Goal: Task Accomplishment & Management: Use online tool/utility

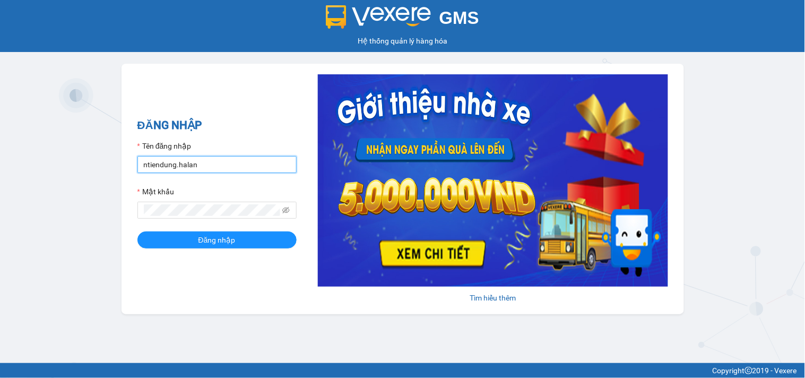
click at [208, 163] on input "ntiendung.halan" at bounding box center [216, 164] width 159 height 17
click at [209, 163] on input "ntiendung.halan" at bounding box center [216, 164] width 159 height 17
type input "n"
click at [239, 131] on h2 "ĐĂNG NHẬP" at bounding box center [216, 126] width 159 height 18
click at [297, 132] on div "Tìm hiểu thêm" at bounding box center [483, 188] width 372 height 229
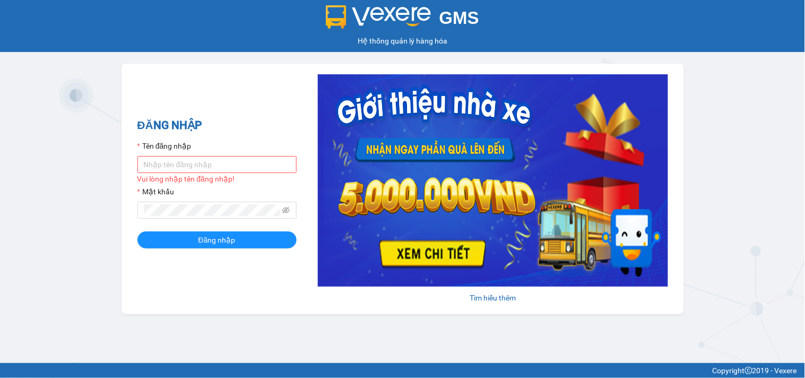
click at [18, 174] on div "GMS Hệ thống quản lý hàng hóa ĐĂNG NHẬP Tên đăng nhập Vui lòng nhập tên đăng nh…" at bounding box center [402, 181] width 805 height 363
click at [178, 171] on input "Tên đăng nhập" at bounding box center [216, 164] width 159 height 17
type input "btlhuong.halan"
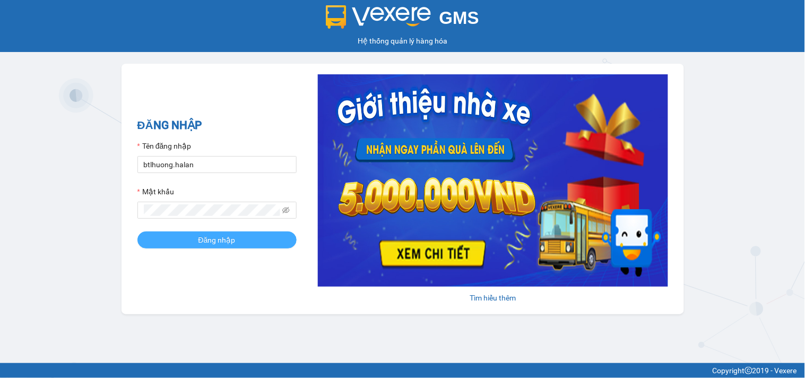
click at [210, 239] on span "Đăng nhập" at bounding box center [216, 240] width 37 height 12
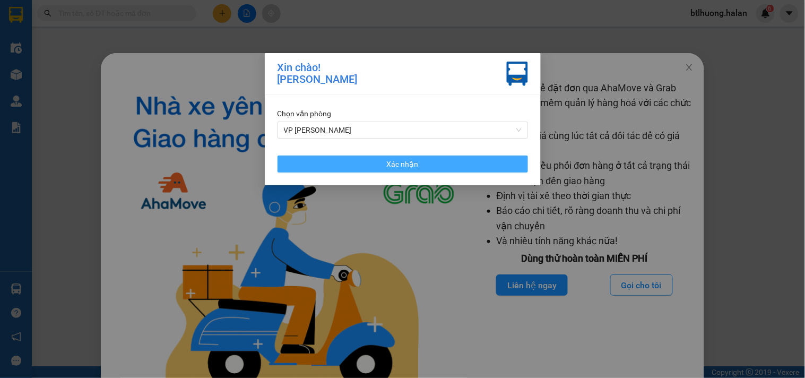
drag, startPoint x: 296, startPoint y: 161, endPoint x: 324, endPoint y: 152, distance: 29.4
click at [296, 159] on button "Xác nhận" at bounding box center [403, 164] width 251 height 17
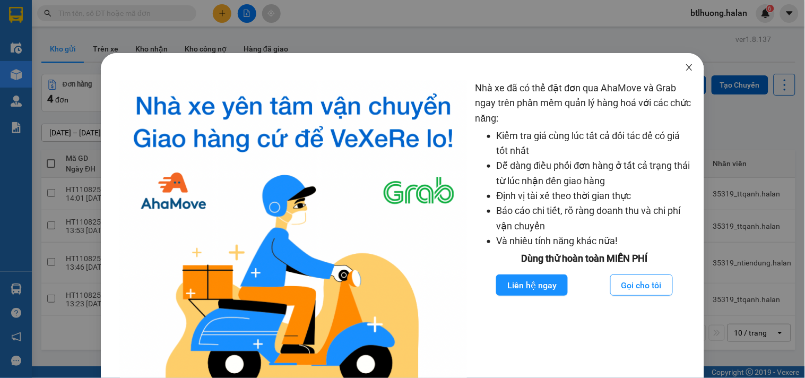
click at [687, 67] on span "Close" at bounding box center [690, 68] width 30 height 30
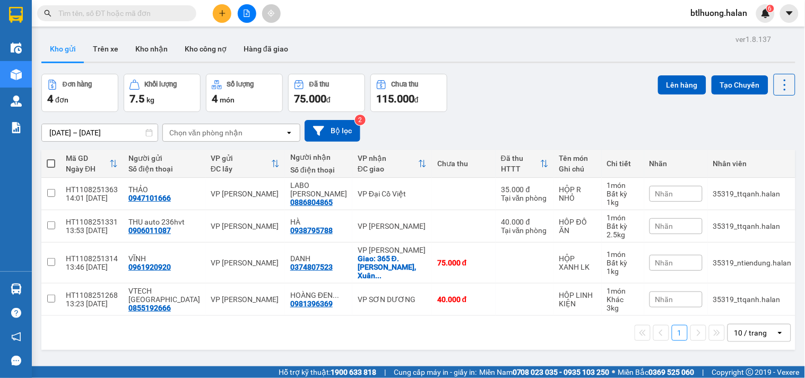
click at [117, 13] on input "text" at bounding box center [120, 13] width 125 height 12
click at [335, 20] on div "Kết quả tìm kiếm ( 0 ) Bộ lọc No Data btlhuong.halan 6" at bounding box center [402, 13] width 805 height 27
click at [218, 13] on button at bounding box center [222, 13] width 19 height 19
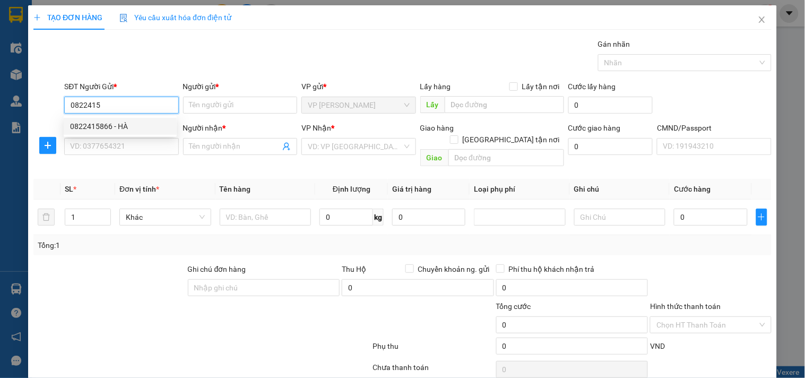
click at [109, 123] on div "0822415866 - HÀ" at bounding box center [120, 126] width 100 height 12
type input "0822415866"
type input "HÀ"
type input "0822415866"
click at [108, 142] on div "SĐT Người Nhận * VD: 0377654321" at bounding box center [121, 140] width 114 height 37
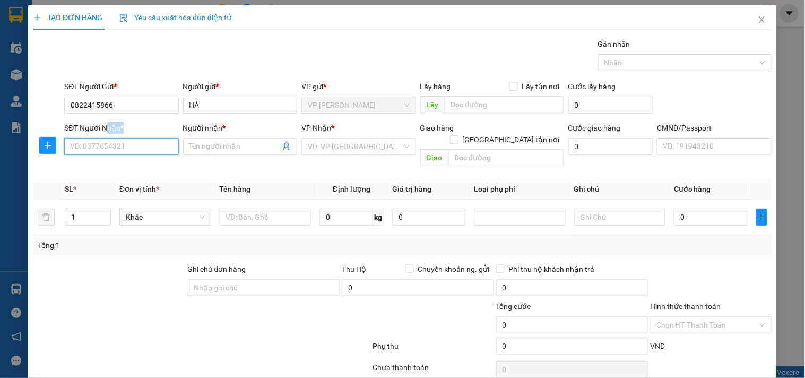
click at [108, 142] on input "SĐT Người Nhận *" at bounding box center [121, 146] width 114 height 17
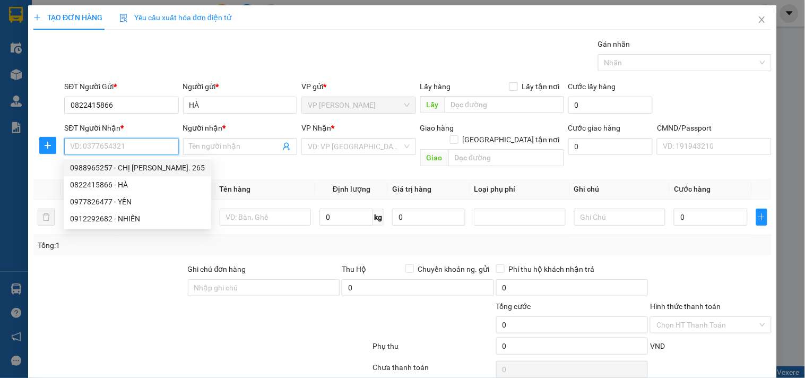
click at [114, 166] on div "0988965257 - CHỊ LƯƠNG. 265" at bounding box center [137, 168] width 135 height 12
type input "0988965257"
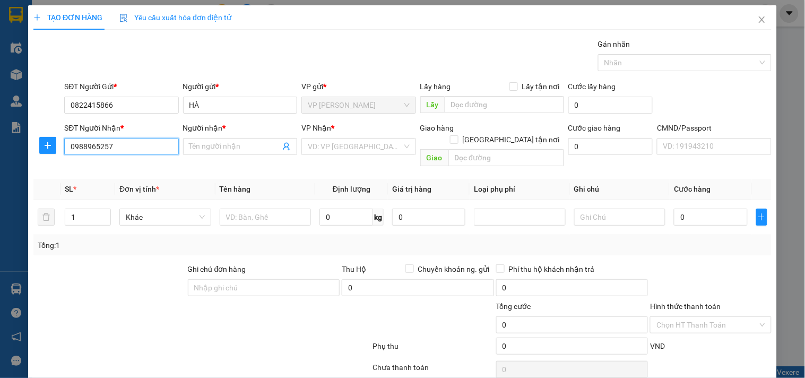
type input "CHỊ LƯƠNG. 265"
click at [126, 143] on input "0988965257" at bounding box center [121, 146] width 114 height 17
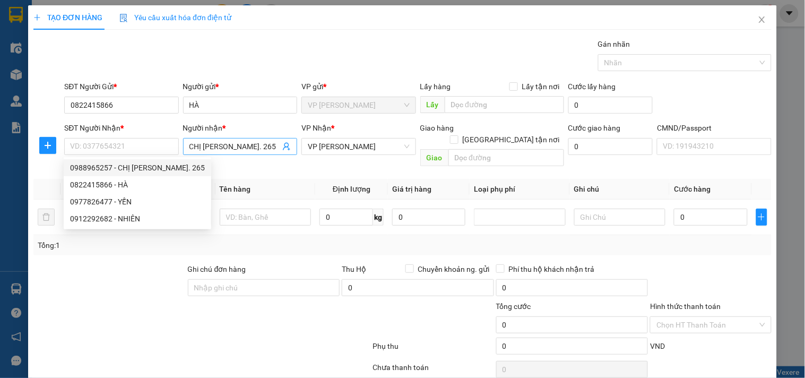
click at [268, 144] on input "CHỊ LƯƠNG. 265" at bounding box center [234, 147] width 91 height 12
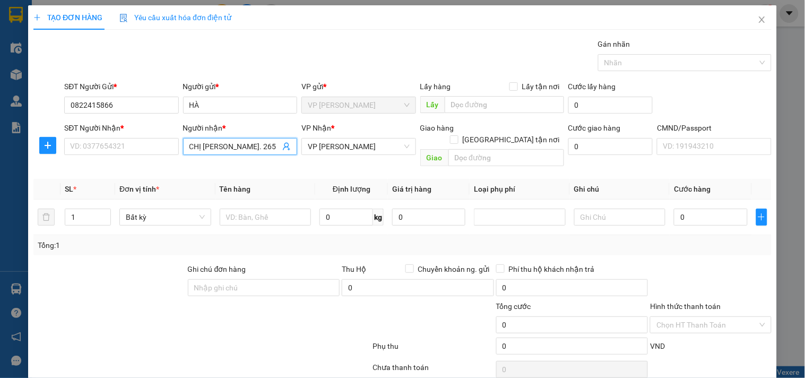
click at [268, 144] on input "CHỊ LƯƠNG. 265" at bounding box center [234, 147] width 91 height 12
type input "C"
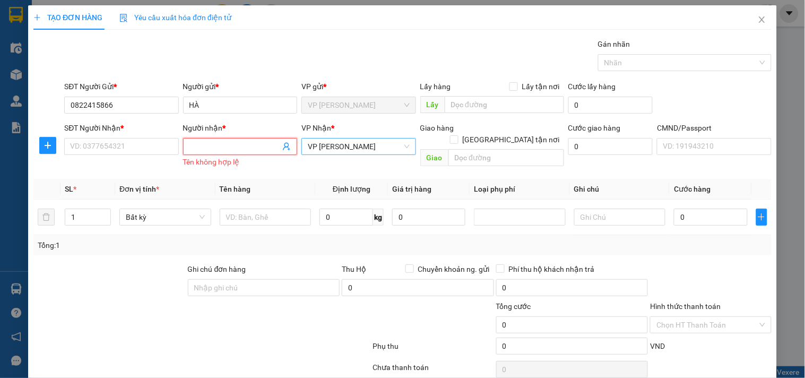
click at [301, 148] on div "VP [PERSON_NAME]" at bounding box center [358, 146] width 114 height 17
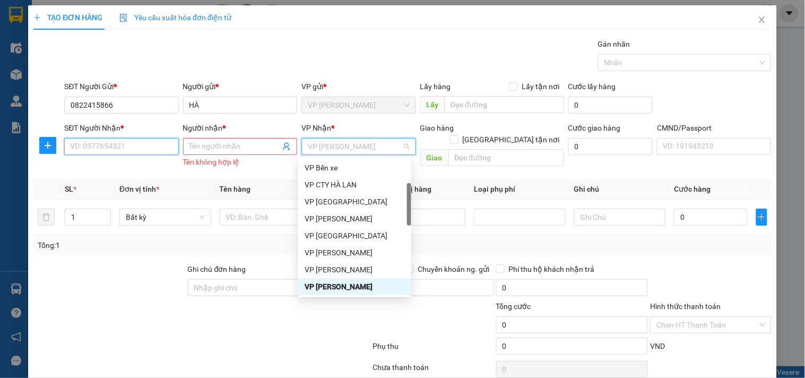
click at [129, 140] on input "SĐT Người Nhận *" at bounding box center [121, 146] width 114 height 17
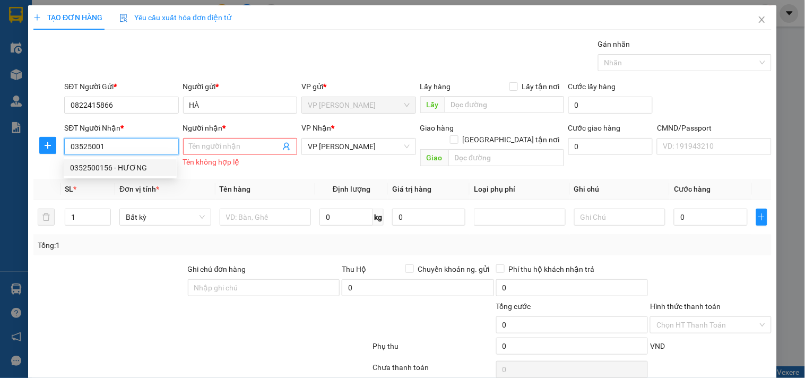
click at [139, 167] on div "0352500156 - HƯƠNG" at bounding box center [120, 168] width 100 height 12
type input "0352500156"
type input "HƯƠNG"
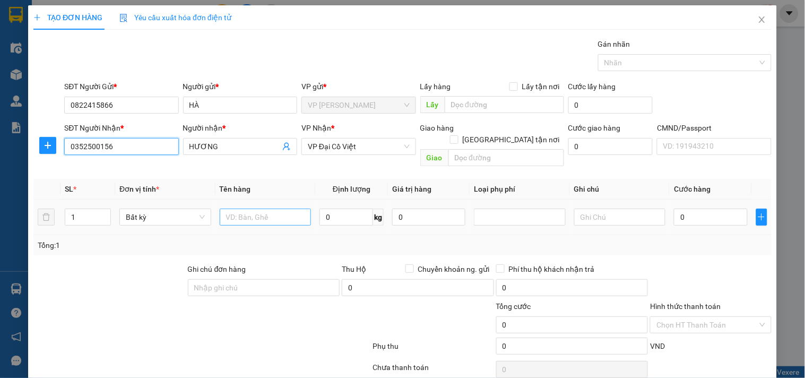
type input "0352500156"
click at [251, 209] on input "text" at bounding box center [266, 217] width 92 height 17
type input "TÚI CÚC"
click at [352, 209] on input "0" at bounding box center [346, 217] width 54 height 17
type input "1"
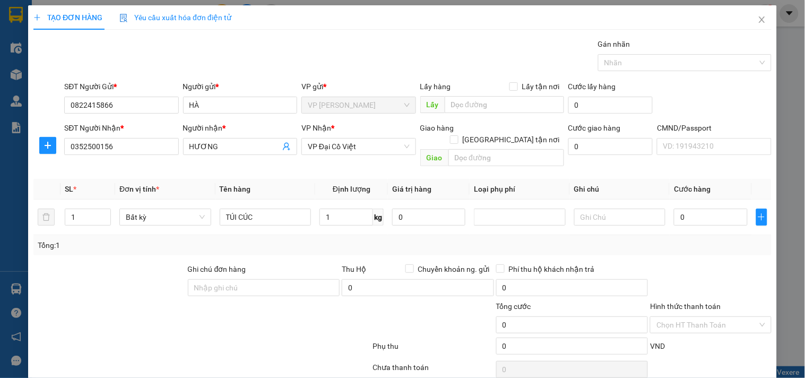
drag, startPoint x: 365, startPoint y: 229, endPoint x: 379, endPoint y: 229, distance: 13.8
click at [370, 239] on div "Tổng: 1" at bounding box center [403, 245] width 730 height 12
type input "35.000"
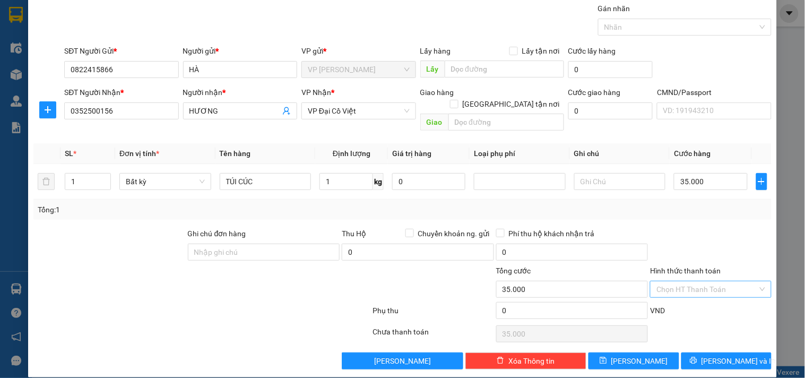
click at [685, 281] on input "Hình thức thanh toán" at bounding box center [707, 289] width 101 height 16
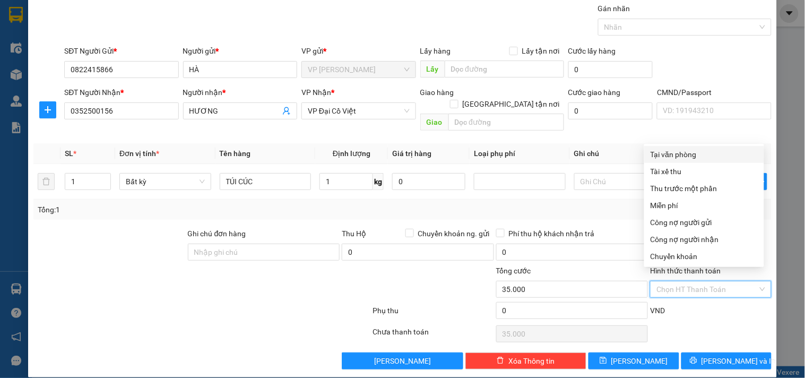
click at [691, 153] on div "Tại văn phòng" at bounding box center [704, 155] width 107 height 12
type input "0"
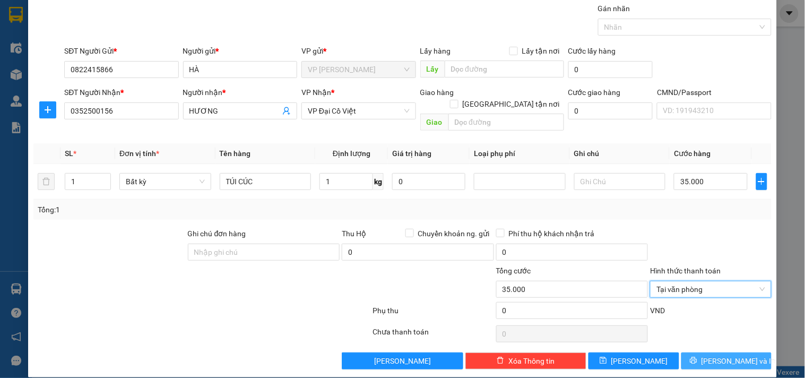
click at [687, 352] on button "[PERSON_NAME] và In" at bounding box center [726, 360] width 90 height 17
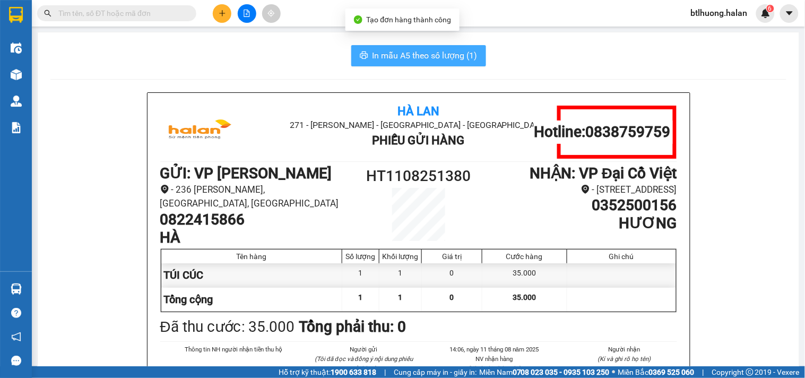
click at [410, 49] on span "In mẫu A5 theo số lượng (1)" at bounding box center [425, 55] width 105 height 13
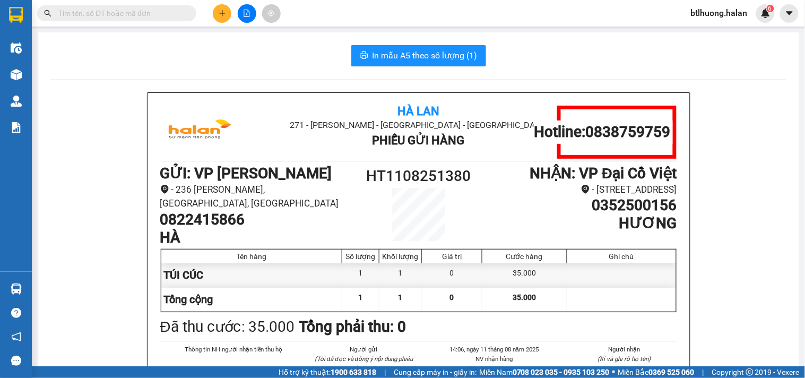
click at [213, 13] on button at bounding box center [222, 13] width 19 height 19
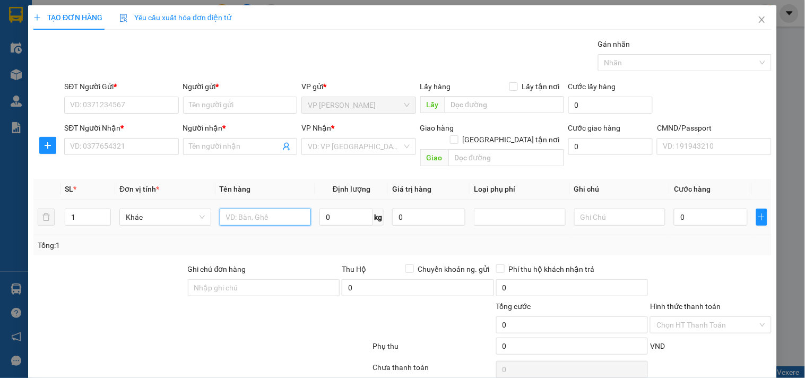
click at [253, 209] on input "text" at bounding box center [266, 217] width 92 height 17
type input "PB"
click at [353, 209] on input "0" at bounding box center [346, 217] width 54 height 17
type input "1"
click at [165, 109] on input "SĐT Người Gửi *" at bounding box center [121, 105] width 114 height 17
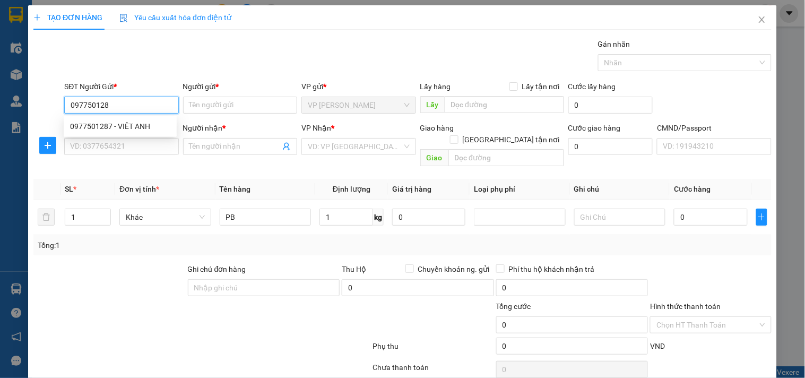
type input "0977501287"
click at [119, 127] on div "0977501287 - VIÊT ANH" at bounding box center [120, 126] width 100 height 12
type input "VIÊT ANH"
type input "0977501287"
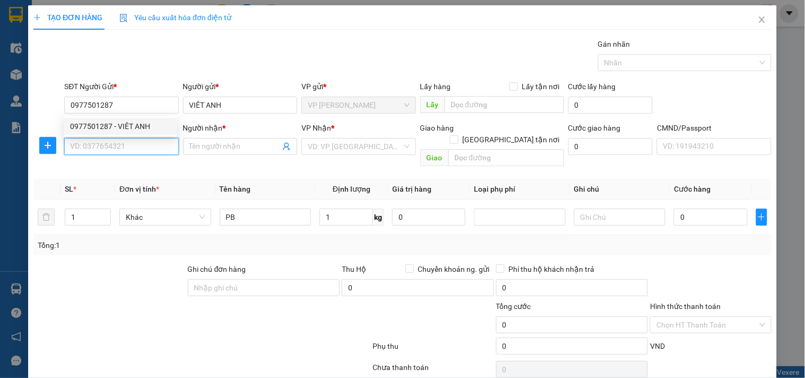
click at [120, 152] on input "SĐT Người Nhận *" at bounding box center [121, 146] width 114 height 17
type input "0357603197"
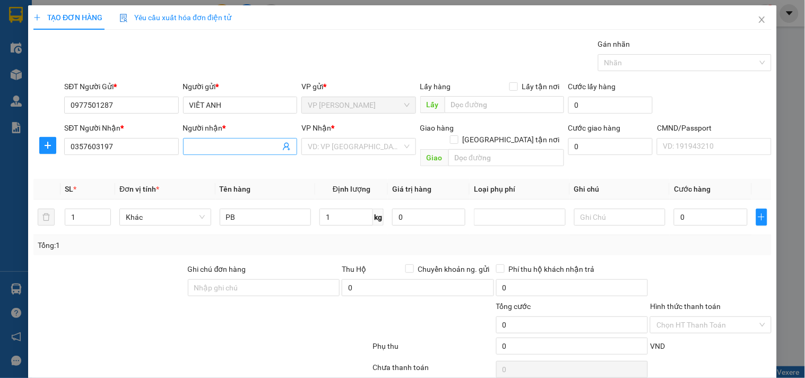
click at [223, 145] on input "Người nhận *" at bounding box center [234, 147] width 91 height 12
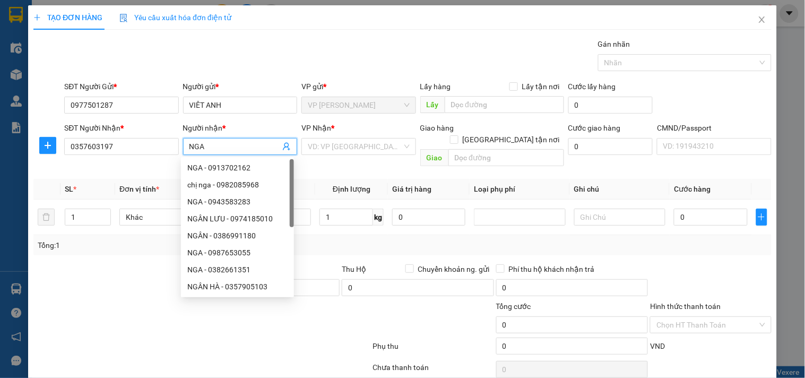
type input "NGA"
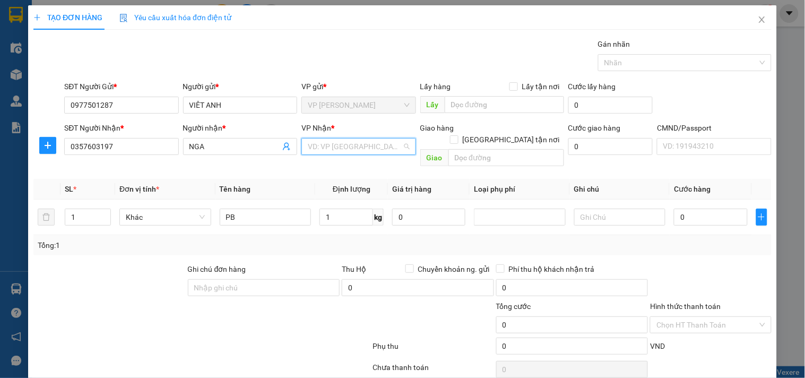
click at [323, 148] on input "search" at bounding box center [355, 147] width 94 height 16
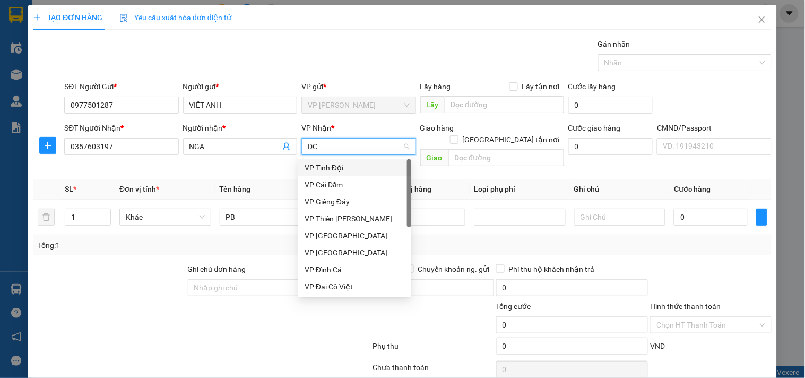
type input "DCV"
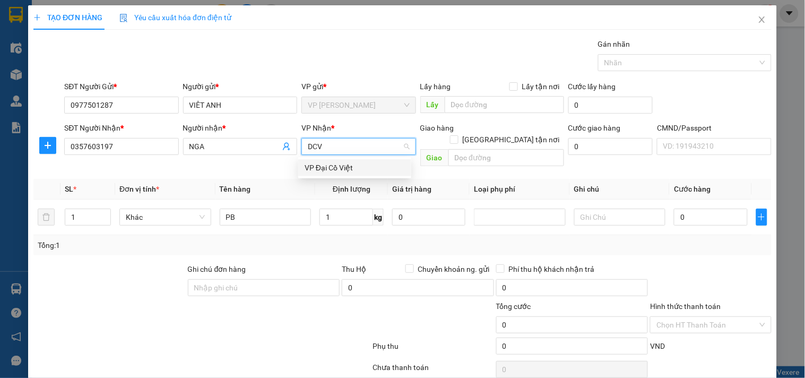
click at [326, 166] on div "VP Đại Cồ Việt" at bounding box center [355, 168] width 100 height 12
click at [508, 134] on label "[GEOGRAPHIC_DATA] tận nơi" at bounding box center [507, 140] width 114 height 12
click at [457, 135] on input "[GEOGRAPHIC_DATA] tận nơi" at bounding box center [453, 138] width 7 height 7
checkbox input "true"
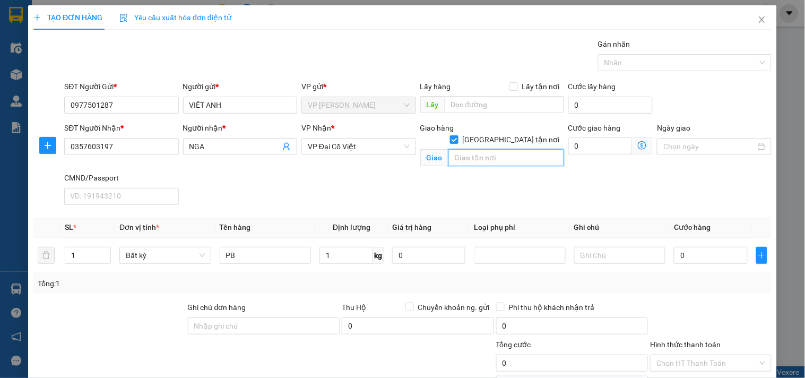
click at [477, 149] on input "text" at bounding box center [506, 157] width 116 height 17
click at [483, 149] on input "text" at bounding box center [506, 157] width 116 height 17
paste input "127 P. Tam Khương, Khương Thượng, Đống Đa, Hà Nội 000084, Vietnam"
type input "127 P. Tam Khương, Khương Thượng, Đống Đa, Hà Nội 000084, Vietnam"
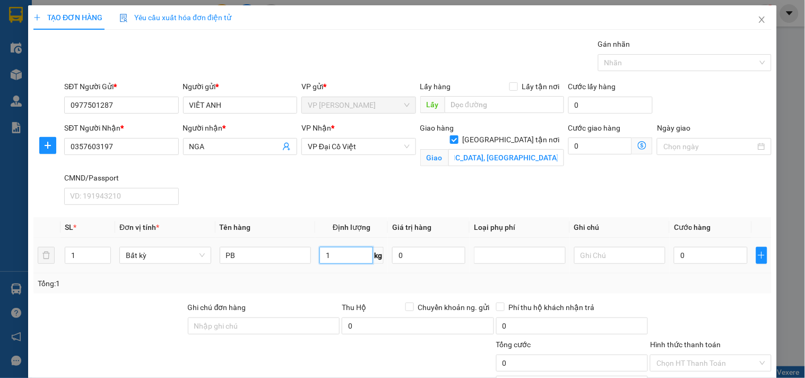
click at [348, 260] on input "1" at bounding box center [346, 255] width 54 height 17
click at [455, 173] on div "SĐT Người Nhận * 0357603197 Người nhận * NGA VP Nhận * VP Đại Cồ Việt Giao hàng…" at bounding box center [418, 165] width 712 height 87
type input "35.000"
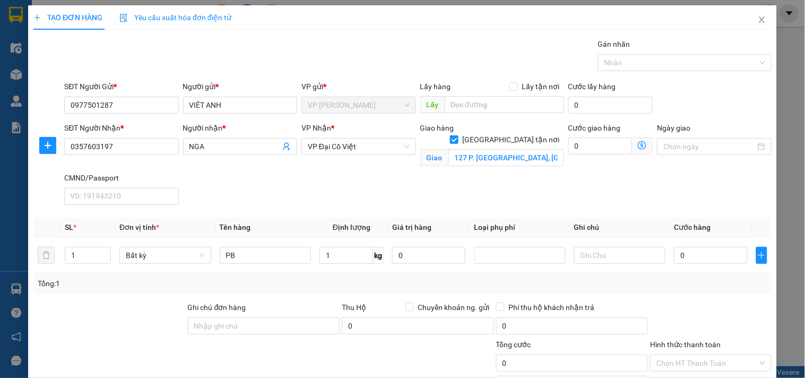
type input "35.000"
click at [638, 144] on icon "dollar-circle" at bounding box center [642, 145] width 8 height 8
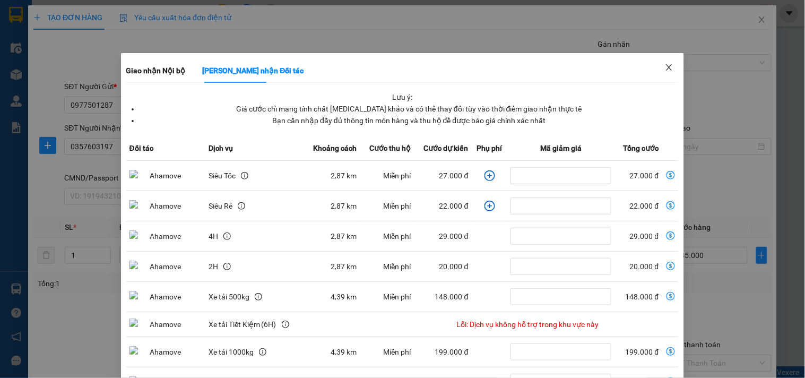
click at [669, 67] on span "Close" at bounding box center [669, 68] width 30 height 30
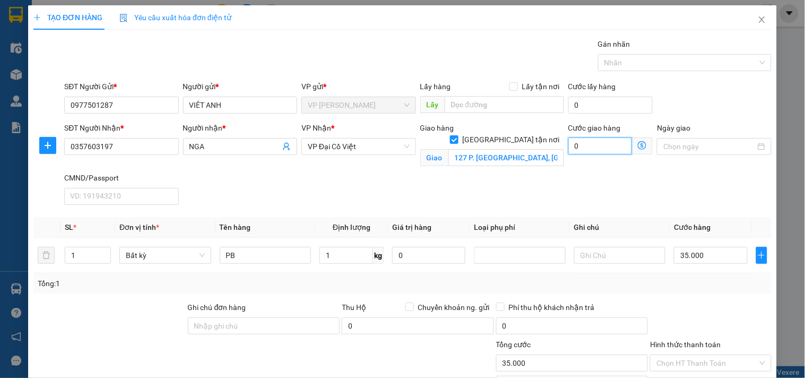
click at [590, 152] on input "0" at bounding box center [600, 145] width 64 height 17
type input "3"
type input "35.003"
type input "35.035"
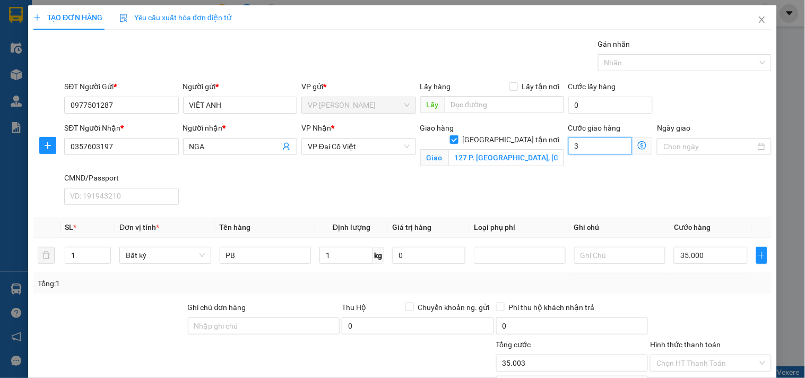
type input "35.035"
type input "35.000"
type input "70.000"
click at [502, 189] on div "SĐT Người Nhận * 0357603197 Người nhận * NGA VP Nhận * VP Đại Cồ Việt Giao hàng…" at bounding box center [418, 165] width 712 height 87
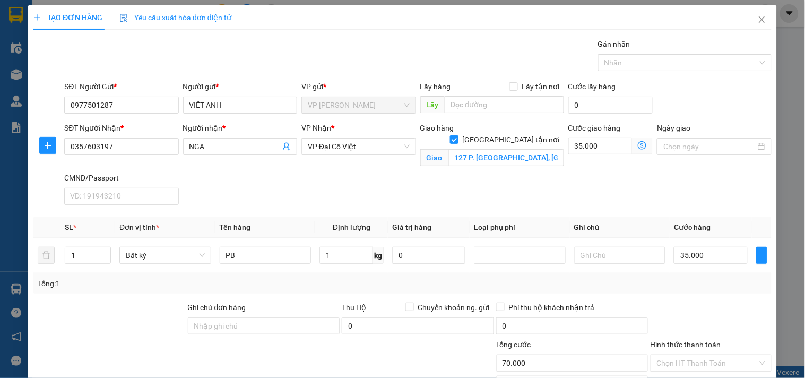
scroll to position [86, 0]
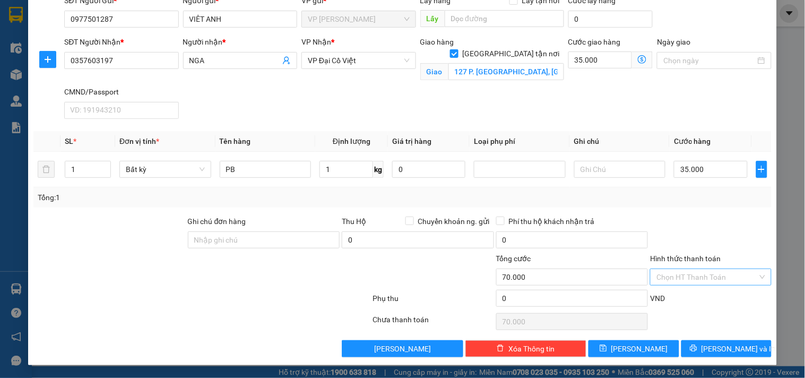
click at [678, 280] on input "Hình thức thanh toán" at bounding box center [707, 277] width 101 height 16
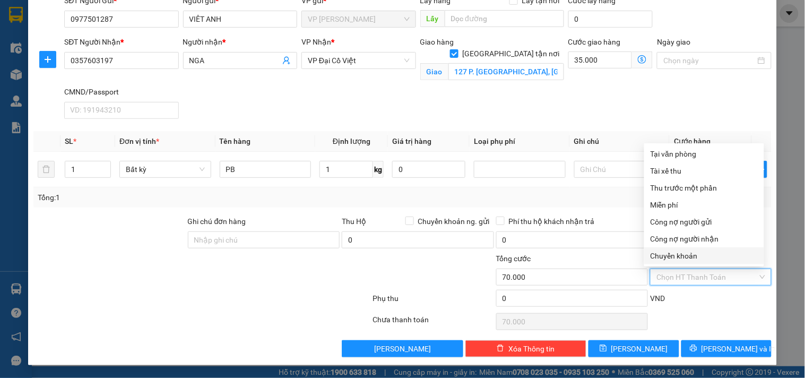
click at [693, 295] on div "VND" at bounding box center [710, 301] width 123 height 19
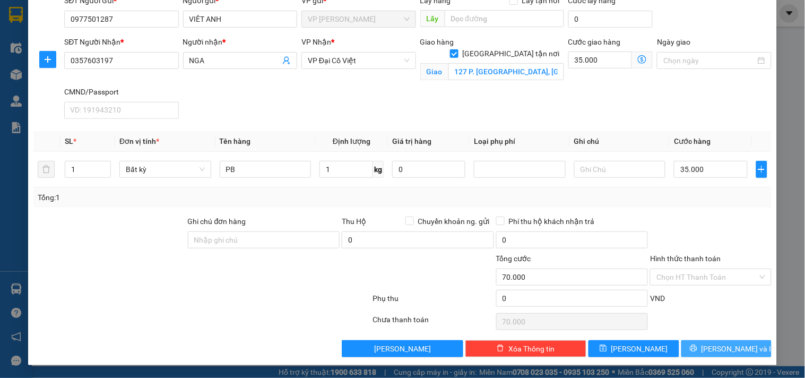
click at [724, 348] on span "[PERSON_NAME] và In" at bounding box center [739, 349] width 74 height 12
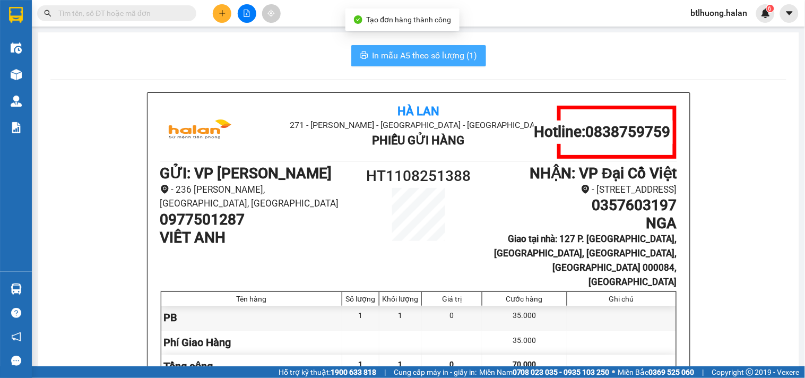
click at [444, 54] on span "In mẫu A5 theo số lượng (1)" at bounding box center [425, 55] width 105 height 13
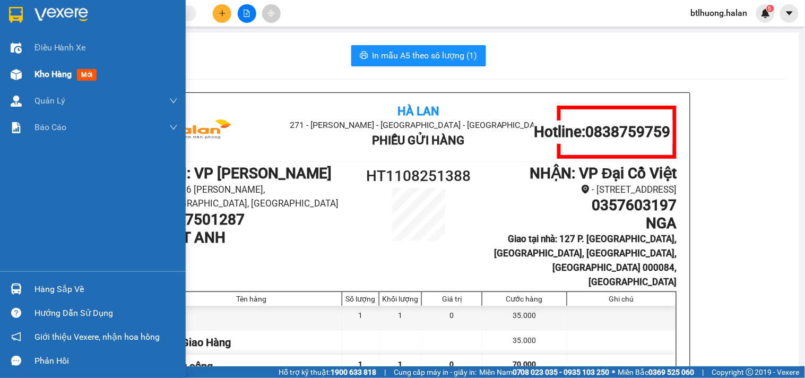
click at [57, 69] on span "Kho hàng" at bounding box center [52, 74] width 37 height 10
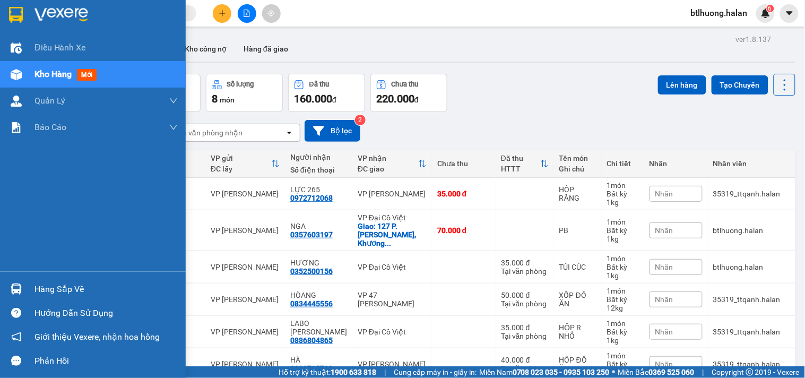
click at [103, 284] on div "Hàng sắp về" at bounding box center [105, 289] width 143 height 16
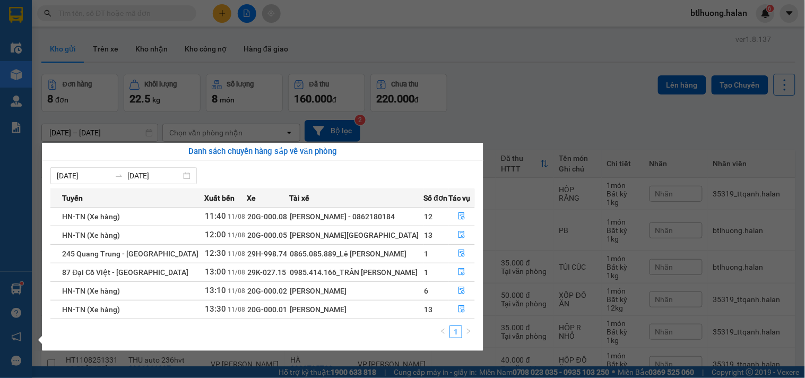
click at [533, 113] on section "Kết quả tìm kiếm ( 0 ) Bộ lọc No Data btlhuong.halan 6 Điều hành xe Kho hàng mớ…" at bounding box center [402, 189] width 805 height 378
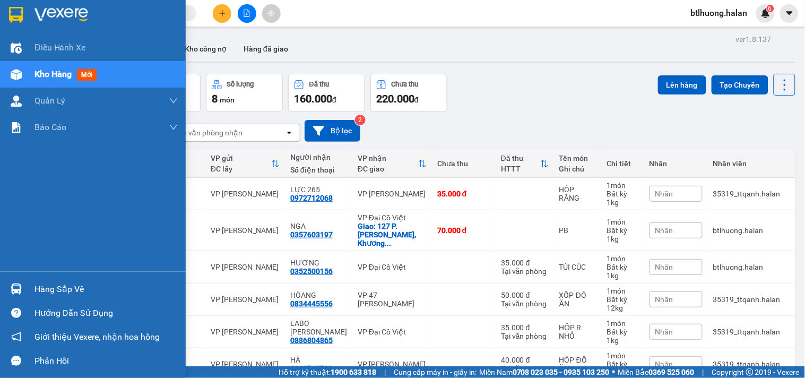
click at [59, 282] on div "Hàng sắp về" at bounding box center [105, 289] width 143 height 16
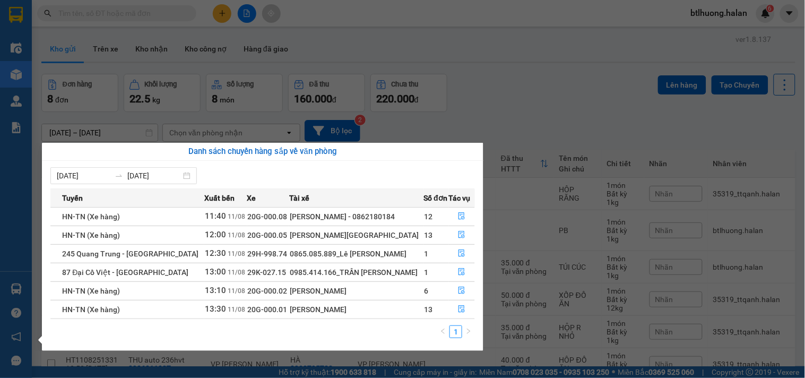
click at [549, 90] on section "Kết quả tìm kiếm ( 0 ) Bộ lọc No Data btlhuong.halan 6 Điều hành xe Kho hàng mớ…" at bounding box center [402, 189] width 805 height 378
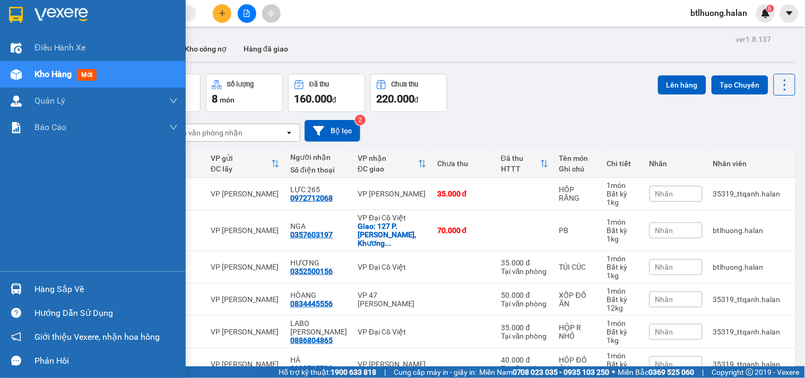
click at [23, 292] on div at bounding box center [16, 289] width 19 height 19
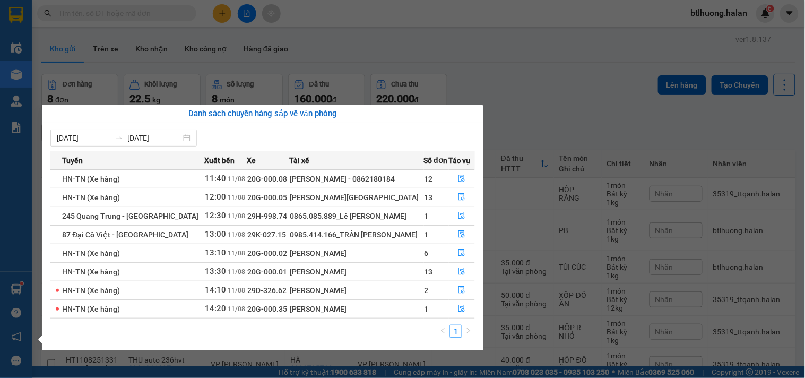
click at [323, 77] on section "Kết quả tìm kiếm ( 0 ) Bộ lọc No Data btlhuong.halan 6 Điều hành xe Kho hàng mớ…" at bounding box center [402, 189] width 805 height 378
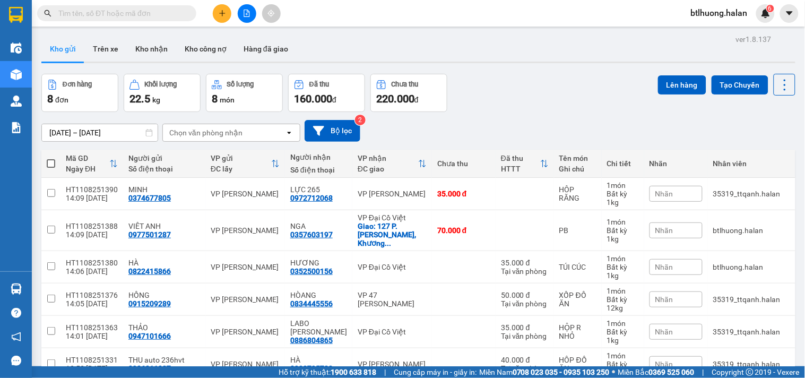
click at [105, 8] on input "text" at bounding box center [120, 13] width 125 height 12
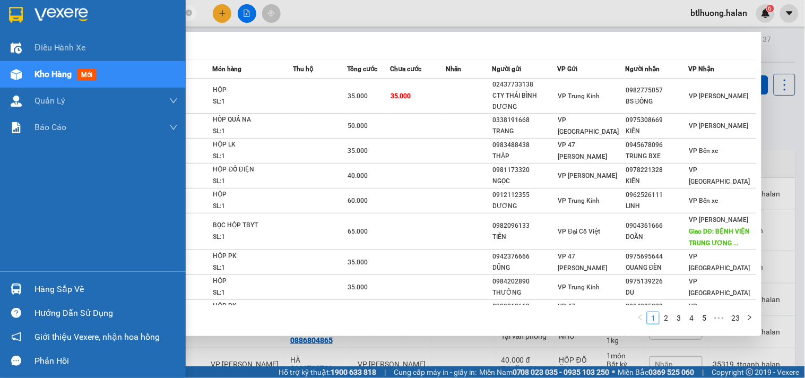
type input "250498"
click at [119, 296] on div "Hàng sắp về" at bounding box center [105, 289] width 143 height 16
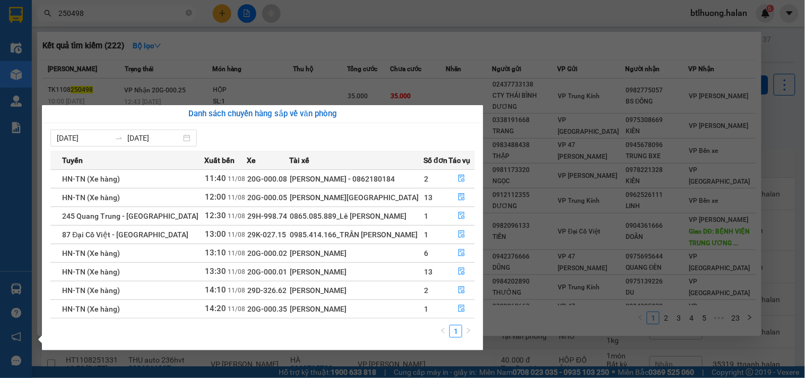
click at [444, 22] on section "Kết quả tìm kiếm ( 222 ) Bộ lọc Mã ĐH Trạng thái Món hàng Thu hộ Tổng cước Chưa…" at bounding box center [402, 189] width 805 height 378
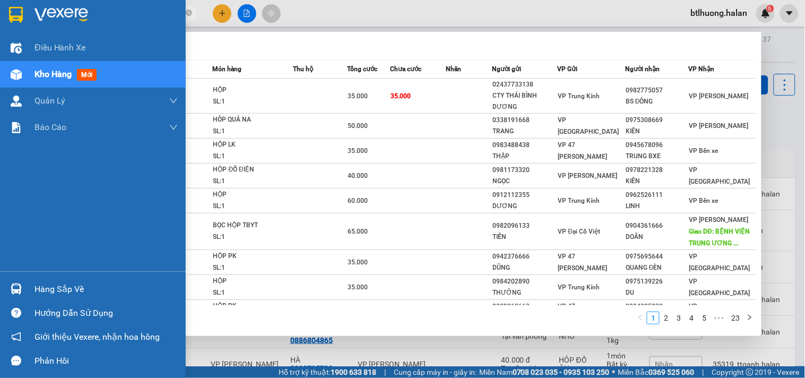
click at [23, 280] on div at bounding box center [16, 289] width 19 height 19
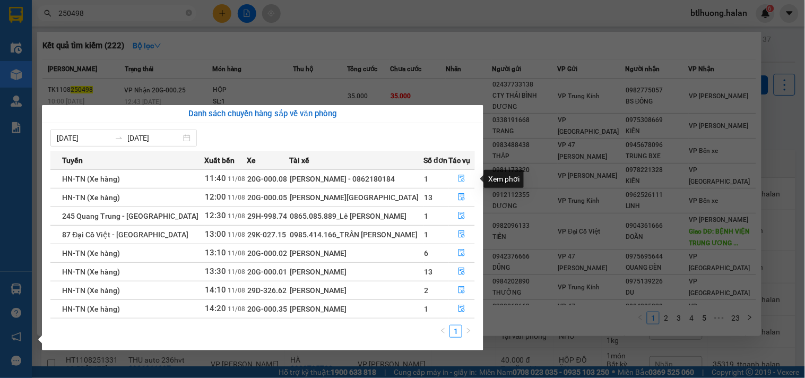
click at [462, 177] on icon "file-done" at bounding box center [461, 178] width 7 height 7
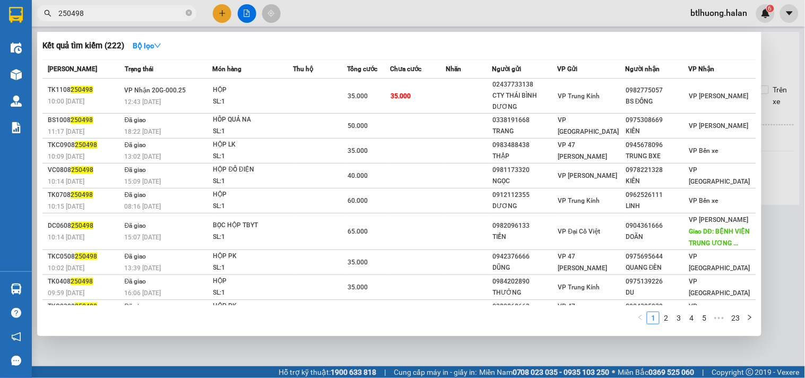
click at [776, 161] on div at bounding box center [402, 189] width 805 height 378
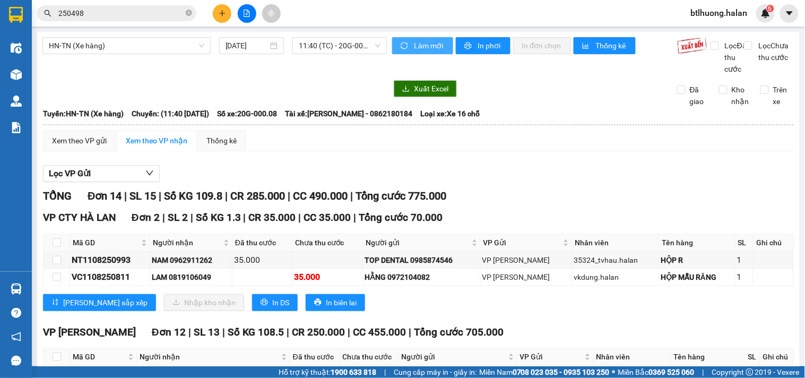
drag, startPoint x: 415, startPoint y: 37, endPoint x: 415, endPoint y: 57, distance: 20.2
click at [416, 38] on button "Làm mới" at bounding box center [422, 45] width 61 height 17
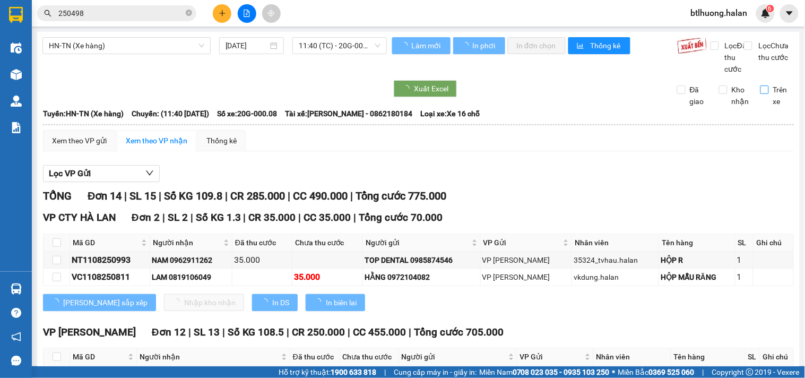
click at [761, 94] on input "Trên xe" at bounding box center [765, 89] width 8 height 8
checkbox input "true"
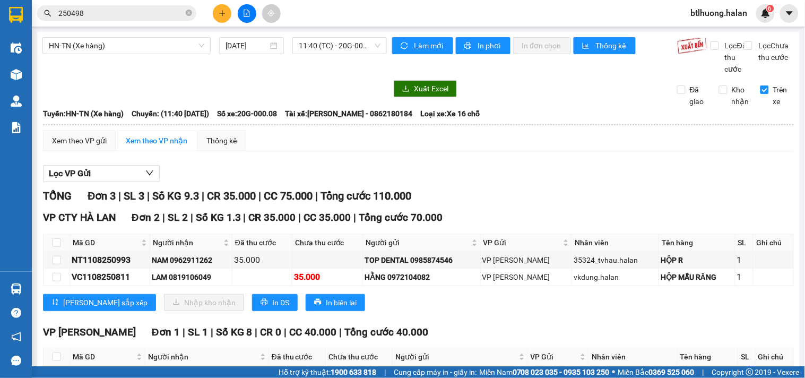
scroll to position [83, 0]
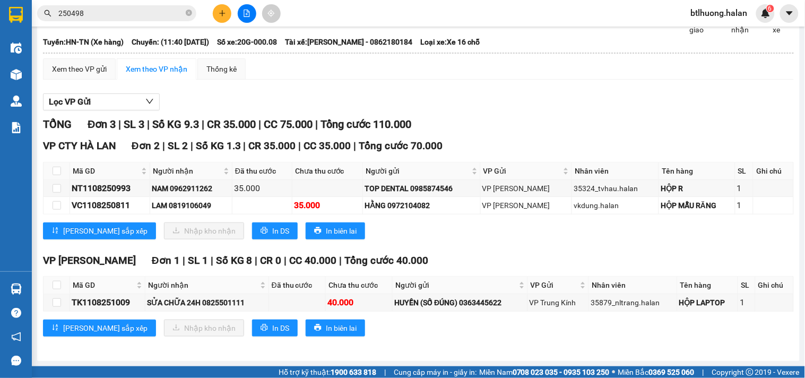
click at [91, 18] on input "250498" at bounding box center [120, 13] width 125 height 12
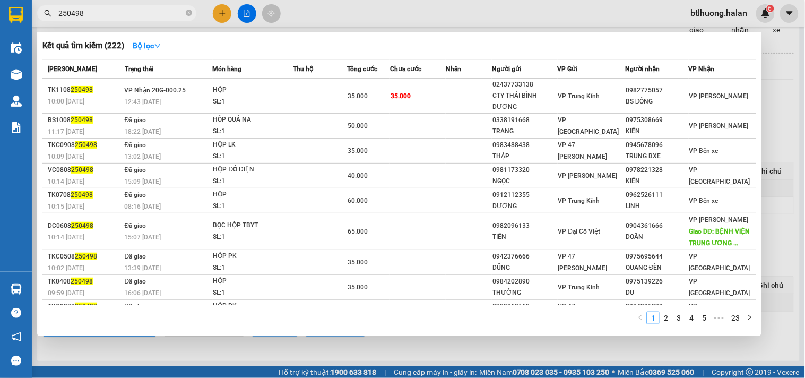
click at [91, 18] on input "250498" at bounding box center [120, 13] width 125 height 12
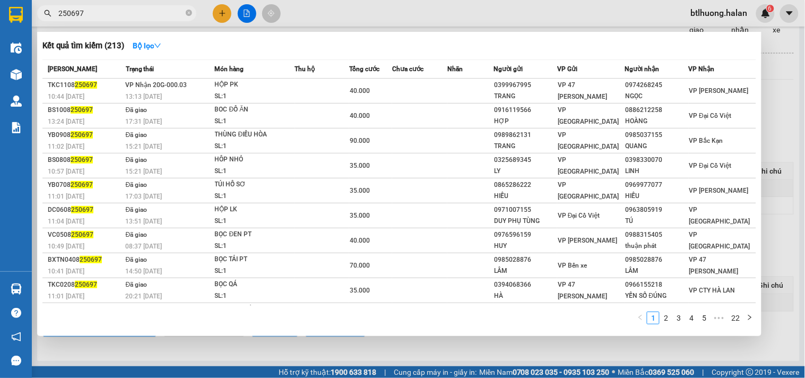
click at [168, 11] on input "250697" at bounding box center [120, 13] width 125 height 12
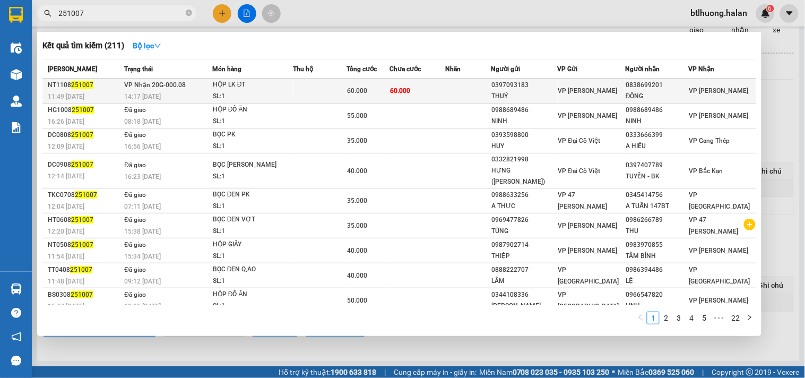
type input "251007"
click at [239, 86] on div "HỘP LK ĐT" at bounding box center [253, 85] width 80 height 12
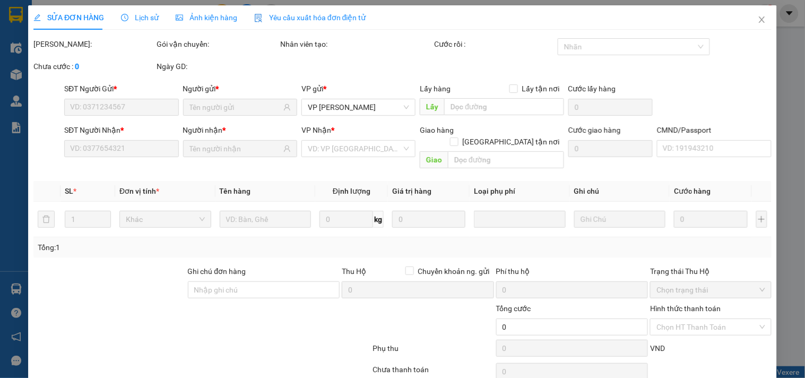
type input "0397093183"
type input "THUỶ"
type input "0838699201"
type input "ĐÔNG"
type input "60.000"
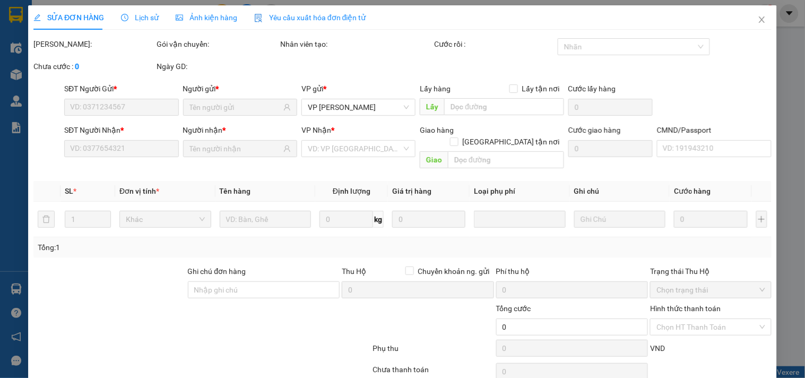
type input "60.000"
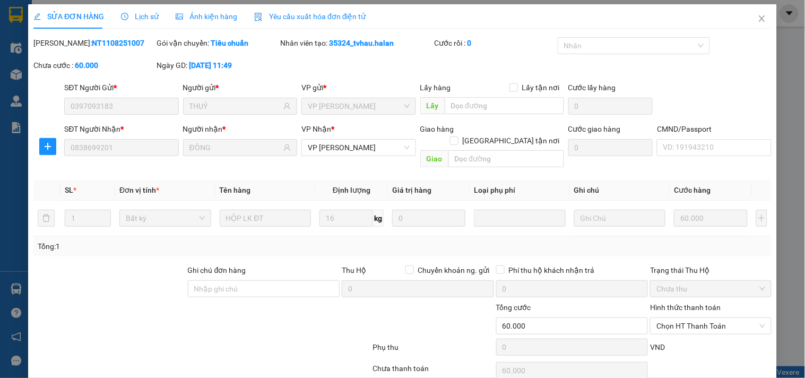
scroll to position [38, 0]
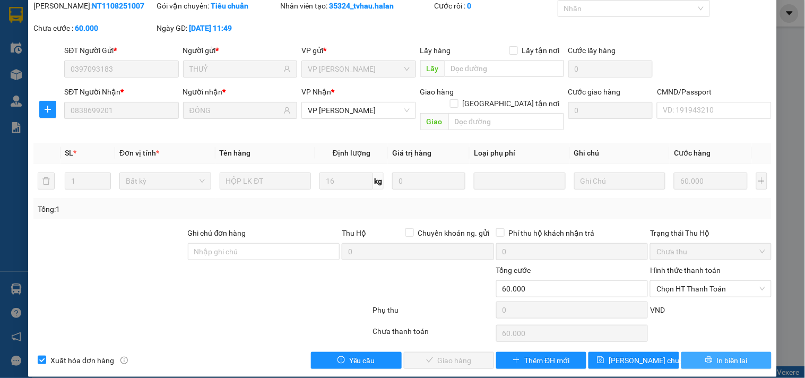
click at [728, 355] on span "In biên lai" at bounding box center [732, 361] width 31 height 12
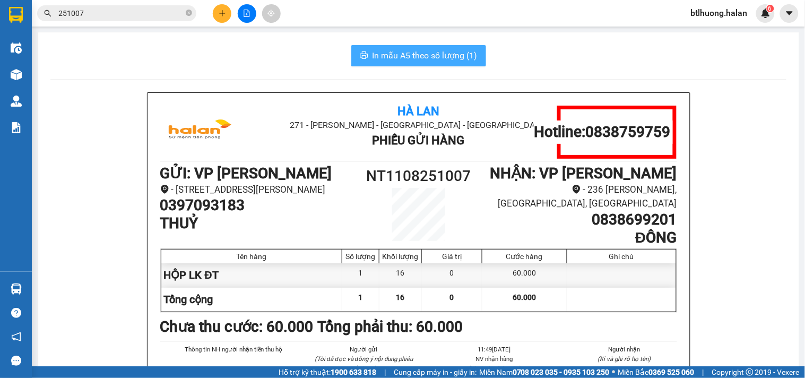
click at [431, 54] on span "In mẫu A5 theo số lượng (1)" at bounding box center [425, 55] width 105 height 13
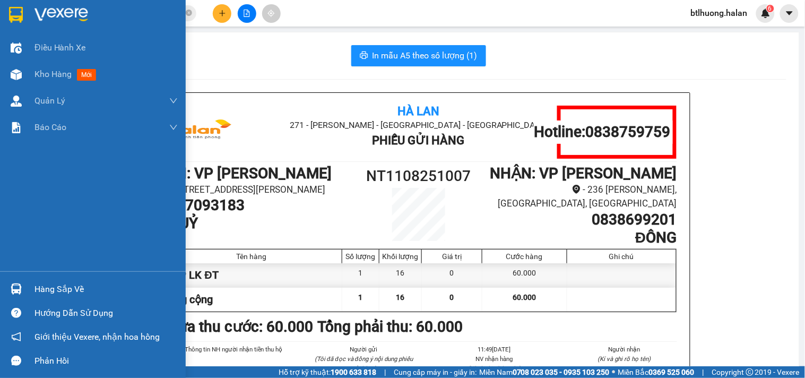
click at [32, 280] on div "Hàng sắp về" at bounding box center [93, 289] width 186 height 24
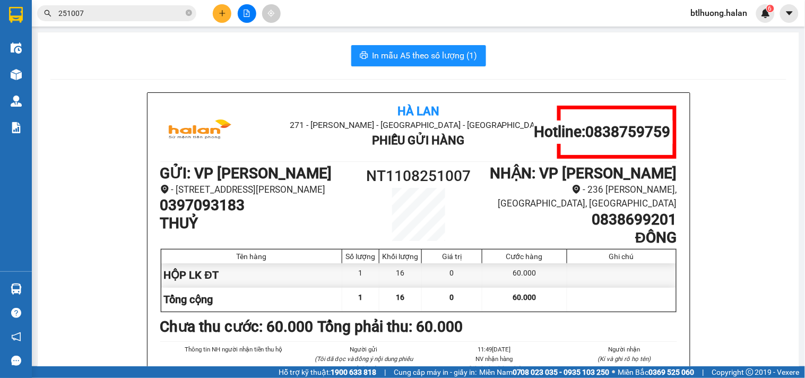
click at [423, 120] on section "Kết quả tìm kiếm ( 211 ) Bộ lọc Mã ĐH Trạng thái Món hàng Thu hộ Tổng cước Chưa…" at bounding box center [402, 189] width 805 height 378
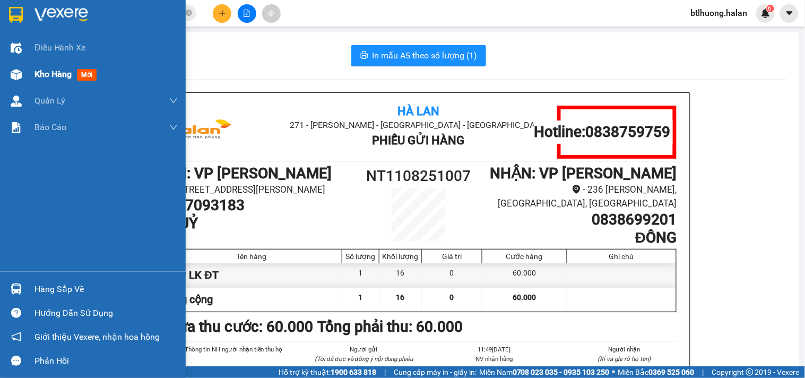
click at [58, 75] on span "Kho hàng" at bounding box center [52, 74] width 37 height 10
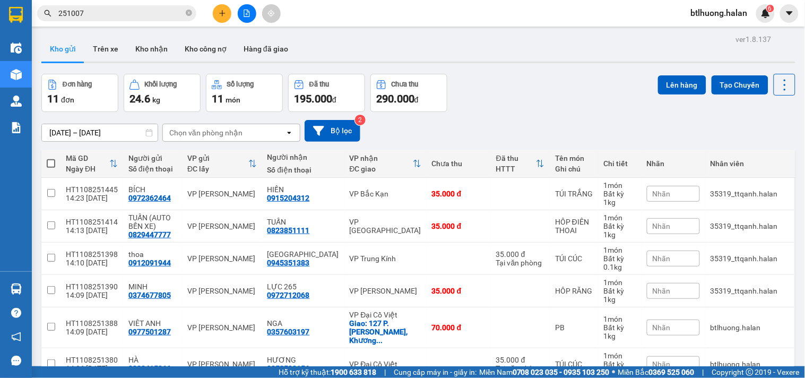
scroll to position [59, 0]
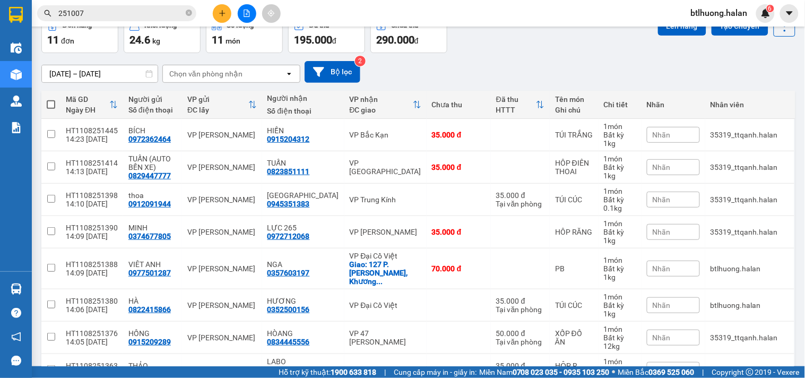
click at [162, 15] on input "251007" at bounding box center [120, 13] width 125 height 12
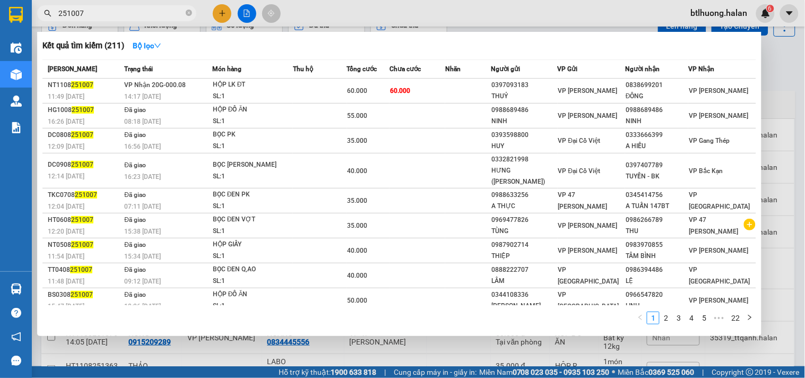
click at [162, 15] on input "251007" at bounding box center [120, 13] width 125 height 12
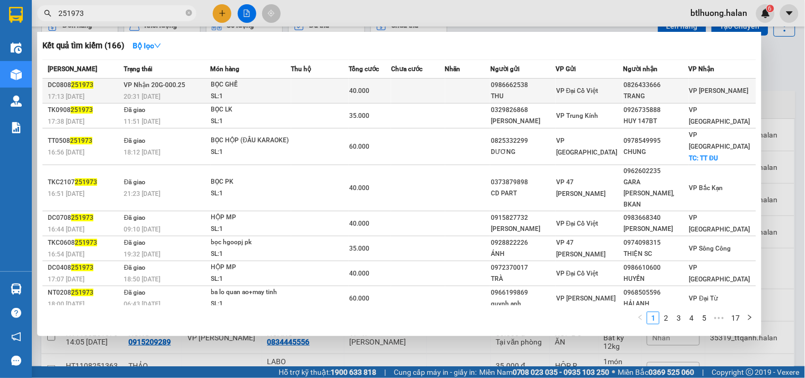
type input "251973"
click at [349, 81] on td at bounding box center [320, 91] width 58 height 25
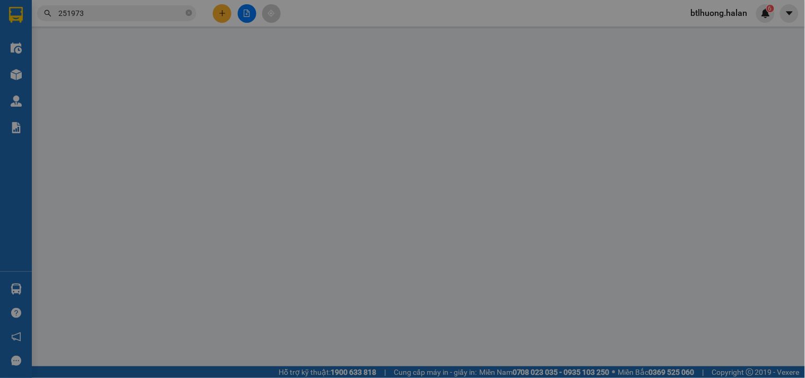
type input "0986662538"
type input "THU"
type input "0826433666"
type input "TRANG"
type input "40.000"
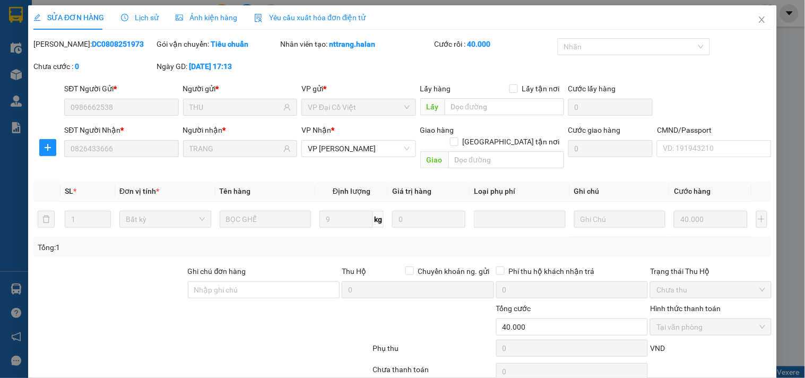
scroll to position [38, 0]
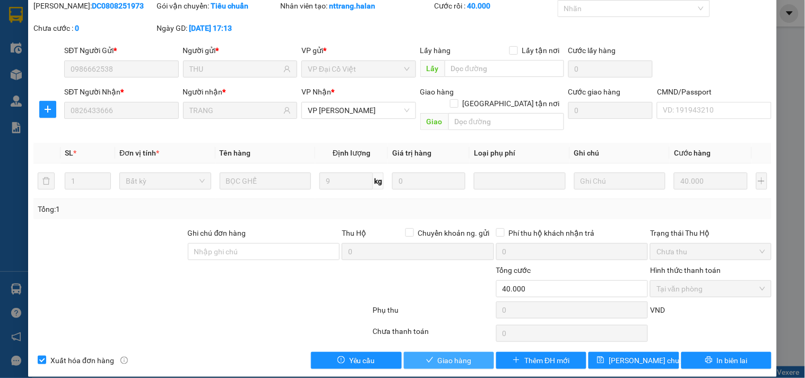
click at [448, 355] on span "Giao hàng" at bounding box center [455, 361] width 34 height 12
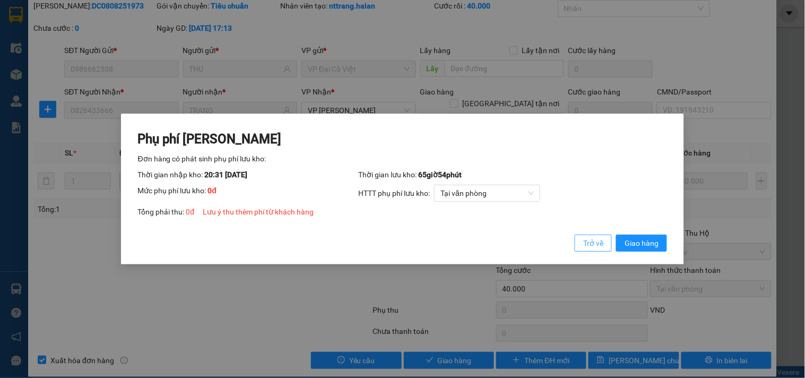
click at [600, 247] on span "Trở về" at bounding box center [593, 243] width 20 height 12
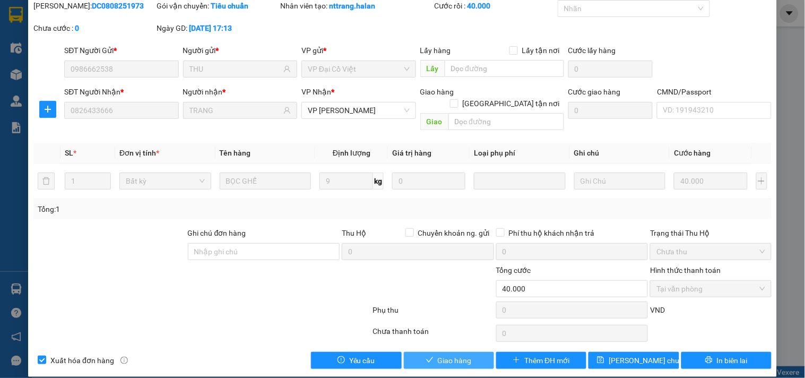
click at [462, 355] on span "Giao hàng" at bounding box center [455, 361] width 34 height 12
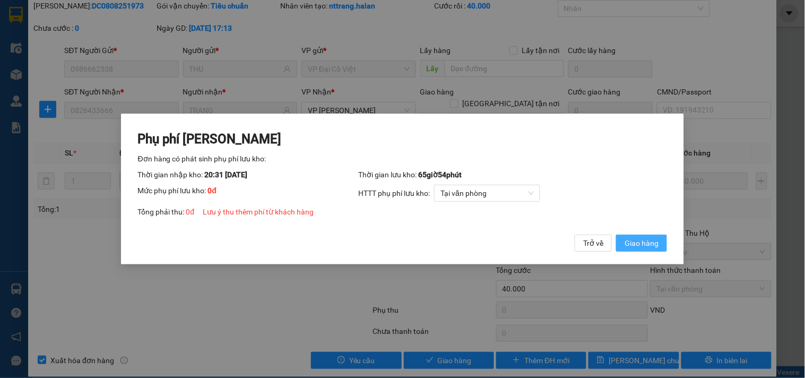
click at [645, 241] on span "Giao hàng" at bounding box center [642, 243] width 34 height 12
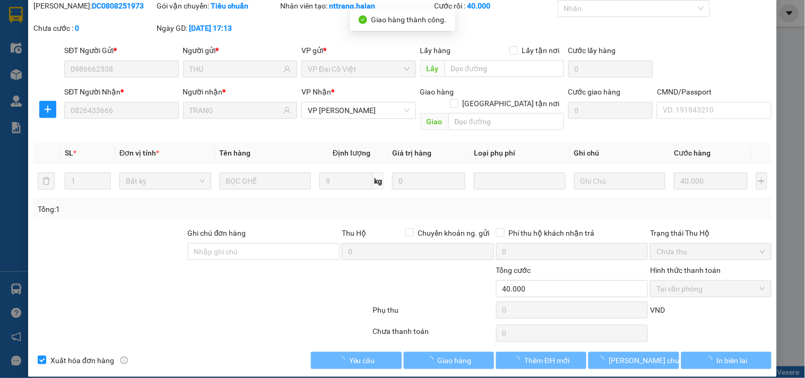
scroll to position [0, 0]
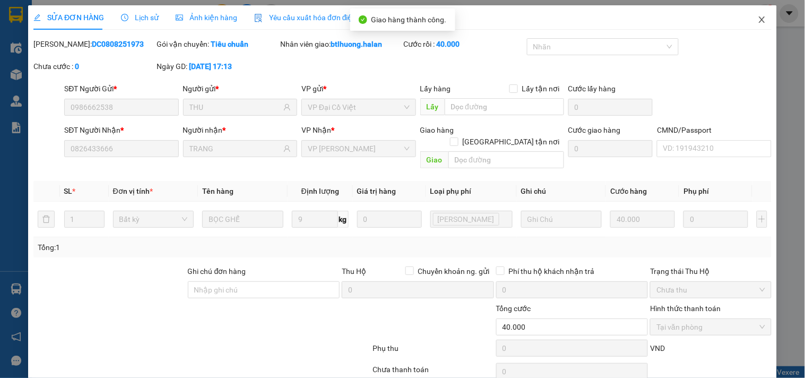
click at [752, 13] on span "Close" at bounding box center [762, 20] width 30 height 30
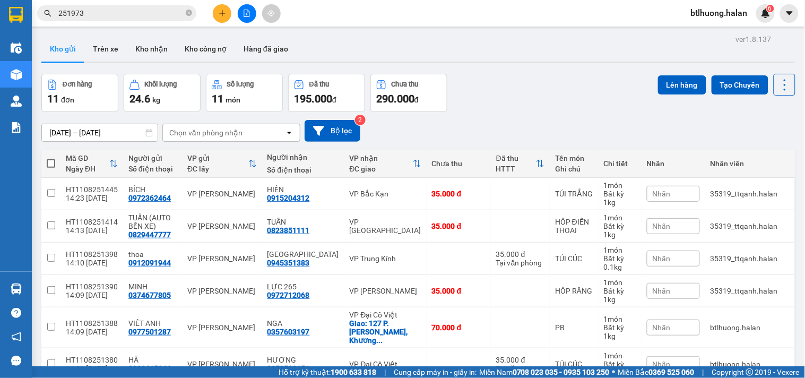
click at [150, 12] on input "251973" at bounding box center [120, 13] width 125 height 12
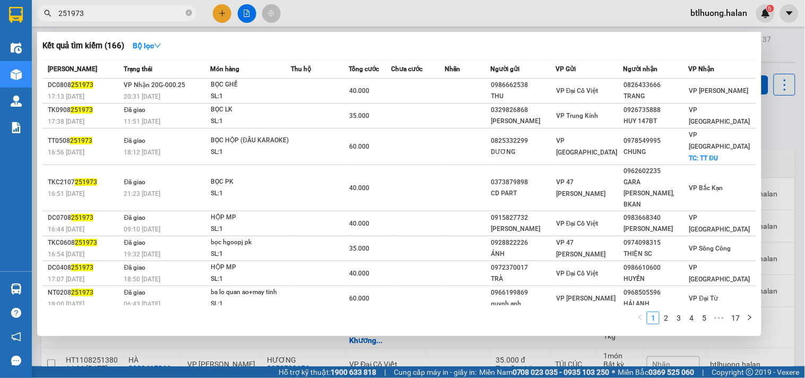
click at [150, 12] on input "251973" at bounding box center [120, 13] width 125 height 12
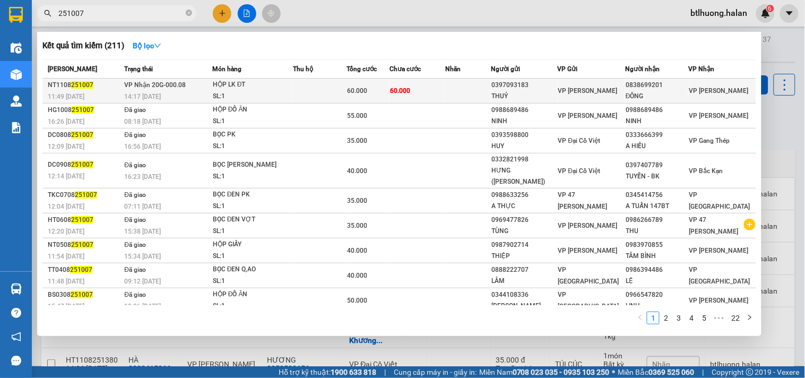
type input "251007"
click at [479, 87] on td at bounding box center [468, 91] width 46 height 25
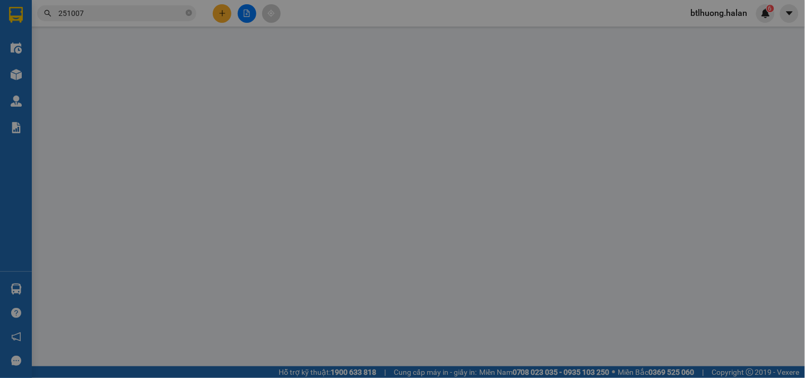
type input "0397093183"
type input "THUỶ"
type input "0838699201"
type input "ĐÔNG"
type input "60.000"
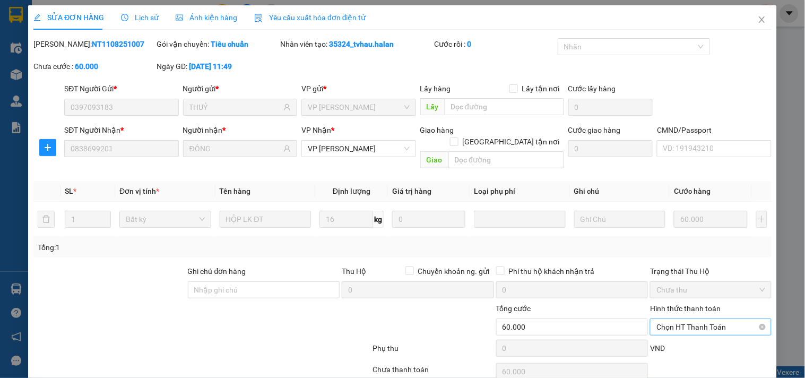
click at [711, 319] on span "Chọn HT Thanh Toán" at bounding box center [711, 327] width 108 height 16
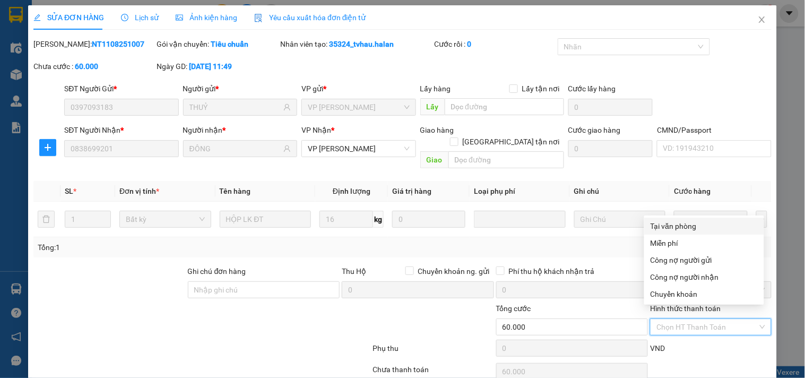
click at [710, 225] on div "Tại văn phòng" at bounding box center [704, 226] width 107 height 12
type input "0"
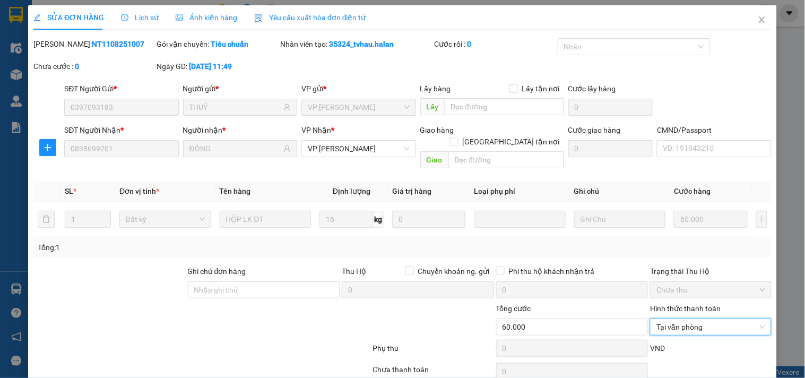
scroll to position [38, 0]
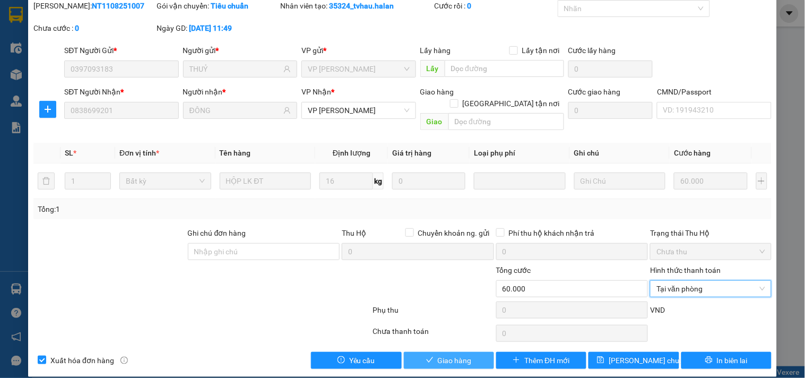
click at [448, 355] on span "Giao hàng" at bounding box center [455, 361] width 34 height 12
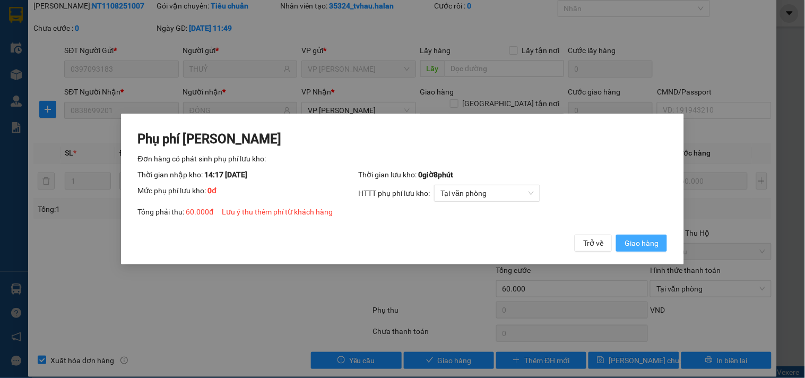
click at [643, 247] on span "Giao hàng" at bounding box center [642, 243] width 34 height 12
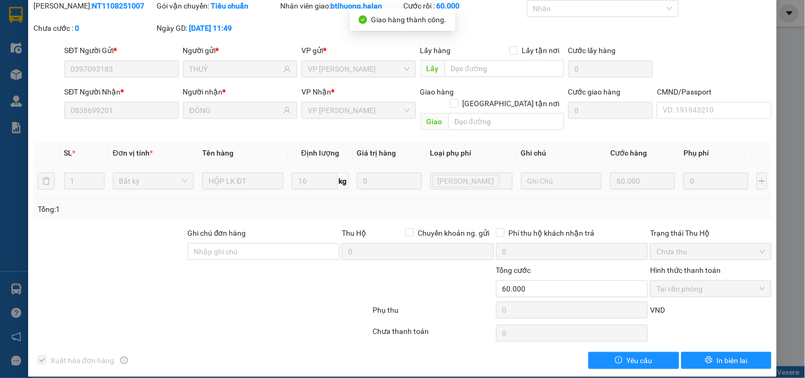
scroll to position [0, 0]
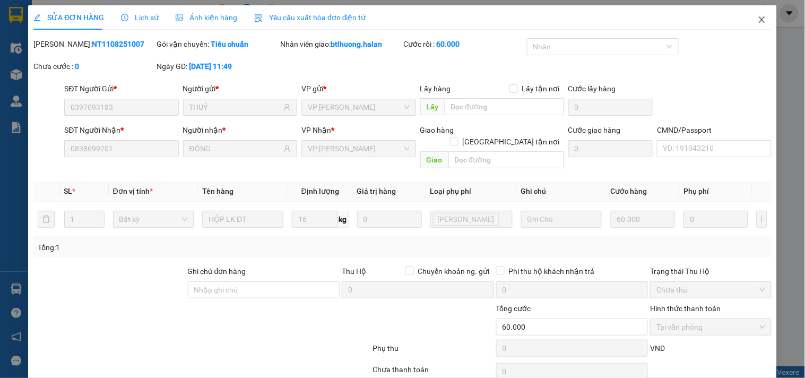
click at [758, 21] on icon "close" at bounding box center [762, 19] width 8 height 8
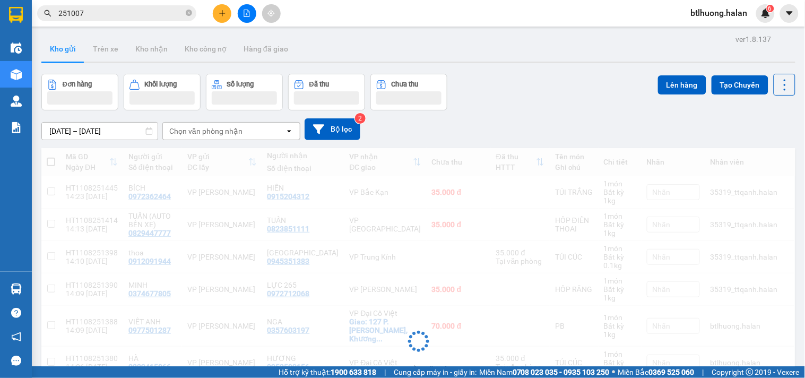
click at [159, 12] on input "251007" at bounding box center [120, 13] width 125 height 12
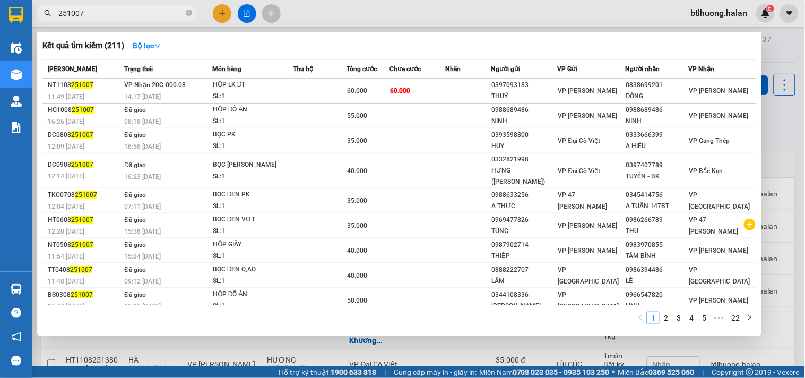
click at [159, 13] on input "251007" at bounding box center [120, 13] width 125 height 12
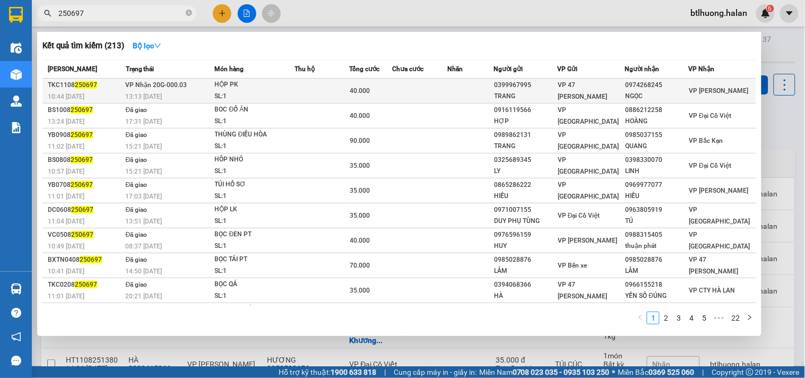
type input "250697"
click at [406, 99] on td at bounding box center [419, 91] width 55 height 25
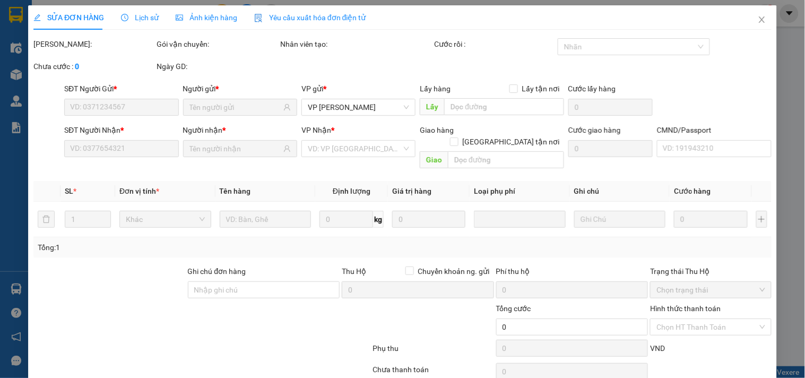
type input "0399967995"
type input "TRANG"
type input "0974268245"
type input "NGỌC"
type input "40.000"
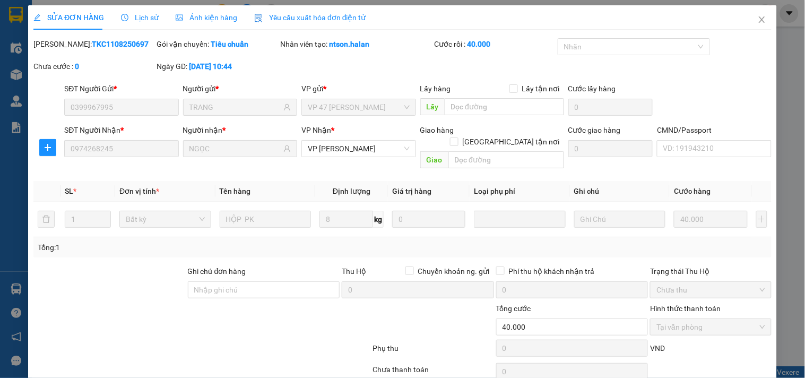
scroll to position [38, 0]
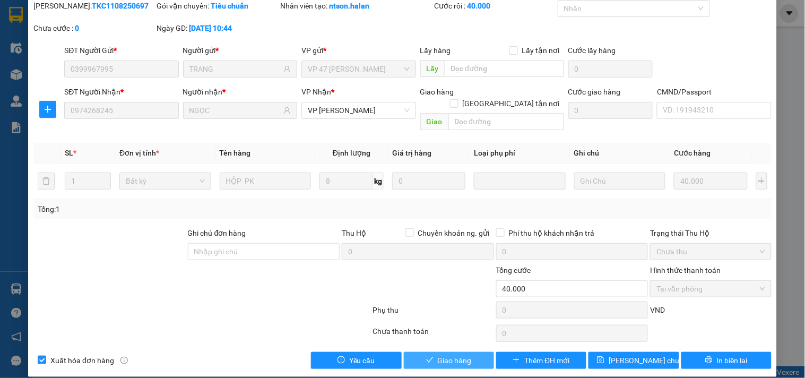
click at [463, 355] on span "Giao hàng" at bounding box center [455, 361] width 34 height 12
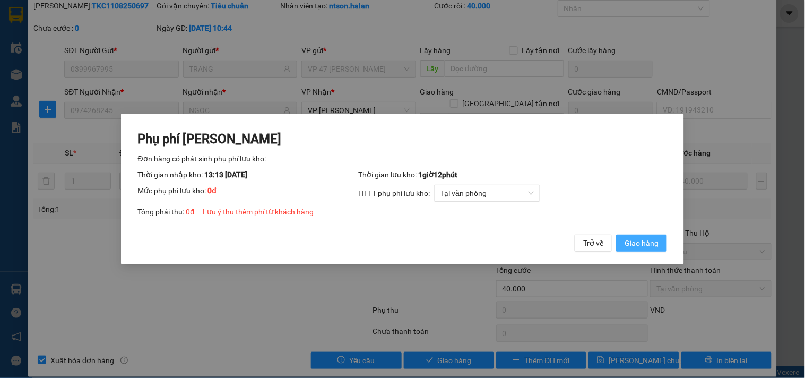
click at [644, 243] on span "Giao hàng" at bounding box center [642, 243] width 34 height 12
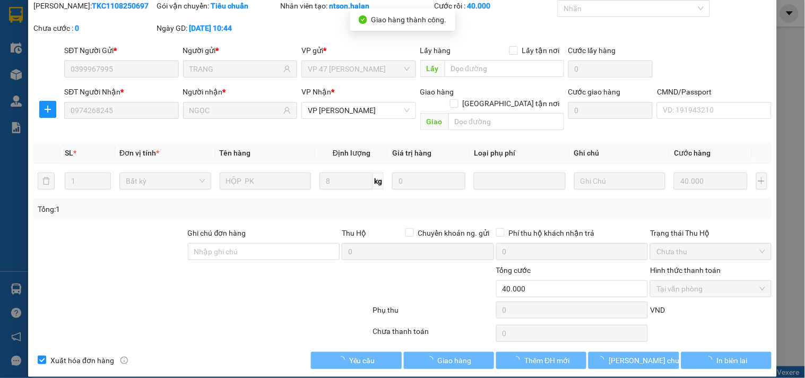
scroll to position [0, 0]
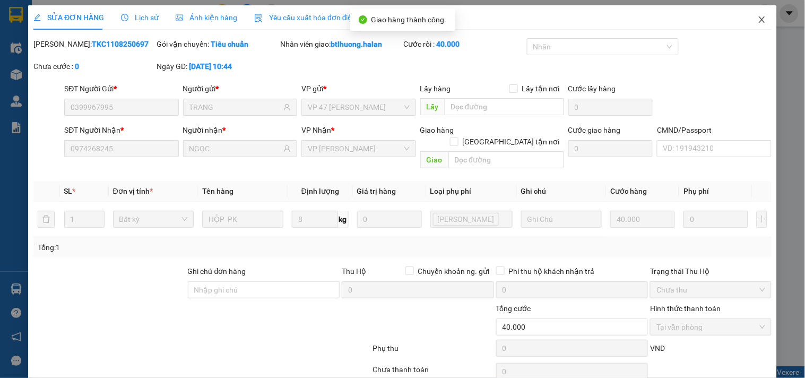
click at [758, 18] on span "Close" at bounding box center [762, 20] width 30 height 30
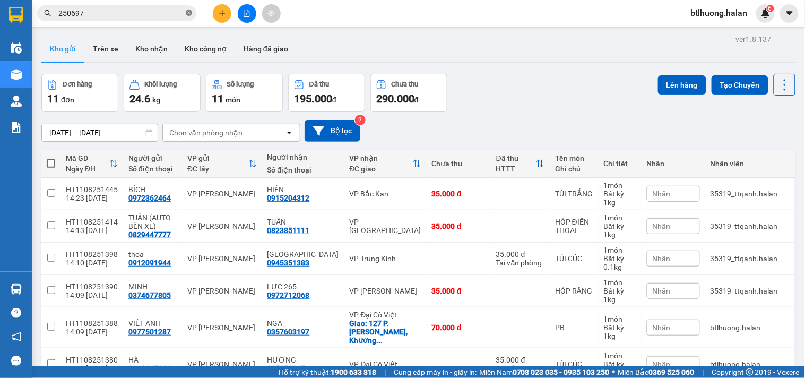
click at [187, 15] on icon "close-circle" at bounding box center [189, 13] width 6 height 6
click at [136, 7] on input "text" at bounding box center [120, 13] width 125 height 12
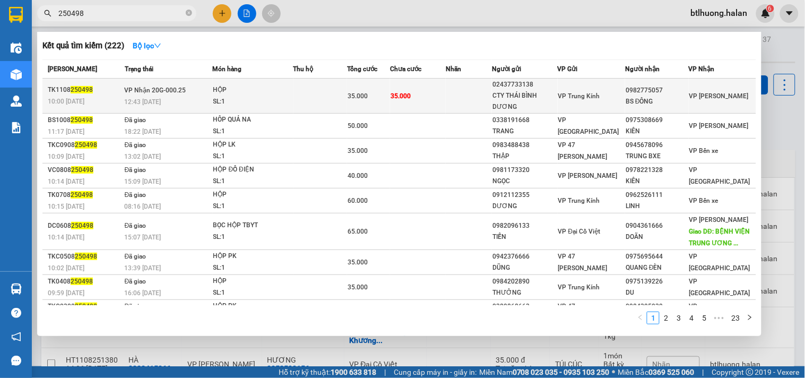
type input "250498"
click at [420, 92] on td "35.000" at bounding box center [418, 96] width 56 height 35
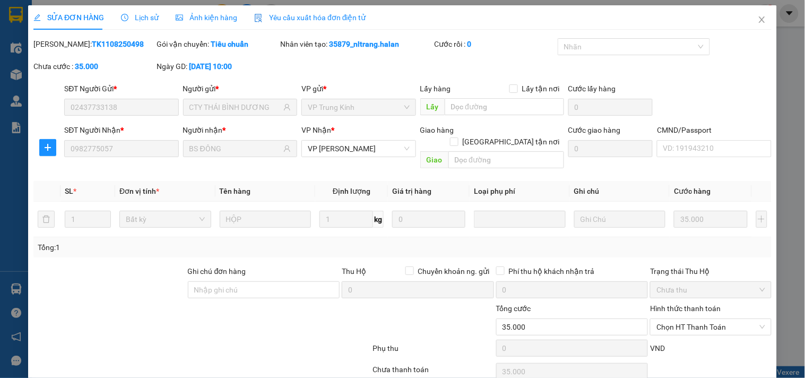
type input "02437733138"
type input "CTY THÁI BÌNH DƯƠNG"
type input "0982775057"
type input "BS ĐÔNG"
type input "35.000"
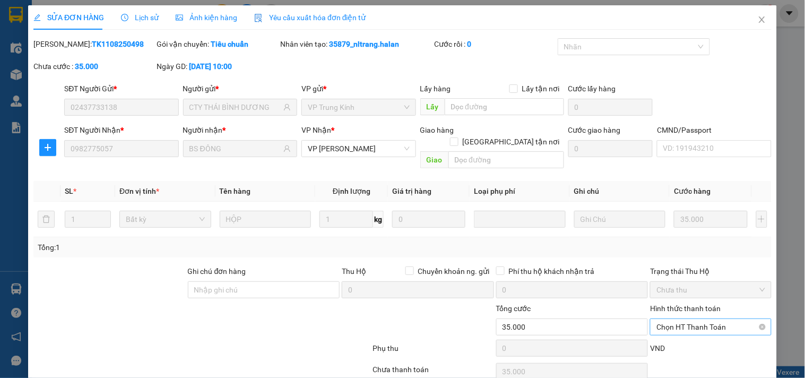
click at [666, 319] on span "Chọn HT Thanh Toán" at bounding box center [711, 327] width 108 height 16
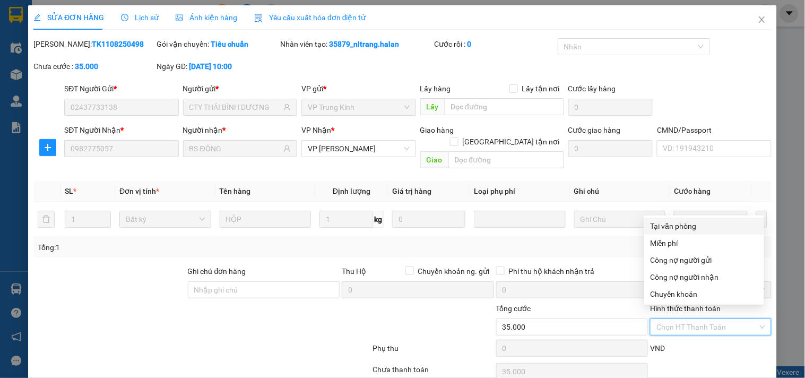
click at [680, 224] on div "Tại văn phòng" at bounding box center [704, 226] width 107 height 12
type input "0"
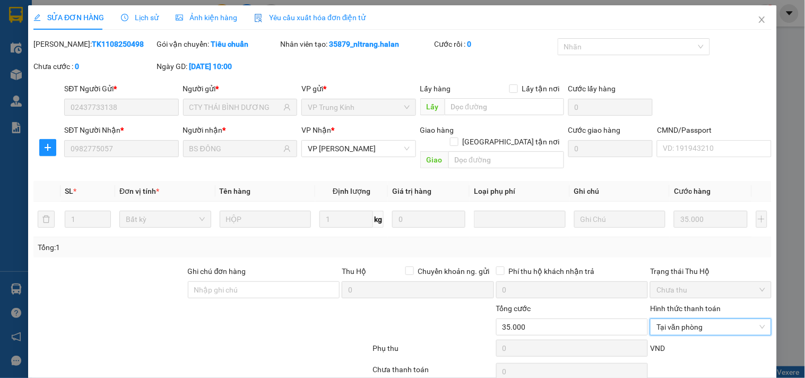
scroll to position [38, 0]
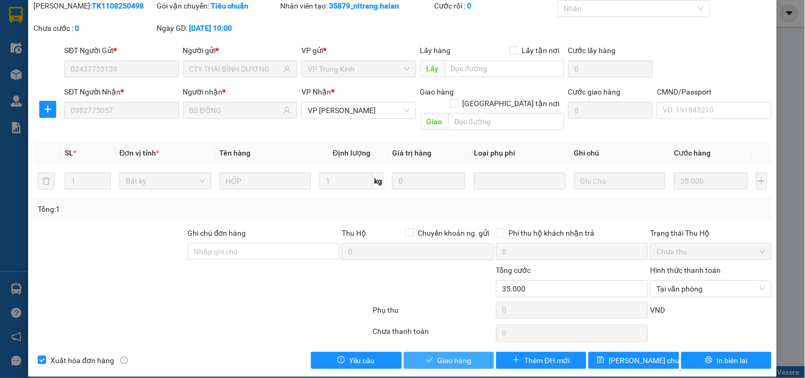
click at [465, 355] on span "Giao hàng" at bounding box center [455, 361] width 34 height 12
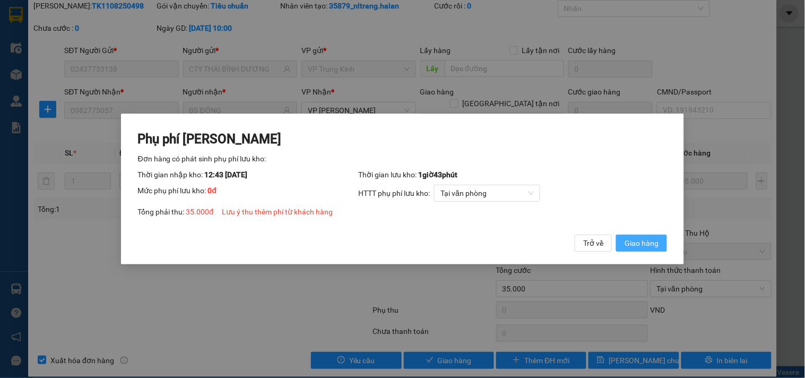
click at [629, 237] on span "Giao hàng" at bounding box center [642, 243] width 34 height 12
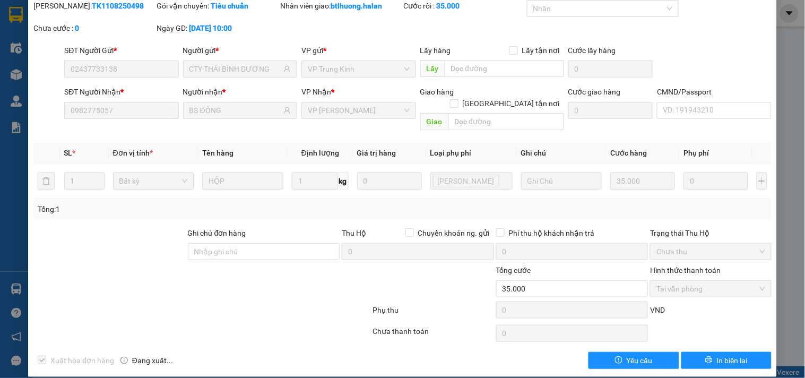
scroll to position [0, 0]
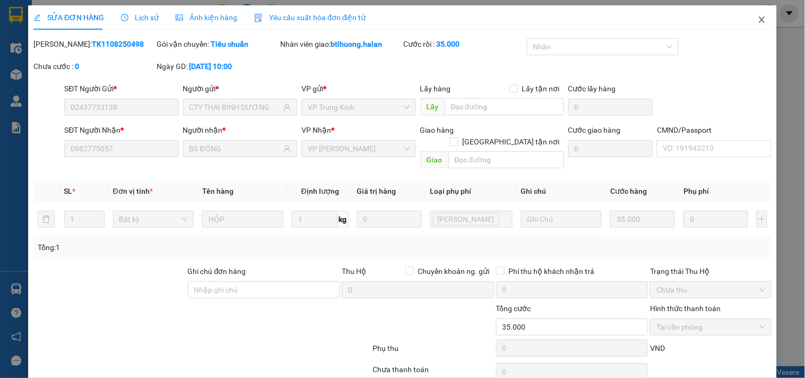
drag, startPoint x: 760, startPoint y: 14, endPoint x: 186, endPoint y: 0, distance: 574.4
click at [759, 14] on span "Close" at bounding box center [762, 20] width 30 height 30
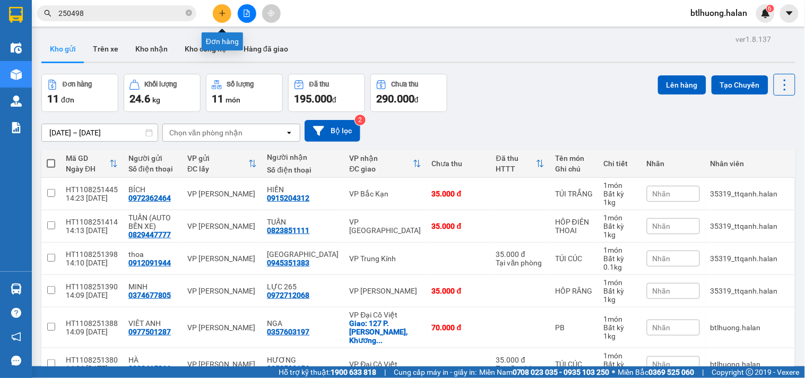
click at [222, 10] on icon "plus" at bounding box center [222, 13] width 7 height 7
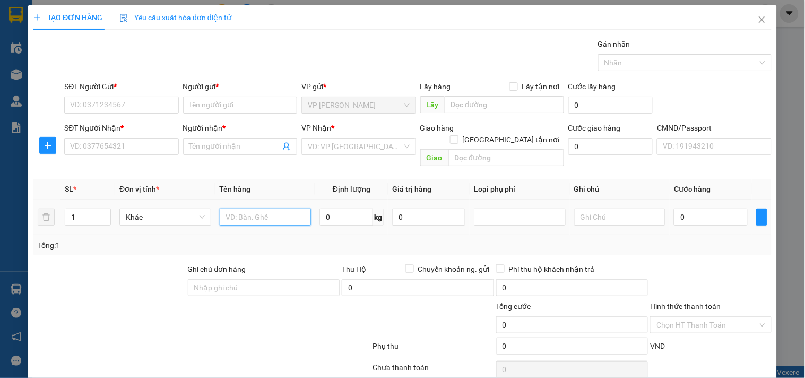
click at [235, 209] on input "text" at bounding box center [266, 217] width 92 height 17
type input "HÔP QUẢ"
click at [335, 209] on input "0" at bounding box center [346, 217] width 54 height 17
type input "10"
click at [149, 104] on input "SĐT Người Gửi *" at bounding box center [121, 105] width 114 height 17
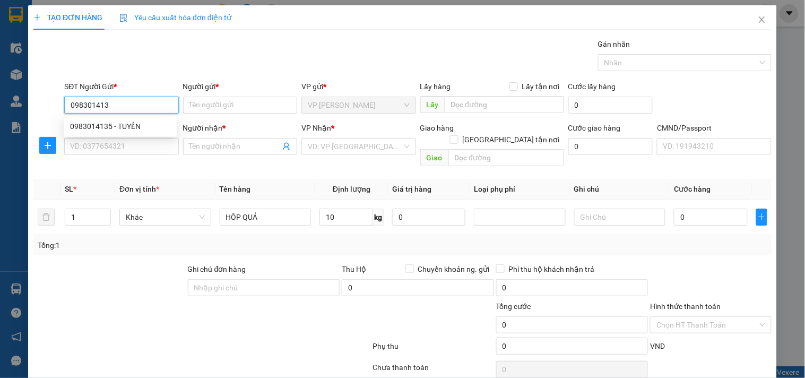
type input "0983014135"
click at [140, 127] on div "0983014135 - TUYẾN" at bounding box center [120, 126] width 100 height 12
type input "TUYẾN"
type input "0983014135"
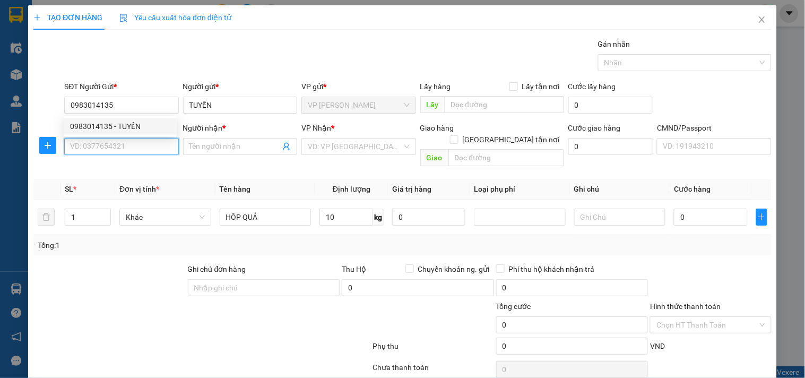
click at [120, 146] on input "SĐT Người Nhận *" at bounding box center [121, 146] width 114 height 17
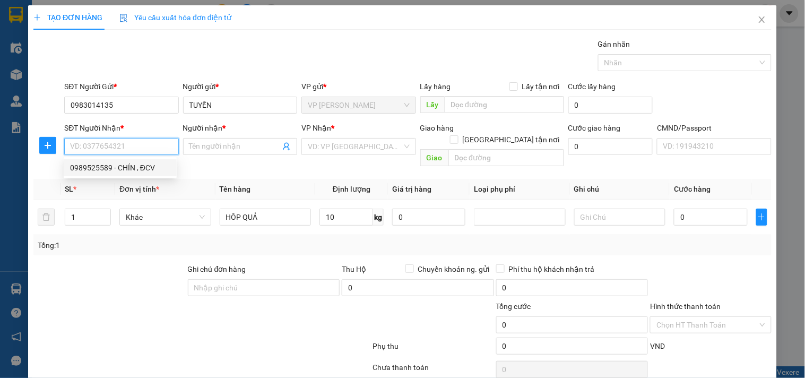
click at [117, 163] on div "0989525589 - CHÍN , ĐCV" at bounding box center [120, 168] width 100 height 12
type input "0989525589"
type input "CHÍN , ĐCV"
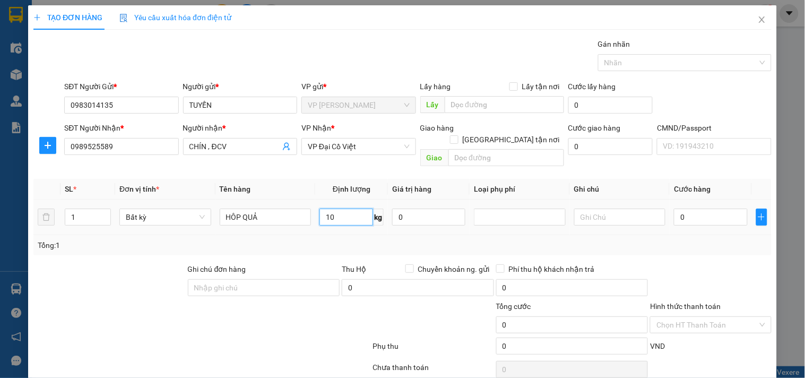
click at [342, 210] on input "10" at bounding box center [346, 217] width 54 height 17
click at [336, 219] on td "10 kg" at bounding box center [351, 218] width 73 height 36
type input "40.000"
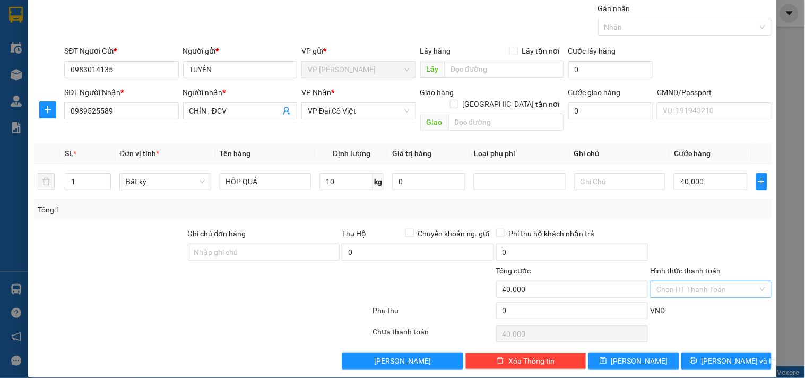
click at [668, 281] on input "Hình thức thanh toán" at bounding box center [707, 289] width 101 height 16
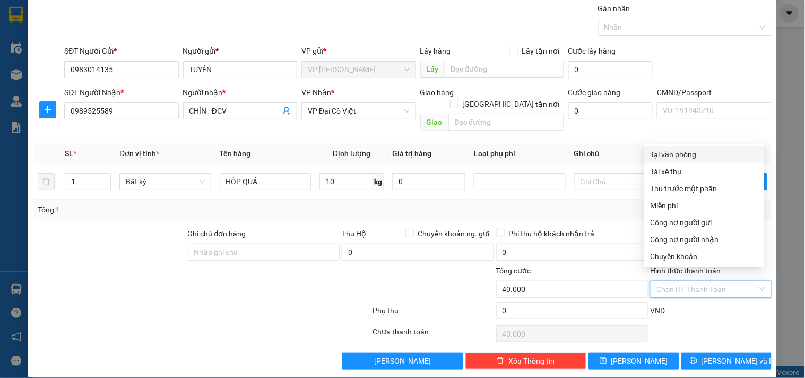
click at [658, 151] on div "Tại văn phòng" at bounding box center [704, 155] width 107 height 12
type input "0"
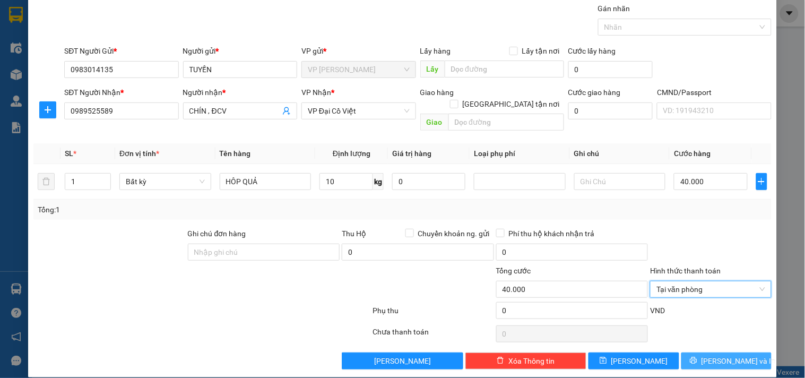
click at [683, 352] on button "[PERSON_NAME] và In" at bounding box center [726, 360] width 90 height 17
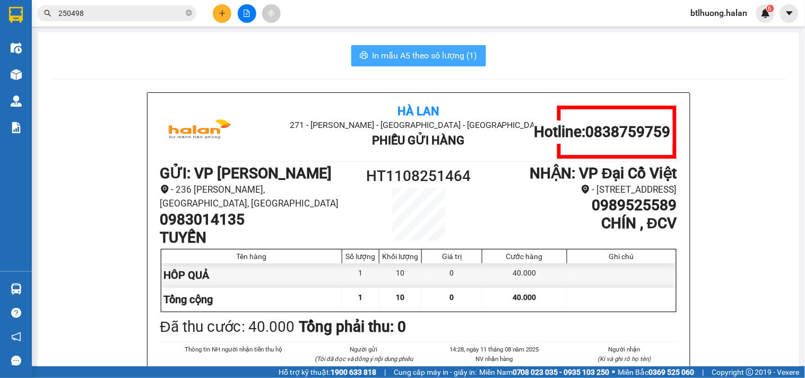
drag, startPoint x: 414, startPoint y: 70, endPoint x: 419, endPoint y: 56, distance: 15.1
click at [420, 54] on span "In mẫu A5 theo số lượng (1)" at bounding box center [425, 55] width 105 height 13
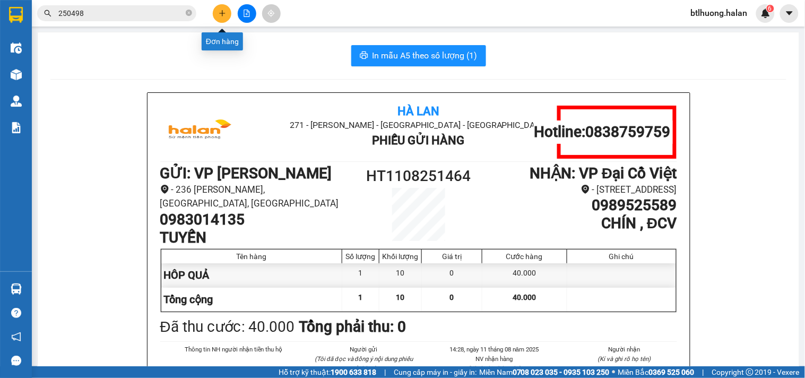
click at [225, 16] on icon "plus" at bounding box center [222, 13] width 7 height 7
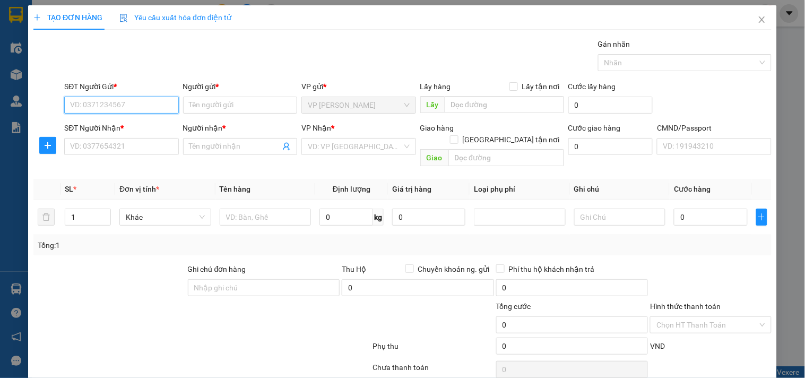
click at [134, 99] on input "SĐT Người Gửi *" at bounding box center [121, 105] width 114 height 17
click at [239, 209] on input "text" at bounding box center [266, 217] width 92 height 17
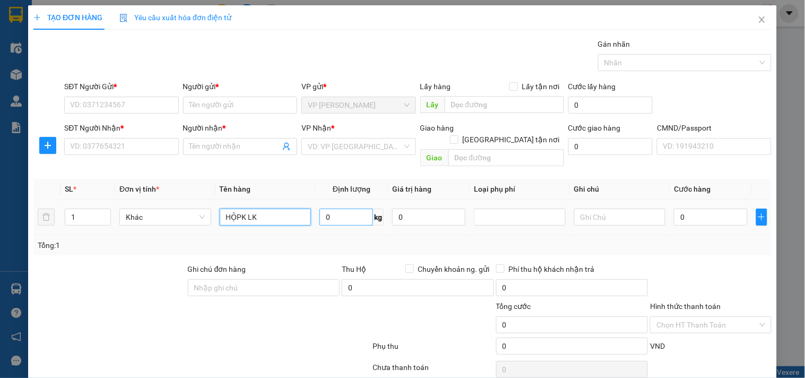
type input "HỘPK LK"
click at [329, 209] on input "0" at bounding box center [346, 217] width 54 height 17
type input "6"
click at [145, 99] on input "SĐT Người Gửi *" at bounding box center [121, 105] width 114 height 17
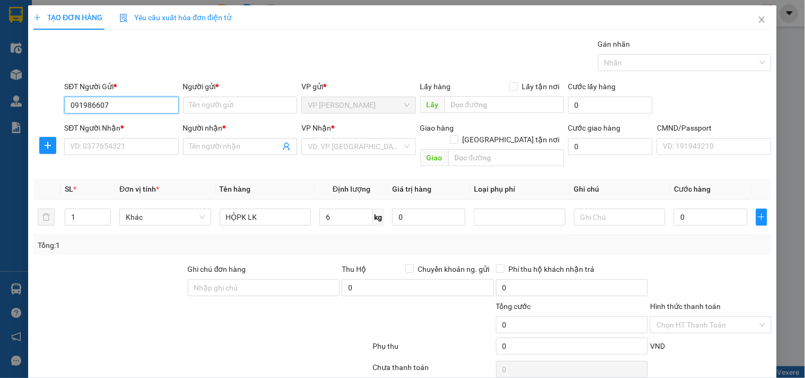
type input "0919866072"
click at [85, 120] on div "0919866072 - phương" at bounding box center [120, 126] width 100 height 12
type input "phương"
type input "0919866072"
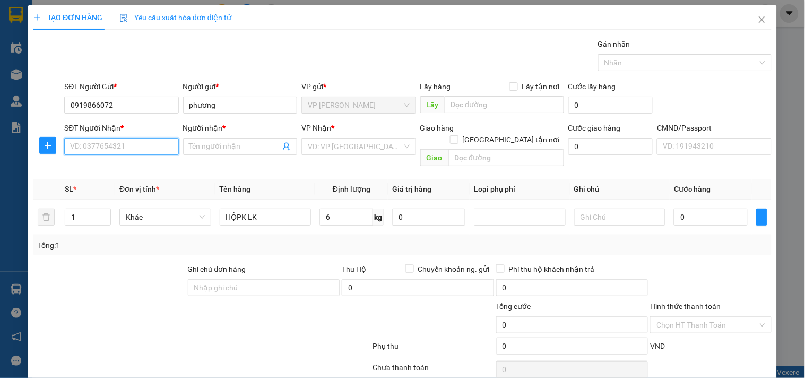
click at [94, 143] on input "SĐT Người Nhận *" at bounding box center [121, 146] width 114 height 17
type input "0978327739"
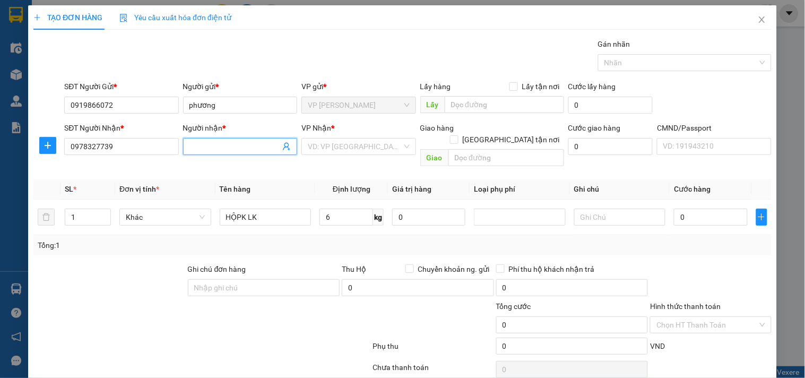
click at [239, 146] on input "Người nhận *" at bounding box center [234, 147] width 91 height 12
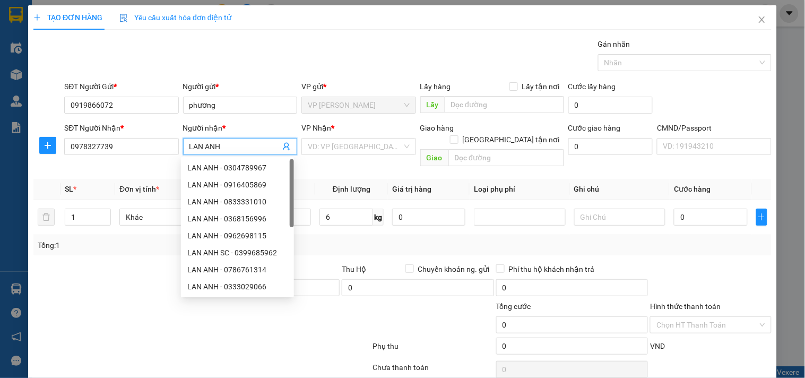
type input "LAN ANH"
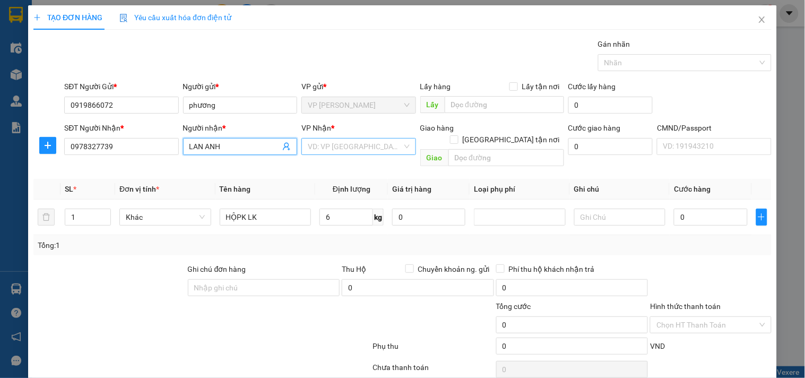
click at [347, 145] on input "search" at bounding box center [355, 147] width 94 height 16
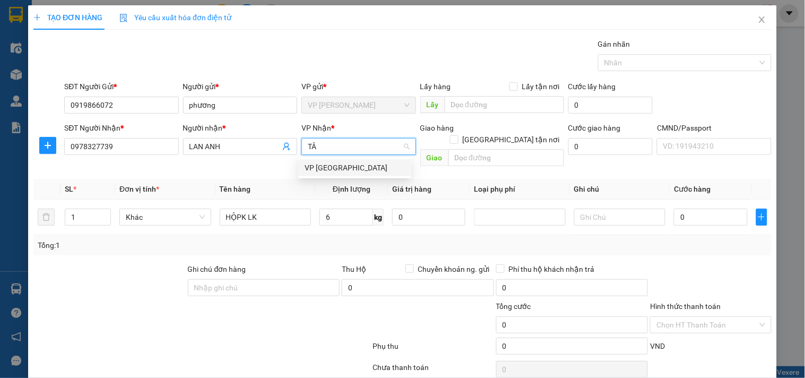
type input "TÂN"
click at [314, 167] on div "VP [GEOGRAPHIC_DATA]" at bounding box center [355, 168] width 100 height 12
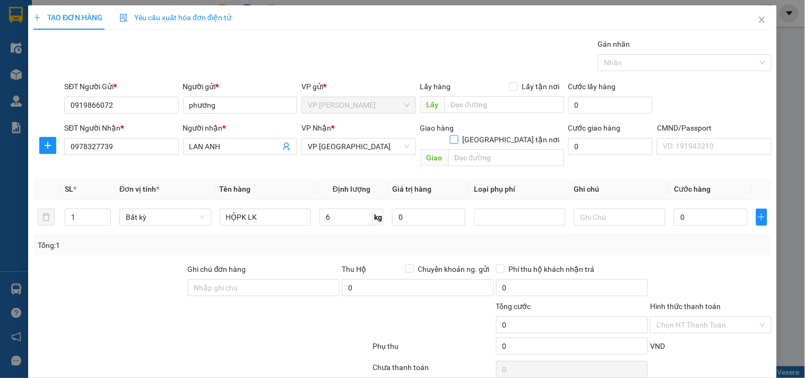
click at [512, 134] on span "[GEOGRAPHIC_DATA] tận nơi" at bounding box center [512, 140] width 106 height 12
click at [457, 135] on input "[GEOGRAPHIC_DATA] tận nơi" at bounding box center [453, 138] width 7 height 7
checkbox input "true"
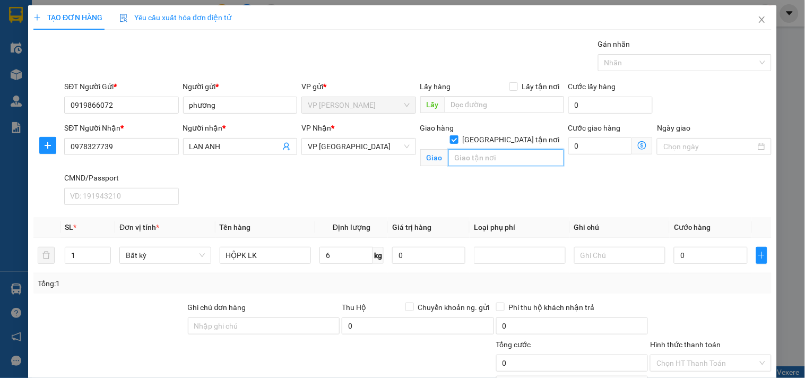
click at [509, 149] on input "text" at bounding box center [506, 157] width 116 height 17
paste input "Khu đô thị Mậu Lương, Kiến Hưng, Hà Đông, Hanoi, Vietnam"
type input "Khu đô thị Mậu Lương, Kiến Hưng, Hà Đông, Hanoi, Vietnam"
click at [638, 146] on icon "dollar-circle" at bounding box center [642, 145] width 8 height 8
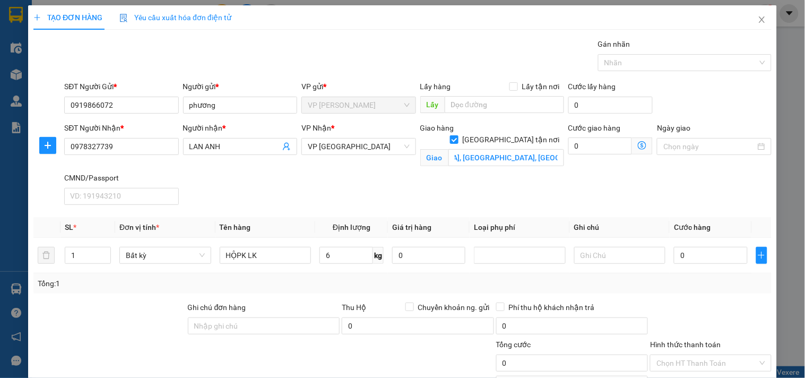
scroll to position [0, 0]
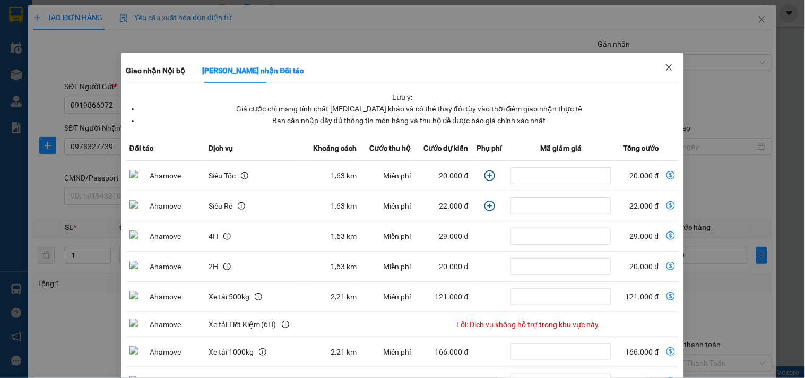
click at [656, 65] on span "Close" at bounding box center [669, 68] width 30 height 30
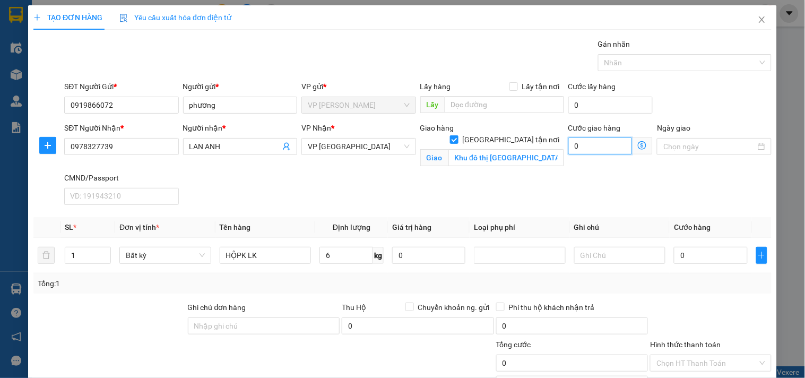
click at [593, 144] on input "0" at bounding box center [600, 145] width 64 height 17
type input "3"
type input "35"
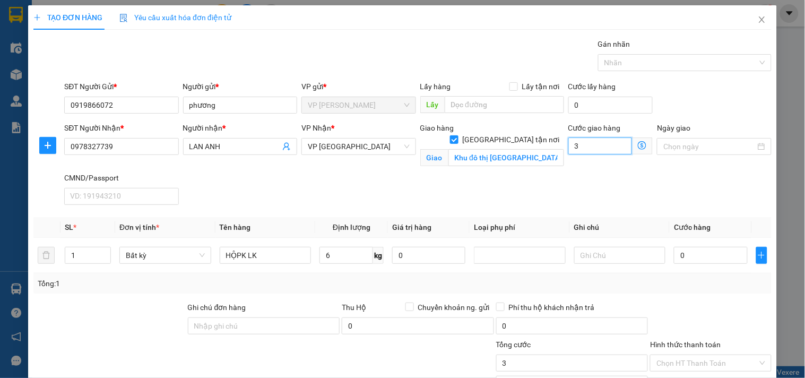
type input "35"
type input "35.000"
click at [448, 149] on input "Khu đô thị Mậu Lương, Kiến Hưng, Hà Đông, Hanoi, Vietnam" at bounding box center [506, 157] width 116 height 17
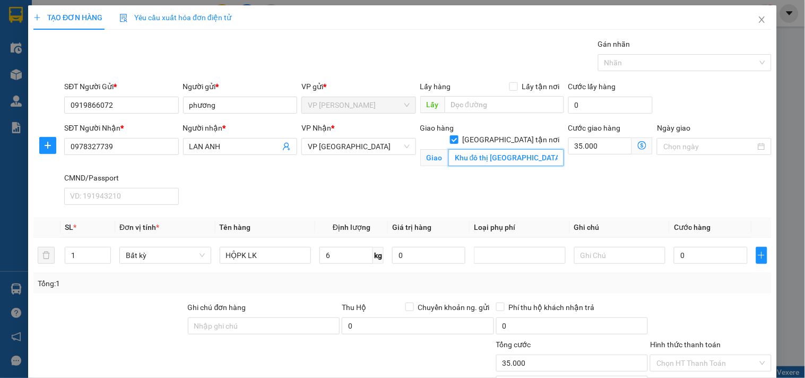
click at [450, 149] on input "Khu đô thị Mậu Lương, Kiến Hưng, Hà Đông, Hanoi, Vietnam" at bounding box center [506, 157] width 116 height 17
type input "SỐ 632 DỊCH VỤ 16 KHU ĐÌA LÃO Khu đô thị Mậu Lương, Kiến Hưng, Hà Đông, Hanoi, …"
click at [364, 251] on input "6" at bounding box center [346, 255] width 54 height 17
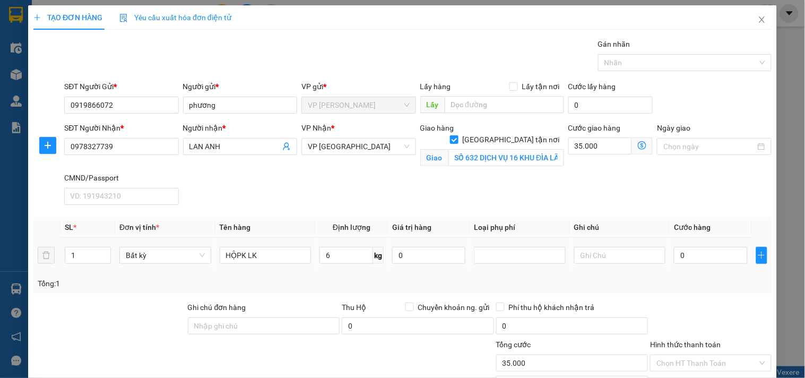
drag, startPoint x: 409, startPoint y: 285, endPoint x: 464, endPoint y: 274, distance: 56.8
click at [411, 285] on div "Tổng: 1" at bounding box center [403, 284] width 730 height 12
type input "40.000"
type input "75.000"
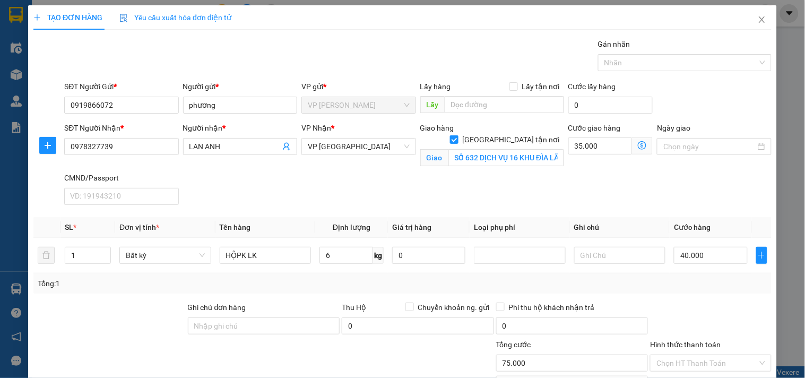
scroll to position [86, 0]
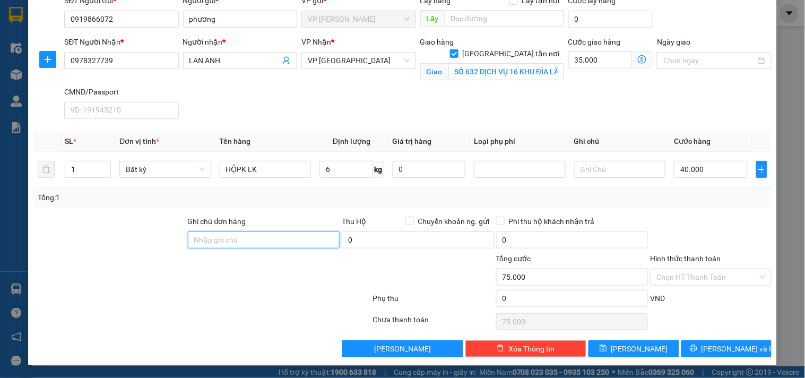
click at [205, 237] on input "Ghi chú đơn hàng" at bounding box center [264, 239] width 152 height 17
type input "GỌI NG NHẬN TRC KHI SHIP"
click at [638, 60] on icon "dollar-circle" at bounding box center [642, 59] width 8 height 8
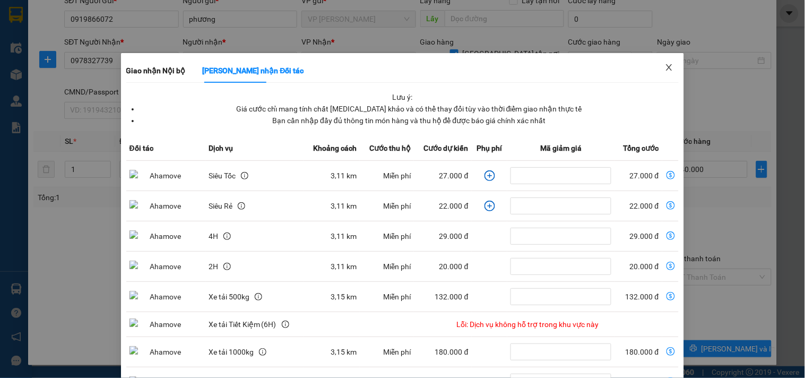
click at [674, 64] on span "Close" at bounding box center [669, 68] width 30 height 30
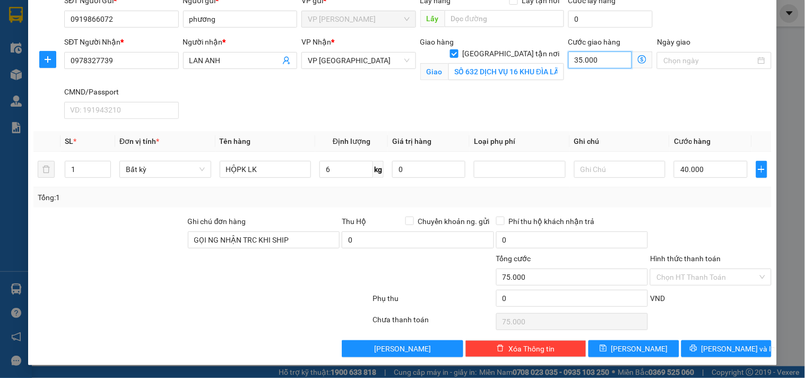
click at [601, 56] on input "35.000" at bounding box center [600, 59] width 64 height 17
type input "4"
type input "40.004"
type input "40.040"
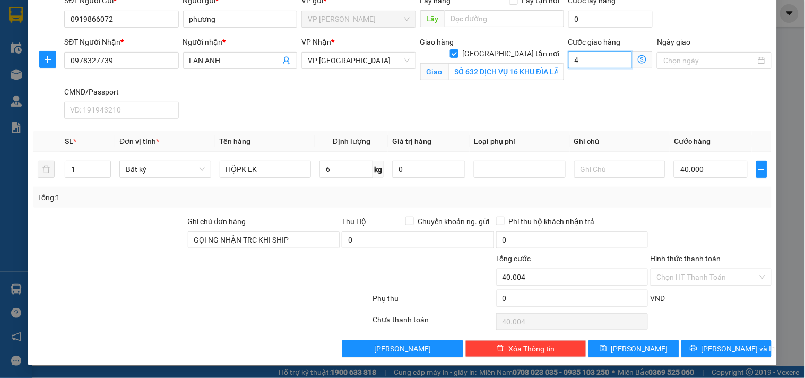
type input "40.040"
type input "40.000"
type input "80.000"
click at [715, 274] on input "Hình thức thanh toán" at bounding box center [707, 277] width 101 height 16
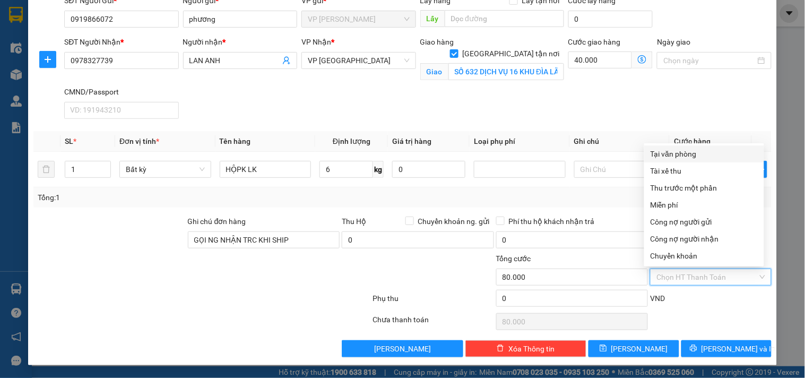
click at [675, 154] on div "Tại văn phòng" at bounding box center [704, 154] width 107 height 12
type input "0"
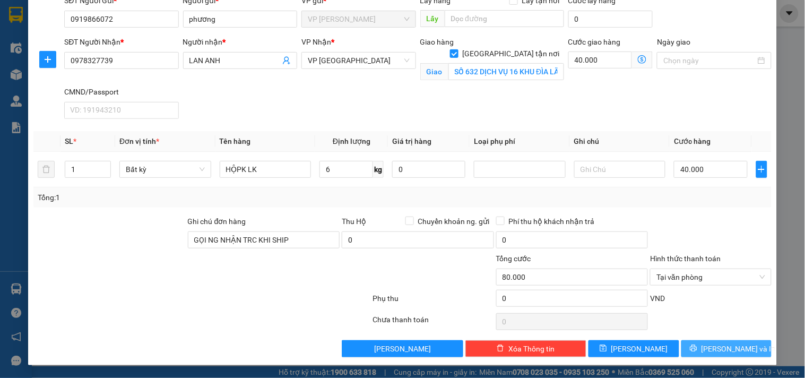
click at [715, 347] on span "[PERSON_NAME] và In" at bounding box center [739, 349] width 74 height 12
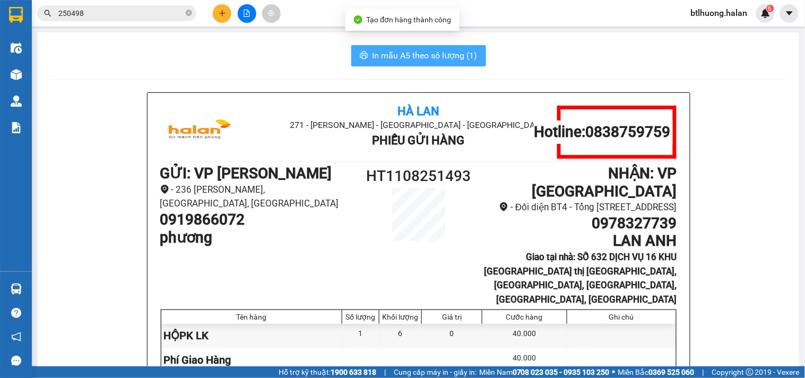
click at [436, 51] on button "In mẫu A5 theo số lượng (1)" at bounding box center [418, 55] width 135 height 21
click at [436, 51] on span "In mẫu A5 theo số lượng (1)" at bounding box center [425, 55] width 105 height 13
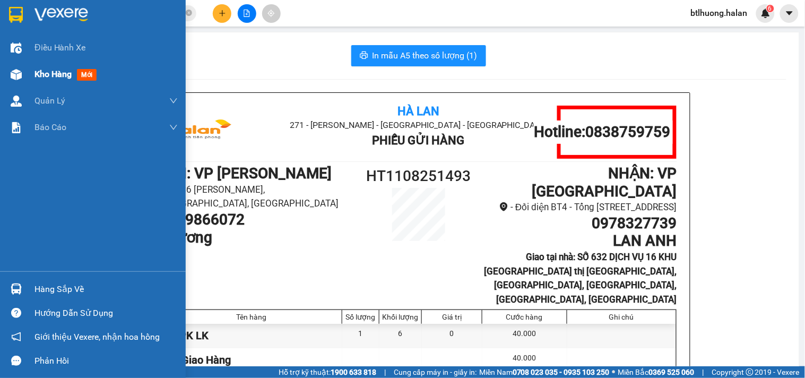
click at [20, 71] on img at bounding box center [16, 74] width 11 height 11
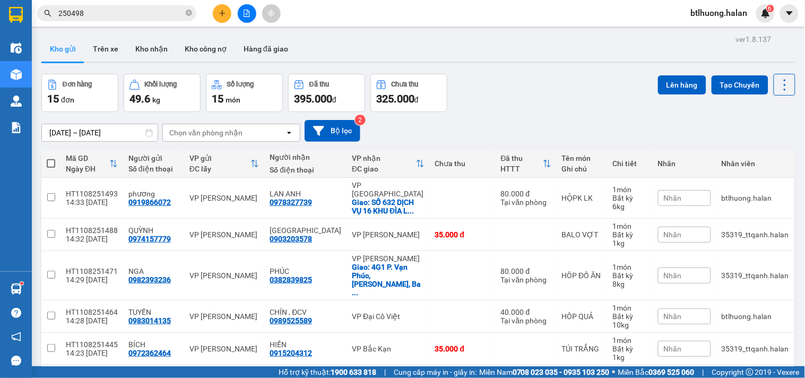
click at [541, 77] on div "Đơn hàng 15 đơn Khối lượng 49.6 kg Số lượng 15 món Đã thu 395.000 đ Chưa thu 32…" at bounding box center [418, 93] width 754 height 38
click at [188, 13] on icon "close-circle" at bounding box center [189, 13] width 6 height 6
click at [215, 13] on button at bounding box center [222, 13] width 19 height 19
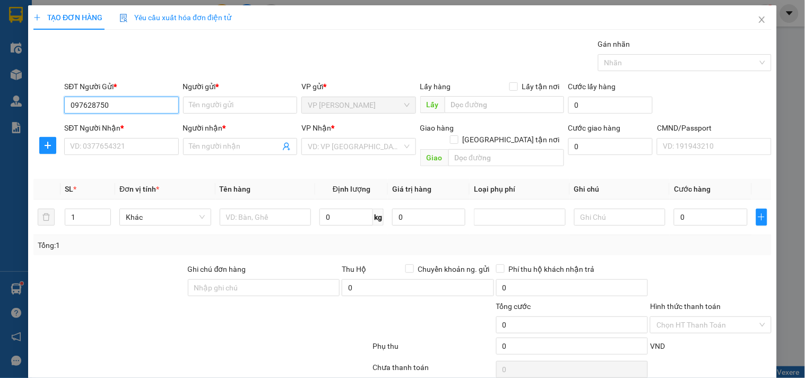
type input "0976287503"
click at [98, 120] on div "0976287503 - TRANG" at bounding box center [120, 126] width 100 height 12
type input "TRANG"
type input "0976287503"
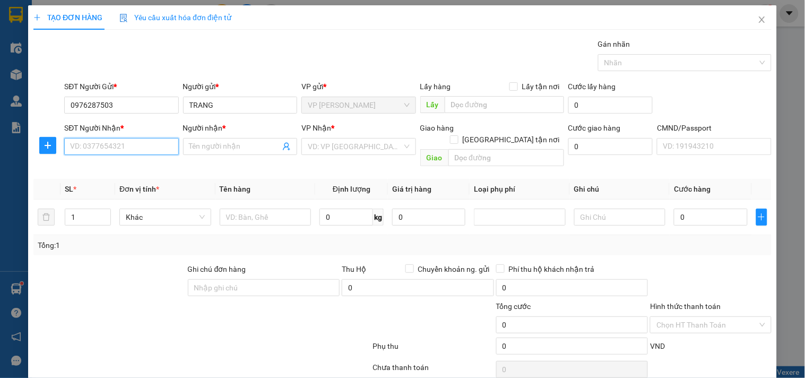
click at [117, 146] on input "SĐT Người Nhận *" at bounding box center [121, 146] width 114 height 17
type input "0912819507"
click at [203, 150] on input "Người nhận *" at bounding box center [234, 147] width 91 height 12
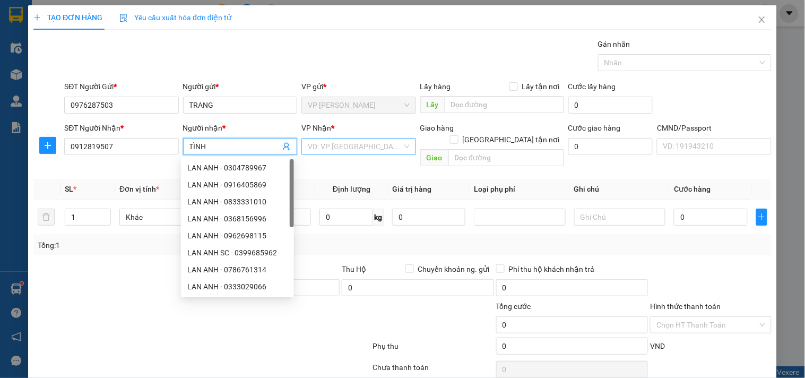
type input "TÌNH"
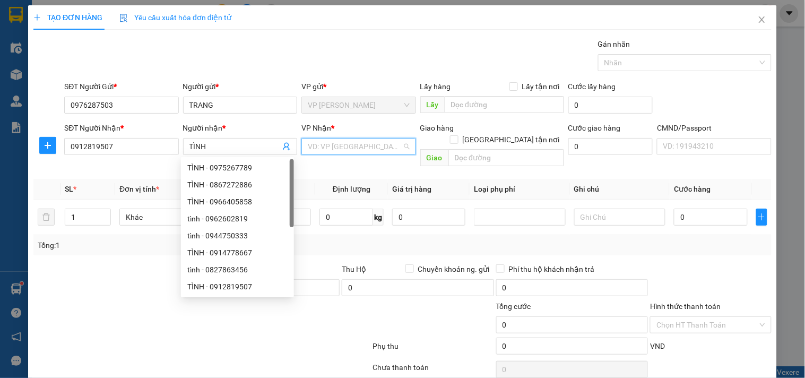
click at [315, 146] on input "search" at bounding box center [355, 147] width 94 height 16
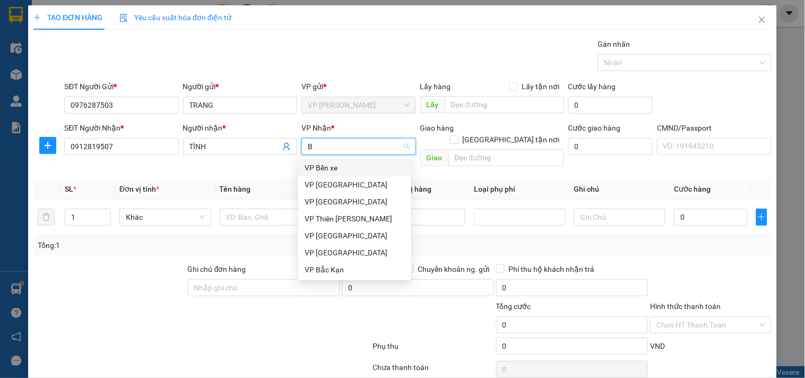
type input "BK"
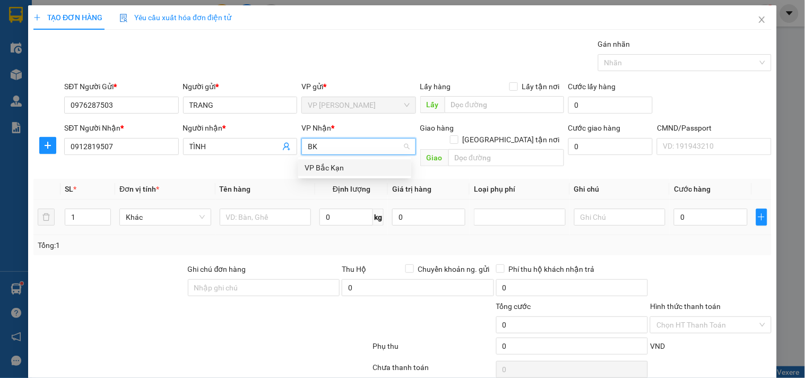
drag, startPoint x: 315, startPoint y: 170, endPoint x: 258, endPoint y: 190, distance: 60.8
click at [316, 170] on div "VP Bắc Kạn" at bounding box center [355, 168] width 100 height 12
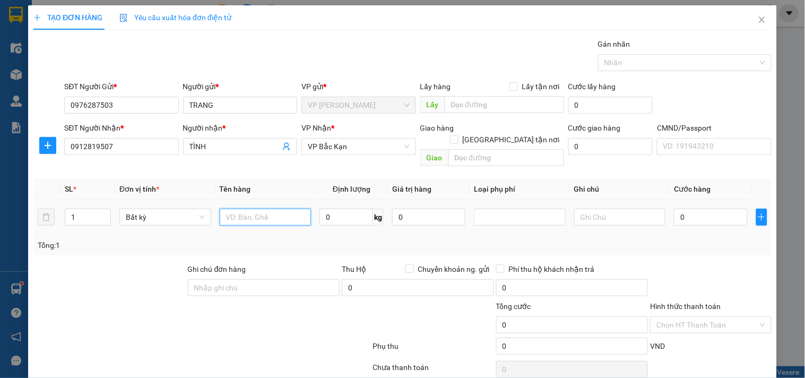
click at [248, 209] on input "text" at bounding box center [266, 217] width 92 height 17
type input "PB"
click at [329, 209] on input "0" at bounding box center [346, 217] width 54 height 17
type input "1"
drag, startPoint x: 348, startPoint y: 229, endPoint x: 660, endPoint y: 271, distance: 314.9
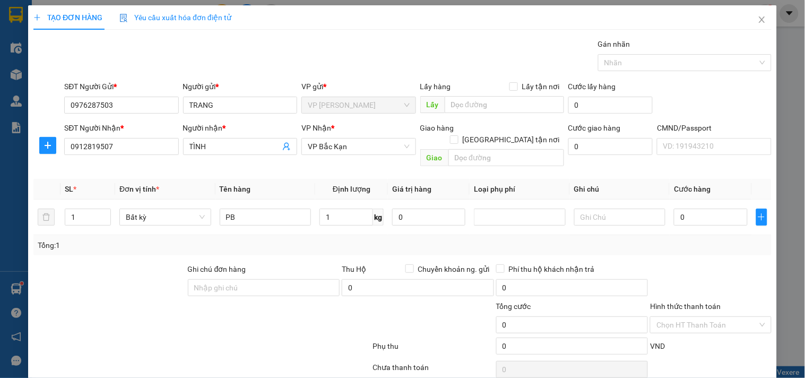
click at [398, 250] on div "Transit Pickup Surcharge Ids Transit Deliver Surcharge Ids Transit Deliver Surc…" at bounding box center [402, 221] width 738 height 367
type input "35.000"
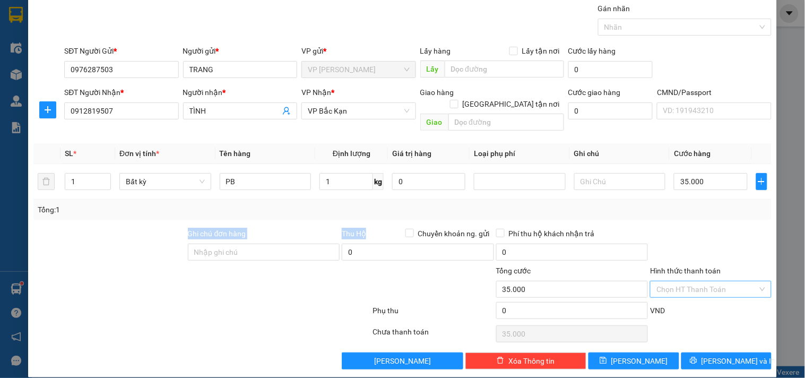
click at [719, 281] on input "Hình thức thanh toán" at bounding box center [707, 289] width 101 height 16
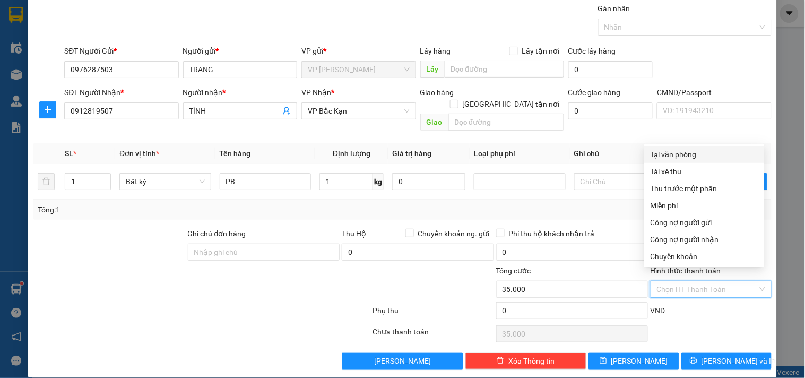
click at [681, 149] on div "Tại văn phòng" at bounding box center [704, 155] width 107 height 12
type input "0"
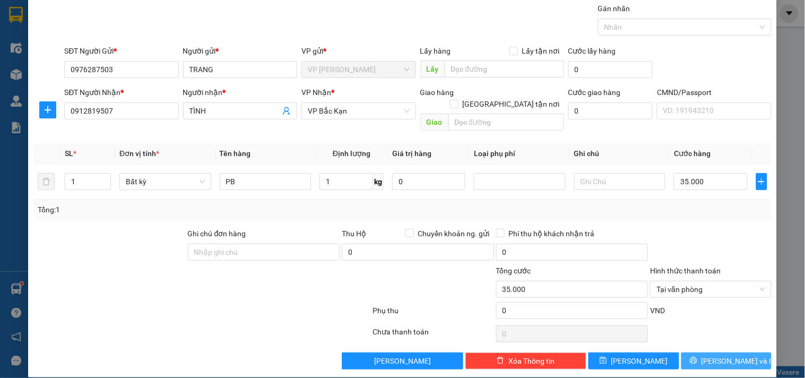
click at [696, 341] on div "Transit Pickup Surcharge Ids Transit Deliver Surcharge Ids Transit Deliver Surc…" at bounding box center [402, 186] width 738 height 367
click at [690, 352] on button "[PERSON_NAME] và In" at bounding box center [726, 360] width 90 height 17
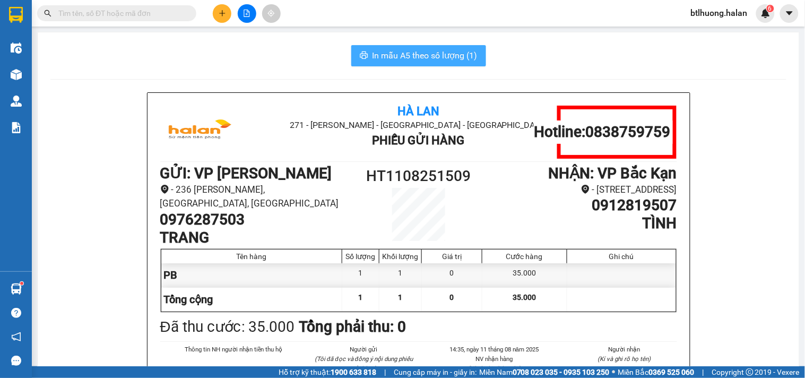
click at [463, 51] on span "In mẫu A5 theo số lượng (1)" at bounding box center [425, 55] width 105 height 13
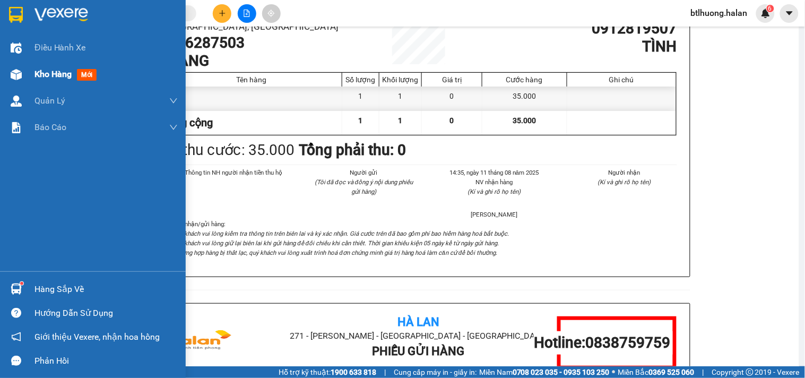
click at [18, 70] on img at bounding box center [16, 74] width 11 height 11
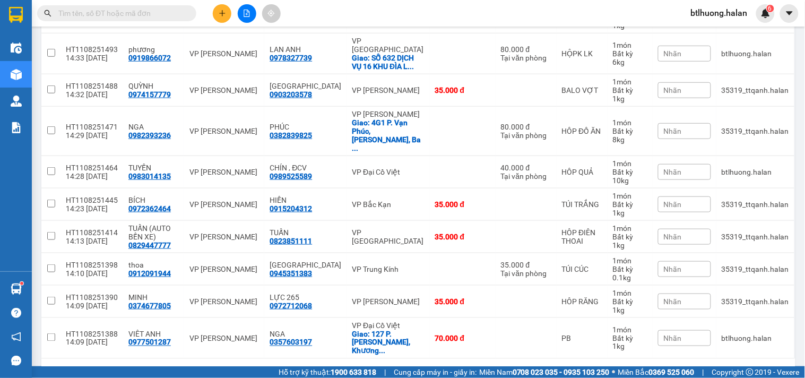
drag, startPoint x: 762, startPoint y: 340, endPoint x: 759, endPoint y: 331, distance: 9.3
click at [762, 367] on div "10 / trang" at bounding box center [752, 375] width 48 height 17
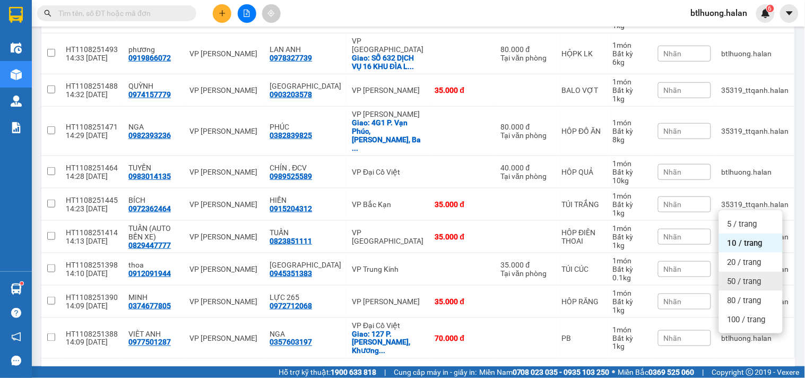
click at [756, 272] on div "50 / trang" at bounding box center [751, 281] width 64 height 19
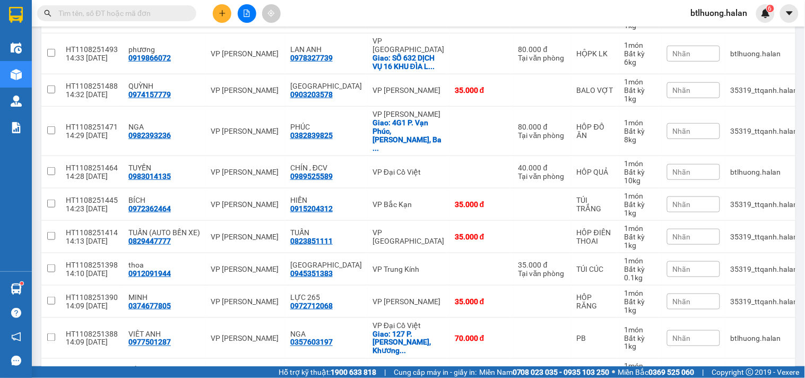
click at [179, 14] on input "text" at bounding box center [120, 13] width 125 height 12
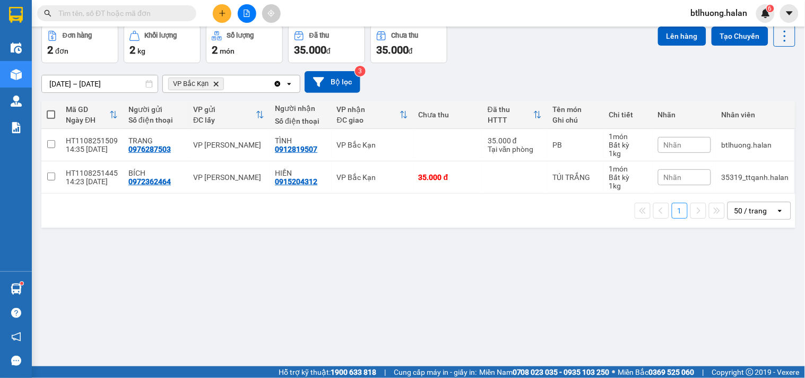
click at [46, 129] on th at bounding box center [50, 115] width 19 height 28
click at [40, 161] on div "ver 1.8.137 Kho gửi Trên xe Kho nhận Kho công nợ Hàng đã giao Đơn hàng 2 đơn Kh…" at bounding box center [418, 172] width 763 height 378
click at [51, 119] on span at bounding box center [51, 114] width 8 height 8
click at [51, 109] on input "checkbox" at bounding box center [51, 109] width 0 height 0
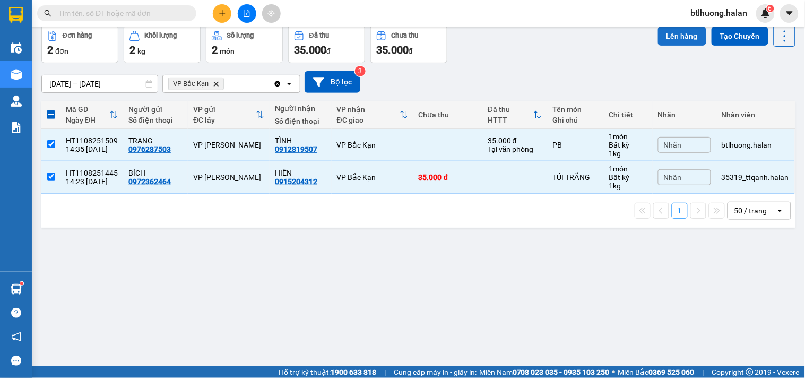
click at [666, 46] on button "Lên hàng" at bounding box center [682, 36] width 48 height 19
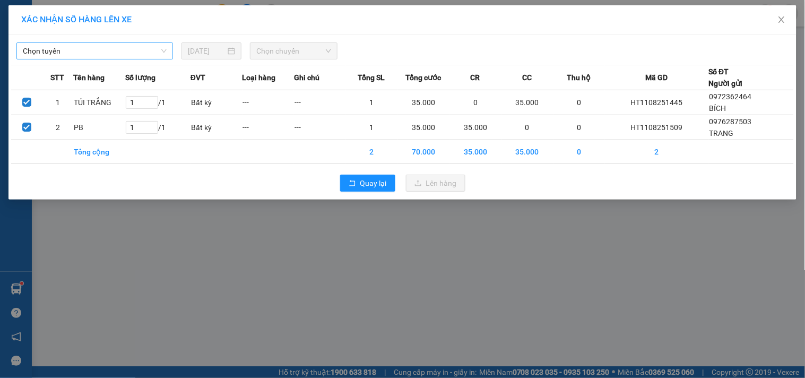
click at [65, 48] on span "Chọn tuyến" at bounding box center [95, 51] width 144 height 16
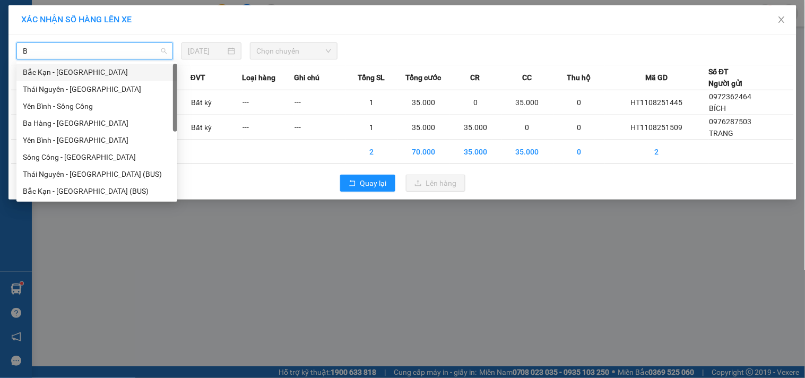
type input "BK"
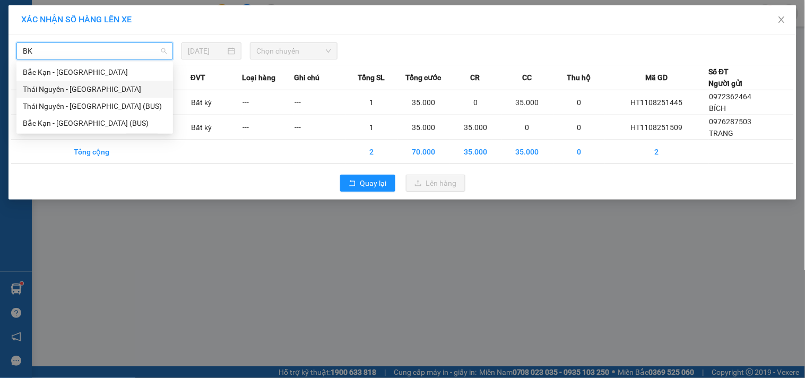
drag, startPoint x: 72, startPoint y: 85, endPoint x: 224, endPoint y: 81, distance: 152.4
click at [74, 85] on div "Thái Nguyên - Bắc Kạn" at bounding box center [95, 89] width 144 height 12
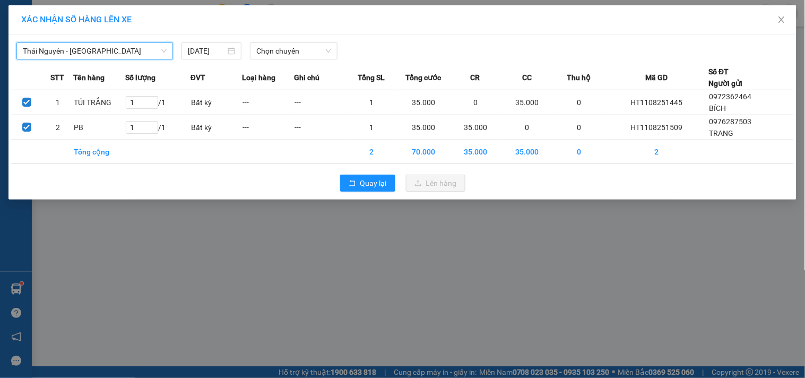
drag, startPoint x: 283, startPoint y: 52, endPoint x: 284, endPoint y: 38, distance: 13.9
click at [284, 51] on span "Chọn chuyến" at bounding box center [293, 51] width 75 height 16
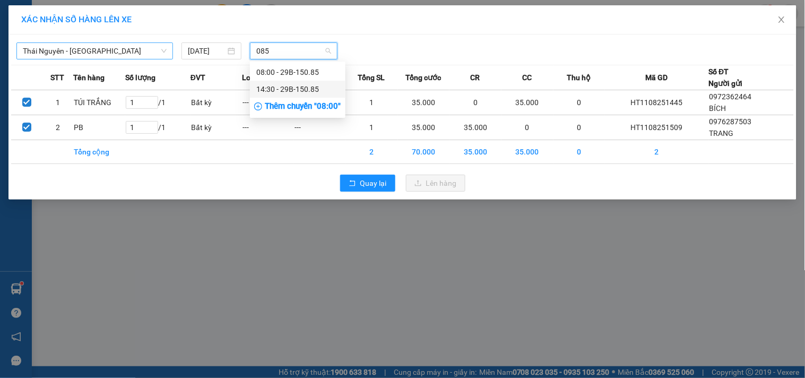
click at [280, 86] on div "14:30 - 29B-150.85" at bounding box center [297, 89] width 83 height 12
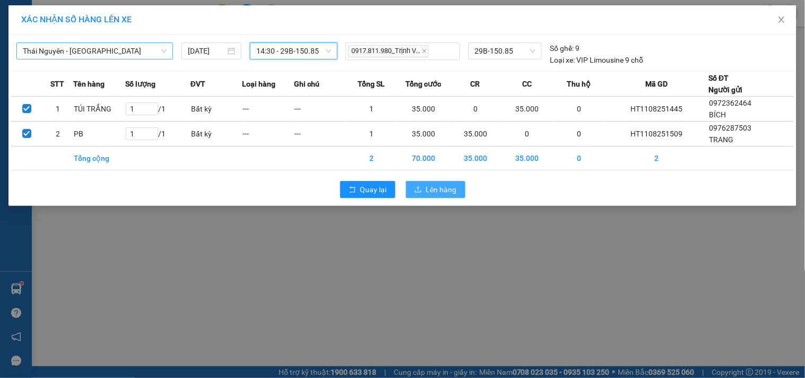
click at [422, 182] on button "Lên hàng" at bounding box center [435, 189] width 59 height 17
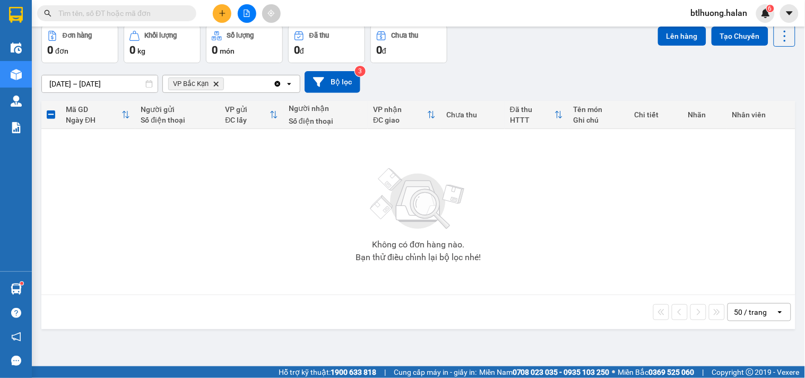
click at [277, 88] on icon "Clear all" at bounding box center [277, 84] width 8 height 8
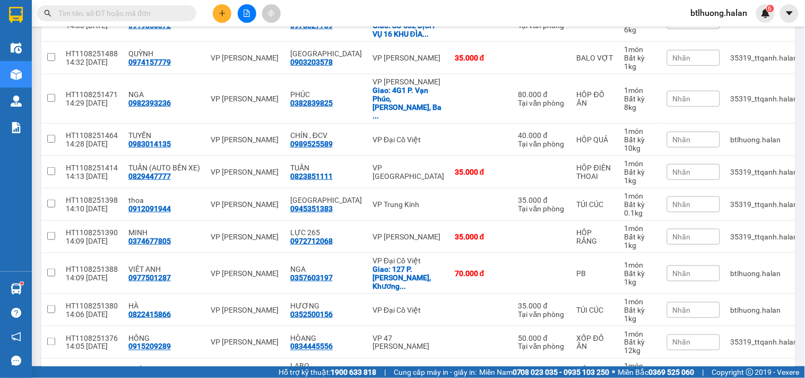
click at [159, 7] on input "text" at bounding box center [120, 13] width 125 height 12
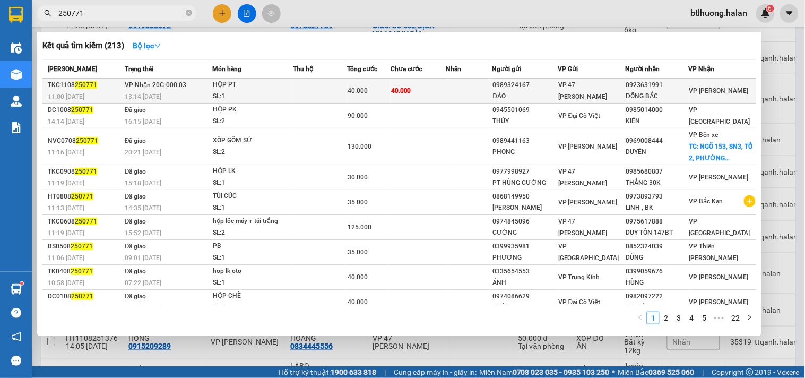
type input "250771"
click at [568, 93] on span "VP 47 [PERSON_NAME] Khát [PERSON_NAME]" at bounding box center [582, 90] width 49 height 19
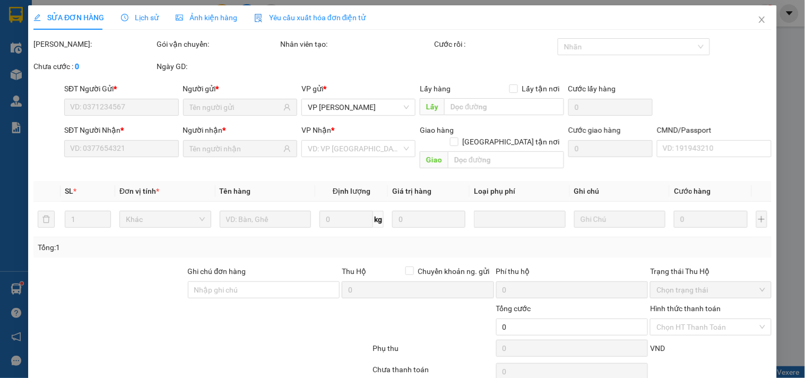
type input "0989324167"
type input "ĐÀO"
type input "0923631991"
type input "ĐÔNG BẮC"
type input "40.000"
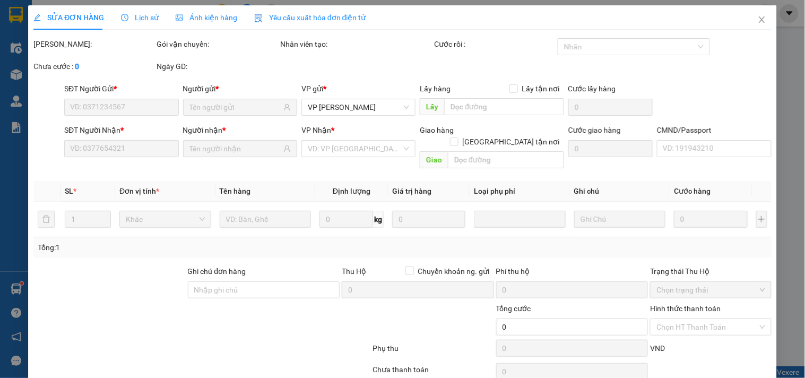
type input "40.000"
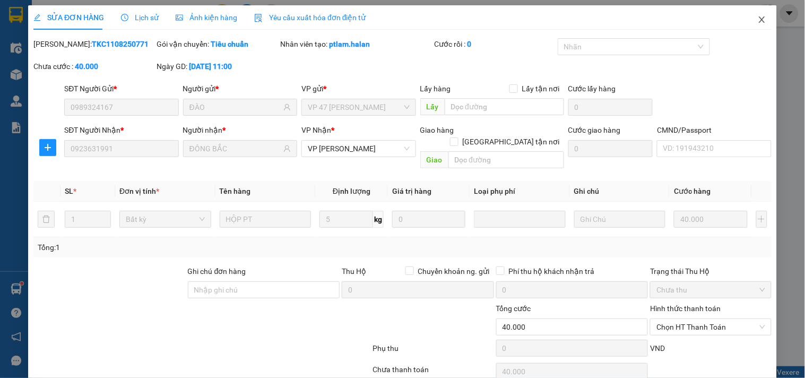
click at [758, 20] on icon "close" at bounding box center [762, 19] width 8 height 8
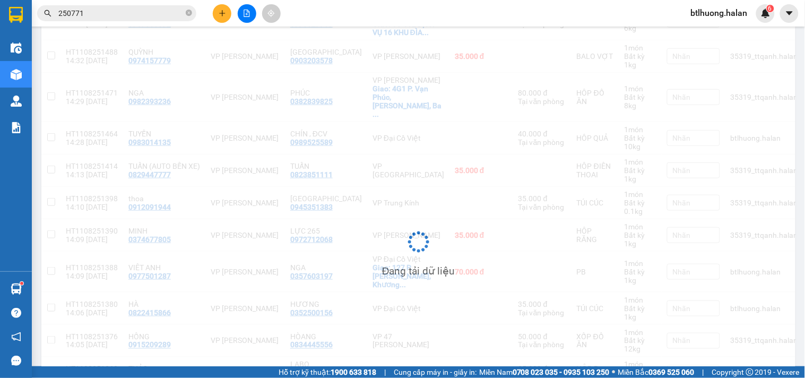
click at [154, 11] on input "250771" at bounding box center [120, 13] width 125 height 12
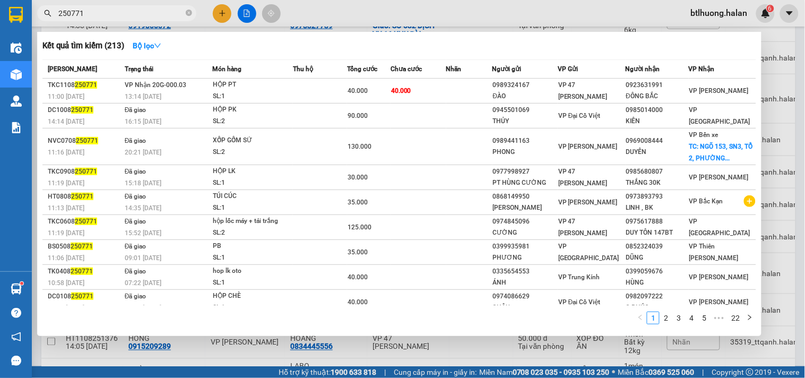
click at [154, 11] on input "250771" at bounding box center [120, 13] width 125 height 12
paste input "092363199"
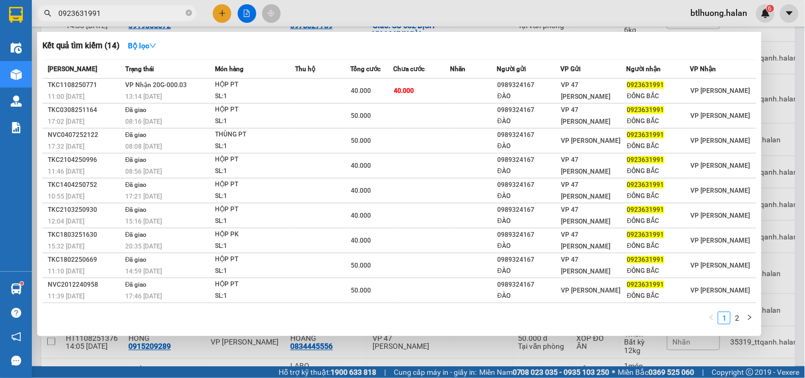
type input "0923631991"
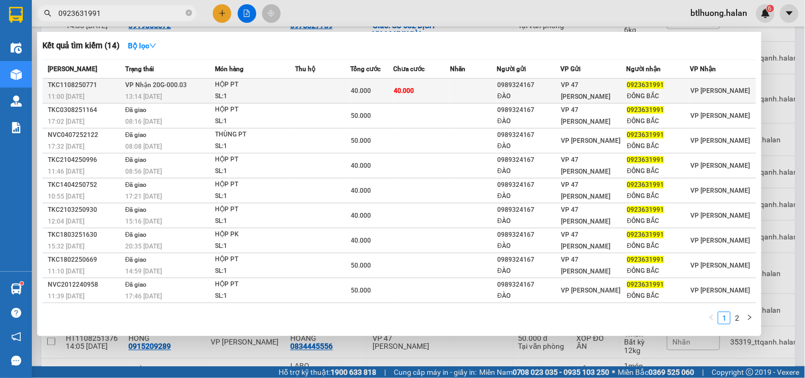
click at [418, 93] on td "40.000" at bounding box center [422, 91] width 57 height 25
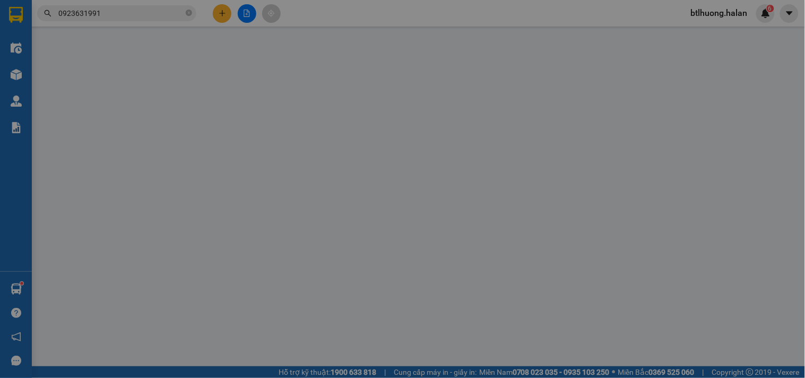
type input "0989324167"
type input "ĐÀO"
type input "0923631991"
type input "ĐÔNG BẮC"
type input "40.000"
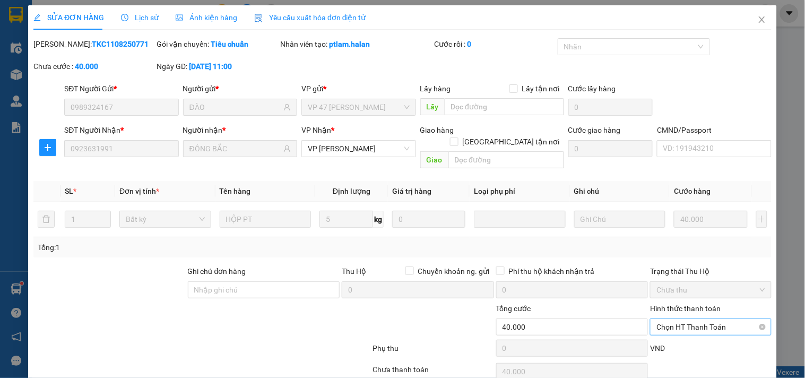
click at [688, 319] on span "Chọn HT Thanh Toán" at bounding box center [711, 327] width 108 height 16
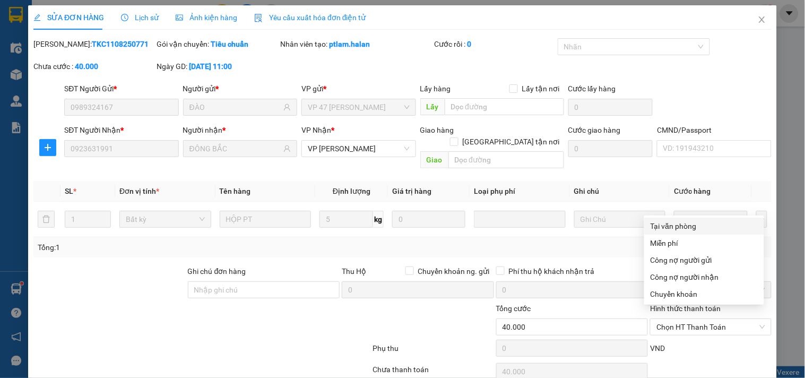
click at [686, 342] on div "VND" at bounding box center [710, 351] width 123 height 19
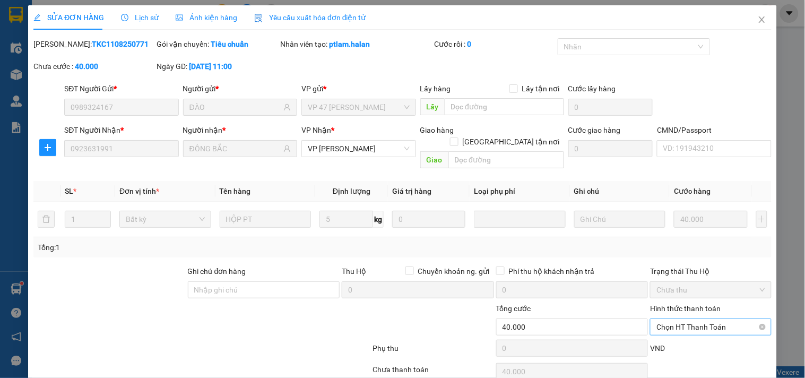
click at [690, 319] on span "Chọn HT Thanh Toán" at bounding box center [711, 327] width 108 height 16
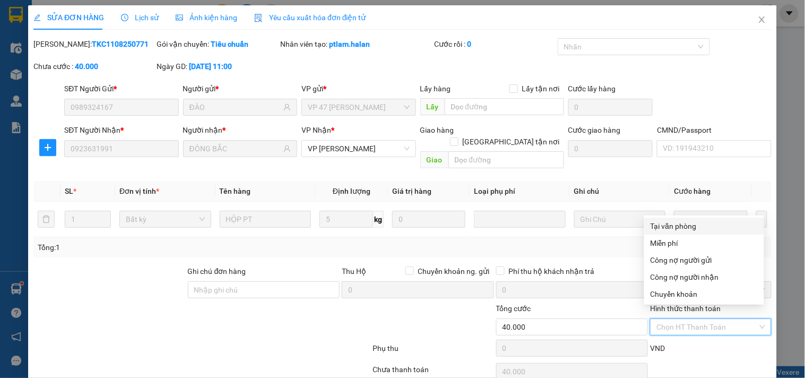
click at [691, 220] on div "Tại văn phòng" at bounding box center [704, 226] width 107 height 12
type input "0"
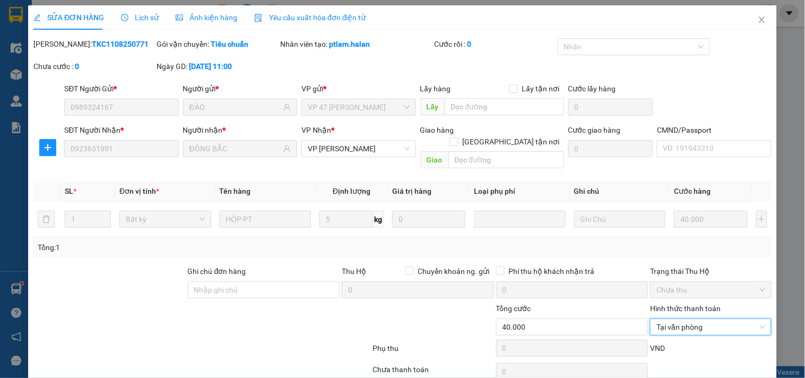
drag, startPoint x: 428, startPoint y: 356, endPoint x: 491, endPoint y: 326, distance: 69.3
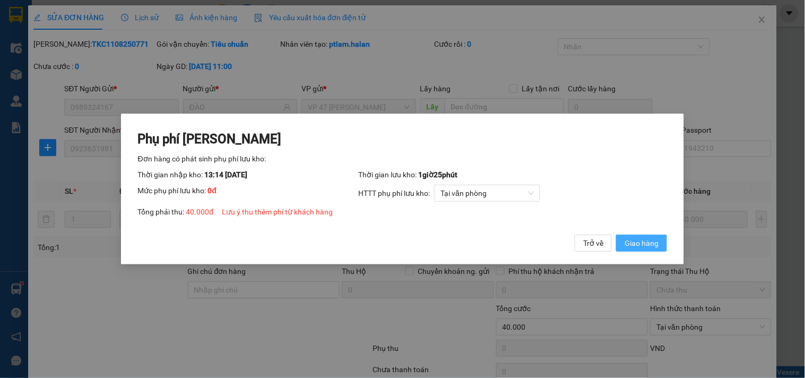
click at [655, 241] on span "Giao hàng" at bounding box center [642, 243] width 34 height 12
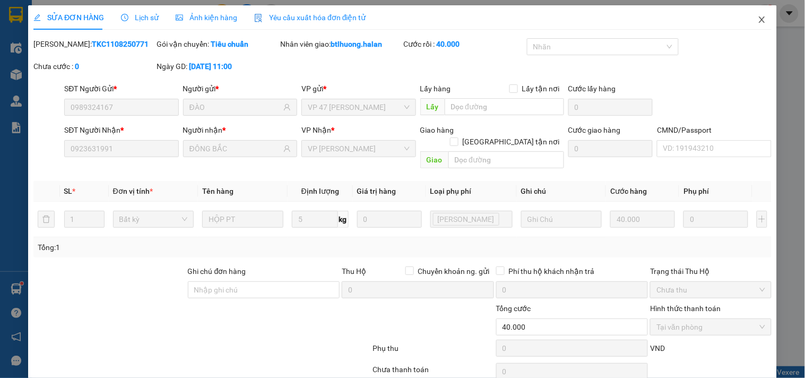
drag, startPoint x: 758, startPoint y: 19, endPoint x: 186, endPoint y: 12, distance: 572.2
click at [757, 18] on span "Close" at bounding box center [762, 20] width 30 height 30
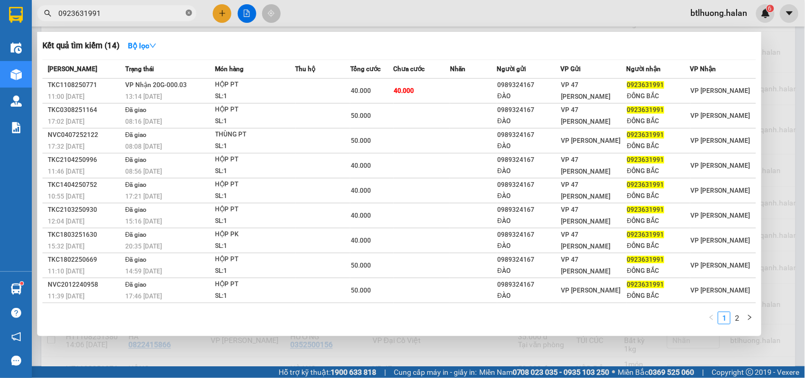
click at [186, 13] on icon "close-circle" at bounding box center [189, 13] width 6 height 6
click at [186, 13] on span at bounding box center [189, 13] width 6 height 12
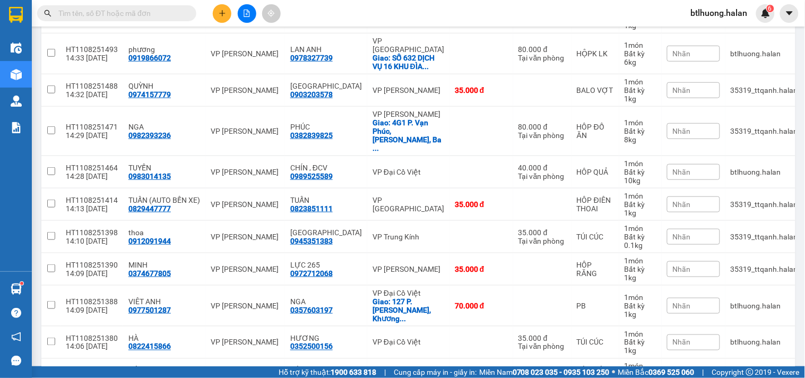
click at [171, 13] on input "text" at bounding box center [120, 13] width 125 height 12
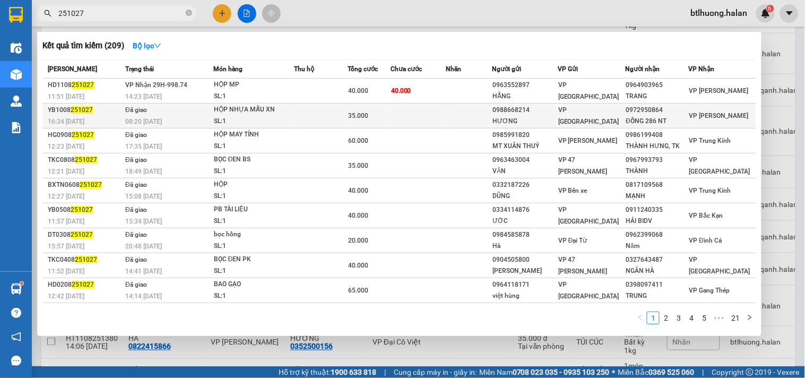
type input "251027"
click at [324, 103] on td at bounding box center [321, 115] width 54 height 25
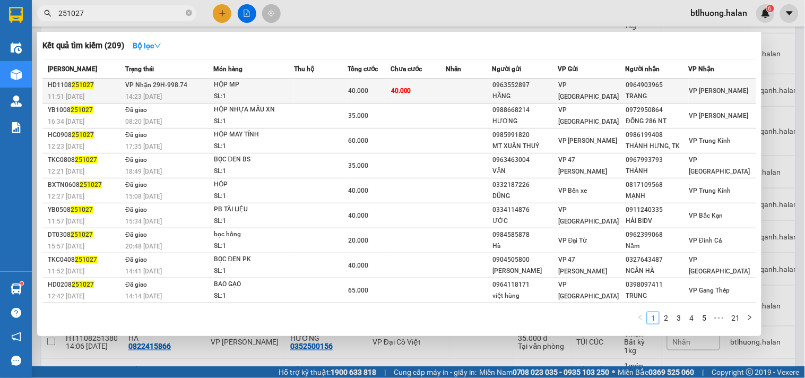
click at [383, 96] on div "40.000" at bounding box center [369, 91] width 42 height 12
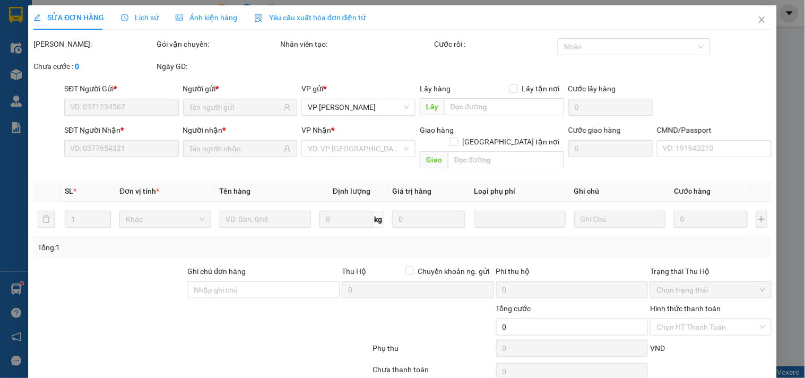
type input "0963552897"
type input "HẰNG"
type input "0964903965"
type input "TRANG"
type input "40.000"
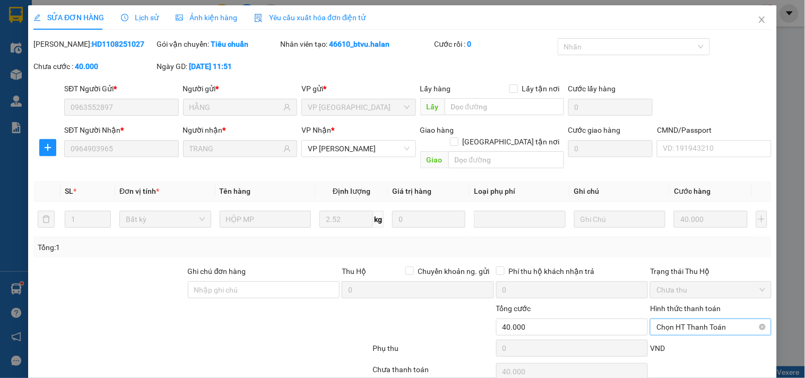
click at [680, 319] on span "Chọn HT Thanh Toán" at bounding box center [711, 327] width 108 height 16
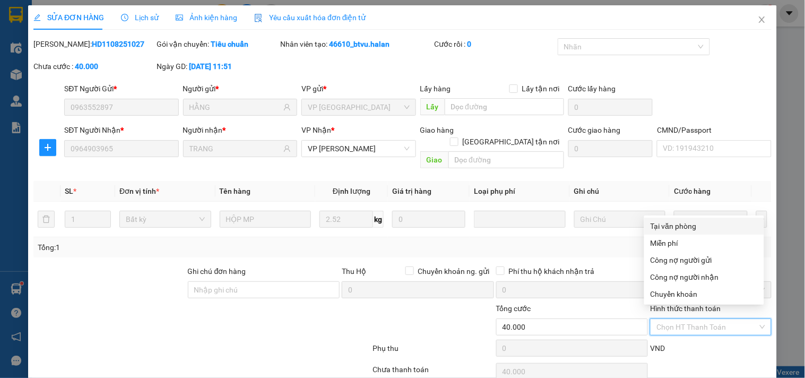
click at [688, 223] on div "Tại văn phòng" at bounding box center [704, 226] width 107 height 12
type input "0"
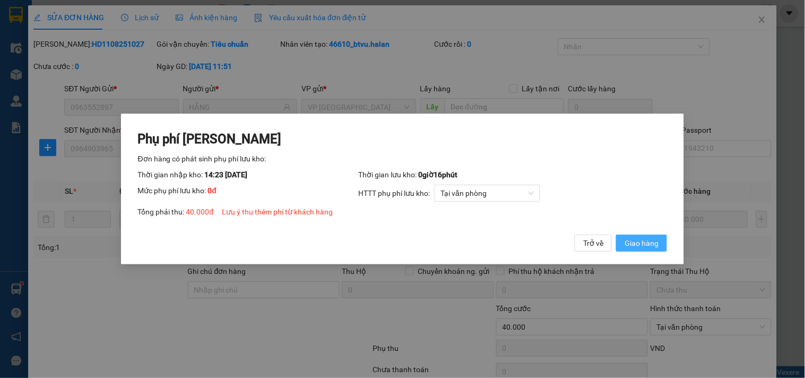
click at [648, 245] on span "Giao hàng" at bounding box center [642, 243] width 34 height 12
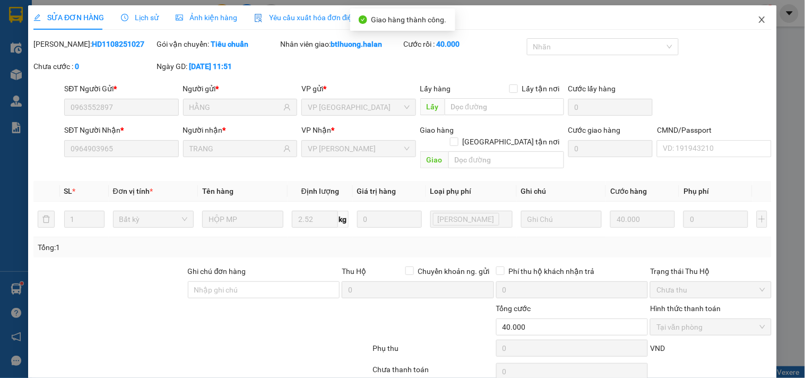
click at [758, 22] on icon "close" at bounding box center [762, 19] width 8 height 8
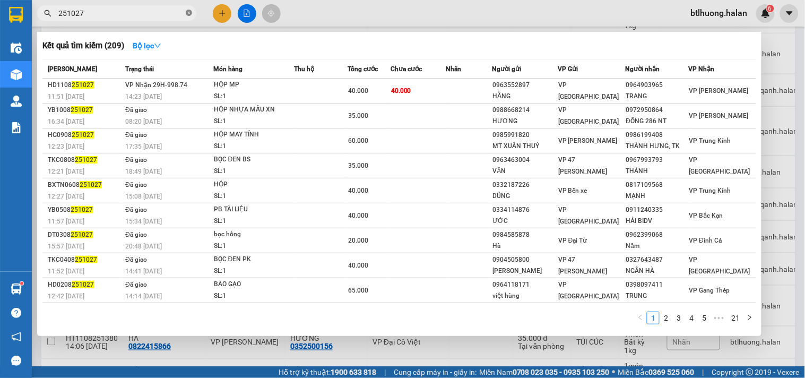
click at [186, 13] on icon "close-circle" at bounding box center [189, 13] width 6 height 6
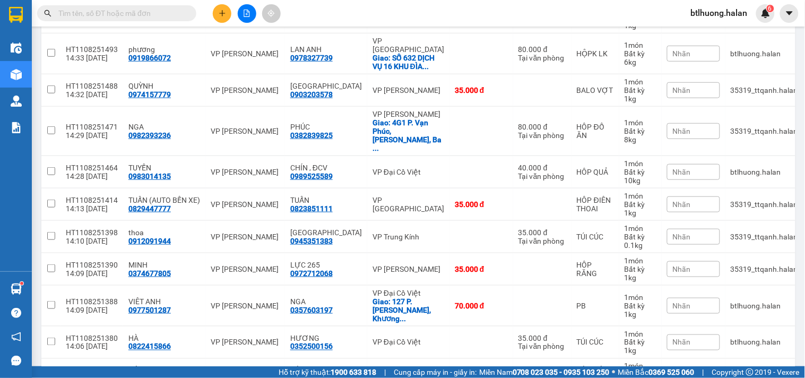
click at [133, 20] on span at bounding box center [116, 13] width 159 height 16
click at [134, 12] on input "text" at bounding box center [120, 13] width 125 height 12
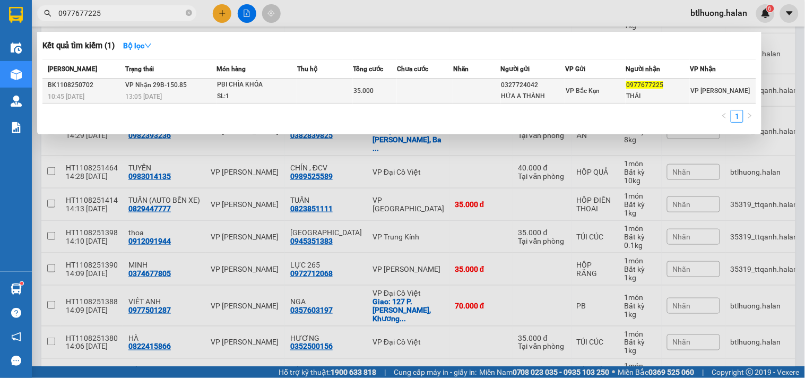
type input "0977677225"
click at [280, 84] on div "PBI CHÌA KHÓA" at bounding box center [257, 85] width 80 height 12
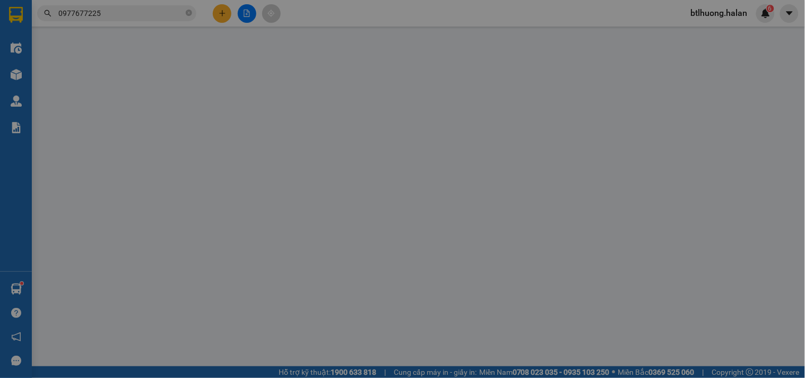
type input "0327724042"
type input "HỨA A THÀNH"
type input "0977677225"
type input "THÁI"
type input "35.000"
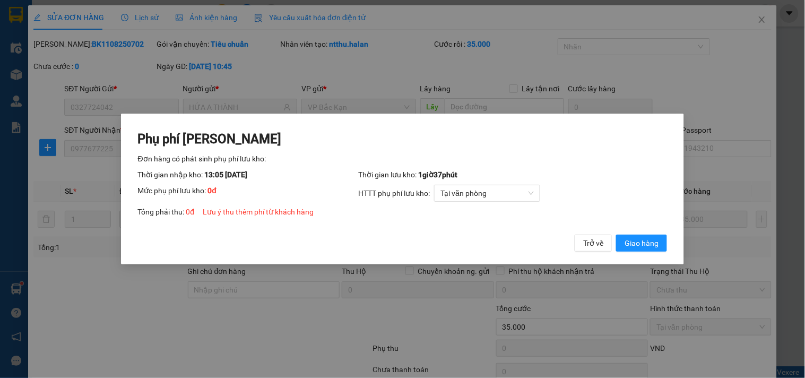
click at [638, 242] on span "Giao hàng" at bounding box center [642, 243] width 34 height 12
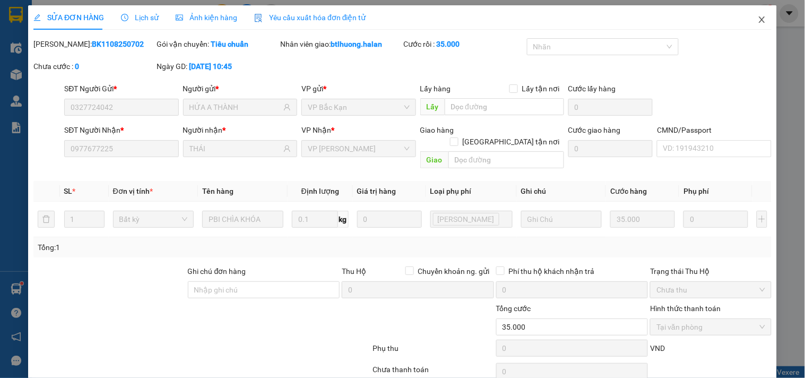
click at [758, 16] on icon "close" at bounding box center [762, 19] width 8 height 8
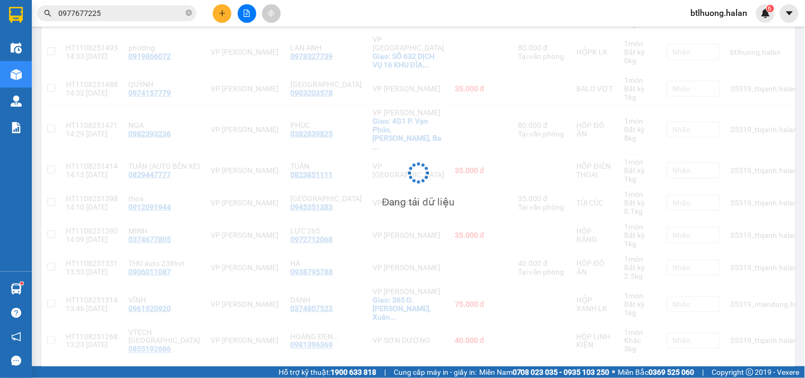
click at [108, 11] on input "0977677225" at bounding box center [120, 13] width 125 height 12
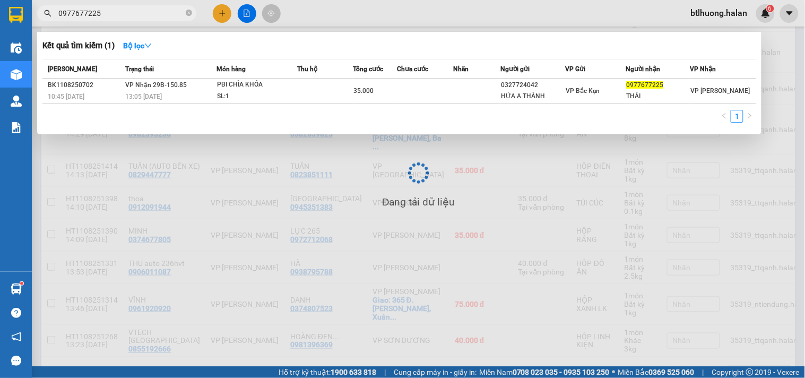
click at [108, 11] on input "0977677225" at bounding box center [120, 13] width 125 height 12
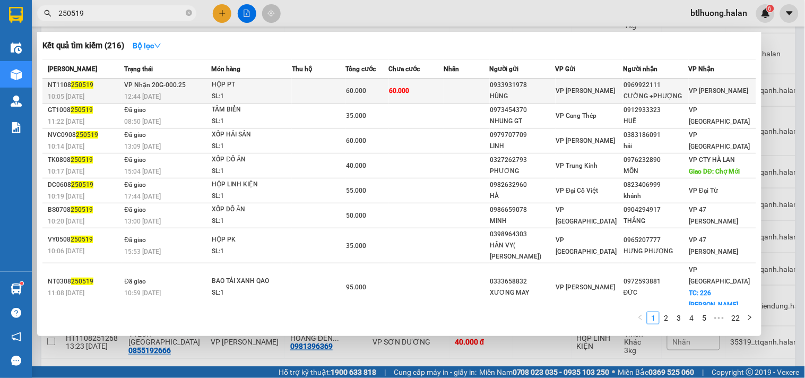
type input "250519"
click at [257, 89] on div "HỘP PT" at bounding box center [252, 85] width 80 height 12
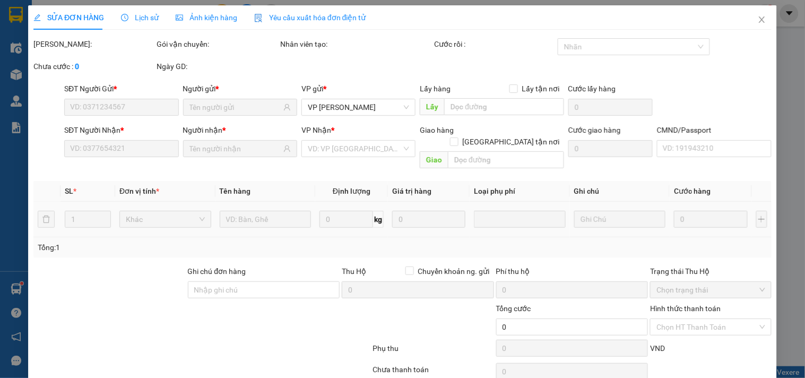
type input "0933931978"
type input "HÙNG"
type input "0969922111"
type input "CƯỜNG +PHƯỢNG"
type input "60.000"
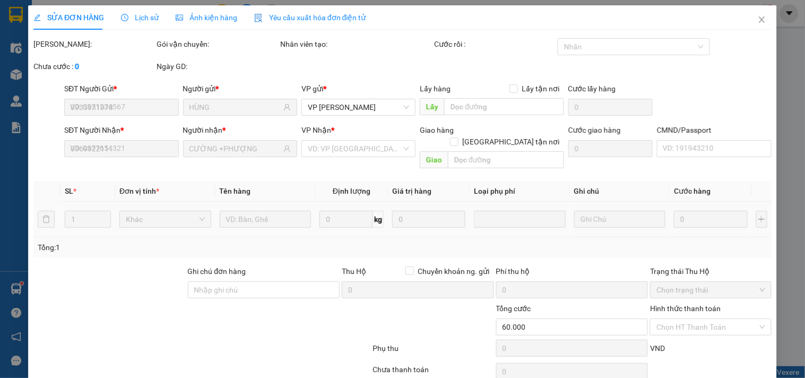
type input "60.000"
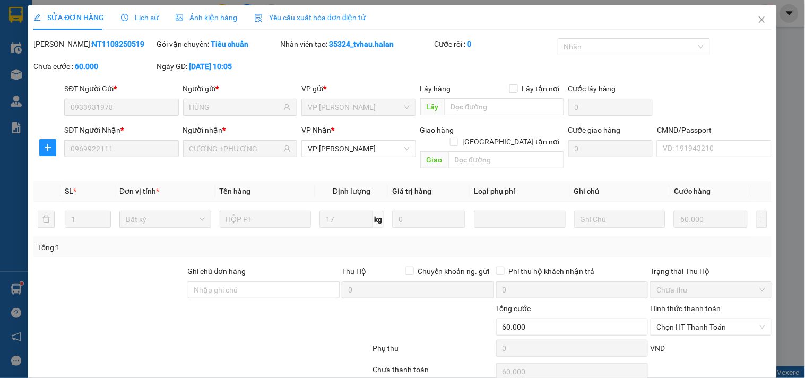
click at [710, 303] on div "Hình thức thanh toán Chọn HT Thanh Toán" at bounding box center [710, 321] width 121 height 37
click at [694, 319] on span "Chọn HT Thanh Toán" at bounding box center [711, 327] width 108 height 16
click at [695, 331] on div "Tại văn phòng" at bounding box center [704, 337] width 107 height 12
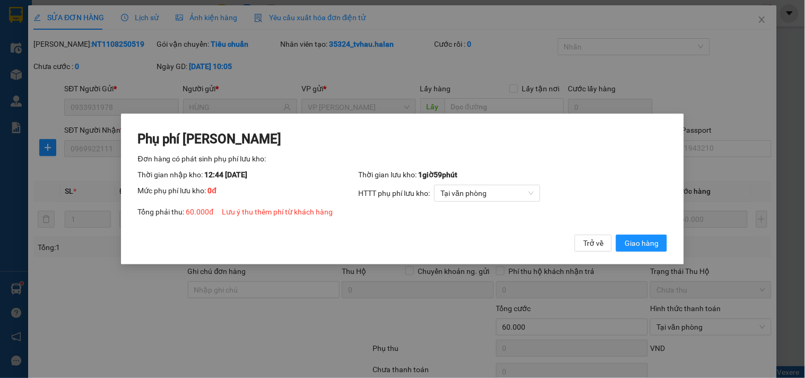
drag, startPoint x: 650, startPoint y: 246, endPoint x: 336, endPoint y: 316, distance: 321.4
click at [650, 243] on span "Giao hàng" at bounding box center [642, 243] width 34 height 12
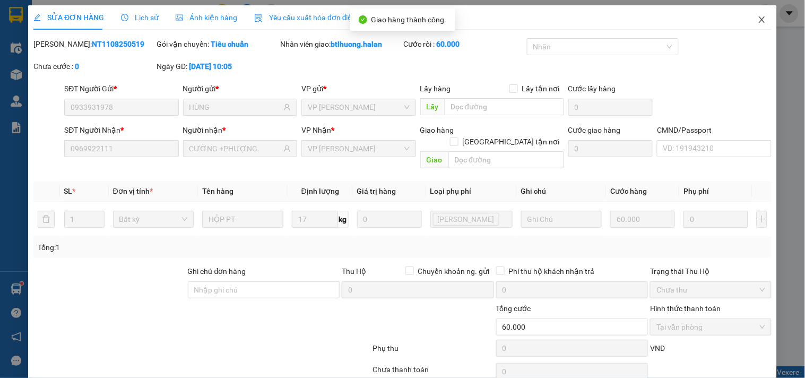
click at [758, 22] on icon "close" at bounding box center [762, 19] width 8 height 8
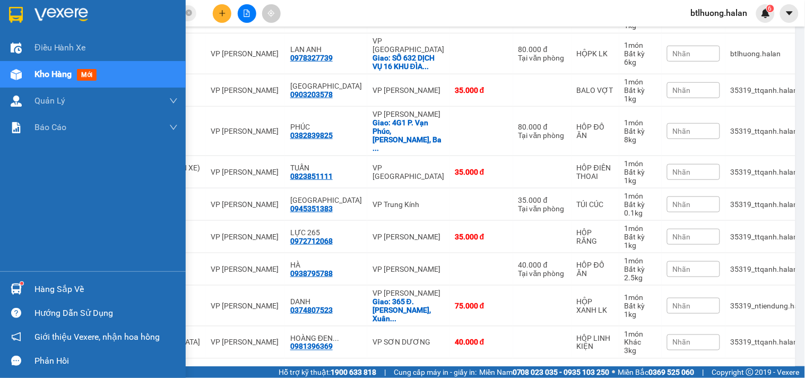
click at [30, 280] on div "Hàng sắp về" at bounding box center [93, 289] width 186 height 24
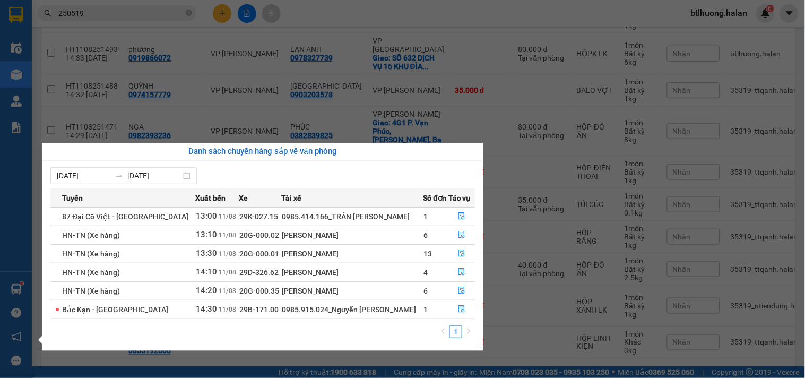
click at [470, 58] on section "Kết quả tìm kiếm ( 216 ) Bộ lọc Mã ĐH Trạng thái Món hàng Thu hộ Tổng cước Chưa…" at bounding box center [402, 189] width 805 height 378
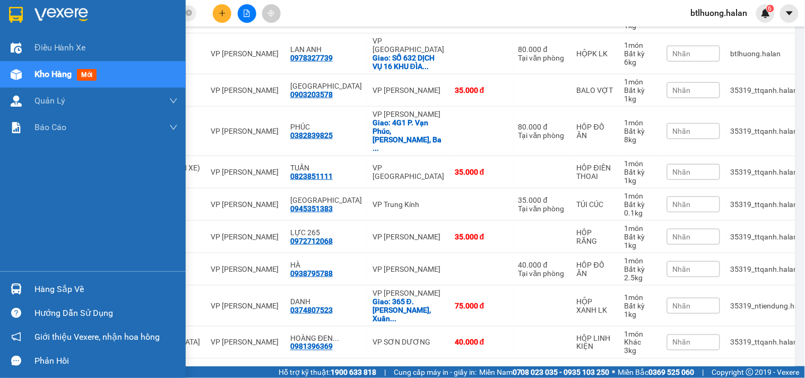
click at [64, 282] on div "Hàng sắp về" at bounding box center [105, 289] width 143 height 16
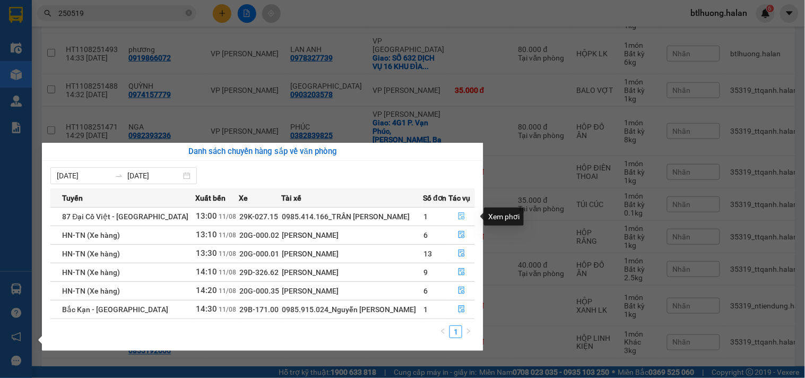
click at [459, 214] on icon "file-done" at bounding box center [461, 215] width 7 height 7
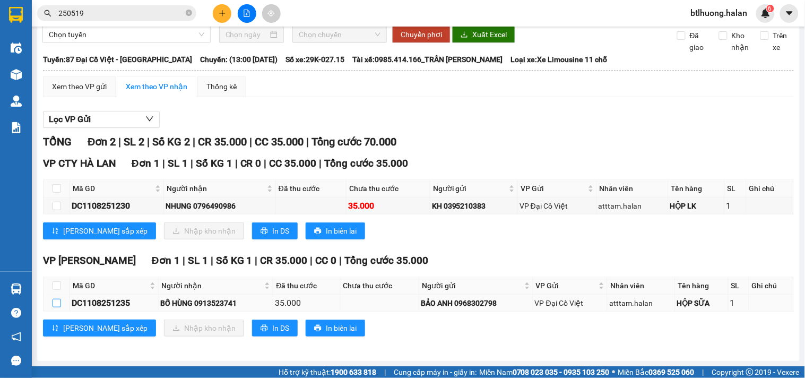
click at [56, 300] on input "checkbox" at bounding box center [57, 303] width 8 height 8
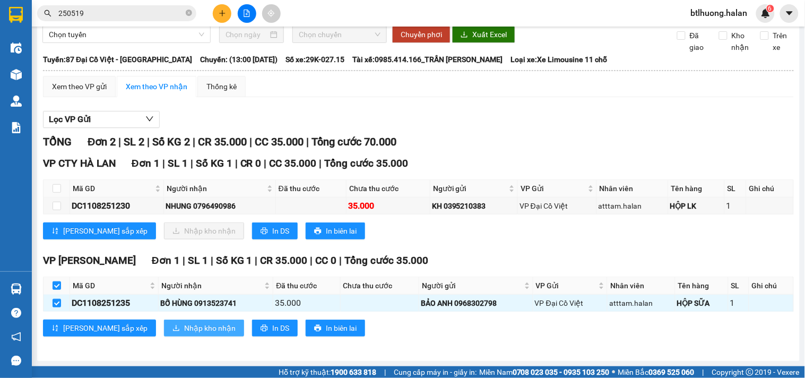
click at [164, 330] on button "Nhập kho nhận" at bounding box center [204, 327] width 80 height 17
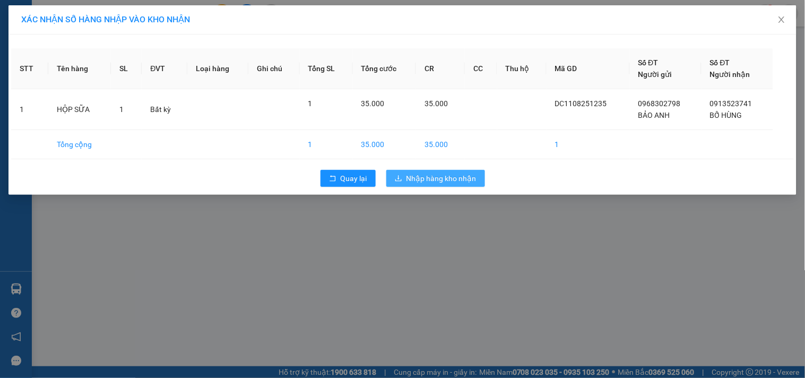
drag, startPoint x: 424, startPoint y: 175, endPoint x: 409, endPoint y: 177, distance: 14.4
click at [422, 175] on span "Nhập hàng kho nhận" at bounding box center [442, 178] width 70 height 12
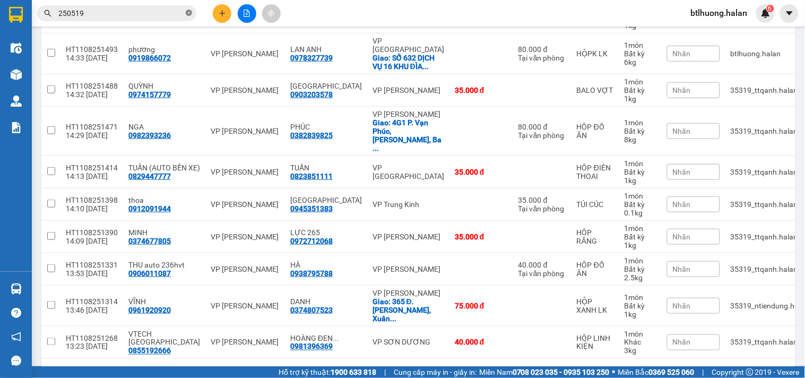
click at [186, 11] on icon "close-circle" at bounding box center [189, 13] width 6 height 6
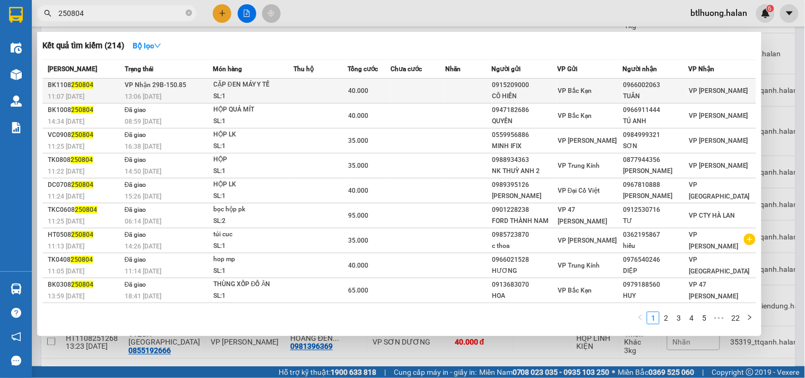
type input "250804"
click at [210, 91] on div "13:06 - 11/08" at bounding box center [169, 97] width 88 height 12
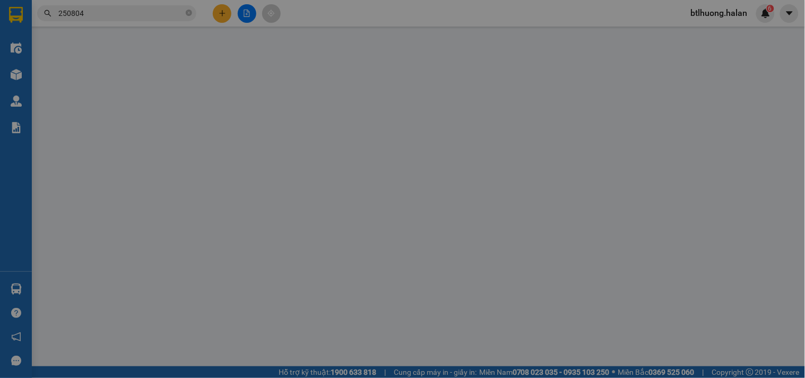
type input "0915209000"
type input "CÔ HIỀN"
type input "0966002063"
type input "TUÂN"
type input "40.000"
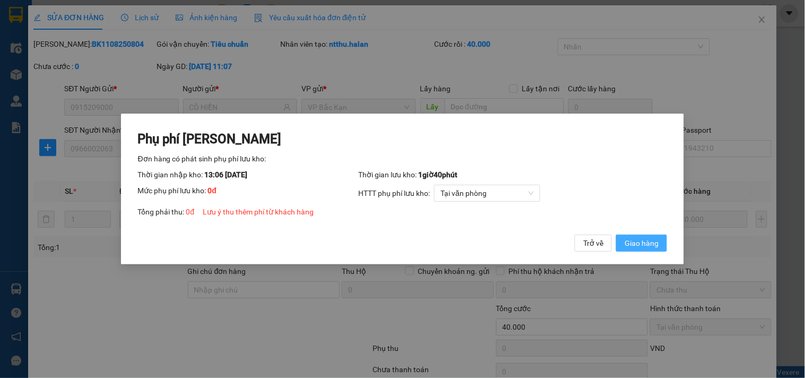
click at [645, 245] on span "Giao hàng" at bounding box center [642, 243] width 34 height 12
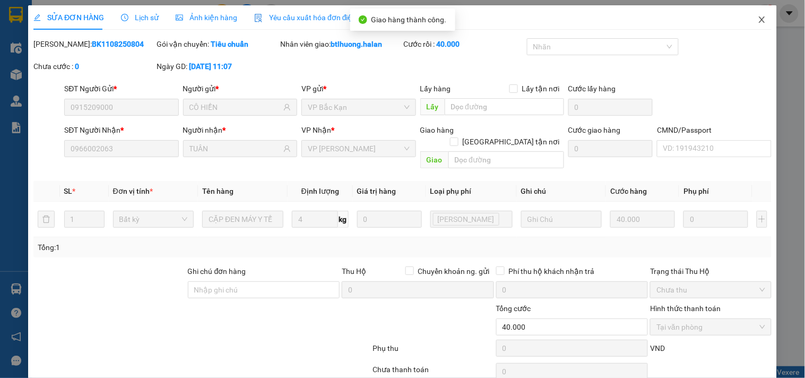
click at [762, 16] on span "Close" at bounding box center [762, 20] width 30 height 30
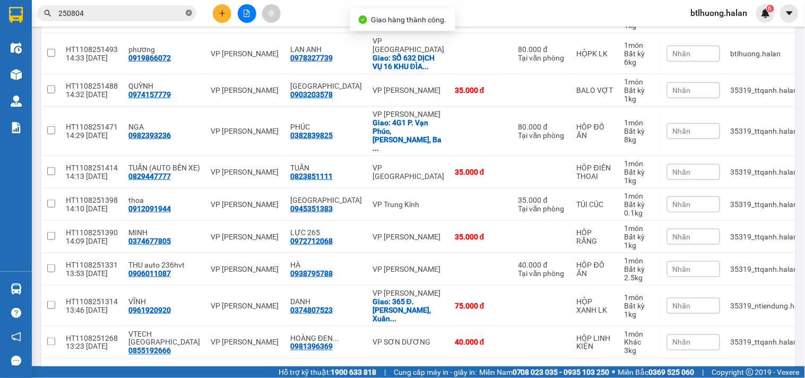
click at [189, 14] on icon "close-circle" at bounding box center [189, 13] width 6 height 6
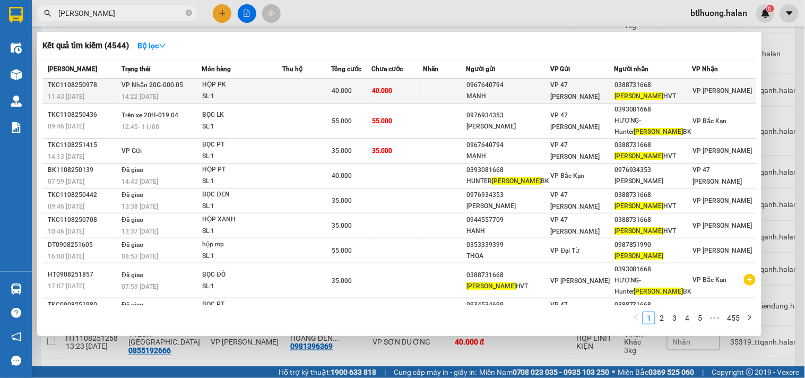
type input "MAI LINH"
click at [331, 89] on td at bounding box center [306, 91] width 49 height 25
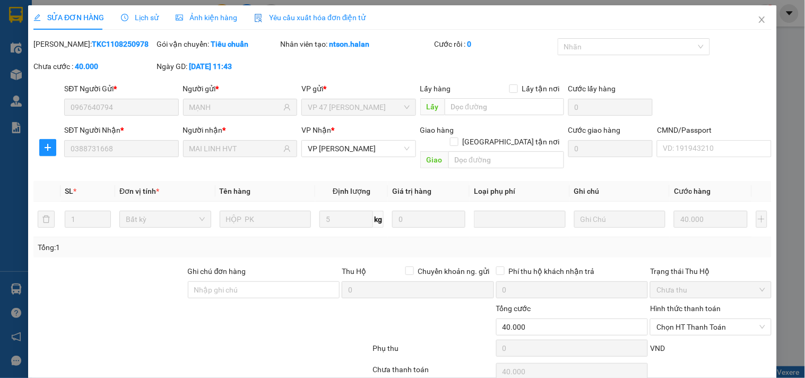
type input "0967640794"
type input "MẠNH"
type input "0388731668"
type input "MAI LINH HVT"
type input "40.000"
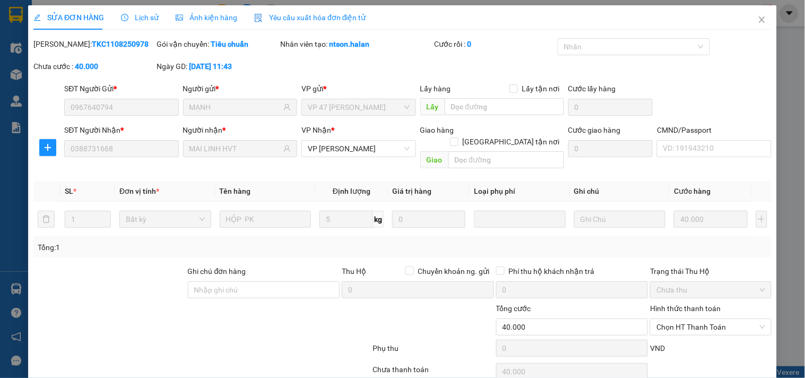
type input "40.000"
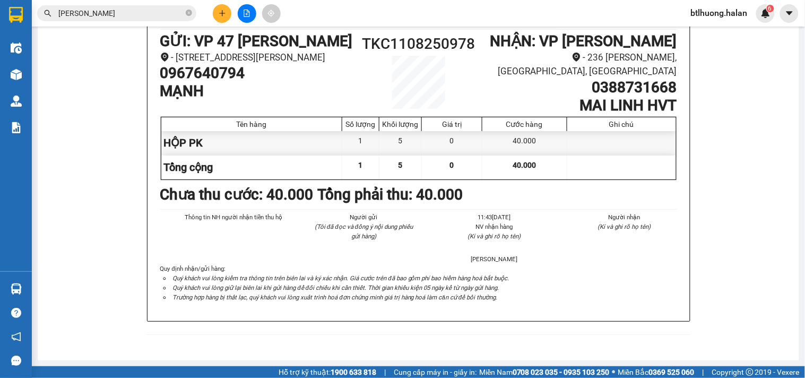
click at [158, 20] on span "MAI LINH" at bounding box center [116, 13] width 159 height 16
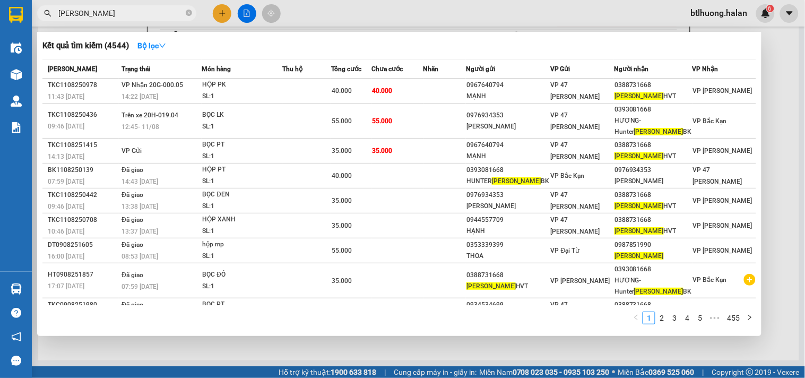
click at [160, 14] on input "MAI LINH" at bounding box center [120, 13] width 125 height 12
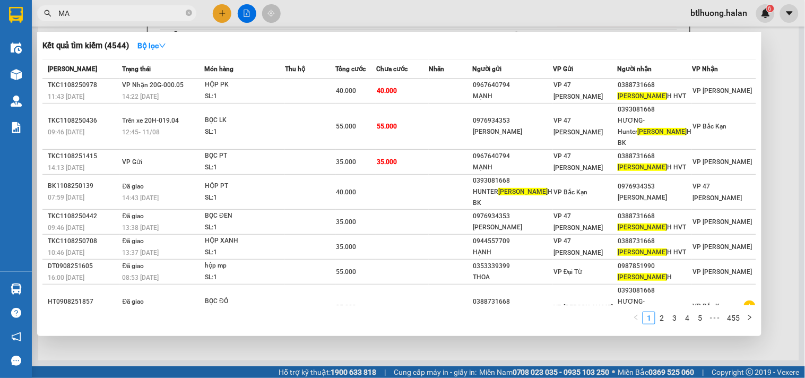
type input "M"
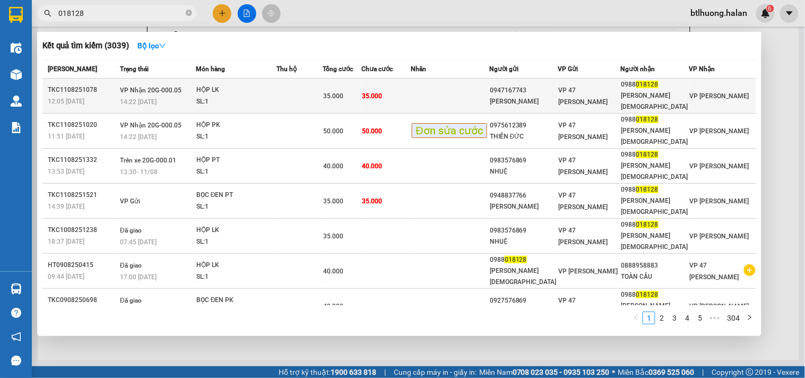
type input "018128"
click at [323, 87] on td at bounding box center [300, 96] width 46 height 35
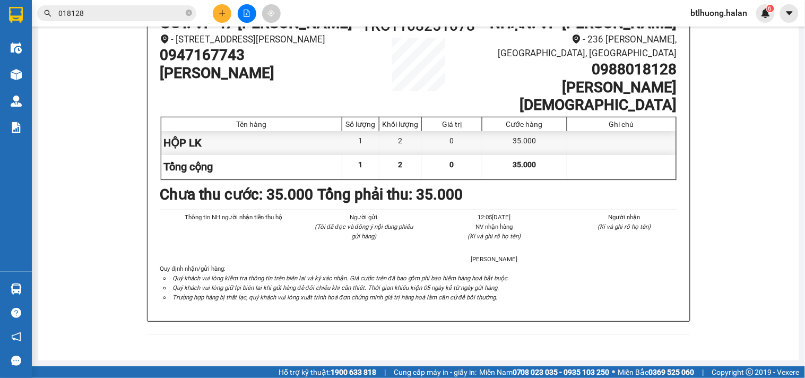
click at [102, 14] on input "018128" at bounding box center [120, 13] width 125 height 12
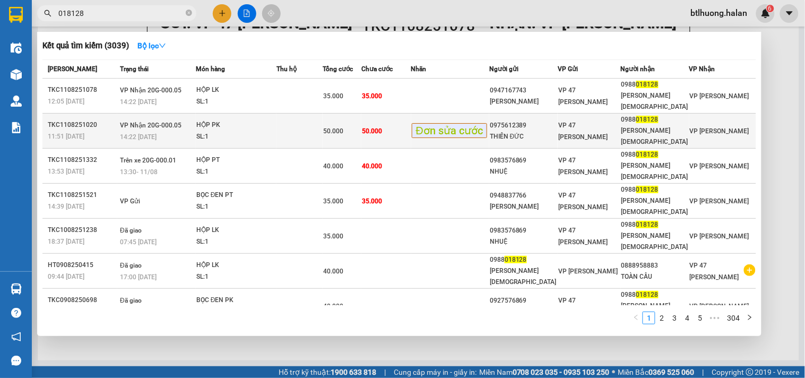
click at [221, 119] on div "HỘP PK" at bounding box center [236, 125] width 80 height 12
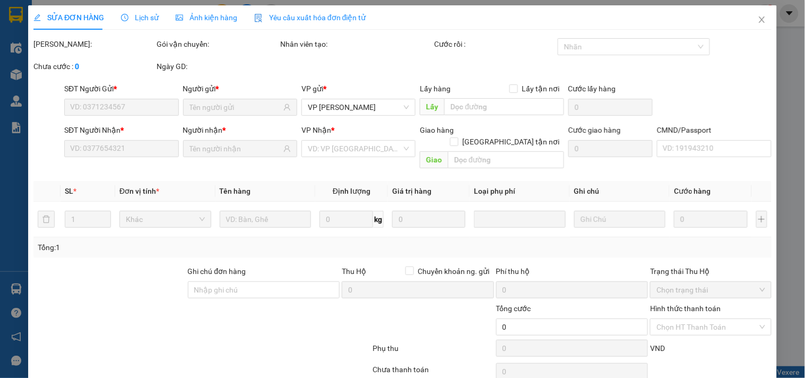
type input "0975612389"
type input "THIÊN ĐỨC"
type input "0988018128"
type input "MAI LINHHVT"
type input "50.000"
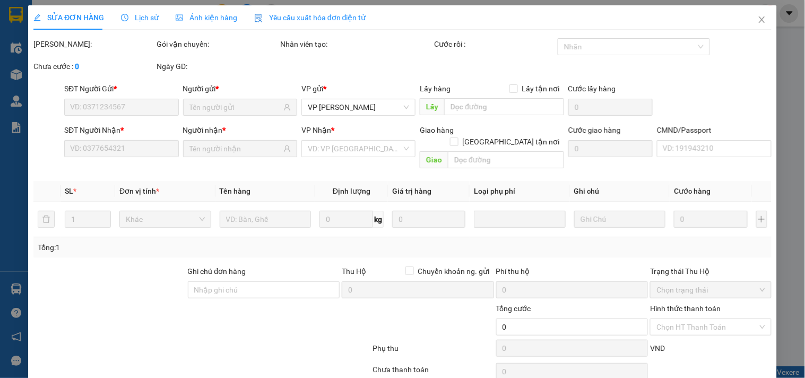
type input "50.000"
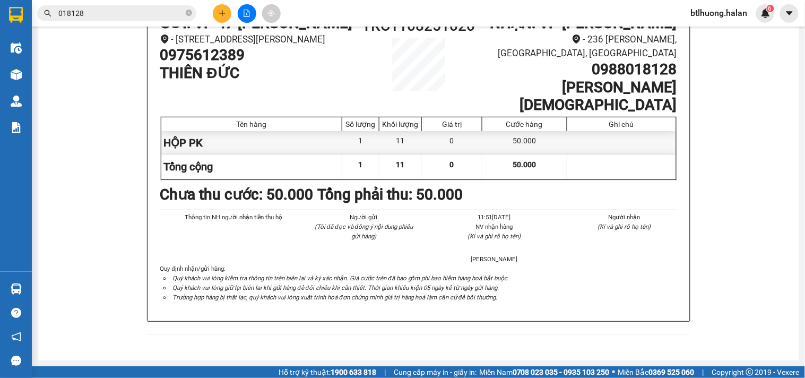
click at [157, 13] on input "018128" at bounding box center [120, 13] width 125 height 12
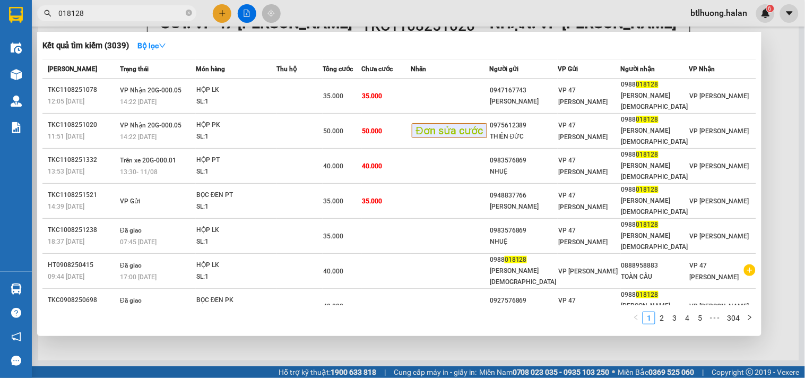
click at [157, 13] on input "018128" at bounding box center [120, 13] width 125 height 12
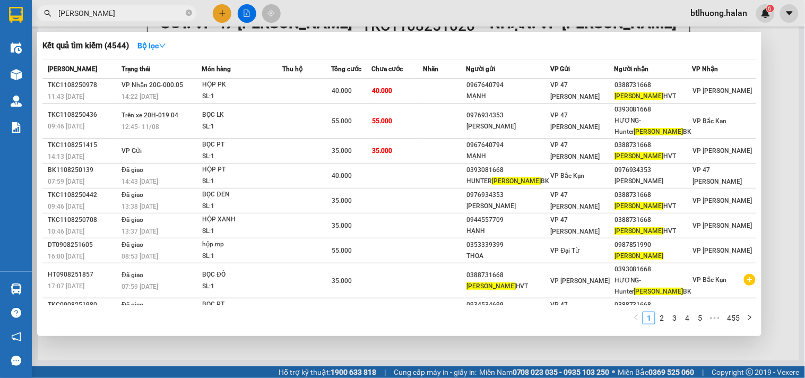
click at [181, 12] on input "MAI LINH" at bounding box center [120, 13] width 125 height 12
type input "MAI LINH"
click at [413, 13] on div at bounding box center [402, 189] width 805 height 378
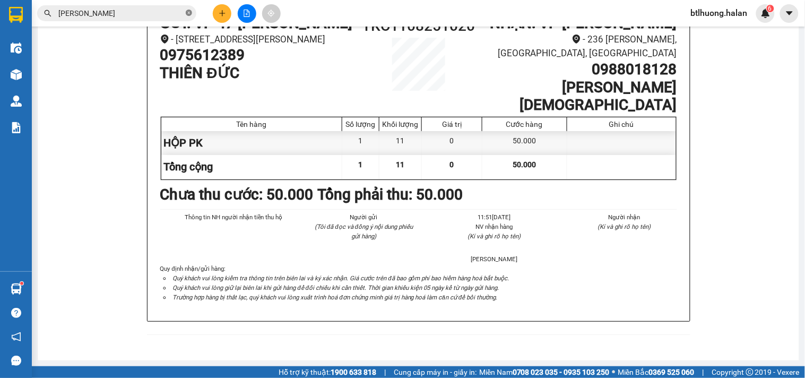
click at [189, 12] on icon "close-circle" at bounding box center [189, 13] width 6 height 6
click at [163, 12] on input "text" at bounding box center [120, 13] width 125 height 12
click at [172, 8] on input "text" at bounding box center [120, 13] width 125 height 12
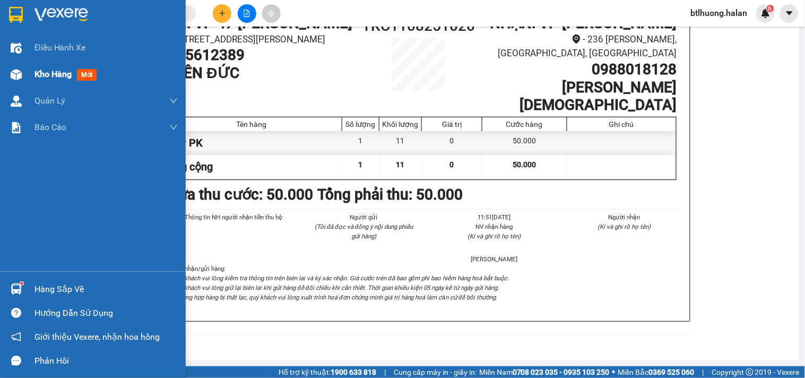
click at [40, 77] on span "Kho hàng" at bounding box center [52, 74] width 37 height 10
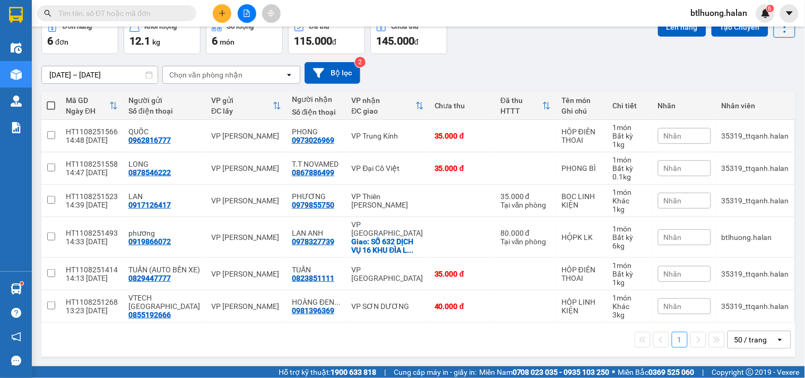
click at [136, 14] on input "text" at bounding box center [120, 13] width 125 height 12
click at [764, 38] on div "Lên hàng Tạo Chuyến" at bounding box center [726, 27] width 137 height 22
click at [778, 34] on icon at bounding box center [785, 27] width 15 height 15
click at [742, 99] on div "Làm mới" at bounding box center [756, 94] width 63 height 11
click at [522, 54] on div "Đơn hàng 6 đơn Khối lượng 12.1 kg Số lượng 6 món Đã thu 115.000 đ Chưa thu 145.…" at bounding box center [418, 35] width 754 height 38
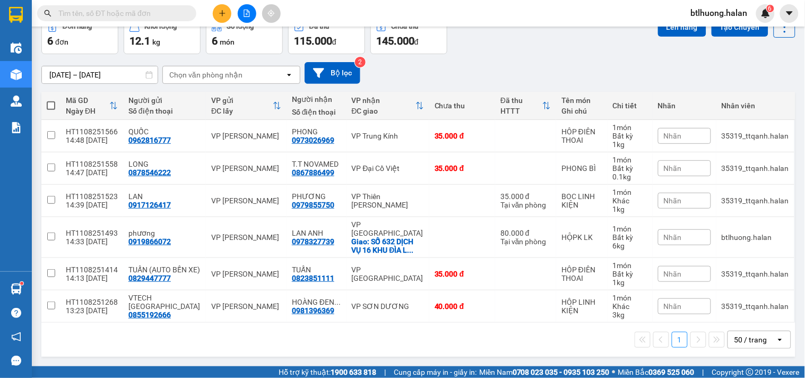
click at [82, 11] on input "text" at bounding box center [120, 13] width 125 height 12
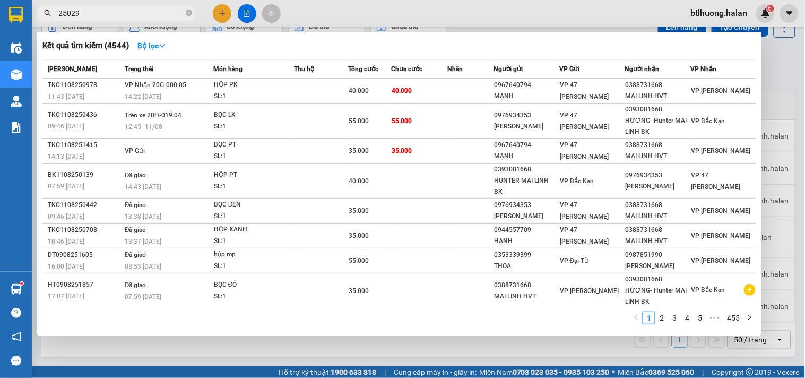
type input "250296"
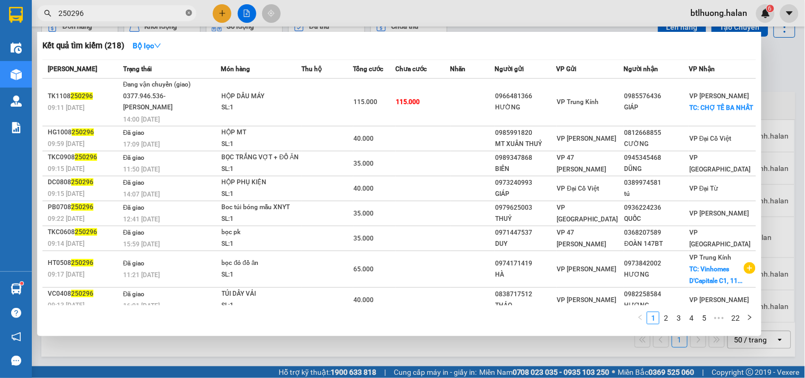
click at [188, 13] on icon "close-circle" at bounding box center [189, 13] width 6 height 6
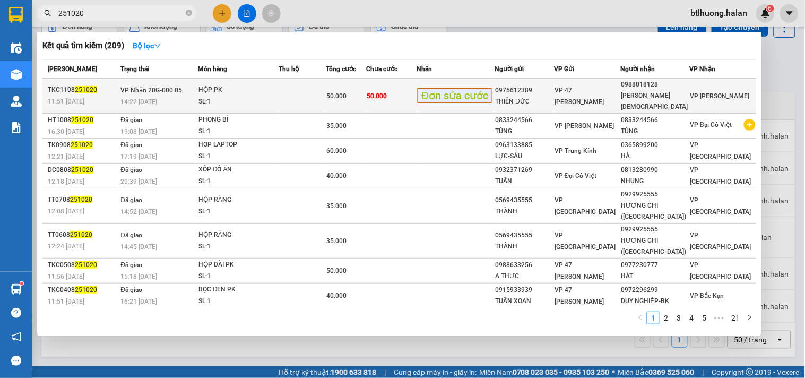
type input "251020"
click at [382, 83] on td "50.000" at bounding box center [391, 96] width 50 height 35
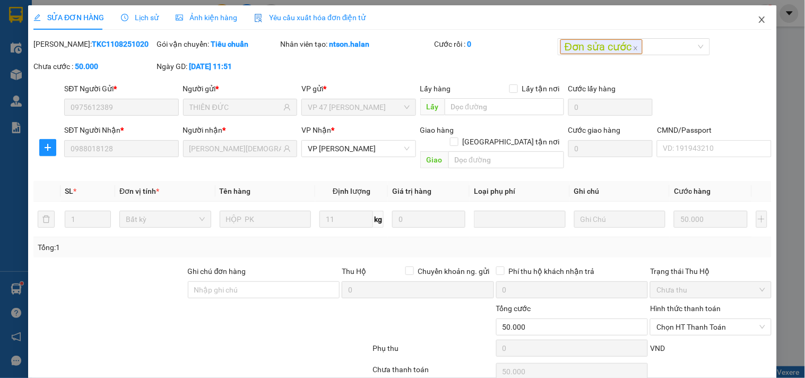
click at [747, 16] on span "Close" at bounding box center [762, 20] width 30 height 30
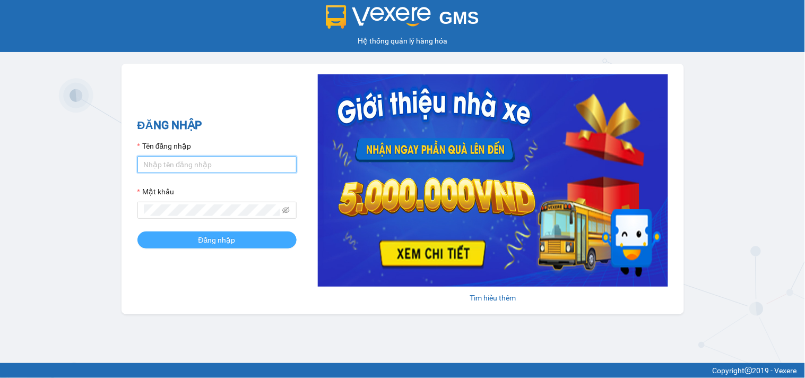
type input "btlhuong.halan"
click at [230, 241] on span "Đăng nhập" at bounding box center [216, 240] width 37 height 12
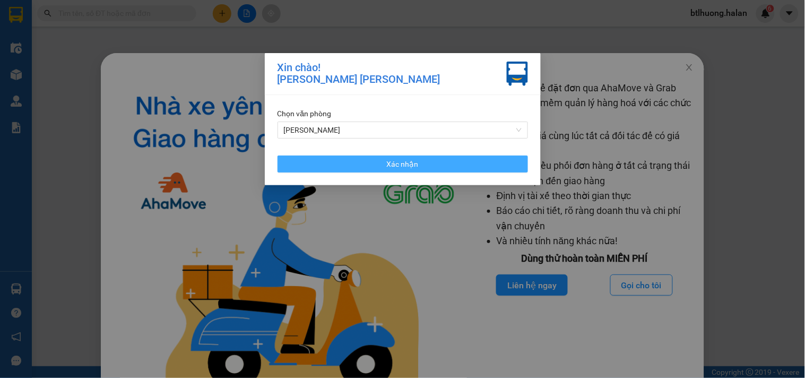
click at [342, 160] on button "Xác nhận" at bounding box center [403, 164] width 251 height 17
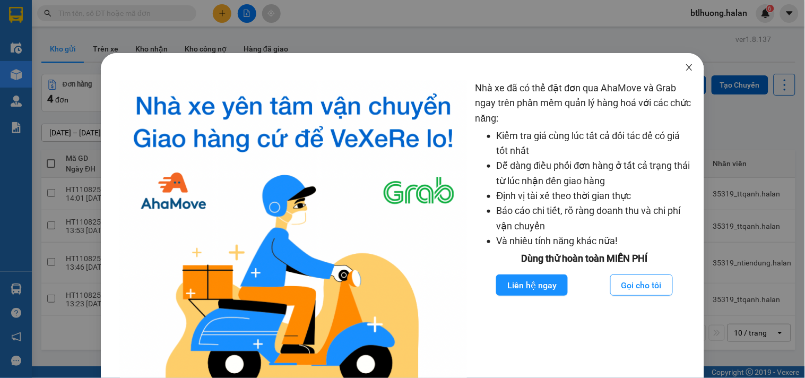
click at [685, 66] on icon "close" at bounding box center [689, 67] width 8 height 8
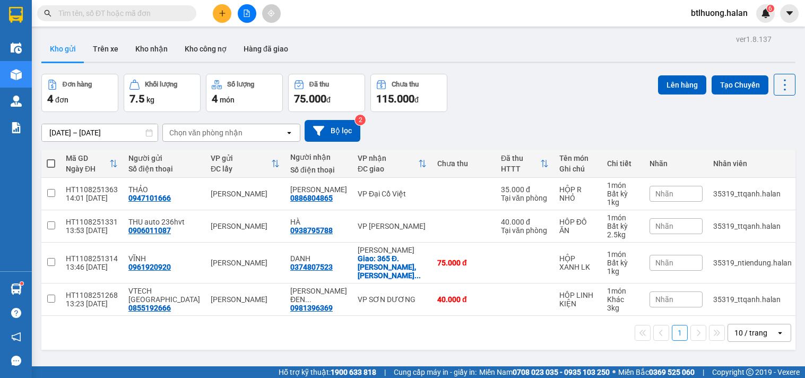
click at [168, 15] on input "text" at bounding box center [120, 13] width 125 height 12
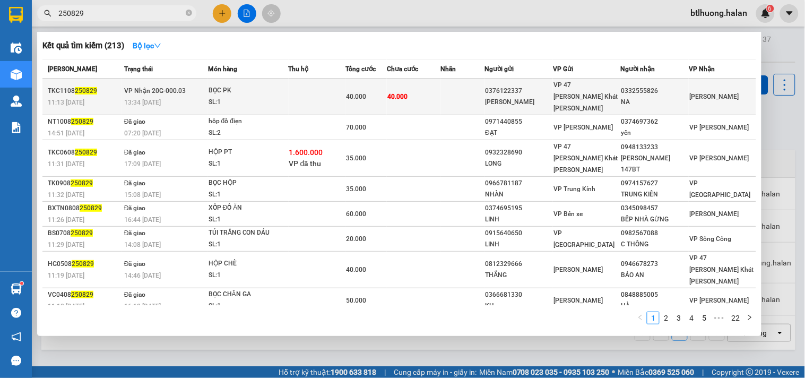
type input "250829"
click at [312, 83] on td at bounding box center [317, 97] width 57 height 37
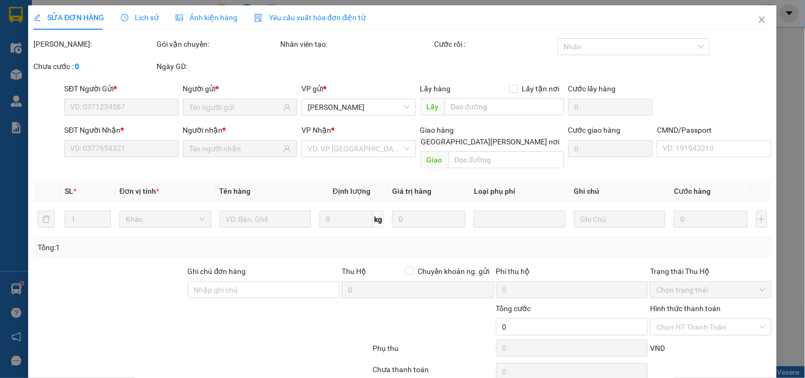
type input "0376122337"
type input "MINH ĐỨC"
type input "0332555826"
type input "NA"
type input "40.000"
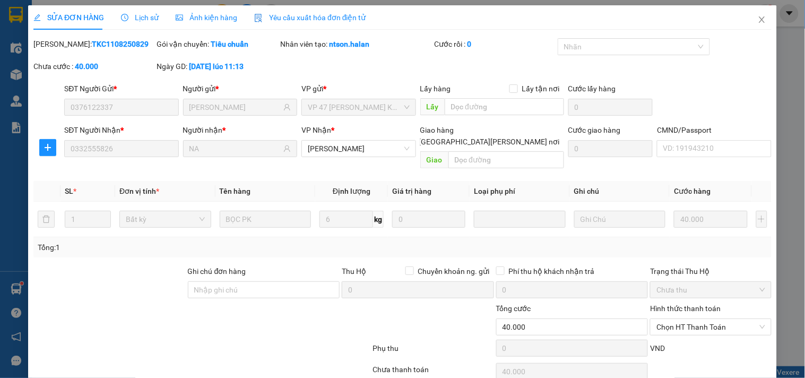
scroll to position [38, 0]
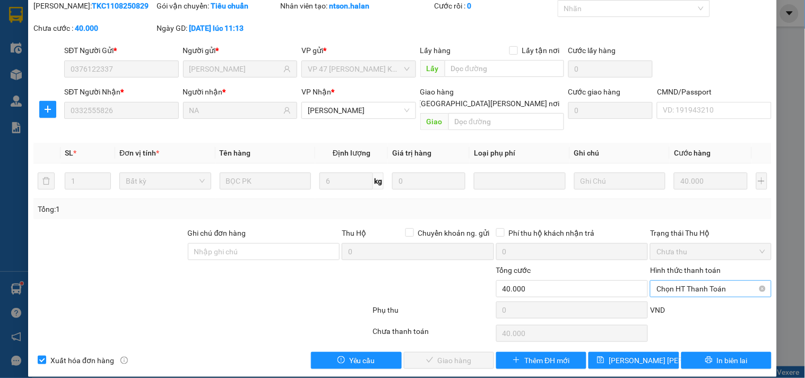
click at [703, 281] on span "Chọn HT Thanh Toán" at bounding box center [711, 289] width 108 height 16
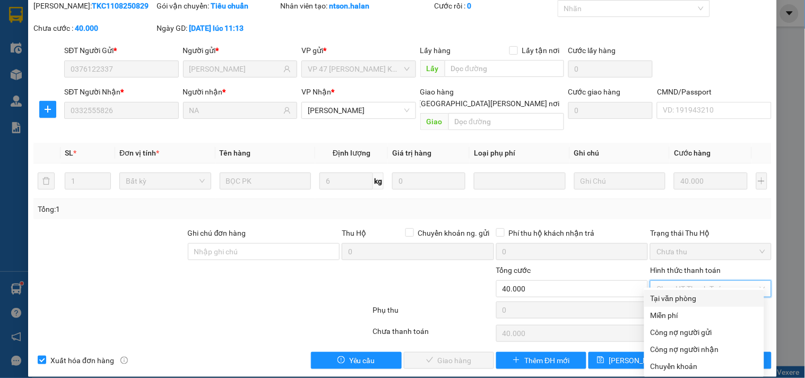
click at [671, 297] on div "Tại văn phòng" at bounding box center [704, 298] width 107 height 12
type input "0"
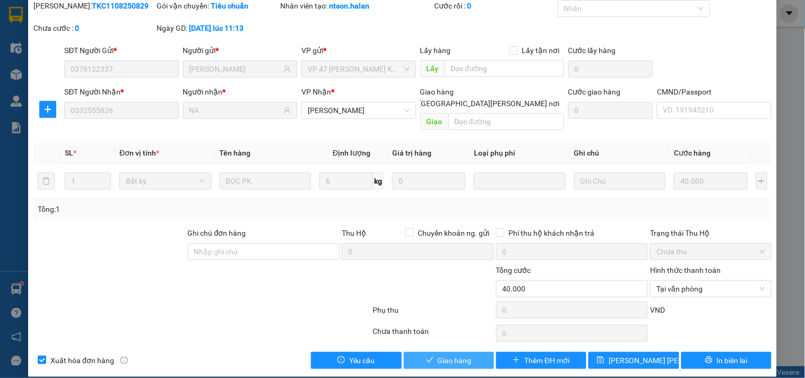
click at [434, 352] on button "Giao hàng" at bounding box center [449, 360] width 90 height 17
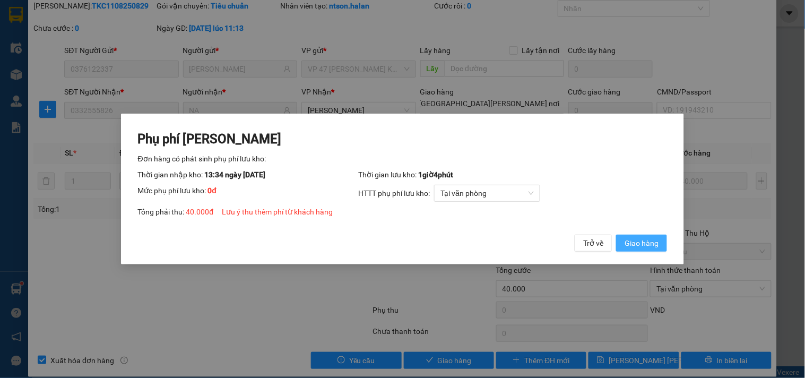
click at [649, 241] on span "Giao hàng" at bounding box center [642, 243] width 34 height 12
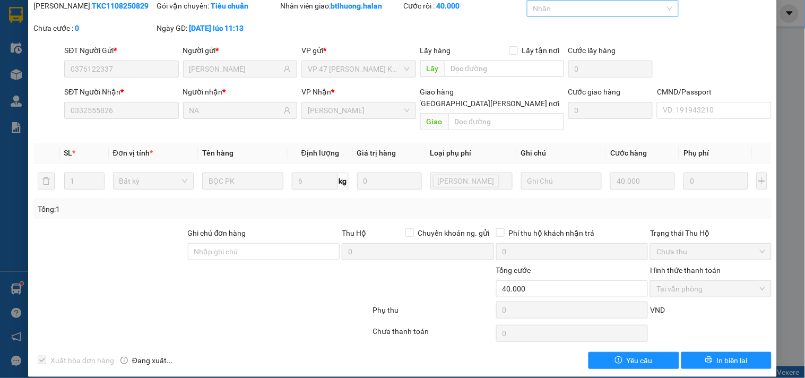
drag, startPoint x: 526, startPoint y: 81, endPoint x: 609, endPoint y: 50, distance: 88.5
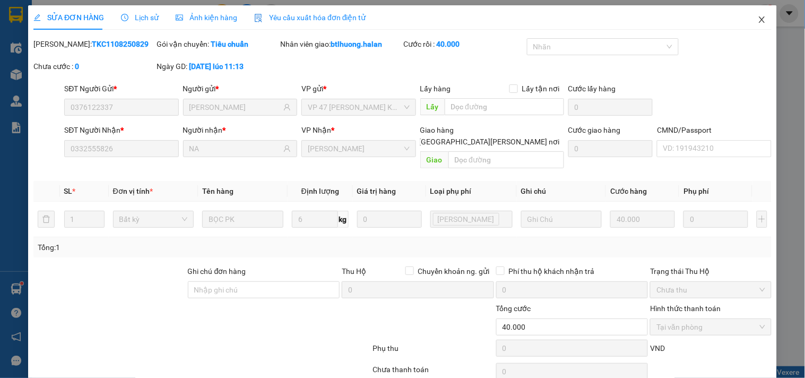
click at [747, 13] on span "Close" at bounding box center [762, 20] width 30 height 30
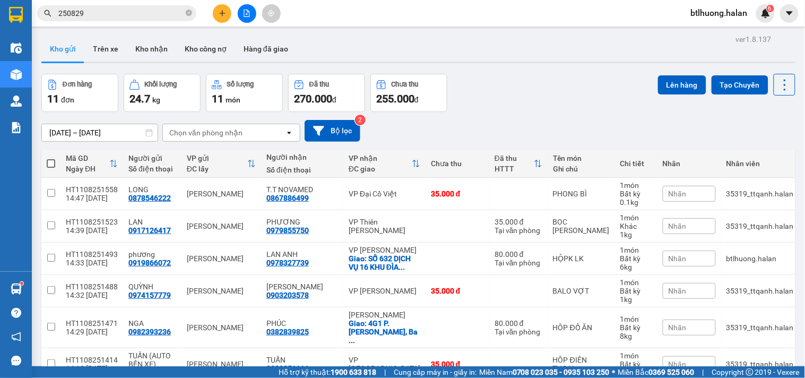
click at [152, 7] on input "250829" at bounding box center [120, 13] width 125 height 12
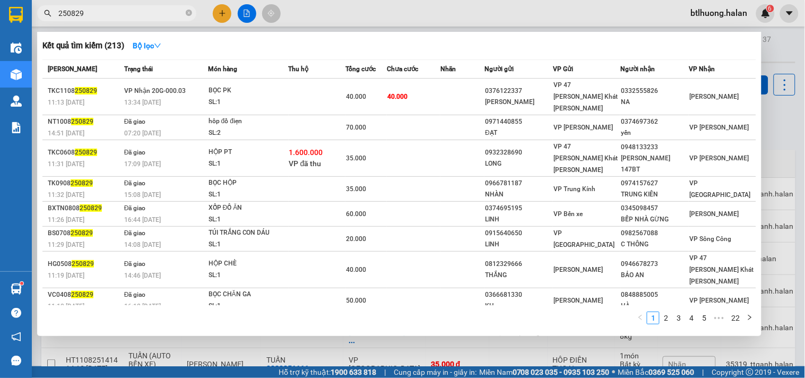
click at [152, 7] on input "250829" at bounding box center [120, 13] width 125 height 12
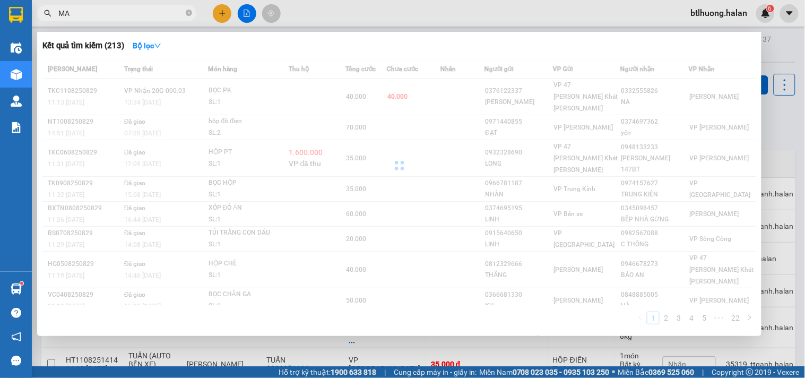
type input "M"
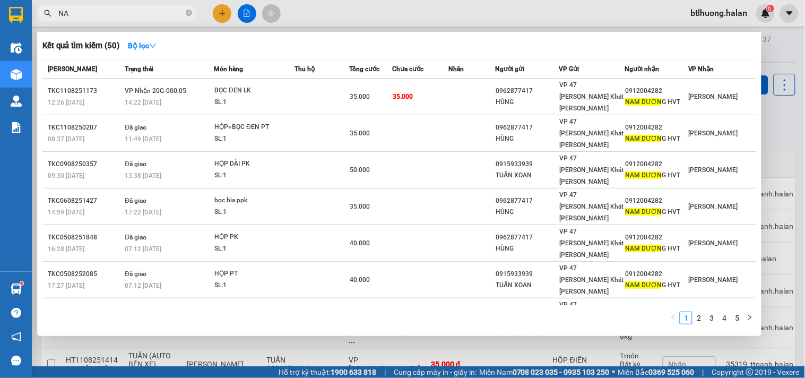
type input "N"
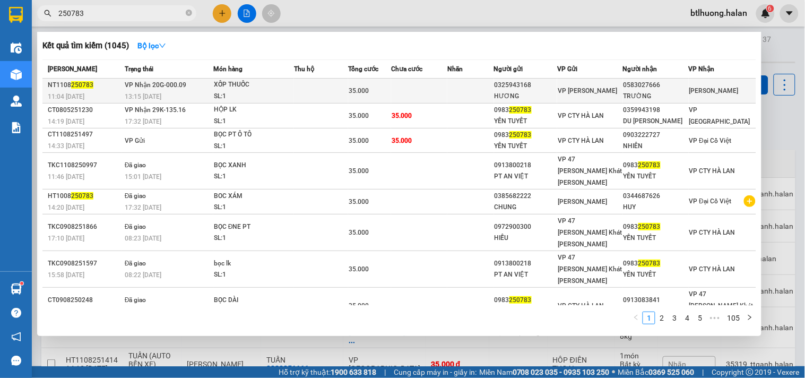
type input "250783"
click at [409, 90] on td at bounding box center [419, 91] width 56 height 25
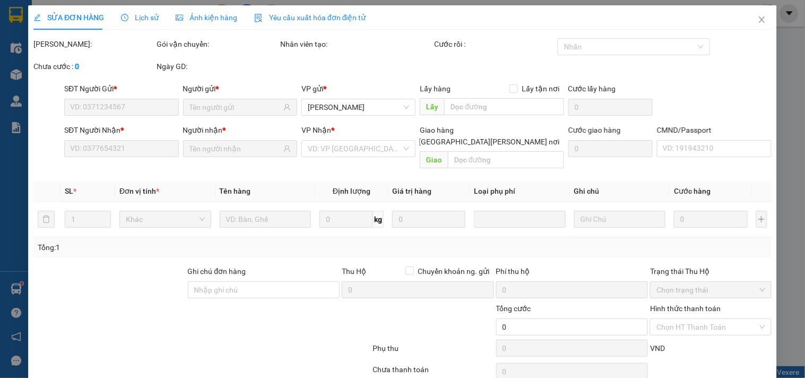
type input "0325943168"
type input "HƯƠNG"
type input "0583027666"
type input "TRƯỜNG"
type input "35.000"
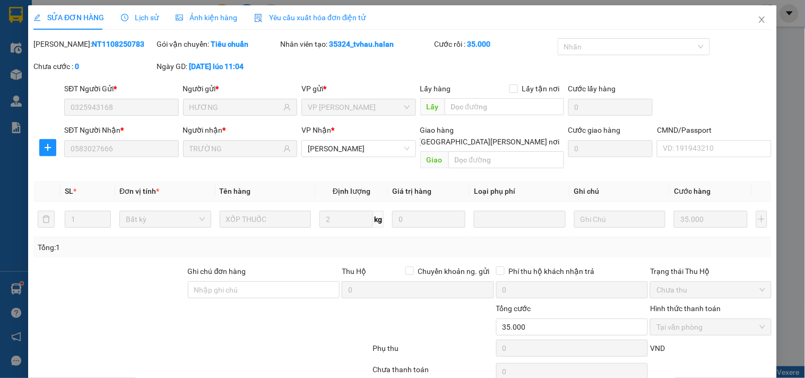
scroll to position [38, 0]
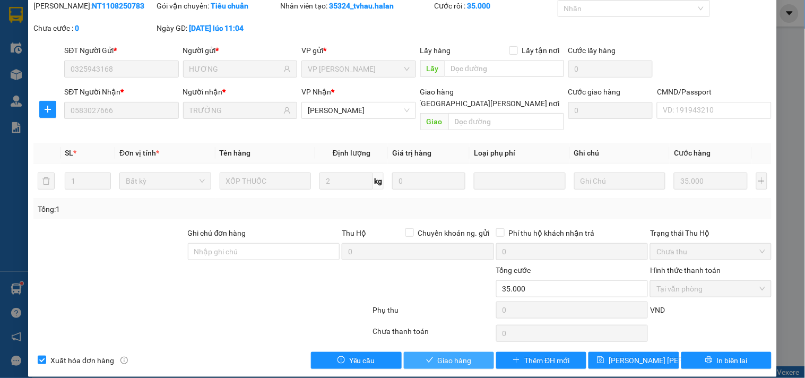
click at [465, 348] on div "Total Paid Fee 35.000 Total UnPaid Fee 0 Cash Collection Total Fee Mã ĐH: NT110…" at bounding box center [402, 184] width 738 height 369
click at [449, 355] on button "Giao hàng" at bounding box center [449, 360] width 90 height 17
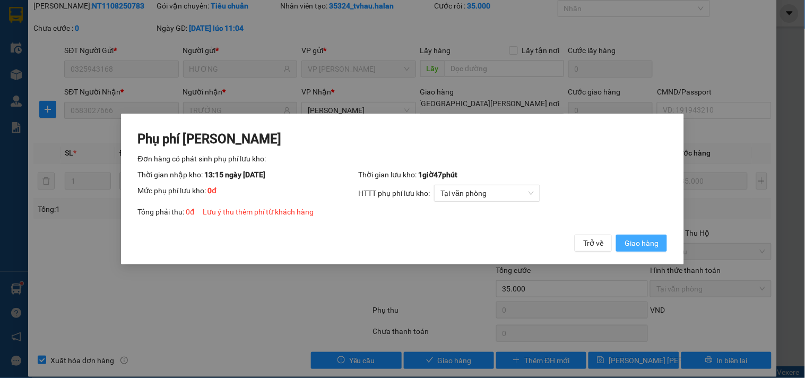
click at [647, 251] on button "Giao hàng" at bounding box center [641, 243] width 51 height 17
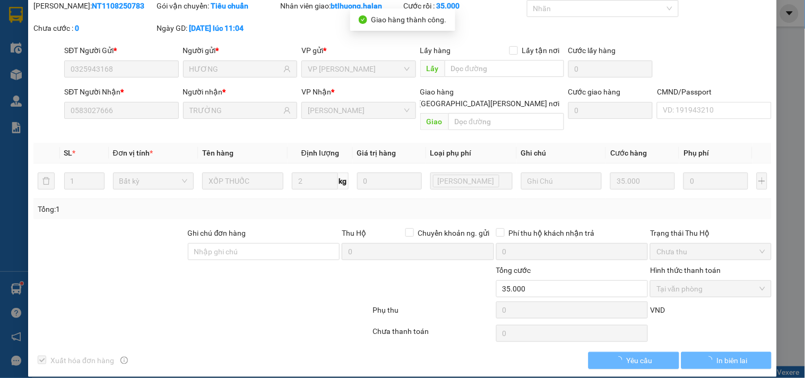
scroll to position [0, 0]
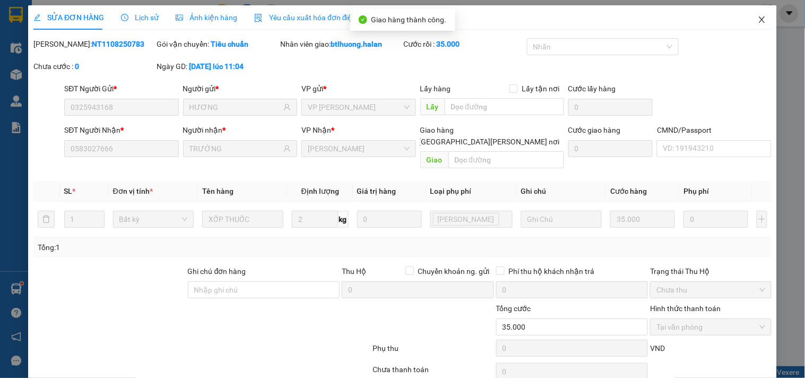
click at [758, 20] on icon "close" at bounding box center [762, 19] width 8 height 8
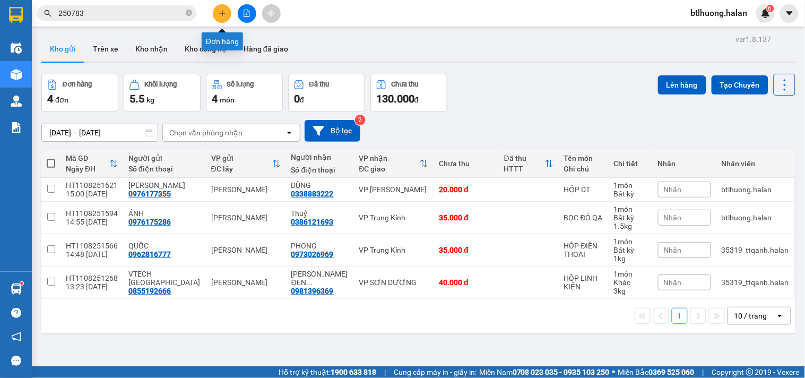
click at [224, 14] on icon "plus" at bounding box center [222, 13] width 7 height 7
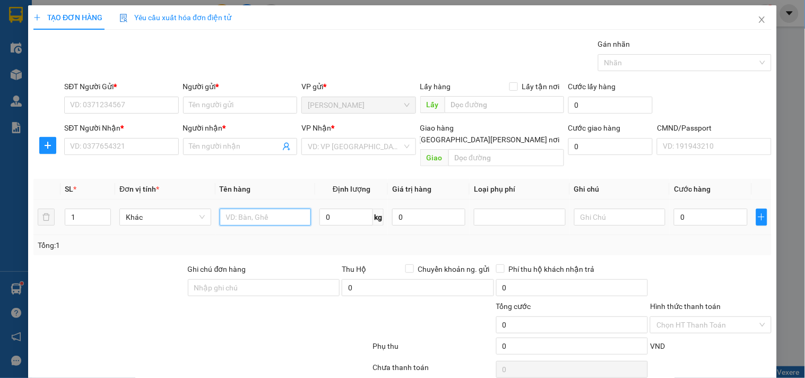
click at [266, 209] on input "text" at bounding box center [266, 217] width 92 height 17
type input "HỘP HOA QUẢ"
click at [343, 209] on input "0" at bounding box center [346, 217] width 54 height 17
type input "11"
click at [134, 101] on input "SĐT Người Gửi *" at bounding box center [121, 105] width 114 height 17
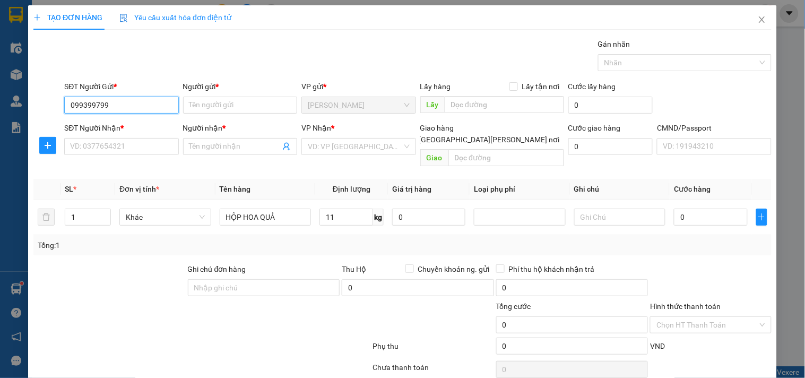
type input "0993997993"
click at [104, 125] on div "0993997993 - HOÀNG" at bounding box center [122, 126] width 105 height 12
type input "HOÀNG"
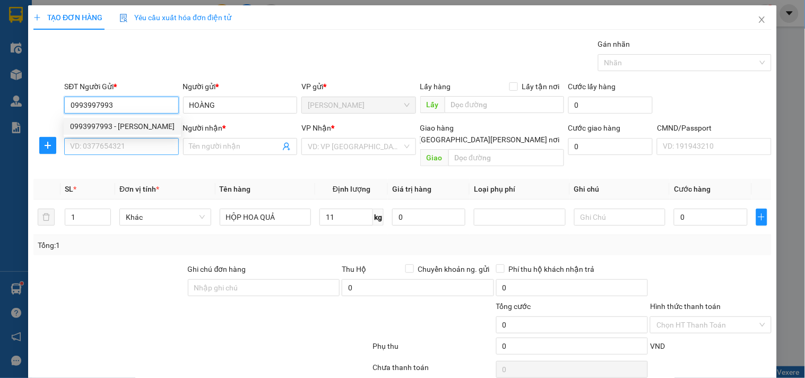
type input "0993997993"
click at [117, 153] on input "SĐT Người Nhận *" at bounding box center [121, 146] width 114 height 17
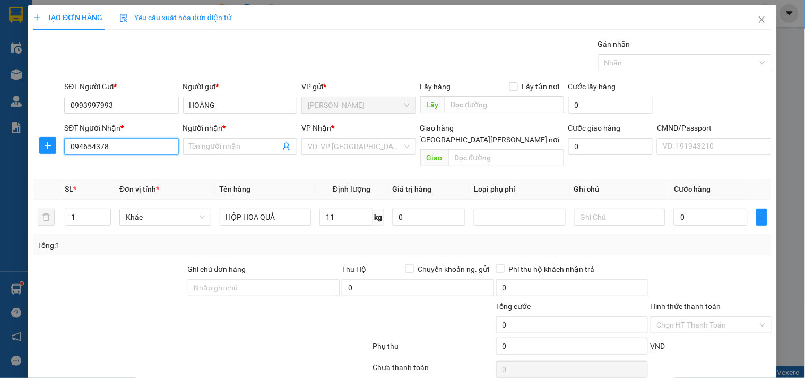
type input "0946543787"
click at [113, 168] on div "0946543787 - ĐỨC, VCC" at bounding box center [138, 168] width 137 height 12
type input "ĐỨC, VCC"
type input "0946543787"
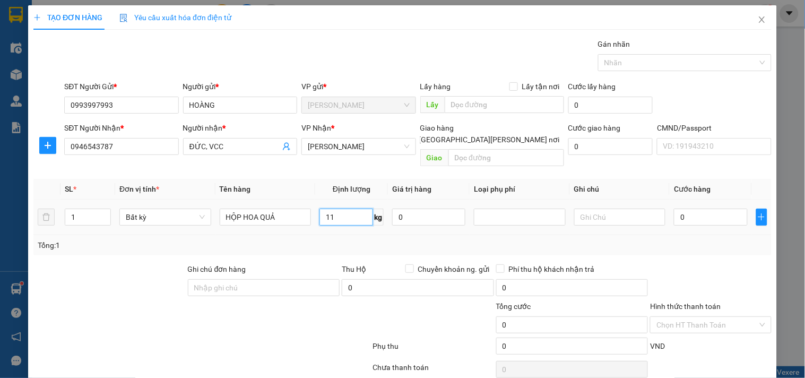
click at [340, 209] on input "11" at bounding box center [346, 217] width 54 height 17
click at [348, 239] on div "Tổng: 1" at bounding box center [403, 245] width 730 height 12
type input "50.000"
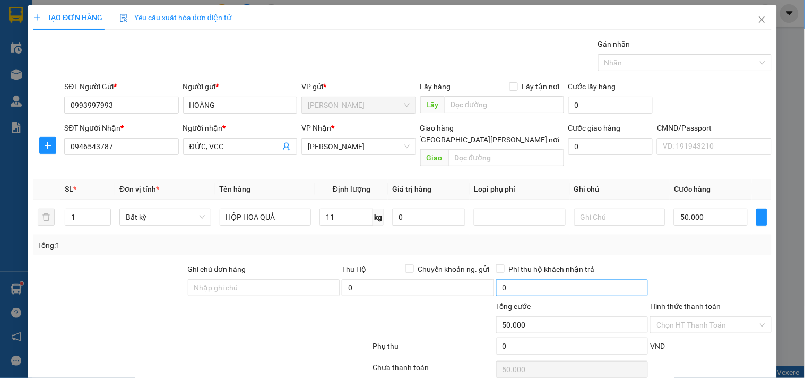
scroll to position [36, 0]
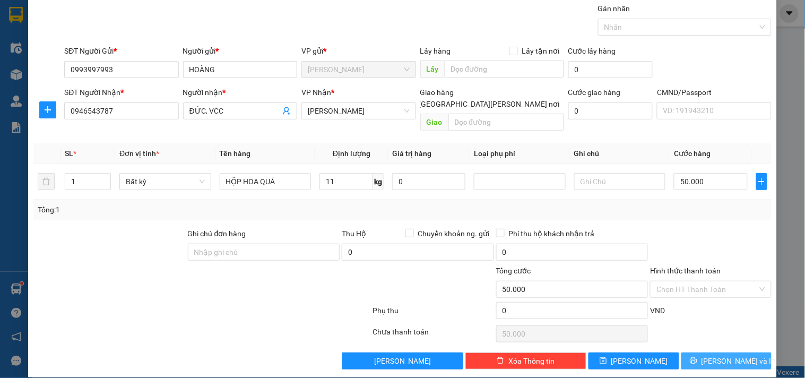
drag, startPoint x: 682, startPoint y: 350, endPoint x: 660, endPoint y: 325, distance: 33.1
click at [683, 352] on button "[PERSON_NAME] và In" at bounding box center [726, 360] width 90 height 17
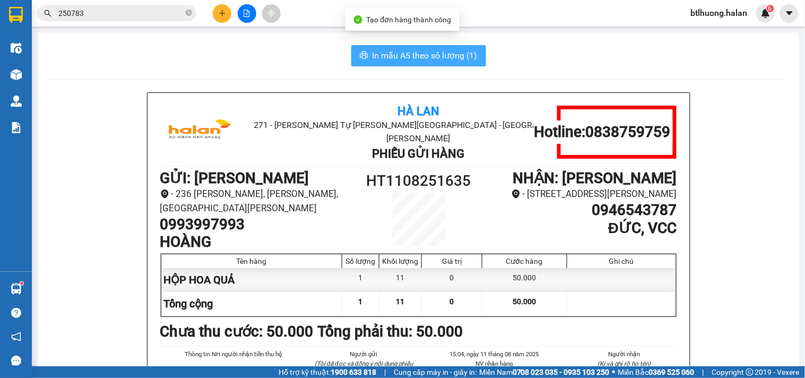
click at [444, 57] on span "In mẫu A5 theo số lượng (1)" at bounding box center [425, 55] width 105 height 13
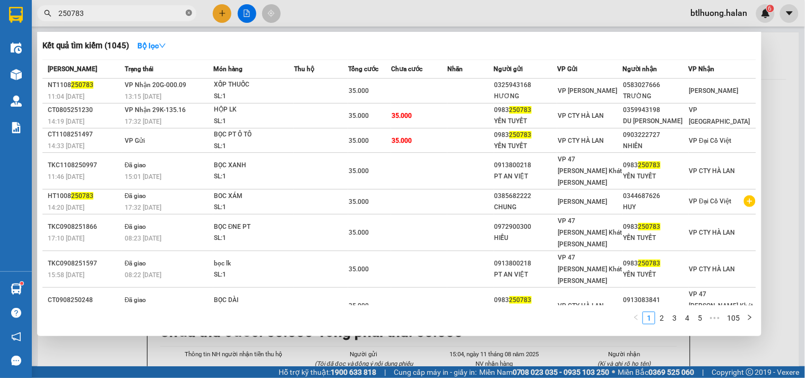
click at [186, 13] on icon "close-circle" at bounding box center [189, 13] width 6 height 6
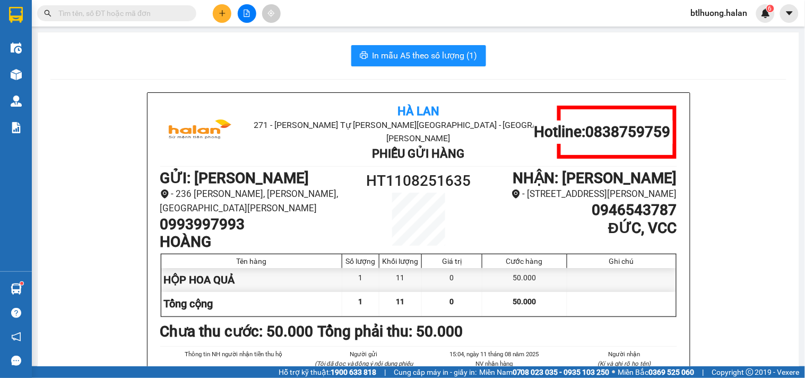
click at [172, 13] on input "text" at bounding box center [120, 13] width 125 height 12
click at [170, 6] on span at bounding box center [116, 13] width 159 height 16
click at [170, 4] on div "Kết quả tìm kiếm ( 1045 ) Bộ lọc Mã ĐH Trạng thái Món hàng Thu hộ Tổng cước Chư…" at bounding box center [103, 13] width 207 height 19
click at [167, 10] on input "text" at bounding box center [120, 13] width 125 height 12
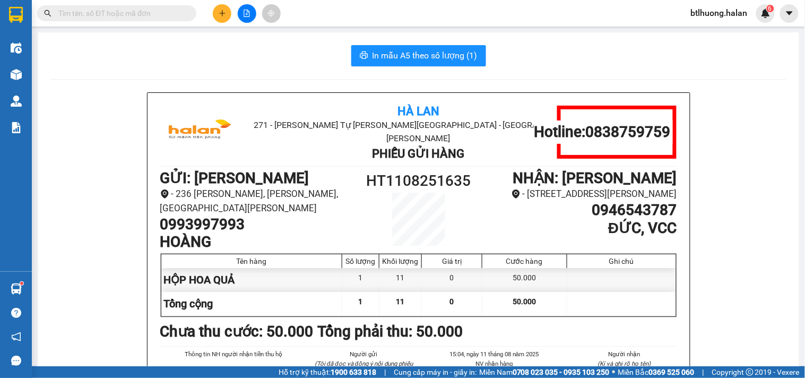
click at [166, 10] on input "text" at bounding box center [120, 13] width 125 height 12
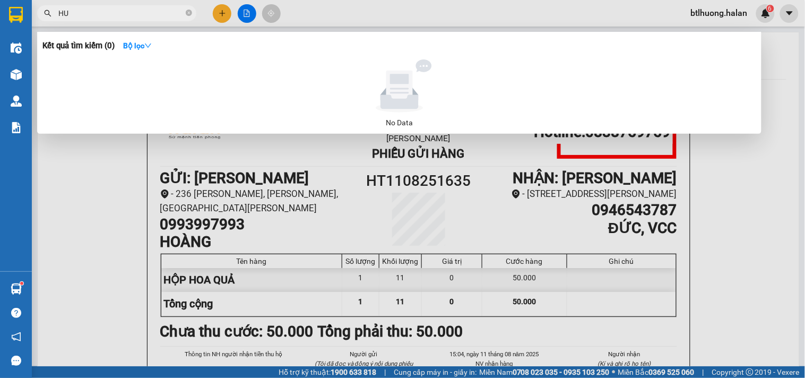
type input "H"
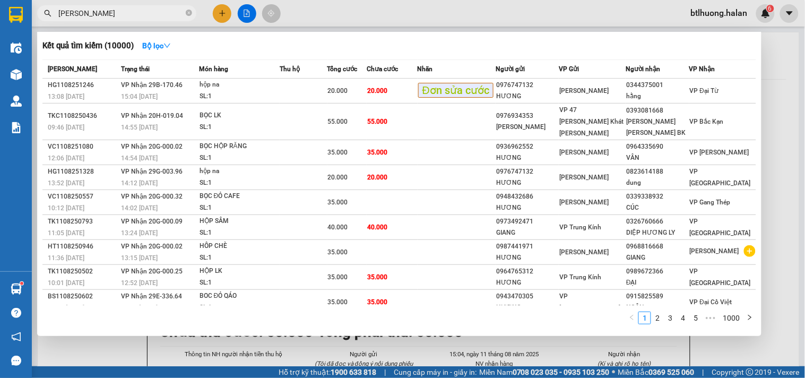
type input "HƯƠNG TUẤN"
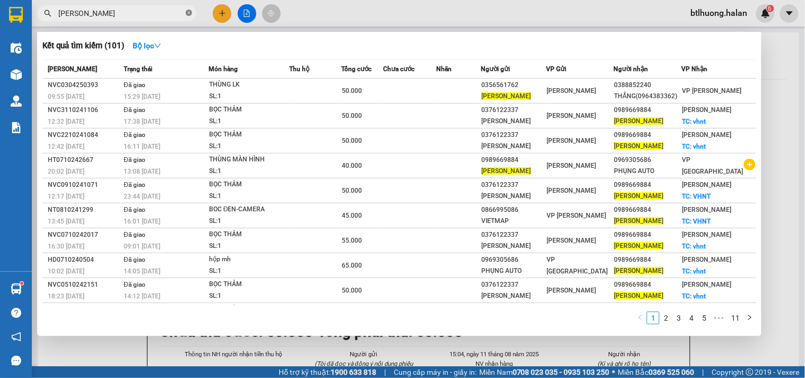
click at [192, 12] on icon "close-circle" at bounding box center [189, 13] width 6 height 6
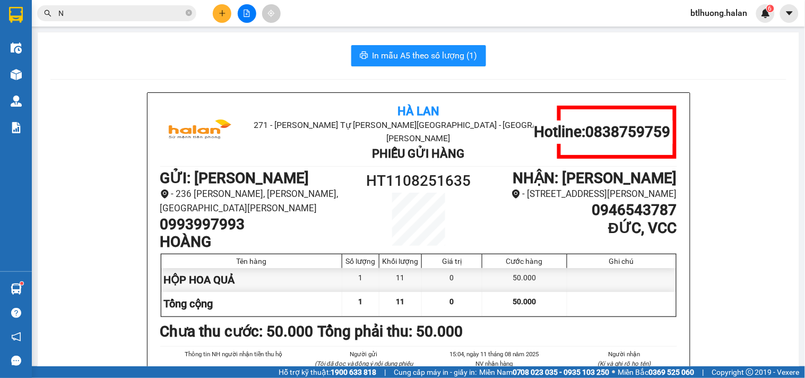
type input "NA"
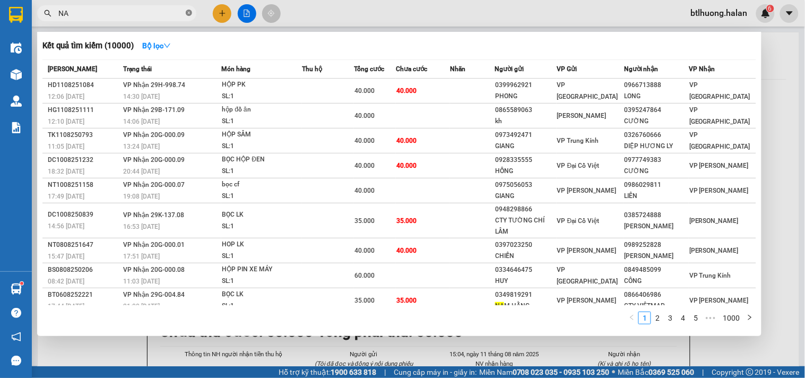
click at [189, 13] on icon "close-circle" at bounding box center [189, 13] width 6 height 6
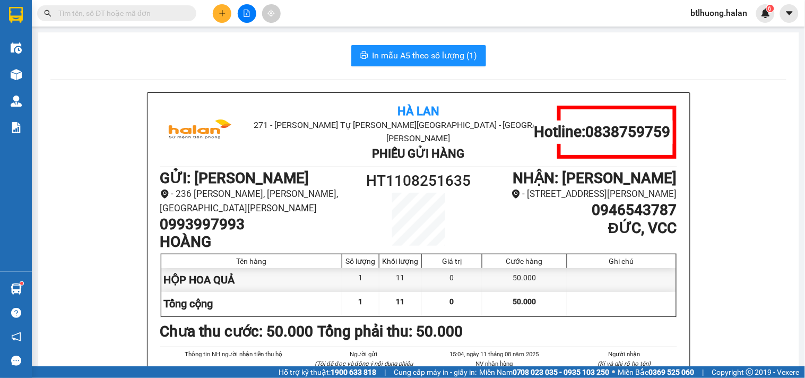
click at [495, 51] on div "In mẫu A5 theo số lượng (1)" at bounding box center [418, 55] width 736 height 21
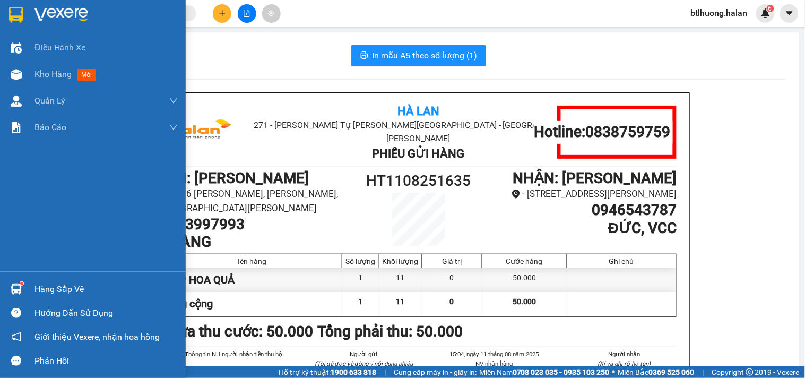
click at [54, 286] on div "Hàng sắp về" at bounding box center [105, 289] width 143 height 16
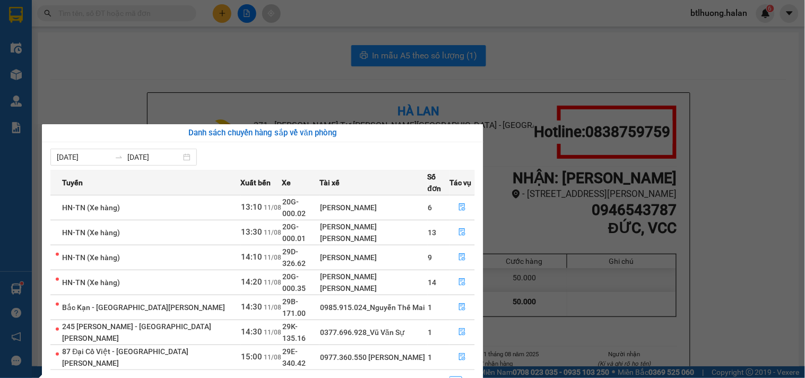
click at [112, 97] on section "Kết quả tìm kiếm ( 10000 ) Bộ lọc Mã ĐH Trạng thái Món hàng Thu hộ Tổng cước Ch…" at bounding box center [402, 189] width 805 height 378
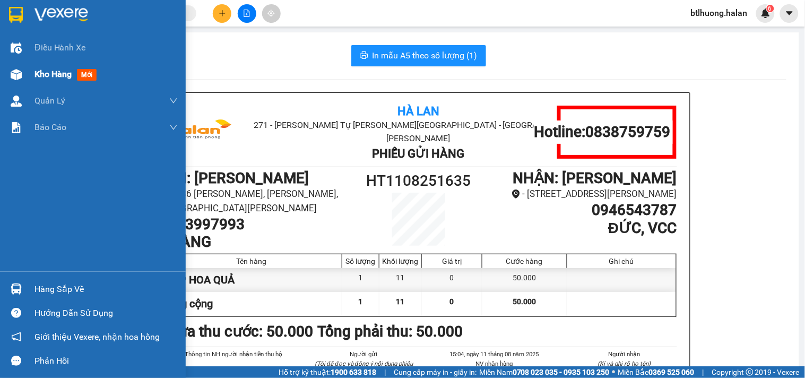
click at [39, 70] on span "Kho hàng" at bounding box center [52, 74] width 37 height 10
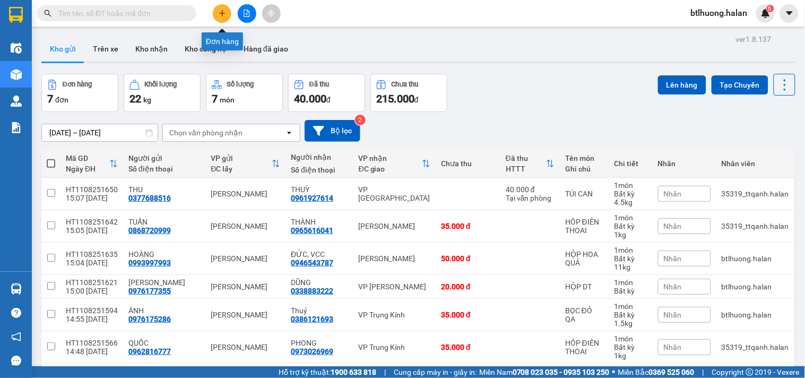
click at [221, 13] on icon "plus" at bounding box center [222, 13] width 6 height 1
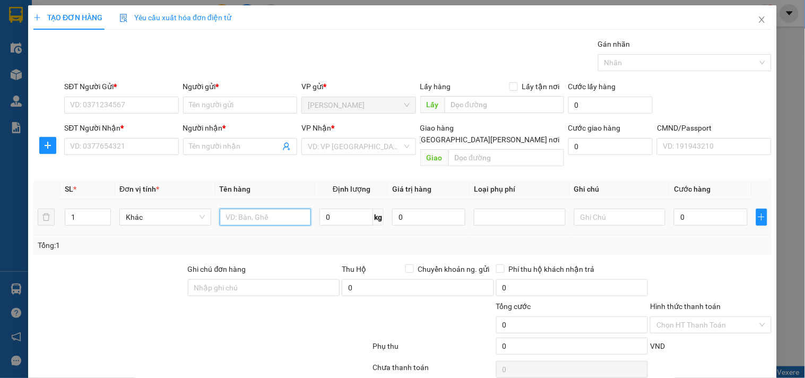
click at [265, 210] on input "text" at bounding box center [266, 217] width 92 height 17
type input "TẢI QUẢ"
click at [351, 209] on input "0" at bounding box center [346, 217] width 54 height 17
type input "14"
click at [83, 102] on input "SĐT Người Gửi *" at bounding box center [121, 105] width 114 height 17
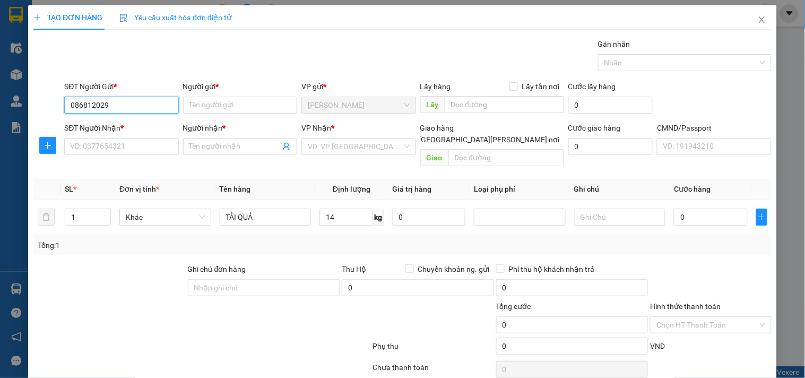
type input "0868120291"
click at [124, 126] on div "0868120291 - YẾN" at bounding box center [120, 126] width 100 height 12
type input "YẾN"
type input "0868120291"
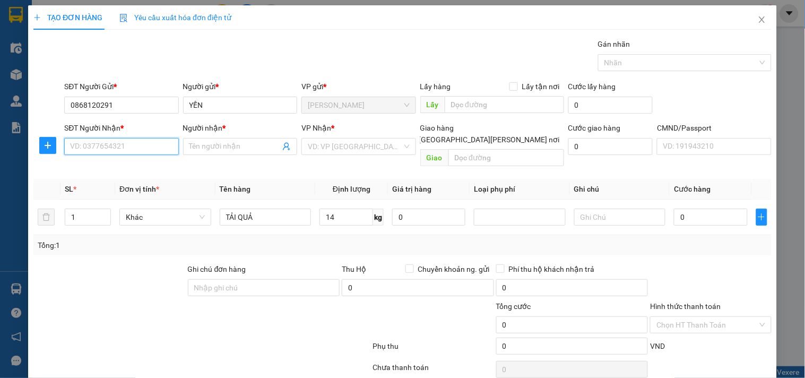
click at [118, 144] on input "SĐT Người Nhận *" at bounding box center [121, 146] width 114 height 17
click at [110, 163] on div "0325768915 - HIẾN" at bounding box center [122, 168] width 105 height 12
type input "0325768915"
type input "HIẾN"
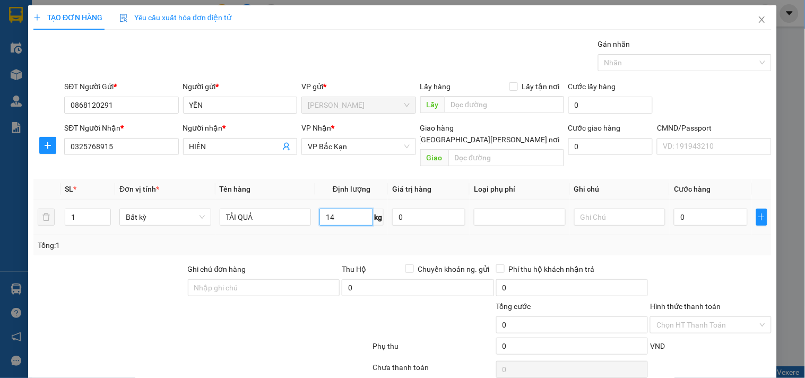
click at [348, 209] on input "14" at bounding box center [346, 217] width 54 height 17
click at [359, 239] on div "Tổng: 1" at bounding box center [403, 245] width 730 height 12
type input "50.000"
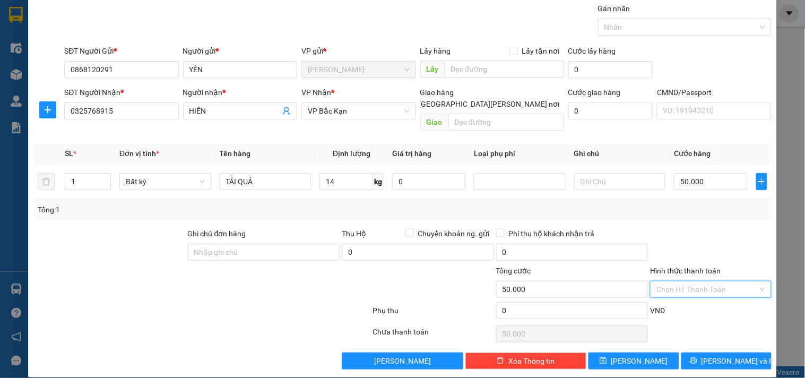
drag, startPoint x: 696, startPoint y: 271, endPoint x: 690, endPoint y: 259, distance: 13.1
click at [694, 281] on input "Hình thức thanh toán" at bounding box center [707, 289] width 101 height 16
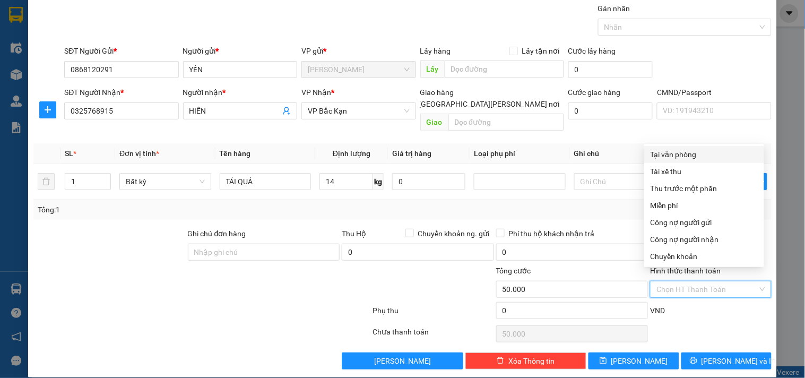
click at [698, 154] on div "Tại văn phòng" at bounding box center [704, 155] width 107 height 12
type input "0"
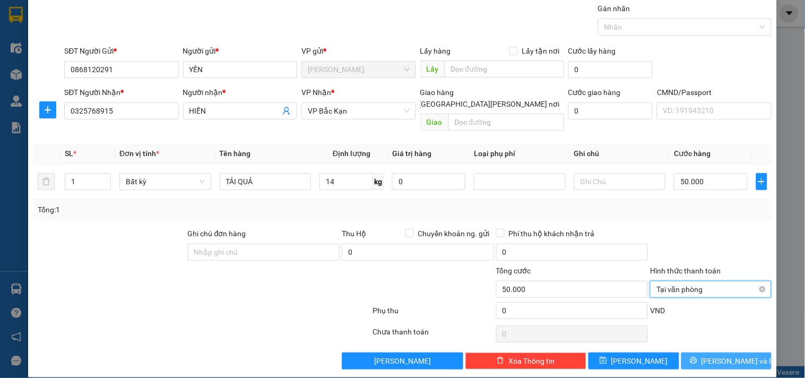
drag, startPoint x: 703, startPoint y: 348, endPoint x: 662, endPoint y: 284, distance: 76.1
click at [703, 335] on div "Transit Pickup Surcharge Ids Transit Deliver Surcharge Ids Transit Deliver Surc…" at bounding box center [402, 186] width 738 height 367
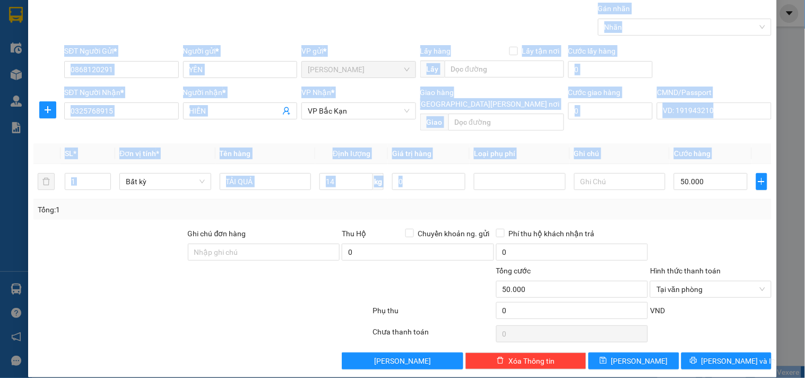
drag, startPoint x: 636, startPoint y: 378, endPoint x: 678, endPoint y: 401, distance: 47.5
click at [678, 377] on html "Kết quả tìm kiếm ( 10000 ) Bộ lọc Mã ĐH Trạng thái Món hàng Thu hộ Tổng cước Ch…" at bounding box center [402, 189] width 805 height 378
drag, startPoint x: 681, startPoint y: 352, endPoint x: 662, endPoint y: 351, distance: 18.6
click at [681, 353] on button "[PERSON_NAME] và In" at bounding box center [726, 360] width 90 height 17
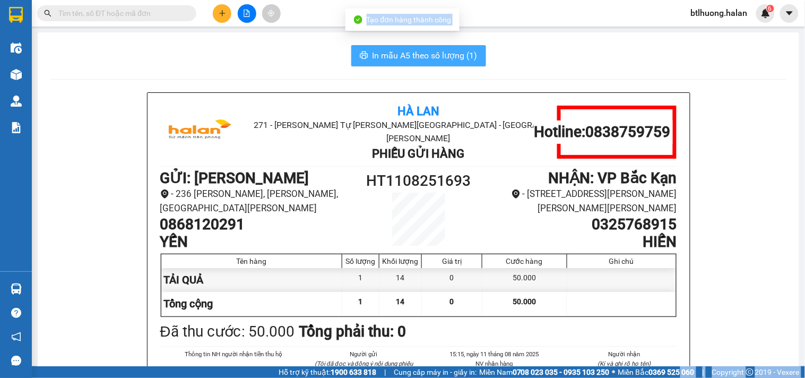
click at [452, 56] on span "In mẫu A5 theo số lượng (1)" at bounding box center [425, 55] width 105 height 13
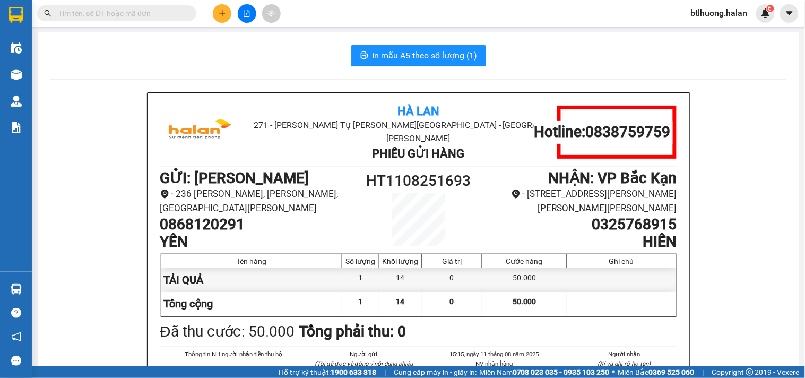
click at [216, 14] on button at bounding box center [222, 13] width 19 height 19
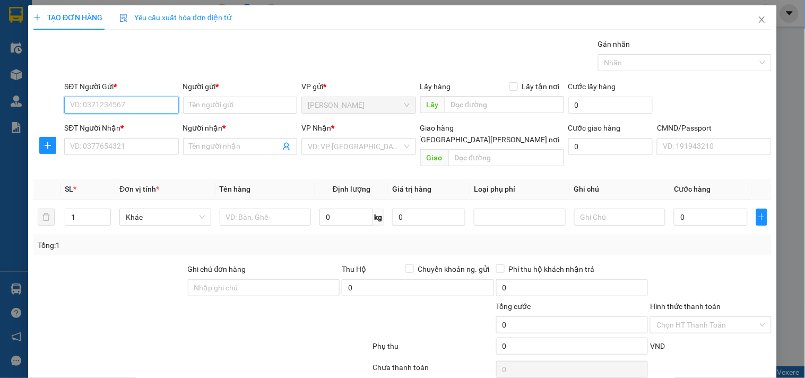
click at [158, 109] on input "SĐT Người Gửi *" at bounding box center [121, 105] width 114 height 17
type input "0825501111"
click at [140, 124] on div "0825501111 - SỬA CHỮA 24H" at bounding box center [120, 126] width 101 height 12
type input "SỬA CHỮA 24H"
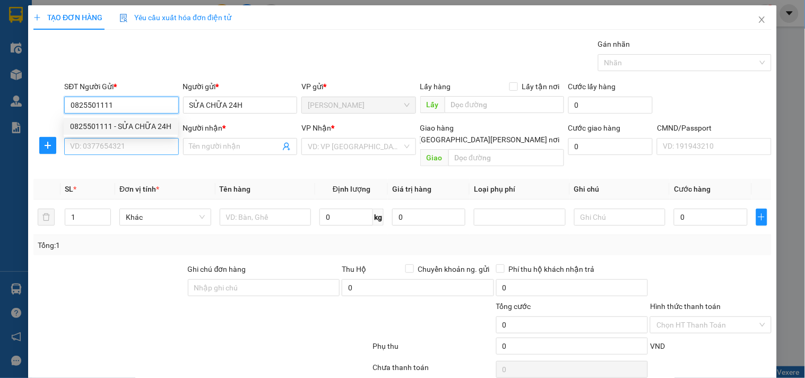
type input "0825501111"
click at [145, 141] on input "SĐT Người Nhận *" at bounding box center [121, 146] width 114 height 17
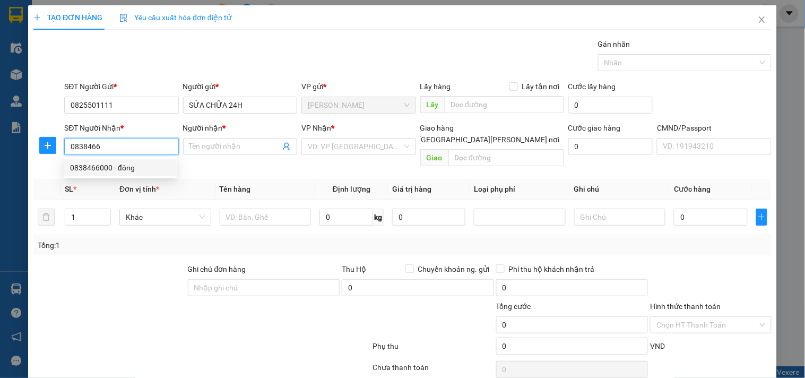
click at [109, 168] on div "0838466000 - đông" at bounding box center [120, 168] width 100 height 12
type input "0838466000"
type input "đông"
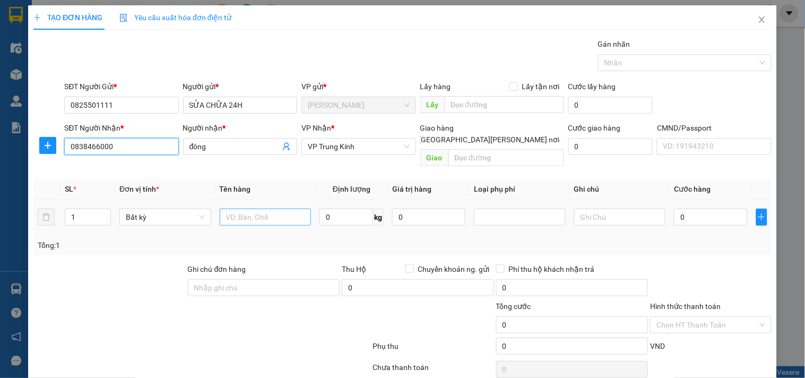
type input "0838466000"
click at [267, 210] on input "text" at bounding box center [266, 217] width 92 height 17
type input "HỘP MT"
click at [338, 209] on input "0" at bounding box center [346, 217] width 54 height 17
type input "2"
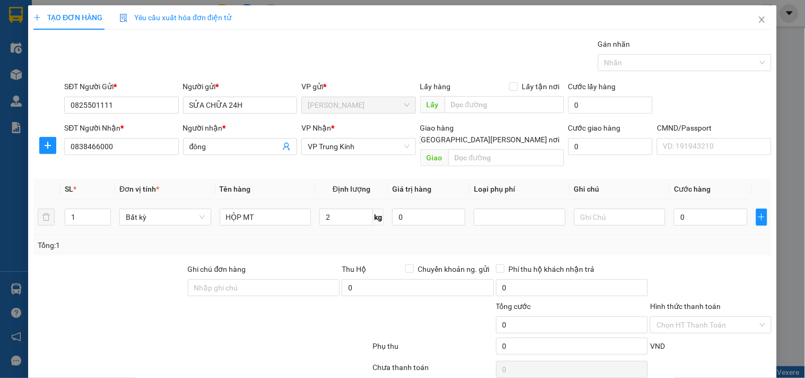
click at [404, 218] on td "0" at bounding box center [429, 218] width 82 height 36
type input "35.000"
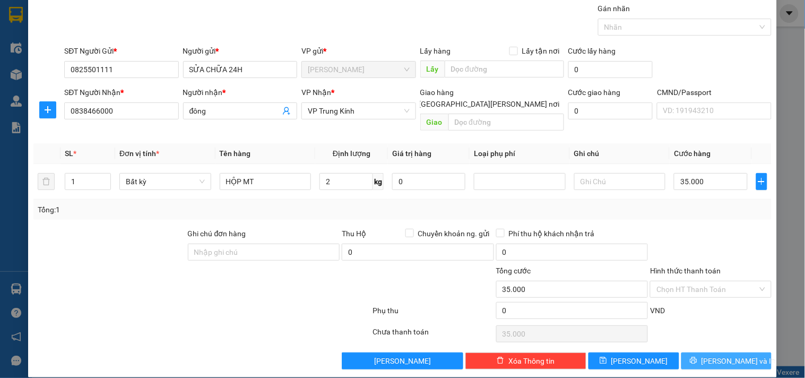
click at [697, 357] on icon "printer" at bounding box center [693, 360] width 7 height 7
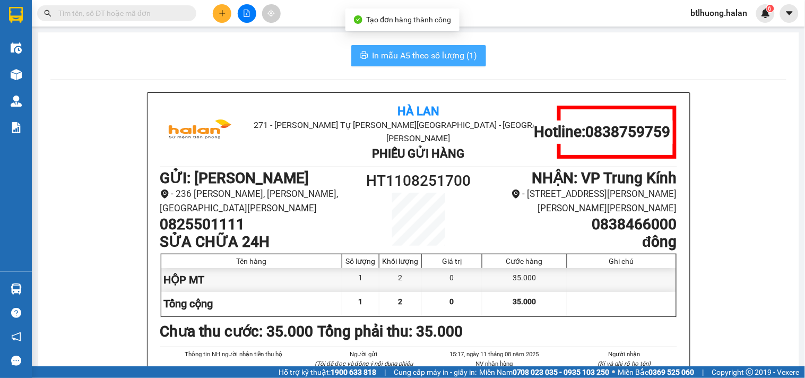
click at [408, 55] on span "In mẫu A5 theo số lượng (1)" at bounding box center [425, 55] width 105 height 13
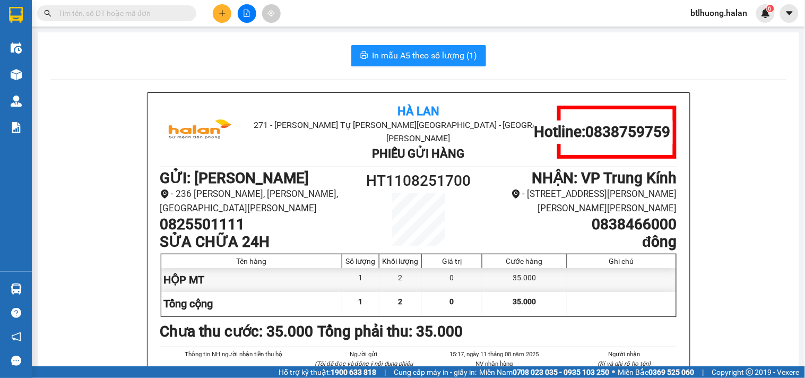
click at [109, 16] on input "text" at bounding box center [120, 13] width 125 height 12
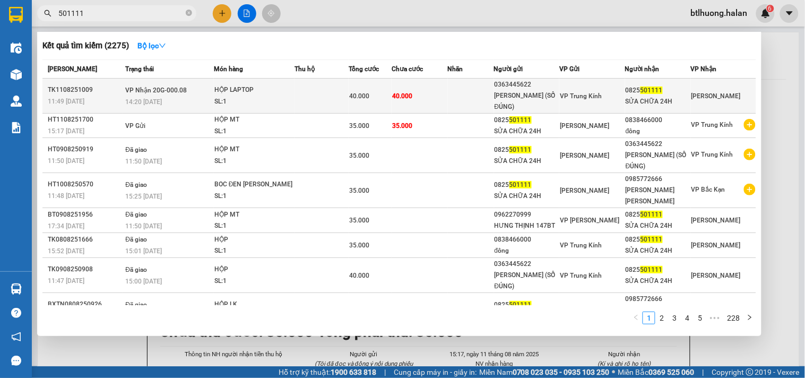
type input "501111"
click at [383, 90] on div "40.000" at bounding box center [370, 96] width 42 height 12
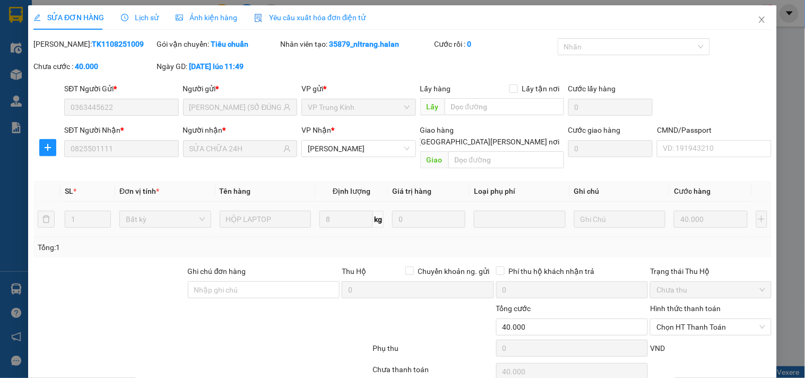
type input "0363445622"
type input "HUYỀN (SỐ ĐÚNG)"
type input "0825501111"
type input "SỬA CHỮA 24H"
type input "40.000"
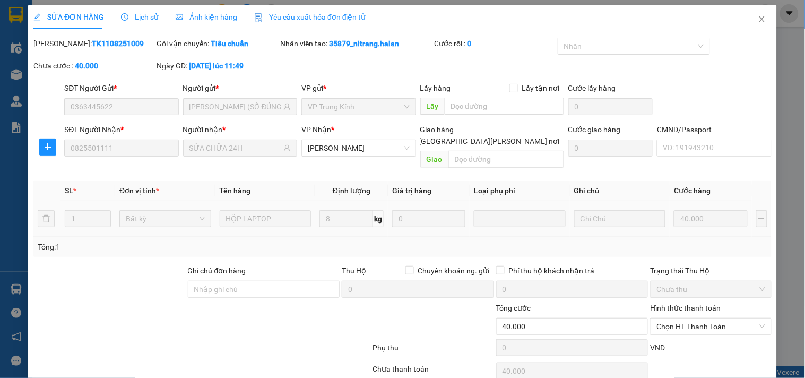
scroll to position [38, 0]
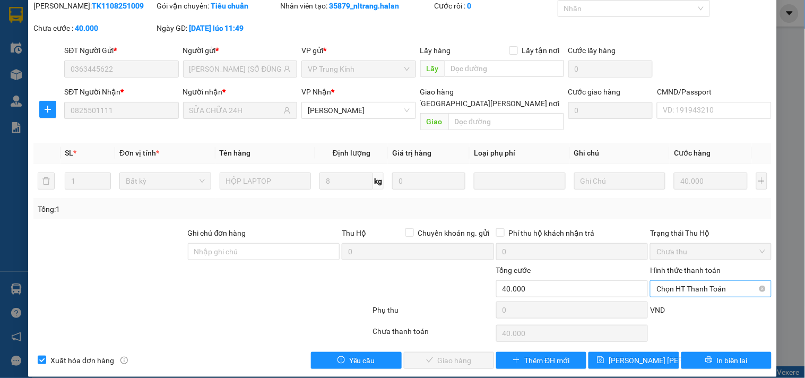
click at [673, 281] on span "Chọn HT Thanh Toán" at bounding box center [711, 289] width 108 height 16
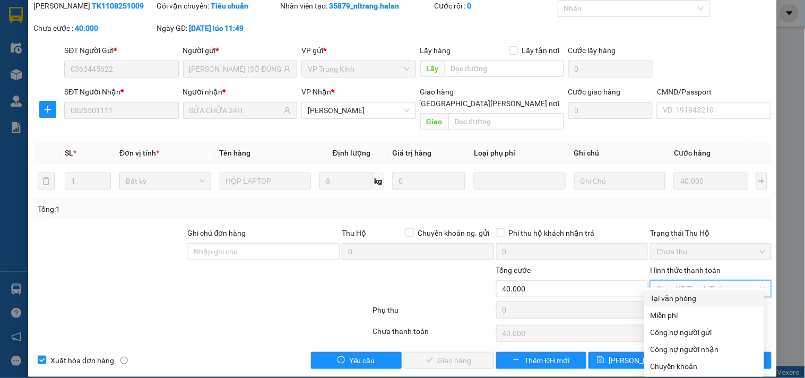
click at [675, 295] on div "Tại văn phòng" at bounding box center [704, 298] width 107 height 12
type input "0"
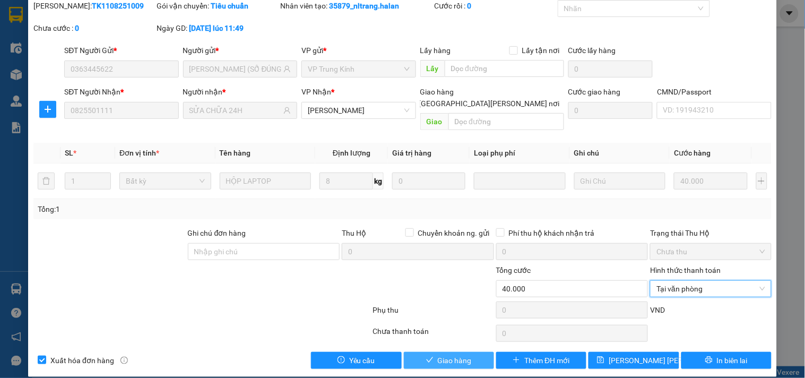
click at [447, 355] on span "Giao hàng" at bounding box center [455, 361] width 34 height 12
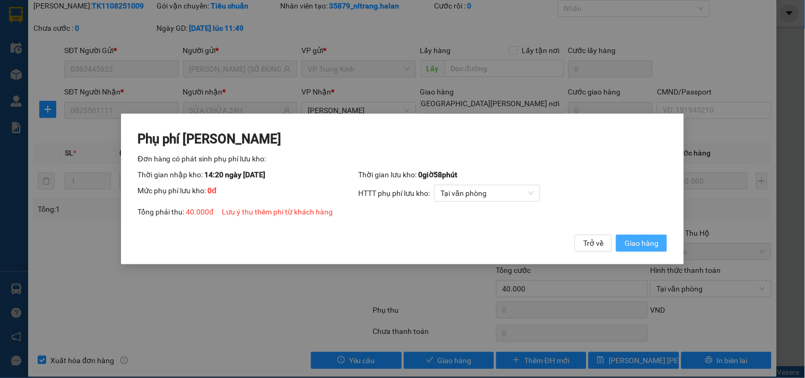
click at [650, 247] on span "Giao hàng" at bounding box center [642, 243] width 34 height 12
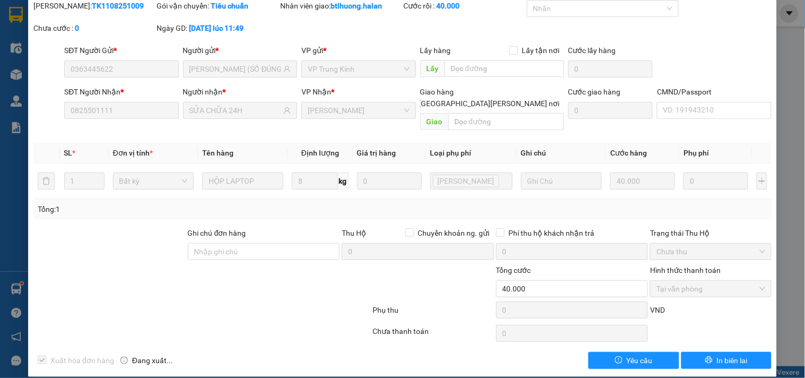
scroll to position [0, 0]
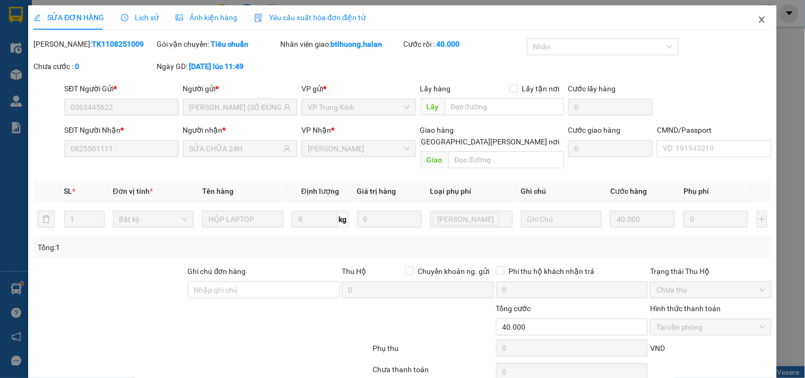
click at [758, 19] on icon "close" at bounding box center [762, 19] width 8 height 8
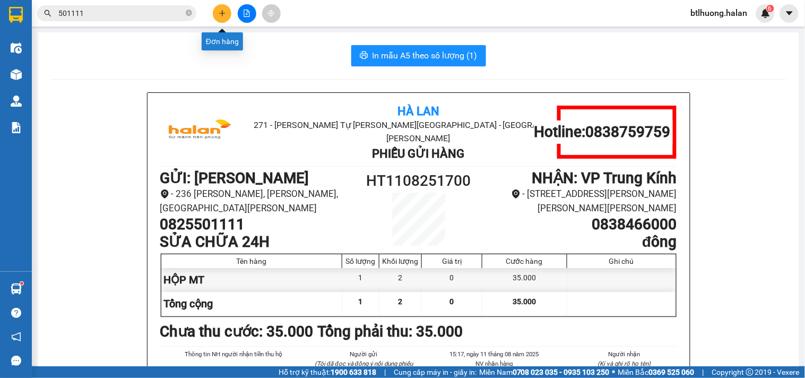
click at [226, 12] on icon "plus" at bounding box center [222, 13] width 7 height 7
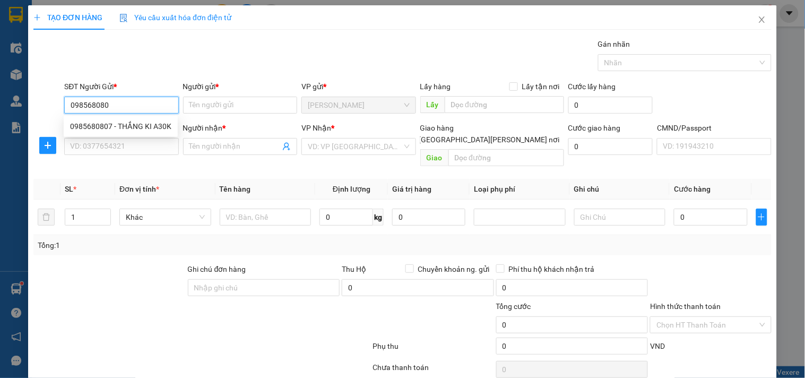
type input "0985680807"
click at [140, 127] on div "0985680807 - THẮNG KI A30K" at bounding box center [120, 126] width 101 height 12
type input "THẮNG KI A30K"
type input "0985680807"
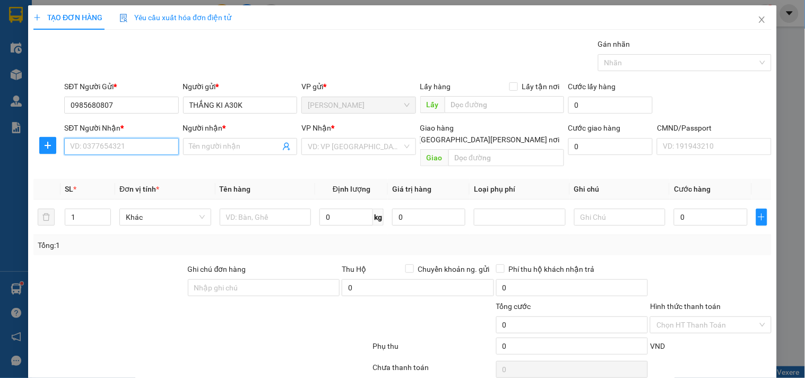
click at [140, 146] on input "SĐT Người Nhận *" at bounding box center [121, 146] width 114 height 17
click at [134, 162] on div "0983628880 - BIÊN" at bounding box center [120, 168] width 100 height 12
type input "0983628880"
type input "BIÊN"
type input "0983628880"
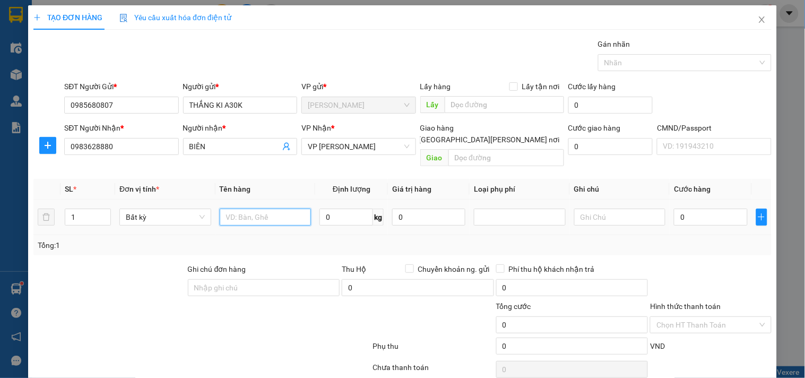
click at [272, 209] on input "text" at bounding box center [266, 217] width 92 height 17
type input "HỘP LK"
click at [678, 211] on input "0" at bounding box center [710, 217] width 73 height 17
type input "2"
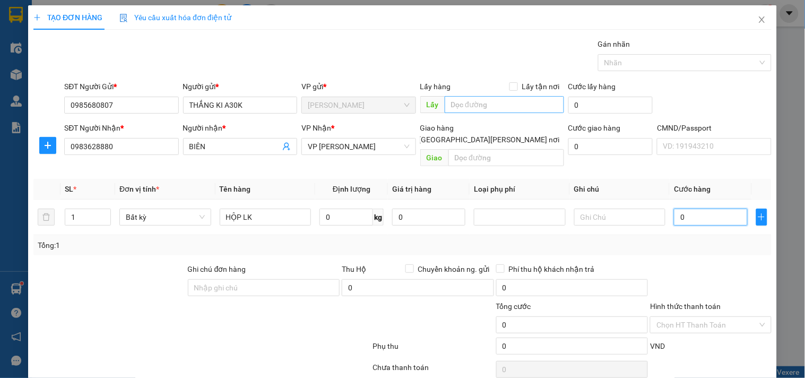
type input "2"
type input "20"
type input "20.000"
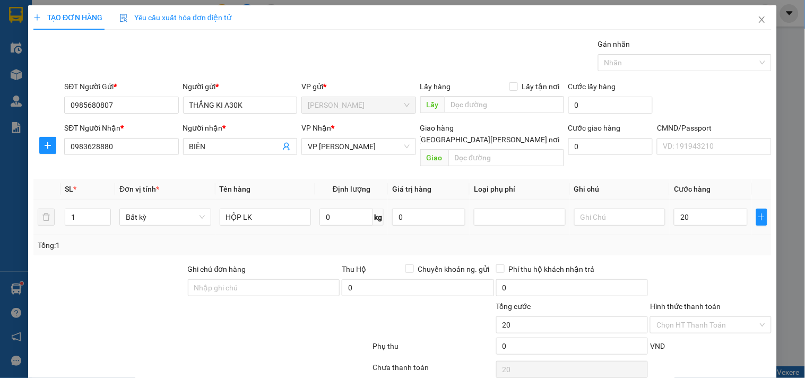
type input "20.000"
click at [771, 286] on div "TẠO ĐƠN HÀNG Yêu cầu xuất hóa đơn điện tử Transit Pickup Surcharge Ids Transit …" at bounding box center [402, 189] width 805 height 378
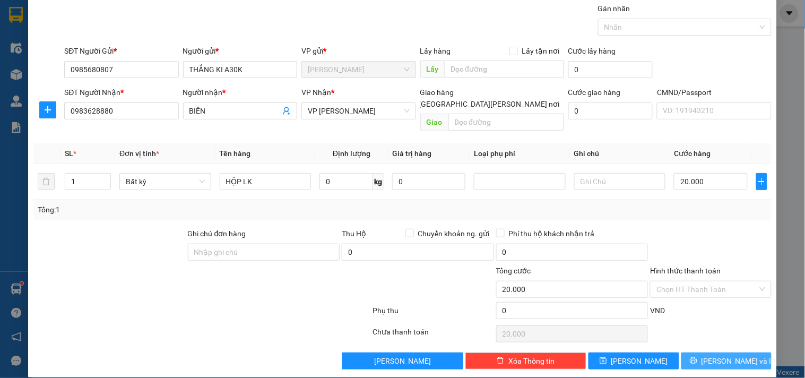
click at [696, 352] on button "[PERSON_NAME] và In" at bounding box center [726, 360] width 90 height 17
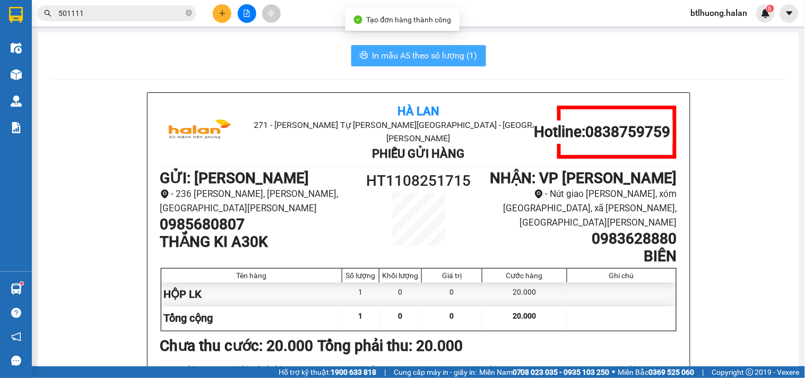
click at [403, 57] on span "In mẫu A5 theo số lượng (1)" at bounding box center [425, 55] width 105 height 13
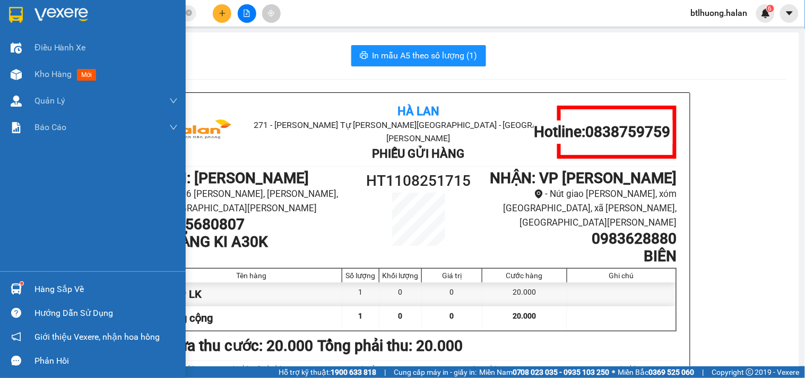
click at [65, 281] on div "Hàng sắp về" at bounding box center [93, 289] width 186 height 24
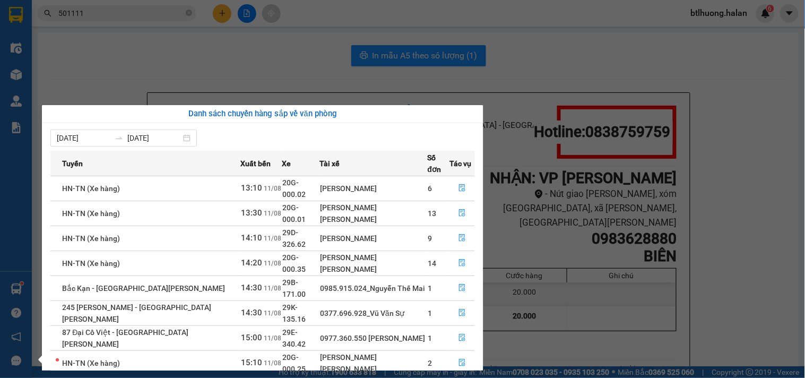
click at [230, 84] on section "Kết quả tìm kiếm ( 2275 ) Bộ lọc Mã ĐH Trạng thái Món hàng Thu hộ Tổng cước Chư…" at bounding box center [402, 189] width 805 height 378
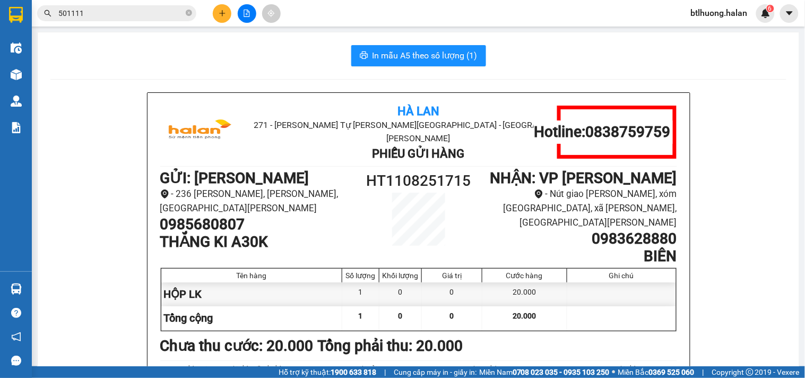
click at [150, 14] on input "501111" at bounding box center [120, 13] width 125 height 12
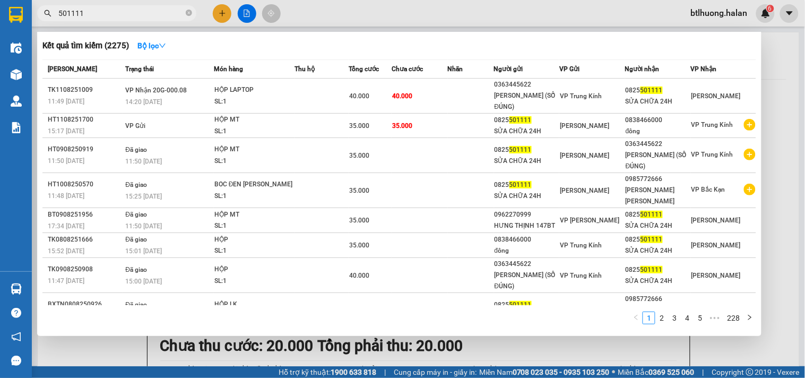
click at [150, 14] on input "501111" at bounding box center [120, 13] width 125 height 12
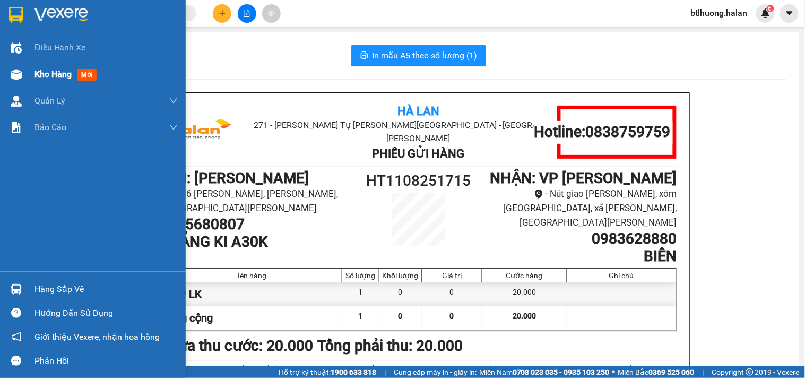
click at [41, 63] on div "Kho hàng mới" at bounding box center [105, 74] width 143 height 27
click at [41, 70] on span "Kho hàng" at bounding box center [52, 74] width 37 height 10
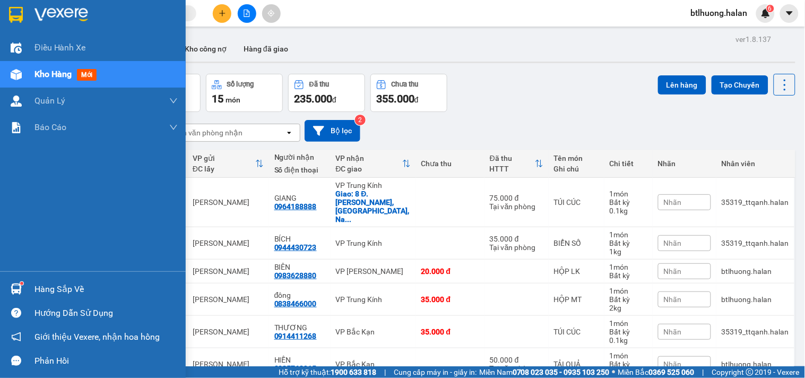
click at [14, 277] on div "Hàng sắp về" at bounding box center [93, 289] width 186 height 24
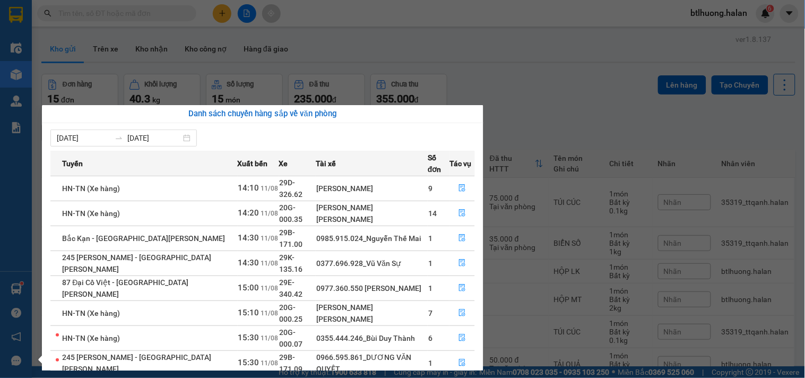
drag, startPoint x: 503, startPoint y: 71, endPoint x: 503, endPoint y: 57, distance: 13.8
click at [503, 66] on section "Kết quả tìm kiếm ( 2275 ) Bộ lọc Mã ĐH Trạng thái Món hàng Thu hộ Tổng cước Chư…" at bounding box center [402, 189] width 805 height 378
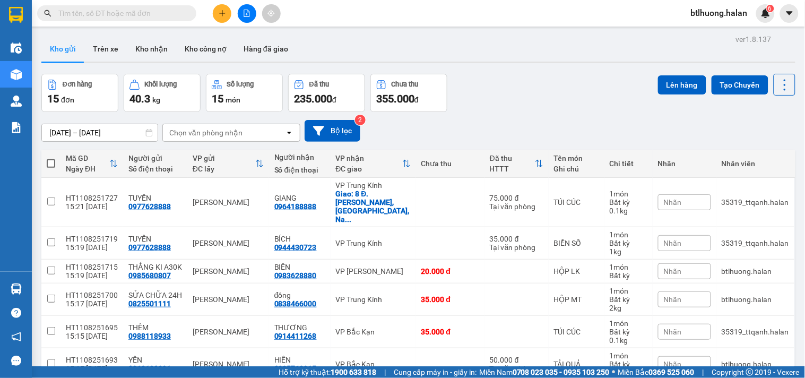
click at [224, 14] on icon "plus" at bounding box center [222, 13] width 7 height 7
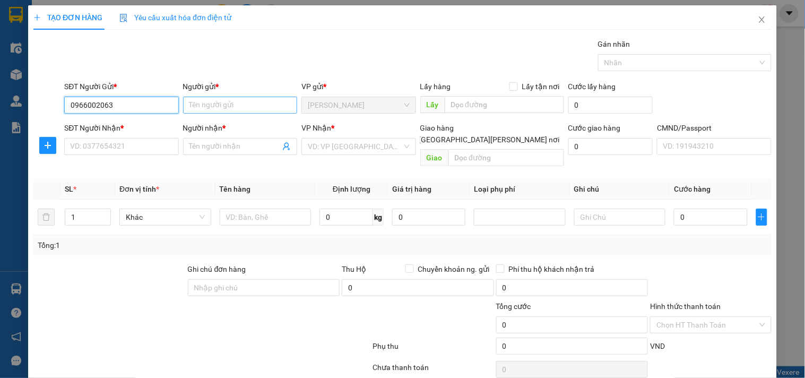
type input "0966002063"
click at [231, 111] on input "Người gửi *" at bounding box center [240, 105] width 114 height 17
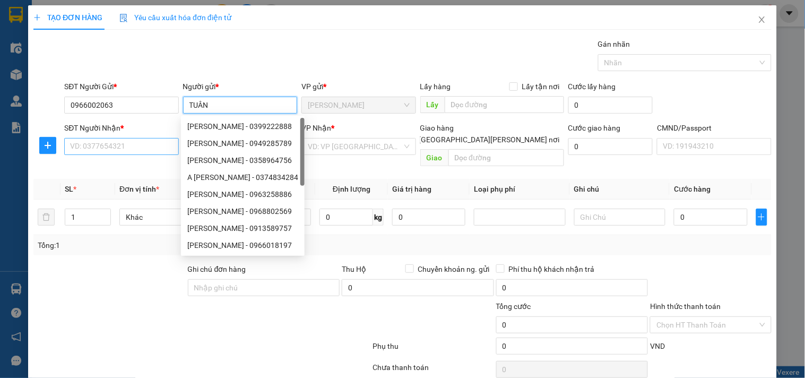
type input "TUÂN"
click at [98, 144] on input "SĐT Người Nhận *" at bounding box center [121, 146] width 114 height 17
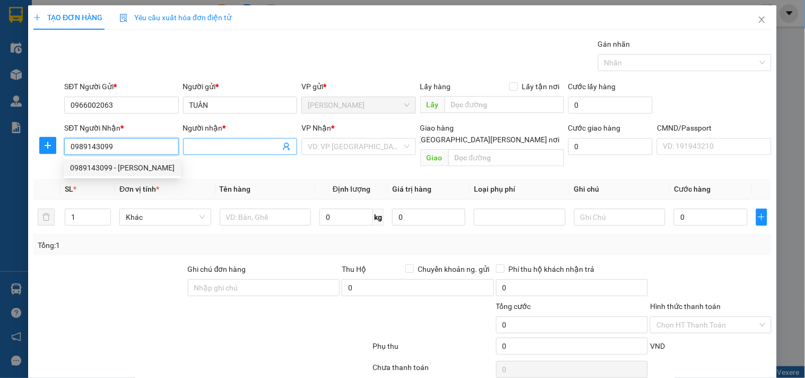
type input "0989143099"
click at [251, 143] on input "Người nhận *" at bounding box center [234, 147] width 91 height 12
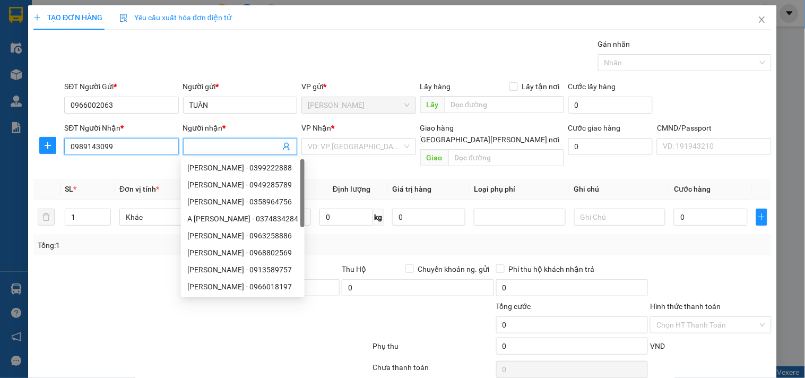
click at [116, 143] on input "0989143099" at bounding box center [121, 146] width 114 height 17
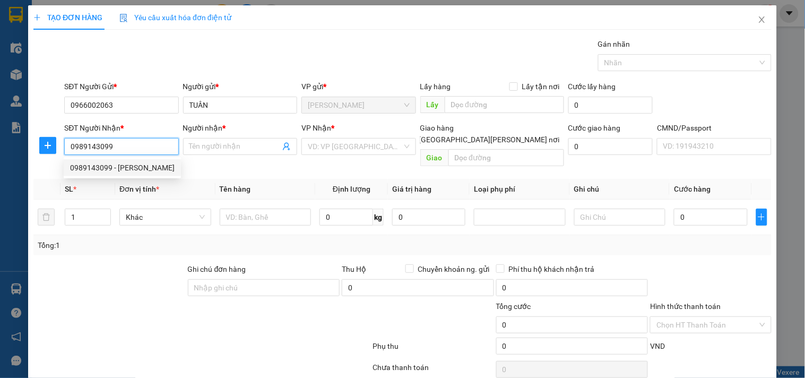
click at [107, 162] on div "0989143099 - MÙI, BK" at bounding box center [122, 168] width 105 height 12
type input "MÙI, BK"
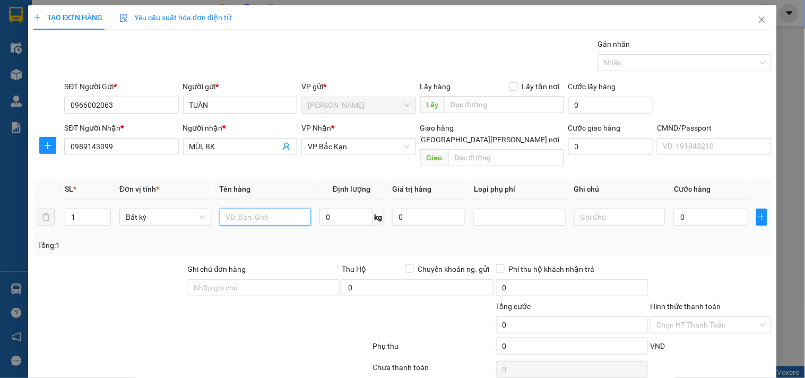
click at [247, 209] on input "text" at bounding box center [266, 217] width 92 height 17
type input "CẶP ĐEN LK"
click at [347, 209] on input "0" at bounding box center [346, 217] width 54 height 17
type input "4"
click at [329, 239] on div "Tổng: 1" at bounding box center [403, 245] width 730 height 12
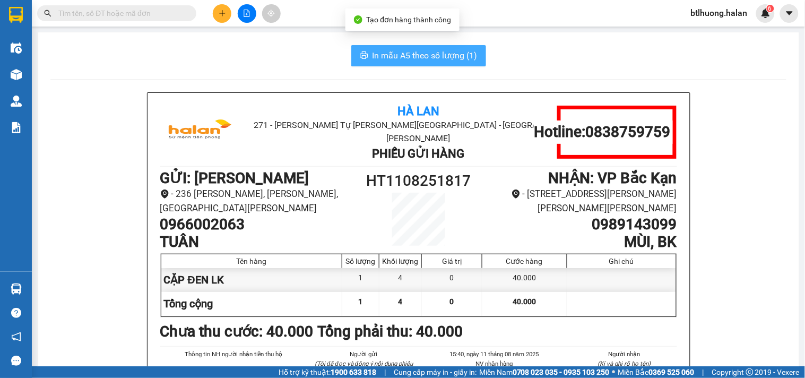
drag, startPoint x: 425, startPoint y: 52, endPoint x: 434, endPoint y: 49, distance: 9.6
click at [425, 53] on span "In mẫu A5 theo số lượng (1)" at bounding box center [425, 55] width 105 height 13
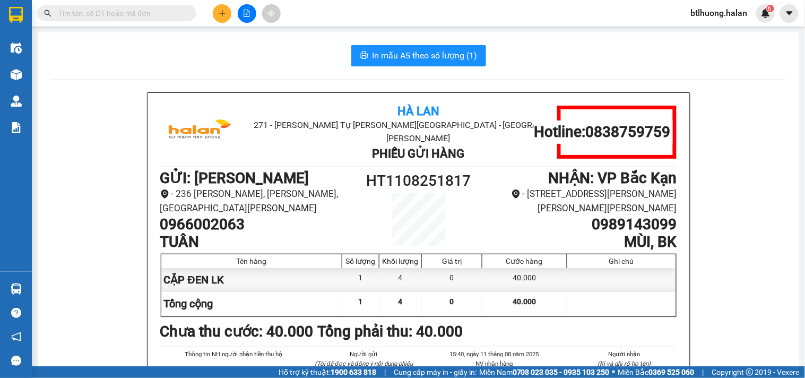
click at [129, 18] on input "text" at bounding box center [120, 13] width 125 height 12
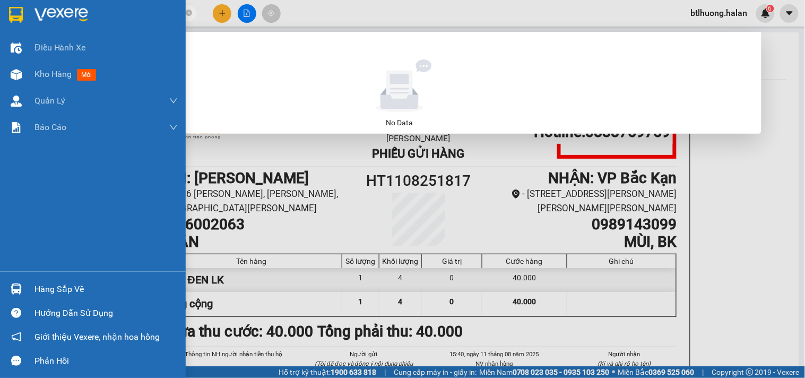
drag, startPoint x: 83, startPoint y: 14, endPoint x: 25, endPoint y: 16, distance: 58.4
click at [18, 22] on section "Kết quả tìm kiếm ( 0 ) Bộ lọc No Data 2506710914763779 btlhuong.halan 6 Điều hà…" at bounding box center [402, 189] width 805 height 378
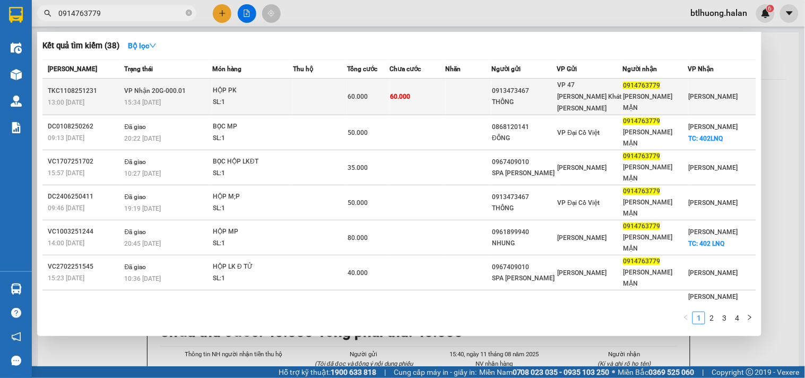
type input "0914763779"
click at [444, 85] on td "60.000" at bounding box center [418, 97] width 56 height 37
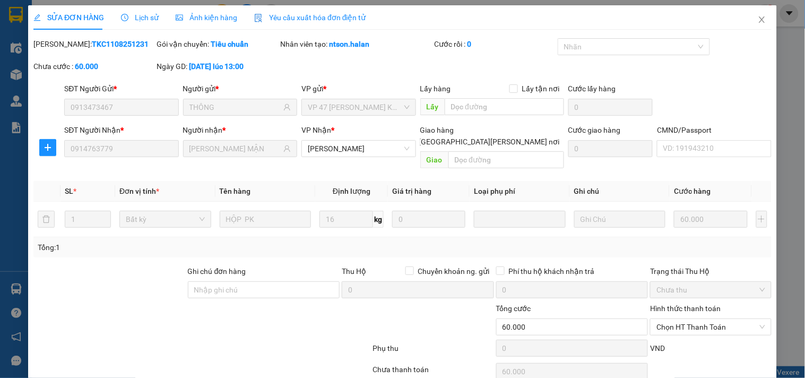
type input "0913473467"
type input "THÔNG"
type input "0914763779"
type input "HƯƠNG MẬN"
type input "60.000"
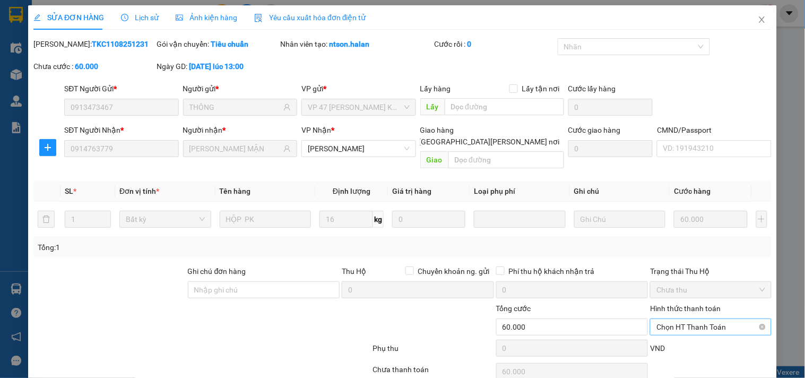
click at [673, 319] on span "Chọn HT Thanh Toán" at bounding box center [711, 327] width 108 height 16
click at [673, 331] on div "Tại văn phòng" at bounding box center [704, 337] width 107 height 12
type input "0"
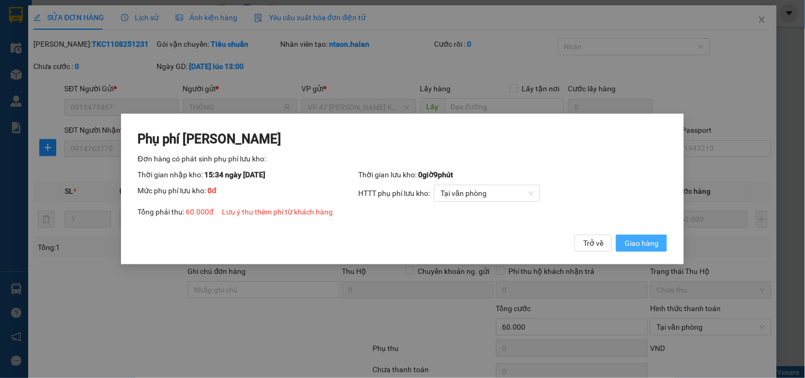
click at [643, 237] on span "Giao hàng" at bounding box center [642, 243] width 34 height 12
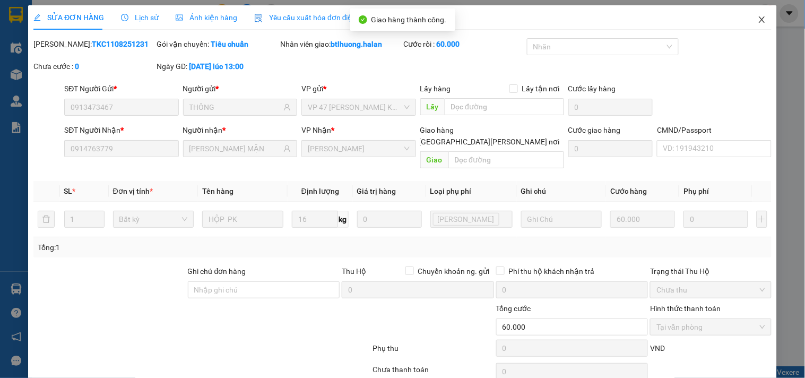
click at [758, 18] on icon "close" at bounding box center [762, 19] width 8 height 8
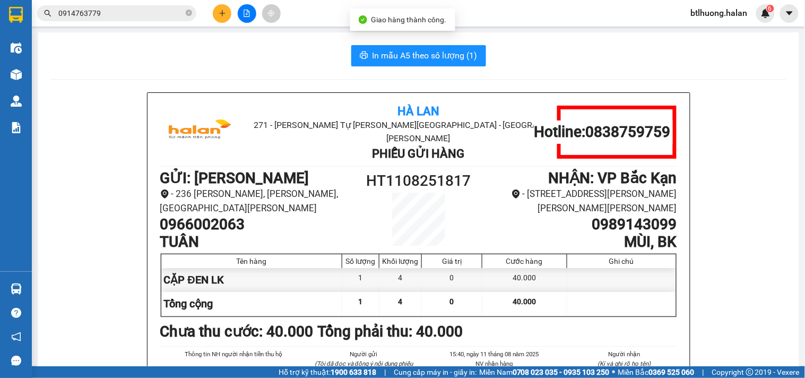
click at [155, 15] on input "0914763779" at bounding box center [120, 13] width 125 height 12
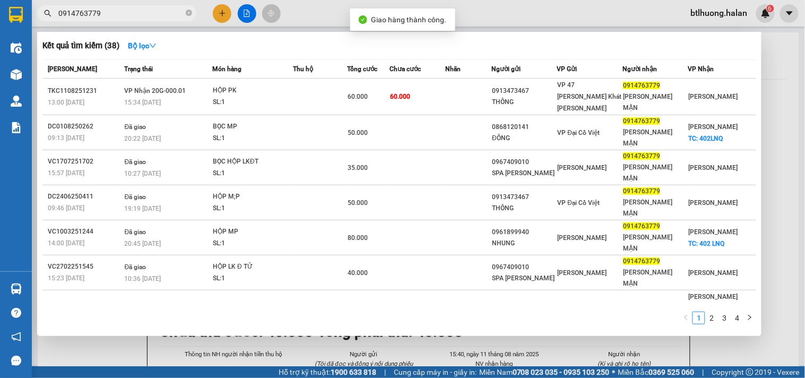
click at [155, 15] on input "0914763779" at bounding box center [120, 13] width 125 height 12
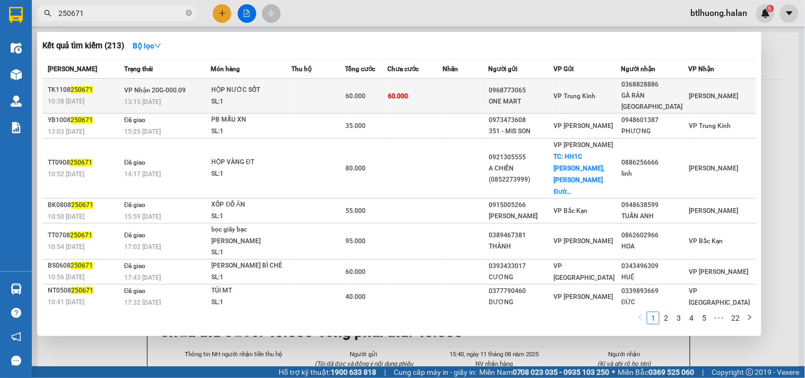
type input "250671"
click at [268, 90] on div "HỘP NƯỚC SỐT" at bounding box center [252, 90] width 80 height 12
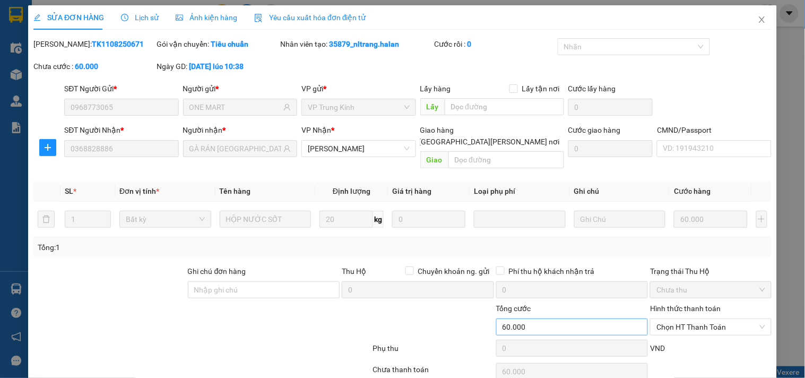
type input "0968773065"
type input "ONE MART"
type input "0368828886"
type input "GÀ RÁN ĐÀI LOAN"
type input "60.000"
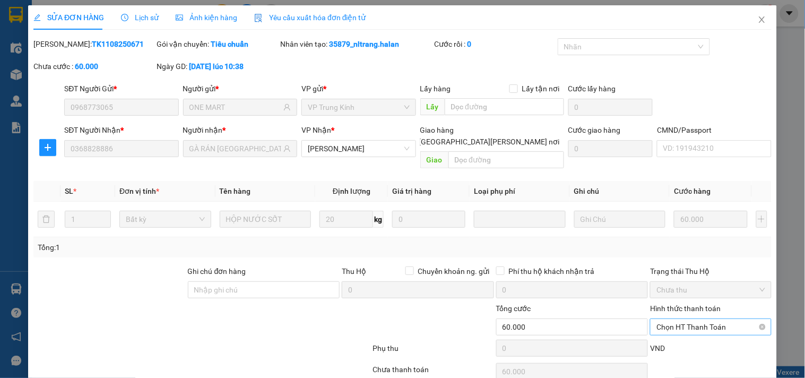
click at [662, 319] on span "Chọn HT Thanh Toán" at bounding box center [711, 327] width 108 height 16
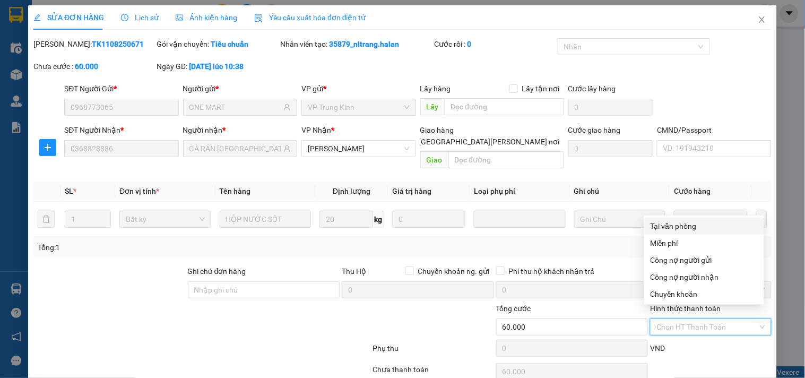
click at [680, 227] on div "Tại văn phòng" at bounding box center [704, 226] width 107 height 12
type input "0"
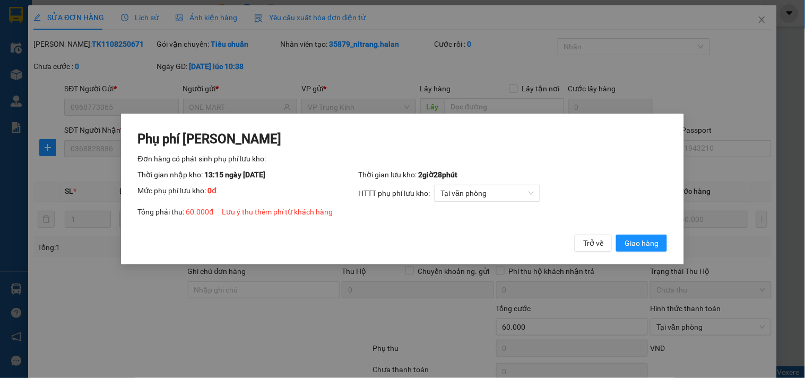
click at [633, 244] on span "Giao hàng" at bounding box center [642, 243] width 34 height 12
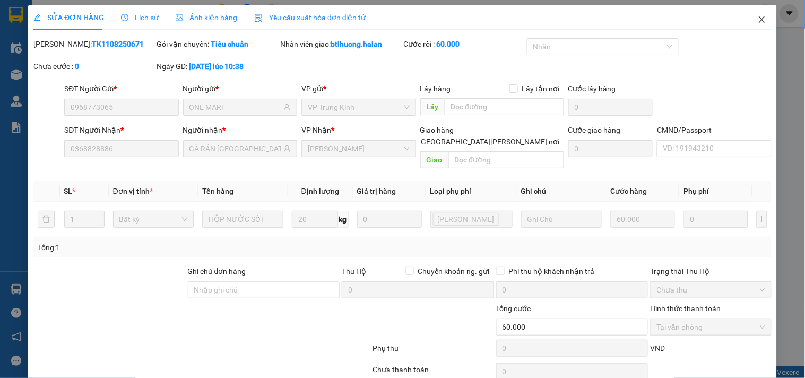
click at [756, 25] on span "Close" at bounding box center [762, 20] width 30 height 30
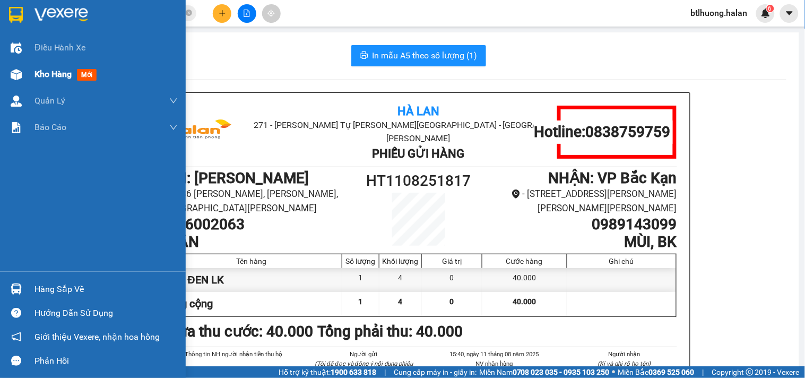
click at [88, 70] on span "mới" at bounding box center [87, 75] width 20 height 12
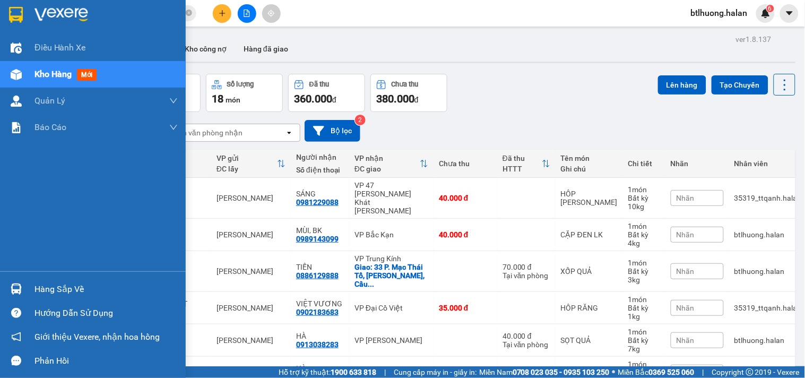
click at [59, 295] on div "Hàng sắp về" at bounding box center [105, 289] width 143 height 16
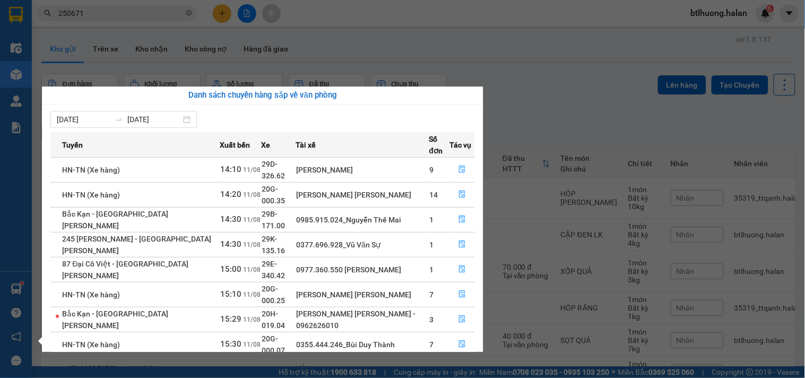
click at [500, 93] on section "Kết quả tìm kiếm ( 213 ) Bộ lọc Mã ĐH Trạng thái Món hàng Thu hộ Tổng cước Chưa…" at bounding box center [402, 189] width 805 height 378
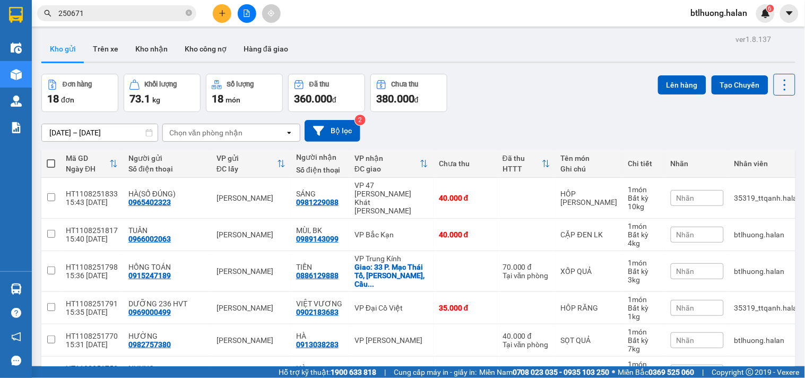
click at [145, 3] on div "Kết quả tìm kiếm ( 213 ) Bộ lọc Mã ĐH Trạng thái Món hàng Thu hộ Tổng cước Chưa…" at bounding box center [402, 13] width 805 height 27
click at [144, 9] on input "250671" at bounding box center [120, 13] width 125 height 12
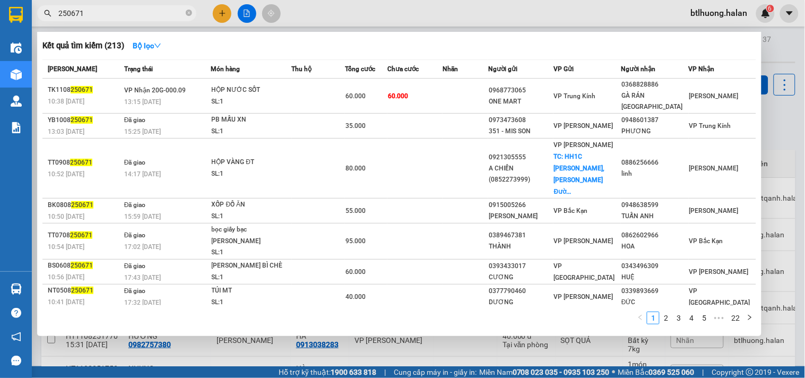
click at [144, 9] on input "250671" at bounding box center [120, 13] width 125 height 12
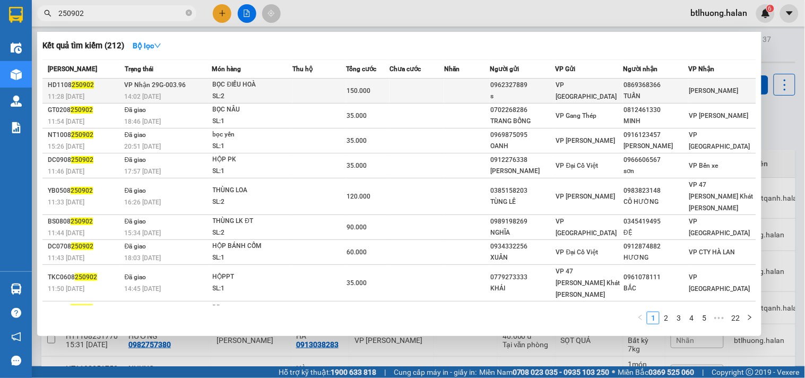
type input "250902"
click at [264, 85] on div "BỌC ĐIỀU HOÀ" at bounding box center [253, 85] width 80 height 12
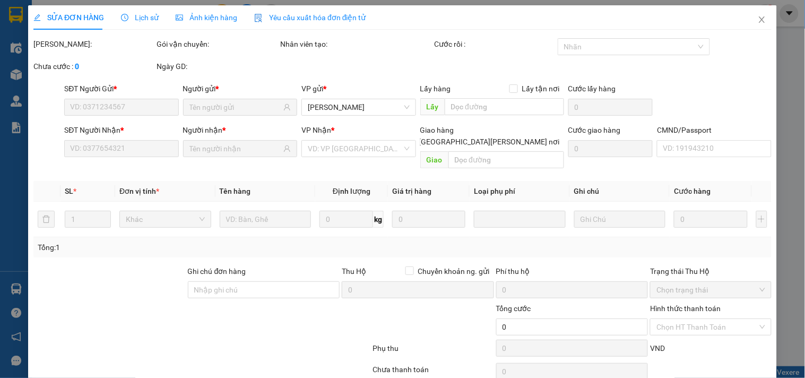
type input "0962327889"
type input "s"
type input "0869368366"
type input "TUẤN"
type input "150.000"
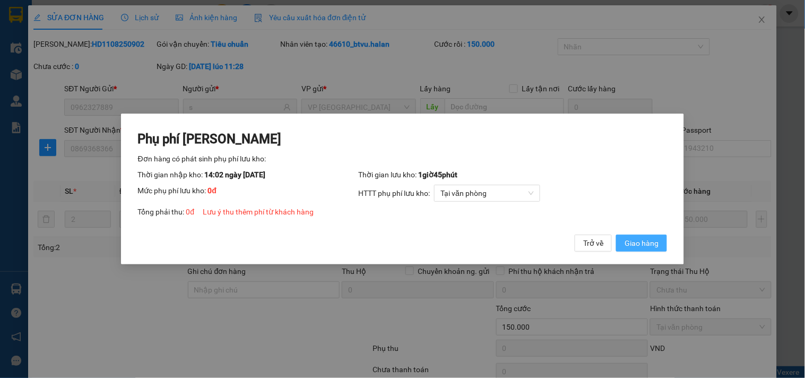
click at [651, 245] on span "Giao hàng" at bounding box center [642, 243] width 34 height 12
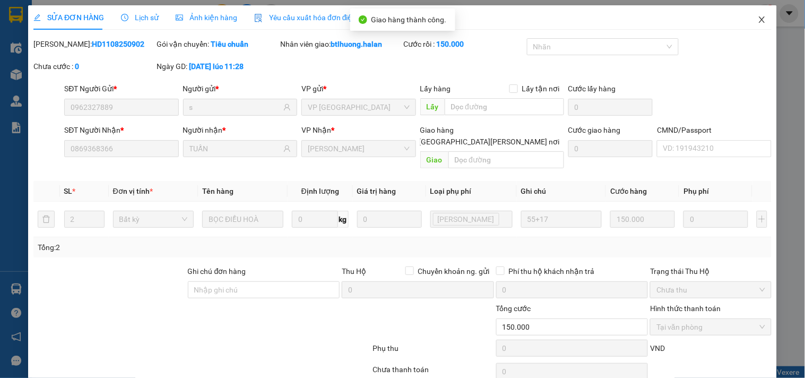
click at [759, 18] on icon "close" at bounding box center [762, 19] width 6 height 6
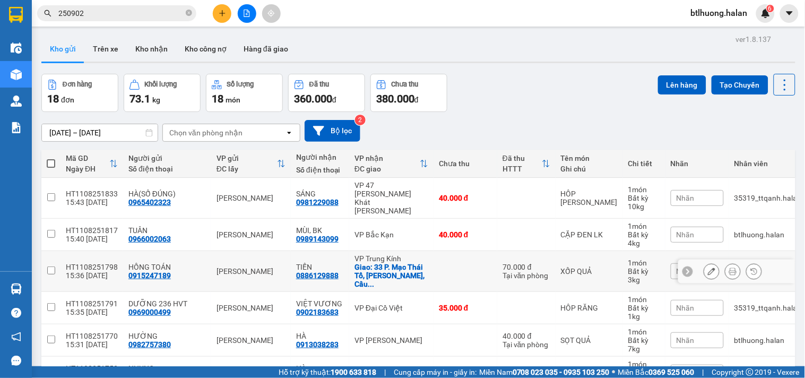
click at [119, 251] on td "HT1108251798 15:36 11/08" at bounding box center [92, 271] width 63 height 41
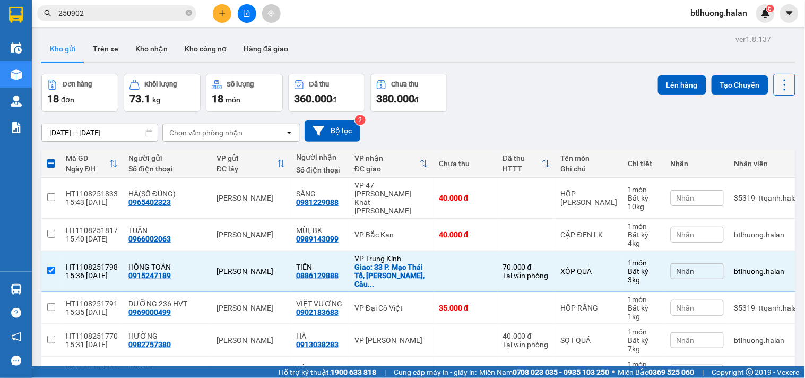
click at [778, 84] on icon at bounding box center [785, 84] width 15 height 15
click at [740, 147] on div "Menu" at bounding box center [733, 152] width 16 height 10
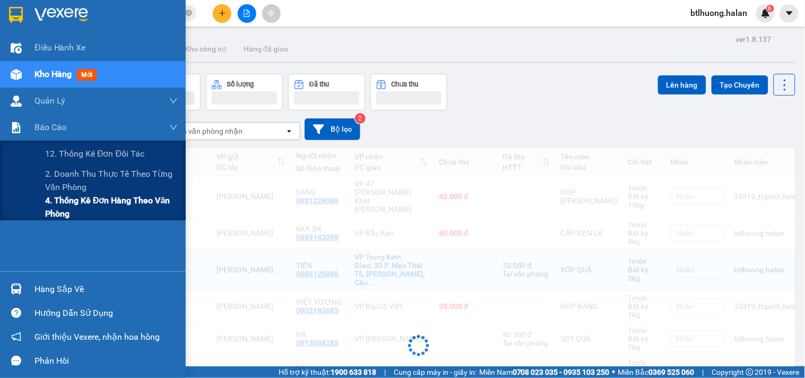
checkbox input "false"
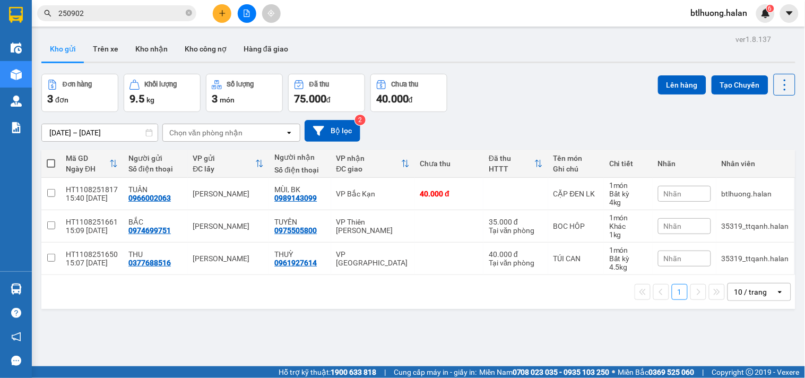
drag, startPoint x: 497, startPoint y: 129, endPoint x: 487, endPoint y: 119, distance: 14.3
click at [497, 129] on div "28/06/2025 – 11/08/2025 Press the down arrow key to interact with the calendar …" at bounding box center [418, 131] width 754 height 22
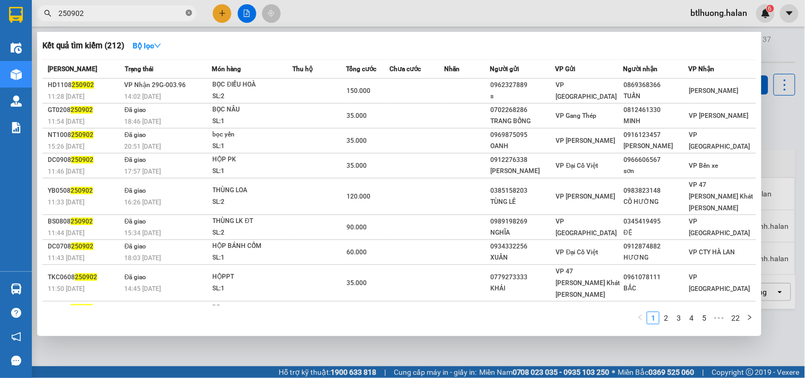
click at [188, 12] on icon "close-circle" at bounding box center [189, 13] width 6 height 6
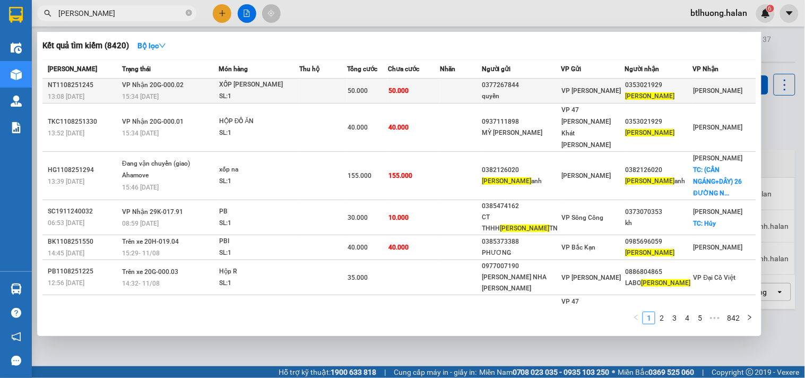
type input "[PERSON_NAME]"
click at [482, 93] on td at bounding box center [461, 91] width 42 height 25
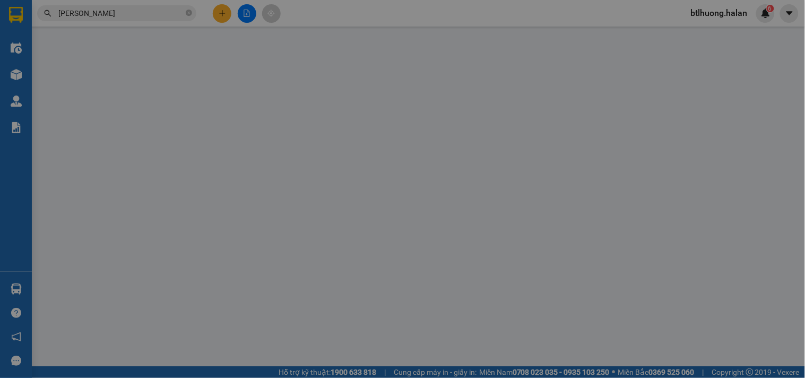
type input "0377267844"
type input "quyền"
type input "0353021929"
type input "[PERSON_NAME]"
type input "50.000"
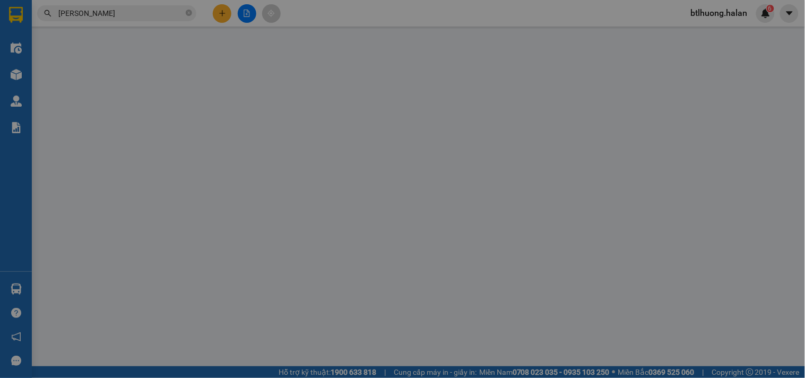
type input "50.000"
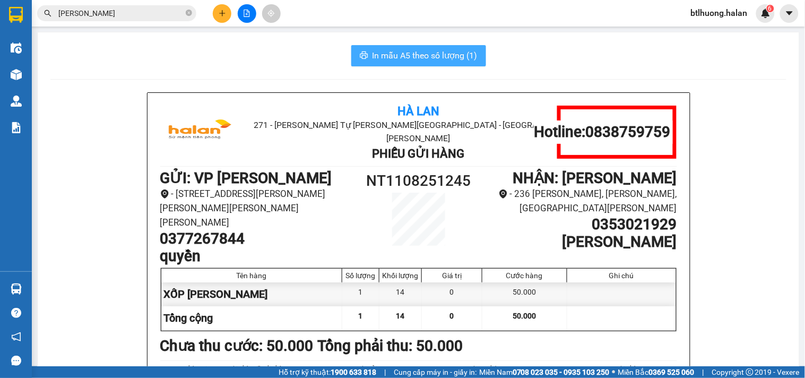
click at [462, 58] on span "In mẫu A5 theo số lượng (1)" at bounding box center [425, 55] width 105 height 13
click at [163, 12] on input "[PERSON_NAME]" at bounding box center [120, 13] width 125 height 12
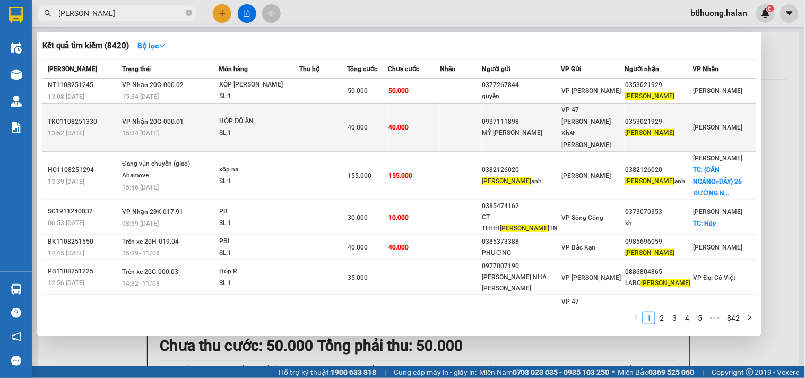
click at [328, 115] on td at bounding box center [323, 127] width 48 height 48
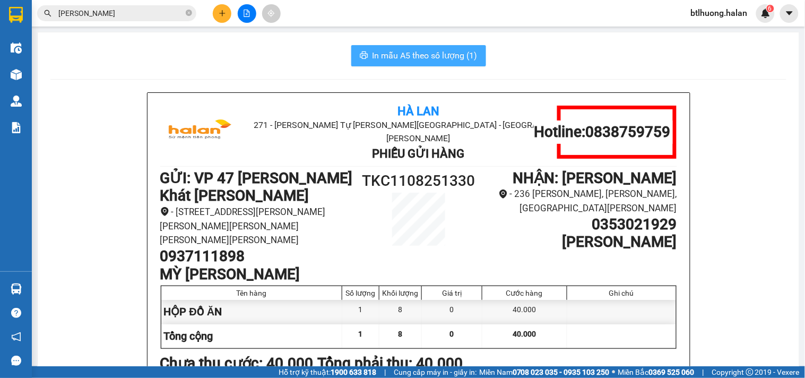
click at [430, 51] on span "In mẫu A5 theo số lượng (1)" at bounding box center [425, 55] width 105 height 13
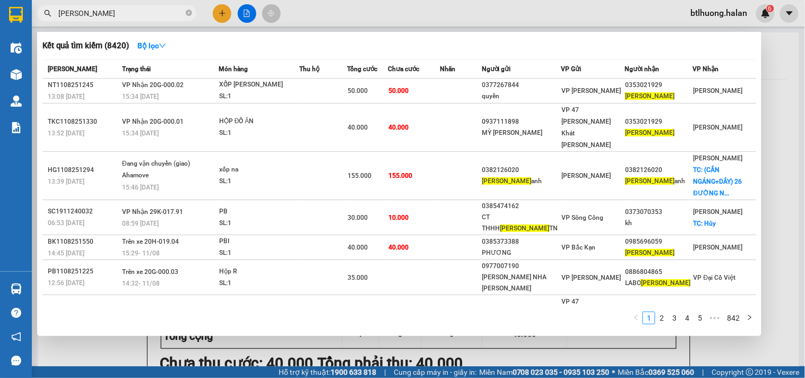
click at [93, 17] on input "[PERSON_NAME]" at bounding box center [120, 13] width 125 height 12
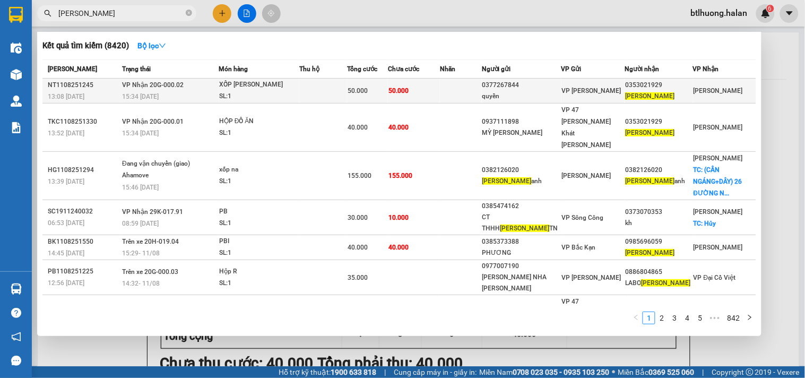
click at [262, 85] on div "XỐP BÁNH BAO" at bounding box center [259, 85] width 80 height 12
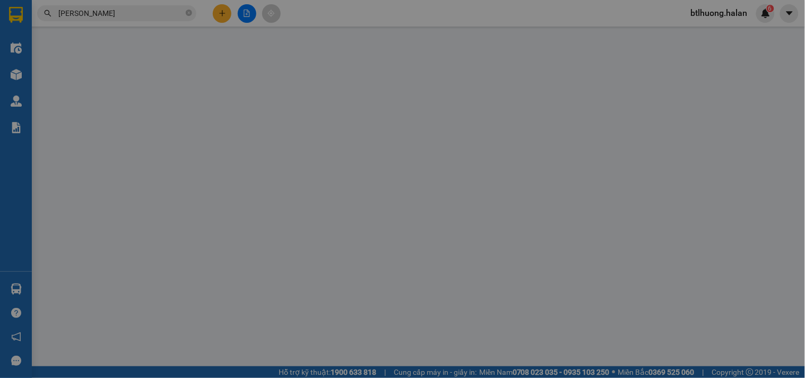
type input "0377267844"
type input "quyền"
type input "0353021929"
type input "[PERSON_NAME]"
type input "50.000"
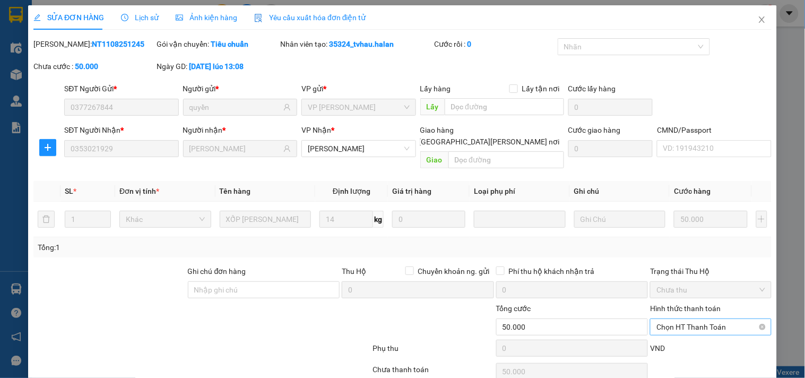
click at [685, 319] on span "Chọn HT Thanh Toán" at bounding box center [711, 327] width 108 height 16
click at [668, 331] on div "Tại văn phòng" at bounding box center [704, 337] width 107 height 12
type input "0"
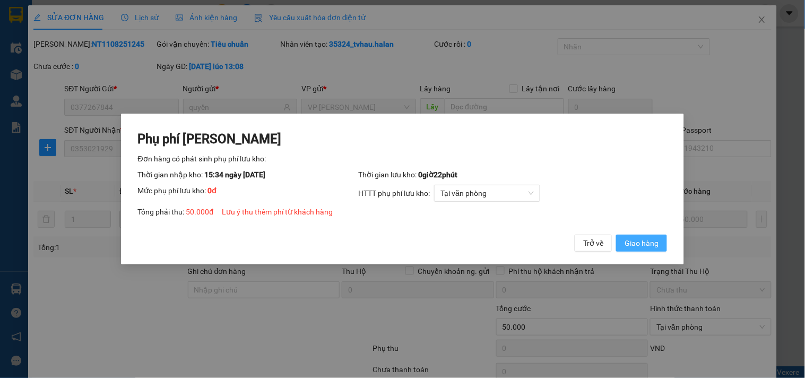
click at [644, 239] on span "Giao hàng" at bounding box center [642, 243] width 34 height 12
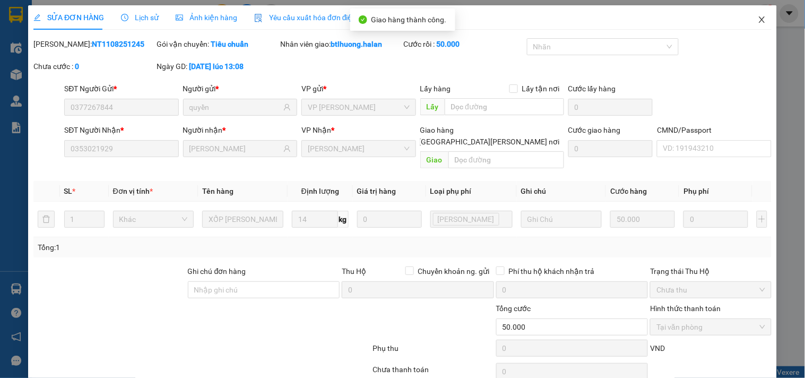
click at [747, 18] on span "Close" at bounding box center [762, 20] width 30 height 30
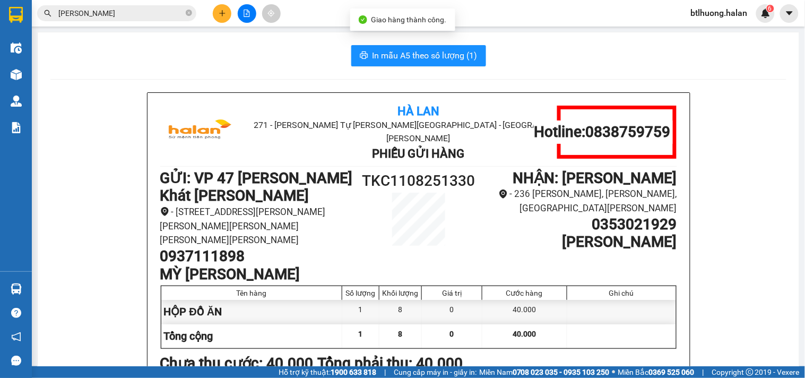
click at [146, 11] on input "[PERSON_NAME]" at bounding box center [120, 13] width 125 height 12
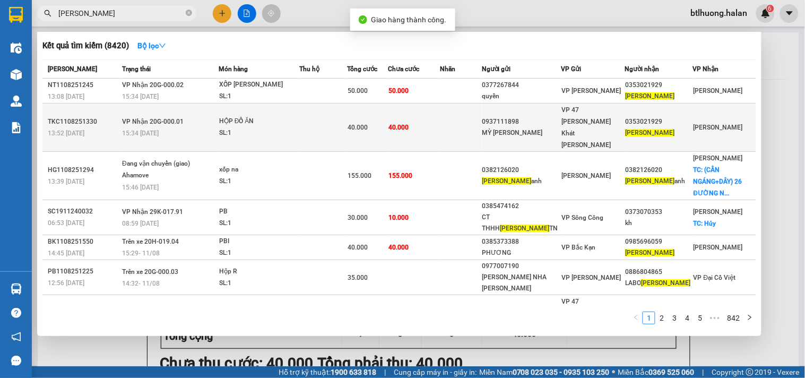
click at [251, 116] on div "HỘP ĐỒ ĂN" at bounding box center [259, 122] width 80 height 12
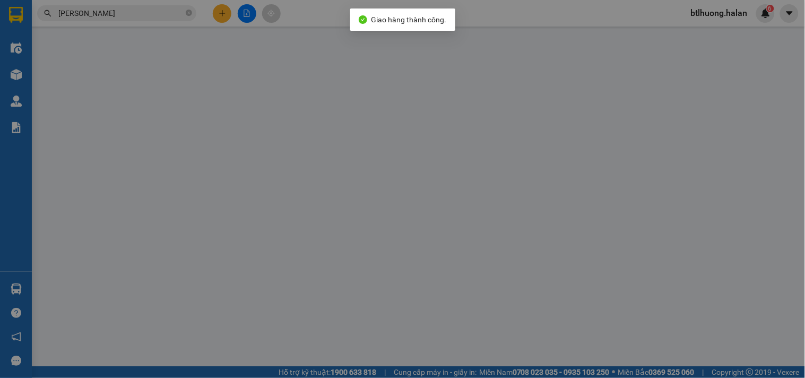
type input "0937111898"
type input "MỲ XỦI CẢO"
type input "0353021929"
type input "[PERSON_NAME]"
type input "40.000"
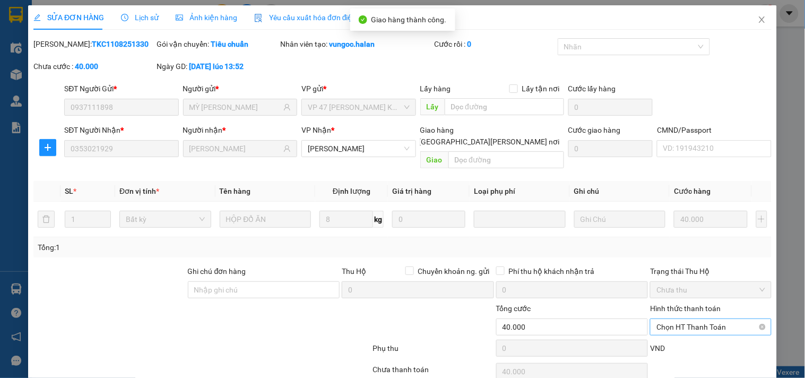
click at [676, 319] on span "Chọn HT Thanh Toán" at bounding box center [711, 327] width 108 height 16
click at [678, 319] on span "Chọn HT Thanh Toán" at bounding box center [711, 327] width 108 height 16
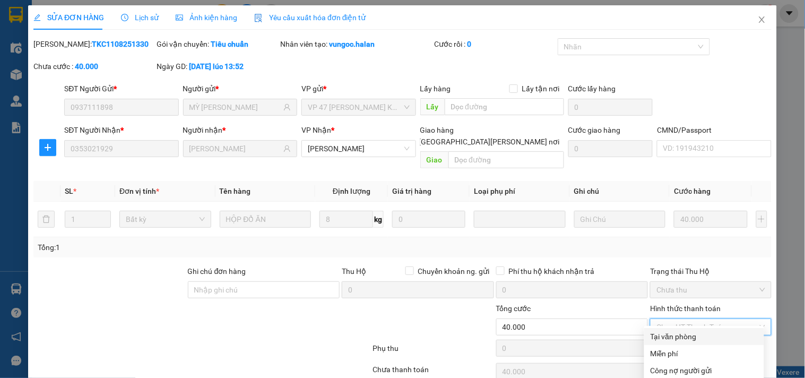
click at [678, 331] on div "Tại văn phòng" at bounding box center [704, 337] width 107 height 12
type input "0"
drag, startPoint x: 450, startPoint y: 352, endPoint x: 458, endPoint y: 341, distance: 13.3
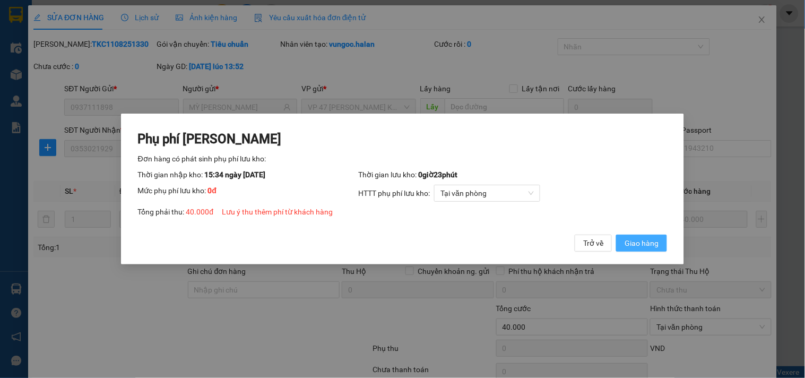
drag, startPoint x: 646, startPoint y: 241, endPoint x: 657, endPoint y: 221, distance: 22.5
click at [647, 241] on span "Giao hàng" at bounding box center [642, 243] width 34 height 12
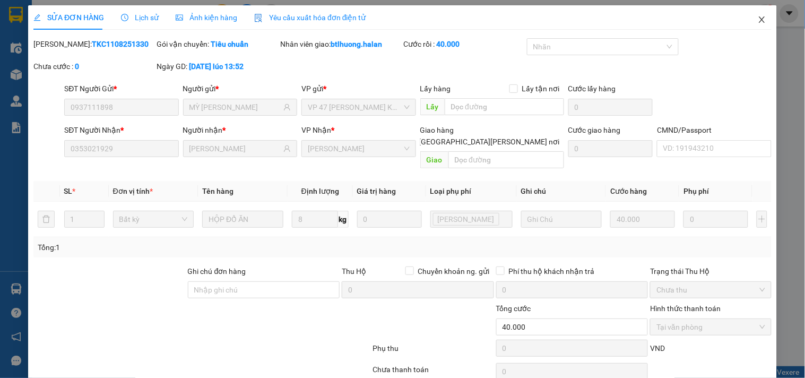
drag, startPoint x: 761, startPoint y: 23, endPoint x: 719, endPoint y: 17, distance: 42.3
click at [761, 23] on span "Close" at bounding box center [762, 20] width 30 height 30
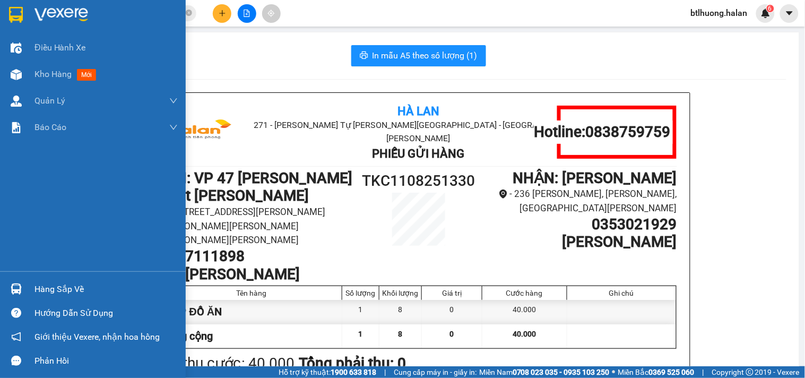
click at [35, 290] on div "Hàng sắp về" at bounding box center [105, 289] width 143 height 16
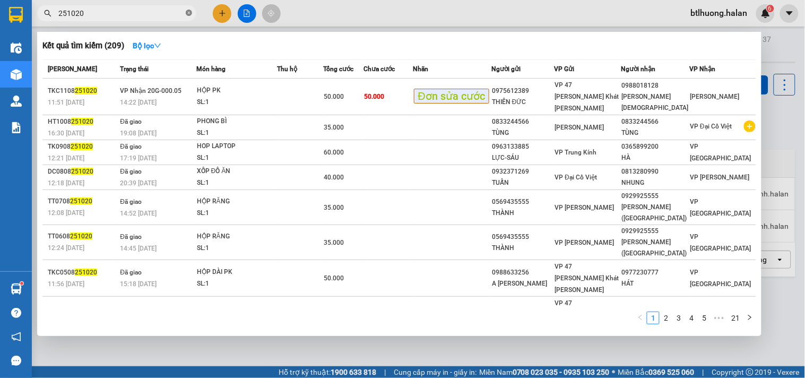
click at [187, 13] on icon "close-circle" at bounding box center [189, 13] width 6 height 6
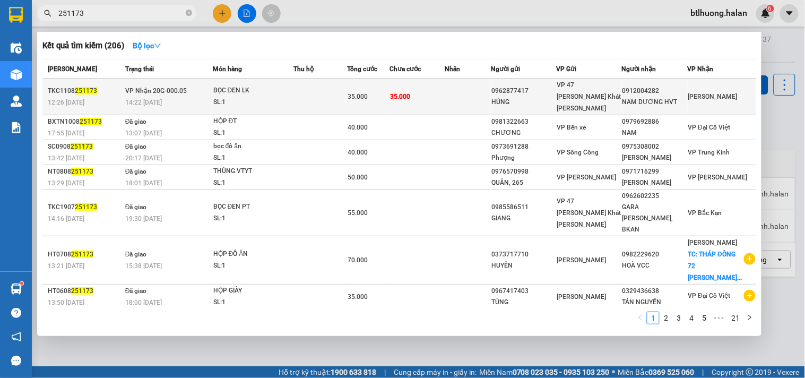
type input "251173"
click at [316, 96] on td at bounding box center [320, 97] width 54 height 37
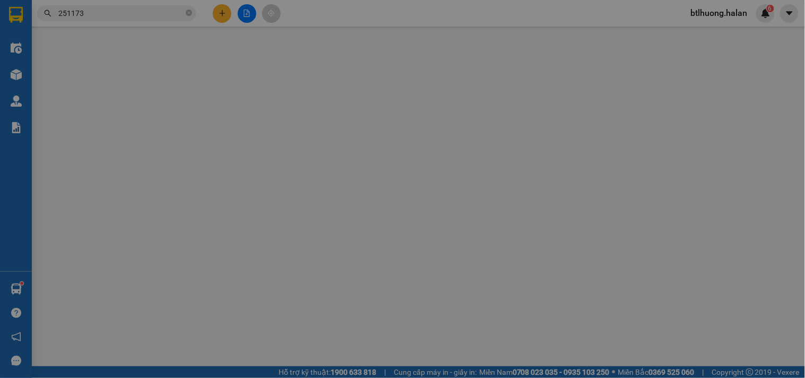
type input "0962877417"
type input "HÙNG"
type input "0912004282"
type input "NAM DƯƠNG HVT"
type input "35.000"
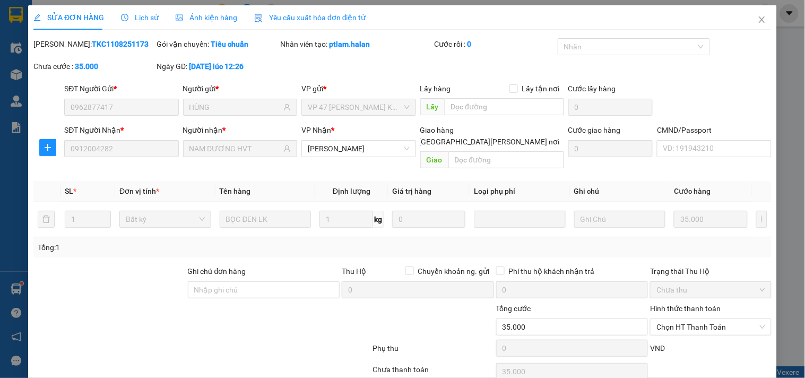
scroll to position [38, 0]
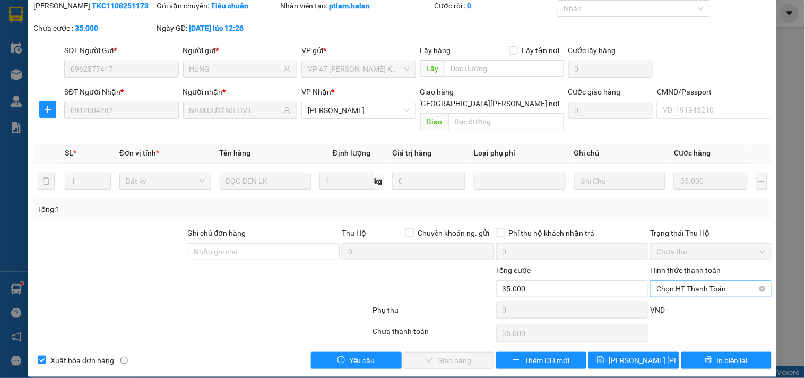
click at [704, 281] on span "Chọn HT Thanh Toán" at bounding box center [711, 289] width 108 height 16
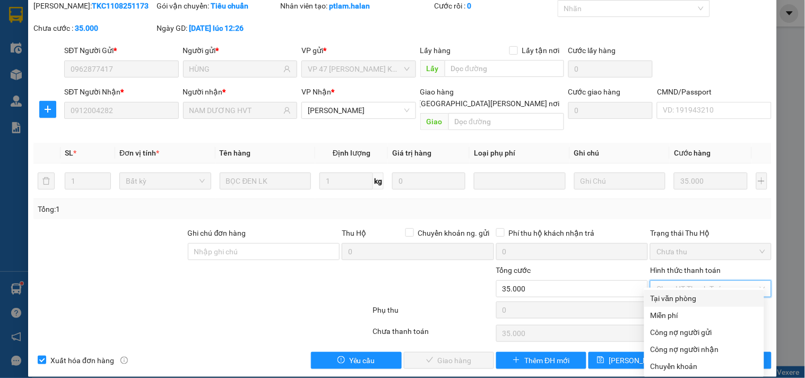
click at [693, 296] on div "Tại văn phòng" at bounding box center [704, 298] width 107 height 12
type input "0"
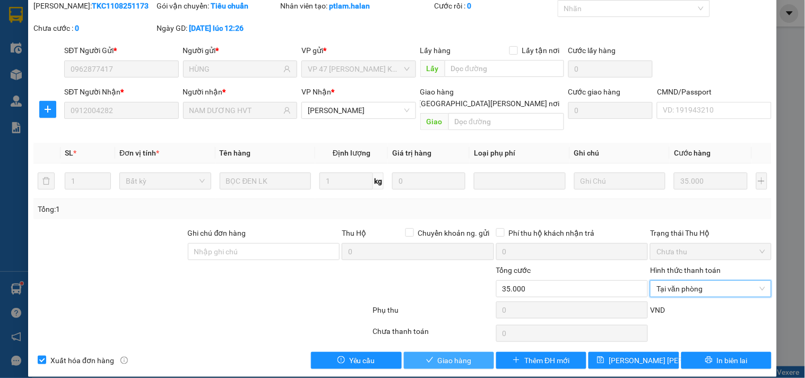
click at [468, 352] on button "Giao hàng" at bounding box center [449, 360] width 90 height 17
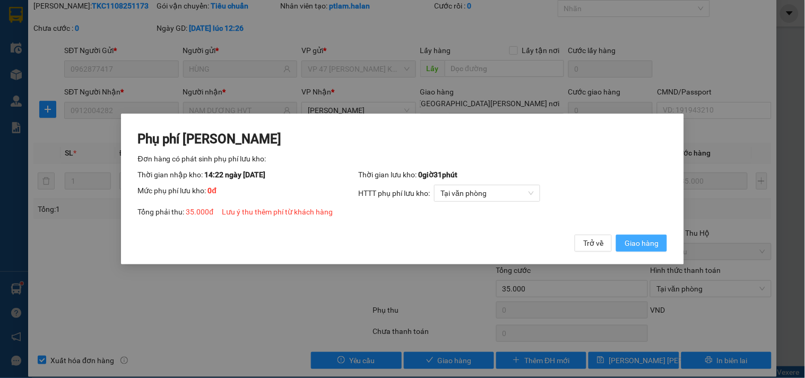
click at [647, 244] on span "Giao hàng" at bounding box center [642, 243] width 34 height 12
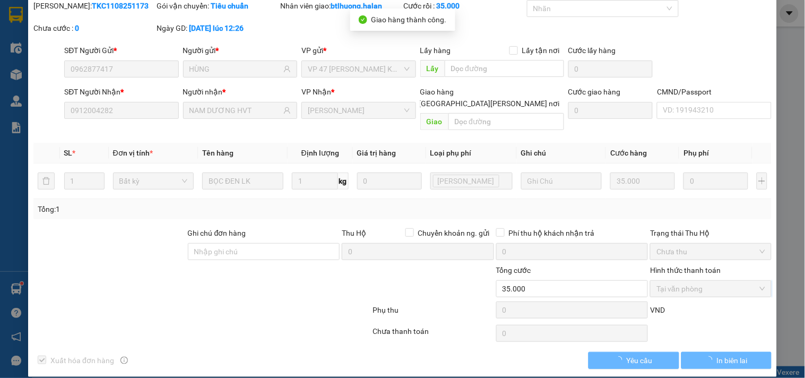
scroll to position [0, 0]
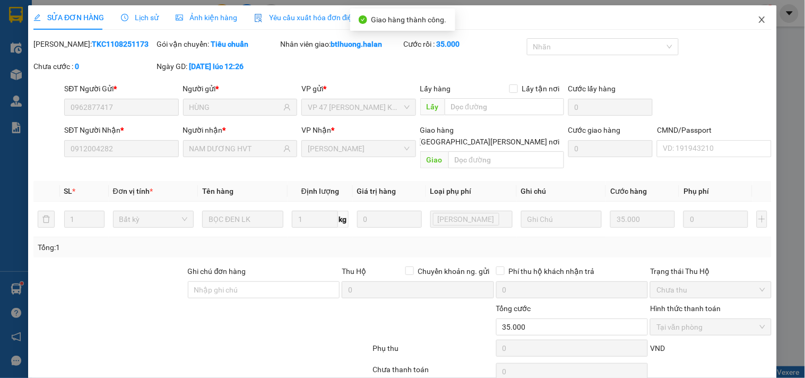
click at [752, 13] on span "Close" at bounding box center [762, 20] width 30 height 30
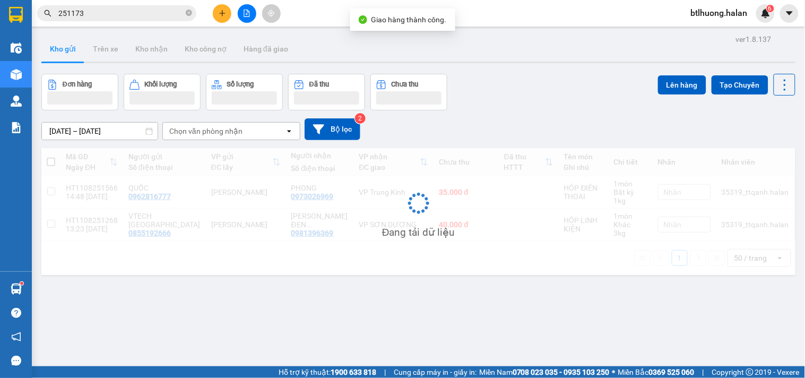
click at [161, 8] on input "251173" at bounding box center [120, 13] width 125 height 12
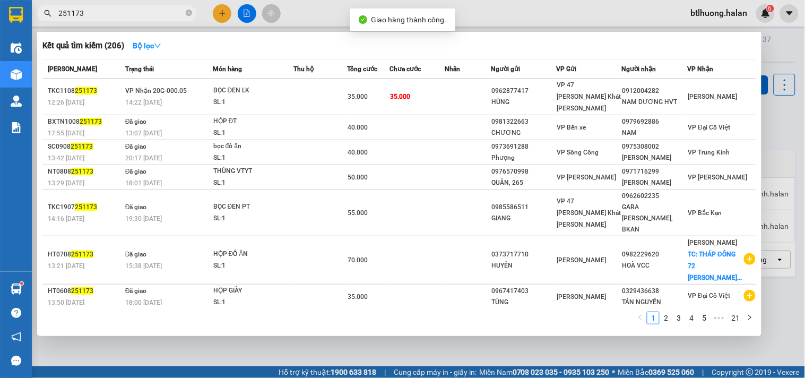
click at [161, 8] on input "251173" at bounding box center [120, 13] width 125 height 12
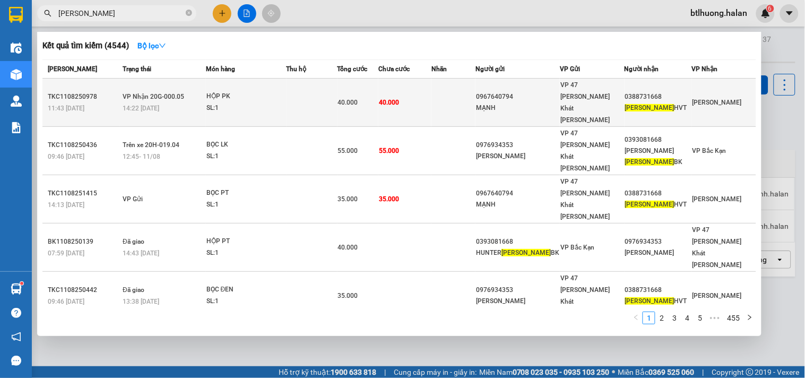
type input "[PERSON_NAME]"
click at [301, 96] on td at bounding box center [312, 103] width 51 height 48
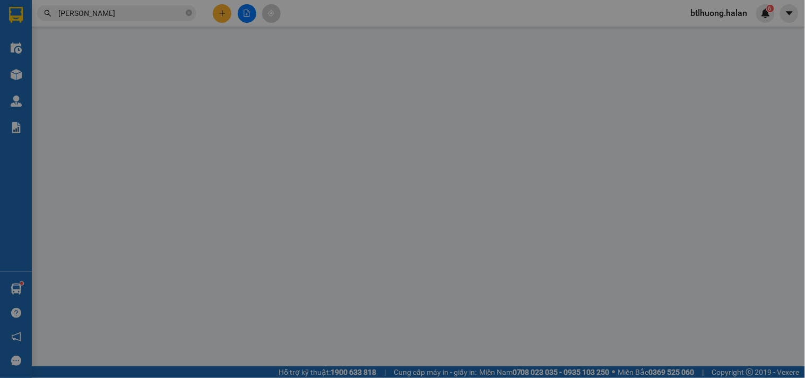
type input "0967640794"
type input "MẠNH"
type input "0388731668"
type input "MAI LINH HVT"
type input "40.000"
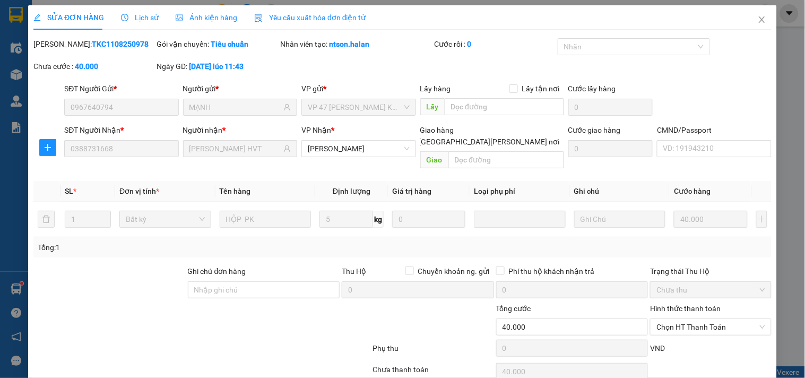
scroll to position [38, 0]
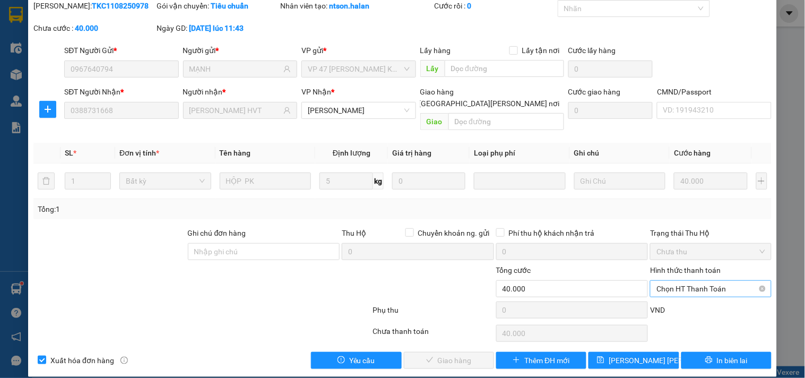
click at [691, 281] on span "Chọn HT Thanh Toán" at bounding box center [711, 289] width 108 height 16
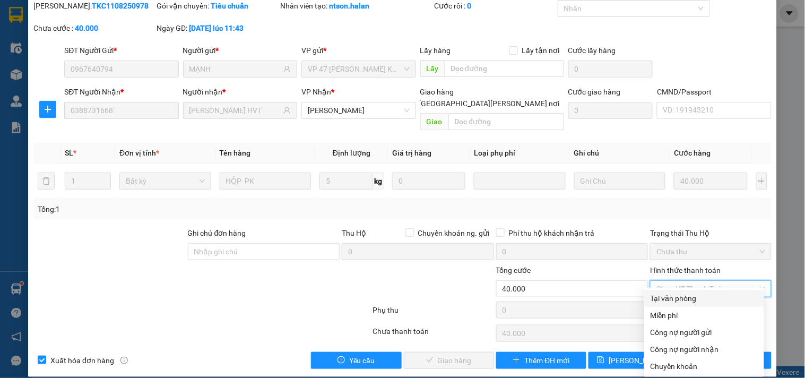
click at [681, 286] on div "Hình thức thanh toán Chọn HT Thanh Toán" at bounding box center [710, 282] width 121 height 37
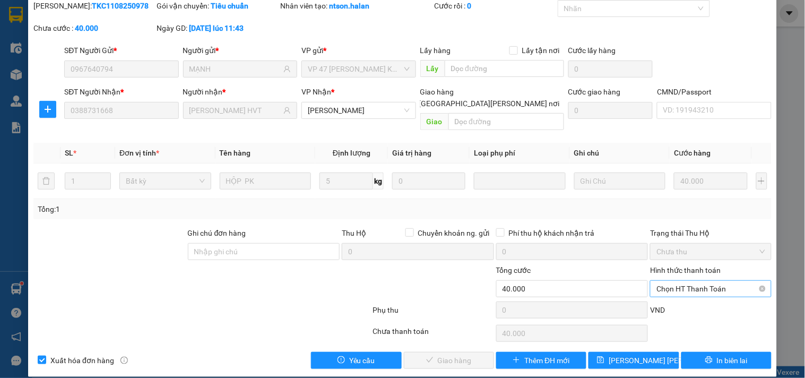
click at [672, 281] on span "Chọn HT Thanh Toán" at bounding box center [711, 289] width 108 height 16
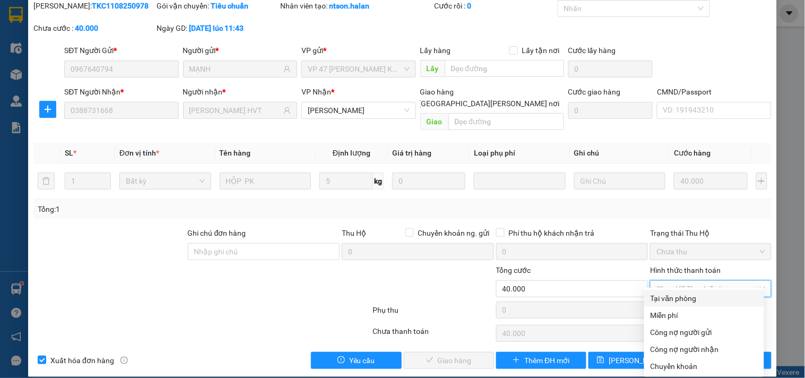
click at [670, 292] on div "Tại văn phòng" at bounding box center [704, 298] width 120 height 17
type input "0"
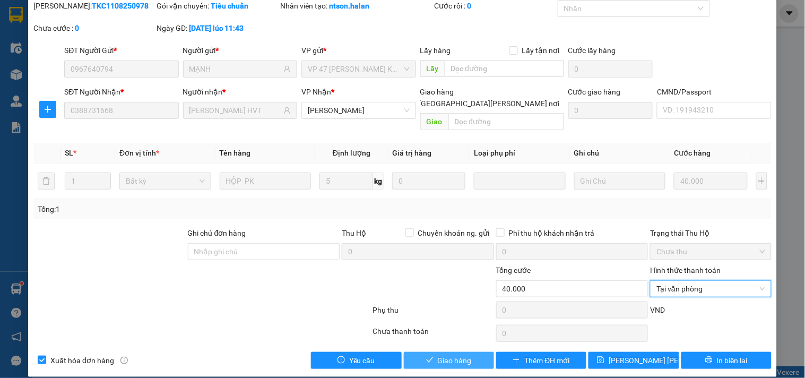
click at [472, 352] on button "Giao hàng" at bounding box center [449, 360] width 90 height 17
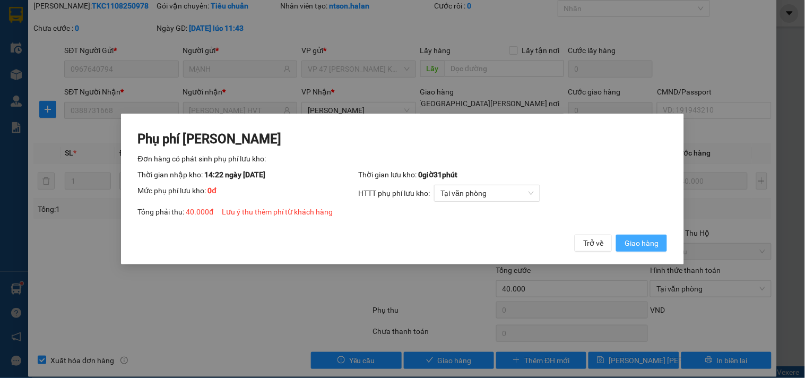
click at [656, 245] on span "Giao hàng" at bounding box center [642, 243] width 34 height 12
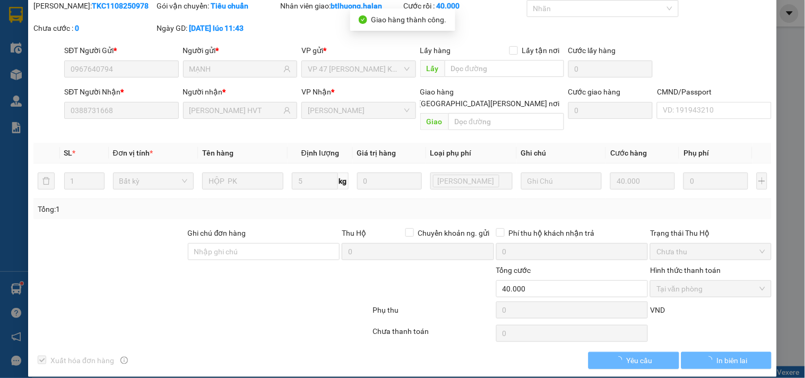
scroll to position [0, 0]
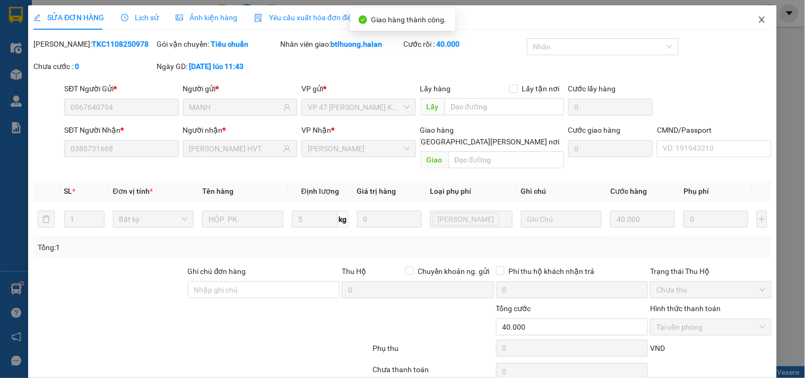
click at [752, 12] on span "Close" at bounding box center [762, 20] width 30 height 30
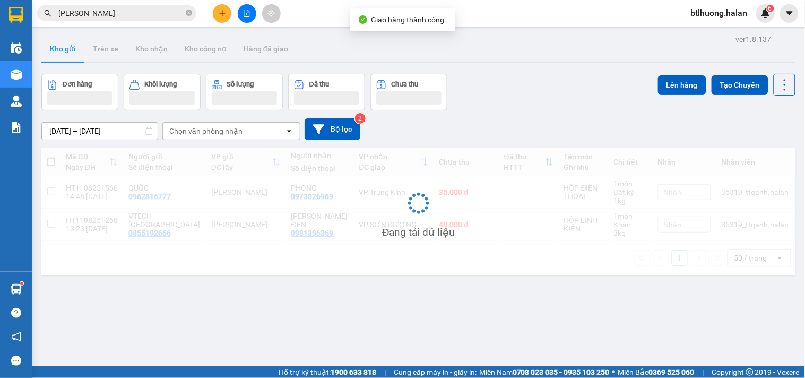
click at [754, 21] on div "btlhuong.halan 6" at bounding box center [729, 13] width 92 height 19
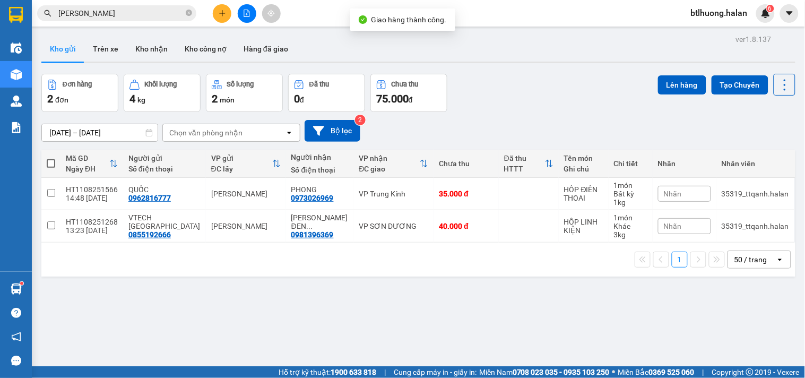
click at [127, 15] on input "[PERSON_NAME]" at bounding box center [120, 13] width 125 height 12
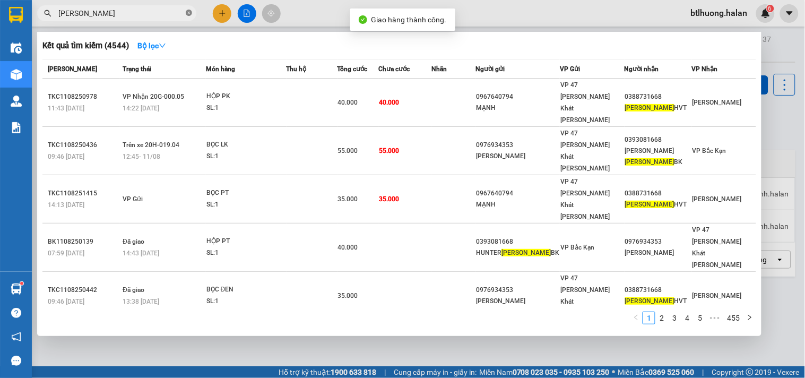
drag, startPoint x: 188, startPoint y: 15, endPoint x: 234, endPoint y: 12, distance: 45.8
click at [189, 14] on icon "close-circle" at bounding box center [189, 13] width 6 height 6
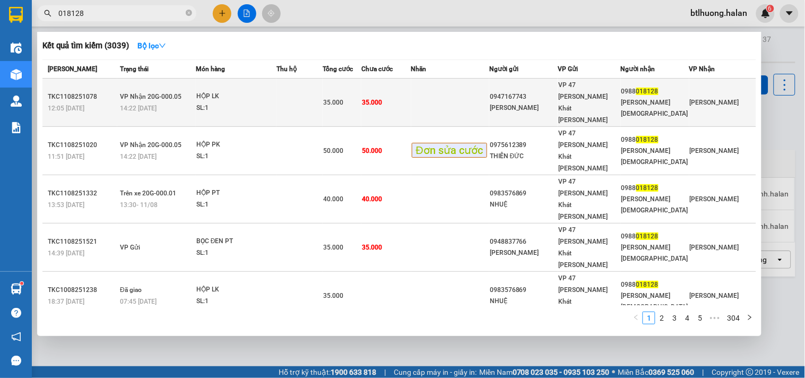
type input "018128"
click at [382, 98] on span "35.000" at bounding box center [372, 102] width 20 height 8
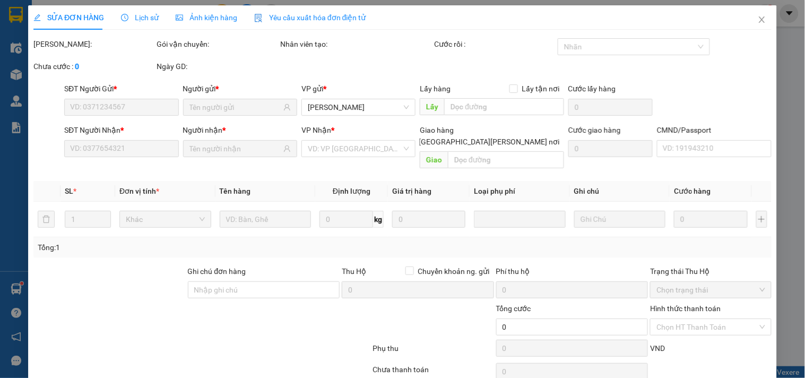
type input "0947167743"
type input "[PERSON_NAME]"
type input "0988018128"
type input "[PERSON_NAME][DEMOGRAPHIC_DATA]"
type input "35.000"
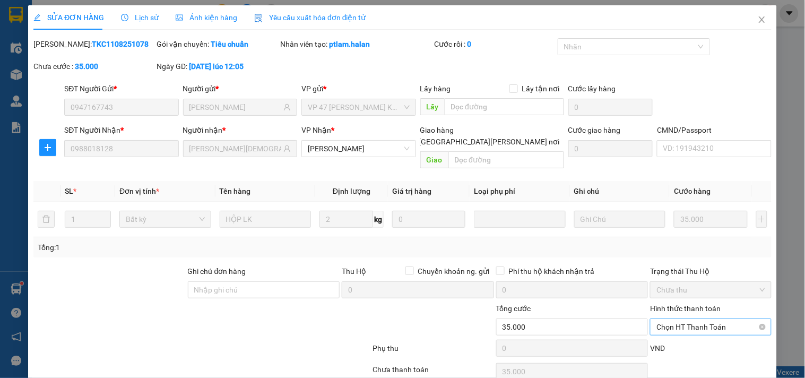
click at [662, 319] on span "Chọn HT Thanh Toán" at bounding box center [711, 327] width 108 height 16
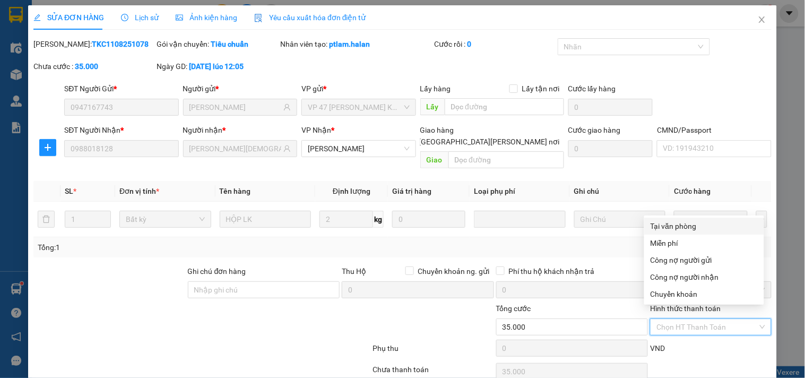
click at [675, 226] on div "Tại văn phòng" at bounding box center [704, 226] width 107 height 12
type input "0"
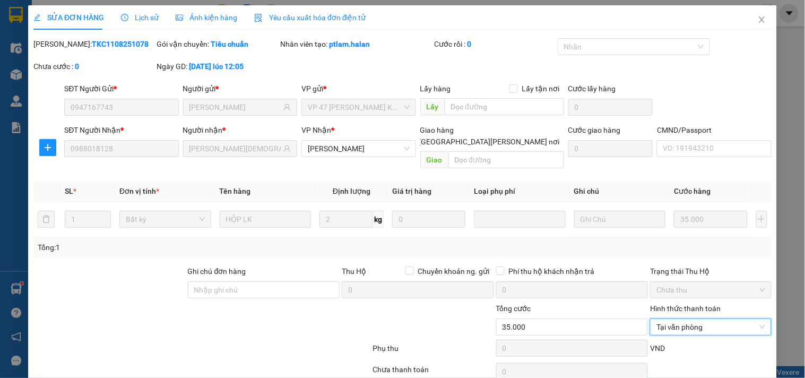
scroll to position [38, 0]
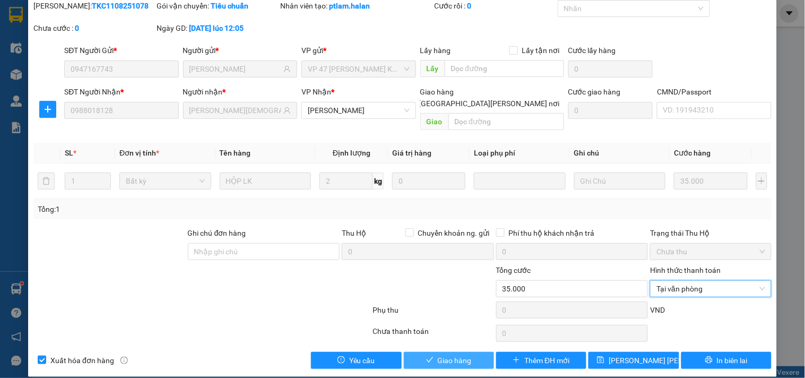
drag, startPoint x: 449, startPoint y: 355, endPoint x: 479, endPoint y: 330, distance: 38.9
click at [450, 354] on button "Giao hàng" at bounding box center [449, 360] width 90 height 17
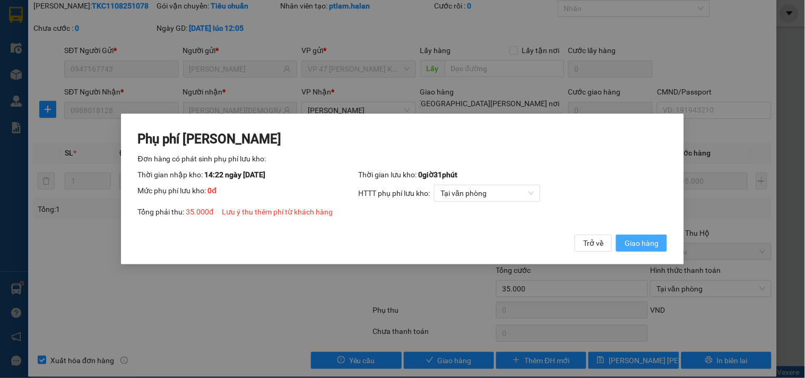
click at [639, 241] on span "Giao hàng" at bounding box center [642, 243] width 34 height 12
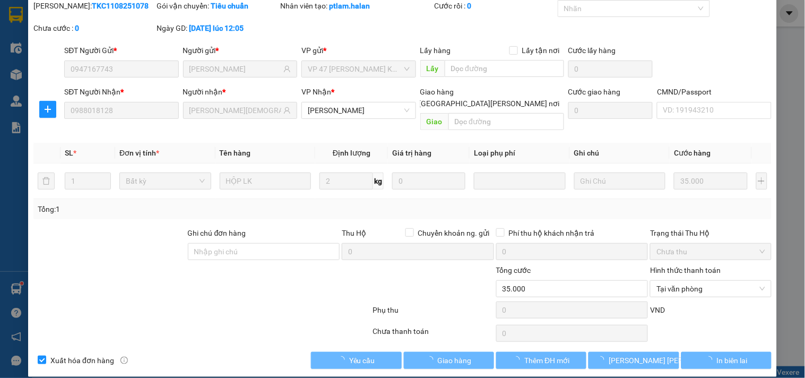
scroll to position [0, 0]
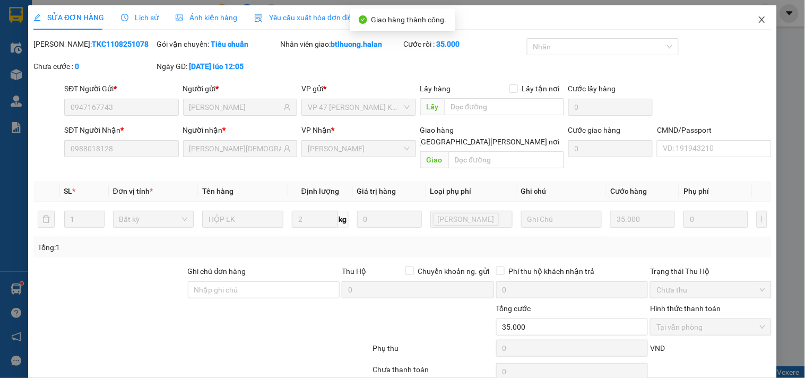
click at [748, 22] on span "Close" at bounding box center [762, 20] width 30 height 30
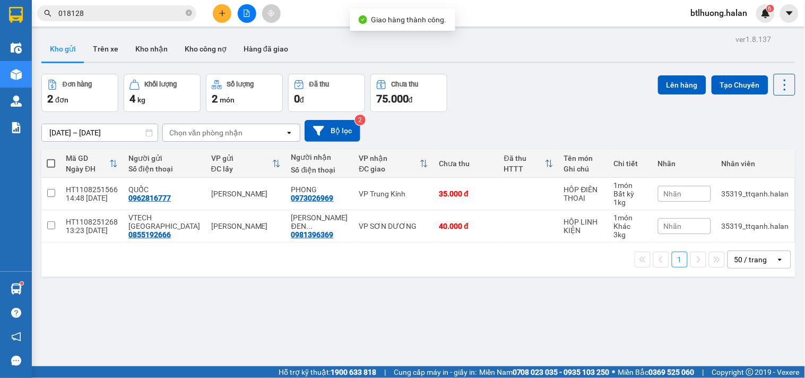
click at [165, 17] on input "018128" at bounding box center [120, 13] width 125 height 12
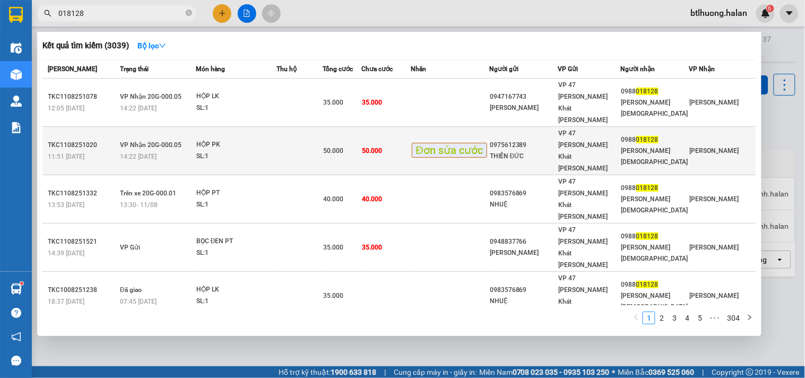
click at [411, 127] on td "50.000" at bounding box center [385, 151] width 49 height 48
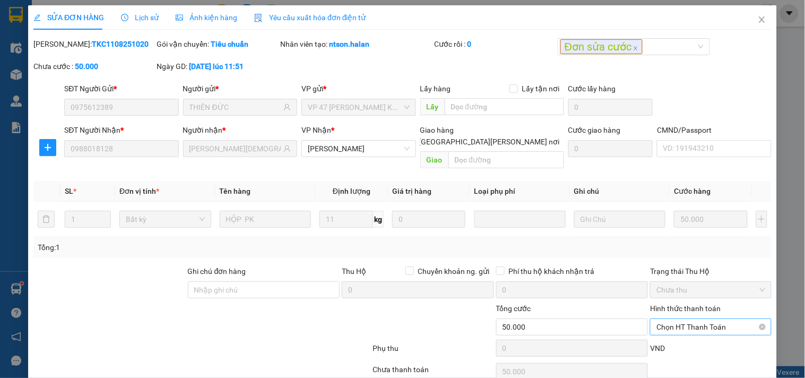
scroll to position [38, 0]
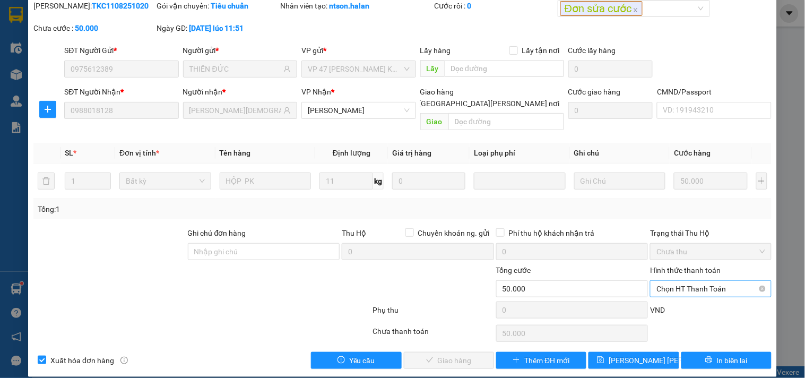
click at [697, 281] on span "Chọn HT Thanh Toán" at bounding box center [711, 289] width 108 height 16
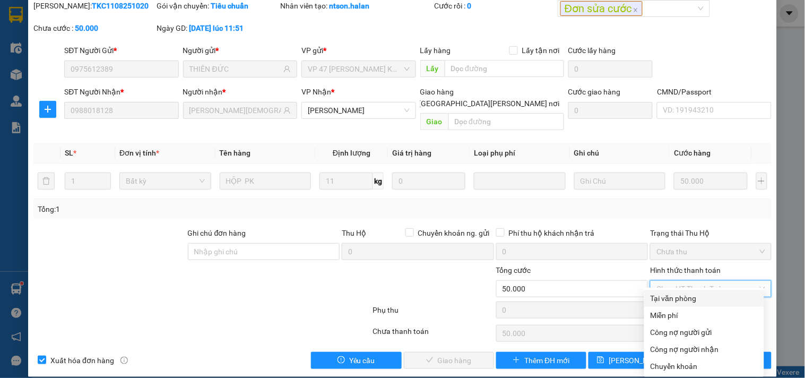
click at [693, 297] on div "Tại văn phòng" at bounding box center [704, 298] width 107 height 12
type input "0"
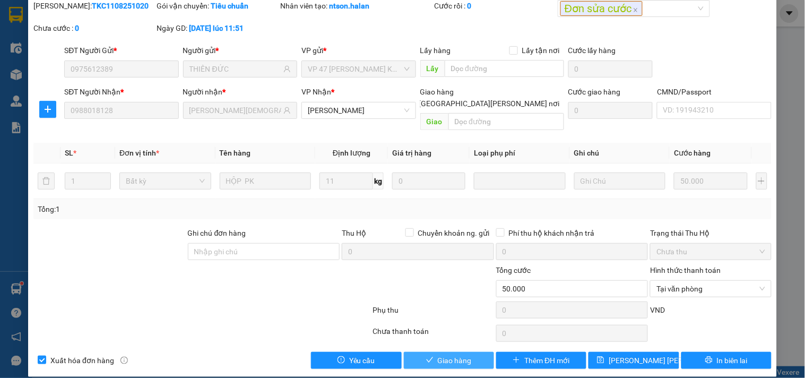
click at [466, 355] on span "Giao hàng" at bounding box center [455, 361] width 34 height 12
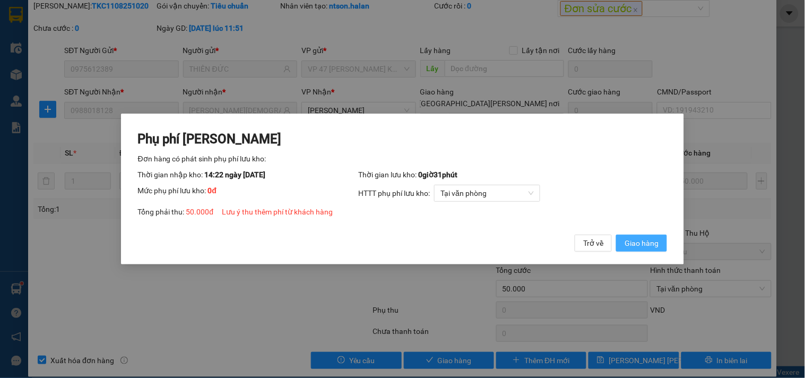
click at [633, 248] on span "Giao hàng" at bounding box center [642, 243] width 34 height 12
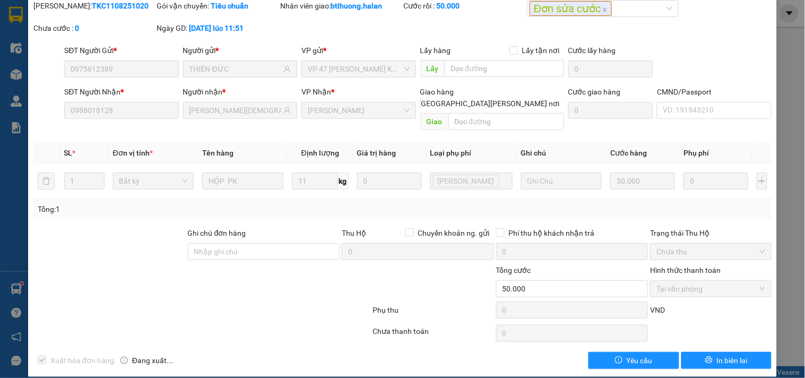
scroll to position [0, 0]
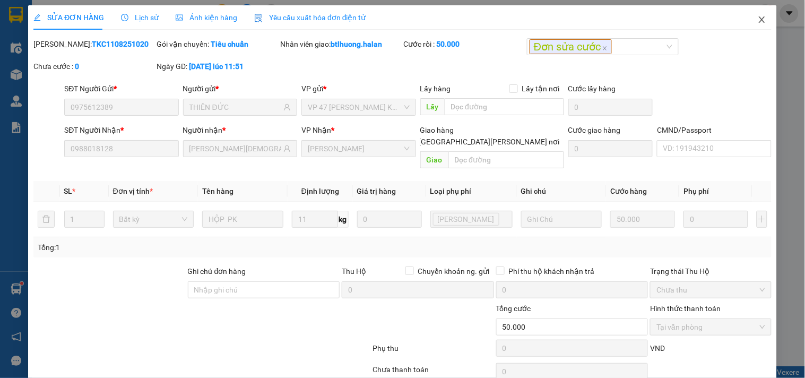
click at [758, 22] on icon "close" at bounding box center [762, 19] width 8 height 8
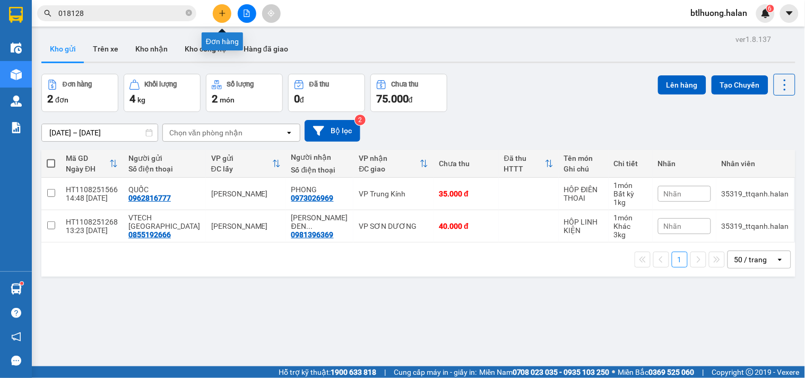
click at [223, 15] on icon "plus" at bounding box center [222, 13] width 7 height 7
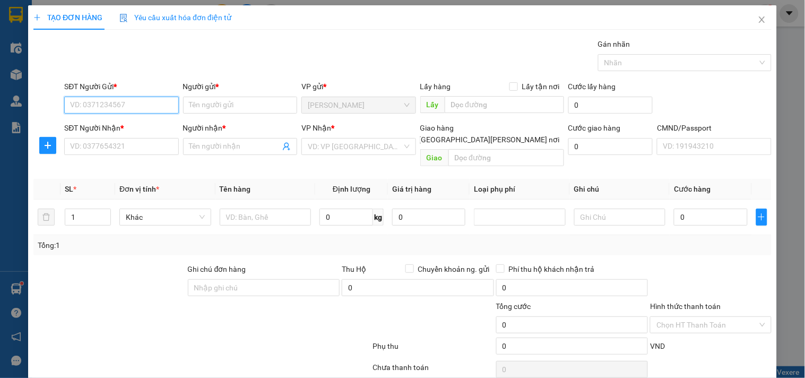
click at [144, 108] on input "SĐT Người Gửi *" at bounding box center [121, 105] width 114 height 17
click at [283, 209] on input "text" at bounding box center [266, 217] width 92 height 17
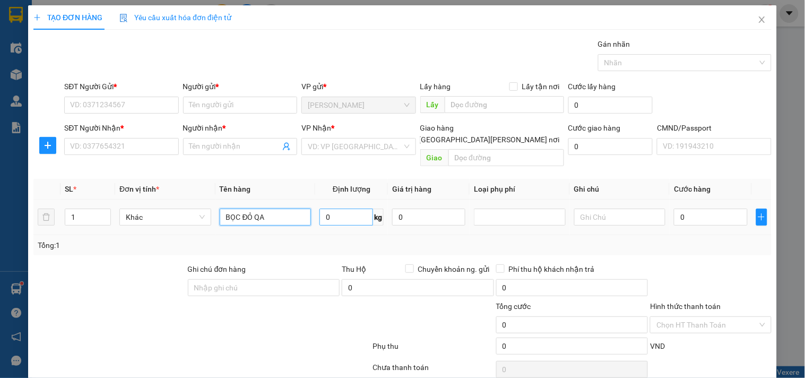
type input "BỌC ĐỎ QA"
click at [319, 209] on input "0" at bounding box center [346, 217] width 54 height 17
click at [321, 209] on input "0" at bounding box center [346, 217] width 54 height 17
click at [330, 209] on input "0" at bounding box center [346, 217] width 54 height 17
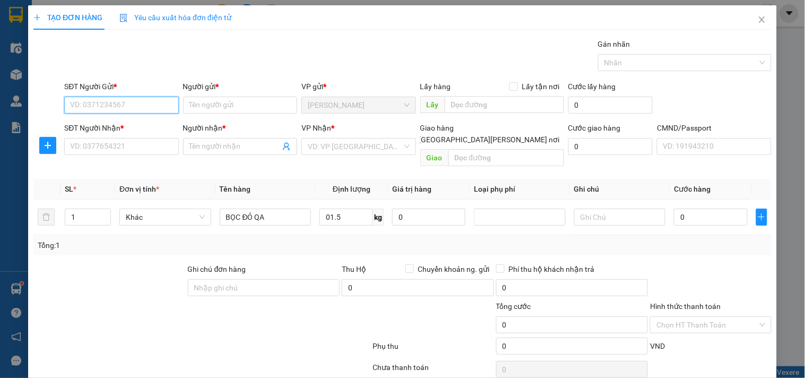
click at [155, 102] on input "SĐT Người Gửi *" at bounding box center [121, 105] width 114 height 17
type input "1.5"
type input "0976175286"
click at [128, 128] on div "0976175286 - ÁNH" at bounding box center [122, 126] width 105 height 12
type input "ÁNH"
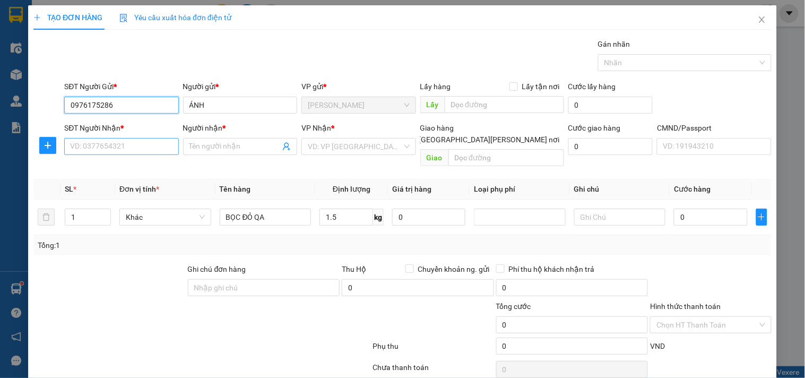
type input "0976175286"
click at [136, 141] on input "SĐT Người Nhận *" at bounding box center [121, 146] width 114 height 17
type input "0386121693"
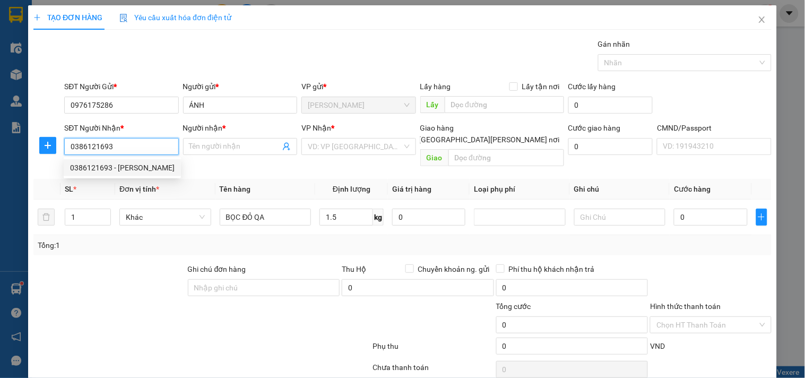
click at [135, 173] on div "0386121693 - Thuỷ" at bounding box center [122, 168] width 105 height 12
type input "Thuỷ"
type input "0386121693"
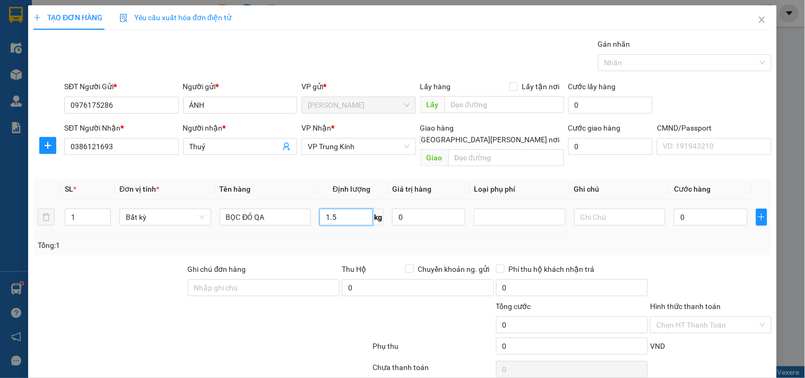
click at [334, 209] on input "1.5" at bounding box center [346, 217] width 54 height 17
click at [342, 239] on div "Tổng: 1" at bounding box center [403, 245] width 730 height 12
type input "35.000"
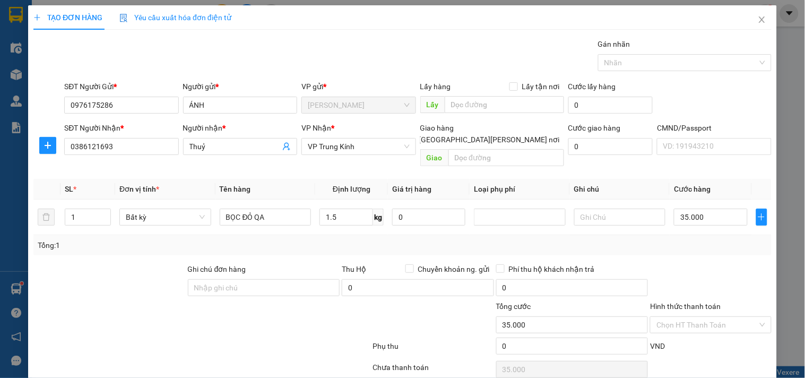
scroll to position [36, 0]
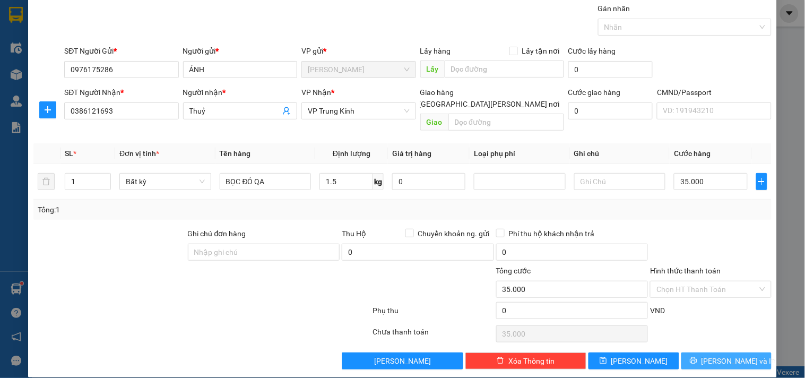
click at [697, 357] on icon "printer" at bounding box center [693, 360] width 7 height 7
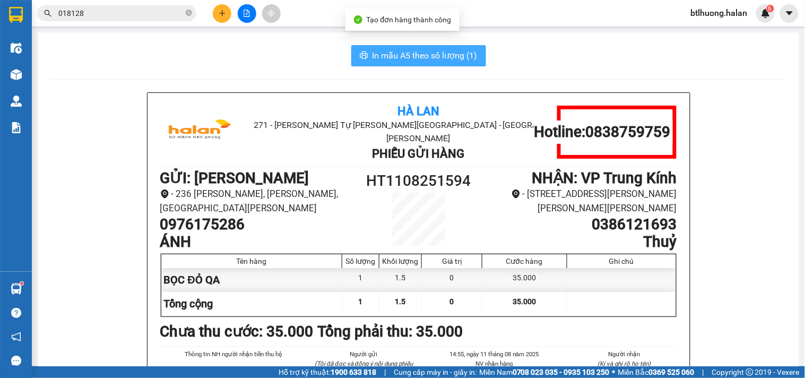
click at [430, 60] on span "In mẫu A5 theo số lượng (1)" at bounding box center [425, 55] width 105 height 13
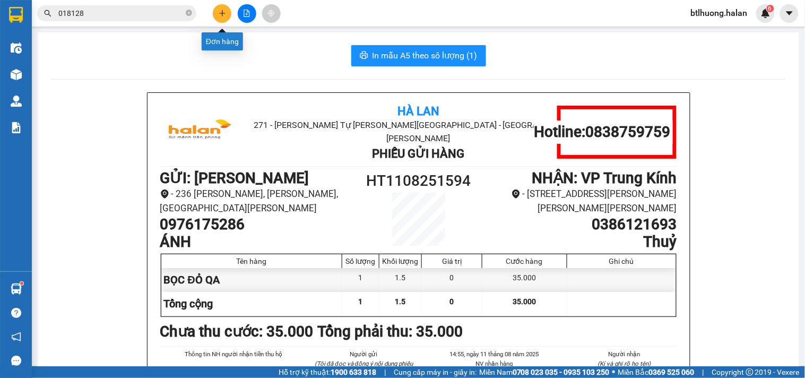
click at [220, 16] on icon "plus" at bounding box center [222, 13] width 7 height 7
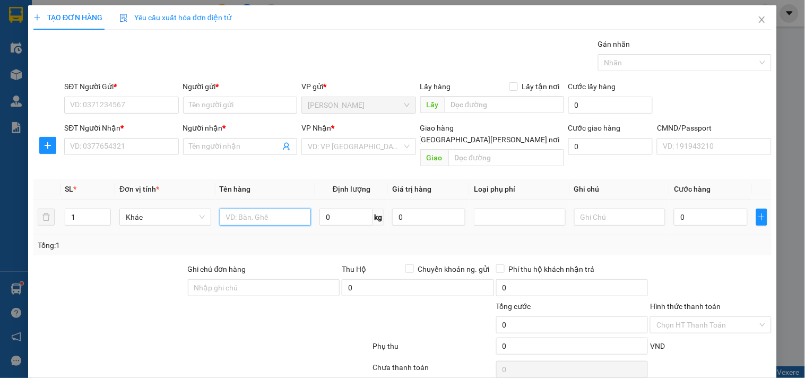
click at [234, 209] on input "text" at bounding box center [266, 217] width 92 height 17
type input "HỘP DT"
click at [336, 209] on input "0" at bounding box center [346, 217] width 54 height 17
type input "3"
click at [163, 108] on input "SĐT Người Gửi *" at bounding box center [121, 105] width 114 height 17
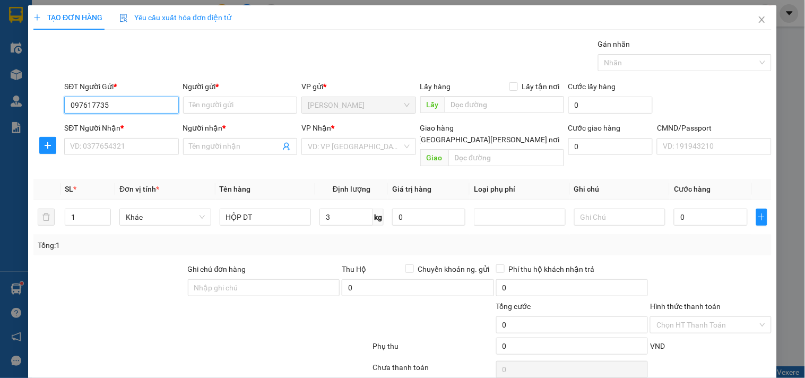
type input "0976177355"
click at [160, 126] on div "0976177355 - BẢO LONG" at bounding box center [122, 126] width 105 height 12
type input "BẢO LONG"
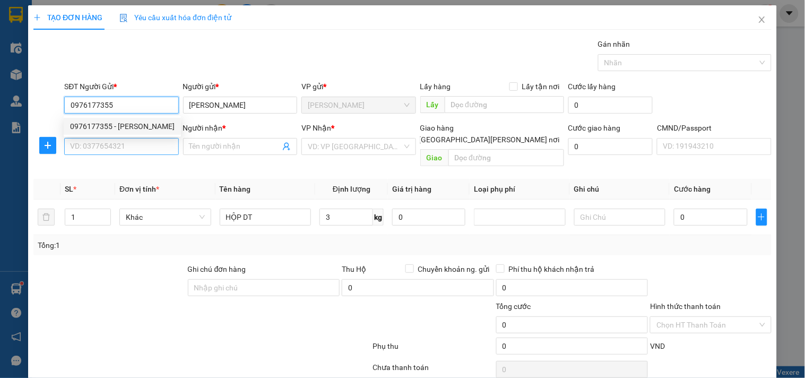
type input "0976177355"
click at [148, 143] on input "SĐT Người Nhận *" at bounding box center [121, 146] width 114 height 17
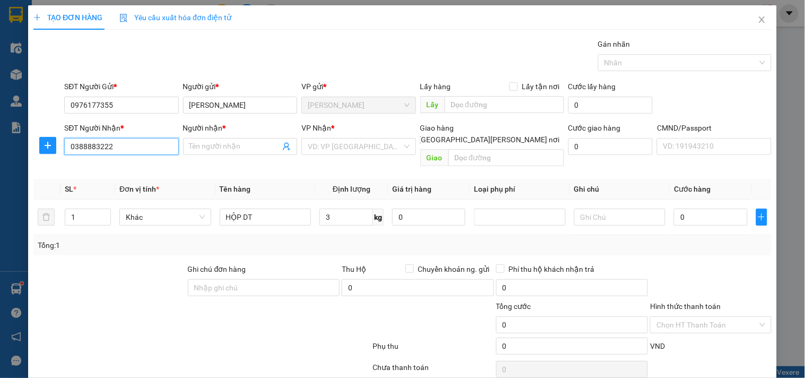
click at [81, 148] on input "0388883222" at bounding box center [121, 146] width 114 height 17
type input "0338883222"
click at [123, 170] on div "0338883222 - DŨNG" at bounding box center [122, 168] width 105 height 12
type input "DŨNG"
type input "0338883222"
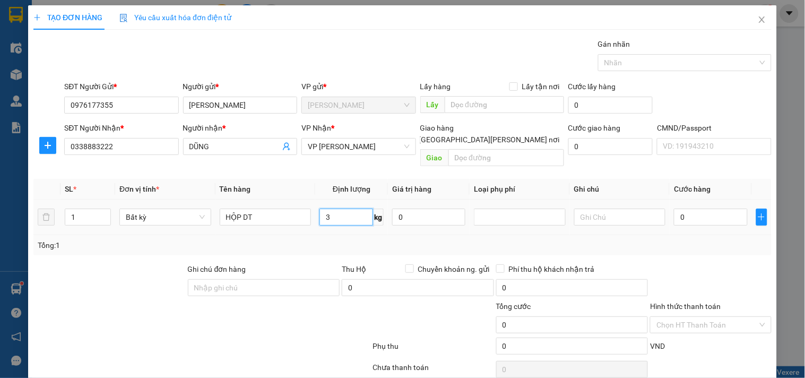
click at [336, 209] on input "3" at bounding box center [346, 217] width 54 height 17
type input "0"
click at [694, 209] on input "0" at bounding box center [710, 217] width 73 height 17
type input "2"
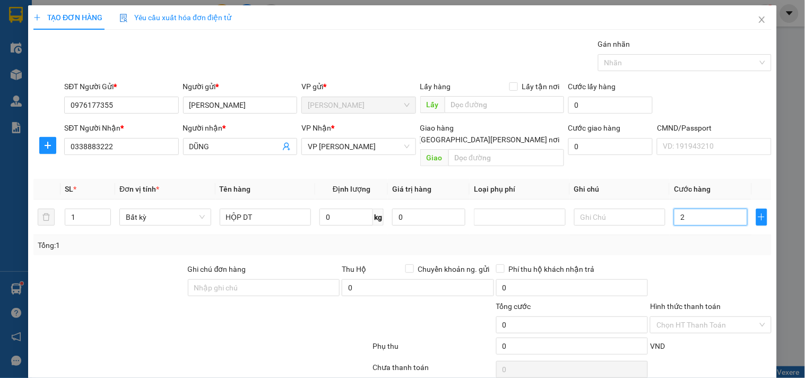
type input "2"
type input "20"
type input "20.000"
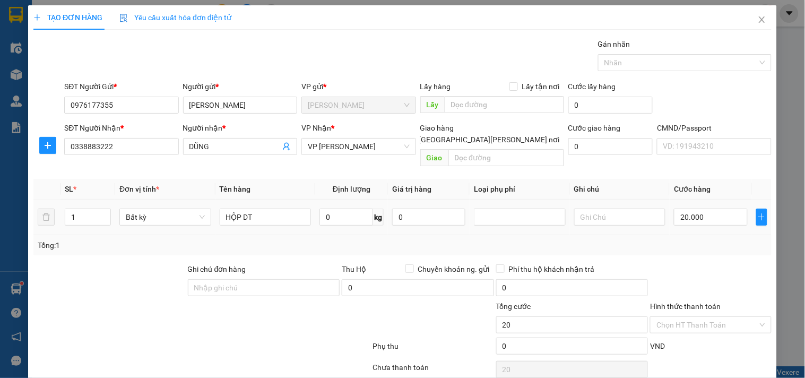
type input "20.000"
click at [671, 248] on div "Transit Pickup Surcharge Ids Transit Deliver Surcharge Ids Transit Deliver Surc…" at bounding box center [402, 221] width 738 height 367
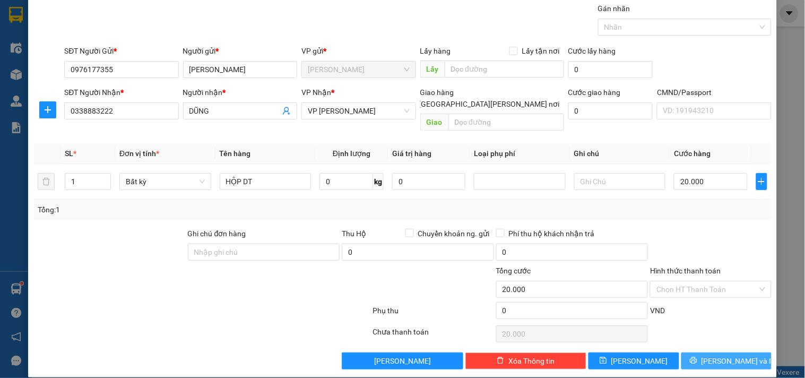
click at [697, 357] on icon "printer" at bounding box center [693, 360] width 7 height 7
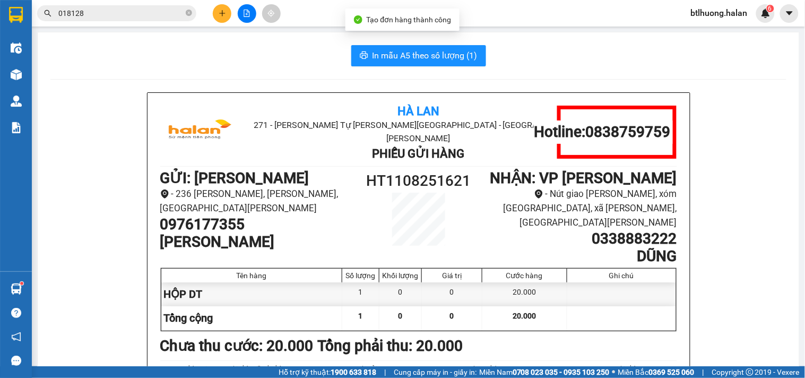
click at [408, 57] on span "In mẫu A5 theo số lượng (1)" at bounding box center [425, 55] width 105 height 13
click at [189, 14] on icon "close-circle" at bounding box center [189, 13] width 6 height 6
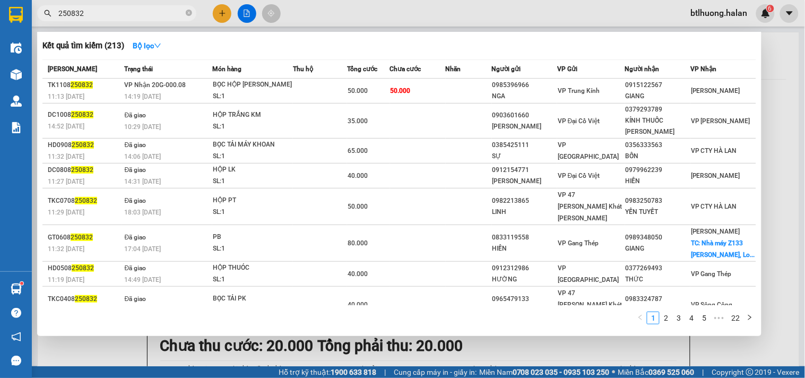
type input "250832"
click at [573, 22] on div at bounding box center [402, 189] width 805 height 378
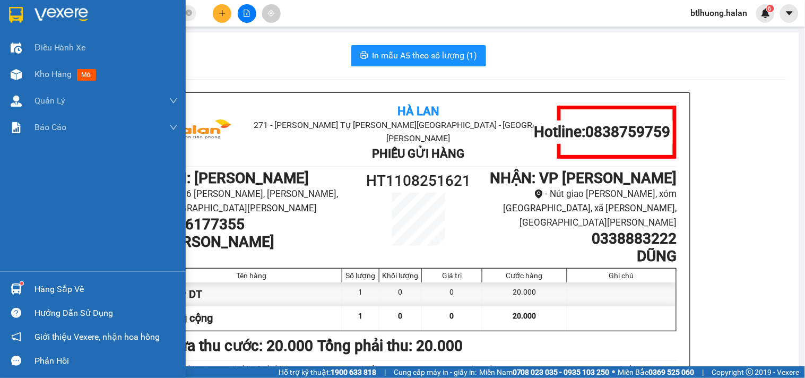
click at [28, 287] on div "Hàng sắp về" at bounding box center [93, 289] width 186 height 24
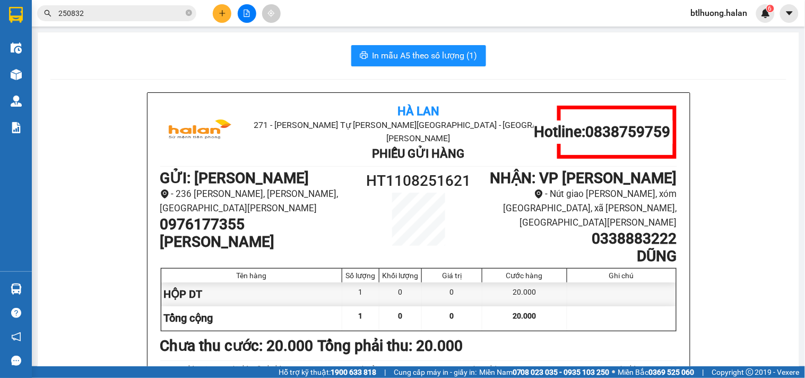
click at [256, 82] on section "Kết quả tìm kiếm ( 213 ) Bộ lọc Mã ĐH Trạng thái Món hàng Thu hộ Tổng cước Chưa…" at bounding box center [402, 189] width 805 height 378
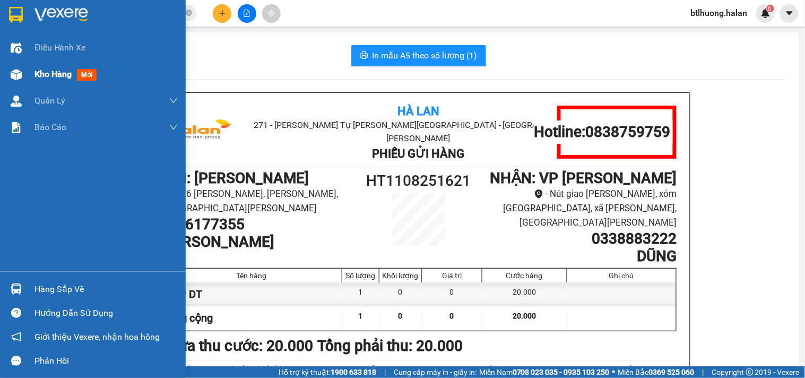
click at [19, 72] on img at bounding box center [16, 74] width 11 height 11
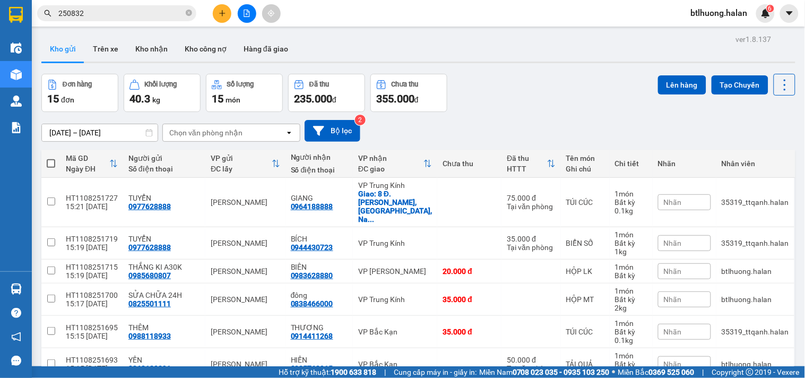
click at [218, 134] on div "Chọn văn phòng nhận" at bounding box center [205, 132] width 73 height 11
type input "BK"
click at [209, 150] on span "VP Bắc Kạn" at bounding box center [190, 155] width 41 height 11
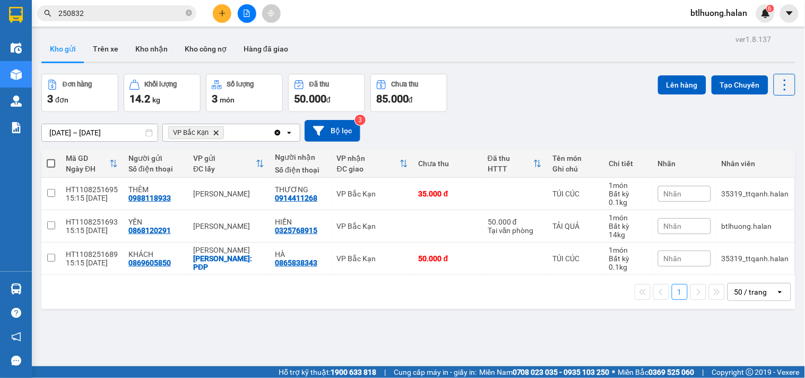
click at [219, 14] on icon "plus" at bounding box center [222, 13] width 7 height 7
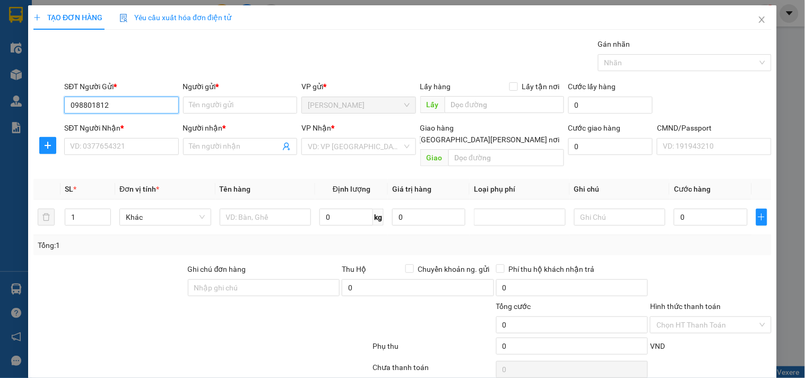
type input "0988018128"
click at [93, 123] on div "0988018128 - MAI LINHHVT" at bounding box center [122, 126] width 105 height 12
type input "[PERSON_NAME][DEMOGRAPHIC_DATA]"
type input "0988018128"
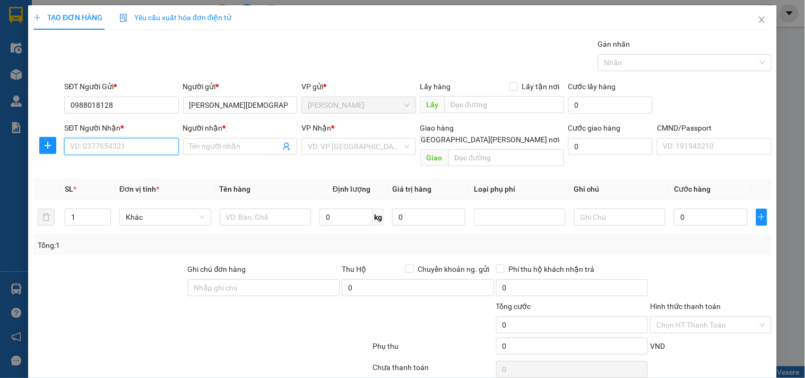
click at [110, 146] on input "SĐT Người Nhận *" at bounding box center [121, 146] width 114 height 17
type input "0979355434"
click at [100, 167] on div "0979355434 - THÀNH HƯNG" at bounding box center [122, 168] width 105 height 12
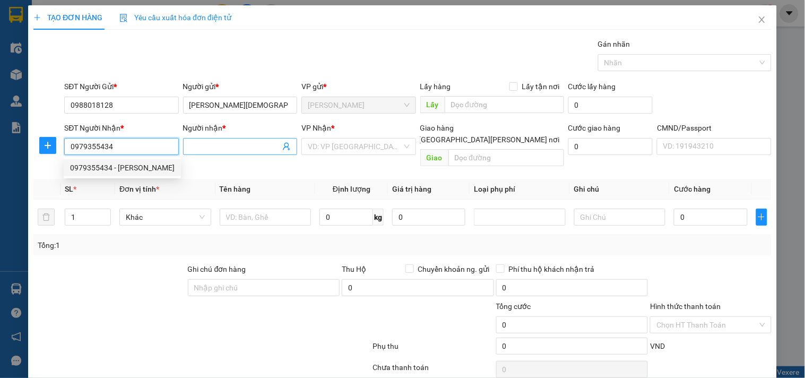
type input "THÀNH HƯNG"
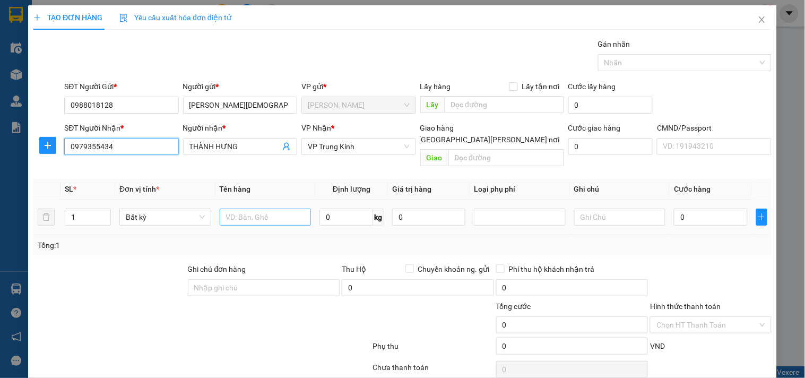
type input "0979355434"
click at [227, 209] on input "text" at bounding box center [266, 217] width 92 height 17
type input "HỘP LK"
click at [348, 209] on input "0" at bounding box center [346, 217] width 54 height 17
type input "24"
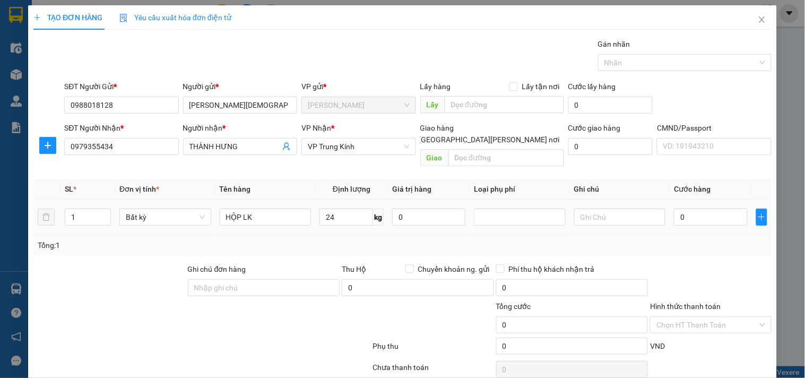
click at [355, 222] on td "24 kg" at bounding box center [351, 218] width 73 height 36
type input "65.000"
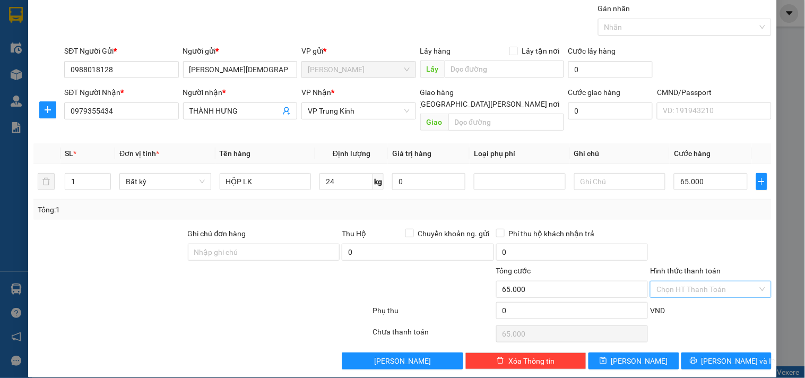
click at [699, 281] on input "Hình thức thanh toán" at bounding box center [707, 289] width 101 height 16
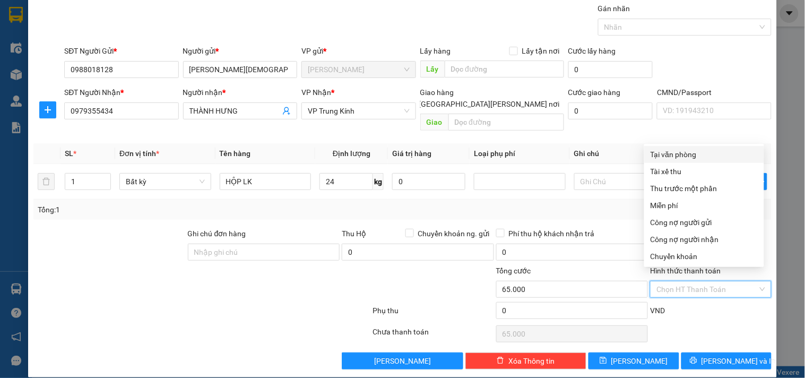
click at [710, 150] on div "Tại văn phòng" at bounding box center [704, 155] width 107 height 12
type input "0"
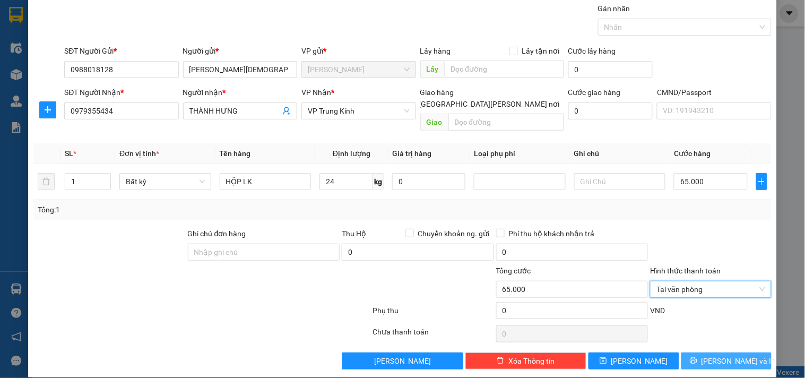
click at [722, 355] on span "[PERSON_NAME] và In" at bounding box center [739, 361] width 74 height 12
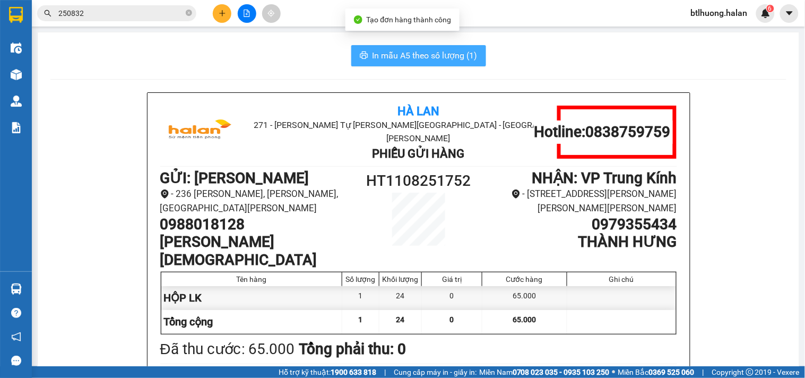
click at [400, 51] on span "In mẫu A5 theo số lượng (1)" at bounding box center [425, 55] width 105 height 13
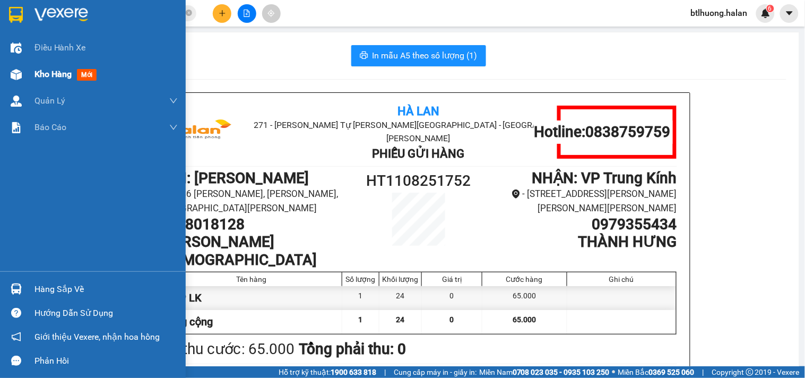
click at [44, 72] on span "Kho hàng" at bounding box center [52, 74] width 37 height 10
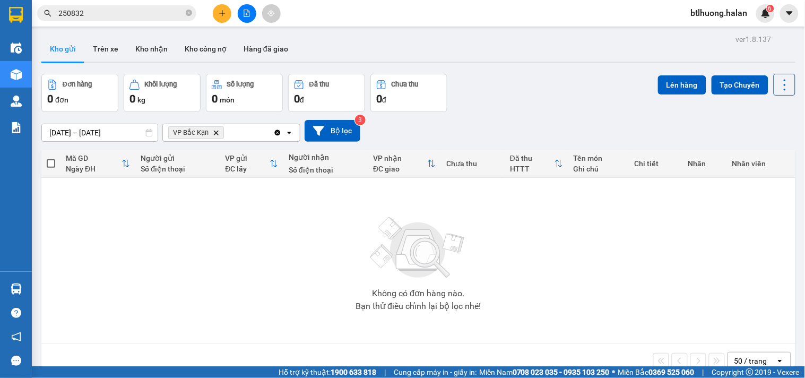
click at [183, 12] on input "250832" at bounding box center [120, 13] width 125 height 12
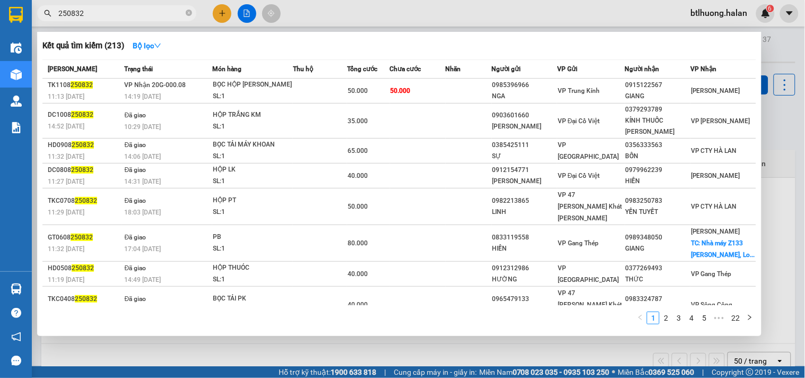
click at [183, 12] on input "250832" at bounding box center [120, 13] width 125 height 12
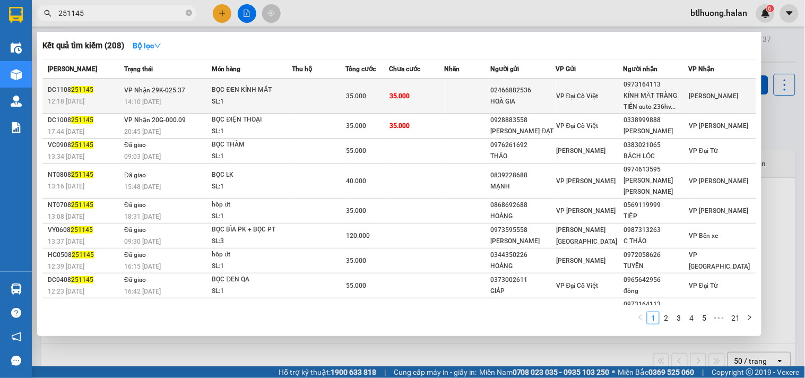
type input "251145"
click at [319, 106] on td at bounding box center [319, 96] width 54 height 35
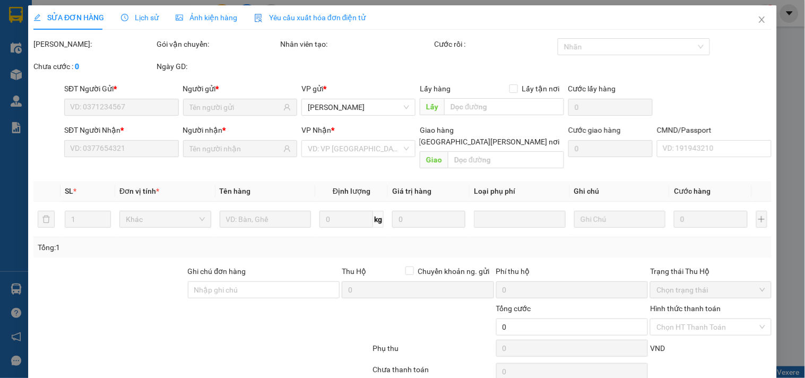
type input "02466882536"
type input "HOÀ GIA"
type input "0973164113"
type input "KÍNH MĂT TRÀNG TIỀN auto 236hvt"
type input "35.000"
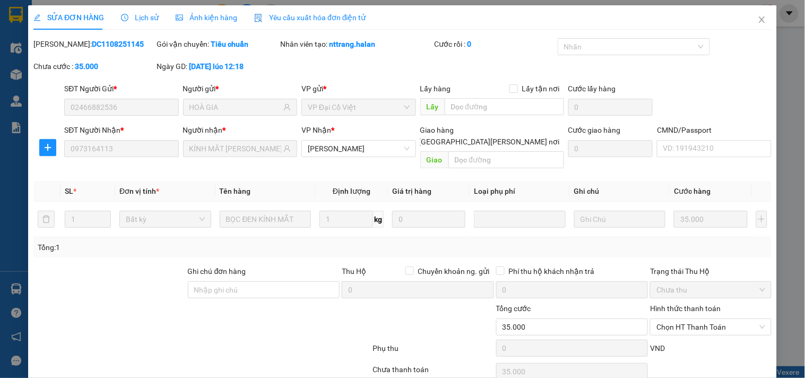
scroll to position [38, 0]
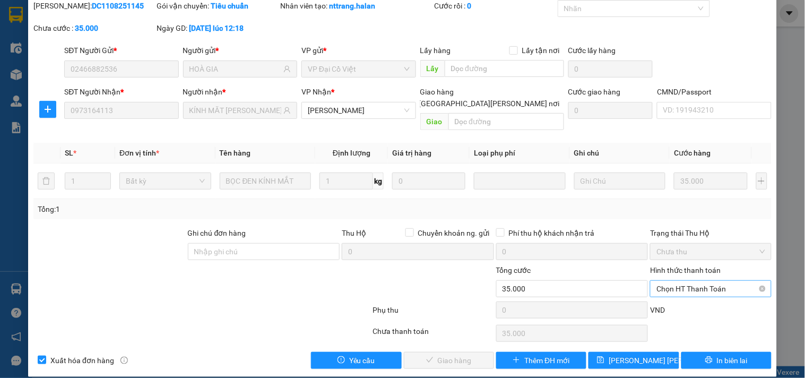
click at [688, 281] on span "Chọn HT Thanh Toán" at bounding box center [711, 289] width 108 height 16
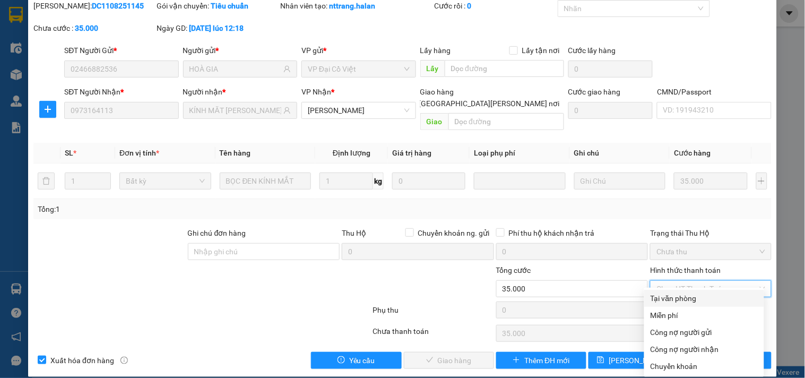
click at [683, 294] on div "Tại văn phòng" at bounding box center [704, 298] width 107 height 12
type input "0"
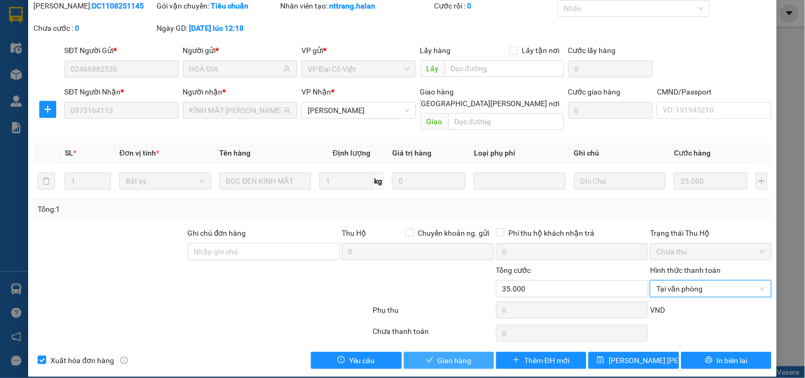
click at [451, 352] on button "Giao hàng" at bounding box center [449, 360] width 90 height 17
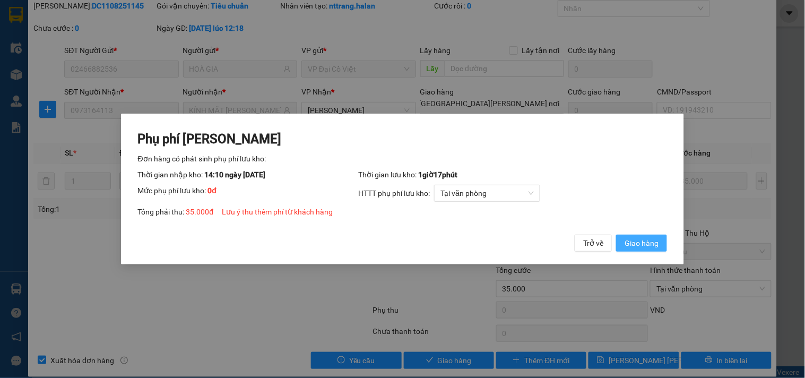
click at [661, 247] on button "Giao hàng" at bounding box center [641, 243] width 51 height 17
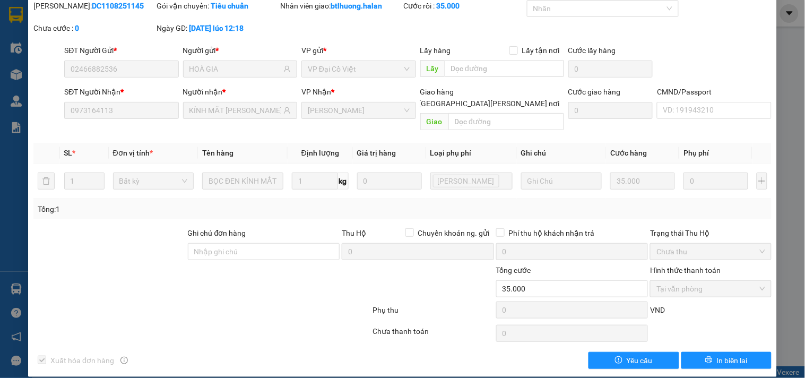
scroll to position [0, 0]
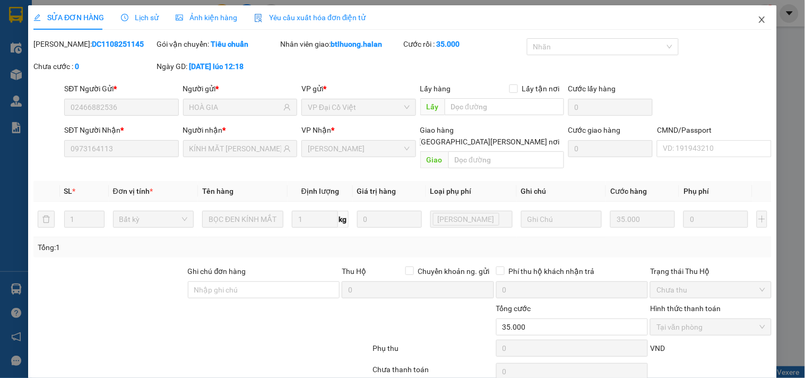
click at [758, 19] on icon "close" at bounding box center [762, 19] width 8 height 8
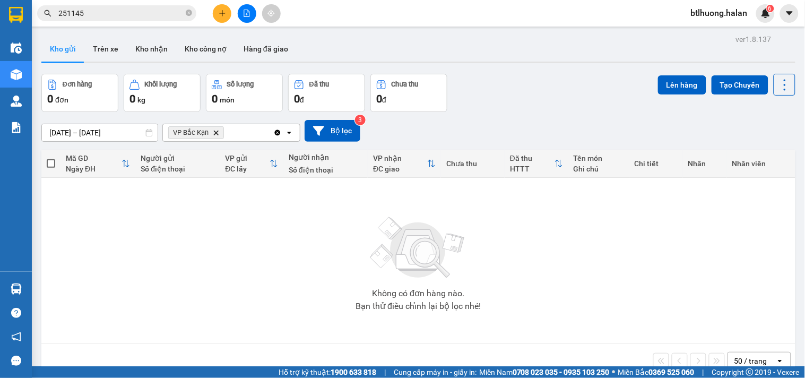
click at [276, 131] on icon "Clear all" at bounding box center [278, 132] width 6 height 6
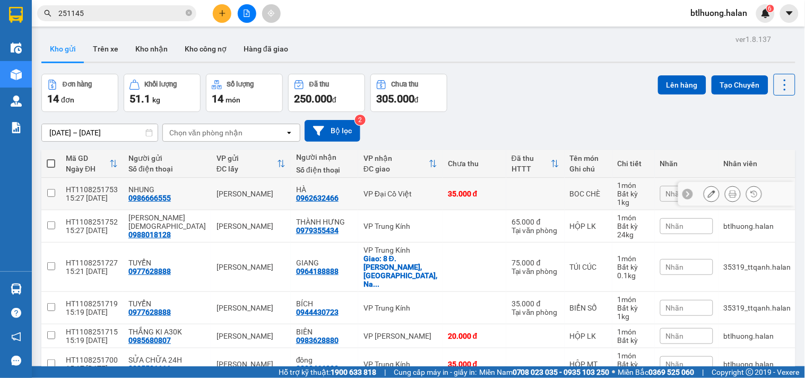
scroll to position [118, 0]
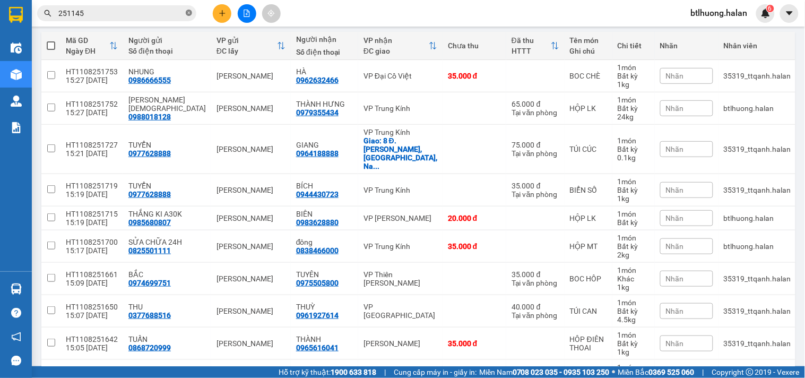
click at [187, 14] on icon "close-circle" at bounding box center [189, 13] width 6 height 6
click at [223, 14] on icon "plus" at bounding box center [222, 13] width 7 height 7
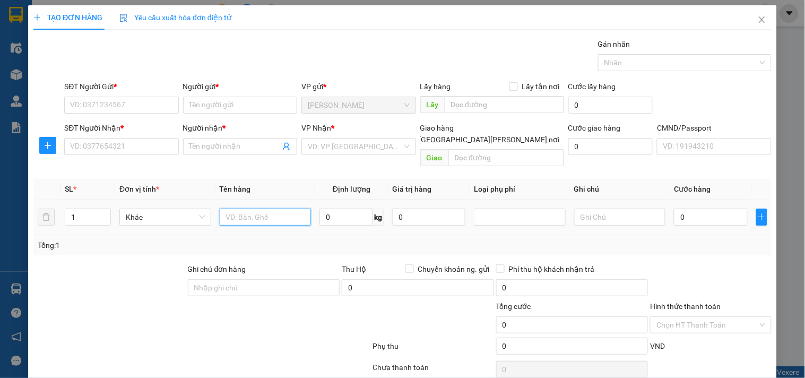
click at [255, 210] on input "text" at bounding box center [266, 217] width 92 height 17
type input "SỌT QUẢ"
click at [328, 209] on input "0" at bounding box center [346, 217] width 54 height 17
type input "7"
click at [141, 102] on input "SĐT Người Gửi *" at bounding box center [121, 105] width 114 height 17
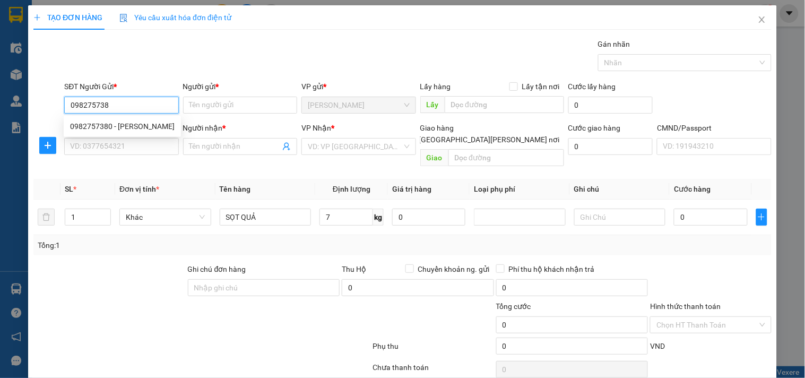
type input "0982757380"
click at [124, 125] on div "0982757380 - HƯỜNG" at bounding box center [122, 126] width 105 height 12
type input "HƯỜNG"
type input "0982757380"
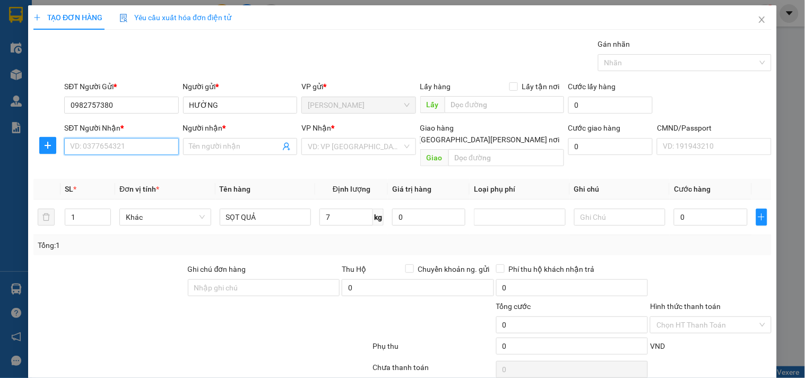
click at [113, 148] on input "SĐT Người Nhận *" at bounding box center [121, 146] width 114 height 17
type input "0913038283"
click at [128, 166] on div "0913038283 - HÀ" at bounding box center [129, 168] width 119 height 12
type input "HÀ"
type input "0913038283"
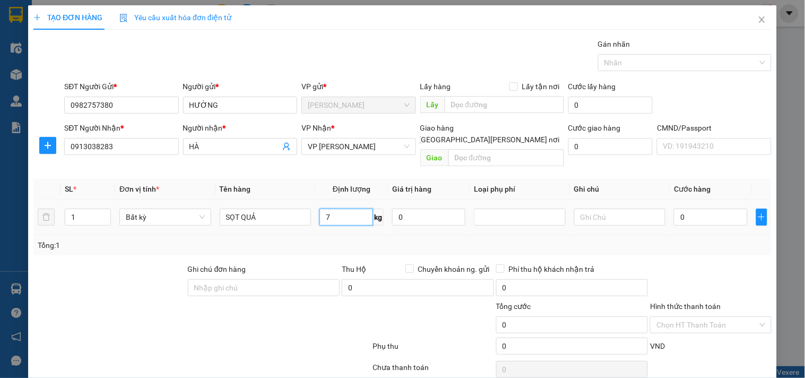
click at [340, 209] on input "7" at bounding box center [346, 217] width 54 height 17
drag, startPoint x: 336, startPoint y: 219, endPoint x: 691, endPoint y: 290, distance: 361.6
click at [348, 220] on td "7 kg" at bounding box center [351, 218] width 73 height 36
type input "40.000"
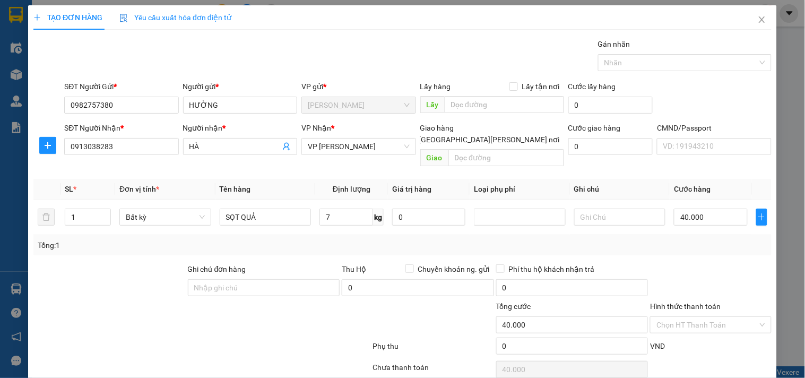
scroll to position [36, 0]
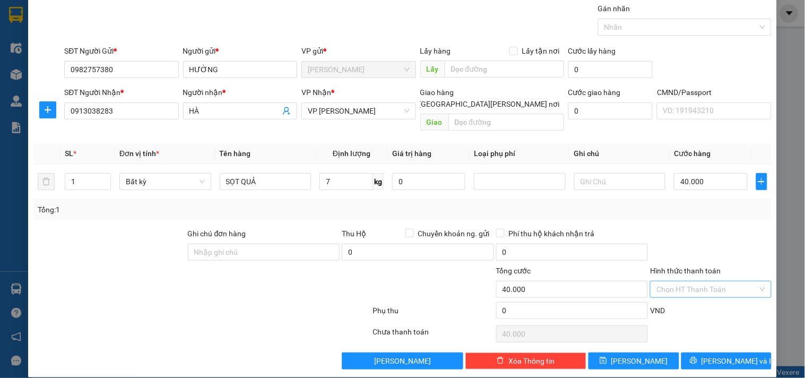
click at [669, 281] on input "Hình thức thanh toán" at bounding box center [707, 289] width 101 height 16
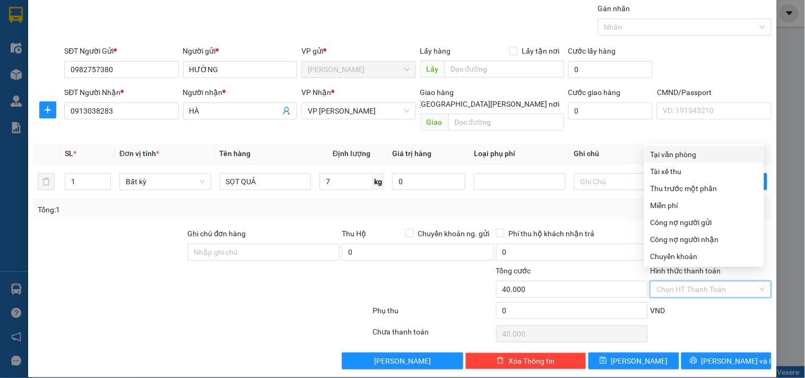
click at [667, 156] on div "Tại văn phòng" at bounding box center [704, 155] width 107 height 12
type input "0"
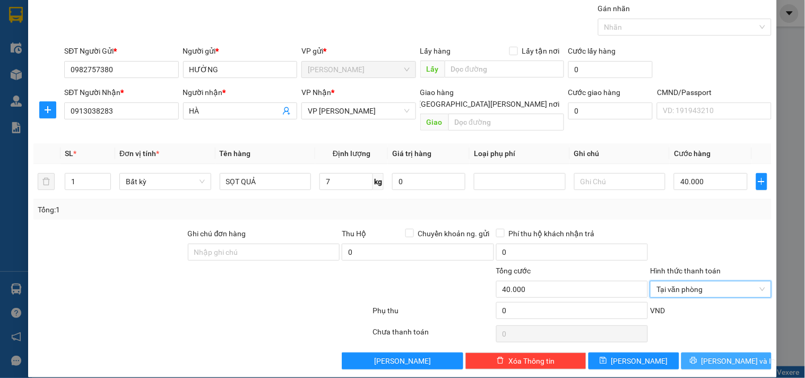
click at [696, 352] on button "[PERSON_NAME] và In" at bounding box center [726, 360] width 90 height 17
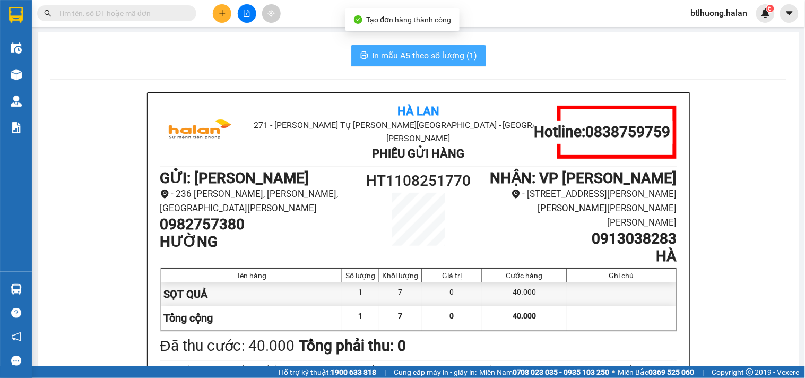
drag, startPoint x: 409, startPoint y: 54, endPoint x: 431, endPoint y: 49, distance: 22.7
click at [411, 51] on span "In mẫu A5 theo số lượng (1)" at bounding box center [425, 55] width 105 height 13
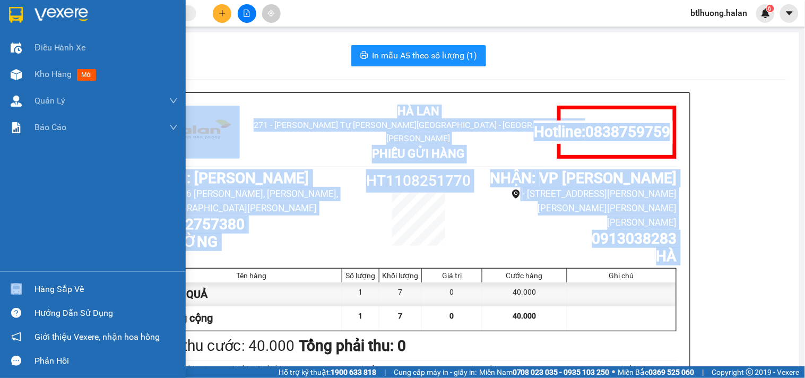
drag, startPoint x: 431, startPoint y: 49, endPoint x: 25, endPoint y: 284, distance: 469.2
click at [28, 284] on section "Kết quả tìm kiếm ( 208 ) Bộ lọc Mã ĐH Trạng thái Món hàng Thu hộ Tổng cước Chưa…" at bounding box center [402, 189] width 805 height 378
click at [24, 284] on div at bounding box center [16, 289] width 19 height 19
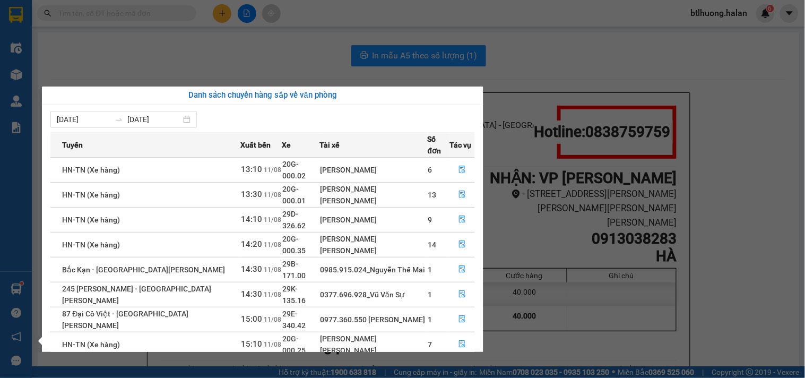
click at [282, 36] on section "Kết quả tìm kiếm ( 208 ) Bộ lọc Mã ĐH Trạng thái Món hàng Thu hộ Tổng cước Chưa…" at bounding box center [402, 189] width 805 height 378
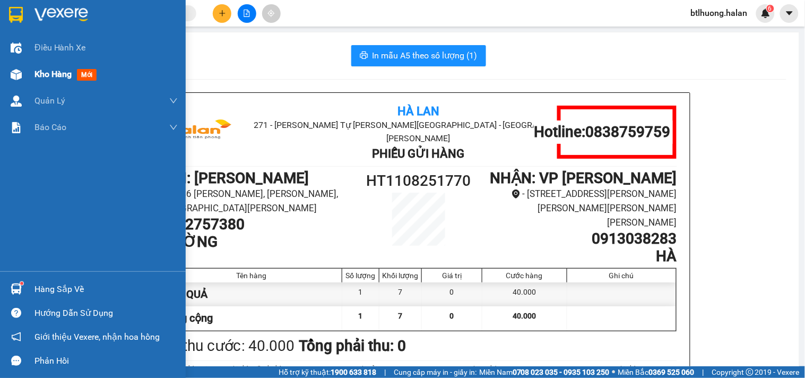
click at [27, 81] on div "Kho hàng mới" at bounding box center [93, 74] width 186 height 27
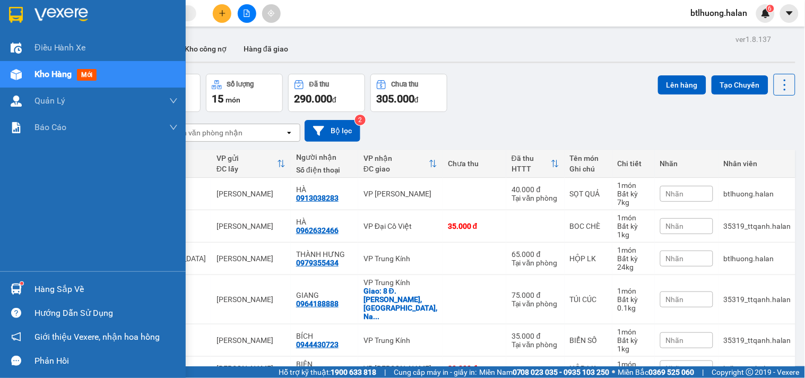
click at [41, 285] on div "Hàng sắp về" at bounding box center [105, 289] width 143 height 16
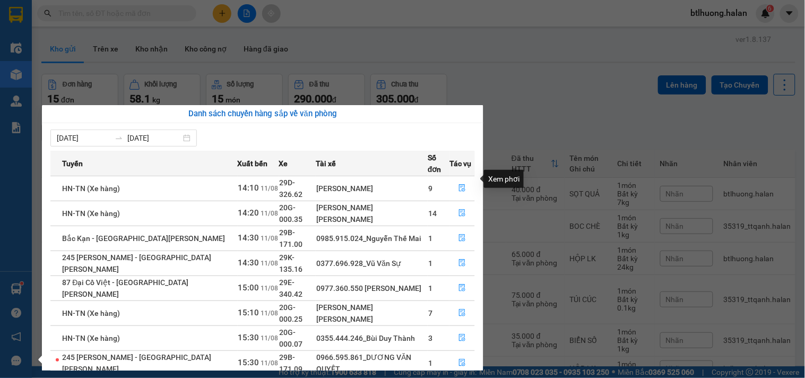
click at [500, 117] on section "Kết quả tìm kiếm ( 208 ) Bộ lọc Mã ĐH Trạng thái Món hàng Thu hộ Tổng cước Chưa…" at bounding box center [402, 189] width 805 height 378
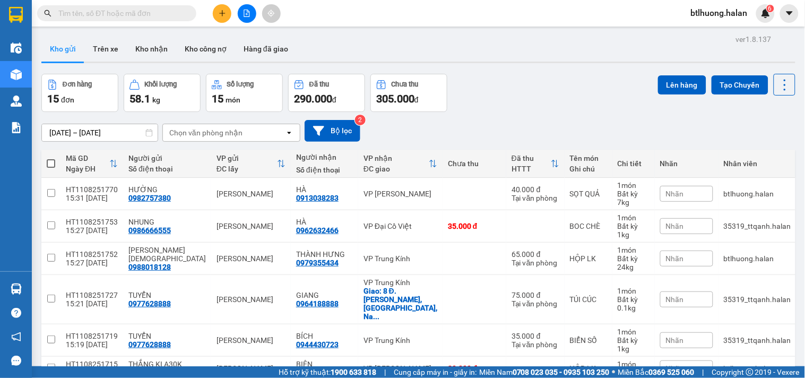
click at [224, 131] on div "Chọn văn phòng nhận" at bounding box center [205, 132] width 73 height 11
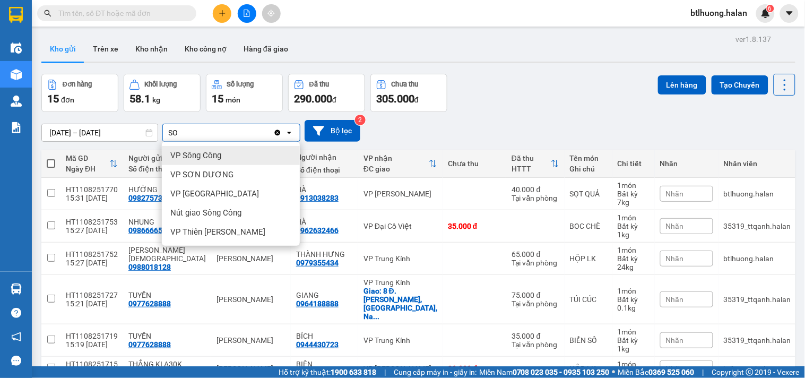
type input "SO"
click at [231, 158] on div "VP Sông Công" at bounding box center [231, 155] width 138 height 19
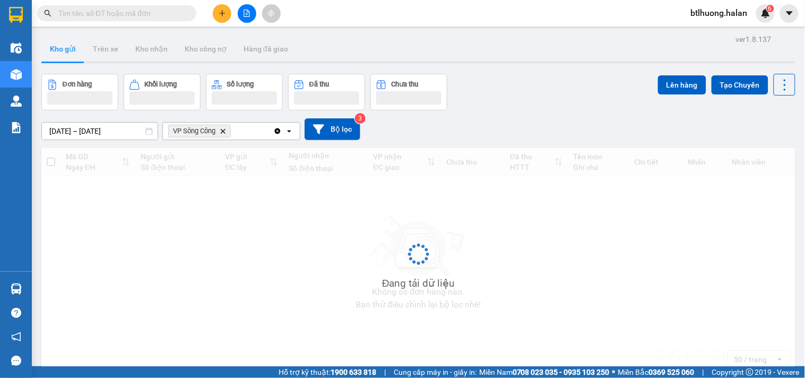
click at [226, 129] on icon "VP Sông Công, close by backspace" at bounding box center [223, 130] width 5 height 5
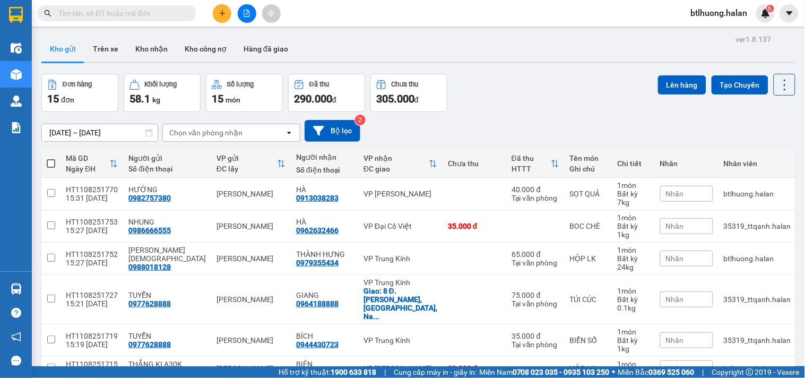
click at [225, 140] on div "Chọn văn phòng nhận" at bounding box center [224, 132] width 122 height 17
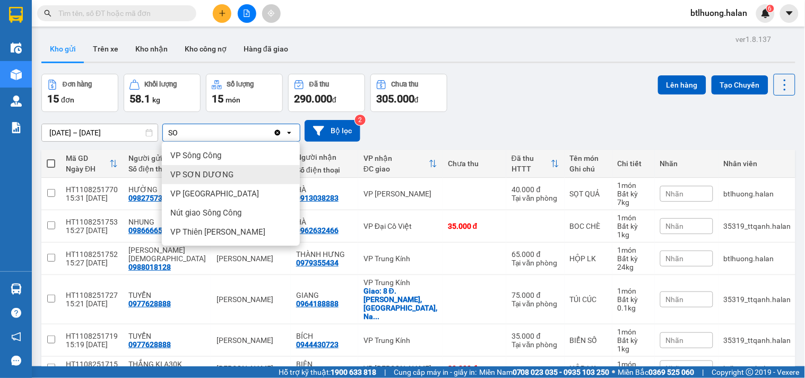
type input "SO"
click at [226, 174] on span "VP SƠN DƯƠNG" at bounding box center [201, 174] width 63 height 11
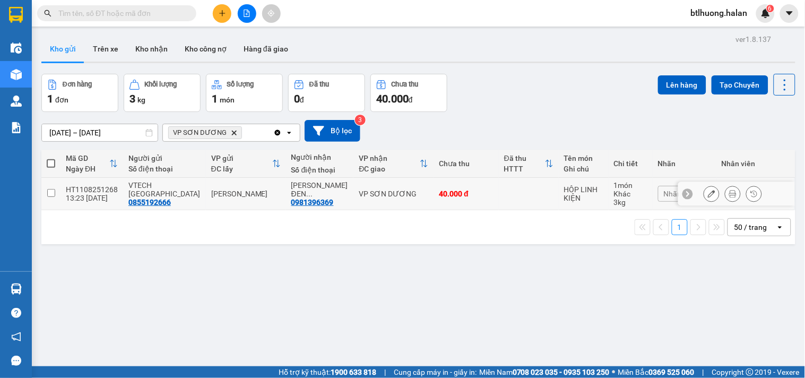
click at [49, 187] on td at bounding box center [50, 194] width 19 height 32
checkbox input "true"
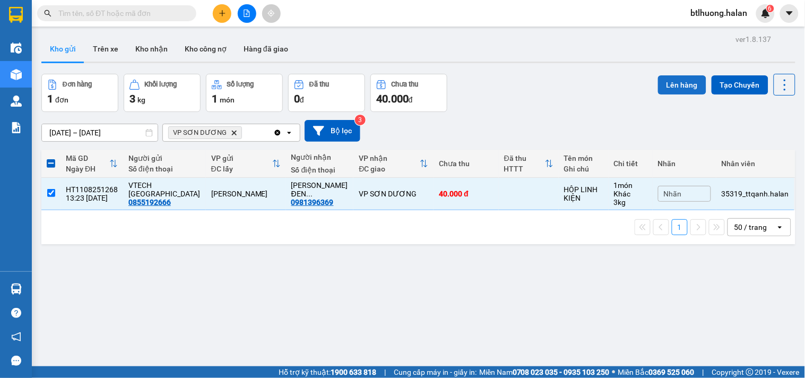
click at [670, 83] on button "Lên hàng" at bounding box center [682, 84] width 48 height 19
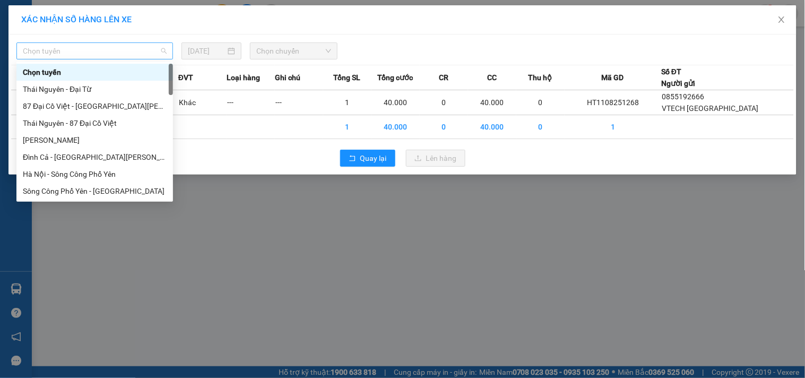
click at [100, 56] on span "Chọn tuyến" at bounding box center [95, 51] width 144 height 16
type input "TQ"
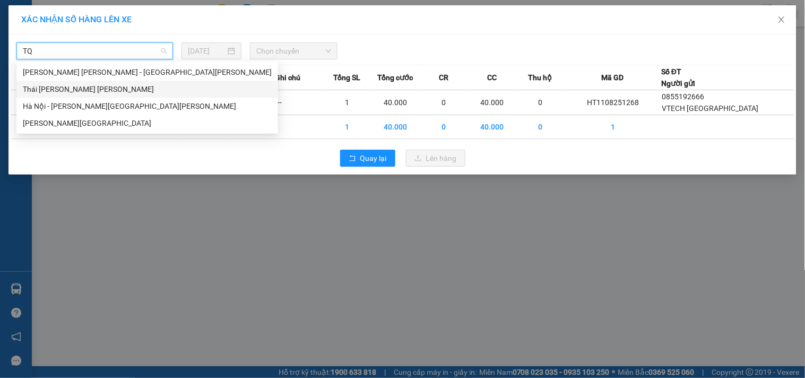
drag, startPoint x: 97, startPoint y: 85, endPoint x: 129, endPoint y: 85, distance: 32.9
click at [116, 85] on div "Thái Nguyên - Tuyên Quang" at bounding box center [147, 89] width 249 height 12
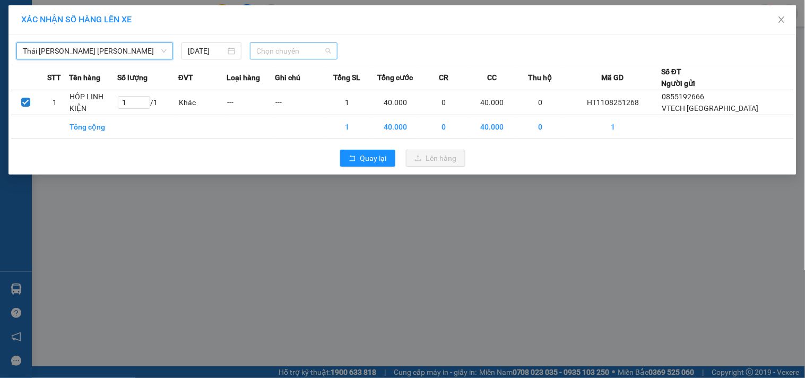
click at [282, 54] on span "Chọn chuyến" at bounding box center [293, 51] width 75 height 16
type input "541"
click at [295, 92] on div "15:30 - 29G-005.41" at bounding box center [297, 89] width 83 height 12
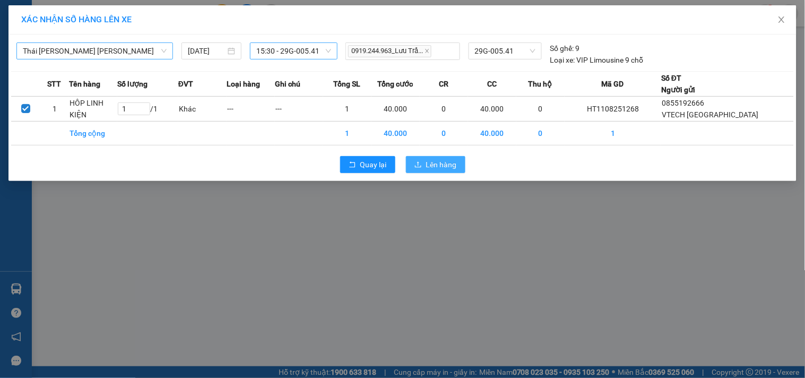
click at [418, 162] on button "Lên hàng" at bounding box center [435, 164] width 59 height 17
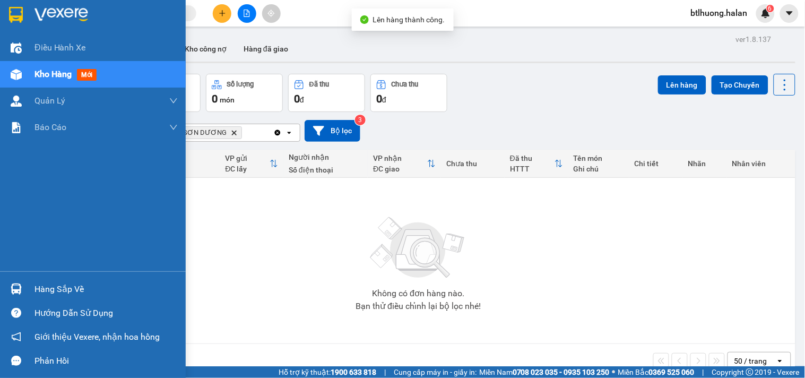
click at [29, 290] on div "Hàng sắp về" at bounding box center [93, 289] width 186 height 24
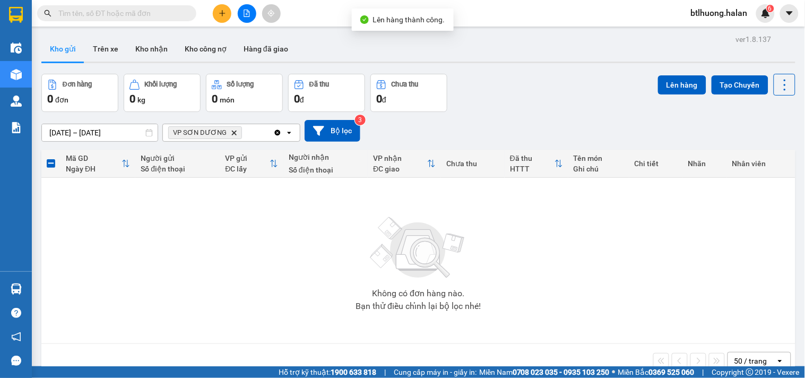
click at [521, 241] on section "Kết quả tìm kiếm ( 208 ) Bộ lọc Mã ĐH Trạng thái Món hàng Thu hộ Tổng cước Chưa…" at bounding box center [402, 189] width 805 height 378
click at [231, 131] on icon "Delete" at bounding box center [234, 132] width 6 height 6
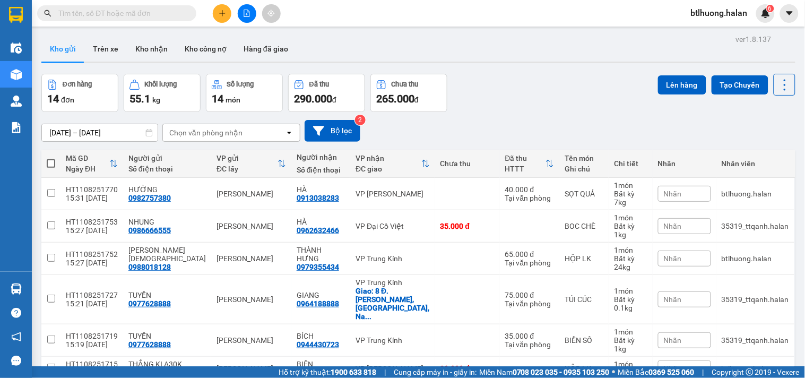
click at [135, 11] on input "text" at bounding box center [120, 13] width 125 height 12
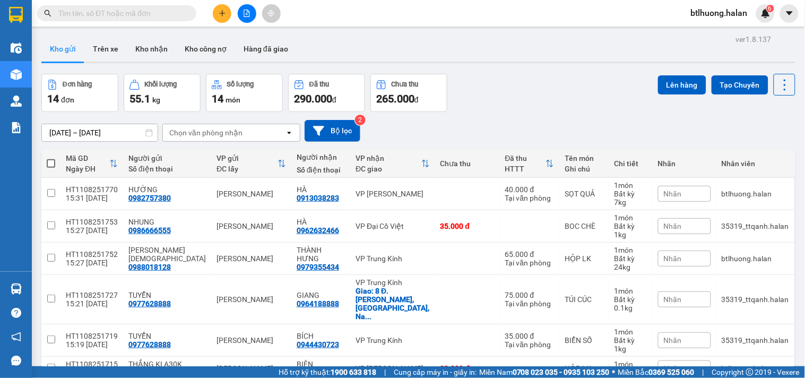
click at [135, 11] on input "text" at bounding box center [120, 13] width 125 height 12
click at [223, 15] on icon "plus" at bounding box center [222, 13] width 7 height 7
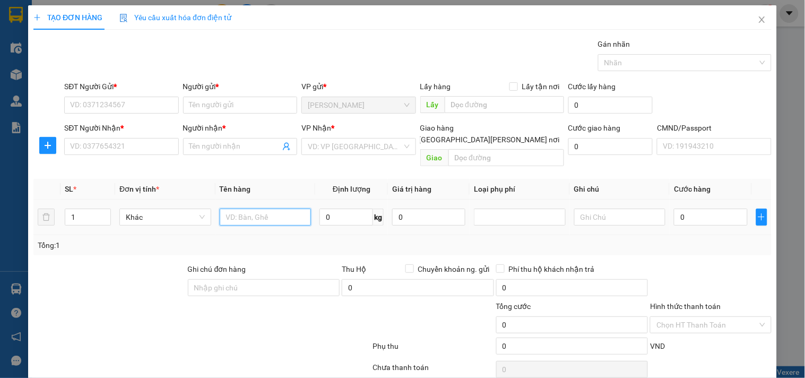
click at [244, 210] on input "text" at bounding box center [266, 217] width 92 height 17
type input "S"
type input "XỐP QUẢ"
drag, startPoint x: 348, startPoint y: 215, endPoint x: 341, endPoint y: 200, distance: 16.7
click at [343, 206] on div "0 kg" at bounding box center [351, 216] width 64 height 21
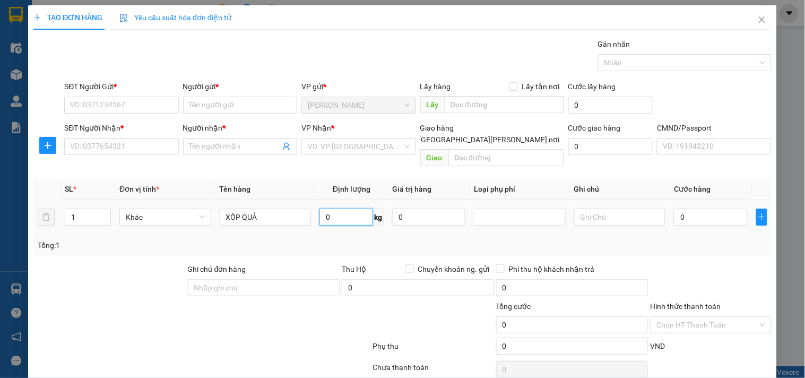
click at [341, 209] on input "0" at bounding box center [346, 217] width 54 height 17
type input "3"
click at [147, 101] on input "SĐT Người Gửi *" at bounding box center [121, 105] width 114 height 17
type input "0915247189"
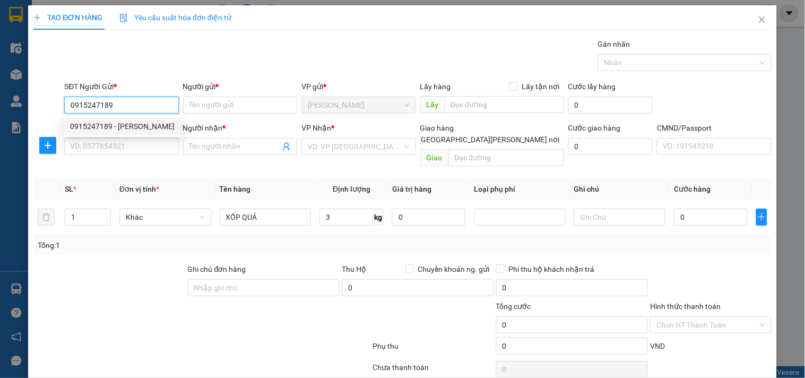
click at [144, 120] on div "0915247189 - HỒNG TOÁN" at bounding box center [122, 126] width 105 height 12
type input "HỒNG TOÁN"
type input "0915247189"
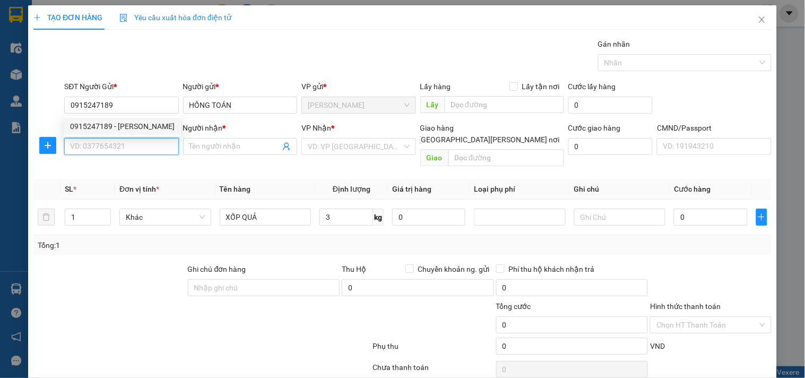
click at [134, 140] on input "SĐT Người Nhận *" at bounding box center [121, 146] width 114 height 17
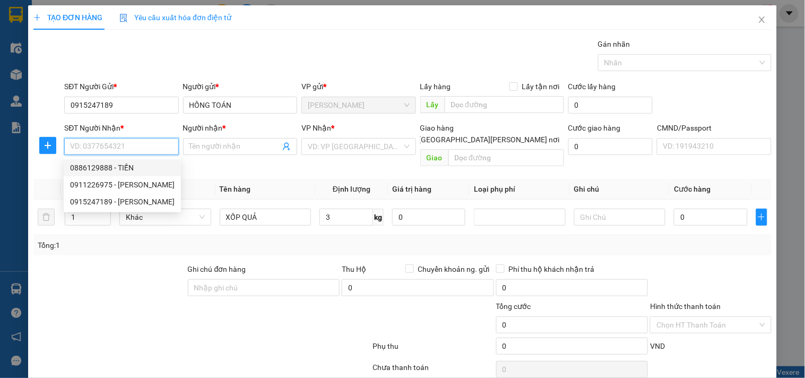
click at [135, 167] on div "0886129888 - TIẾN" at bounding box center [122, 168] width 105 height 12
type input "0886129888"
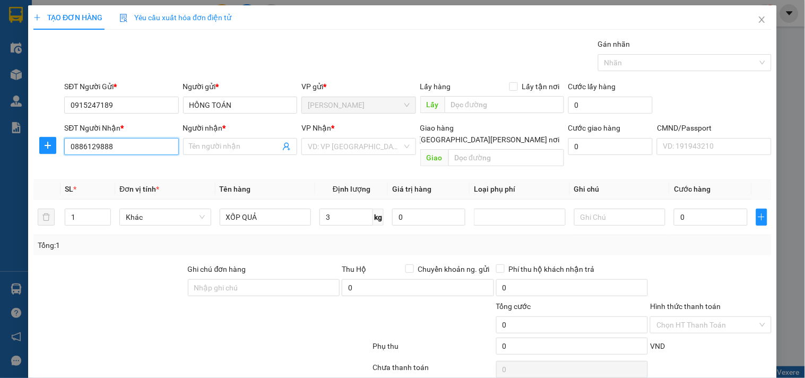
type input "TIẾN"
checkbox input "true"
type input "33 P. Mạc Thái Tổ, Yên Hoà, Cầu Giấy, Hà Nội, Việt Nam"
type input "35.000"
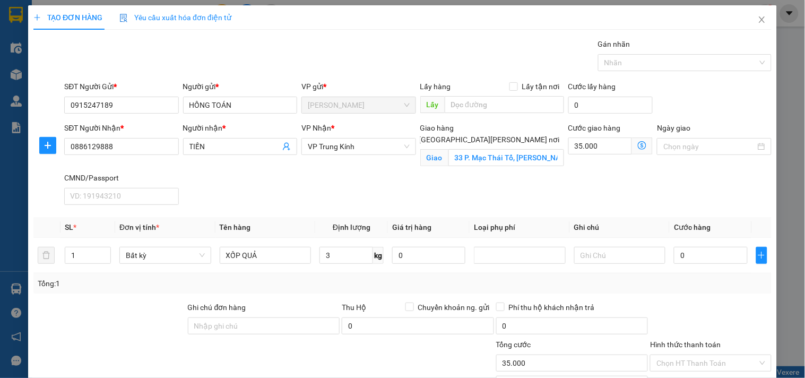
click at [632, 143] on span at bounding box center [642, 145] width 21 height 17
click at [638, 144] on icon "dollar-circle" at bounding box center [642, 145] width 8 height 8
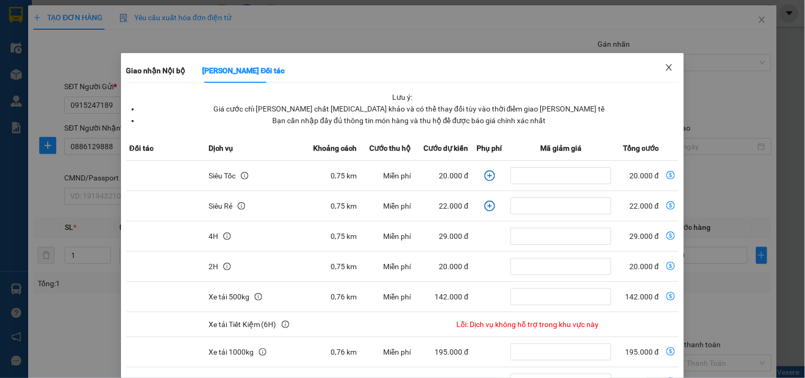
click at [672, 60] on span "Close" at bounding box center [669, 68] width 30 height 30
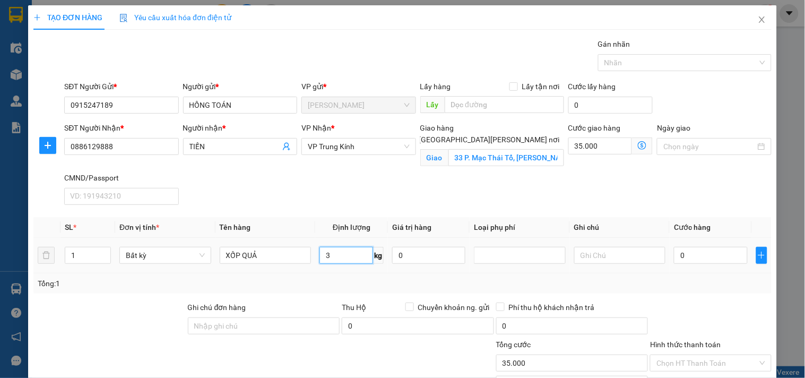
click at [349, 255] on input "3" at bounding box center [346, 255] width 54 height 17
click at [353, 273] on div "Tổng: 1" at bounding box center [402, 283] width 738 height 20
type input "40.000"
type input "75.000"
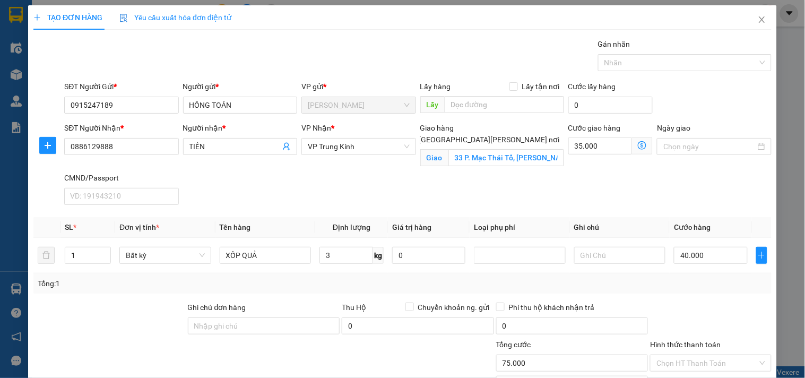
scroll to position [86, 0]
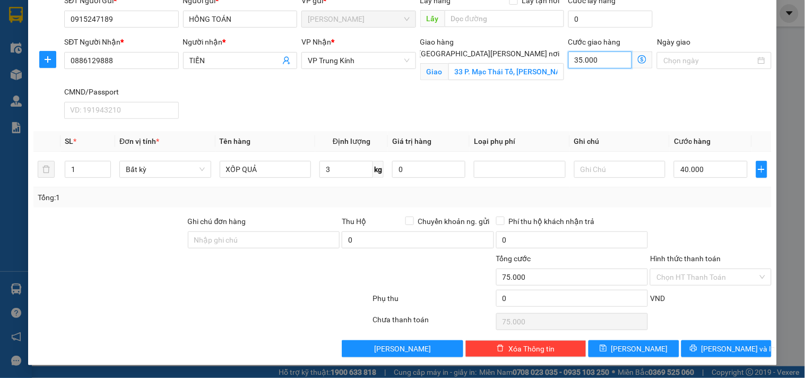
click at [588, 57] on input "35.000" at bounding box center [600, 59] width 64 height 17
type input "40.003"
type input "3"
type input "40.030"
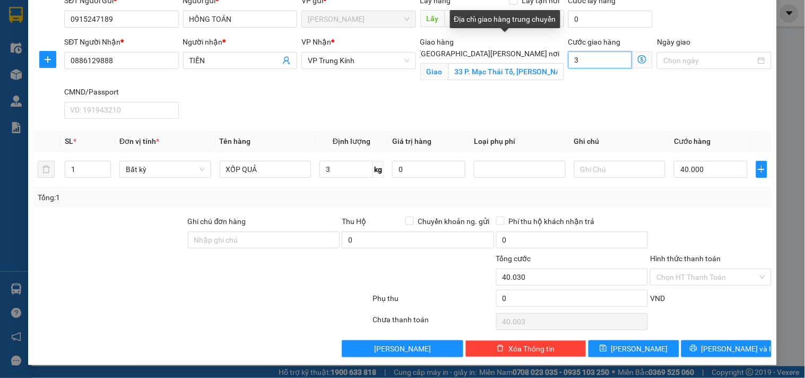
type input "40.030"
type input "30.000"
type input "70.000"
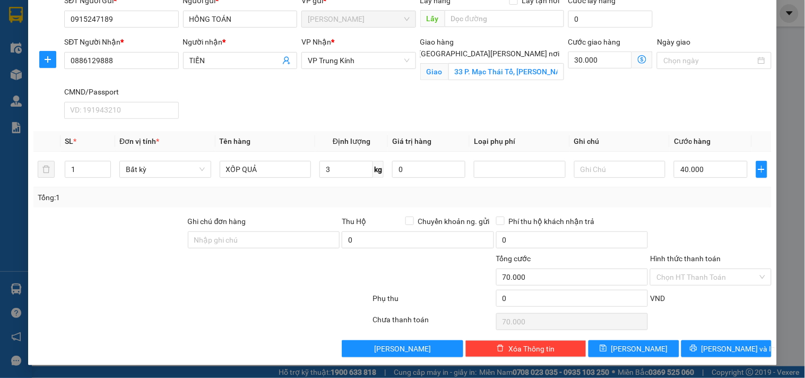
click at [457, 99] on div "SĐT Người Nhận * 0886129888 Người nhận * TIẾN VP Nhận * VP Trung Kính Giao hàng…" at bounding box center [418, 79] width 712 height 87
click at [694, 278] on input "Hình thức thanh toán" at bounding box center [707, 277] width 101 height 16
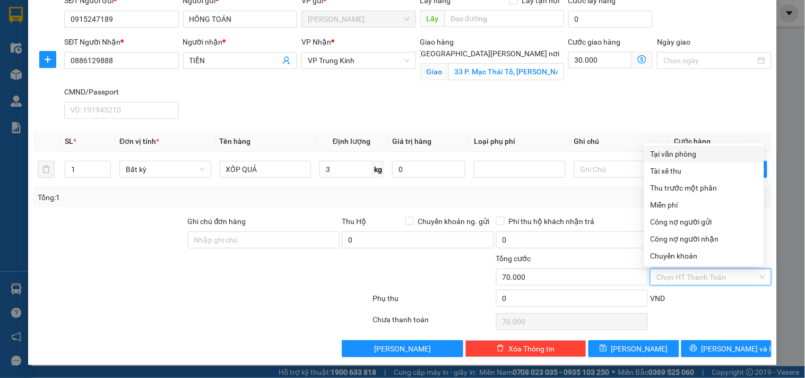
click at [680, 149] on div "Tại văn phòng" at bounding box center [704, 154] width 107 height 12
type input "0"
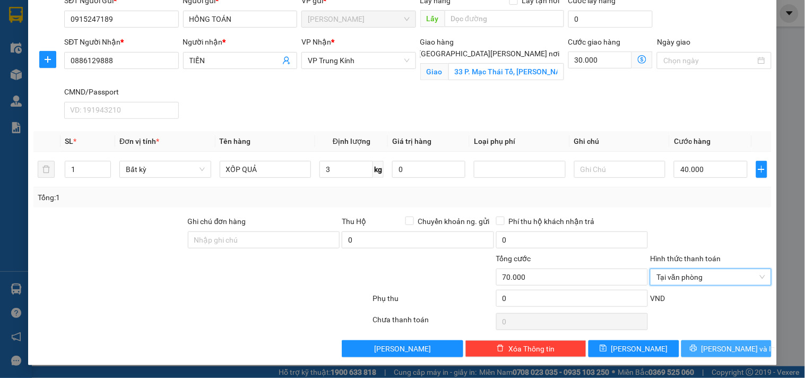
drag, startPoint x: 712, startPoint y: 348, endPoint x: 630, endPoint y: 316, distance: 87.5
click at [713, 348] on span "[PERSON_NAME] và In" at bounding box center [739, 349] width 74 height 12
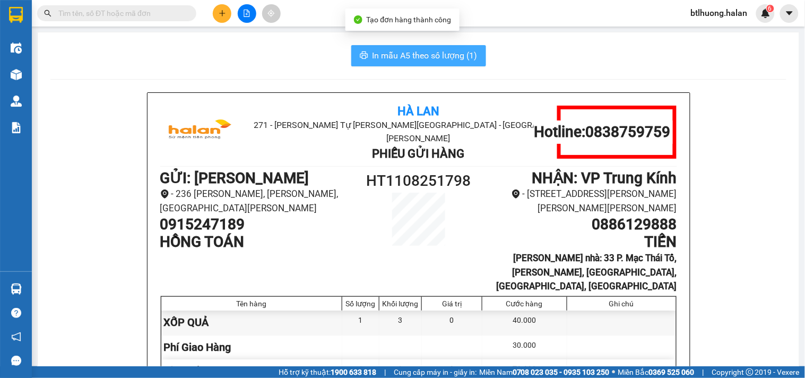
click at [454, 46] on button "In mẫu A5 theo số lượng (1)" at bounding box center [418, 55] width 135 height 21
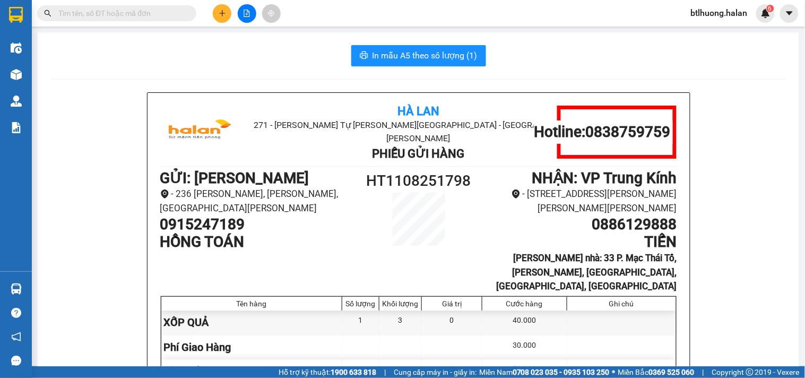
click at [215, 59] on div "In mẫu A5 theo số lượng (1)" at bounding box center [418, 55] width 736 height 21
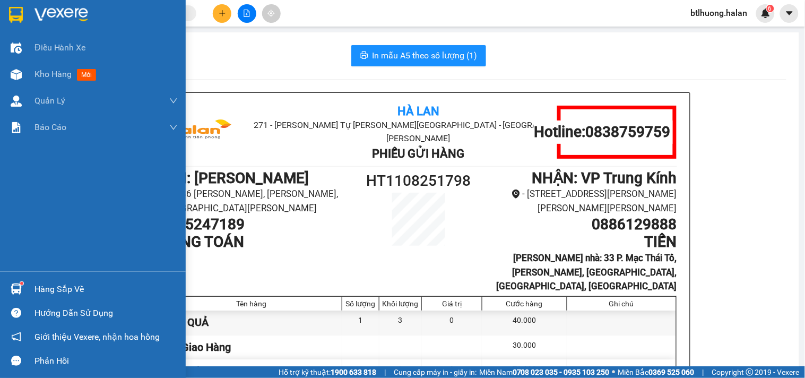
drag, startPoint x: 15, startPoint y: 280, endPoint x: 43, endPoint y: 275, distance: 28.6
click at [17, 280] on div at bounding box center [16, 289] width 19 height 19
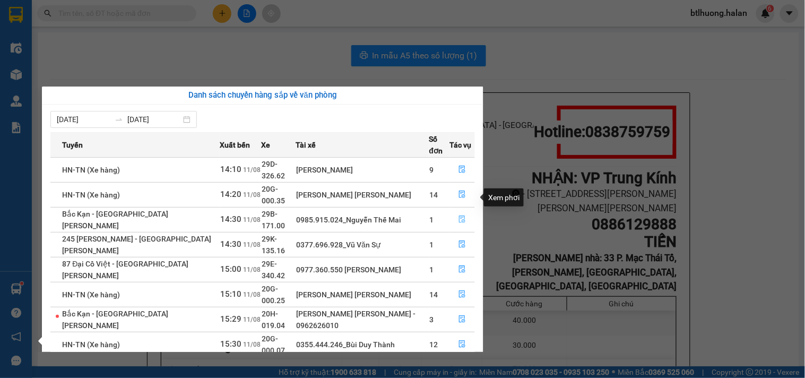
click at [459, 215] on icon "file-done" at bounding box center [462, 218] width 7 height 7
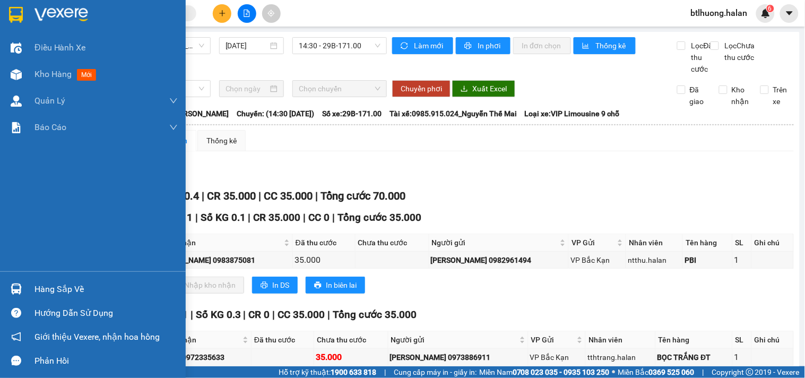
click at [17, 292] on img at bounding box center [16, 288] width 11 height 11
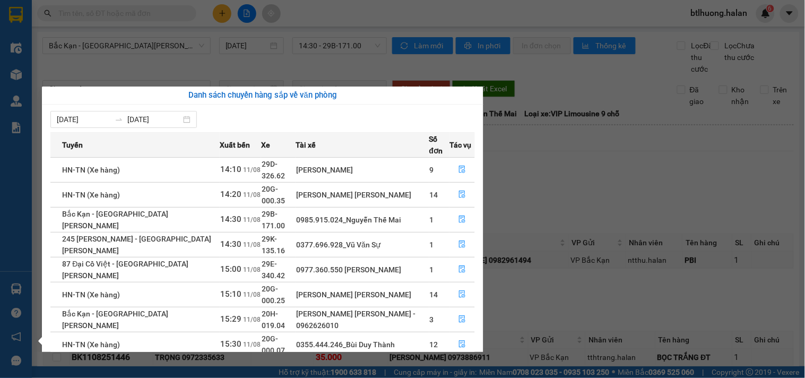
click at [545, 89] on section "Kết quả tìm kiếm ( 208 ) Bộ lọc Mã ĐH Trạng thái Món hàng Thu hộ Tổng cước Chưa…" at bounding box center [402, 189] width 805 height 378
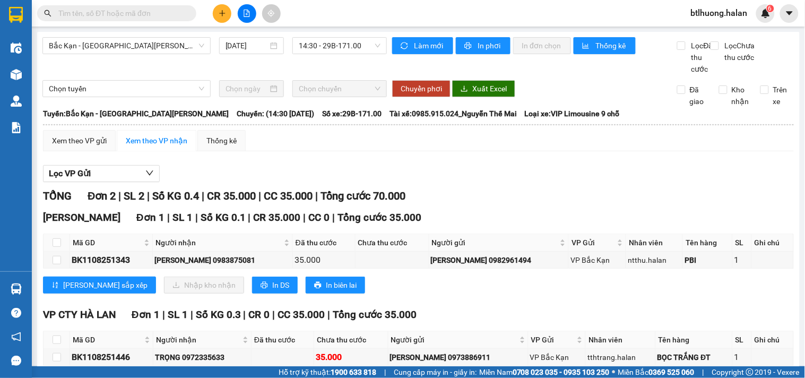
click at [176, 13] on input "text" at bounding box center [120, 13] width 125 height 12
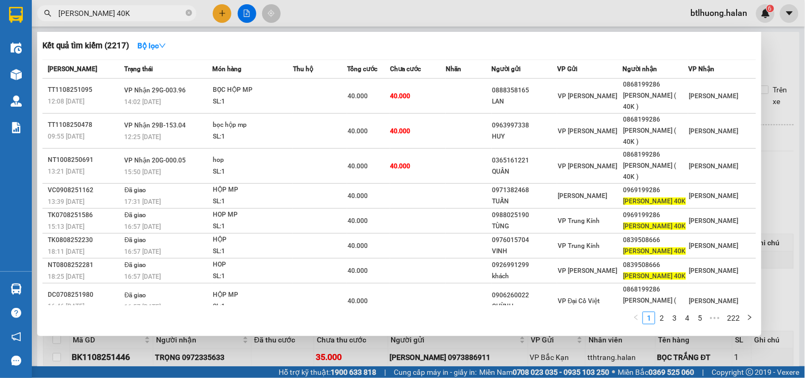
type input "HUYỀN 40K"
click at [356, 20] on div at bounding box center [402, 189] width 805 height 378
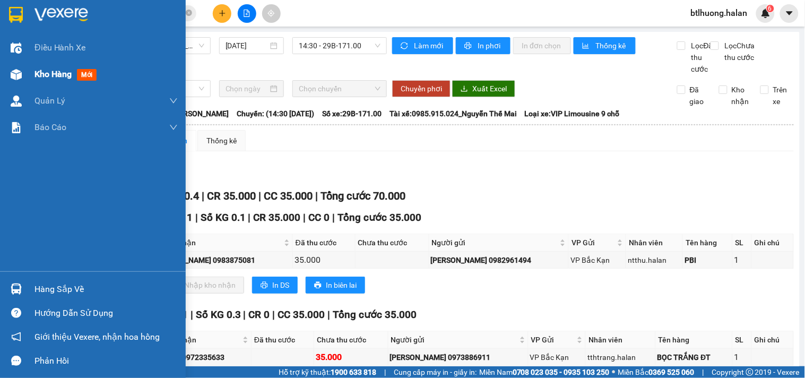
click at [44, 75] on span "Kho hàng" at bounding box center [52, 74] width 37 height 10
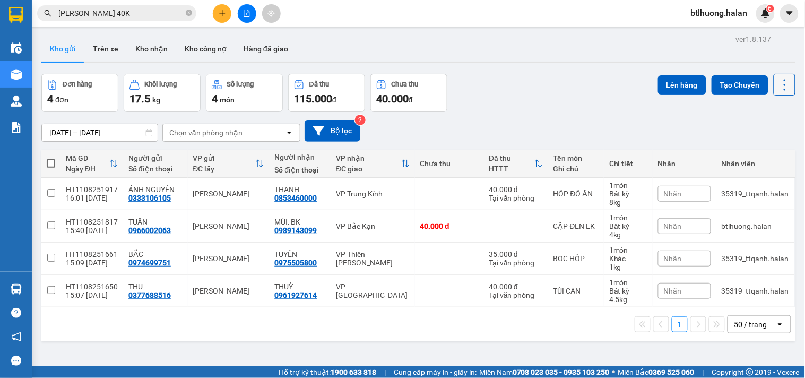
click at [778, 83] on icon at bounding box center [785, 84] width 15 height 15
click at [767, 145] on li "Làm mới" at bounding box center [756, 151] width 80 height 19
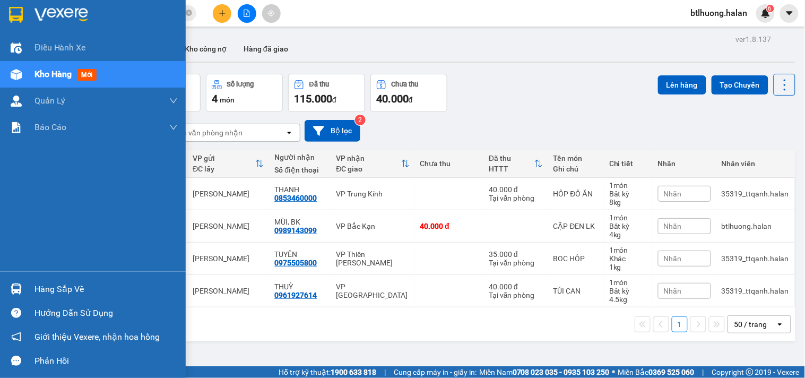
click at [130, 287] on div "Hàng sắp về" at bounding box center [105, 289] width 143 height 16
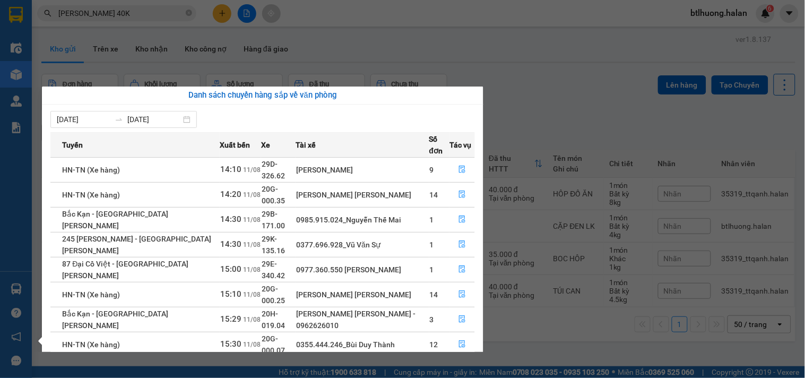
click at [430, 59] on section "Kết quả tìm kiếm ( 2217 ) Bộ lọc Mã ĐH Trạng thái Món hàng Thu hộ Tổng cước Chư…" at bounding box center [402, 189] width 805 height 378
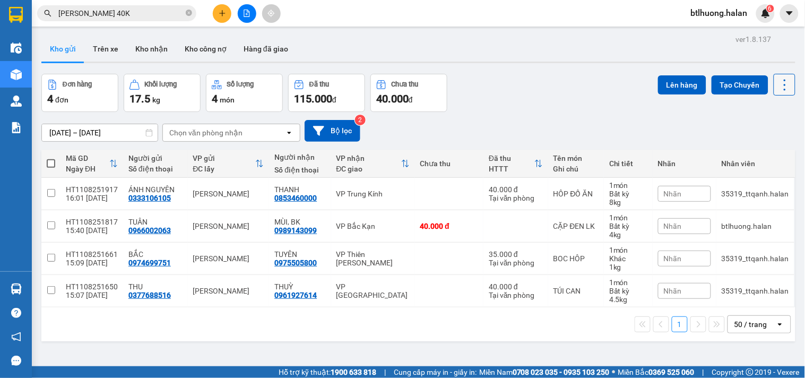
click at [778, 84] on icon at bounding box center [785, 84] width 15 height 15
click at [773, 154] on span "Làm mới" at bounding box center [760, 151] width 29 height 11
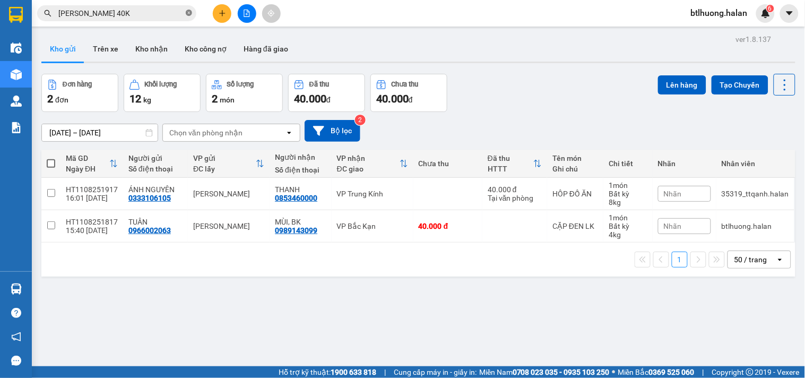
click at [187, 13] on icon "close-circle" at bounding box center [189, 13] width 6 height 6
click at [167, 12] on input "text" at bounding box center [120, 13] width 125 height 12
click at [224, 12] on icon "plus" at bounding box center [222, 13] width 7 height 7
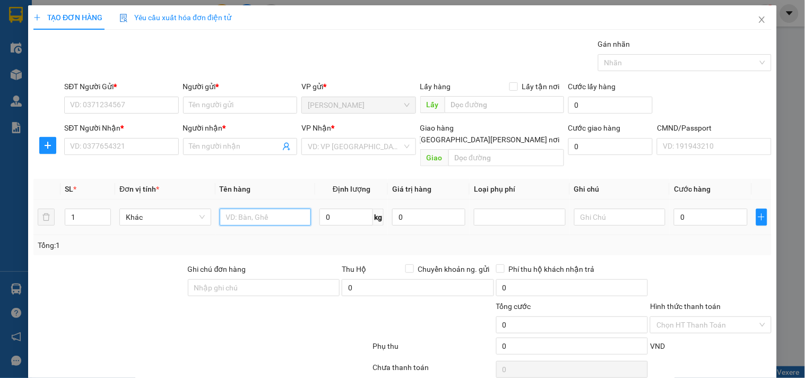
click at [259, 211] on input "text" at bounding box center [266, 217] width 92 height 17
click at [228, 209] on input "SỊT MÈO" at bounding box center [266, 217] width 92 height 17
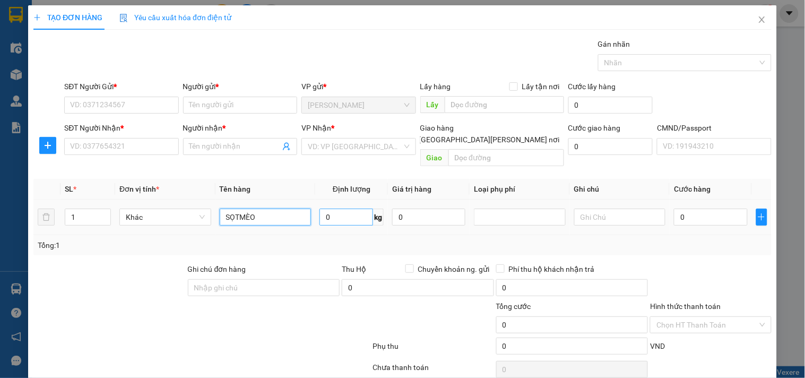
type input "SỌTMÈO"
click at [327, 209] on input "0" at bounding box center [346, 217] width 54 height 17
type input "3.5"
drag, startPoint x: 115, startPoint y: 96, endPoint x: 123, endPoint y: 96, distance: 8.0
click at [116, 96] on div "SĐT Người Gửi * VD: 0371234567" at bounding box center [121, 99] width 114 height 37
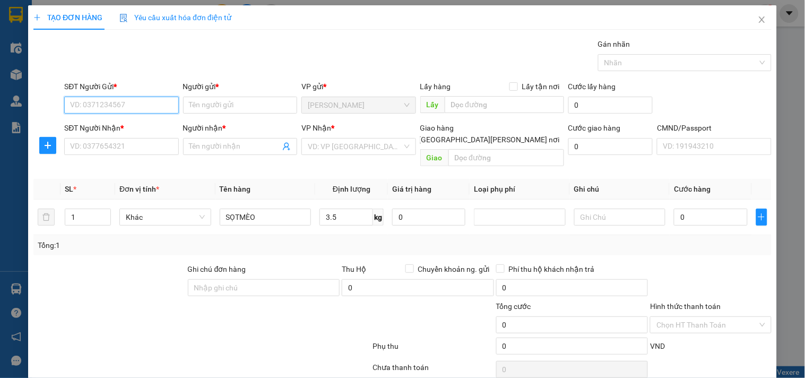
click at [127, 109] on input "SĐT Người Gửi *" at bounding box center [121, 105] width 114 height 17
type input "0865111995"
click at [107, 125] on div "0865111995 - ĐỨC" at bounding box center [129, 126] width 119 height 12
type input "ĐỨC"
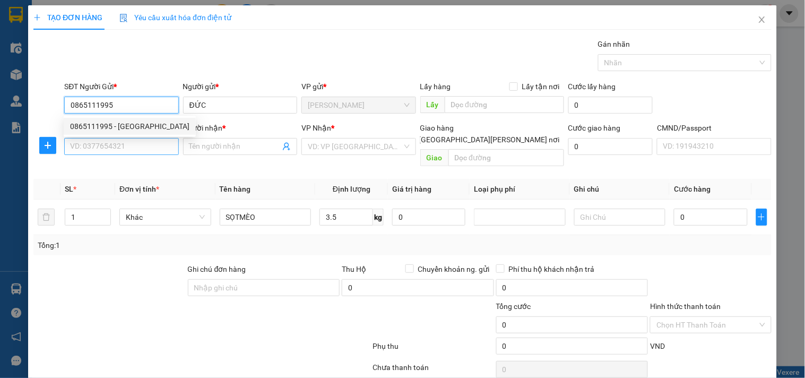
type input "0865111995"
click at [104, 139] on input "SĐT Người Nhận *" at bounding box center [121, 146] width 114 height 17
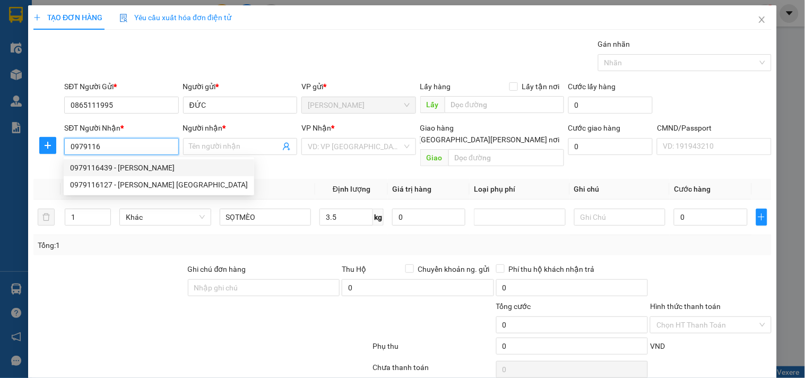
click at [111, 160] on div "0979116439 - HIỀN" at bounding box center [159, 167] width 191 height 17
type input "0979116439"
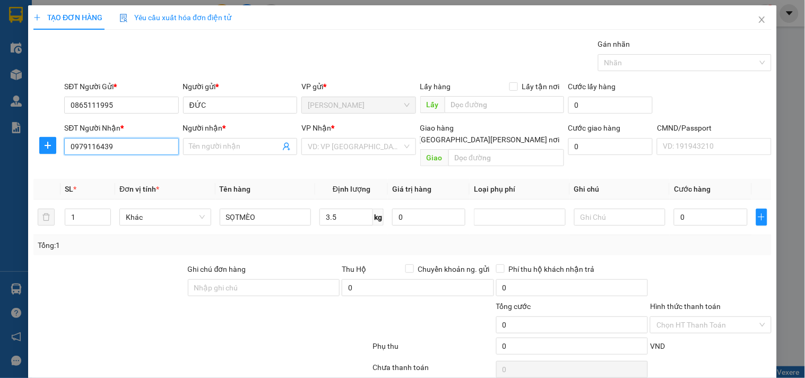
type input "HIỀN"
type input "0979116439"
click at [44, 140] on button "button" at bounding box center [47, 145] width 17 height 17
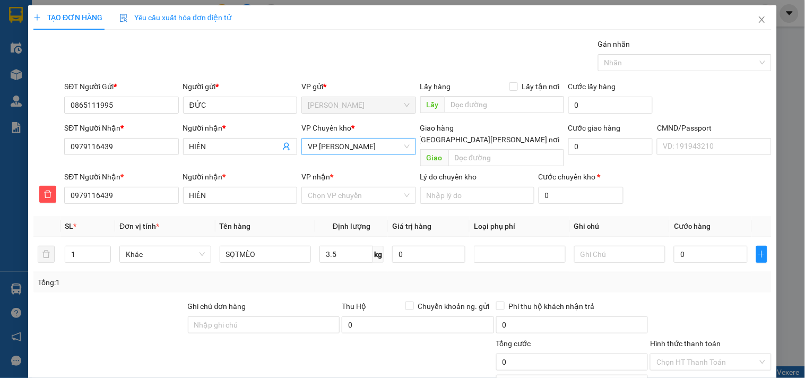
click at [335, 149] on span "VP [GEOGRAPHIC_DATA]" at bounding box center [358, 147] width 101 height 16
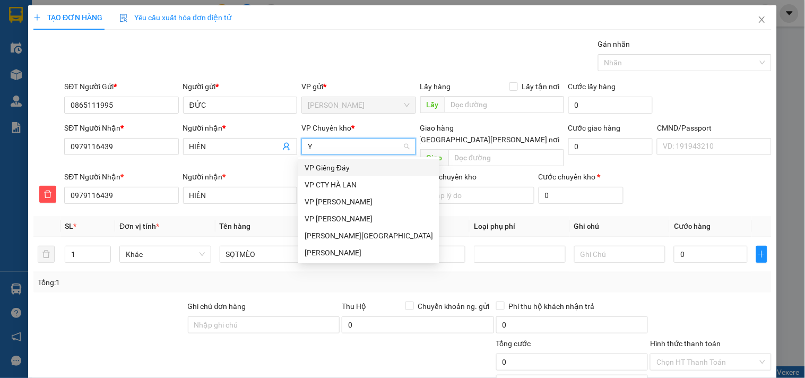
type input "YB"
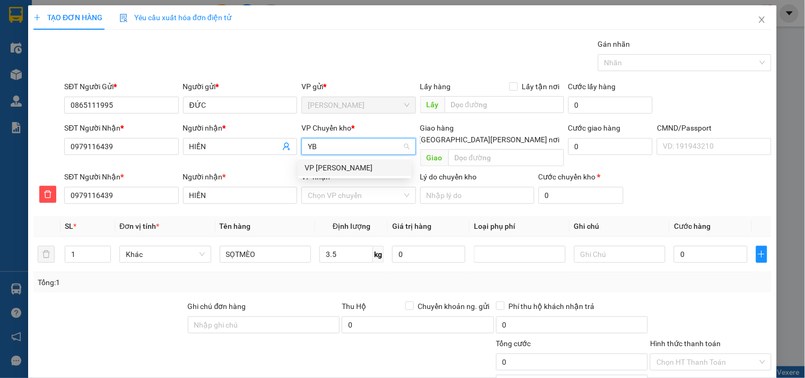
click at [330, 166] on div "VP [GEOGRAPHIC_DATA]" at bounding box center [355, 168] width 100 height 12
click at [312, 187] on input "VP nhận *" at bounding box center [355, 195] width 94 height 16
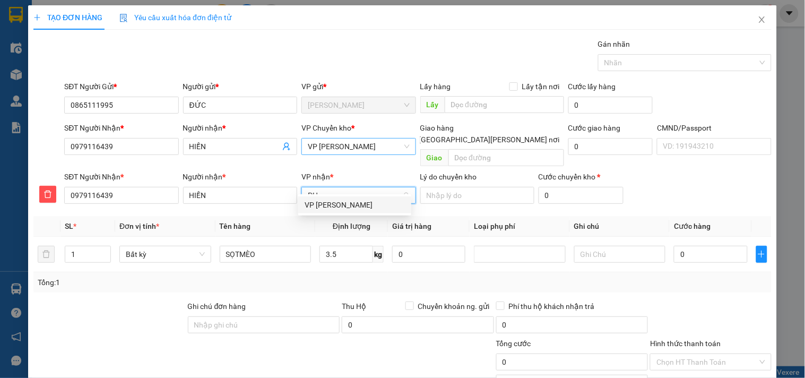
type input "PHU"
click at [328, 198] on div "VP [GEOGRAPHIC_DATA]" at bounding box center [354, 204] width 113 height 17
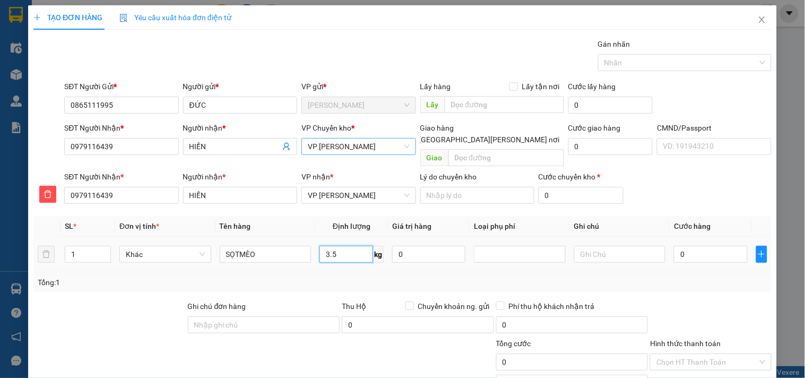
click at [347, 246] on input "3.5" at bounding box center [346, 254] width 54 height 17
drag, startPoint x: 396, startPoint y: 257, endPoint x: 412, endPoint y: 257, distance: 16.5
click at [396, 257] on td "0" at bounding box center [429, 255] width 82 height 36
click at [681, 246] on input "0" at bounding box center [710, 254] width 73 height 17
type input "0"
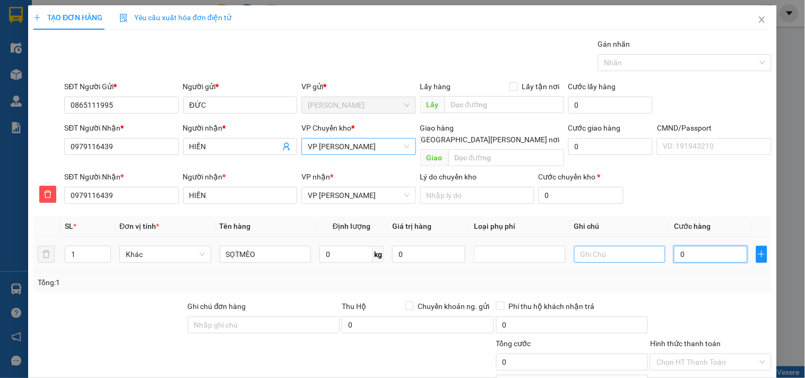
type input "2"
type input "20"
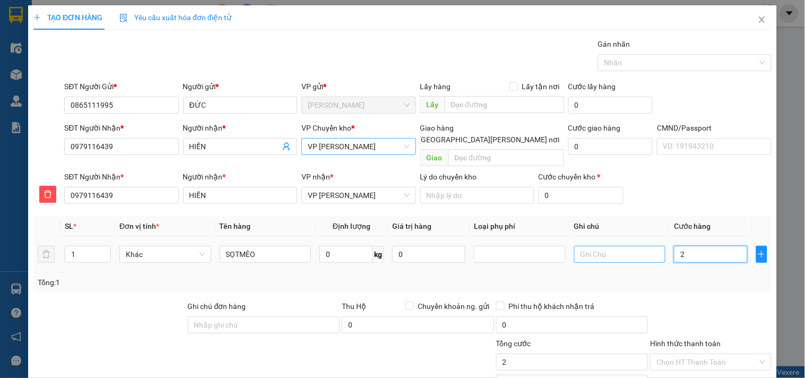
type input "20"
type input "20.000"
click at [688, 300] on div at bounding box center [710, 318] width 123 height 37
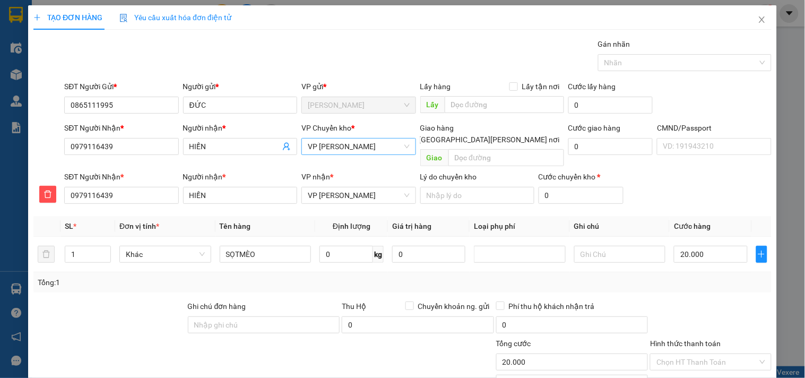
scroll to position [73, 0]
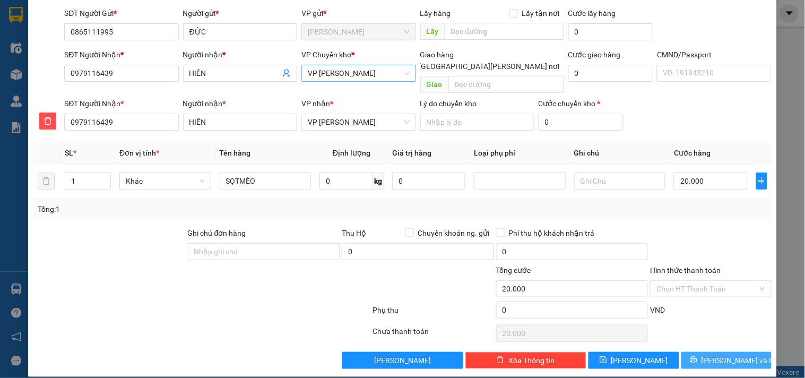
click at [697, 352] on button "[PERSON_NAME] và In" at bounding box center [726, 360] width 90 height 17
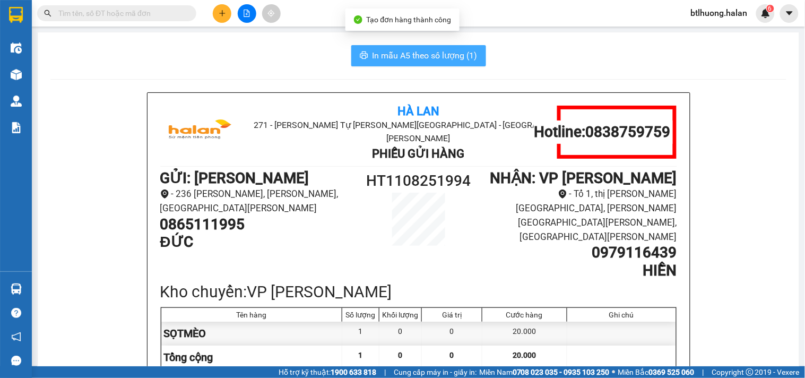
click at [407, 59] on span "In mẫu A5 theo số lượng (1)" at bounding box center [425, 55] width 105 height 13
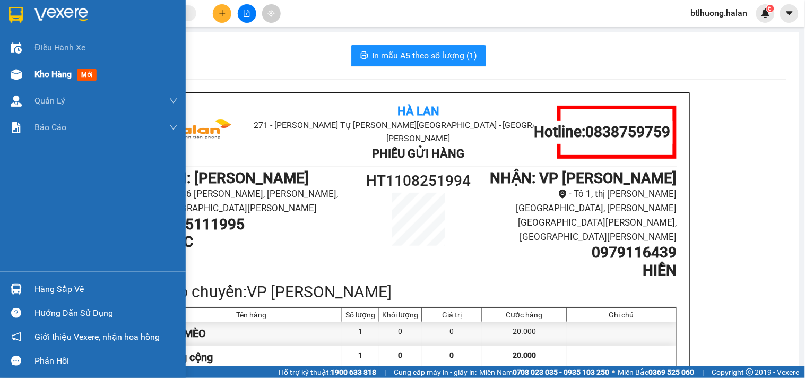
click at [24, 75] on div at bounding box center [16, 74] width 19 height 19
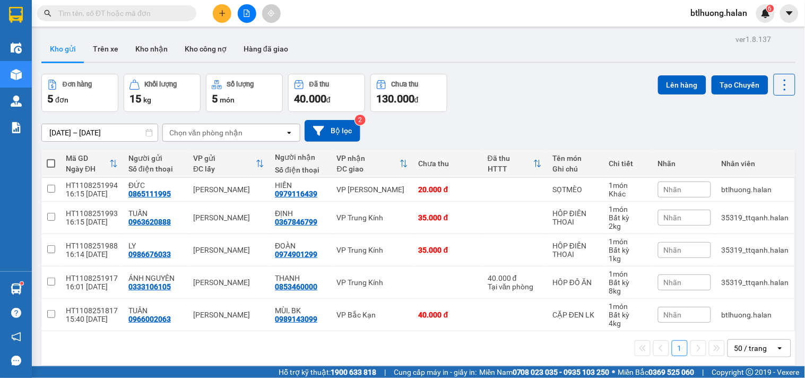
drag, startPoint x: 96, startPoint y: 63, endPoint x: 28, endPoint y: 279, distance: 226.9
click at [28, 279] on div "Hàng sắp về Hướng dẫn sử dụng Giới thiệu Vexere, nhận hoa hồng Phản hồi" at bounding box center [16, 321] width 32 height 101
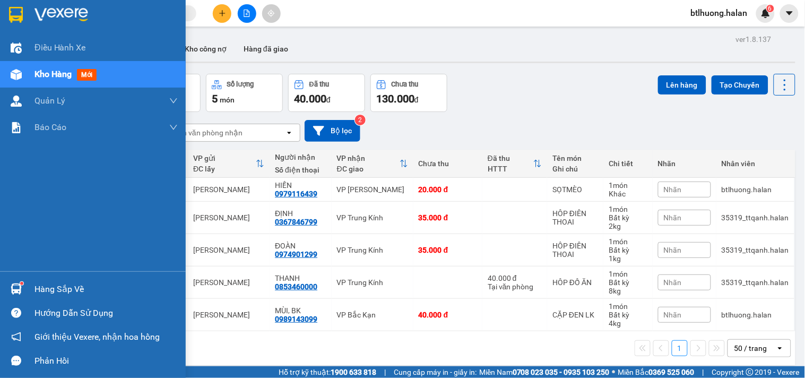
drag, startPoint x: 20, startPoint y: 280, endPoint x: 15, endPoint y: 285, distance: 7.1
click at [18, 282] on div at bounding box center [16, 289] width 19 height 19
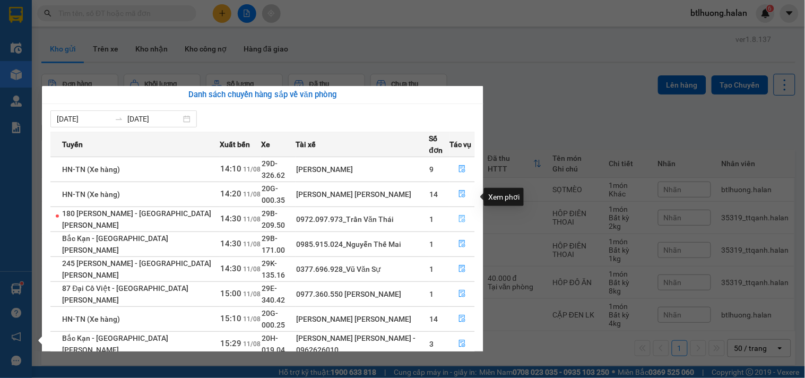
click at [459, 215] on icon "file-done" at bounding box center [462, 218] width 7 height 7
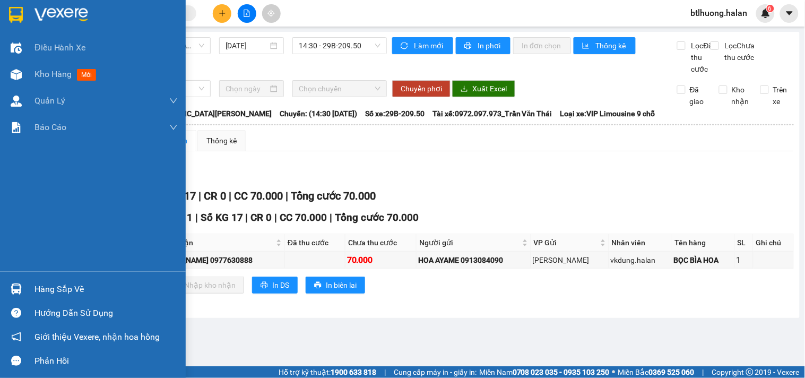
click at [24, 284] on div at bounding box center [16, 289] width 19 height 19
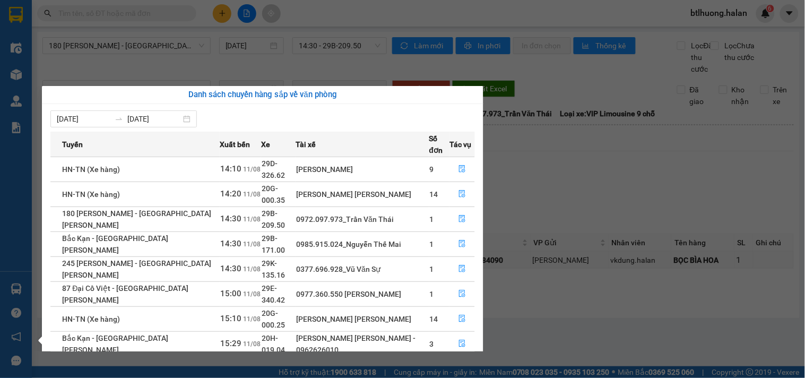
click at [629, 167] on section "Kết quả tìm kiếm ( 2217 ) Bộ lọc Mã ĐH Trạng thái Món hàng Thu hộ Tổng cước Chư…" at bounding box center [402, 189] width 805 height 378
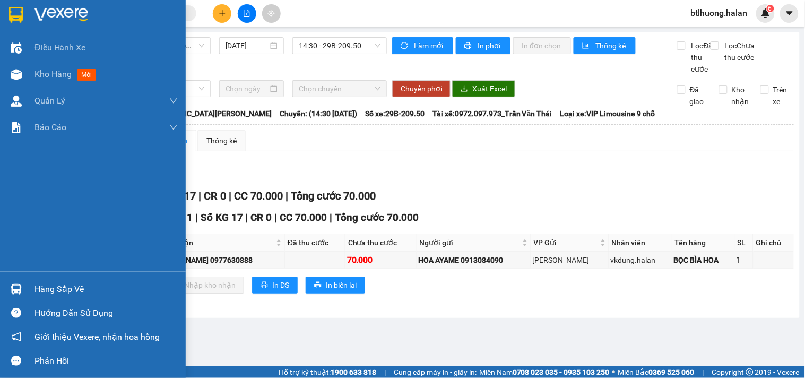
click at [17, 287] on img at bounding box center [16, 288] width 11 height 11
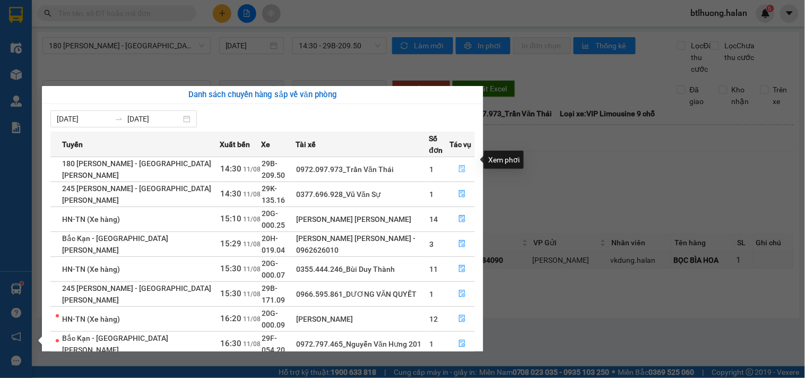
click at [459, 165] on icon "file-done" at bounding box center [462, 168] width 7 height 7
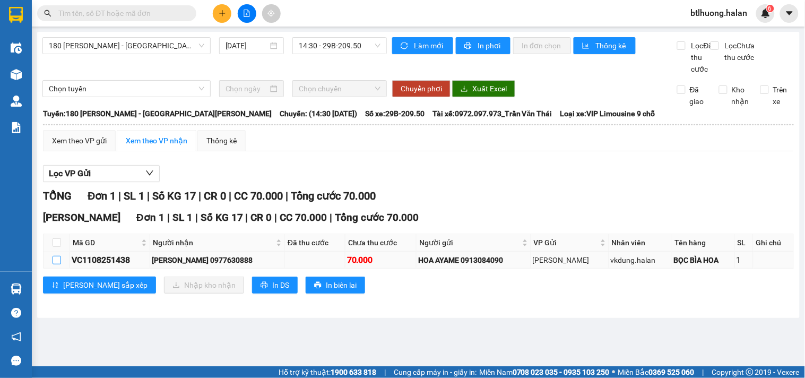
click at [54, 264] on input "checkbox" at bounding box center [57, 260] width 8 height 8
checkbox input "true"
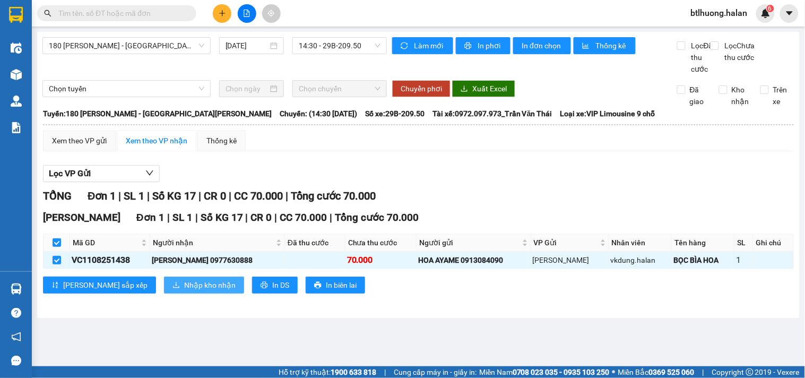
click at [164, 289] on button "Nhập kho nhận" at bounding box center [204, 285] width 80 height 17
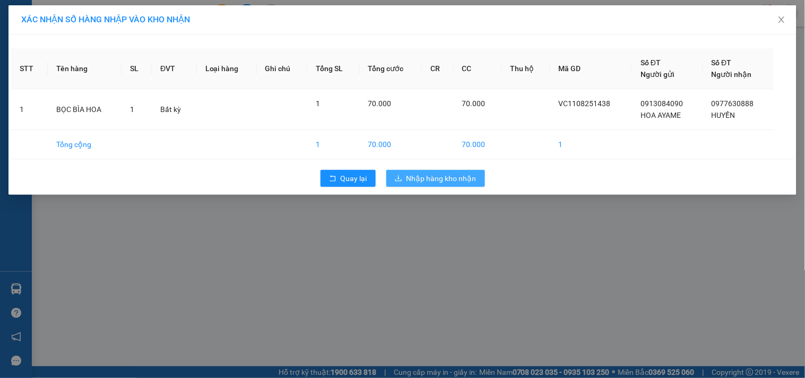
click at [427, 178] on span "Nhập hàng kho nhận" at bounding box center [442, 178] width 70 height 12
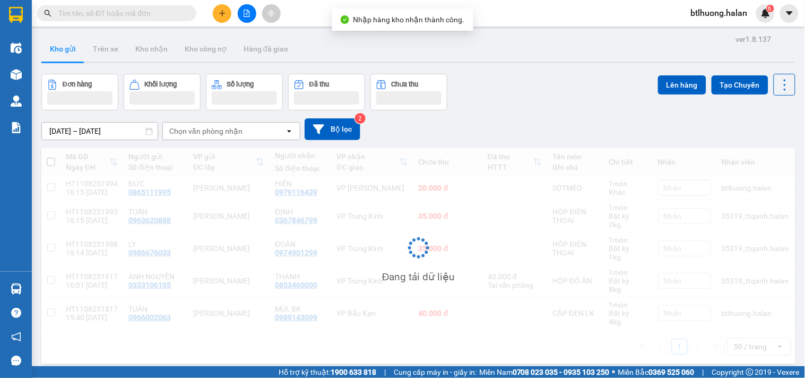
click at [32, 285] on main "ver 1.8.137 Kho gửi Trên xe Kho nhận Kho công nợ Hàng đã giao Đơn hàng Khối lượ…" at bounding box center [402, 183] width 805 height 366
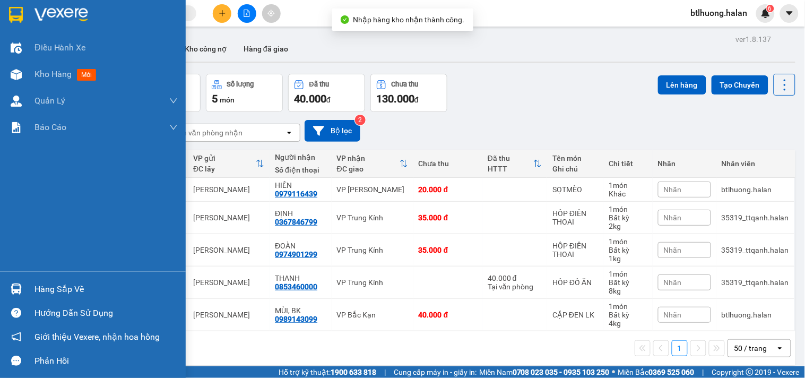
click at [16, 287] on img at bounding box center [16, 288] width 11 height 11
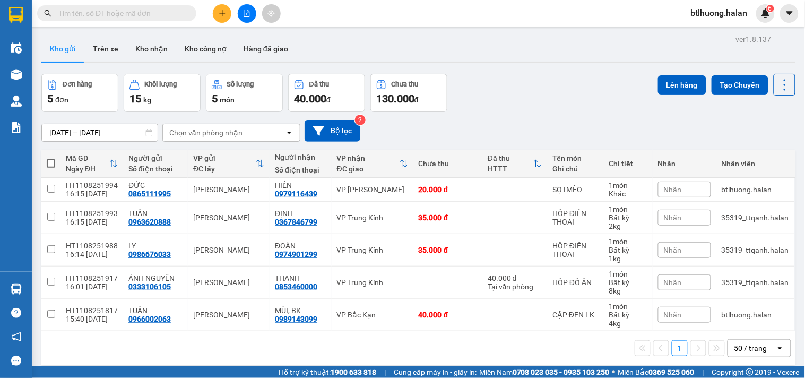
click at [554, 118] on section "Kết quả tìm kiếm ( 2217 ) Bộ lọc Mã ĐH Trạng thái Món hàng Thu hộ Tổng cước Chư…" at bounding box center [402, 189] width 805 height 378
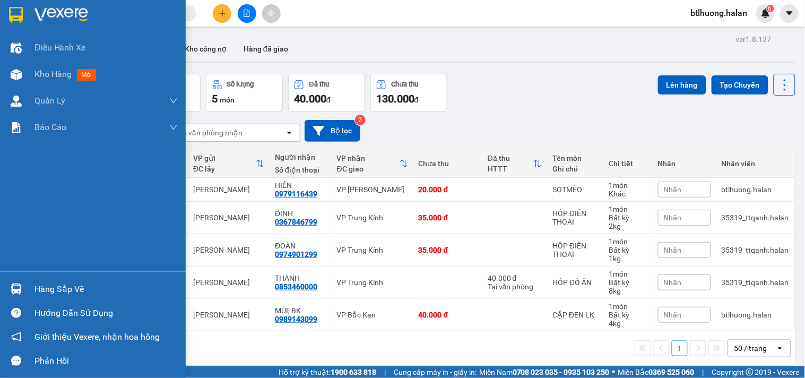
click at [35, 284] on div "Hàng sắp về" at bounding box center [105, 289] width 143 height 16
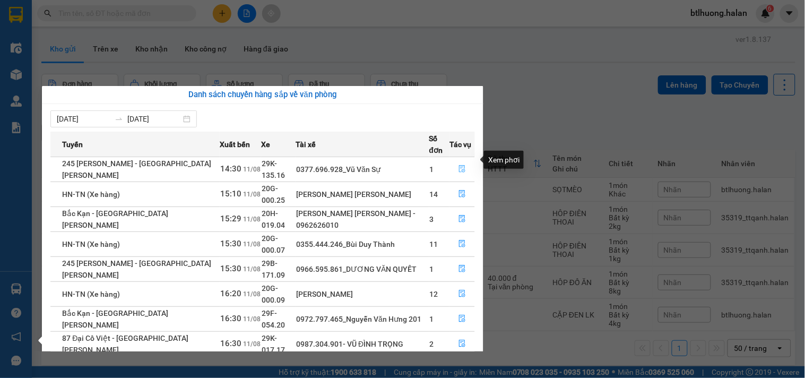
click at [462, 165] on icon "file-done" at bounding box center [462, 168] width 7 height 7
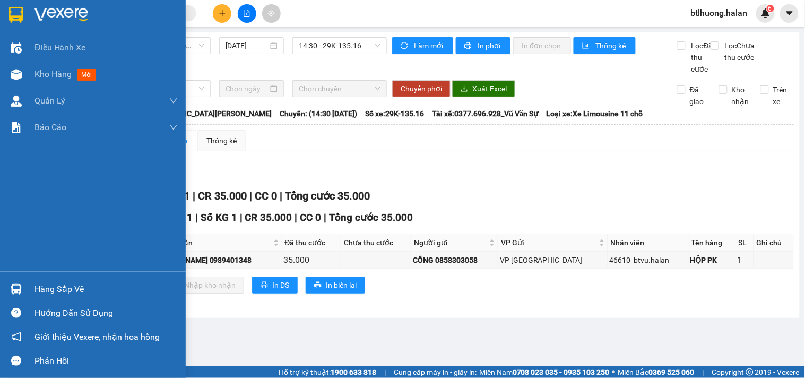
click at [9, 287] on div at bounding box center [16, 289] width 19 height 19
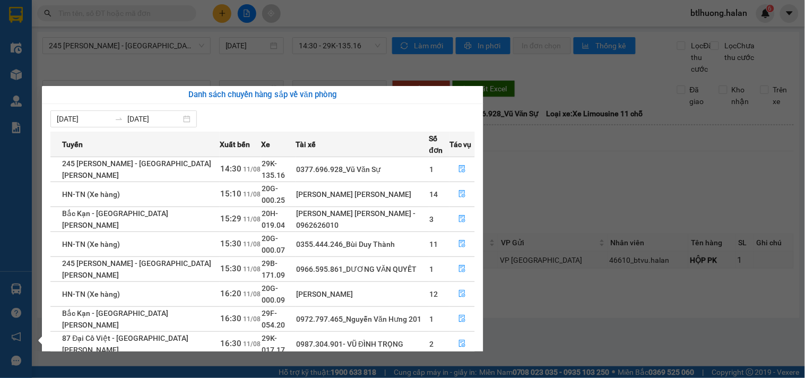
click at [109, 6] on section "Kết quả tìm kiếm ( 2217 ) Bộ lọc Mã ĐH Trạng thái Món hàng Thu hộ Tổng cước Chư…" at bounding box center [402, 189] width 805 height 378
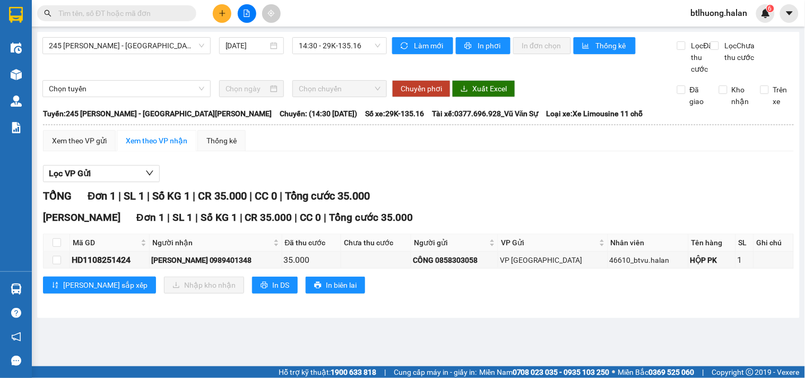
click at [140, 12] on input "text" at bounding box center [120, 13] width 125 height 12
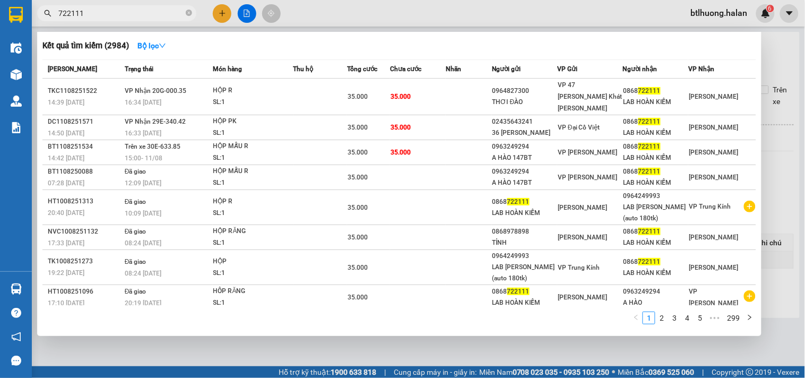
type input "722111"
click at [353, 10] on div at bounding box center [402, 189] width 805 height 378
click at [174, 16] on input "722111" at bounding box center [120, 13] width 125 height 12
click at [185, 12] on span "722111" at bounding box center [116, 13] width 159 height 16
click at [189, 10] on icon "close-circle" at bounding box center [189, 13] width 6 height 6
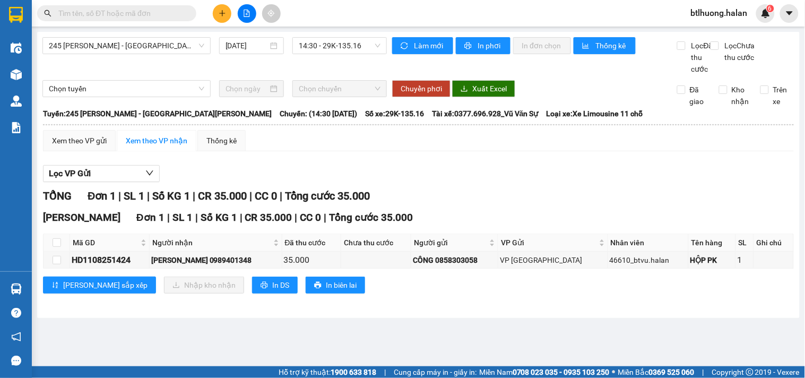
click at [156, 16] on input "text" at bounding box center [120, 13] width 125 height 12
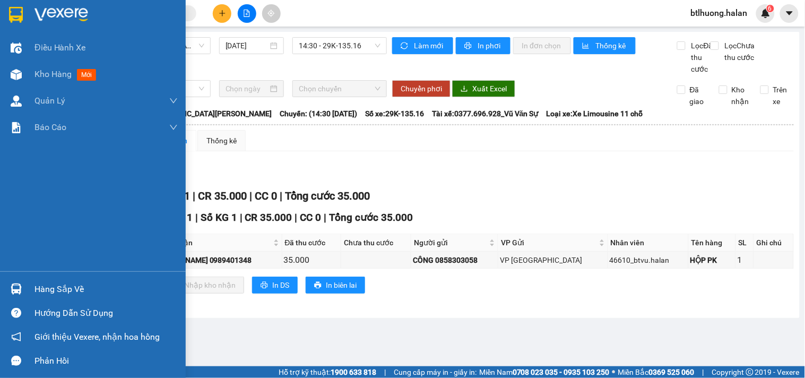
click at [29, 282] on div "Hàng sắp về" at bounding box center [93, 289] width 186 height 24
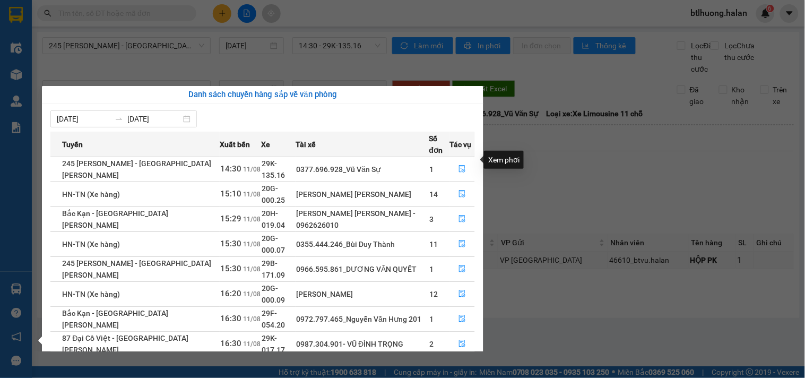
click at [545, 152] on section "Kết quả tìm kiếm ( 2984 ) Bộ lọc Mã ĐH Trạng thái Món hàng Thu hộ Tổng cước Chư…" at bounding box center [402, 189] width 805 height 378
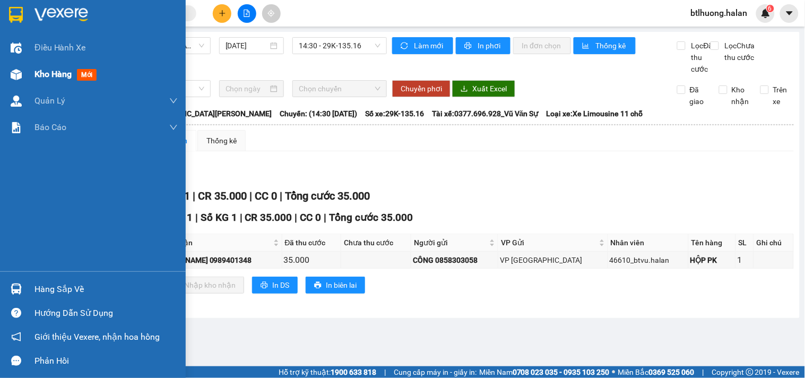
click at [56, 72] on span "Kho hàng" at bounding box center [52, 74] width 37 height 10
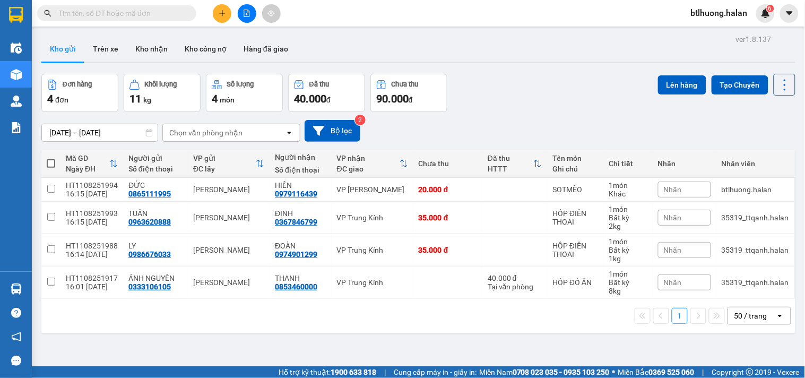
click at [184, 16] on span at bounding box center [116, 13] width 159 height 16
click at [158, 14] on input "text" at bounding box center [120, 13] width 125 height 12
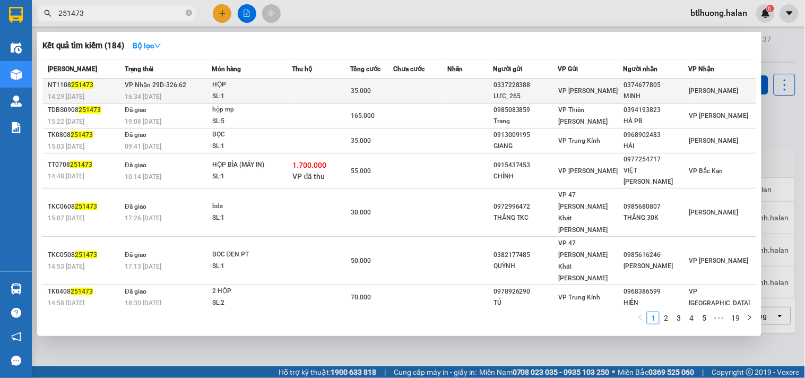
type input "251473"
click at [384, 93] on div "35.000" at bounding box center [372, 91] width 42 height 12
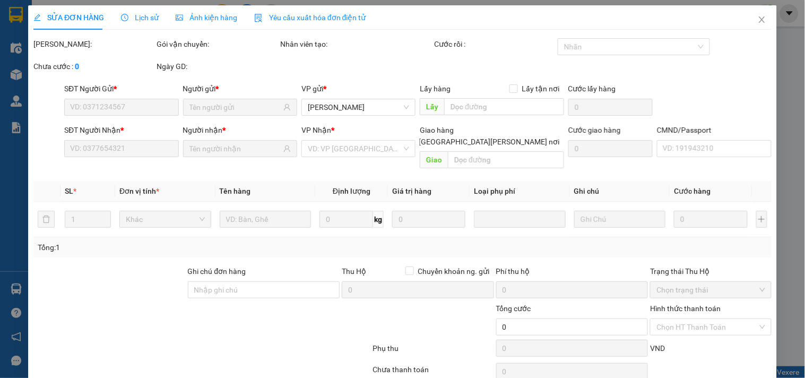
type input "0337228388"
type input "LỰC, 265"
type input "0374677805"
type input "MINH"
type input "35.000"
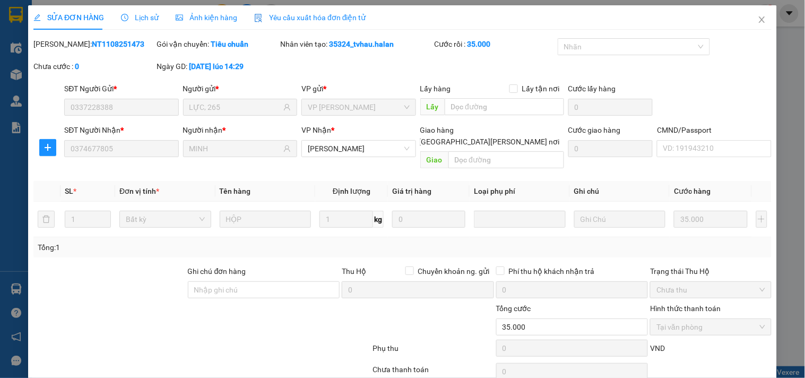
scroll to position [38, 0]
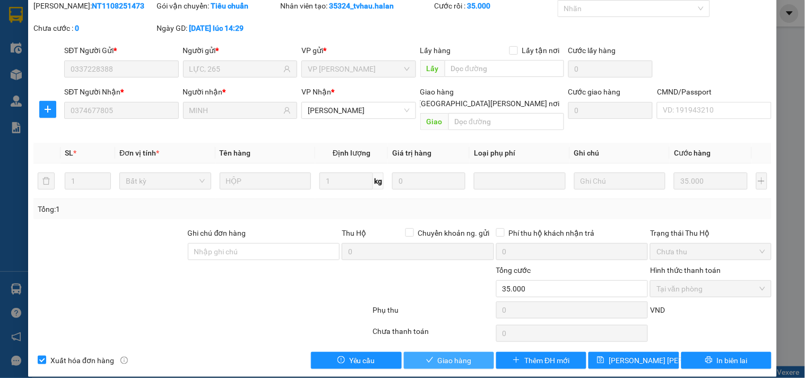
click at [450, 355] on span "Giao hàng" at bounding box center [455, 361] width 34 height 12
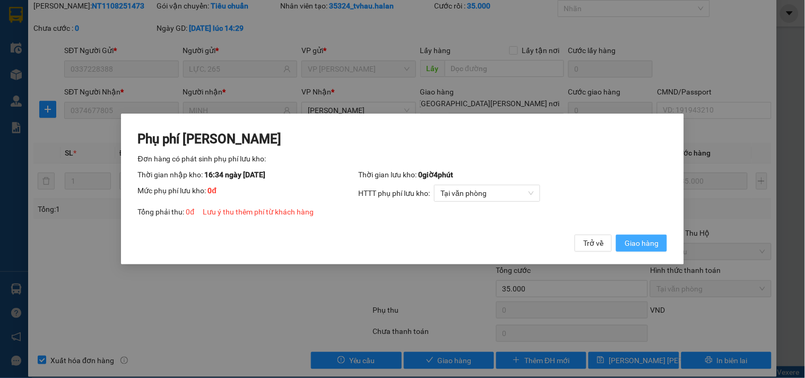
click at [648, 241] on span "Giao hàng" at bounding box center [642, 243] width 34 height 12
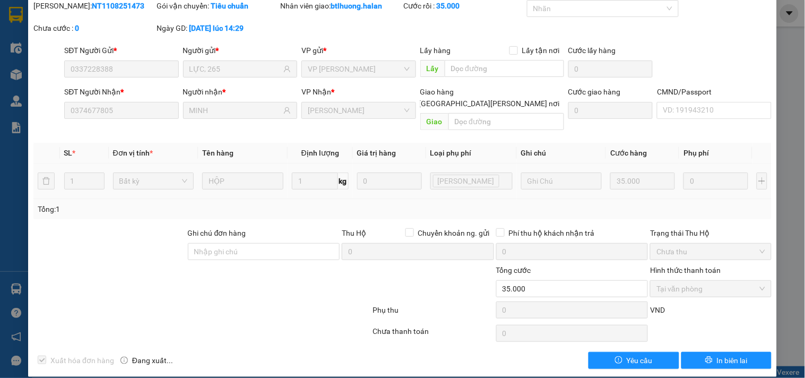
scroll to position [0, 0]
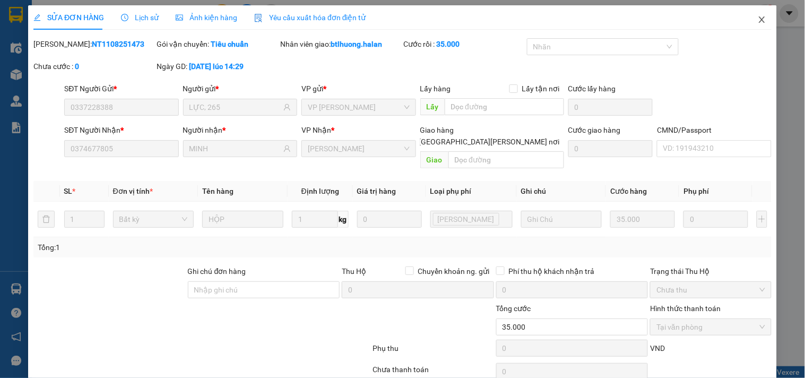
click at [758, 20] on icon "close" at bounding box center [762, 19] width 8 height 8
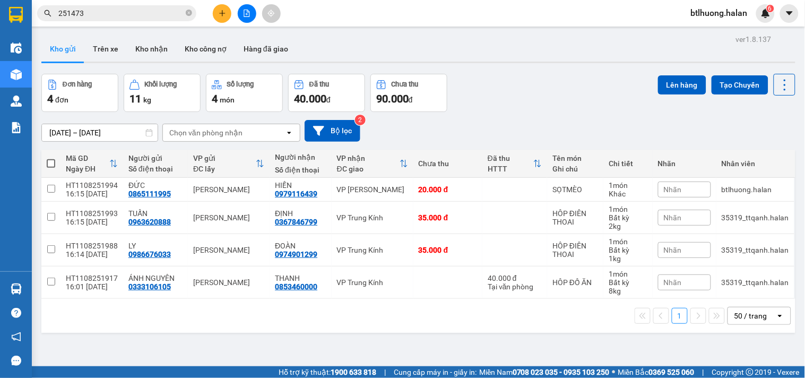
click at [215, 20] on div at bounding box center [247, 13] width 80 height 19
click at [221, 13] on icon "plus" at bounding box center [222, 13] width 6 height 1
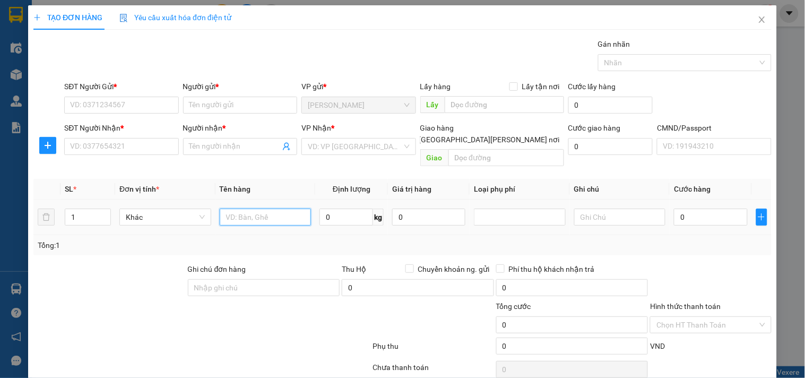
drag, startPoint x: 256, startPoint y: 209, endPoint x: 262, endPoint y: 205, distance: 7.1
click at [260, 209] on input "text" at bounding box center [266, 217] width 92 height 17
type input "HÔP ĐỒ ĂN"
click at [359, 209] on input "0" at bounding box center [346, 217] width 54 height 17
type input "3"
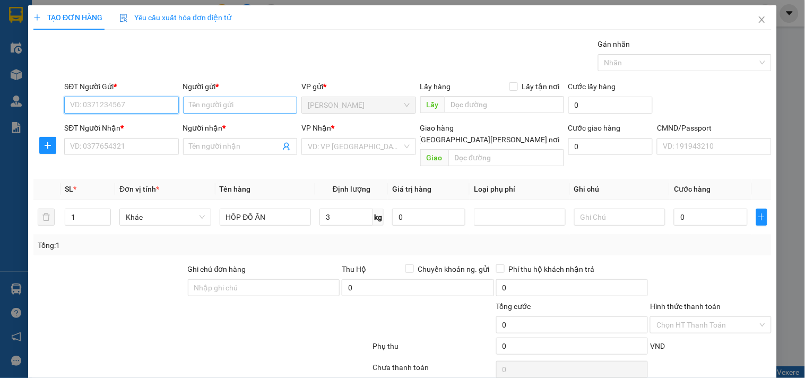
drag, startPoint x: 154, startPoint y: 104, endPoint x: 196, endPoint y: 101, distance: 42.6
click at [153, 103] on input "SĐT Người Gửi *" at bounding box center [121, 105] width 114 height 17
type input "0962653888"
click at [117, 123] on div "0962653888 - NGUYỆT" at bounding box center [122, 126] width 105 height 12
type input "NGUYỆT"
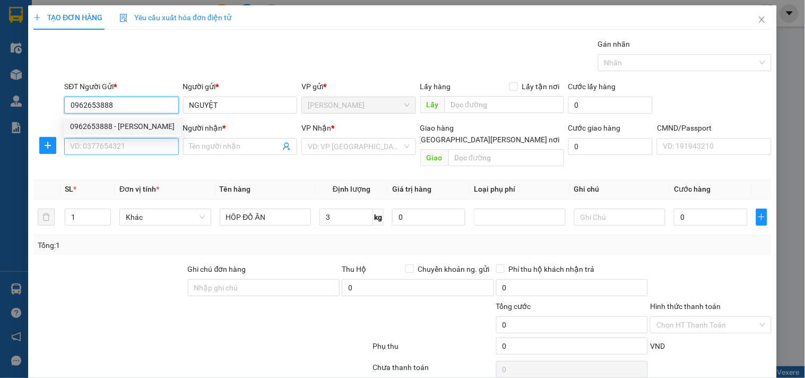
type input "0962653888"
click at [111, 143] on input "SĐT Người Nhận *" at bounding box center [121, 146] width 114 height 17
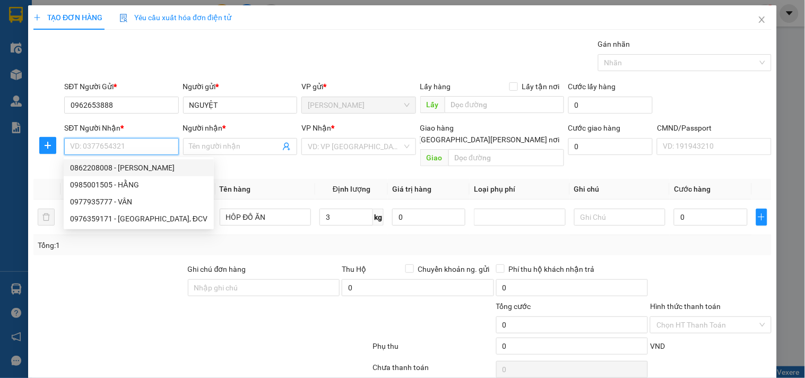
click at [120, 166] on div "0862208008 - LINH" at bounding box center [138, 168] width 137 height 12
type input "0862208008"
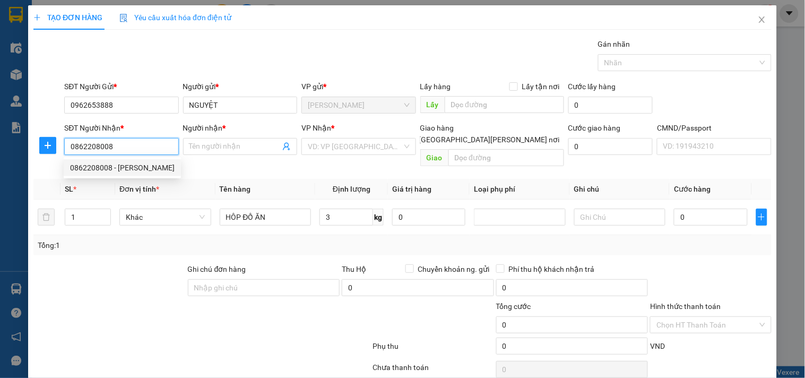
type input "LINH"
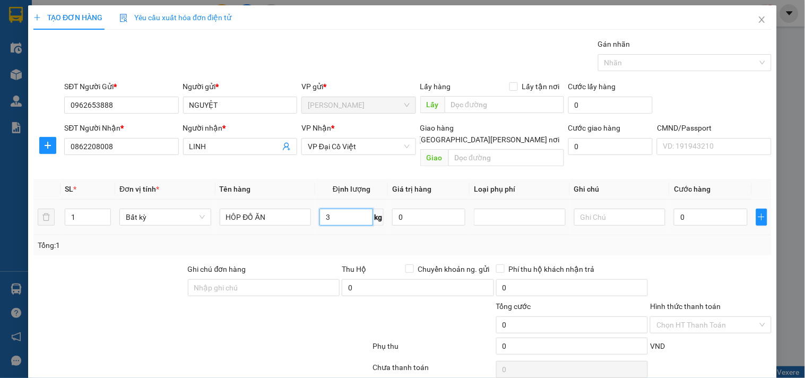
click at [337, 209] on input "3" at bounding box center [346, 217] width 54 height 17
click at [310, 239] on div "Tổng: 1" at bounding box center [403, 245] width 730 height 12
type input "40.000"
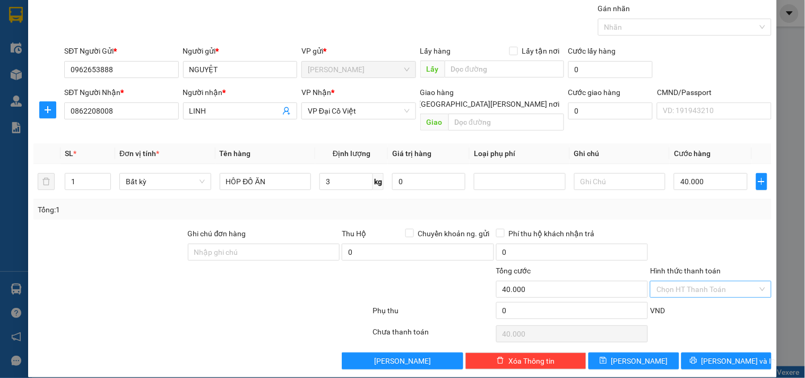
click at [702, 281] on input "Hình thức thanh toán" at bounding box center [707, 289] width 101 height 16
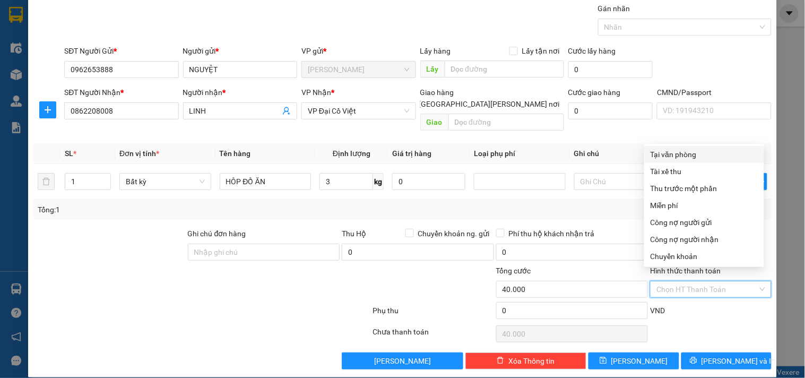
click at [710, 151] on div "Tại văn phòng" at bounding box center [704, 155] width 107 height 12
type input "0"
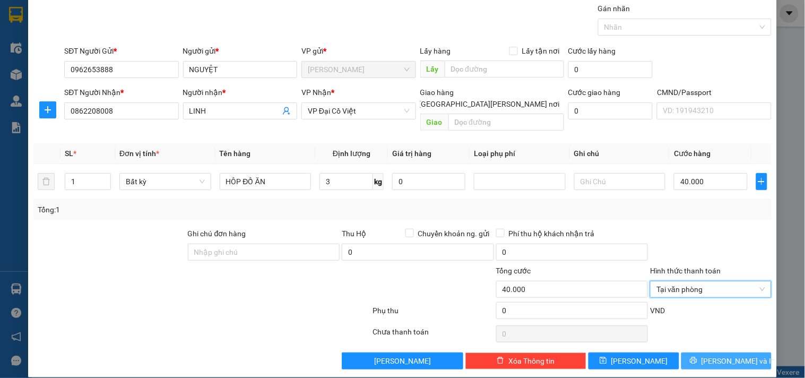
click at [720, 355] on span "[PERSON_NAME] và In" at bounding box center [739, 361] width 74 height 12
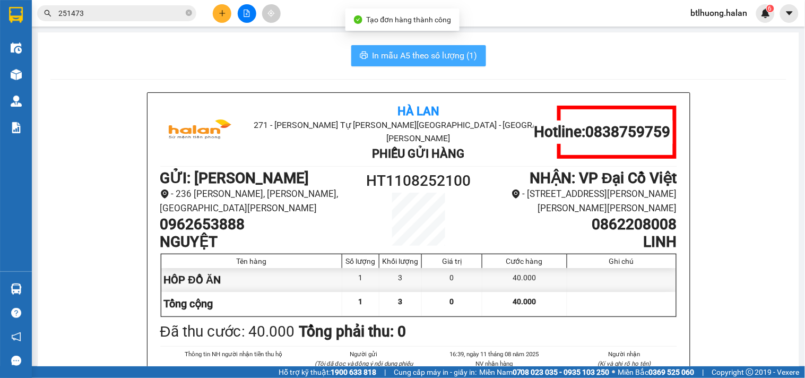
click at [366, 56] on button "In mẫu A5 theo số lượng (1)" at bounding box center [418, 55] width 135 height 21
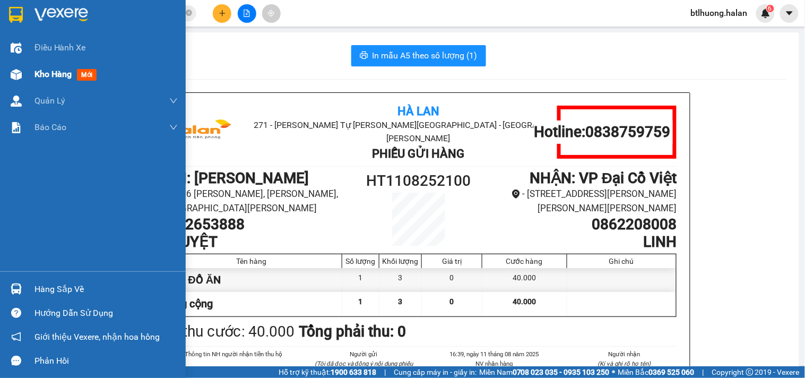
click at [30, 71] on div "Kho hàng mới" at bounding box center [93, 74] width 186 height 27
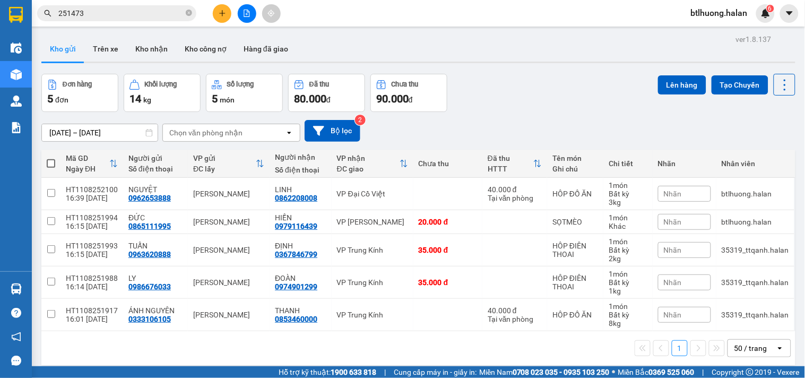
scroll to position [49, 0]
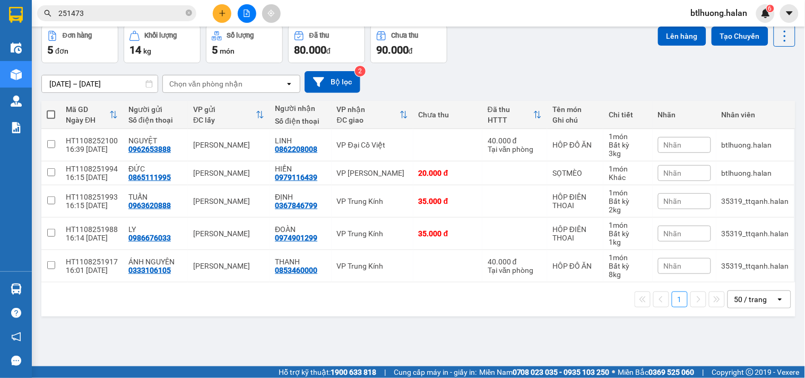
click at [140, 13] on input "251473" at bounding box center [120, 13] width 125 height 12
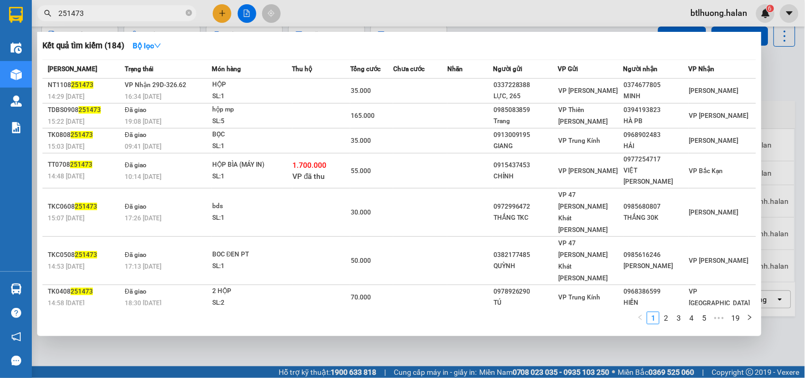
click at [140, 13] on input "251473" at bounding box center [120, 13] width 125 height 12
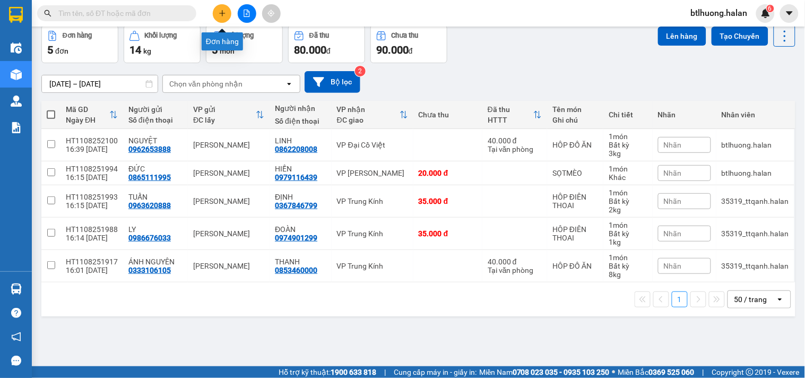
click at [219, 10] on icon "plus" at bounding box center [222, 13] width 7 height 7
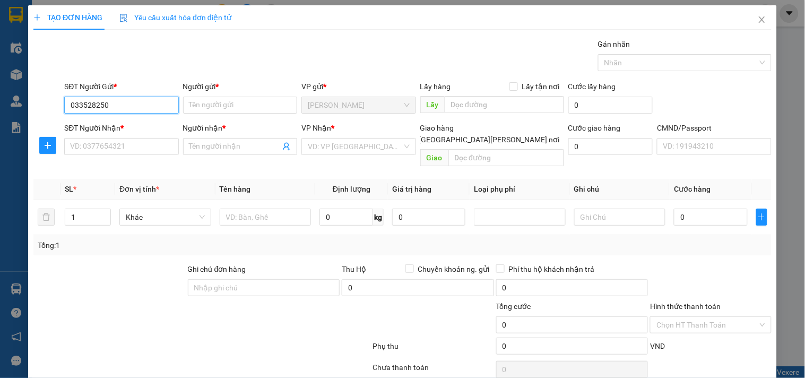
type input "0335282500"
click at [142, 120] on div "0335282500 - LB HOÀNG GIA" at bounding box center [129, 126] width 118 height 12
type input "LB HOÀNG GIA"
type input "0335282500"
click at [150, 157] on div "SĐT Người Nhận * VD: 0377654321" at bounding box center [121, 140] width 114 height 37
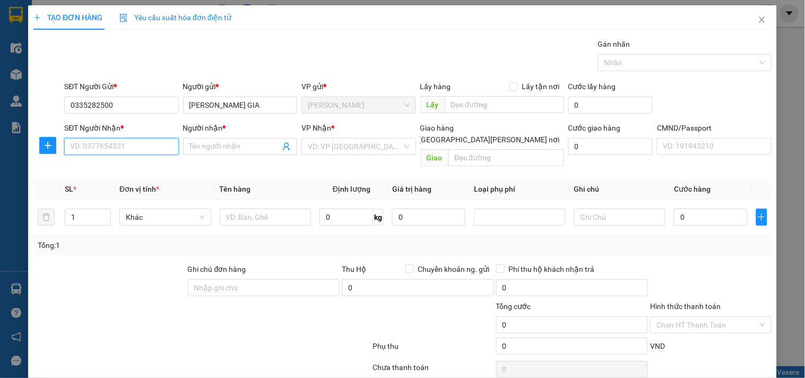
click at [152, 151] on input "SĐT Người Nhận *" at bounding box center [121, 146] width 114 height 17
type input "0912493593"
click at [124, 165] on div "0912493593 - HÀ" at bounding box center [129, 168] width 119 height 12
type input "HÀ"
type input "0912493593"
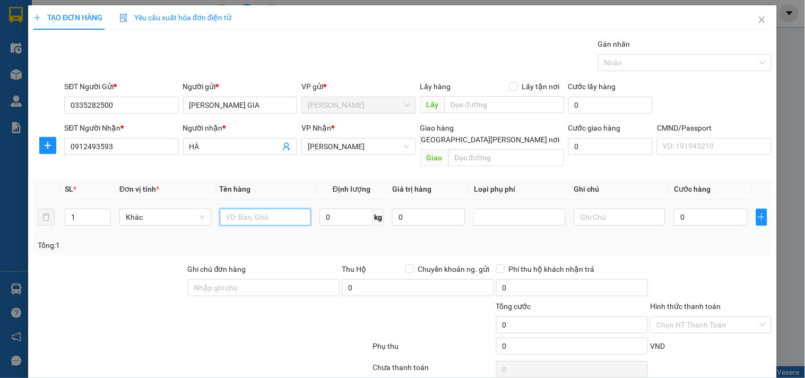
click at [279, 209] on input "text" at bounding box center [266, 217] width 92 height 17
click at [118, 147] on input "0912493593" at bounding box center [121, 146] width 114 height 17
click at [119, 145] on input "0912493593" at bounding box center [121, 146] width 114 height 17
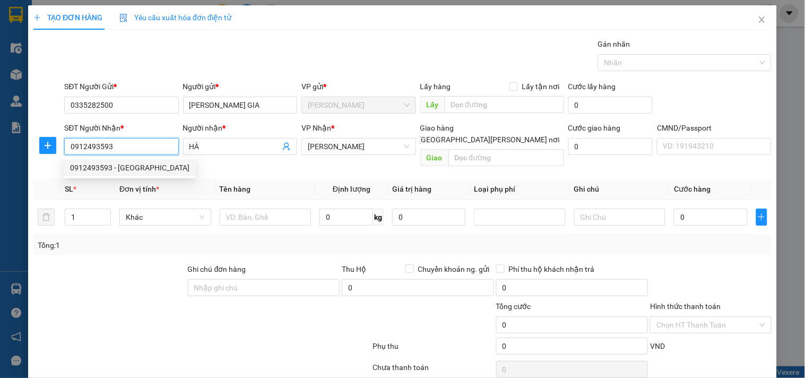
drag, startPoint x: 119, startPoint y: 145, endPoint x: 103, endPoint y: 145, distance: 15.4
click at [103, 145] on input "0912493593" at bounding box center [121, 146] width 114 height 17
click at [114, 99] on input "0335282500" at bounding box center [121, 105] width 114 height 17
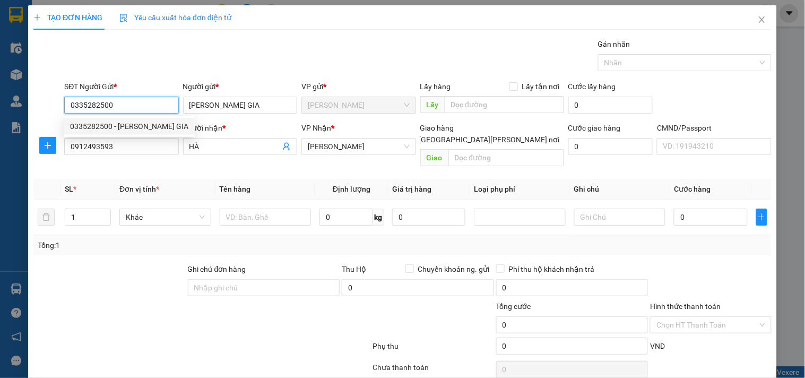
paste input "912493593"
type input "0912493593"
click at [108, 124] on div "0912493593 - HÀ" at bounding box center [129, 126] width 119 height 12
type input "HÀ"
type input "0912493593"
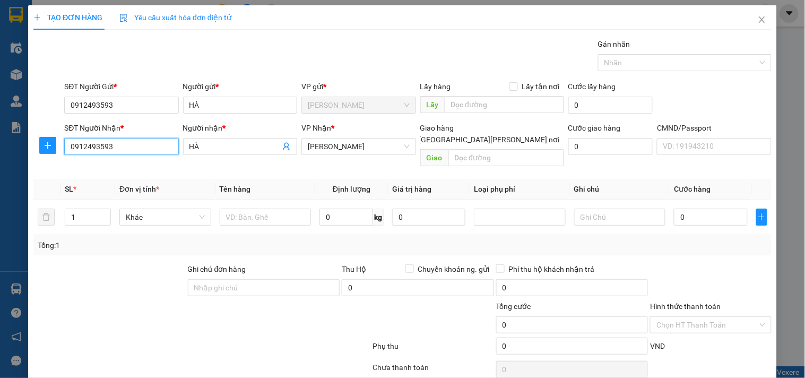
click at [126, 147] on input "0912493593" at bounding box center [121, 146] width 114 height 17
click at [124, 148] on input "0912493593" at bounding box center [121, 146] width 114 height 17
click at [119, 153] on input "0912493593" at bounding box center [121, 146] width 114 height 17
click at [120, 153] on input "0912493593" at bounding box center [121, 146] width 114 height 17
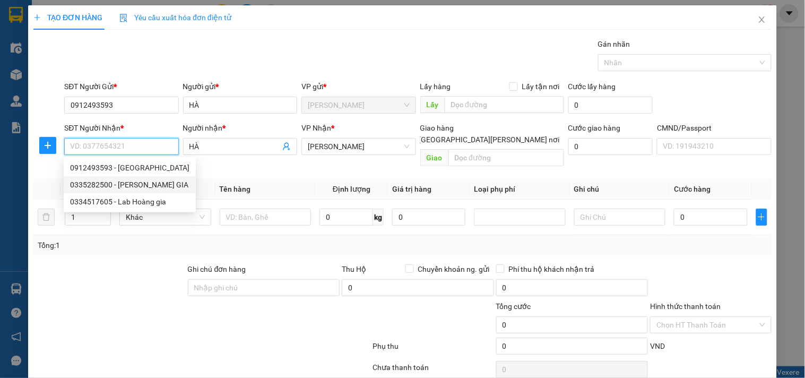
click at [122, 180] on div "0335282500 - LB HOÀNG GIA" at bounding box center [129, 185] width 119 height 12
type input "0335282500"
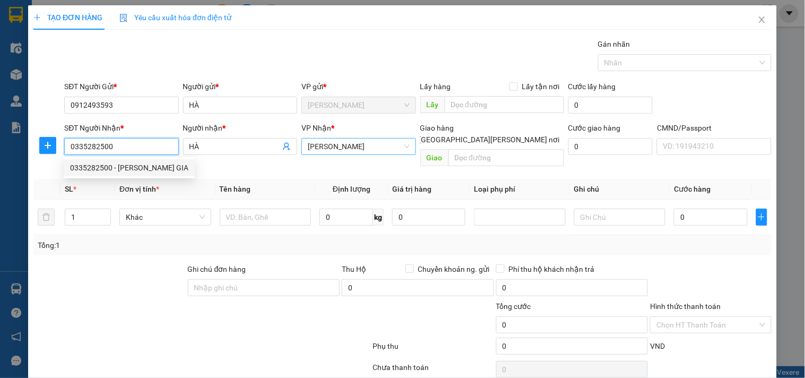
type input "LB HOÀNG GIA"
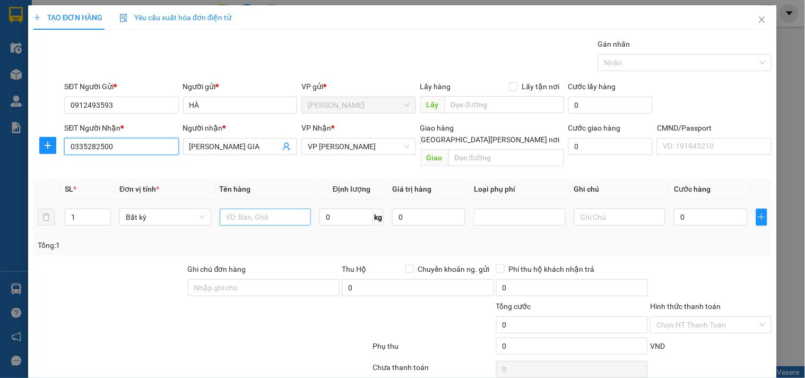
type input "0335282500"
drag, startPoint x: 262, startPoint y: 203, endPoint x: 211, endPoint y: 135, distance: 84.9
click at [261, 209] on input "text" at bounding box center [266, 217] width 92 height 17
drag, startPoint x: 324, startPoint y: 145, endPoint x: 332, endPoint y: 174, distance: 29.6
click at [332, 174] on div "Transit Pickup Surcharge Ids Transit Deliver Surcharge Ids Transit Deliver Surc…" at bounding box center [402, 221] width 738 height 367
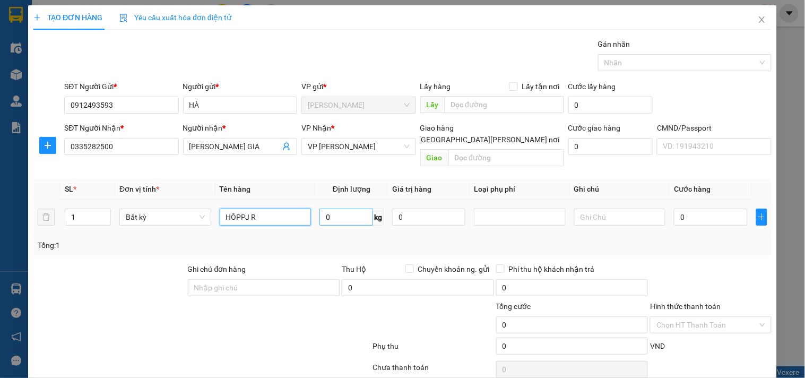
type input "HÔPPJ R"
click at [349, 209] on input "0" at bounding box center [346, 217] width 54 height 17
type input "1"
click at [529, 239] on div "Tổng: 1" at bounding box center [403, 245] width 730 height 12
type input "35.000"
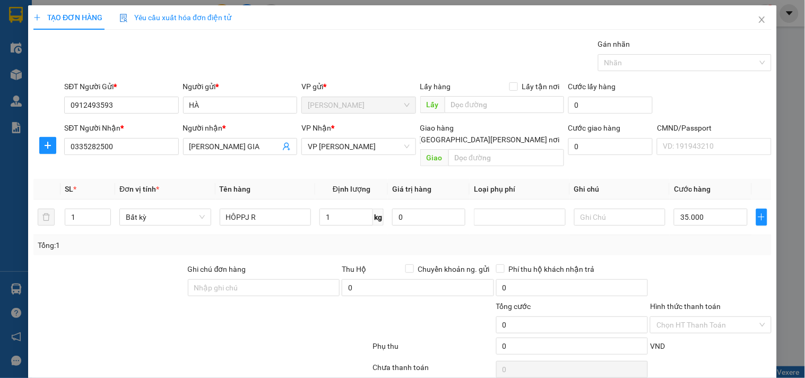
type input "35.000"
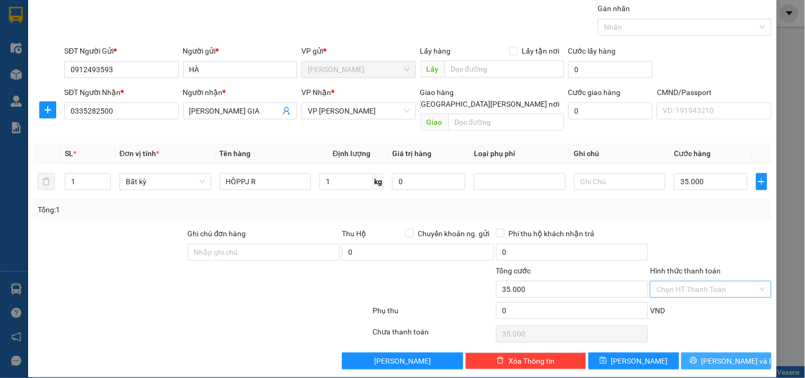
drag, startPoint x: 723, startPoint y: 347, endPoint x: 681, endPoint y: 278, distance: 80.9
click at [723, 355] on span "[PERSON_NAME] và In" at bounding box center [739, 361] width 74 height 12
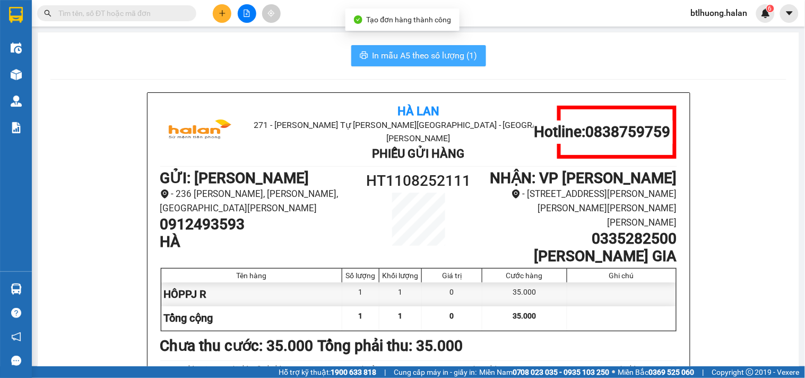
drag, startPoint x: 464, startPoint y: 57, endPoint x: 472, endPoint y: 48, distance: 12.0
click at [464, 54] on span "In mẫu A5 theo số lượng (1)" at bounding box center [425, 55] width 105 height 13
click at [351, 45] on button "In mẫu A5 theo số lượng (1)" at bounding box center [418, 55] width 135 height 21
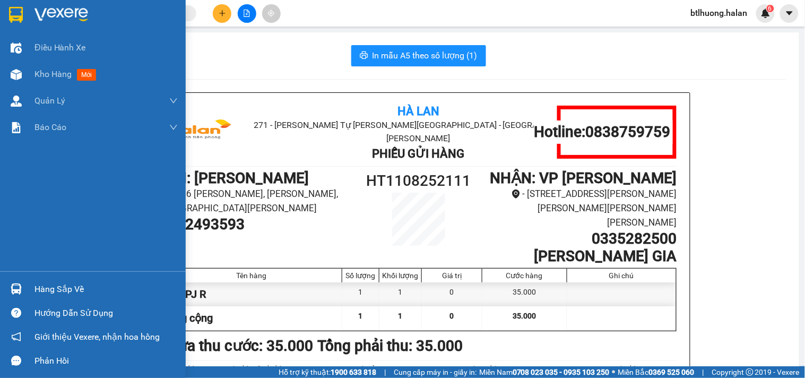
click at [80, 286] on div "Hàng sắp về" at bounding box center [105, 289] width 143 height 16
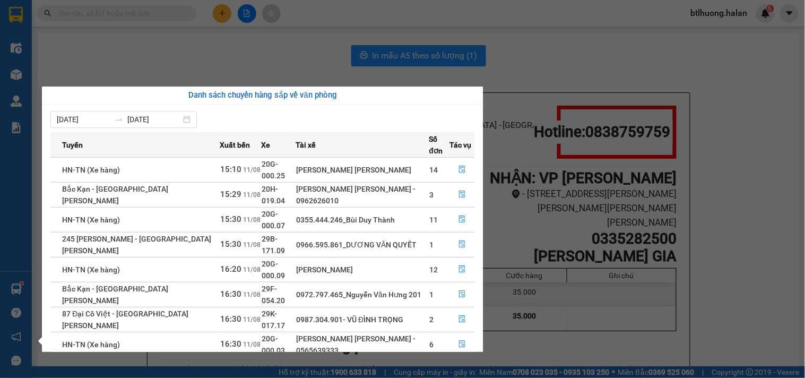
click at [206, 72] on section "Kết quả tìm kiếm ( 184 ) Bộ lọc Mã ĐH Trạng thái Món hàng Thu hộ Tổng cước Chưa…" at bounding box center [402, 189] width 805 height 378
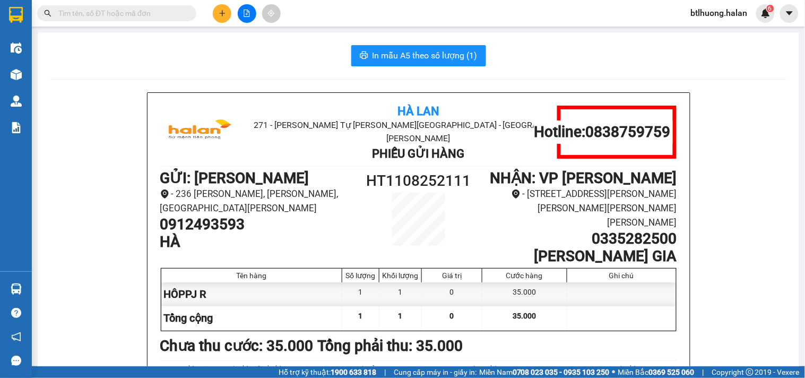
click at [170, 19] on input "text" at bounding box center [120, 13] width 125 height 12
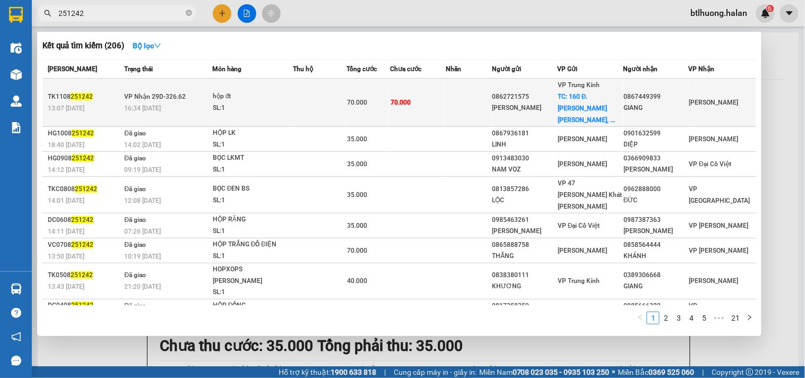
type input "251242"
click at [347, 88] on td at bounding box center [320, 103] width 54 height 48
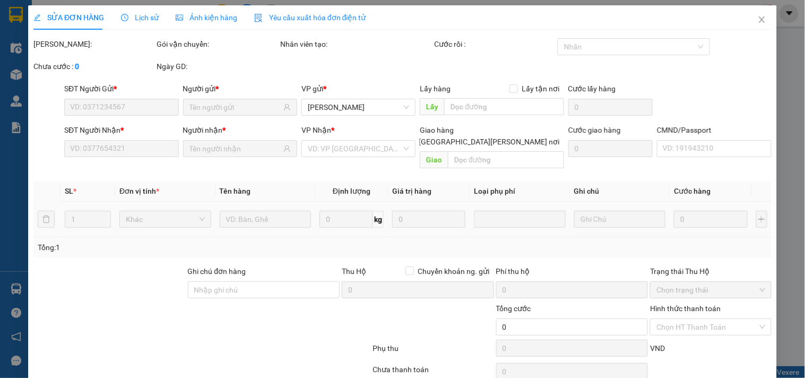
type input "0862721575"
type input "quỳnh anh"
checkbox input "true"
type input "160 Đ. Nguyễn Khánh Toàn, P, Cầu Giấy, Hà Nội 100000, Việt Nam"
type input "35.000"
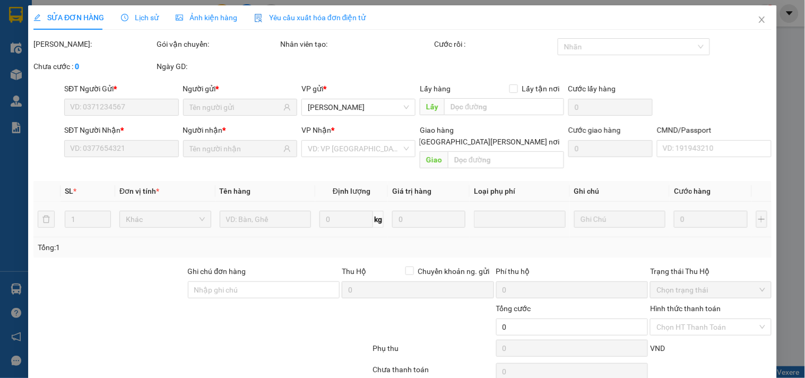
type input "0867449399"
type input "GIANG"
type input "70.000"
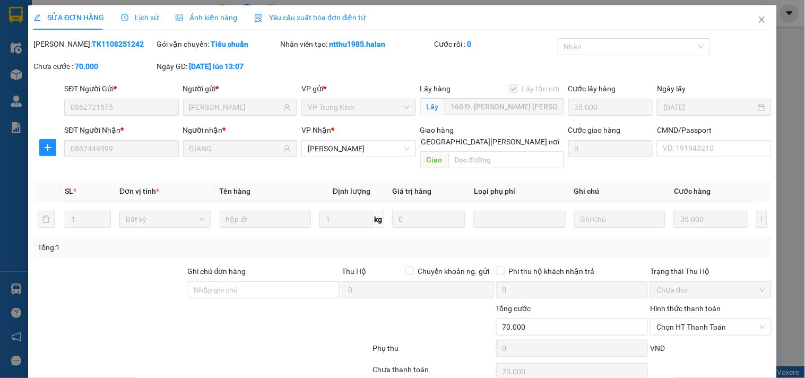
scroll to position [38, 0]
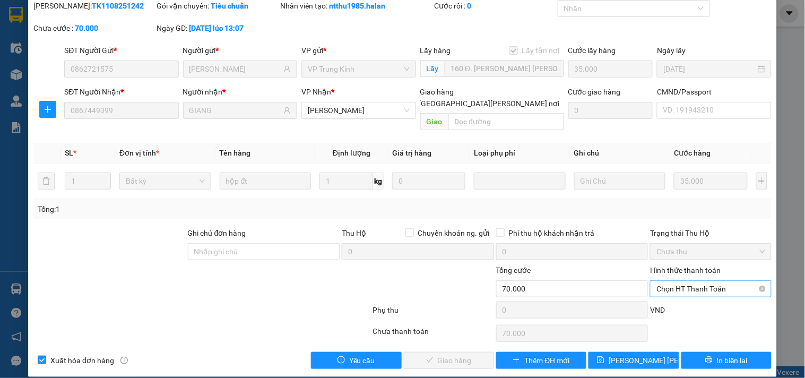
click at [716, 281] on span "Chọn HT Thanh Toán" at bounding box center [711, 289] width 108 height 16
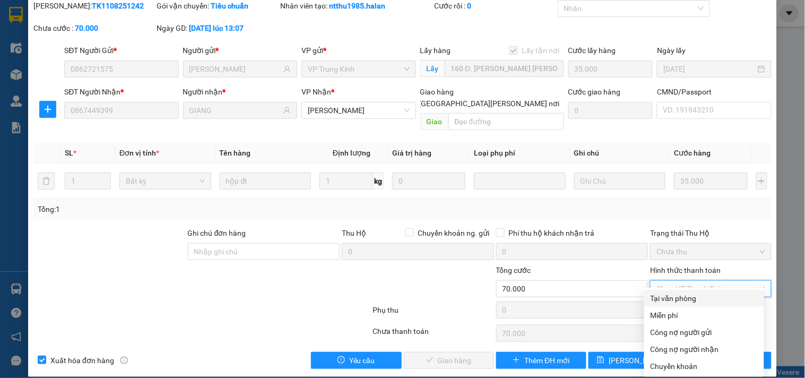
click at [699, 295] on div "Tại văn phòng" at bounding box center [704, 298] width 107 height 12
type input "0"
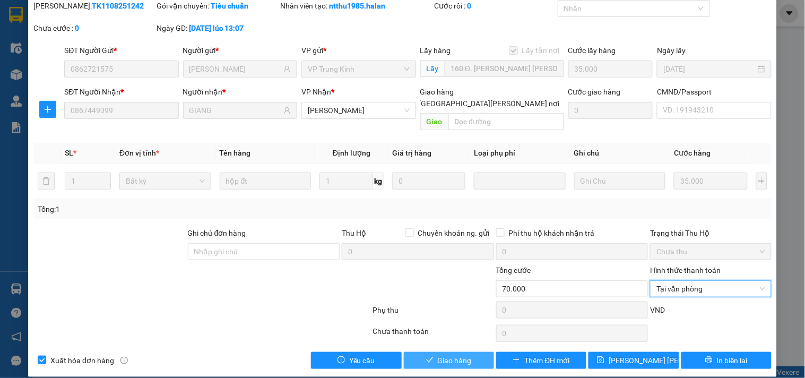
click at [458, 355] on span "Giao hàng" at bounding box center [455, 361] width 34 height 12
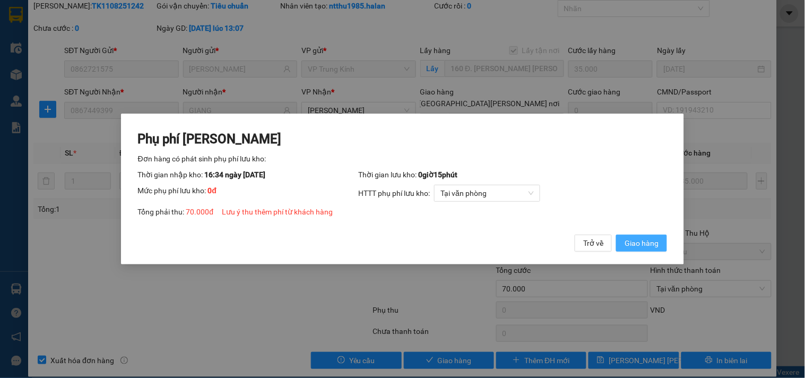
click at [649, 240] on span "Giao hàng" at bounding box center [642, 243] width 34 height 12
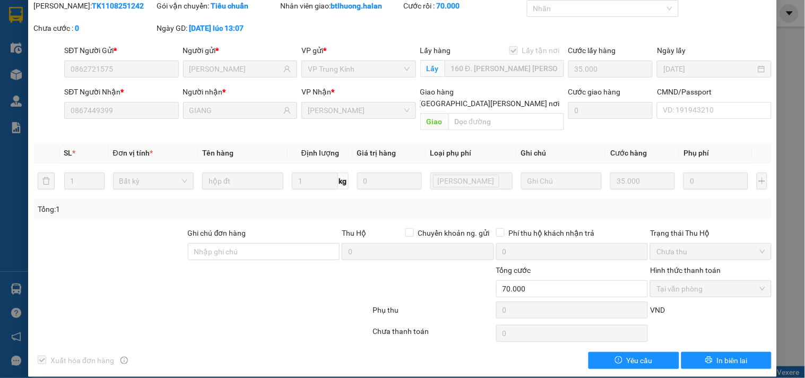
scroll to position [0, 0]
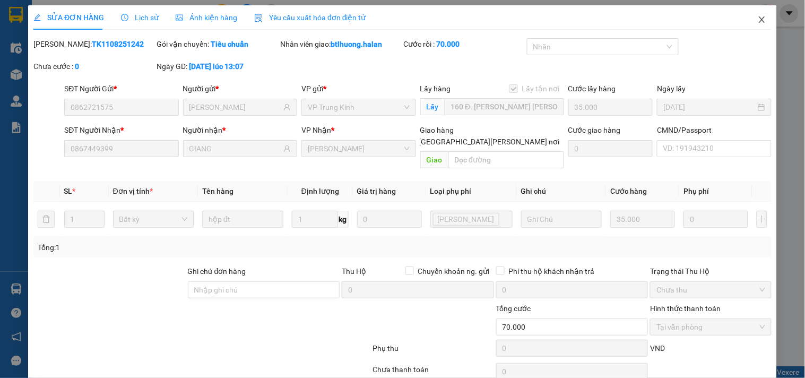
click at [759, 22] on icon "close" at bounding box center [762, 19] width 6 height 6
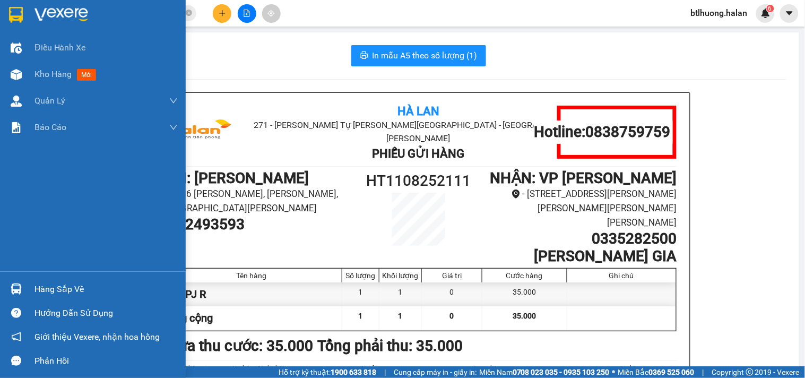
click at [36, 288] on div "Hàng sắp về" at bounding box center [105, 289] width 143 height 16
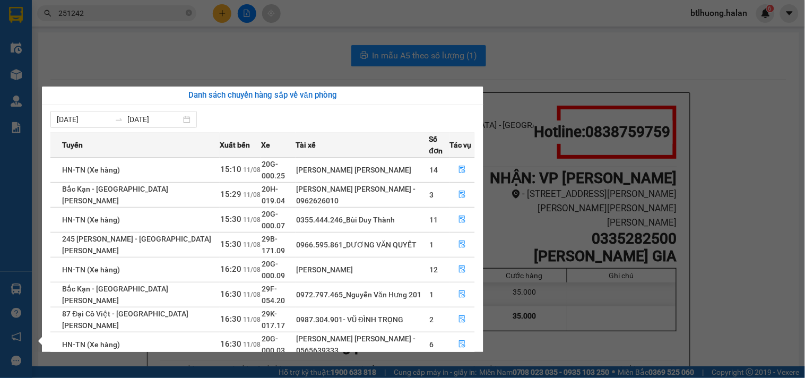
click at [130, 377] on html "Kết quả tìm kiếm ( 206 ) Bộ lọc Mã ĐH Trạng thái Món hàng Thu hộ Tổng cước Chưa…" at bounding box center [402, 189] width 805 height 378
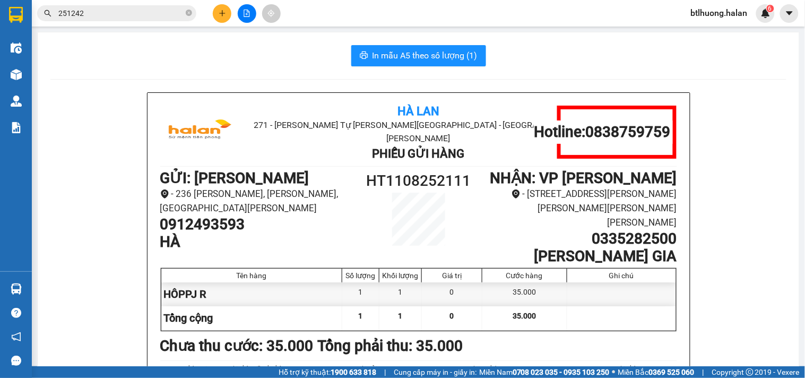
click at [174, 11] on input "251242" at bounding box center [120, 13] width 125 height 12
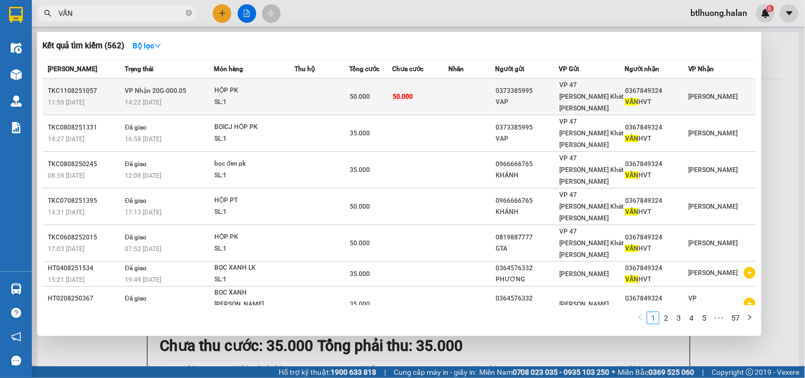
type input "VẤN"
click at [297, 87] on tr "TKC1108251057 11:59 - 11/08 VP Nhận 20G-000.05 14:22 - 11/08 HỘP PK SL: 1 50.00…" at bounding box center [399, 97] width 714 height 37
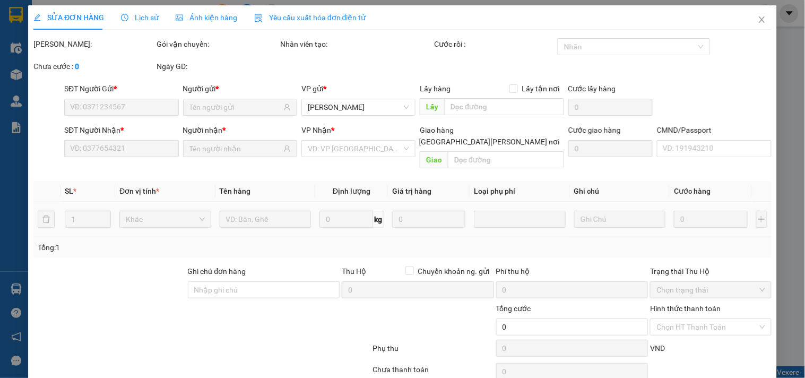
type input "0373385995"
type input "VAP"
type input "0367849324"
type input "VẤN HVT"
type input "50.000"
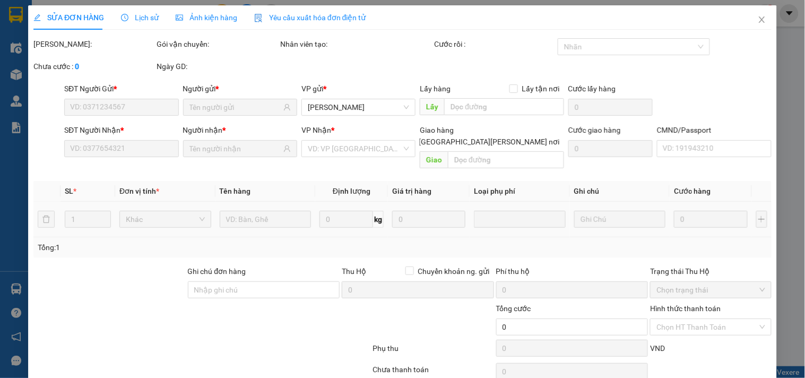
type input "50.000"
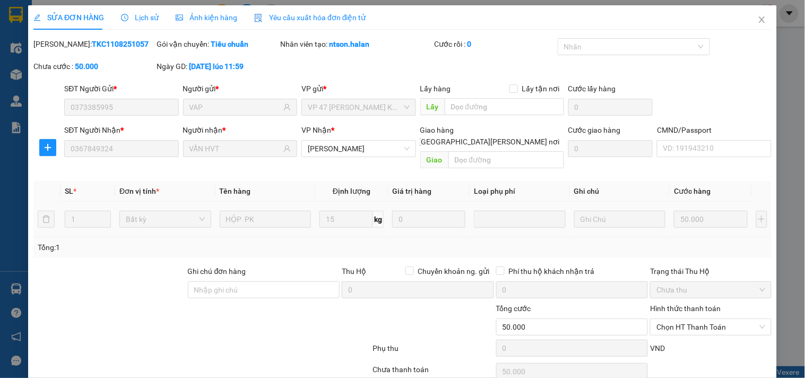
scroll to position [38, 0]
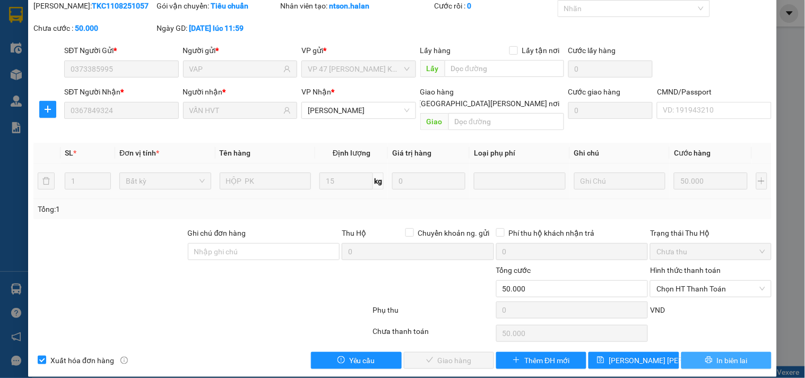
click at [718, 355] on span "In biên lai" at bounding box center [732, 361] width 31 height 12
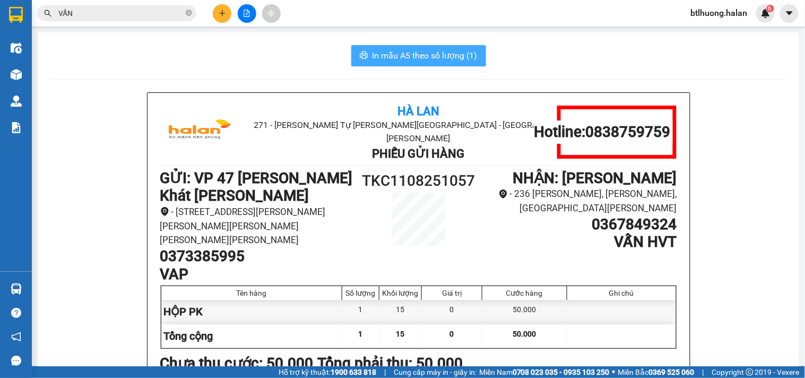
click at [447, 64] on button "In mẫu A5 theo số lượng (1)" at bounding box center [418, 55] width 135 height 21
click at [151, 14] on input "VẤN" at bounding box center [120, 13] width 125 height 12
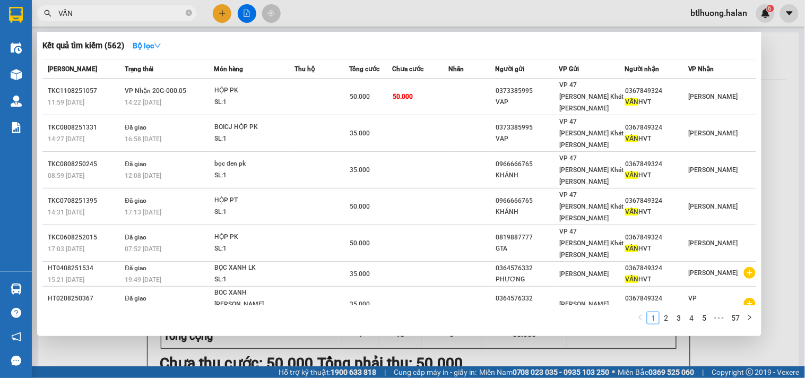
click at [151, 14] on input "VẤN" at bounding box center [120, 13] width 125 height 12
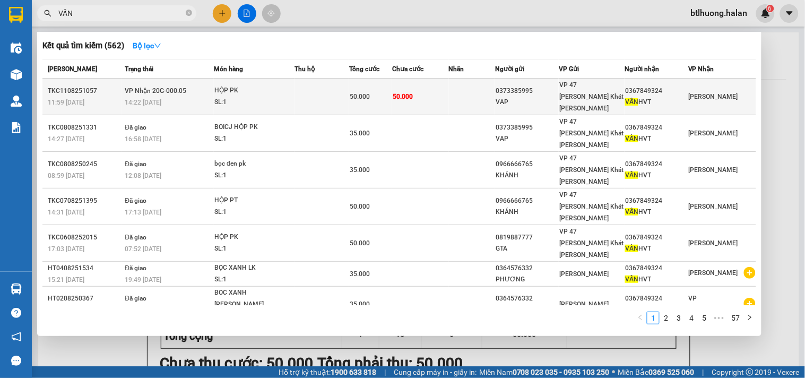
click at [353, 93] on span "50.000" at bounding box center [360, 96] width 20 height 7
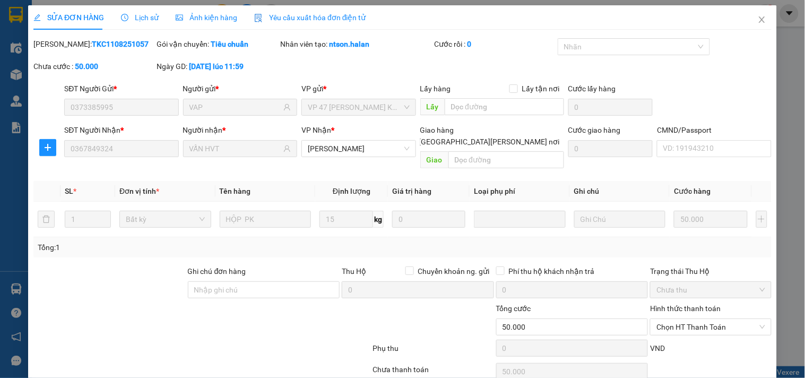
type input "0373385995"
type input "VAP"
type input "0367849324"
type input "VẤN HVT"
type input "50.000"
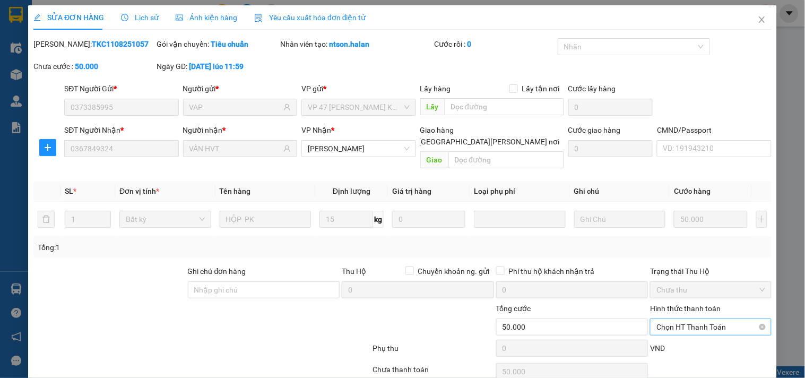
click at [677, 319] on span "Chọn HT Thanh Toán" at bounding box center [711, 327] width 108 height 16
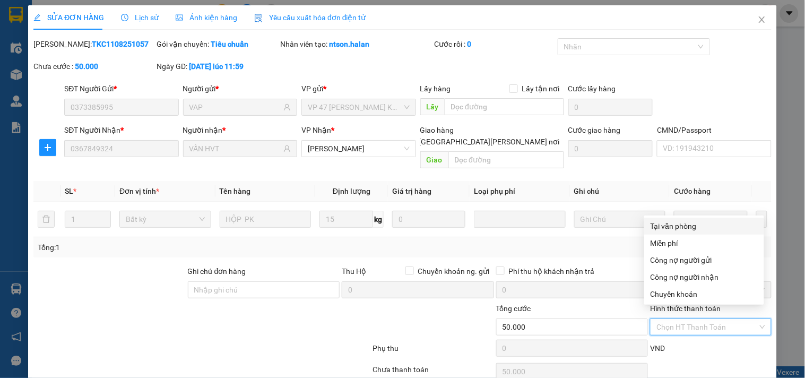
click at [671, 224] on div "Tại văn phòng" at bounding box center [704, 226] width 107 height 12
type input "0"
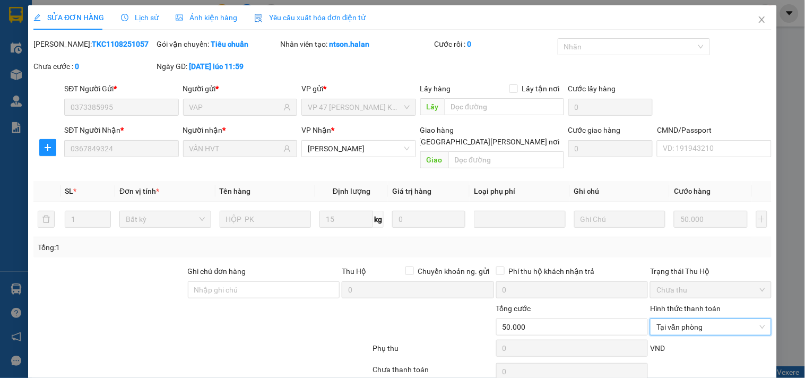
scroll to position [38, 0]
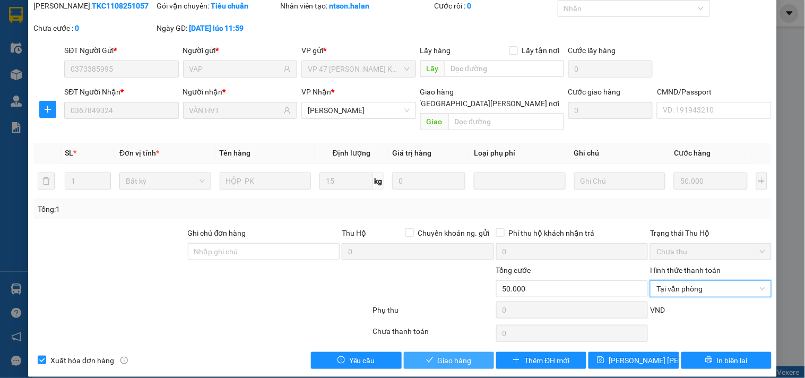
drag, startPoint x: 461, startPoint y: 347, endPoint x: 503, endPoint y: 306, distance: 58.9
click at [462, 355] on span "Giao hàng" at bounding box center [455, 361] width 34 height 12
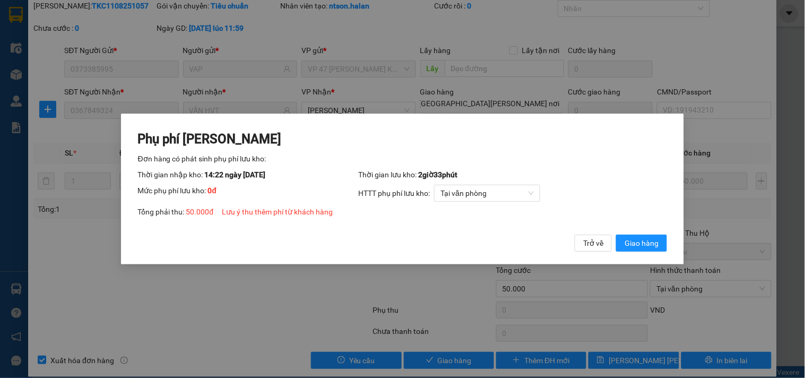
click at [632, 241] on span "Giao hàng" at bounding box center [642, 243] width 34 height 12
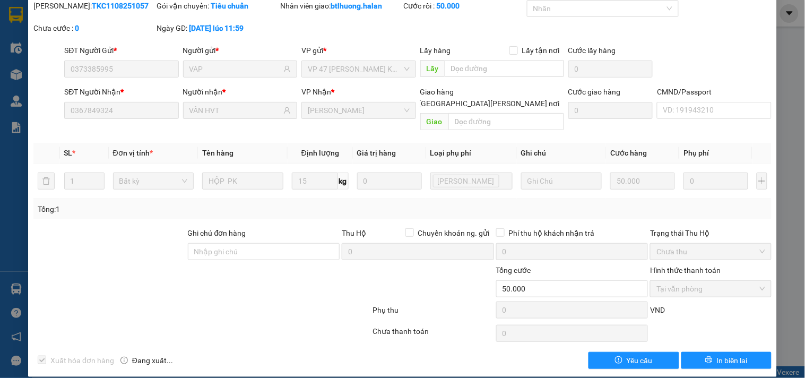
scroll to position [0, 0]
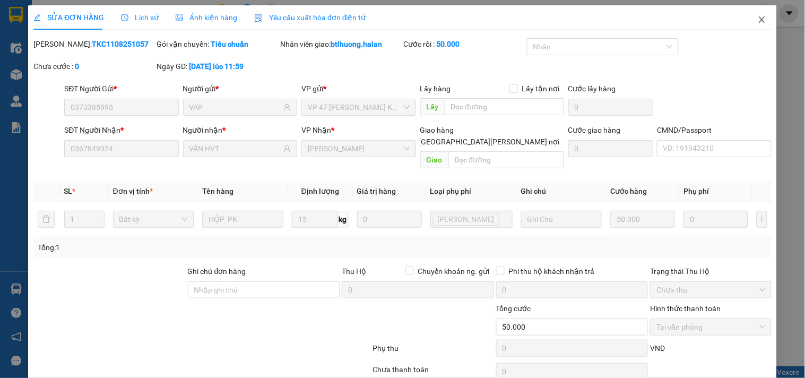
click at [751, 14] on span "Close" at bounding box center [762, 20] width 30 height 30
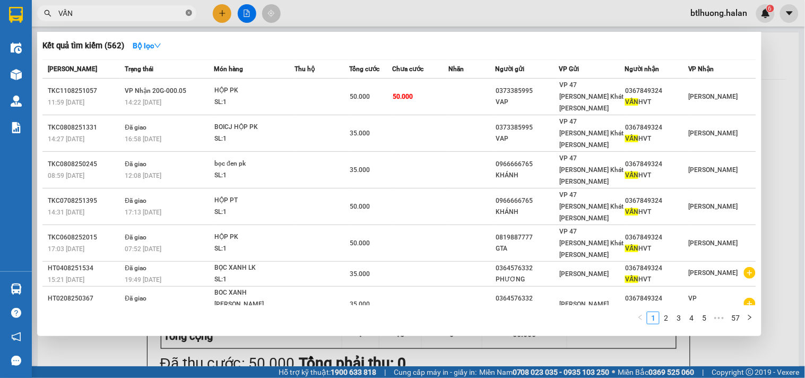
click at [192, 13] on icon "close-circle" at bounding box center [189, 13] width 6 height 6
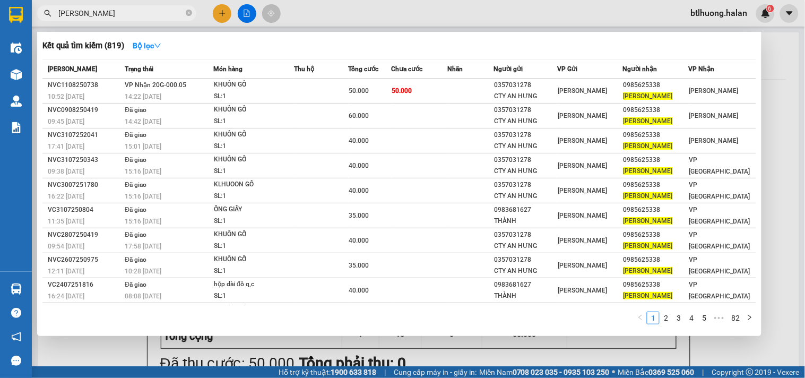
click at [360, 19] on div at bounding box center [402, 189] width 805 height 378
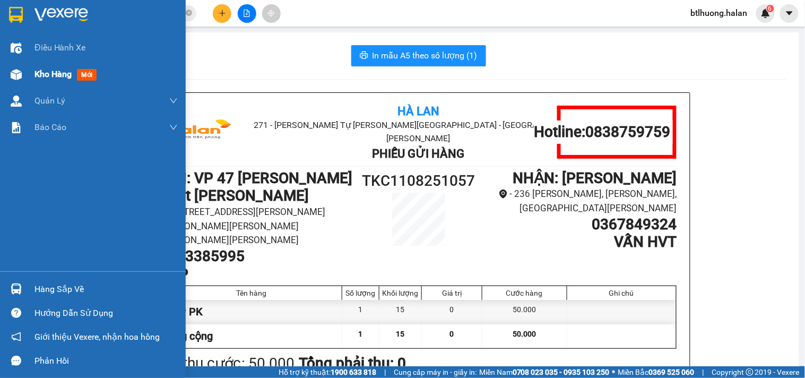
click at [40, 76] on span "Kho hàng" at bounding box center [52, 74] width 37 height 10
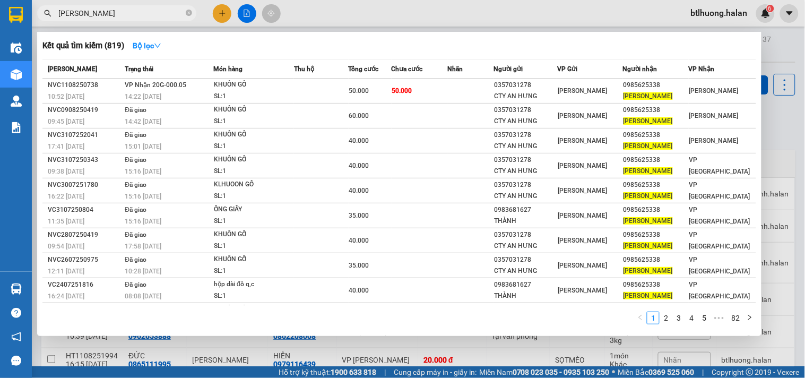
click at [139, 14] on input "[PERSON_NAME]" at bounding box center [120, 13] width 125 height 12
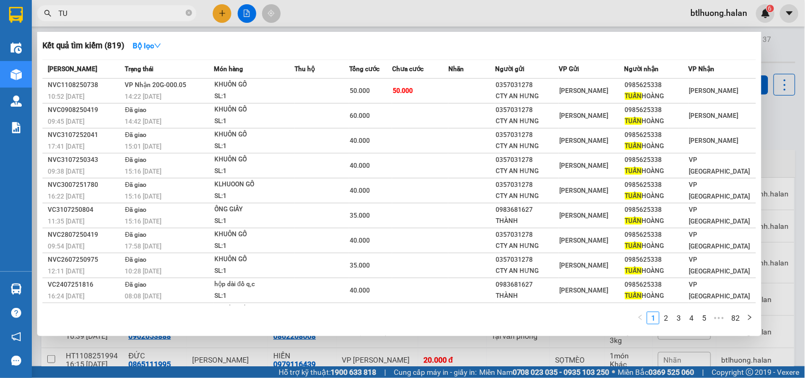
type input "T"
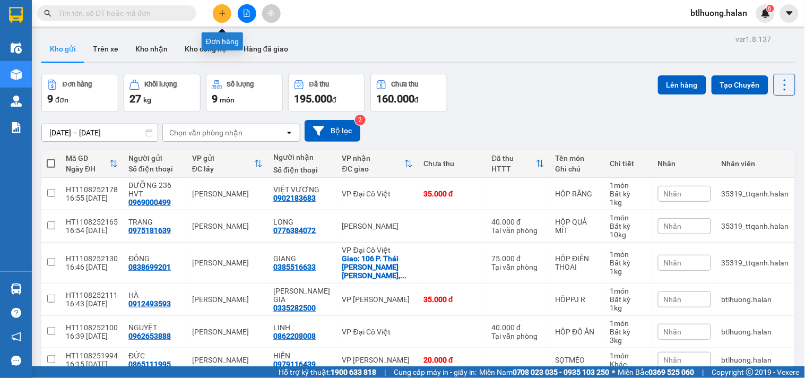
click at [220, 6] on button at bounding box center [222, 13] width 19 height 19
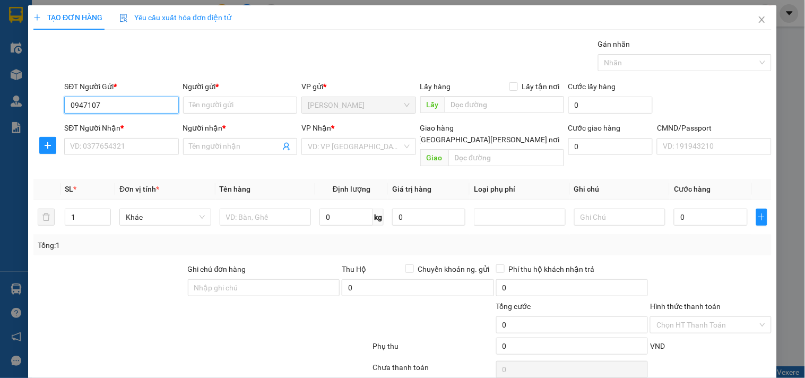
click at [99, 107] on input "0947107" at bounding box center [121, 105] width 114 height 17
click at [105, 123] on div "0947101666 - THẢO" at bounding box center [122, 126] width 105 height 12
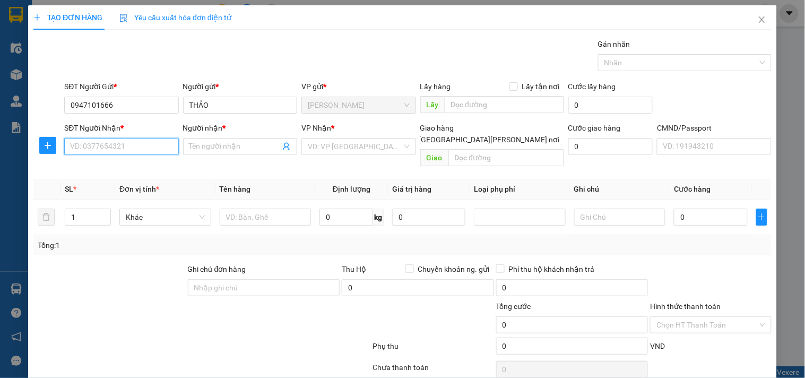
click at [105, 150] on input "SĐT Người Nhận *" at bounding box center [121, 146] width 114 height 17
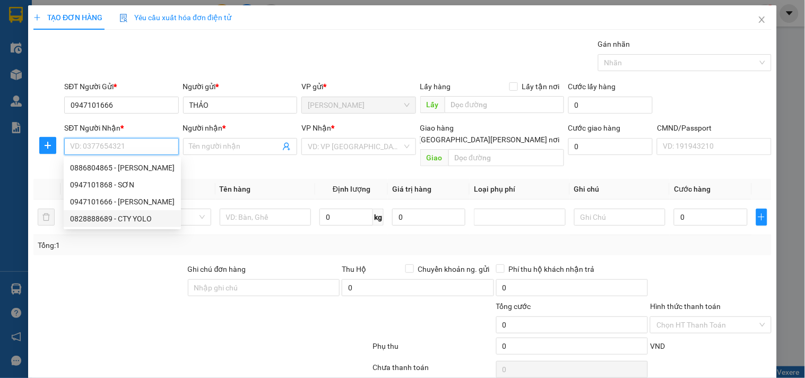
click at [125, 216] on div "0828888689 - CTY YOLO" at bounding box center [122, 219] width 105 height 12
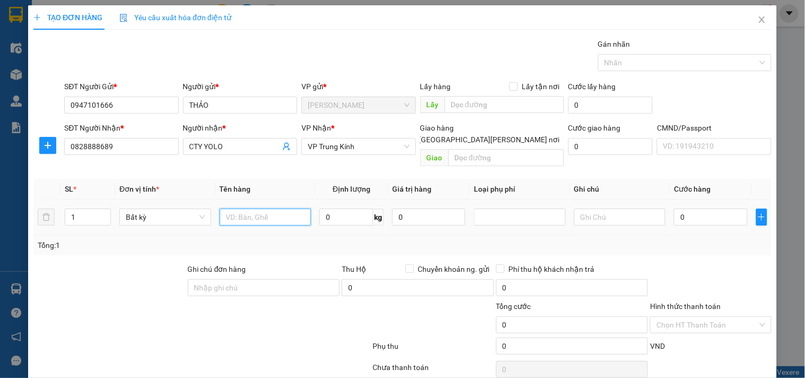
click at [275, 209] on input "text" at bounding box center [266, 217] width 92 height 17
click at [328, 209] on input "0" at bounding box center [346, 217] width 54 height 17
click at [314, 239] on div "Tổng: 1" at bounding box center [402, 245] width 738 height 20
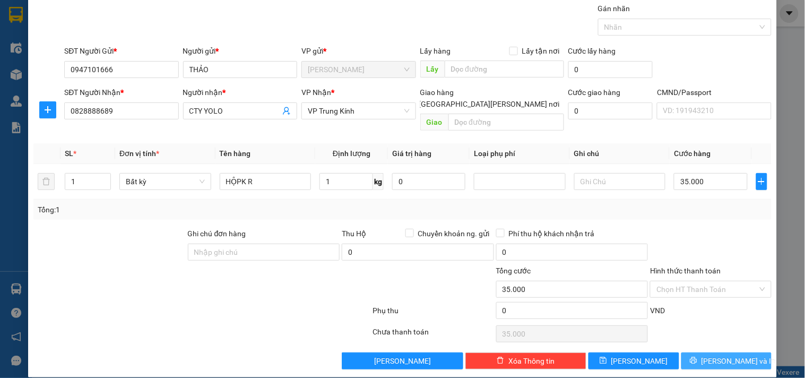
click at [690, 352] on button "[PERSON_NAME] và In" at bounding box center [726, 360] width 90 height 17
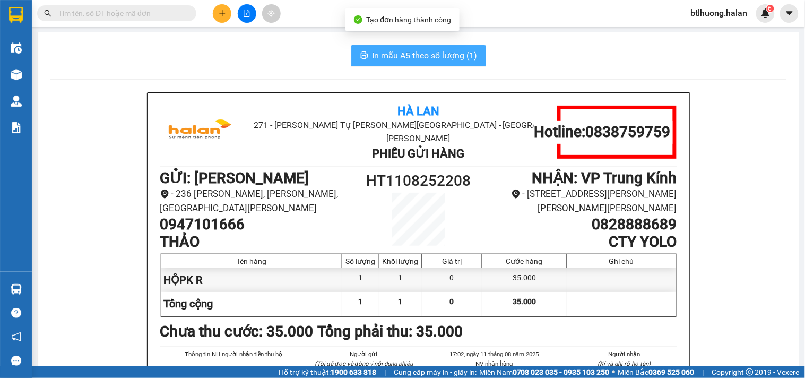
drag, startPoint x: 400, startPoint y: 53, endPoint x: 401, endPoint y: 30, distance: 23.4
click at [401, 51] on span "In mẫu A5 theo số lượng (1)" at bounding box center [425, 55] width 105 height 13
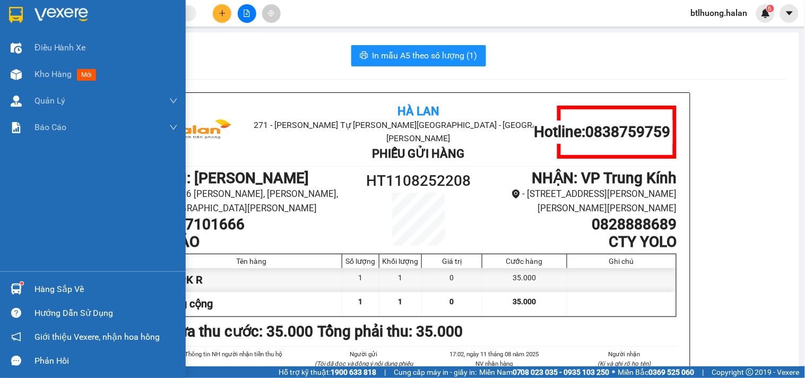
click at [53, 282] on div "Hàng sắp về" at bounding box center [105, 289] width 143 height 16
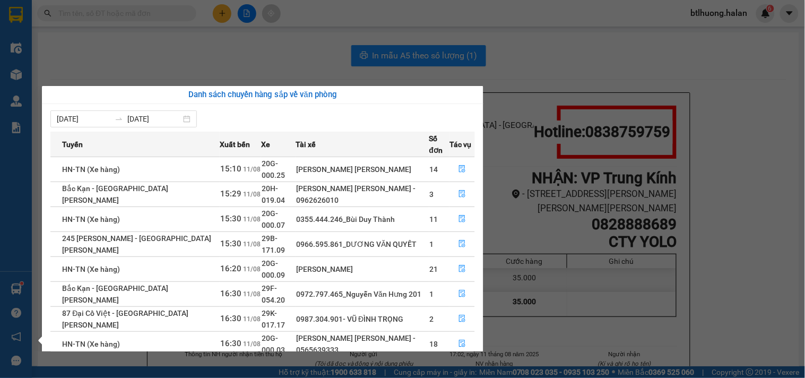
click at [722, 128] on section "Kết quả [PERSON_NAME] ( 819 ) Bộ lọc Mã ĐH Trạng thái Món hàng Thu hộ Tổng [PER…" at bounding box center [402, 189] width 805 height 378
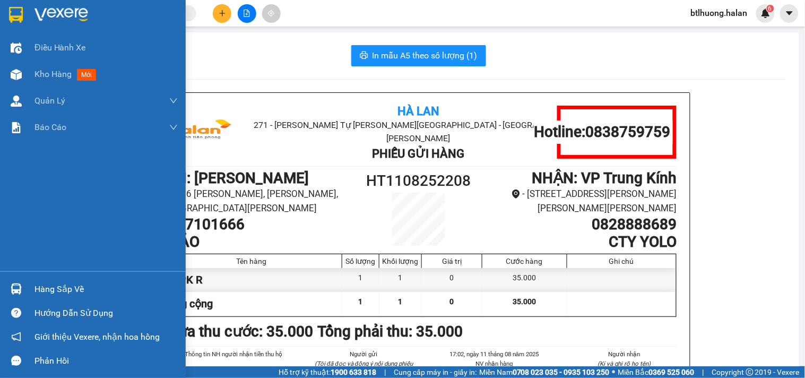
click at [39, 281] on div "Hàng sắp về" at bounding box center [105, 289] width 143 height 16
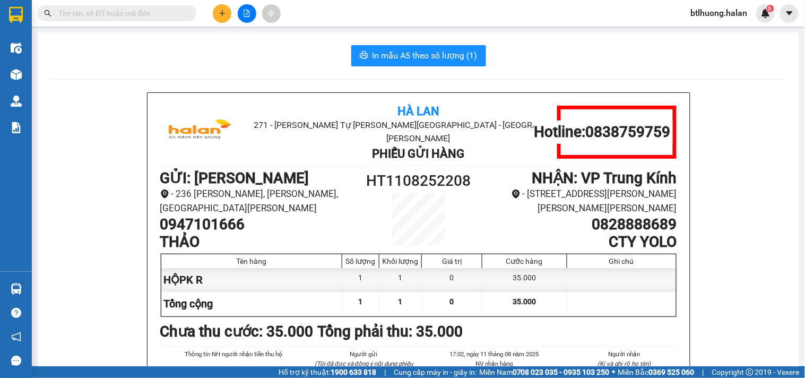
click at [527, 148] on section "Kết quả [PERSON_NAME] ( 819 ) Bộ lọc Mã ĐH Trạng thái Món hàng Thu hộ Tổng [PER…" at bounding box center [402, 189] width 805 height 378
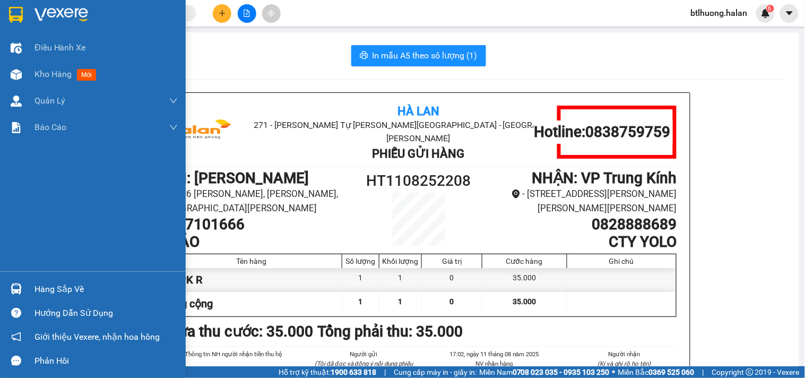
click at [59, 280] on div "Hàng sắp về" at bounding box center [93, 289] width 186 height 24
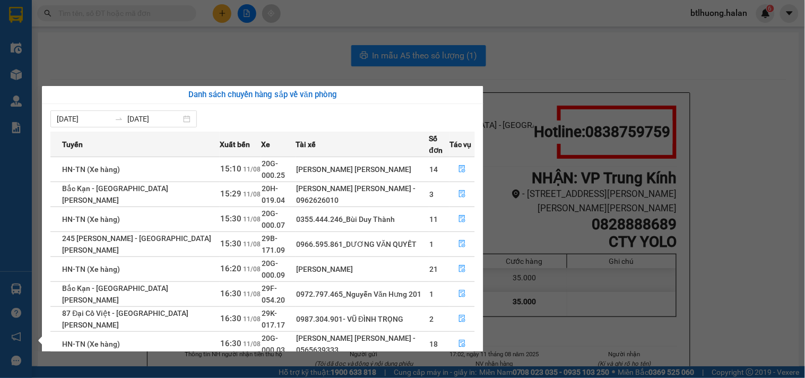
click at [515, 213] on section "Kết quả [PERSON_NAME] ( 819 ) Bộ lọc Mã ĐH Trạng thái Món hàng Thu hộ Tổng [PER…" at bounding box center [402, 189] width 805 height 378
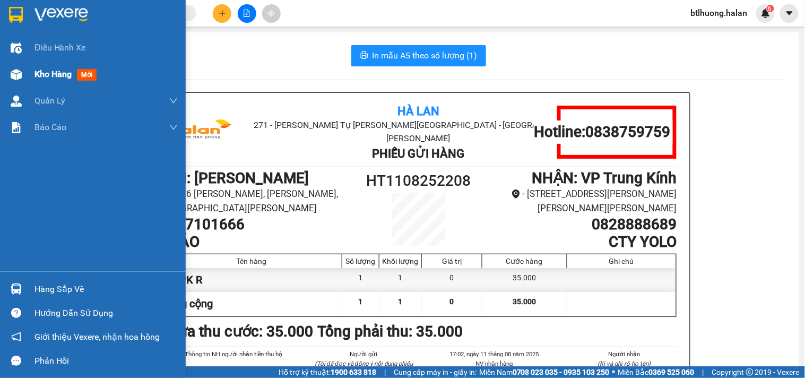
click at [38, 70] on span "Kho hàng" at bounding box center [52, 74] width 37 height 10
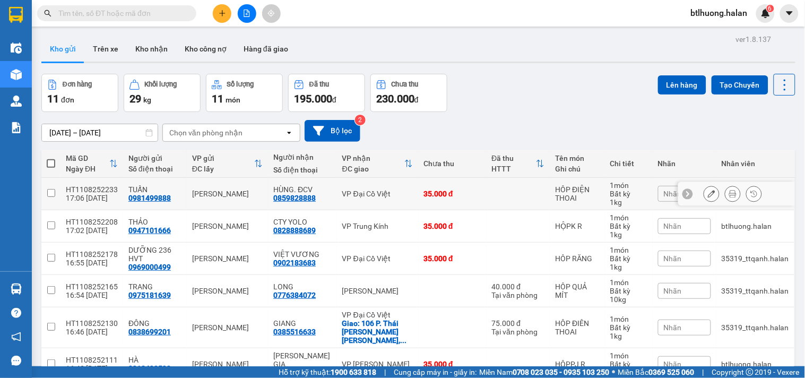
scroll to position [177, 0]
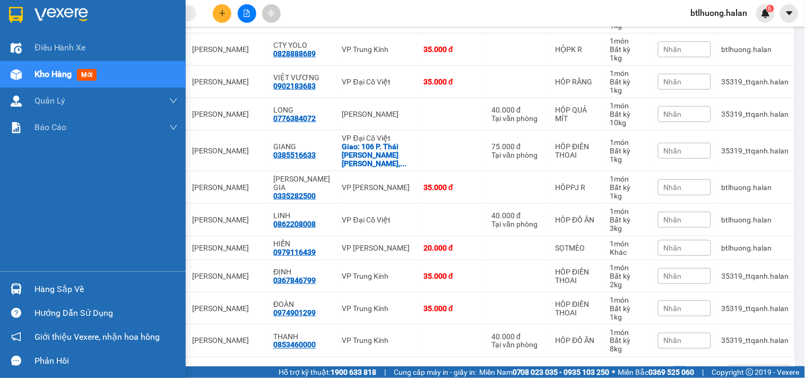
click at [16, 287] on img at bounding box center [16, 288] width 11 height 11
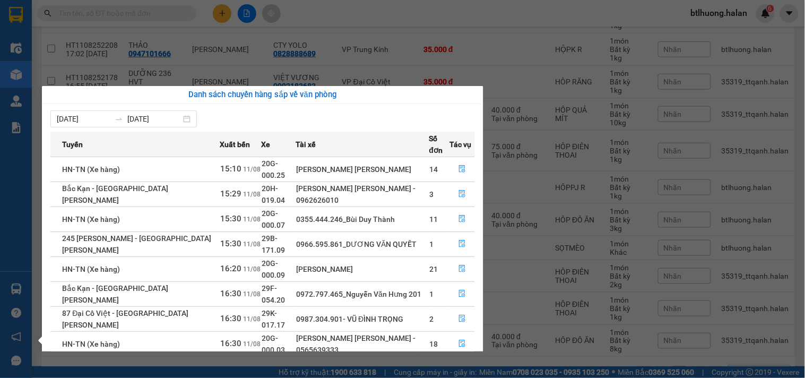
scroll to position [18, 0]
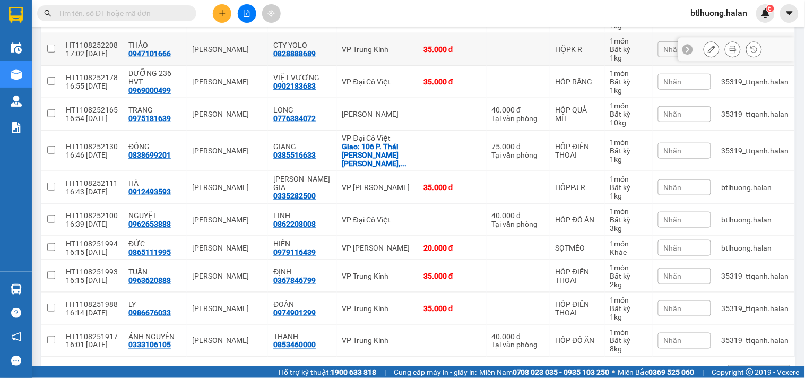
click at [473, 61] on section "Kết quả [PERSON_NAME] ( 819 ) Bộ lọc Mã ĐH Trạng thái Món hàng Thu hộ Tổng [PER…" at bounding box center [402, 189] width 805 height 378
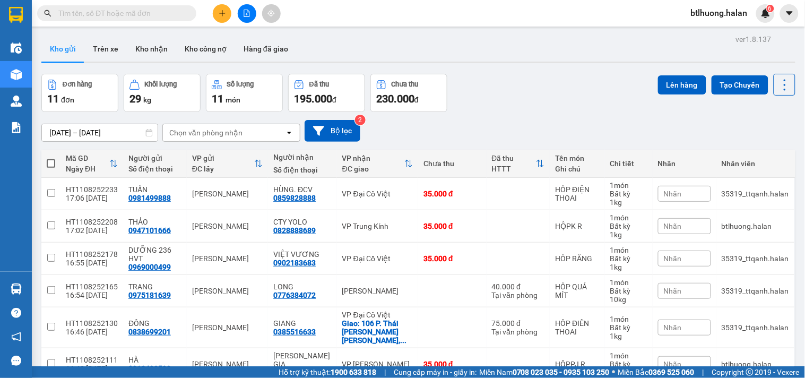
click at [214, 133] on div "Chọn văn phòng nhận" at bounding box center [205, 132] width 73 height 11
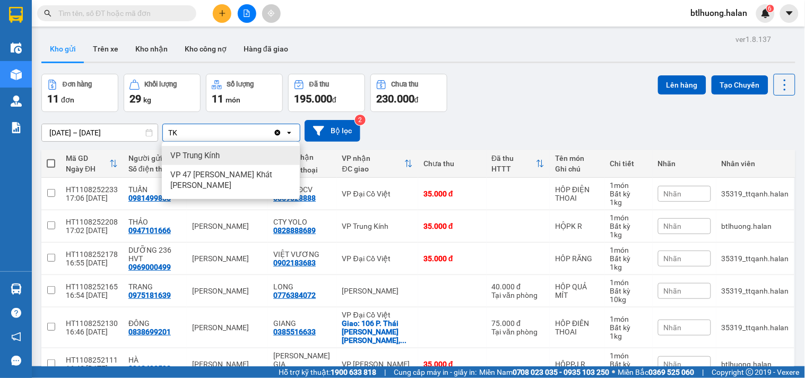
click at [198, 151] on span "VP Trung Kính" at bounding box center [194, 155] width 49 height 11
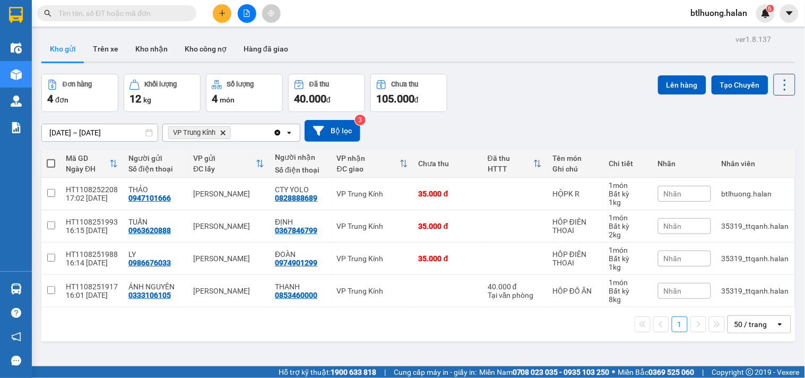
click at [50, 156] on th at bounding box center [50, 164] width 19 height 28
click at [50, 161] on span at bounding box center [51, 163] width 8 height 8
click at [51, 158] on input "checkbox" at bounding box center [51, 158] width 0 height 0
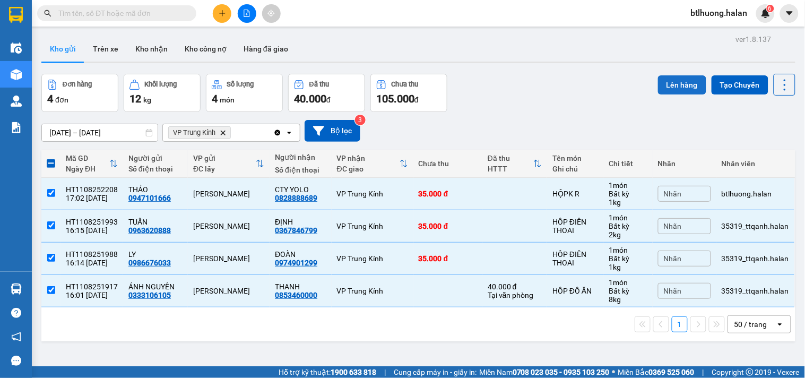
click at [664, 77] on button "Lên hàng" at bounding box center [682, 84] width 48 height 19
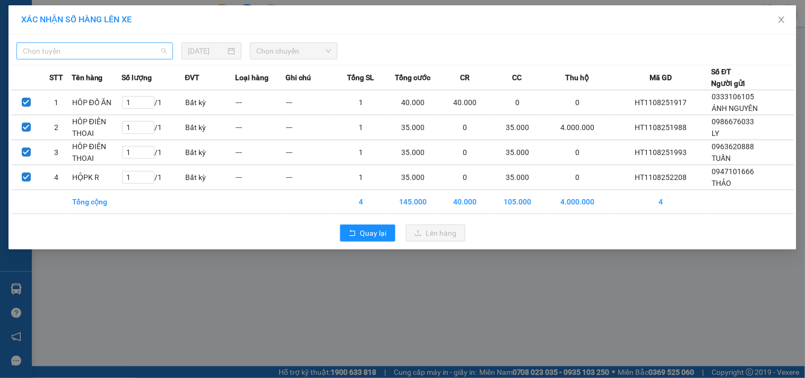
click at [94, 54] on span "Chọn tuyến" at bounding box center [95, 51] width 144 height 16
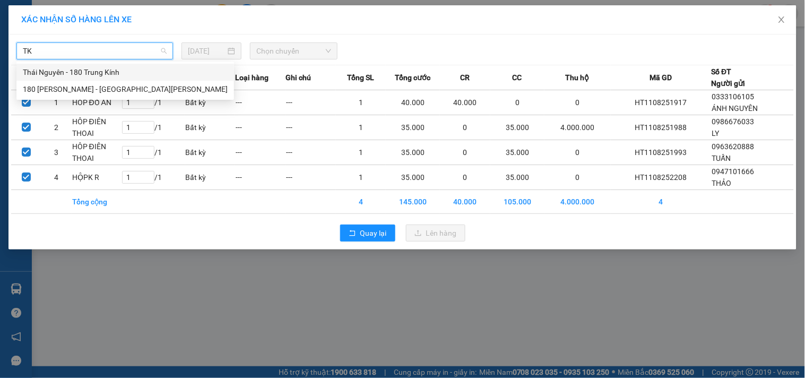
click at [89, 70] on div "Thái Nguyên - 180 Trung Kính" at bounding box center [125, 72] width 205 height 12
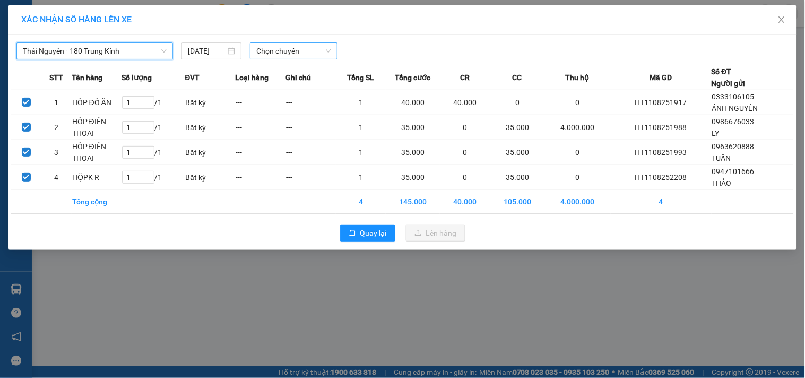
click at [316, 48] on span "Chọn chuyến" at bounding box center [293, 51] width 75 height 16
click at [316, 74] on div "17:00 - 29E-339.24" at bounding box center [297, 72] width 83 height 12
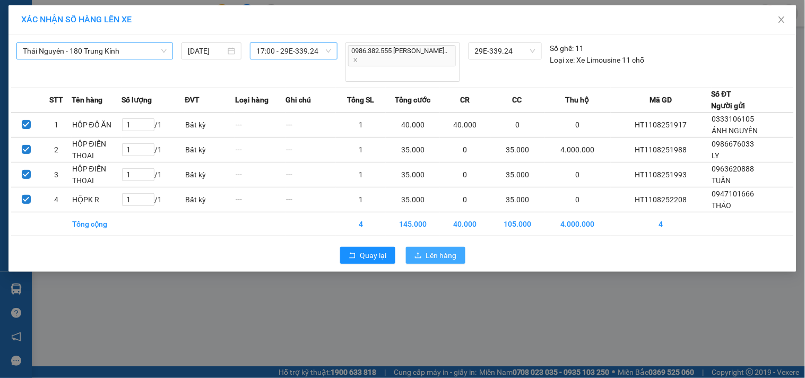
click at [430, 249] on span "Lên hàng" at bounding box center [441, 255] width 31 height 12
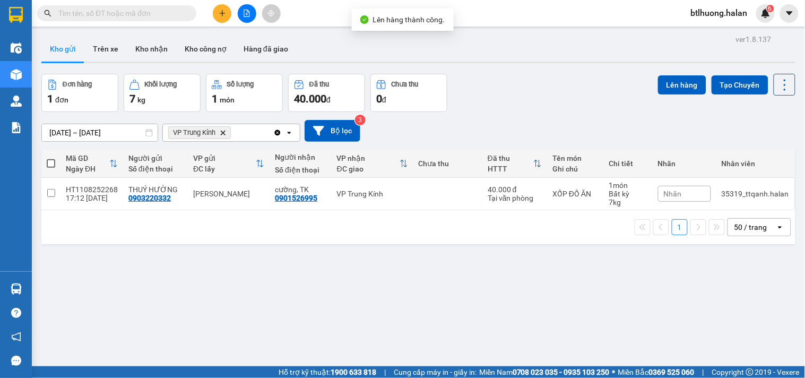
click at [279, 134] on icon "Clear all" at bounding box center [278, 132] width 6 height 6
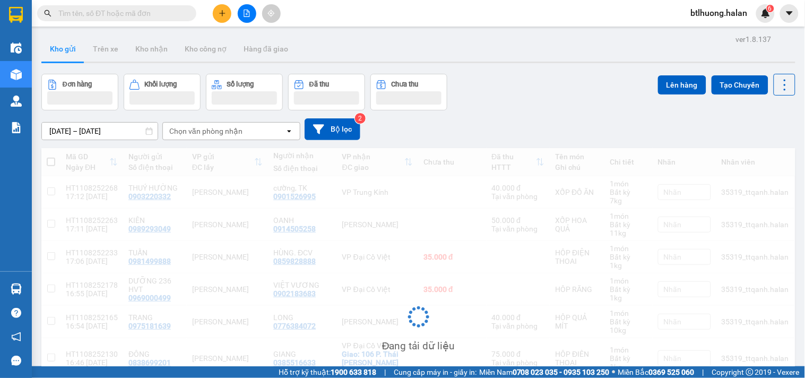
click at [232, 136] on div "Chọn văn phòng nhận" at bounding box center [205, 131] width 73 height 11
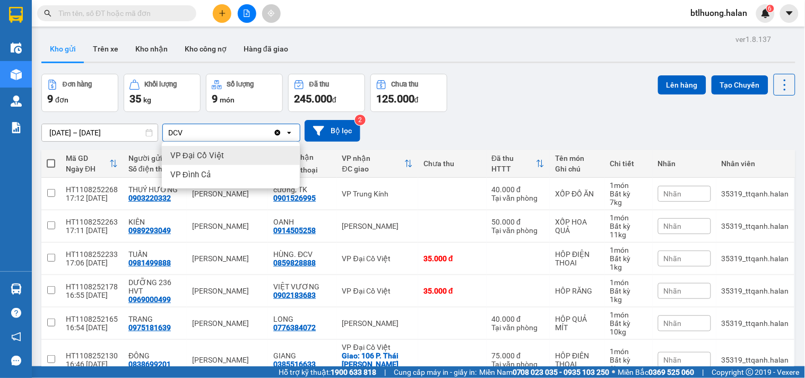
click at [220, 155] on span "VP Đại Cồ Việt" at bounding box center [197, 155] width 54 height 11
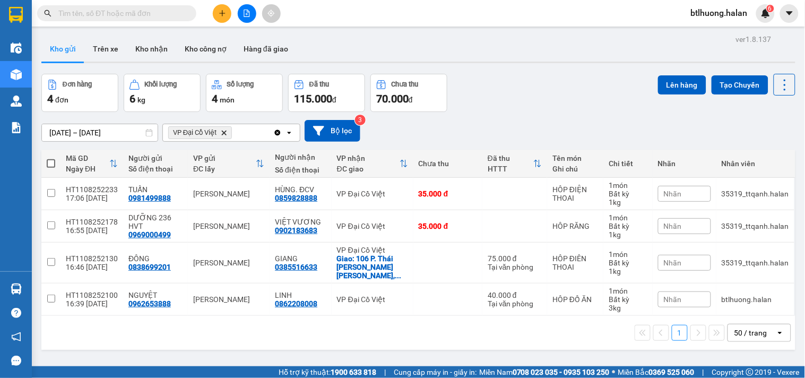
click at [48, 161] on span at bounding box center [51, 163] width 8 height 8
click at [51, 158] on input "checkbox" at bounding box center [51, 158] width 0 height 0
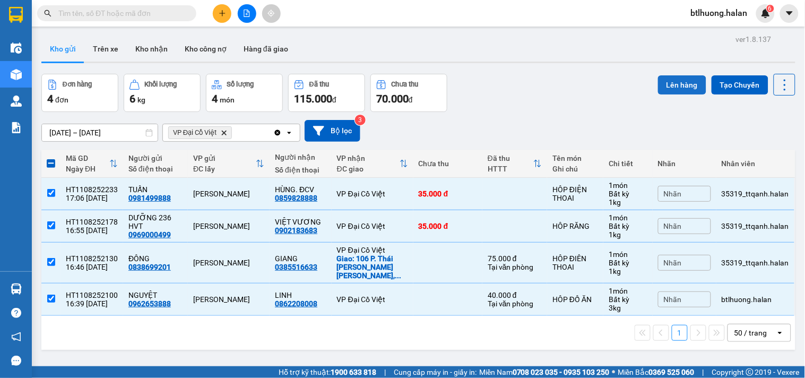
click at [663, 77] on button "Lên hàng" at bounding box center [682, 84] width 48 height 19
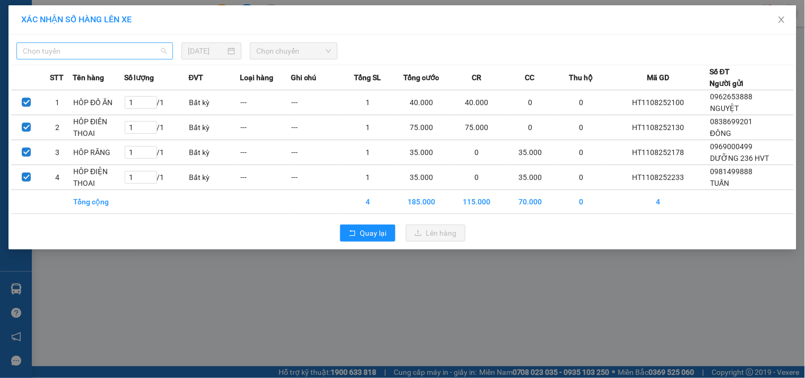
click at [87, 48] on span "Chọn tuyến" at bounding box center [95, 51] width 144 height 16
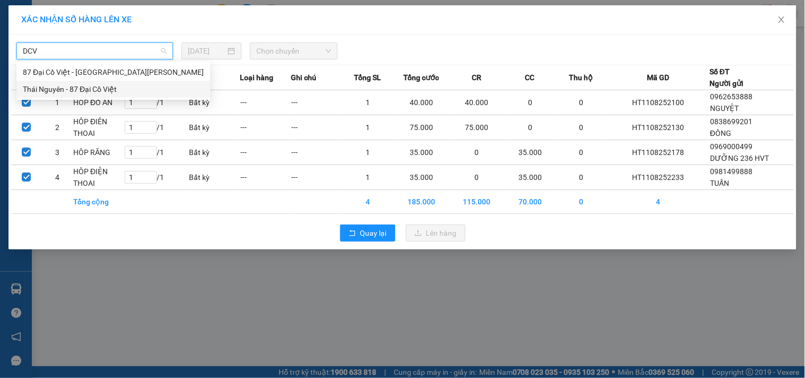
click at [87, 86] on div "Thái Nguyên - 87 Đại Cồ Việt" at bounding box center [113, 89] width 181 height 12
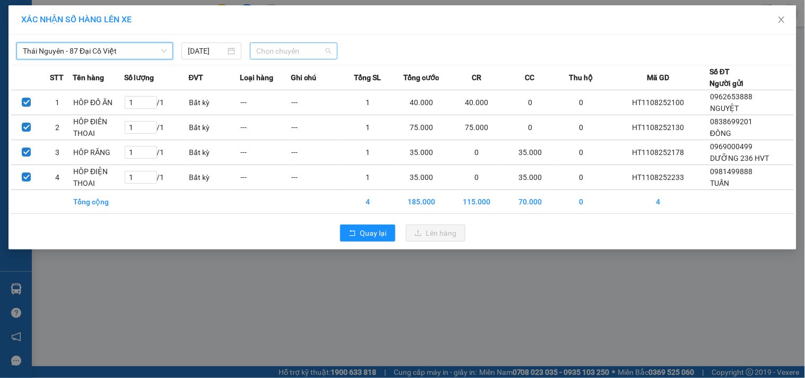
click at [296, 46] on span "Chọn chuyến" at bounding box center [293, 51] width 75 height 16
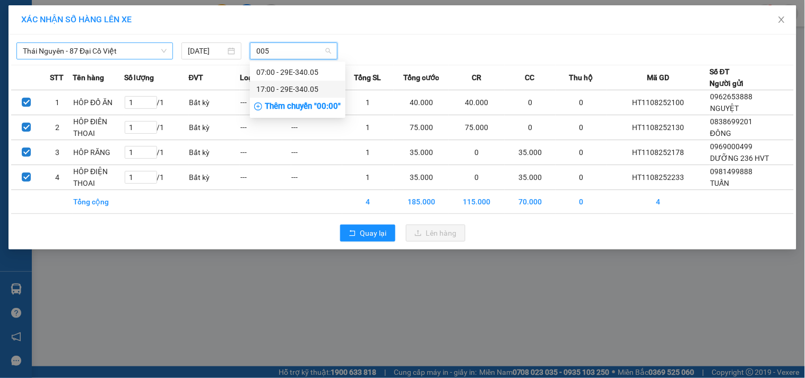
click at [278, 87] on div "17:00 - 29E-340.05" at bounding box center [297, 89] width 83 height 12
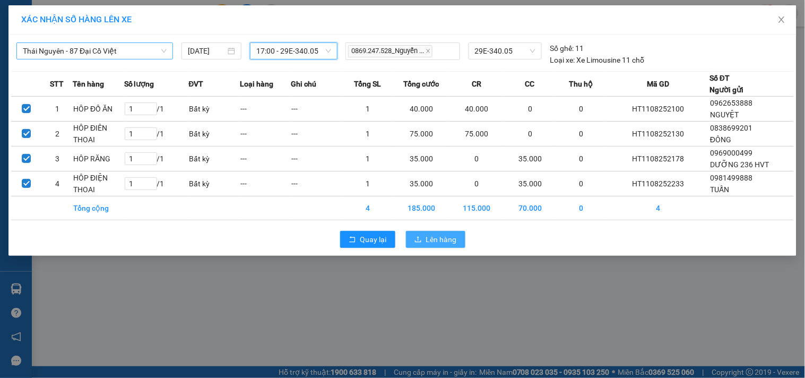
click at [420, 240] on icon "upload" at bounding box center [417, 239] width 7 height 7
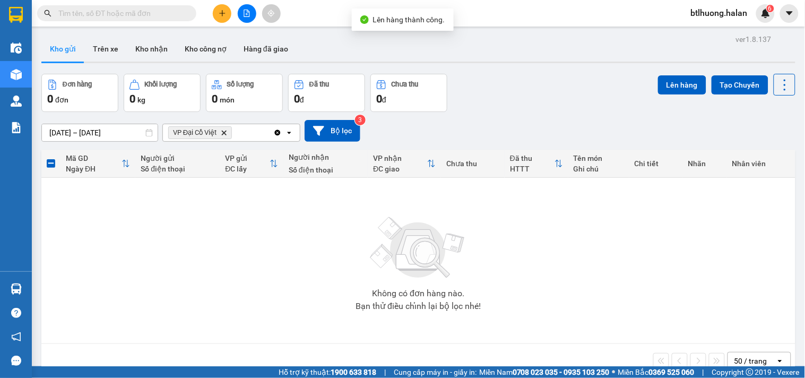
click at [276, 131] on icon "Clear all" at bounding box center [278, 132] width 6 height 6
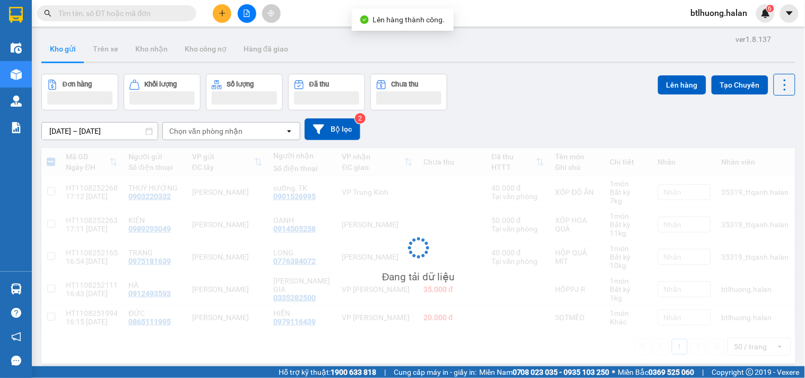
scroll to position [49, 0]
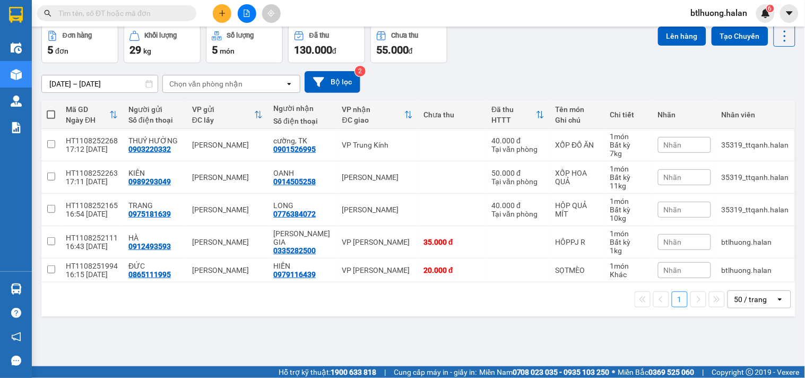
click at [224, 12] on icon "plus" at bounding box center [222, 13] width 7 height 7
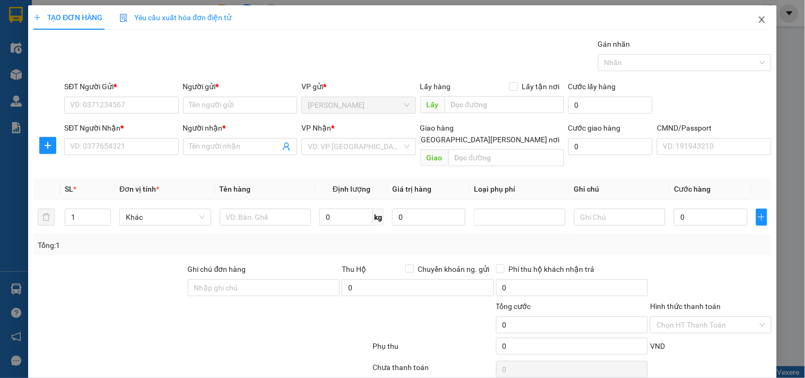
click at [751, 14] on span "Close" at bounding box center [762, 20] width 30 height 30
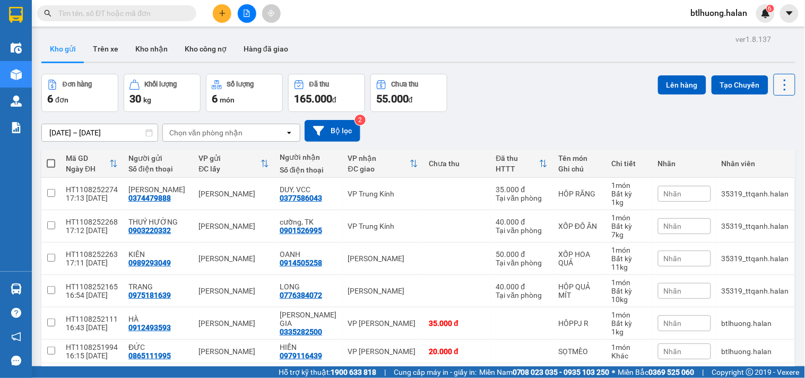
click at [778, 84] on icon at bounding box center [785, 84] width 15 height 15
click at [755, 151] on span "Làm mới" at bounding box center [760, 151] width 29 height 11
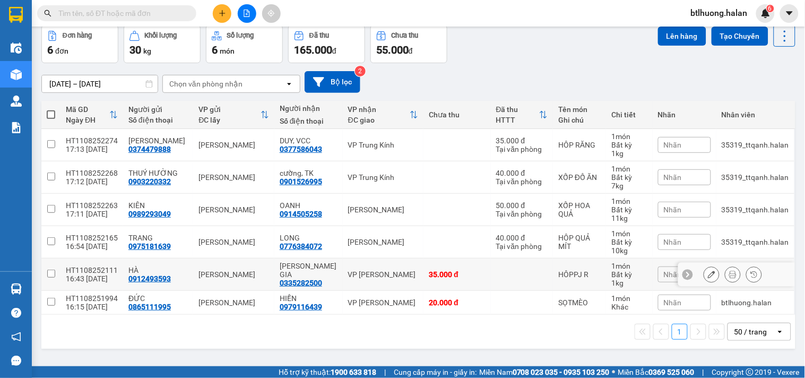
click at [66, 266] on div "HT1108252111" at bounding box center [92, 270] width 52 height 8
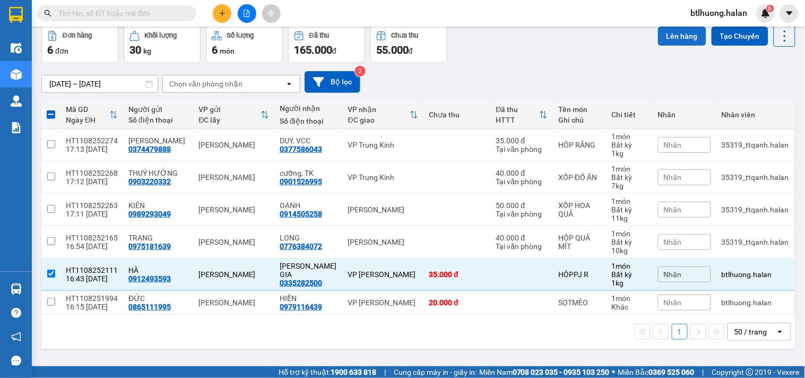
click at [674, 39] on button "Lên hàng" at bounding box center [682, 36] width 48 height 19
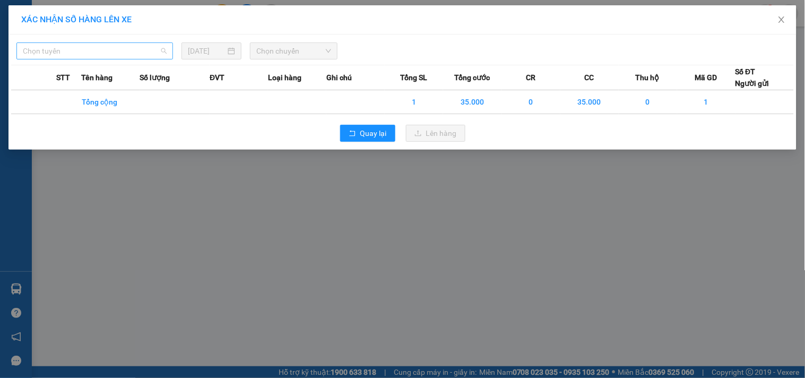
click at [101, 49] on span "Chọn tuyến" at bounding box center [95, 51] width 144 height 16
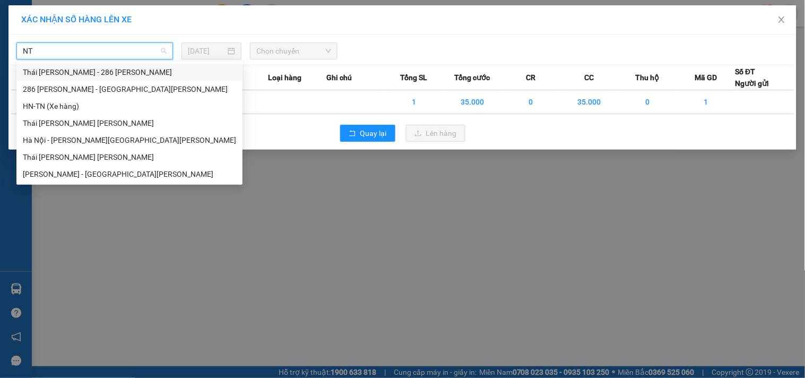
click at [123, 70] on div "Thái Nguyên - 286 Nguyễn Trãi" at bounding box center [129, 72] width 213 height 12
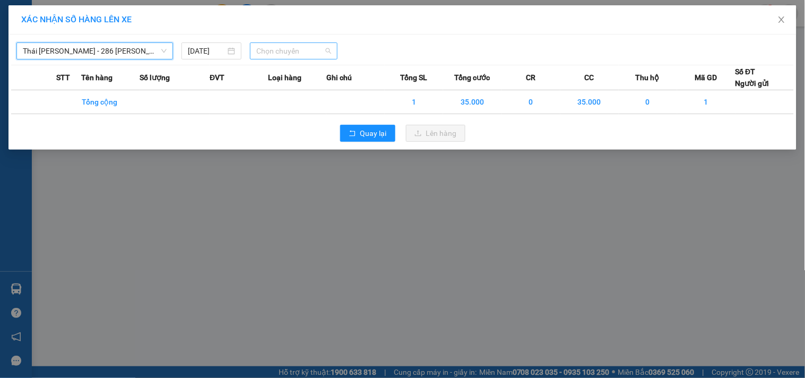
click at [292, 47] on span "Chọn chuyến" at bounding box center [293, 51] width 75 height 16
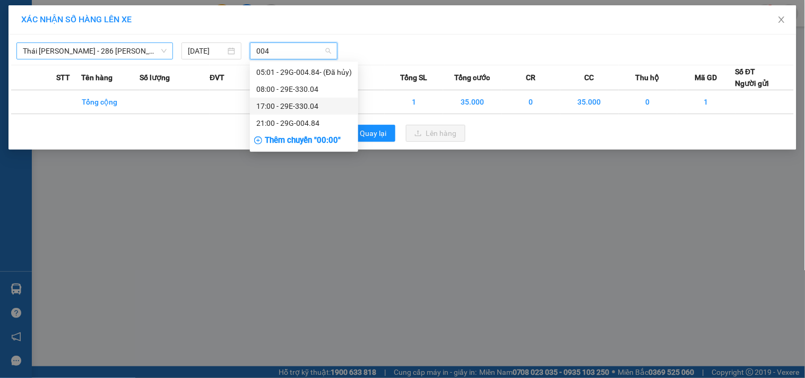
click at [283, 109] on div "17:00 - 29E-330.04" at bounding box center [304, 106] width 96 height 12
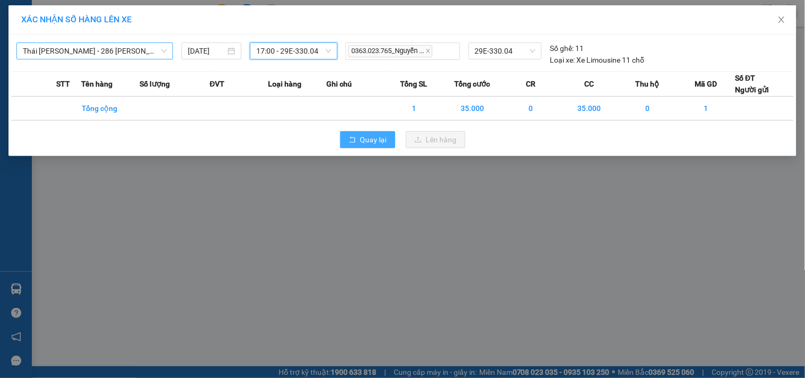
click at [365, 137] on span "Quay lại" at bounding box center [373, 140] width 27 height 12
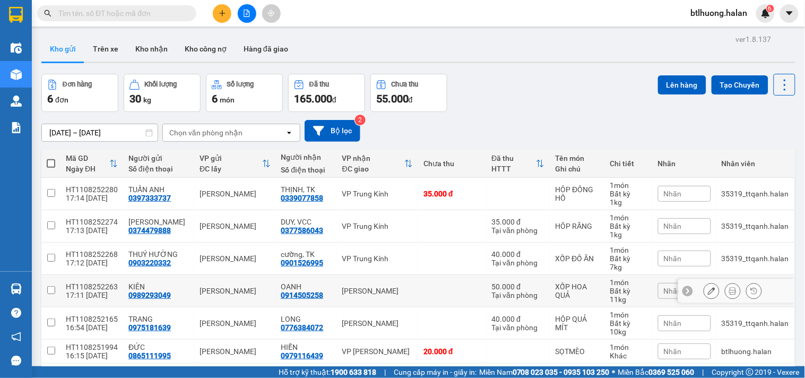
scroll to position [49, 0]
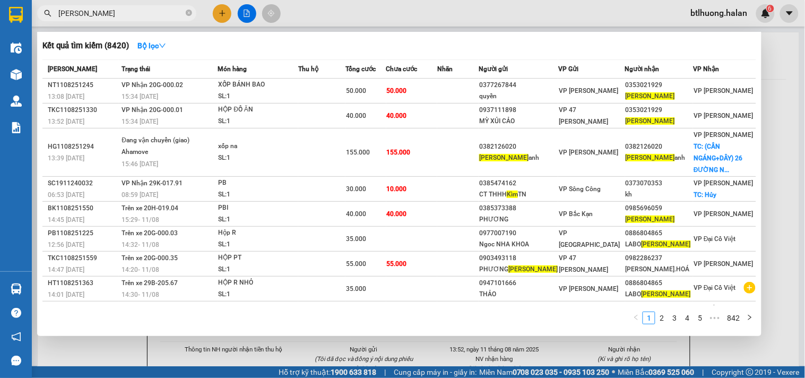
click at [114, 8] on input "[PERSON_NAME]" at bounding box center [120, 13] width 125 height 12
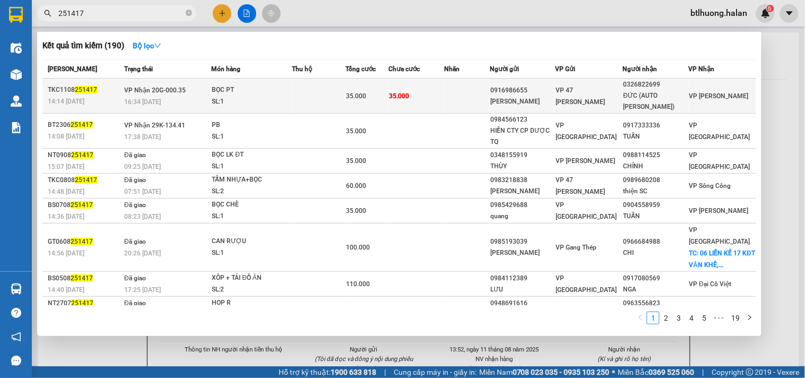
type input "251417"
click at [249, 86] on div "BỌC PT" at bounding box center [252, 90] width 80 height 12
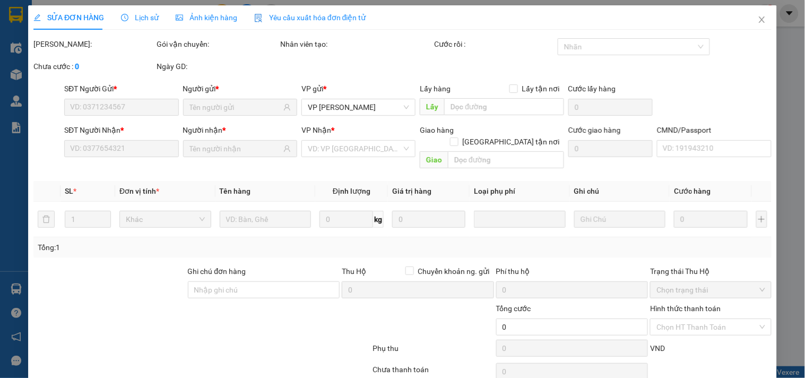
type input "0916986655"
type input "[PERSON_NAME]"
type input "0326822699"
type input "ĐỨC (AUTO [PERSON_NAME])"
type input "35.000"
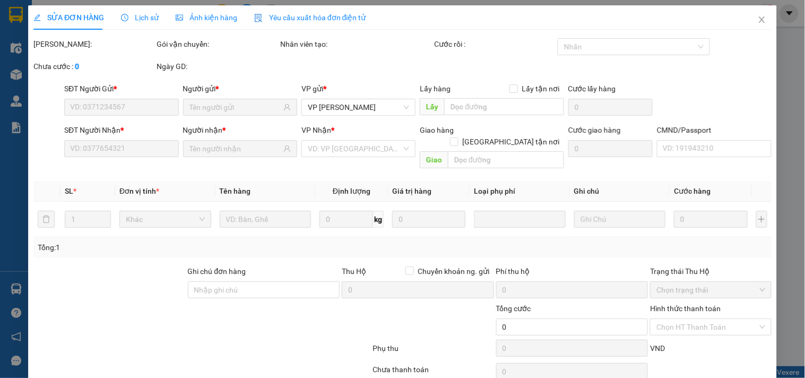
type input "35.000"
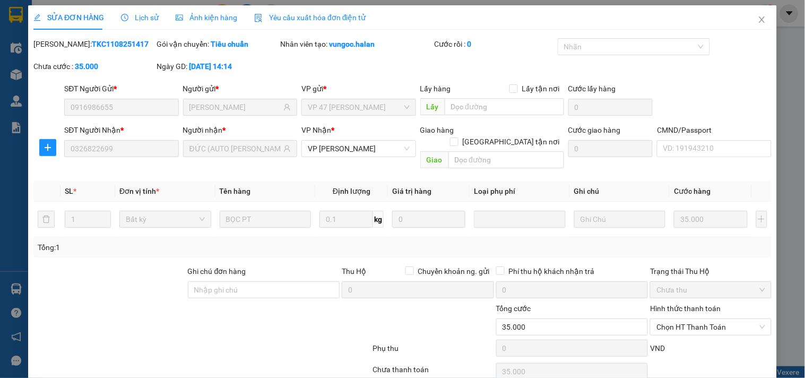
scroll to position [38, 0]
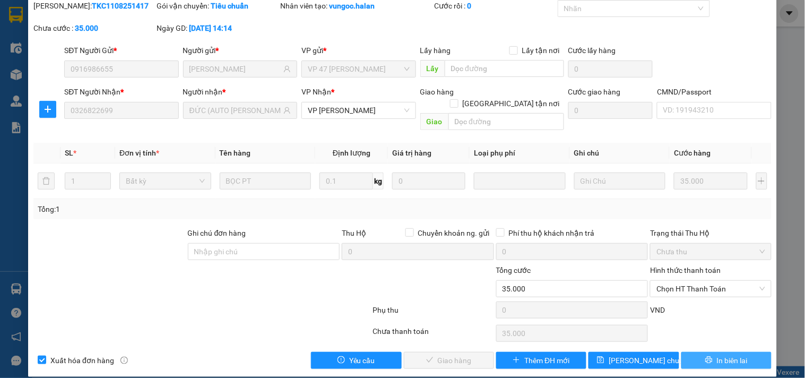
click at [705, 357] on icon "printer" at bounding box center [708, 360] width 7 height 7
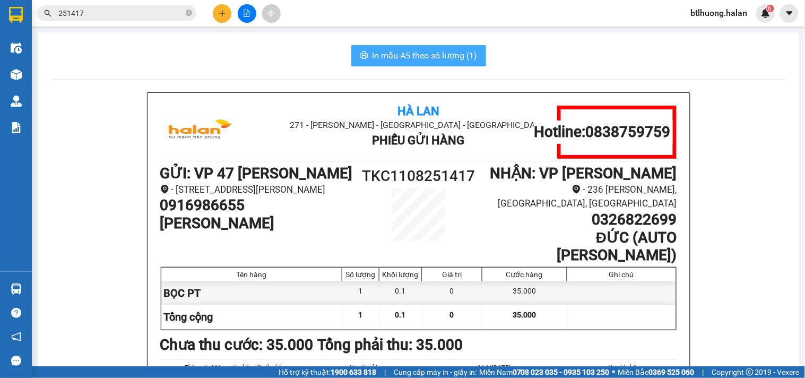
click at [422, 50] on span "In mẫu A5 theo số lượng (1)" at bounding box center [425, 55] width 105 height 13
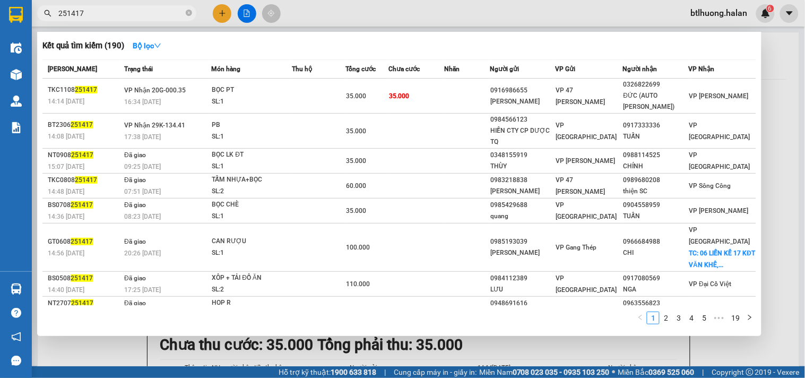
click at [92, 16] on input "251417" at bounding box center [120, 13] width 125 height 12
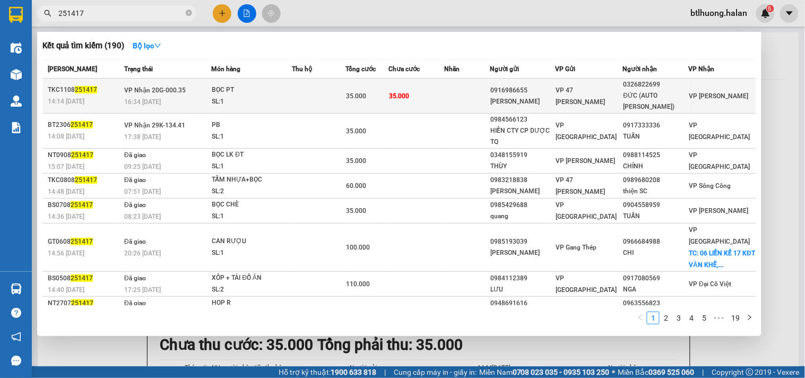
click at [273, 80] on td "BỌC PT SL: 1" at bounding box center [251, 96] width 81 height 35
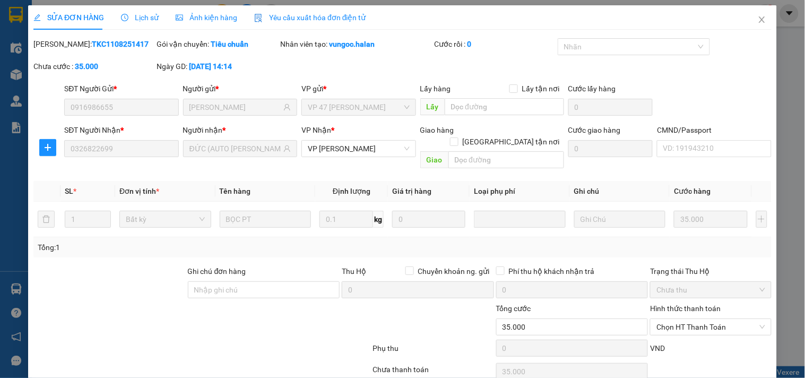
type input "0916986655"
type input "[PERSON_NAME]"
type input "0326822699"
type input "ĐỨC (AUTO [PERSON_NAME])"
type input "35.000"
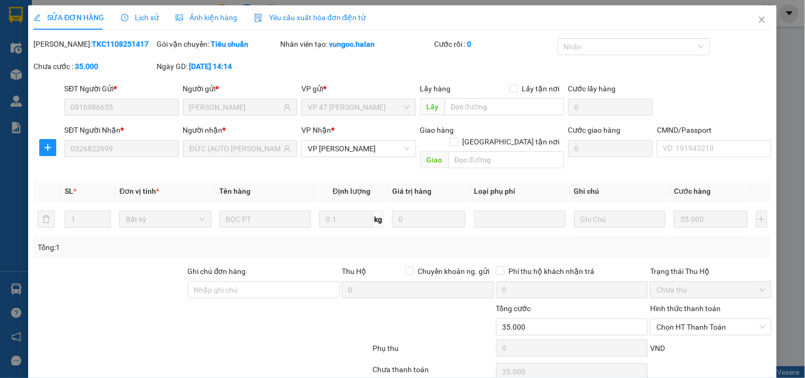
scroll to position [38, 0]
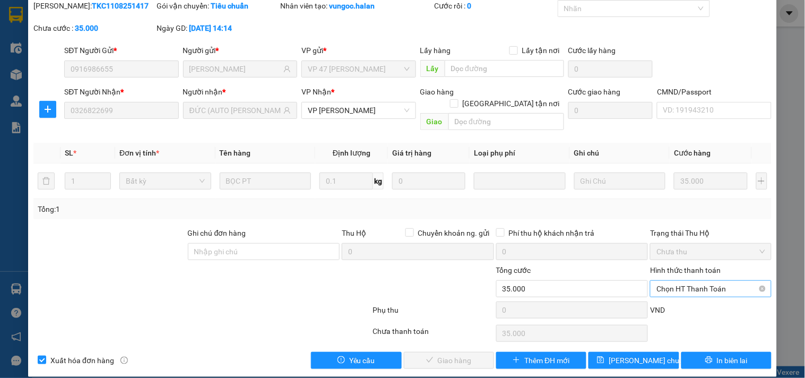
click at [676, 281] on span "Chọn HT Thanh Toán" at bounding box center [711, 289] width 108 height 16
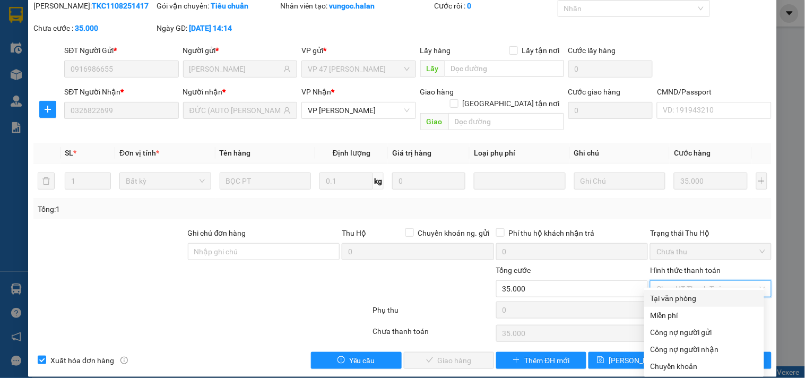
click at [668, 298] on div "Tại văn phòng" at bounding box center [704, 298] width 107 height 12
type input "0"
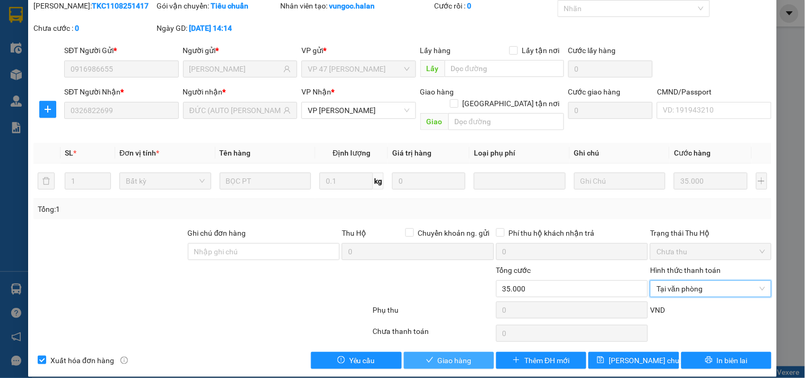
drag, startPoint x: 473, startPoint y: 348, endPoint x: 515, endPoint y: 310, distance: 56.4
click at [473, 352] on button "Giao hàng" at bounding box center [449, 360] width 90 height 17
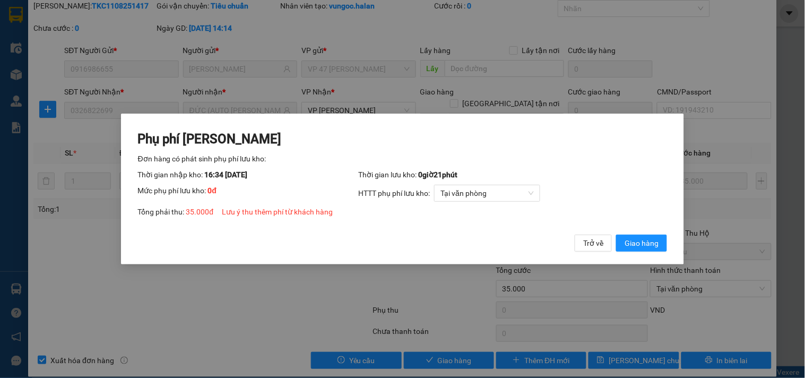
drag, startPoint x: 648, startPoint y: 244, endPoint x: 443, endPoint y: 151, distance: 225.4
click at [647, 243] on span "Giao hàng" at bounding box center [642, 243] width 34 height 12
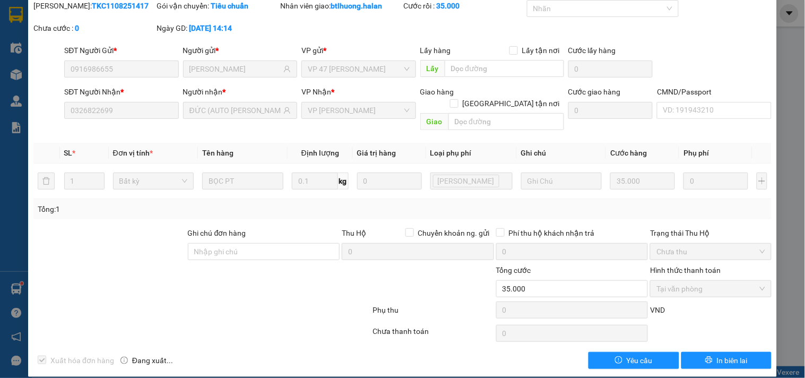
scroll to position [0, 0]
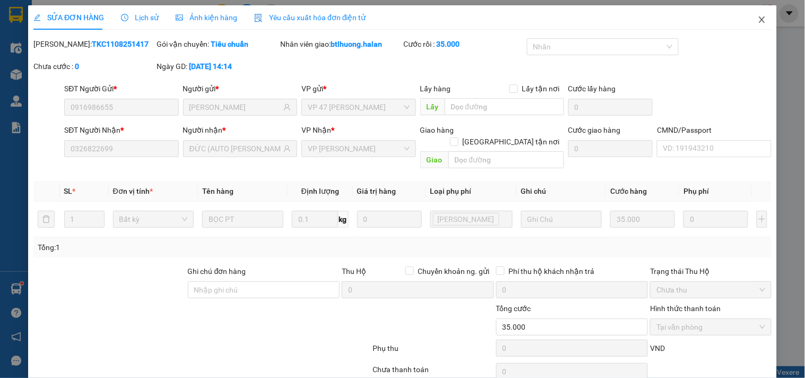
click at [759, 19] on icon "close" at bounding box center [762, 19] width 6 height 6
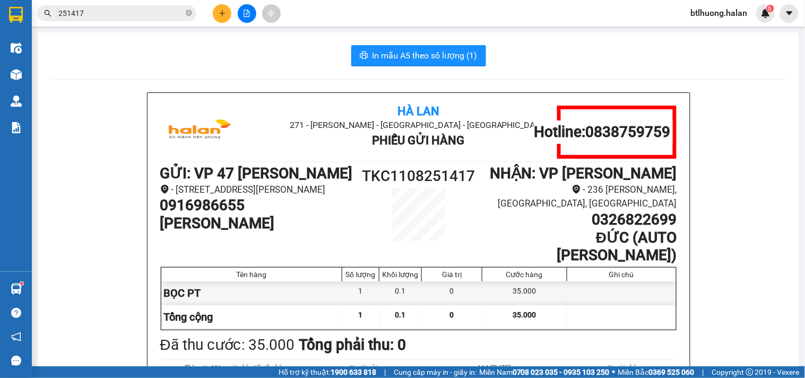
click at [157, 1] on div "Kết quả tìm kiếm ( 190 ) Bộ lọc Mã ĐH Trạng thái Món hàng Thu hộ Tổng cước Chưa…" at bounding box center [402, 13] width 805 height 27
click at [155, 6] on span "251417" at bounding box center [116, 13] width 159 height 16
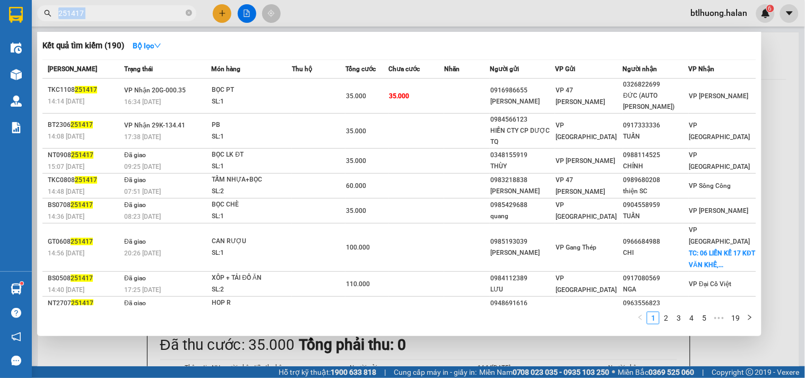
click at [155, 6] on span "251417" at bounding box center [116, 13] width 159 height 16
click at [190, 15] on icon "close-circle" at bounding box center [189, 13] width 6 height 6
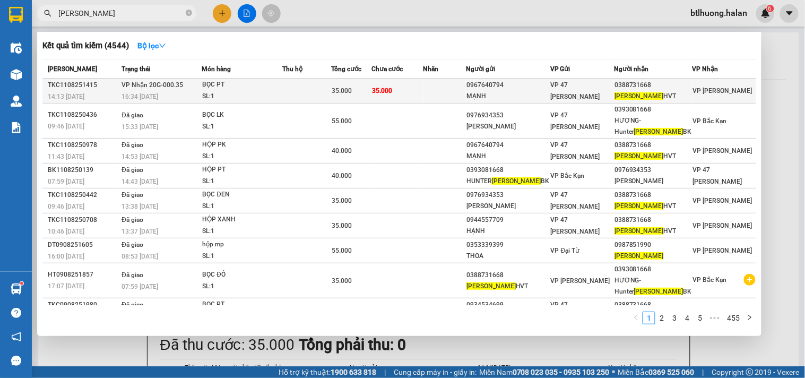
type input "[PERSON_NAME]"
click at [568, 91] on div "VP 47 [PERSON_NAME]" at bounding box center [582, 90] width 63 height 23
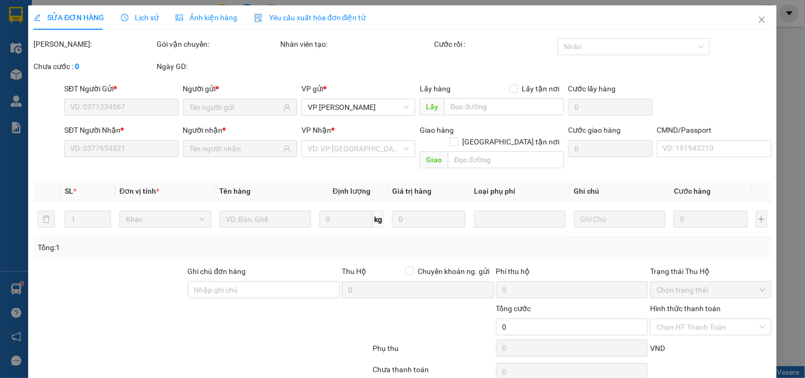
type input "0967640794"
type input "MẠNH"
type input "0388731668"
type input "MAI LINH HVT"
type input "35.000"
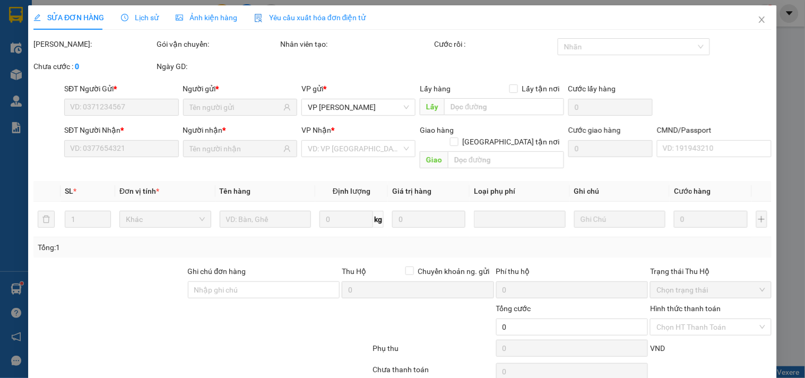
type input "35.000"
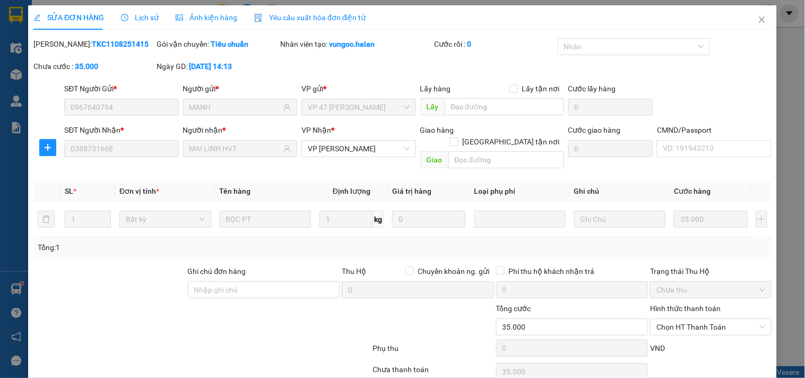
scroll to position [38, 0]
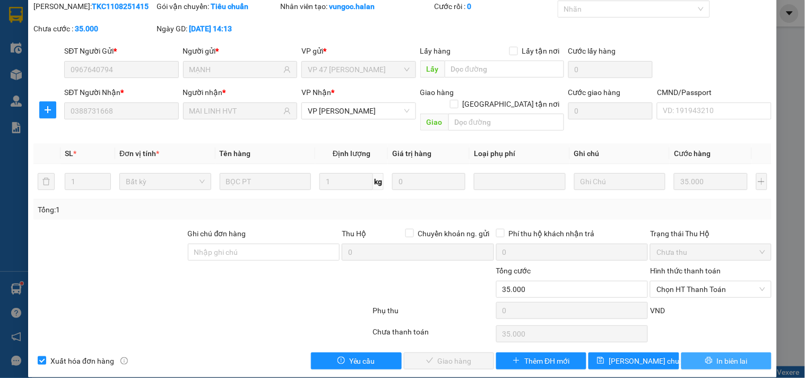
click at [721, 355] on span "In biên lai" at bounding box center [732, 361] width 31 height 12
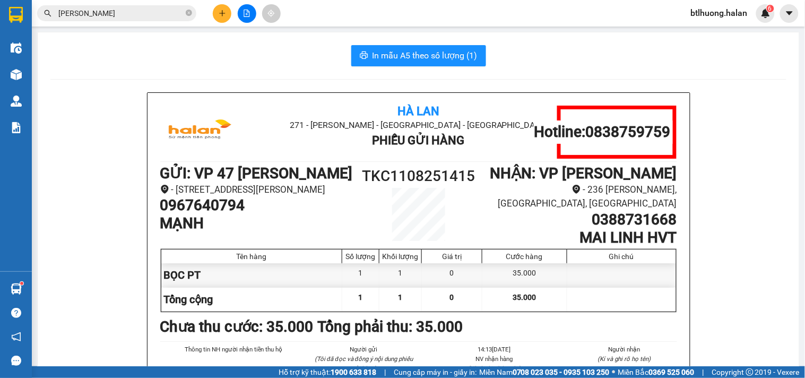
click at [447, 40] on div "In mẫu A5 theo số lượng (1) Hà Lan 271 - [PERSON_NAME] - [GEOGRAPHIC_DATA] Long…" at bounding box center [419, 262] width 762 height 460
click at [443, 49] on span "In mẫu A5 theo số lượng (1)" at bounding box center [425, 55] width 105 height 13
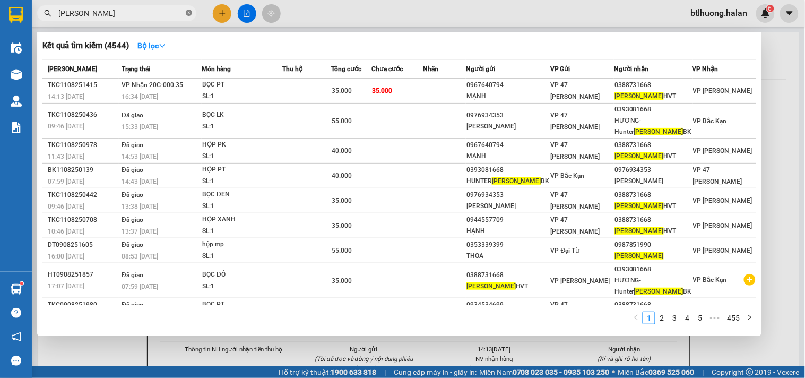
click at [186, 13] on icon "close-circle" at bounding box center [189, 13] width 6 height 6
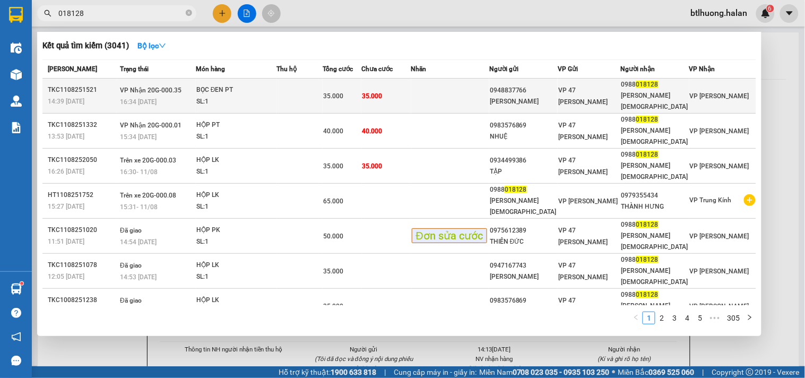
type input "018128"
click at [512, 96] on div "[PERSON_NAME]" at bounding box center [523, 101] width 67 height 11
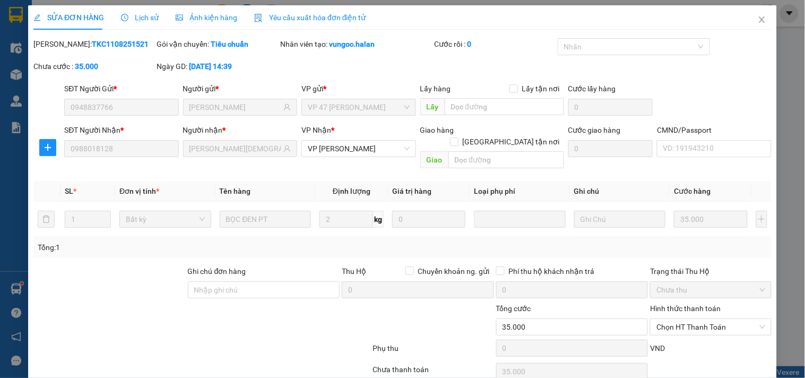
type input "0948837766"
type input "[PERSON_NAME]"
type input "0988018128"
type input "[PERSON_NAME][DEMOGRAPHIC_DATA]"
type input "35.000"
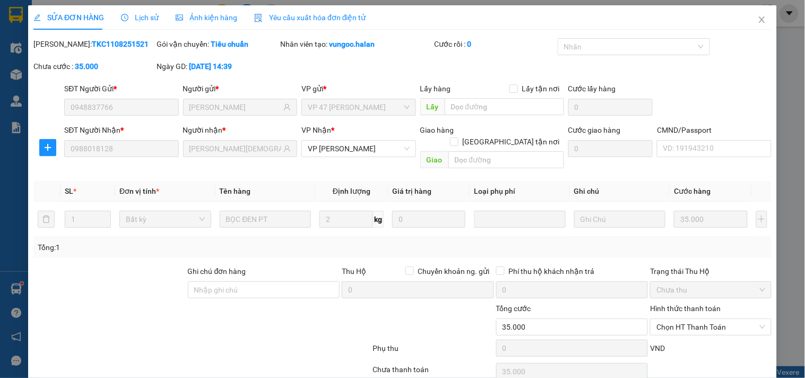
type input "35.000"
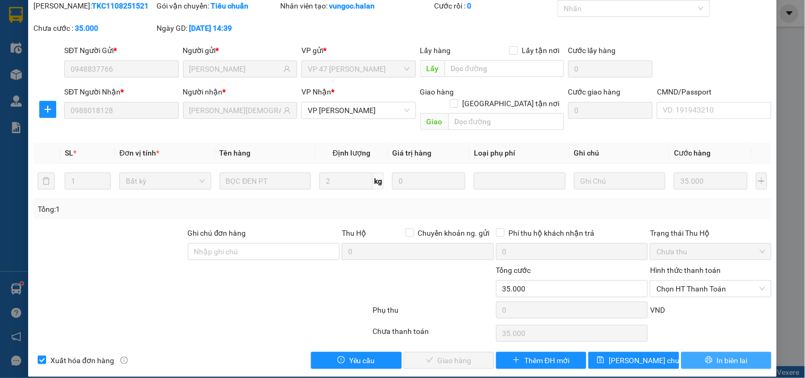
click at [727, 355] on span "In biên lai" at bounding box center [732, 361] width 31 height 12
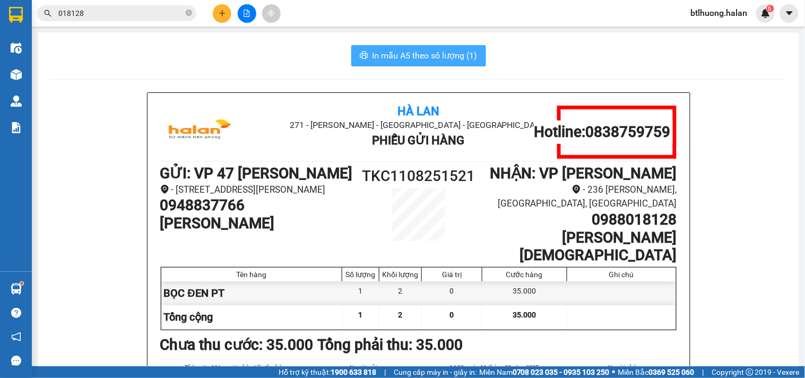
click at [434, 51] on span "In mẫu A5 theo số lượng (1)" at bounding box center [425, 55] width 105 height 13
click at [109, 9] on input "018128" at bounding box center [120, 13] width 125 height 12
click at [115, 68] on div "In mẫu A5 theo số lượng (1) Hà Lan 271 - [GEOGRAPHIC_DATA] - [GEOGRAPHIC_DATA] …" at bounding box center [419, 271] width 762 height 478
click at [114, 16] on input "018128" at bounding box center [120, 13] width 125 height 12
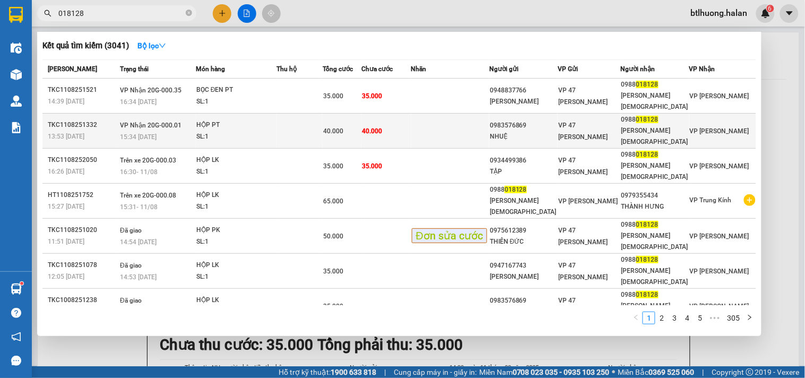
click at [276, 119] on div "HỘP PT" at bounding box center [236, 125] width 80 height 12
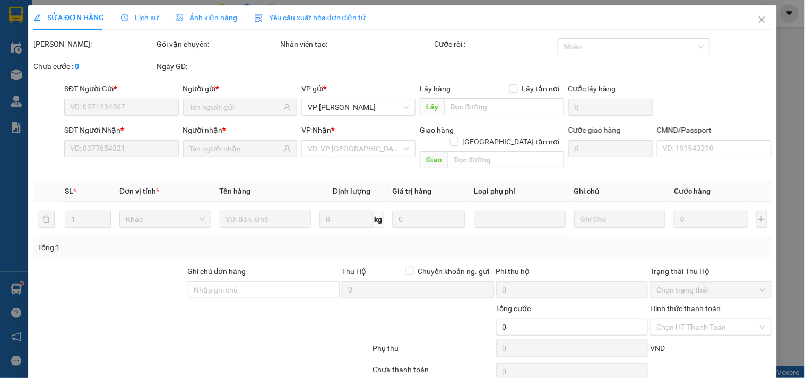
type input "0983576869"
type input "NHUỆ"
type input "0988018128"
type input "[PERSON_NAME][DEMOGRAPHIC_DATA]"
type input "40.000"
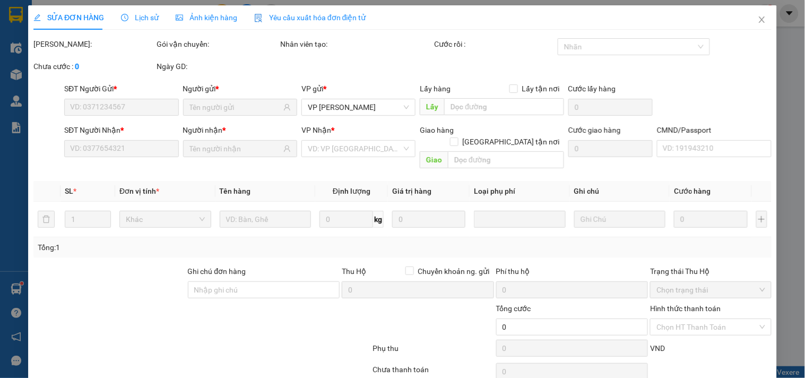
type input "40.000"
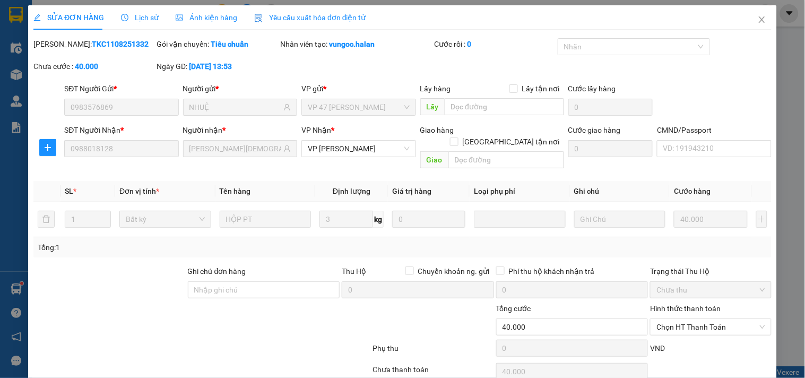
scroll to position [38, 0]
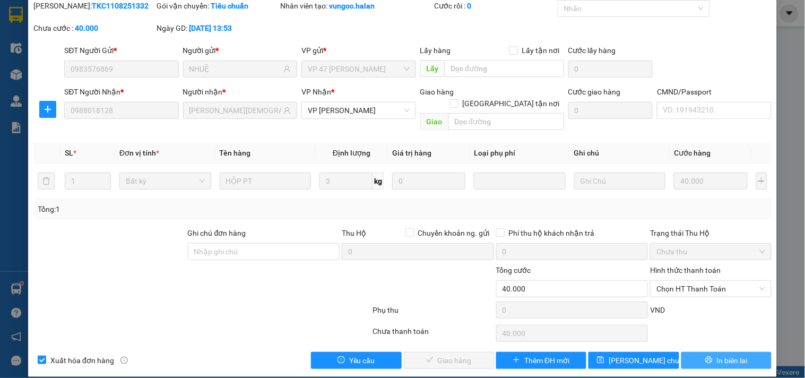
click at [717, 355] on span "In biên lai" at bounding box center [732, 361] width 31 height 12
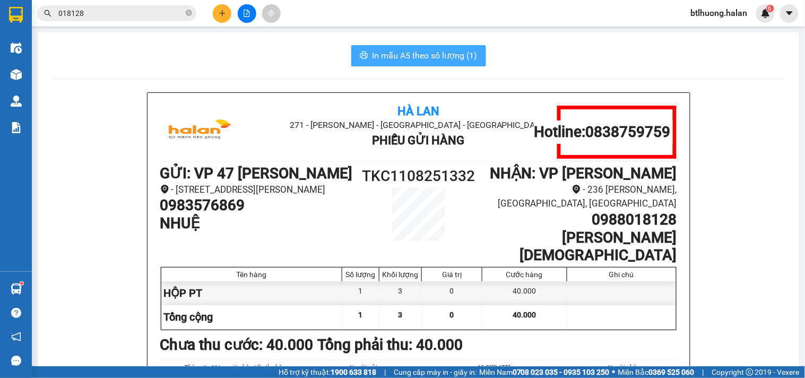
click at [381, 61] on span "In mẫu A5 theo số lượng (1)" at bounding box center [425, 55] width 105 height 13
click at [133, 18] on input "018128" at bounding box center [120, 13] width 125 height 12
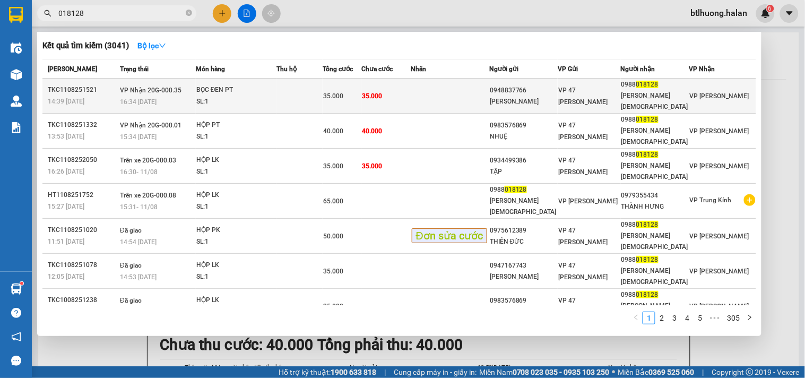
click at [308, 89] on td at bounding box center [300, 96] width 46 height 35
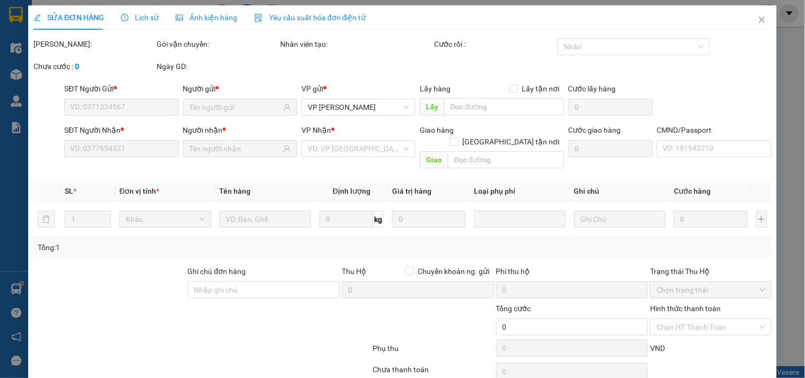
type input "0948837766"
type input "[PERSON_NAME]"
type input "0988018128"
type input "[PERSON_NAME][DEMOGRAPHIC_DATA]"
type input "35.000"
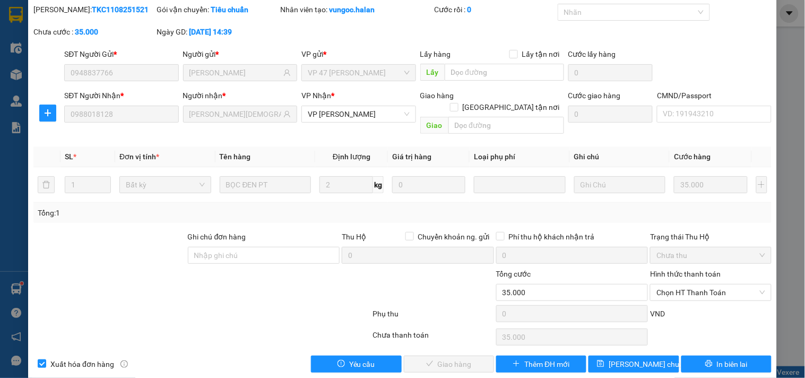
scroll to position [38, 0]
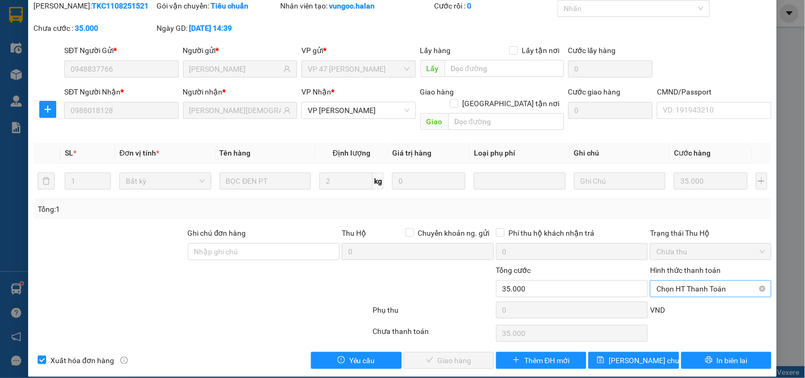
click at [706, 281] on span "Chọn HT Thanh Toán" at bounding box center [711, 289] width 108 height 16
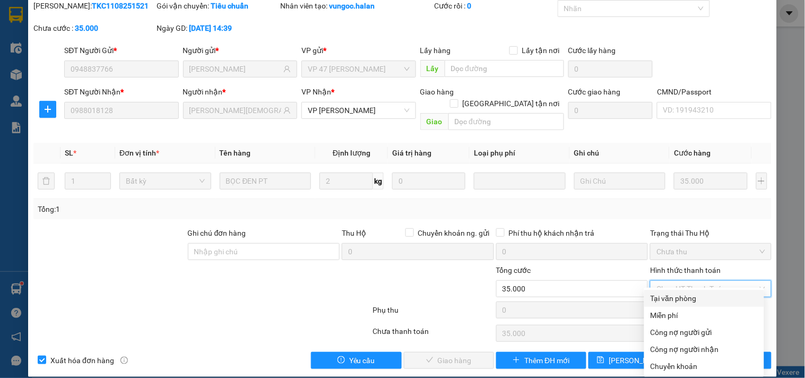
click at [706, 292] on div "Total Paid Fee 0 Total UnPaid Fee 35.000 Cash Collection Total Fee Mã ĐH: TKC11…" at bounding box center [402, 184] width 738 height 369
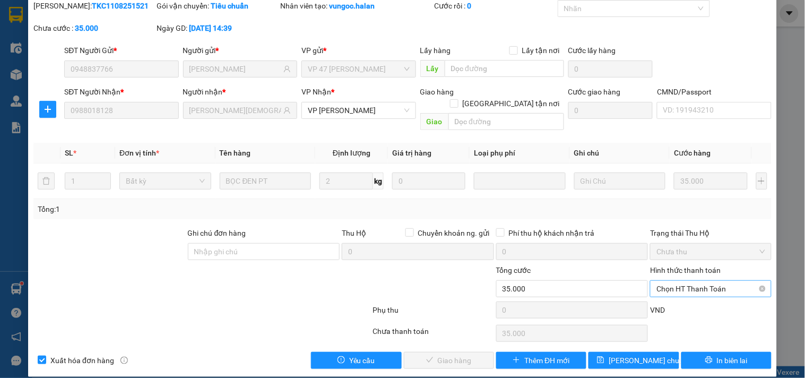
click at [682, 281] on span "Chọn HT Thanh Toán" at bounding box center [711, 289] width 108 height 16
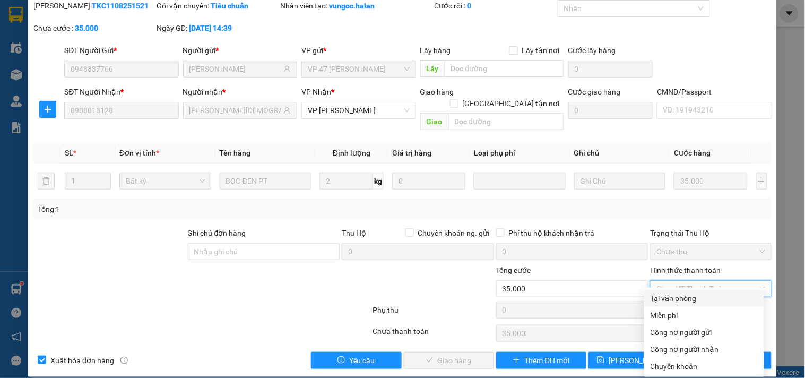
click at [687, 303] on div "Tại văn phòng" at bounding box center [704, 298] width 107 height 12
type input "0"
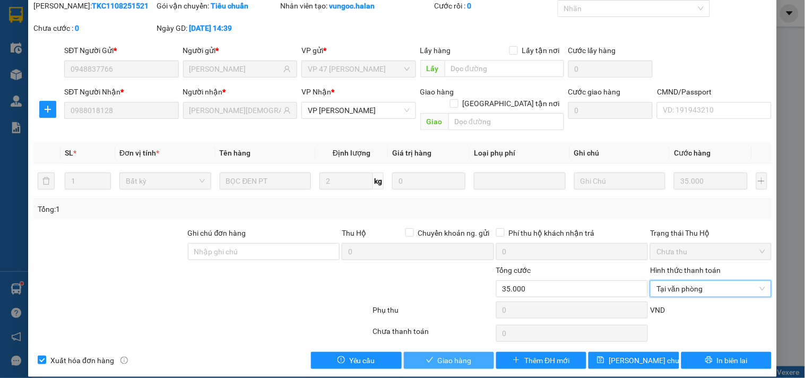
click at [452, 355] on span "Giao hàng" at bounding box center [455, 361] width 34 height 12
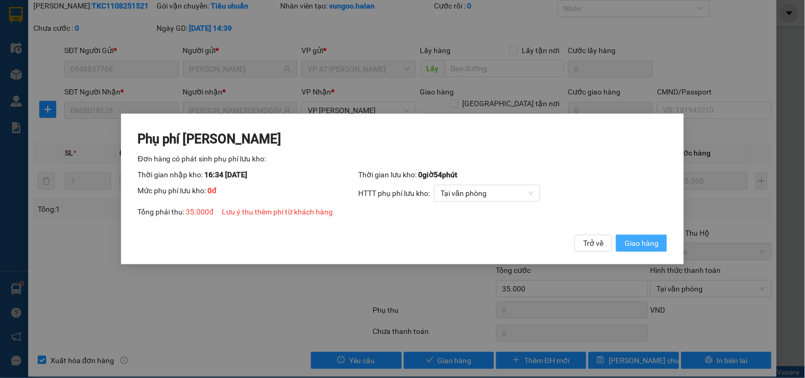
click at [653, 245] on span "Giao hàng" at bounding box center [642, 243] width 34 height 12
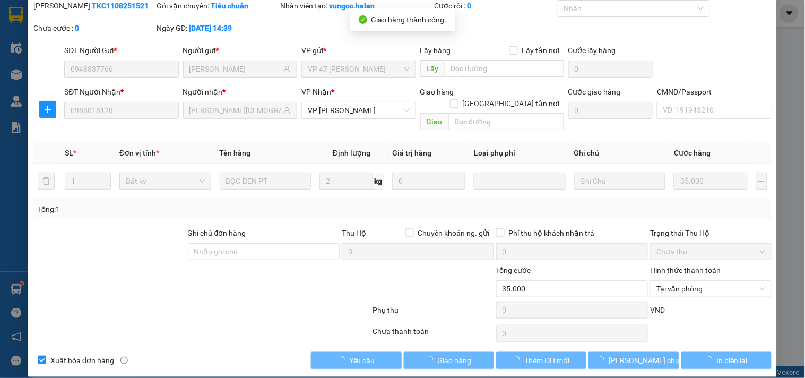
scroll to position [0, 0]
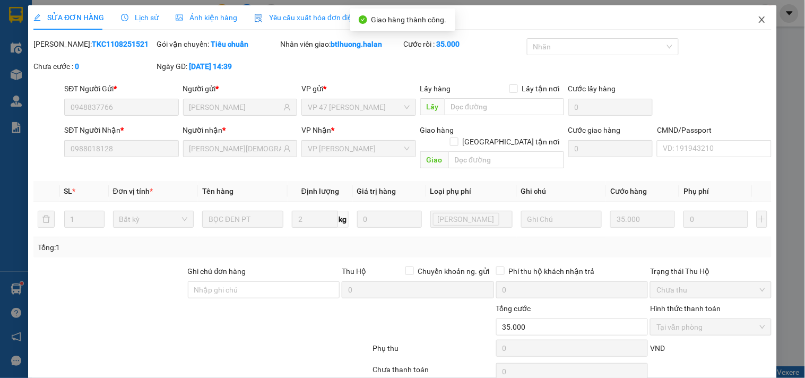
click at [761, 27] on span "Close" at bounding box center [762, 20] width 30 height 30
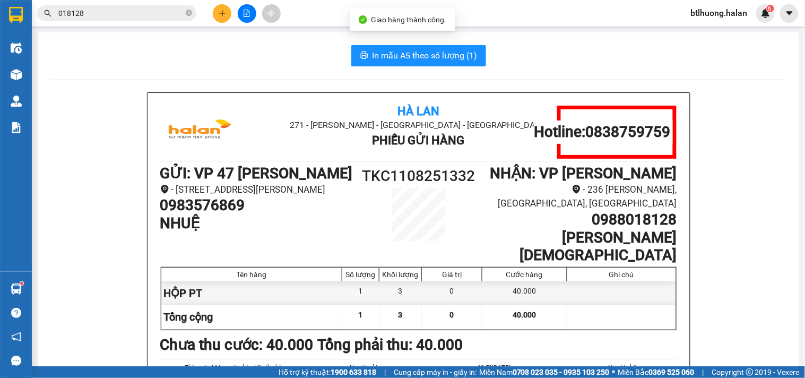
click at [148, 11] on input "018128" at bounding box center [120, 13] width 125 height 12
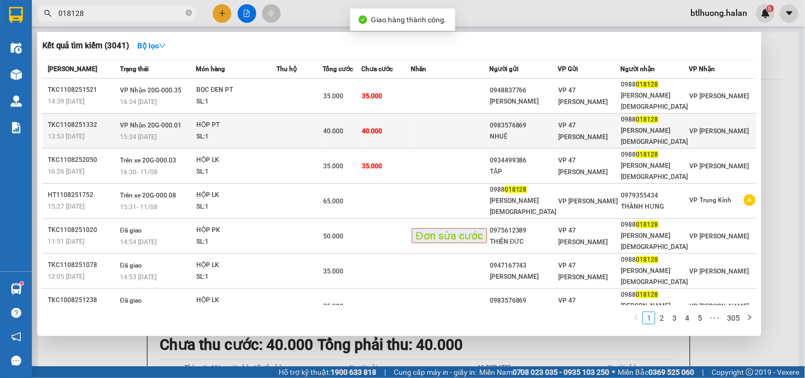
click at [263, 119] on div "HỘP PT" at bounding box center [236, 125] width 80 height 12
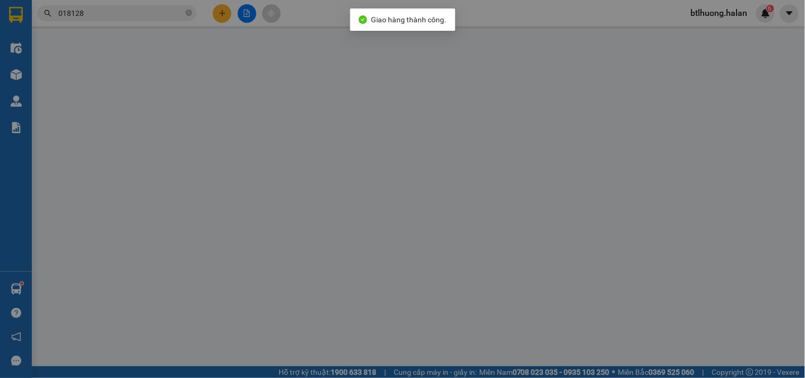
type input "0983576869"
type input "NHUỆ"
type input "0988018128"
type input "[PERSON_NAME][DEMOGRAPHIC_DATA]"
type input "40.000"
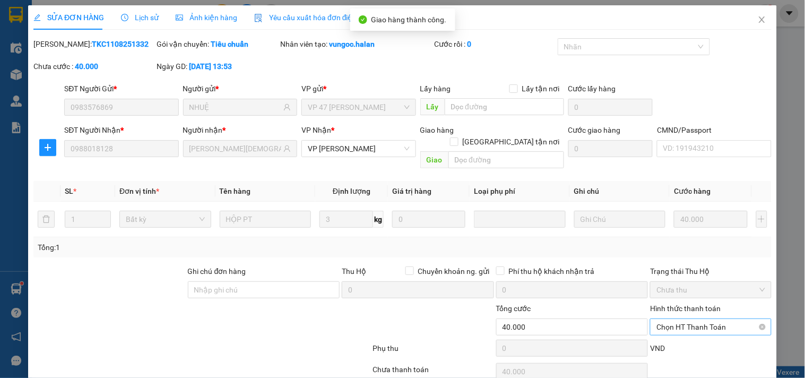
scroll to position [38, 0]
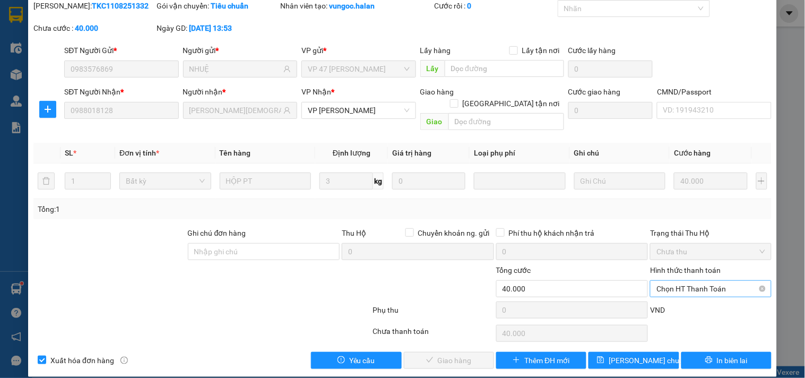
click at [672, 281] on span "Chọn HT Thanh Toán" at bounding box center [711, 289] width 108 height 16
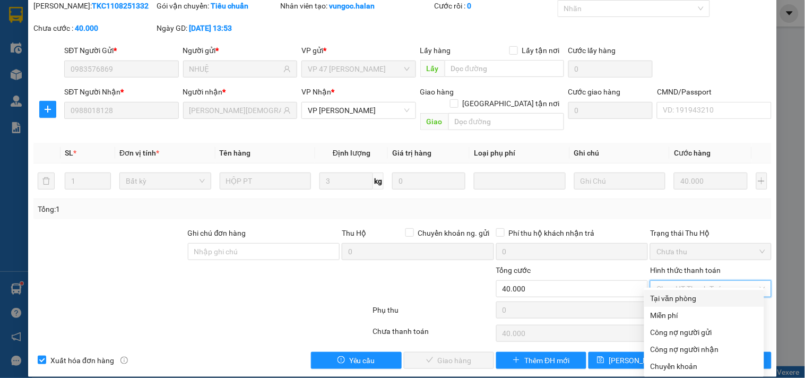
drag, startPoint x: 667, startPoint y: 291, endPoint x: 596, endPoint y: 313, distance: 74.5
click at [667, 293] on div "Tại văn phòng" at bounding box center [704, 298] width 120 height 17
type input "0"
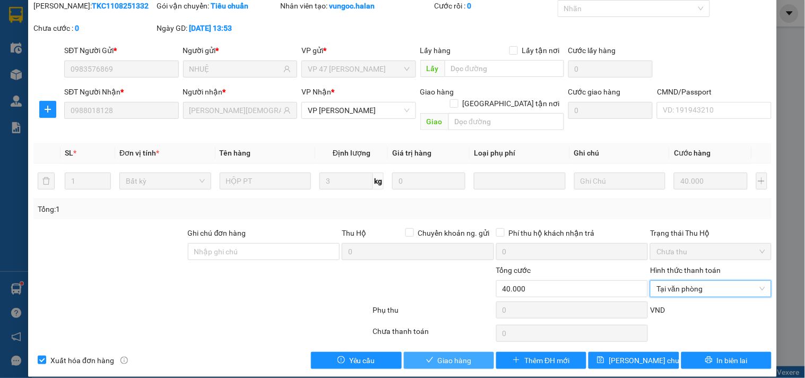
drag, startPoint x: 431, startPoint y: 347, endPoint x: 448, endPoint y: 344, distance: 17.3
click at [431, 352] on button "Giao hàng" at bounding box center [449, 360] width 90 height 17
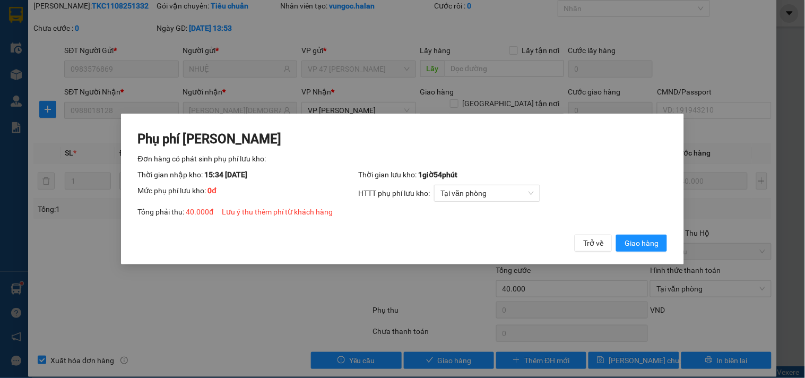
drag, startPoint x: 645, startPoint y: 246, endPoint x: 552, endPoint y: 201, distance: 102.8
click at [645, 239] on span "Giao hàng" at bounding box center [642, 243] width 34 height 12
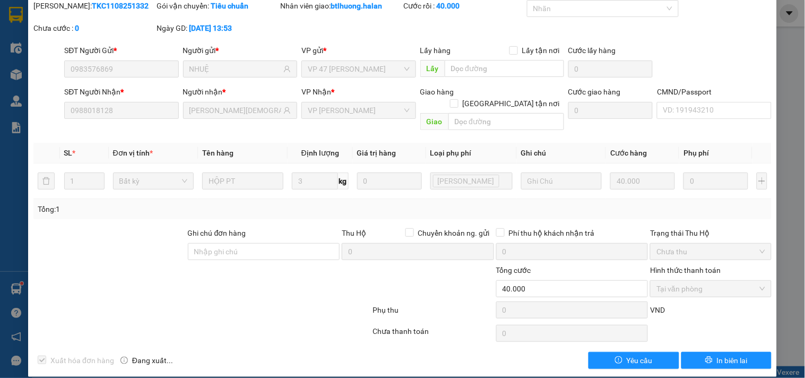
scroll to position [0, 0]
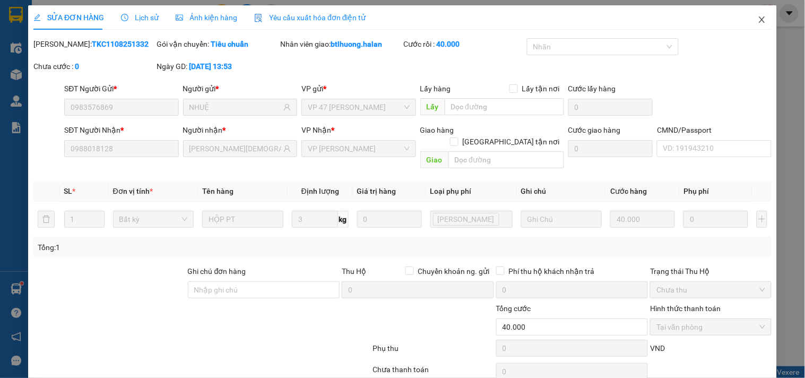
click at [758, 20] on icon "close" at bounding box center [762, 19] width 8 height 8
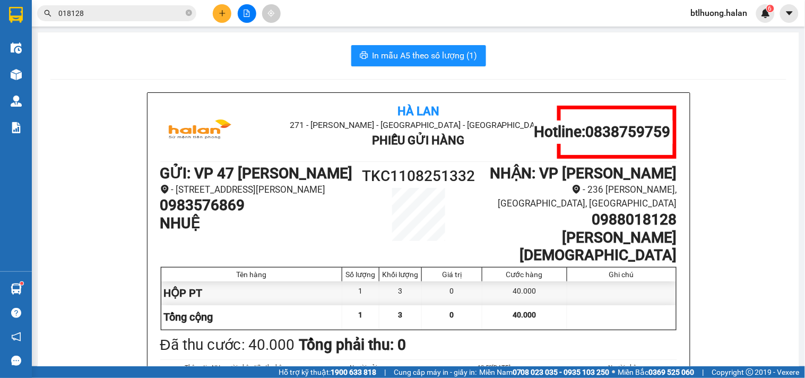
click at [111, 11] on input "018128" at bounding box center [120, 13] width 125 height 12
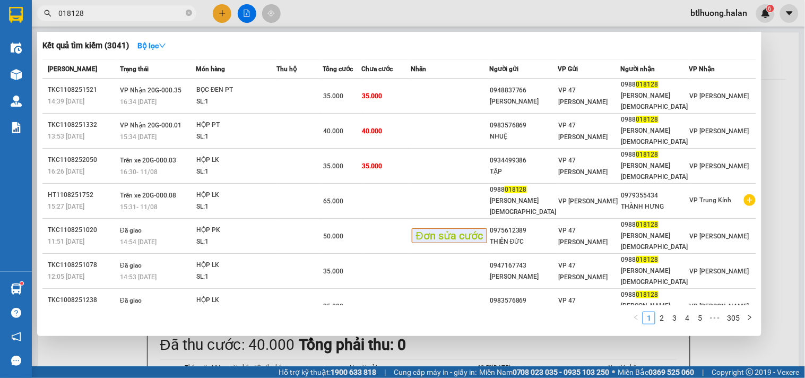
click at [111, 11] on input "018128" at bounding box center [120, 13] width 125 height 12
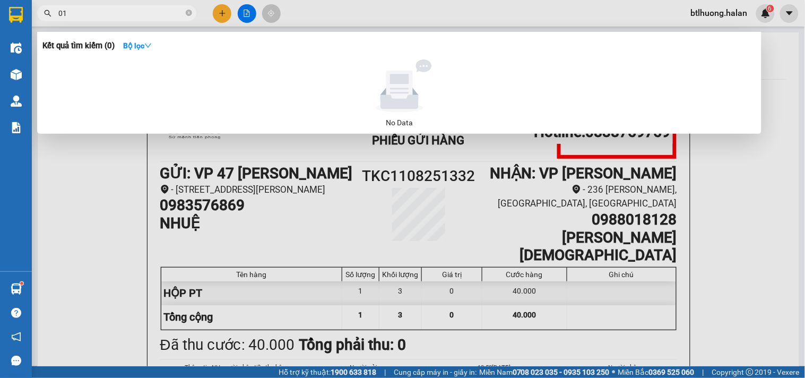
type input "0"
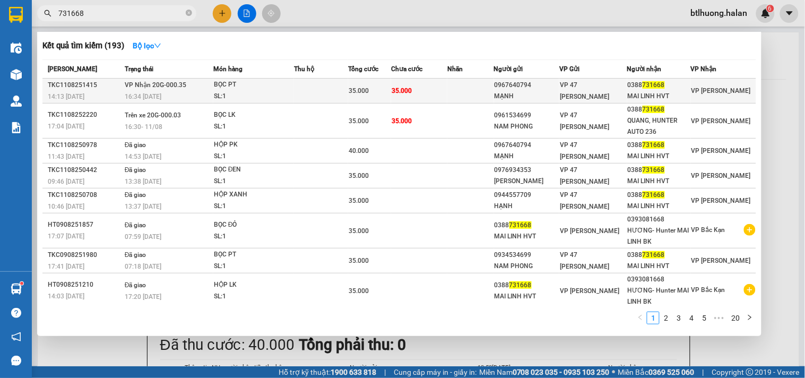
type input "731668"
click at [317, 85] on td at bounding box center [321, 91] width 54 height 25
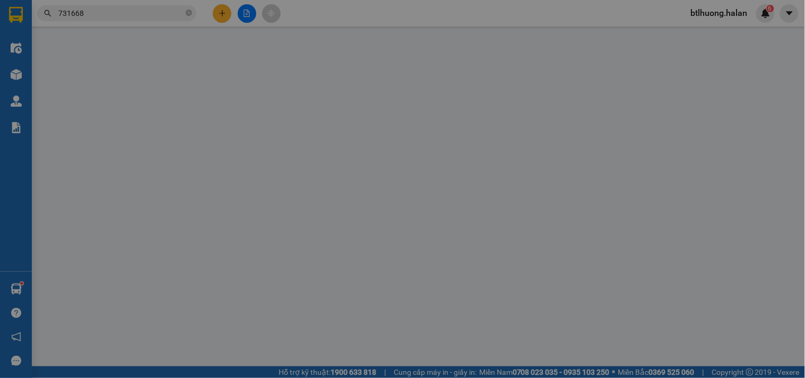
type input "0967640794"
type input "MẠNH"
type input "0388731668"
type input "MAI LINH HVT"
type input "35.000"
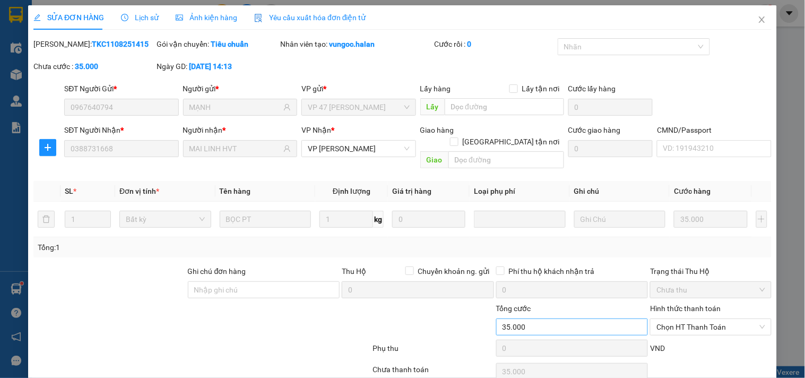
scroll to position [38, 0]
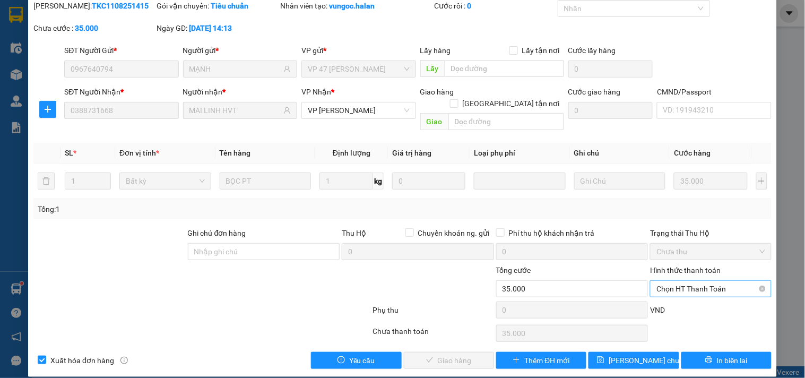
click at [659, 281] on span "Chọn HT Thanh Toán" at bounding box center [711, 289] width 108 height 16
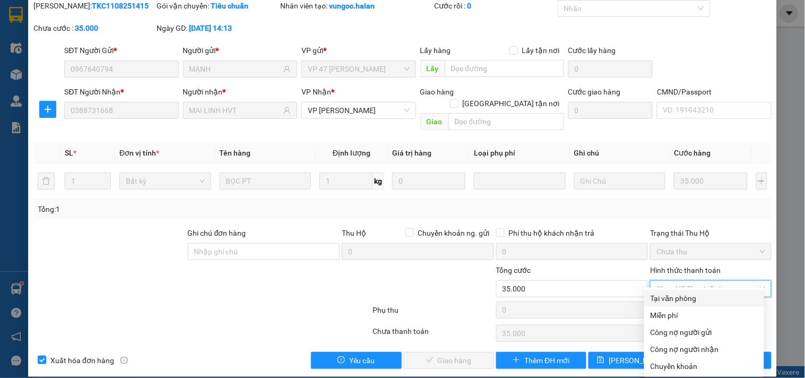
click at [660, 289] on div "Total Paid Fee 0 Total UnPaid Fee 35.000 Cash Collection Total Fee Mã ĐH: TKC11…" at bounding box center [402, 184] width 738 height 369
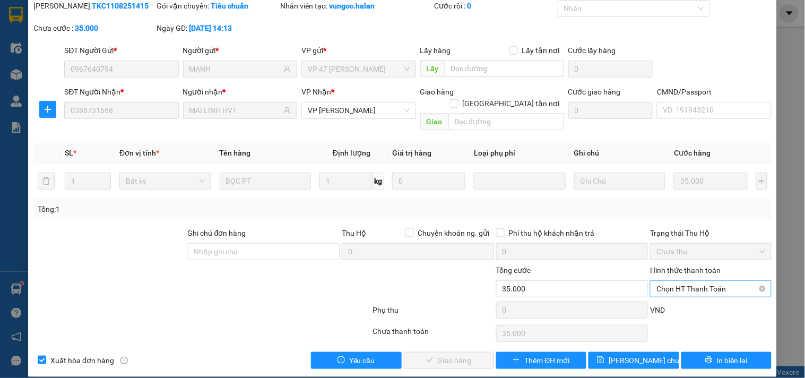
drag, startPoint x: 687, startPoint y: 264, endPoint x: 681, endPoint y: 271, distance: 9.0
click at [686, 268] on div "Hình thức thanh toán Chọn HT Thanh Toán" at bounding box center [710, 282] width 121 height 37
click at [676, 281] on span "Chọn HT Thanh Toán" at bounding box center [711, 289] width 108 height 16
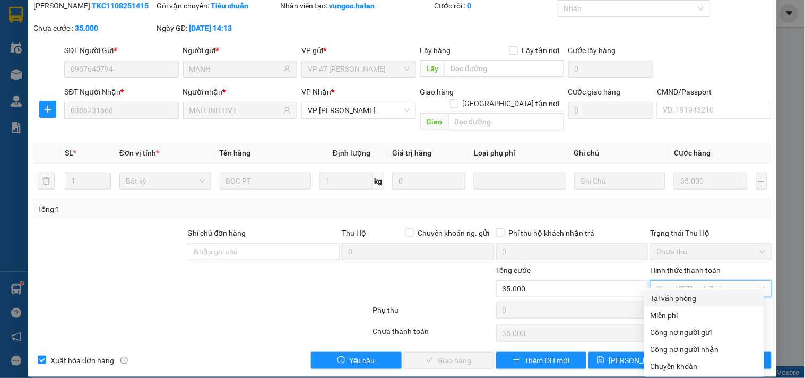
click at [672, 303] on div "Tại văn phòng" at bounding box center [704, 298] width 107 height 12
type input "0"
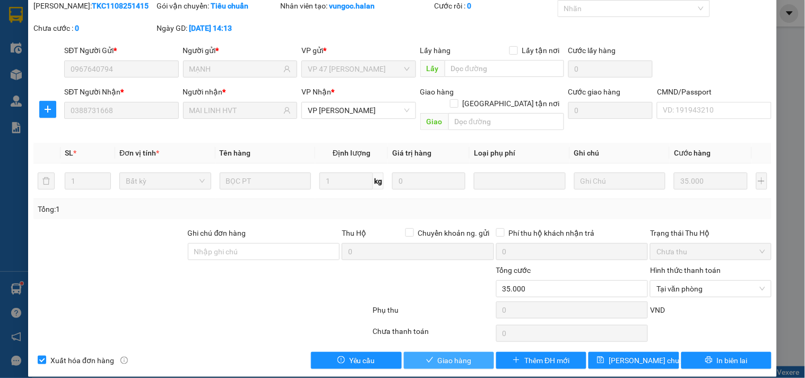
click at [462, 355] on span "Giao hàng" at bounding box center [455, 361] width 34 height 12
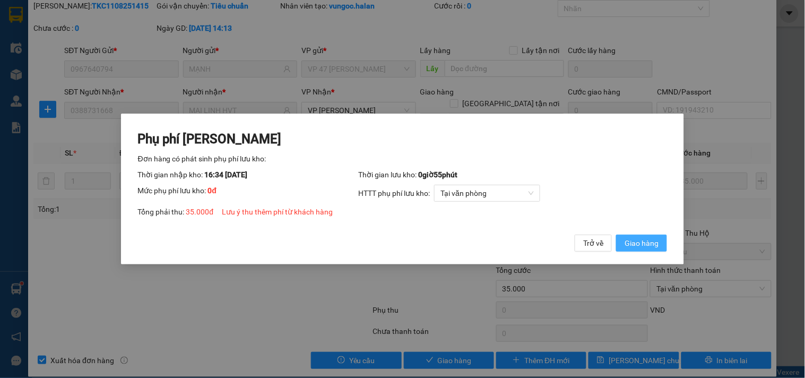
click at [629, 242] on span "Giao hàng" at bounding box center [642, 243] width 34 height 12
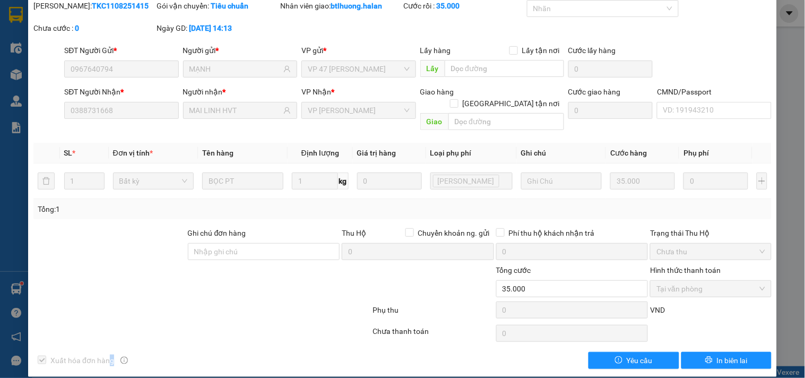
drag, startPoint x: 111, startPoint y: 343, endPoint x: 115, endPoint y: 292, distance: 51.6
click at [113, 345] on div "Total Paid Fee 35.000 Total UnPaid Fee 0 Cash Collection Total Fee Mã ĐH: TKC11…" at bounding box center [402, 184] width 738 height 369
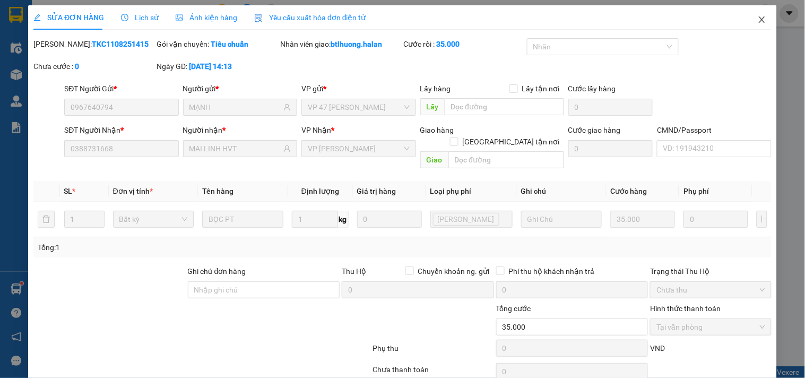
click at [756, 22] on span "Close" at bounding box center [762, 20] width 30 height 30
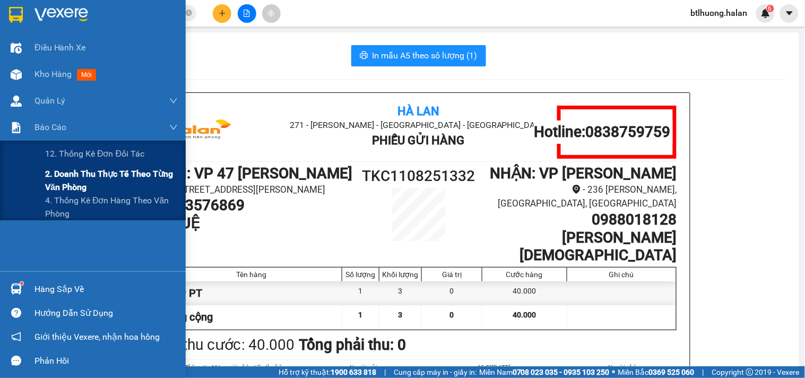
click at [54, 178] on span "2. Doanh thu thực tế theo từng văn phòng" at bounding box center [111, 180] width 133 height 27
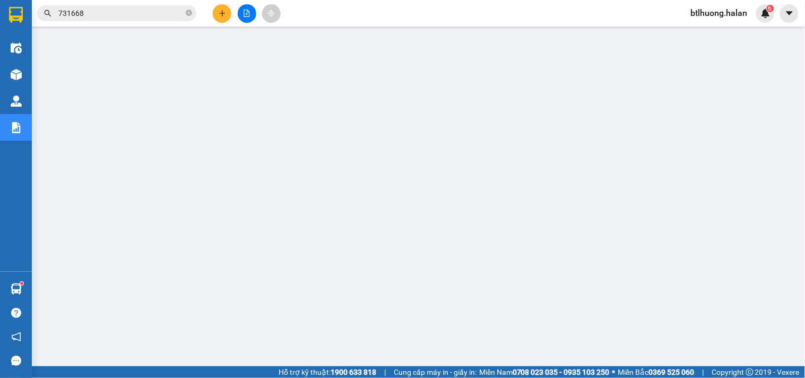
click at [133, 16] on input "731668" at bounding box center [120, 13] width 125 height 12
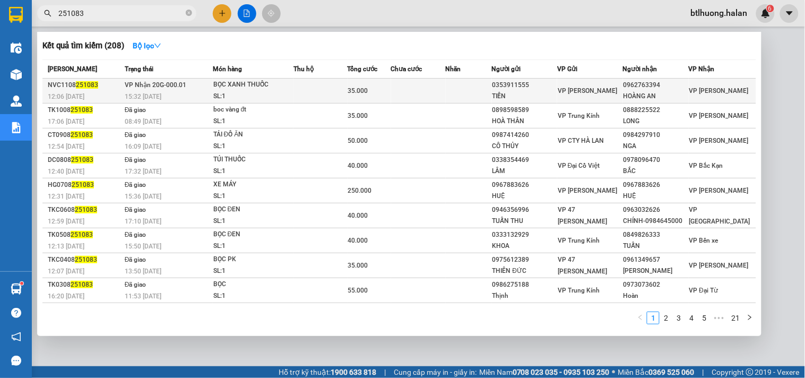
type input "251083"
click at [277, 96] on div "SL: 1" at bounding box center [253, 97] width 80 height 12
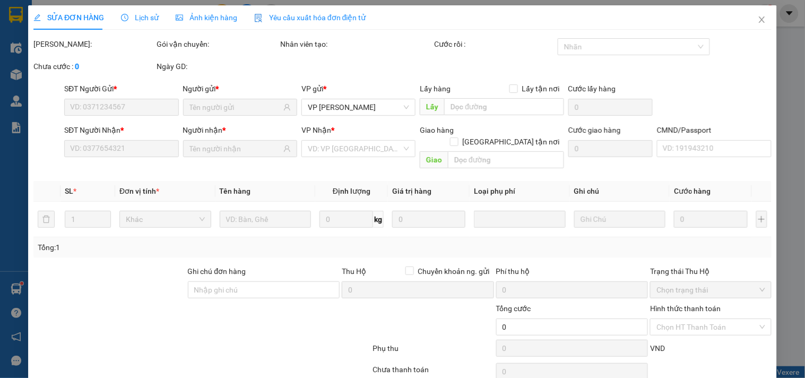
type input "0353911555"
type input "TIẾN"
type input "0962763394"
type input "HOÀNG AN"
type input "35.000"
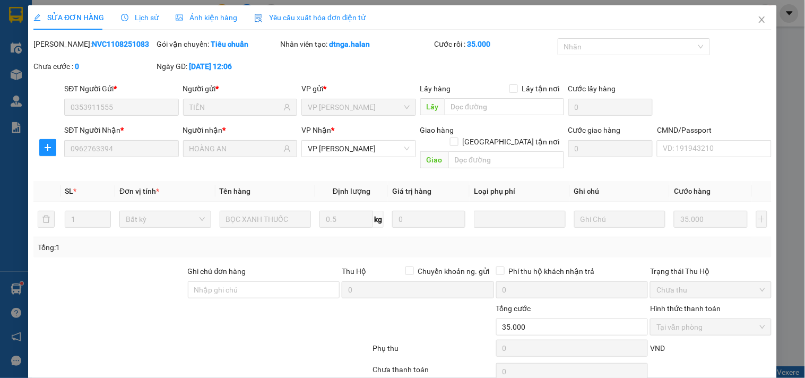
scroll to position [38, 0]
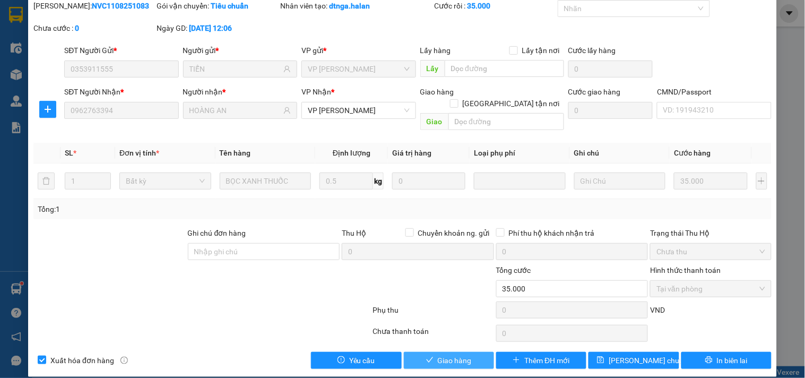
click at [470, 352] on button "Giao hàng" at bounding box center [449, 360] width 90 height 17
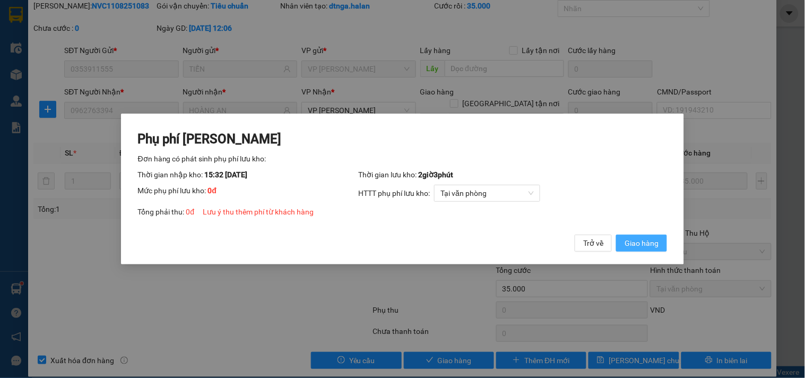
click at [638, 240] on span "Giao hàng" at bounding box center [642, 243] width 34 height 12
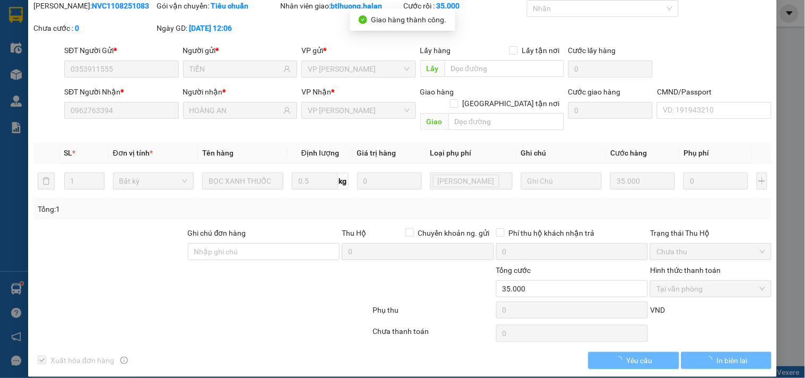
scroll to position [0, 0]
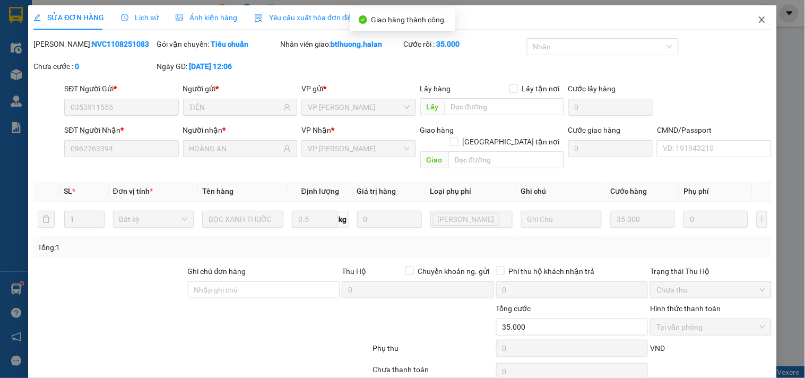
click at [754, 13] on span "Close" at bounding box center [762, 20] width 30 height 30
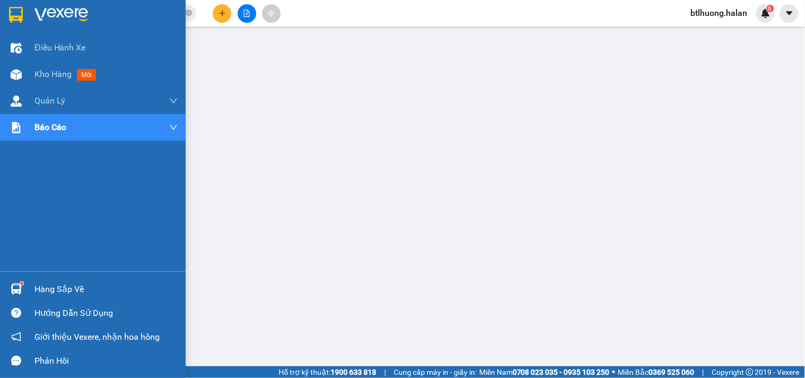
click at [51, 290] on div "Hàng sắp về" at bounding box center [105, 289] width 143 height 16
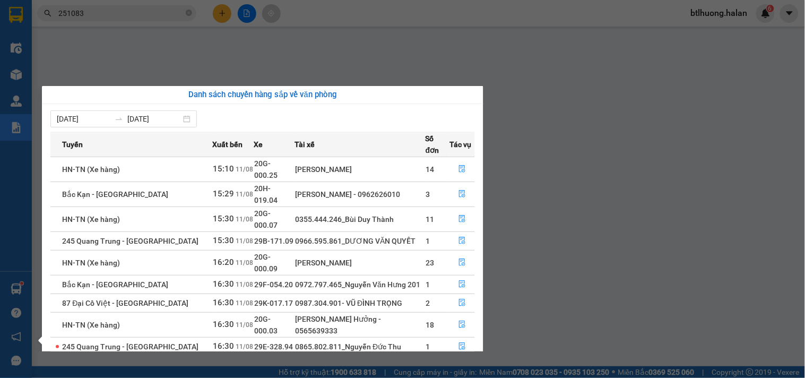
click at [353, 3] on section "Kết quả tìm kiếm ( 208 ) Bộ lọc Mã ĐH Trạng thái Món hàng Thu hộ Tổng cước Chưa…" at bounding box center [402, 189] width 805 height 378
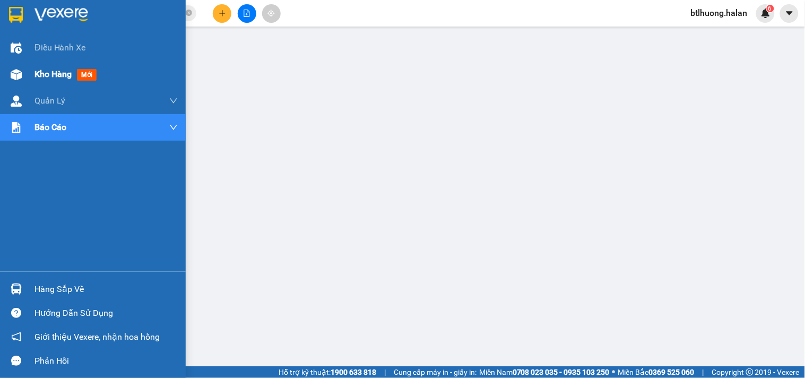
click at [18, 73] on div at bounding box center [16, 74] width 19 height 19
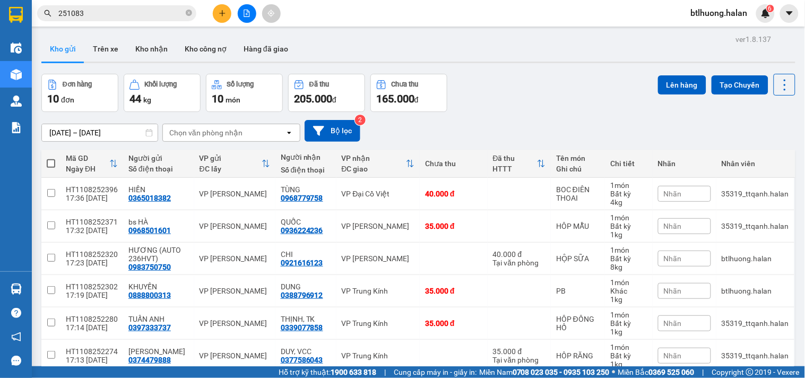
click at [150, 8] on input "251083" at bounding box center [120, 13] width 125 height 12
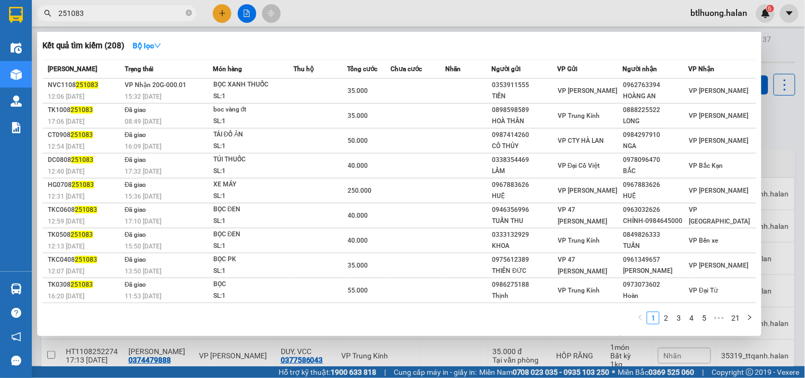
click at [150, 8] on input "251083" at bounding box center [120, 13] width 125 height 12
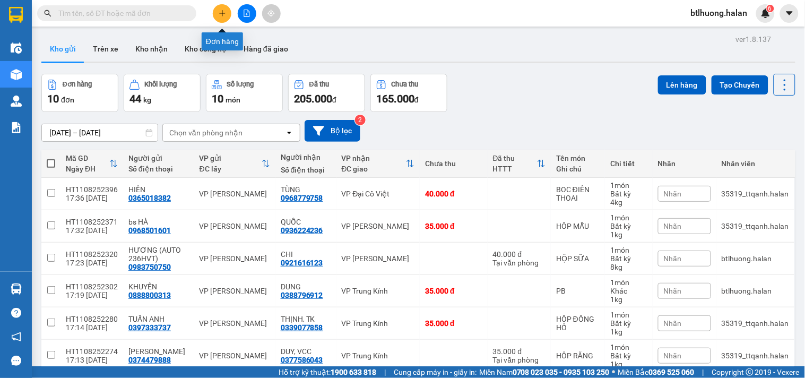
click at [225, 13] on icon "plus" at bounding box center [222, 13] width 7 height 7
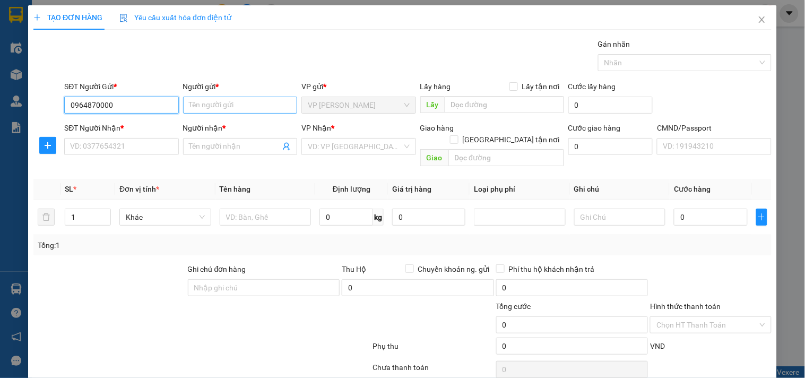
type input "0964870000"
drag, startPoint x: 223, startPoint y: 105, endPoint x: 227, endPoint y: 96, distance: 10.0
click at [224, 102] on input "Người gửi *" at bounding box center [240, 105] width 114 height 17
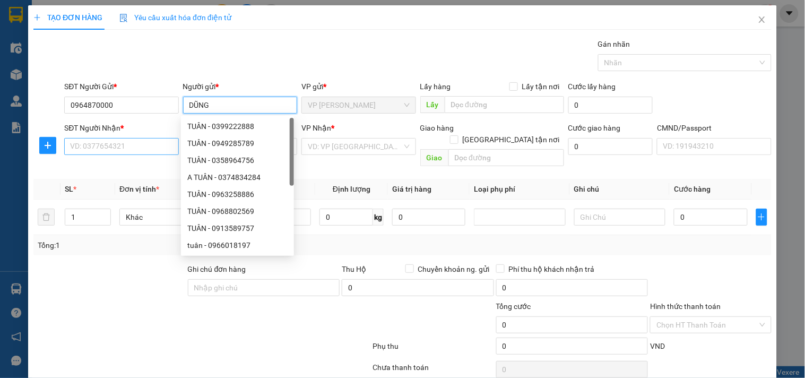
type input "DŨNG"
click at [144, 147] on input "SĐT Người Nhận *" at bounding box center [121, 146] width 114 height 17
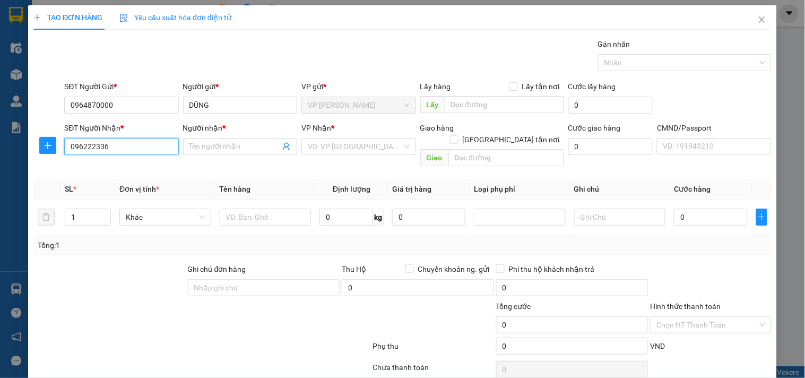
type input "0962223366"
click at [120, 166] on div "0962223366 - KH" at bounding box center [120, 168] width 100 height 12
type input "KH"
type input "0962223366"
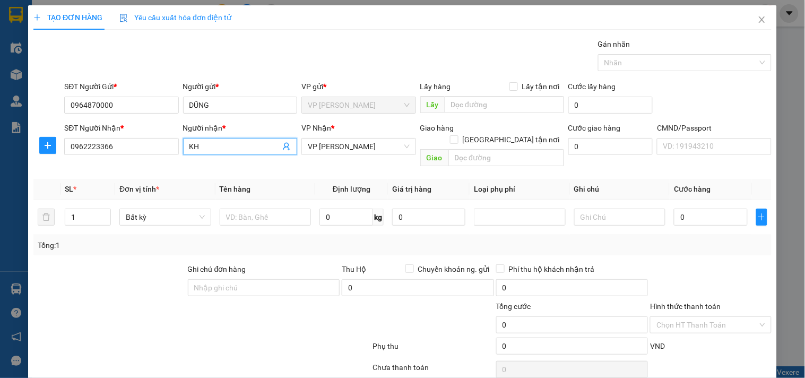
click at [229, 144] on input "KH" at bounding box center [234, 147] width 91 height 12
click at [232, 143] on input "KH" at bounding box center [234, 147] width 91 height 12
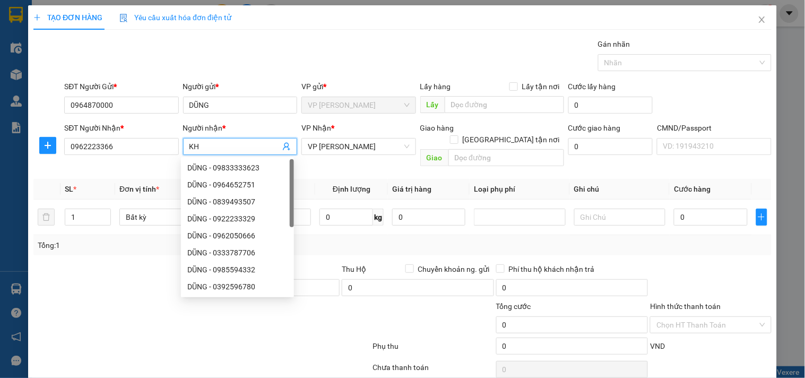
type input "K"
type input "HÙNG"
click at [142, 166] on div "Transit Pickup Surcharge Ids Transit Deliver Surcharge Ids Transit Deliver Surc…" at bounding box center [402, 221] width 738 height 367
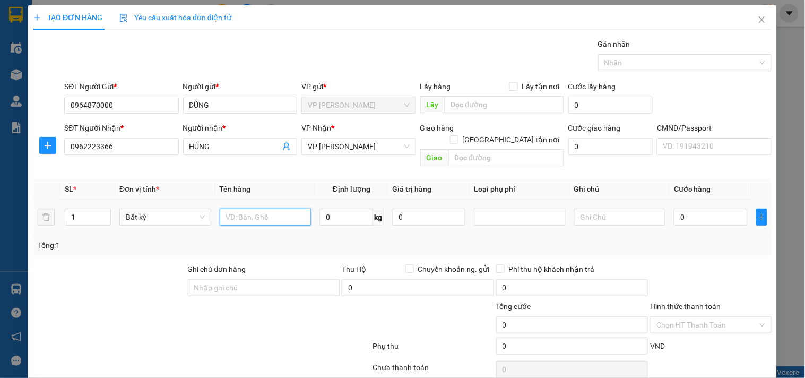
click at [230, 209] on input "text" at bounding box center [266, 217] width 92 height 17
type input "HỘP MÁY"
click at [356, 209] on input "0" at bounding box center [346, 217] width 54 height 17
type input "1"
click at [308, 235] on div "Tổng: 1" at bounding box center [402, 245] width 738 height 20
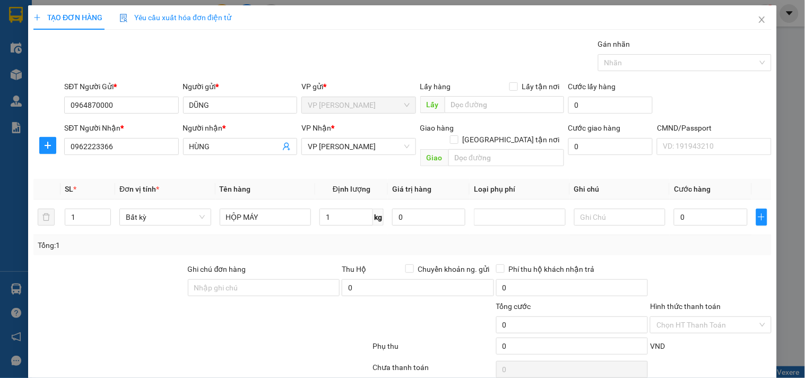
type input "35.000"
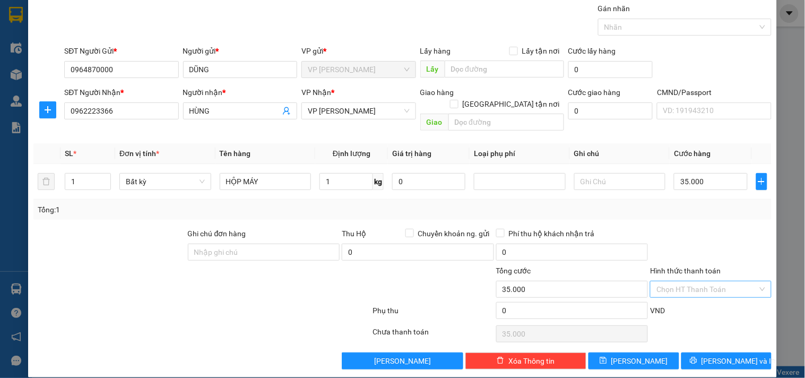
click at [701, 281] on input "Hình thức thanh toán" at bounding box center [707, 289] width 101 height 16
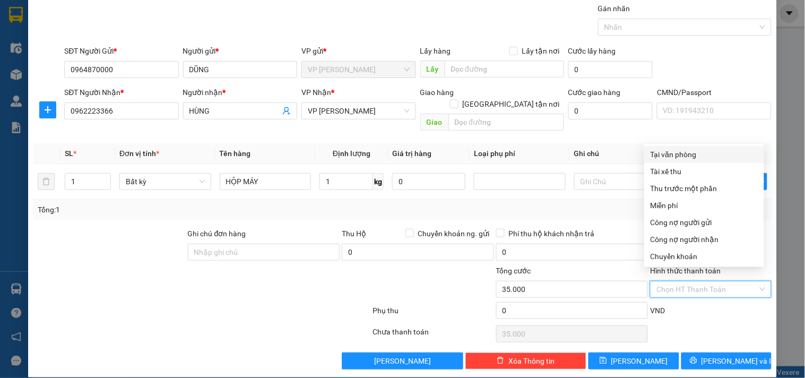
click at [723, 156] on div "Tại văn phòng" at bounding box center [704, 155] width 107 height 12
type input "0"
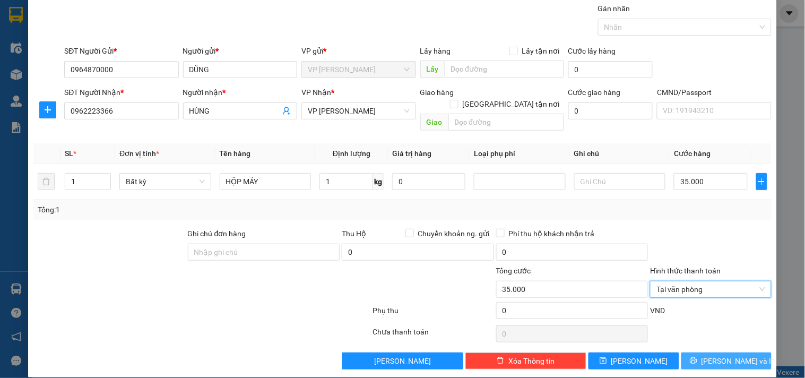
click at [732, 355] on span "[PERSON_NAME] và In" at bounding box center [739, 361] width 74 height 12
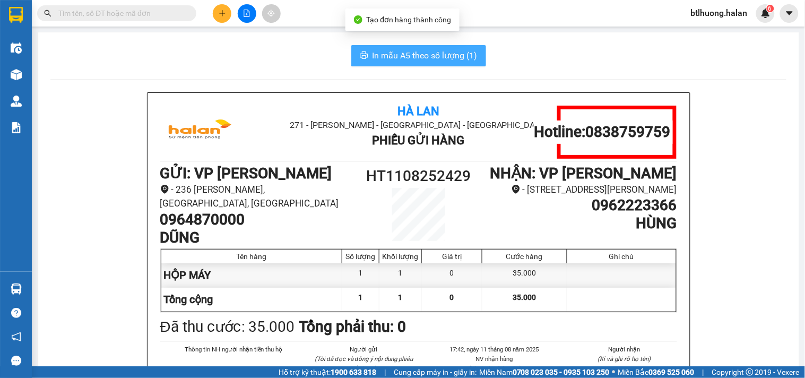
drag, startPoint x: 416, startPoint y: 56, endPoint x: 439, endPoint y: 41, distance: 28.4
click at [421, 50] on span "In mẫu A5 theo số lượng (1)" at bounding box center [425, 55] width 105 height 13
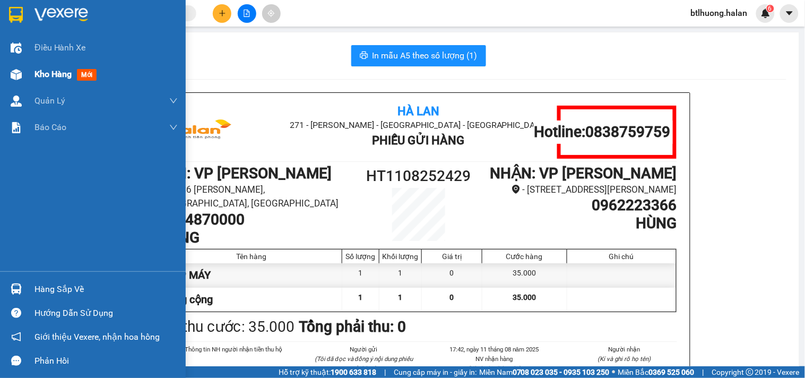
click at [52, 72] on span "Kho hàng" at bounding box center [52, 74] width 37 height 10
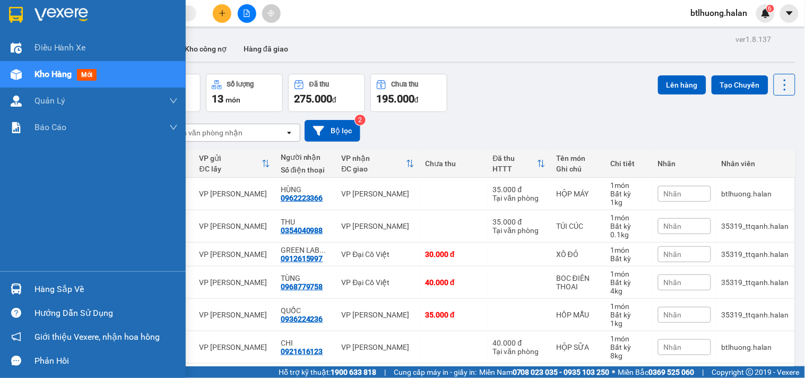
click at [20, 288] on img at bounding box center [16, 288] width 11 height 11
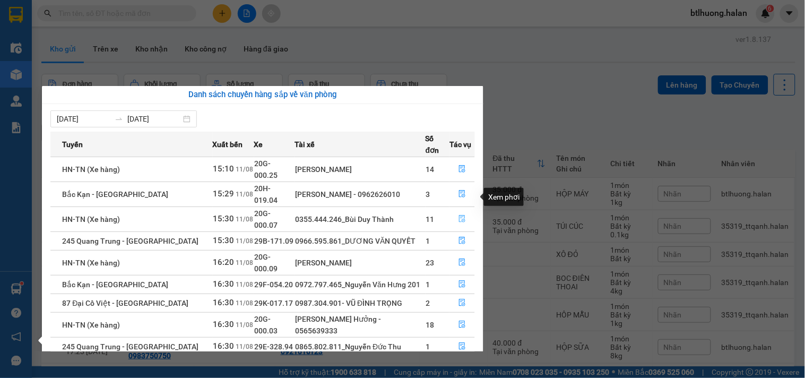
click at [461, 215] on icon "file-done" at bounding box center [462, 218] width 7 height 7
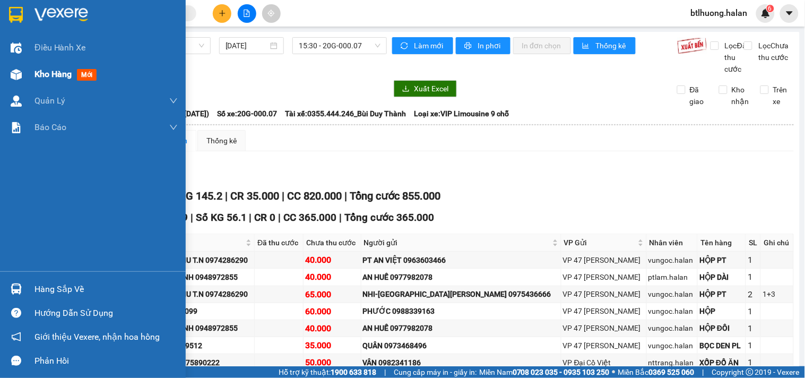
click at [20, 74] on img at bounding box center [16, 74] width 11 height 11
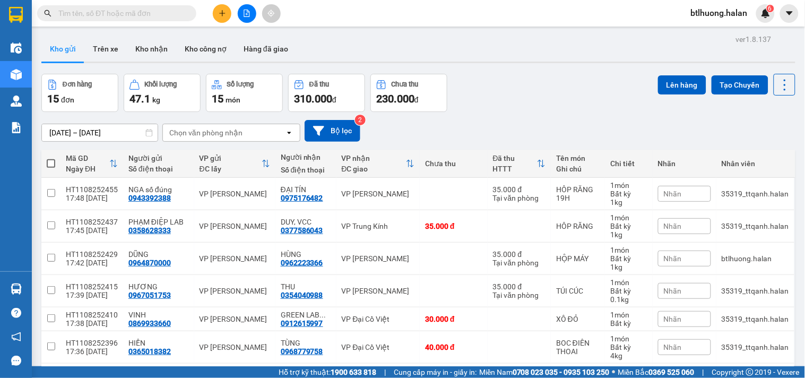
click at [145, 12] on input "text" at bounding box center [120, 13] width 125 height 12
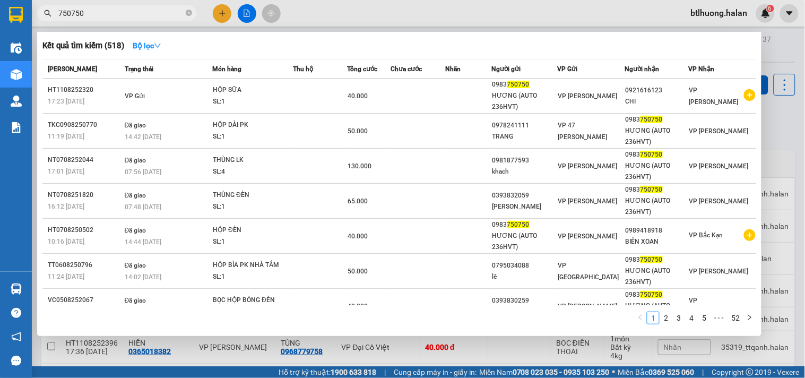
type input "750750"
click at [344, 10] on div at bounding box center [402, 189] width 805 height 378
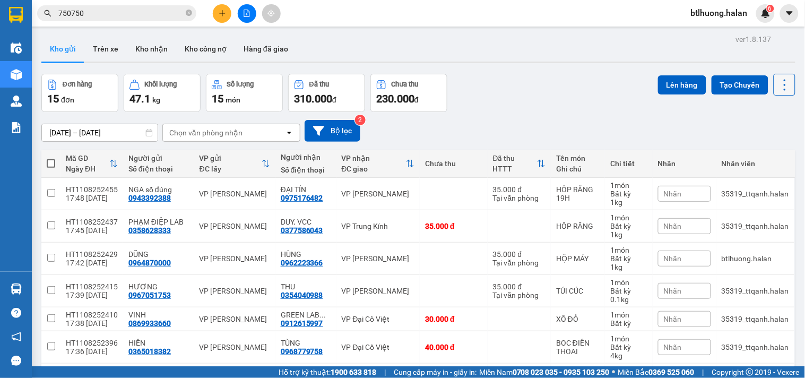
click at [778, 85] on icon at bounding box center [785, 84] width 15 height 15
click at [752, 154] on span "Làm mới" at bounding box center [760, 151] width 29 height 11
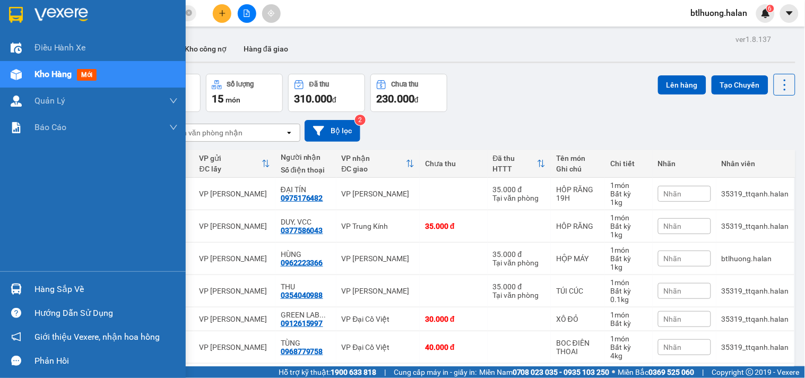
click at [53, 282] on div "Hàng sắp về" at bounding box center [105, 289] width 143 height 16
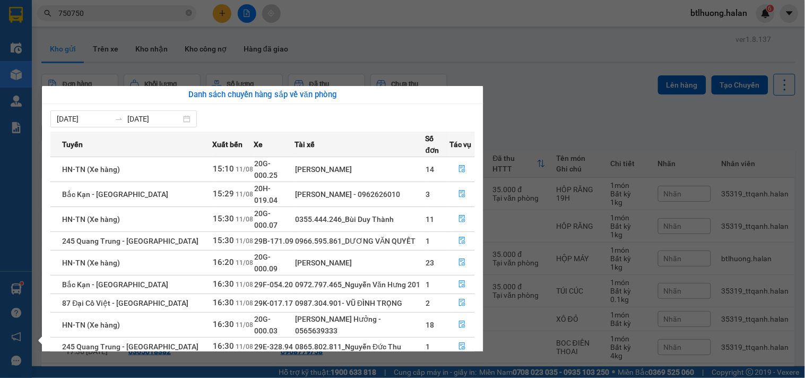
click at [183, 83] on section "Kết quả tìm kiếm ( 518 ) Bộ lọc Mã ĐH Trạng thái Món hàng Thu hộ Tổng cước Chưa…" at bounding box center [402, 189] width 805 height 378
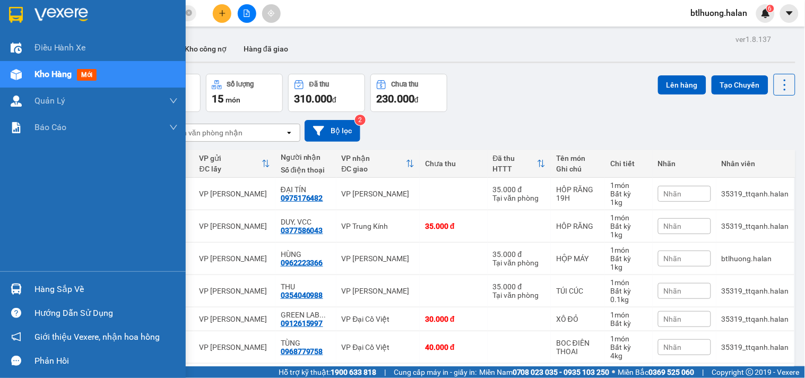
click at [20, 283] on div at bounding box center [16, 289] width 19 height 19
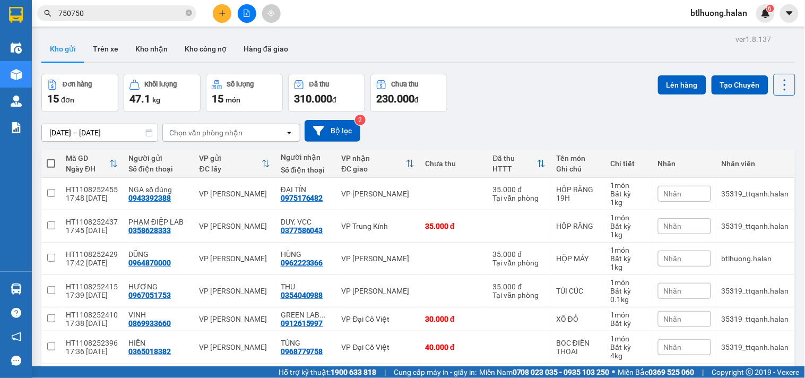
click at [630, 205] on section "Kết quả tìm kiếm ( 518 ) Bộ lọc Mã ĐH Trạng thái Món hàng Thu hộ Tổng cước Chưa…" at bounding box center [402, 189] width 805 height 378
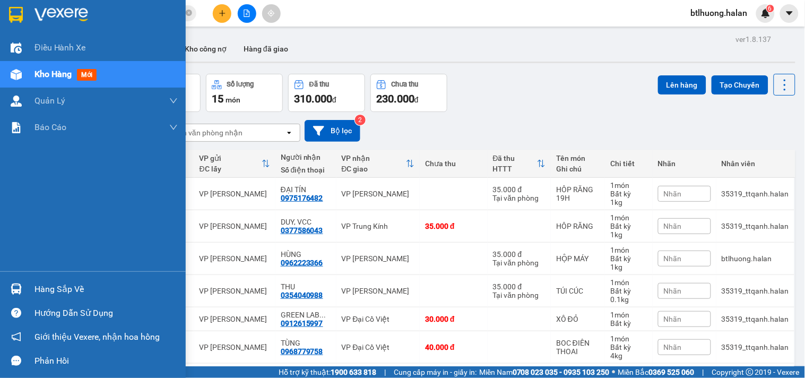
click at [19, 286] on img at bounding box center [16, 288] width 11 height 11
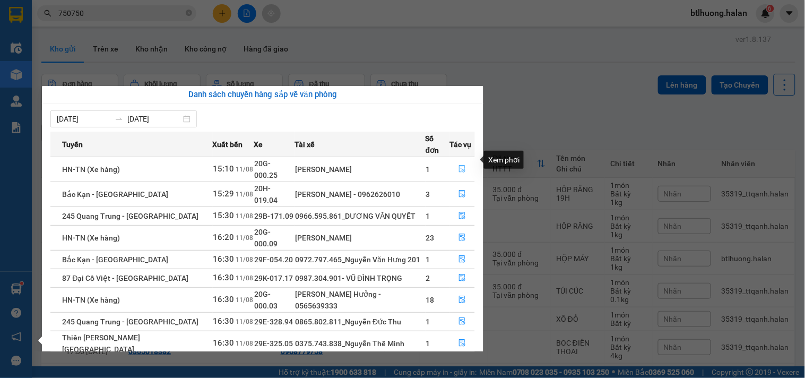
click at [459, 165] on icon "file-done" at bounding box center [462, 168] width 7 height 7
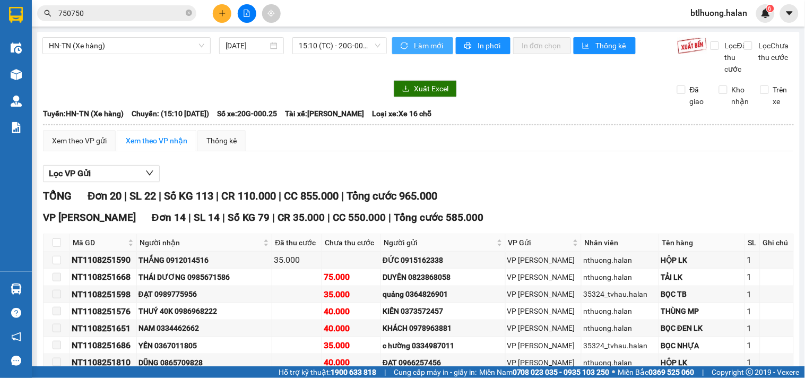
click at [430, 48] on span "Làm mới" at bounding box center [429, 46] width 31 height 12
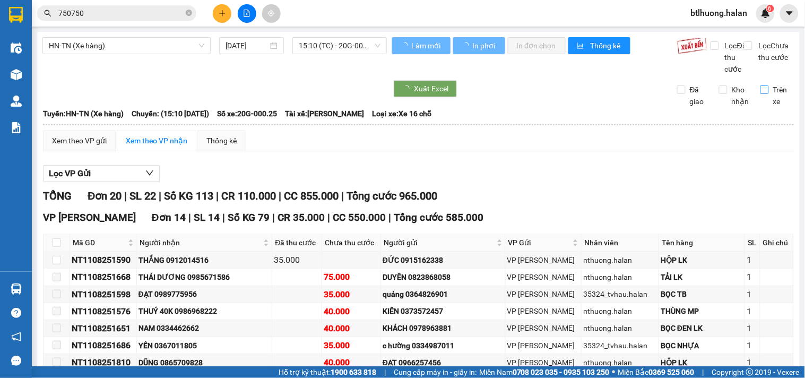
click at [769, 106] on span "Trên xe" at bounding box center [781, 95] width 25 height 23
click at [762, 94] on input "Trên xe" at bounding box center [765, 89] width 8 height 8
checkbox input "true"
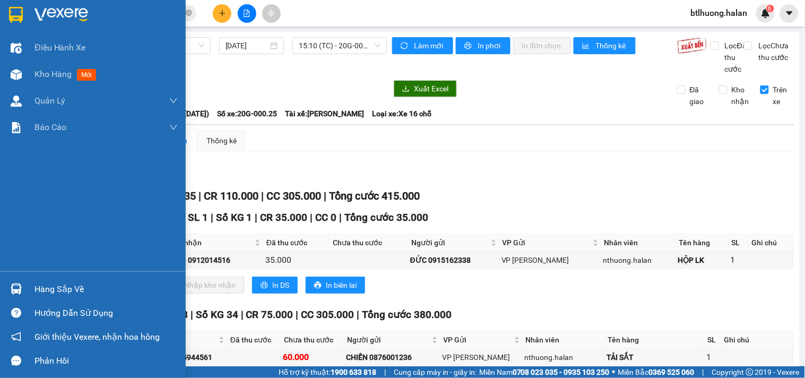
click at [42, 288] on div "Hàng sắp về" at bounding box center [105, 289] width 143 height 16
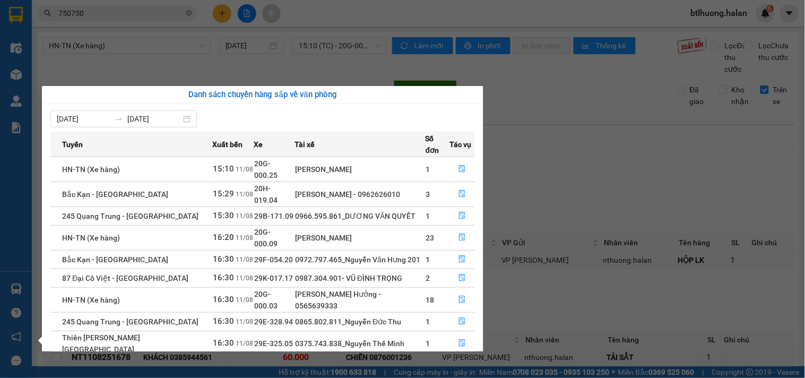
click at [552, 126] on section "Kết quả tìm kiếm ( 518 ) Bộ lọc Mã ĐH Trạng thái Món hàng Thu hộ Tổng cước Chưa…" at bounding box center [402, 189] width 805 height 378
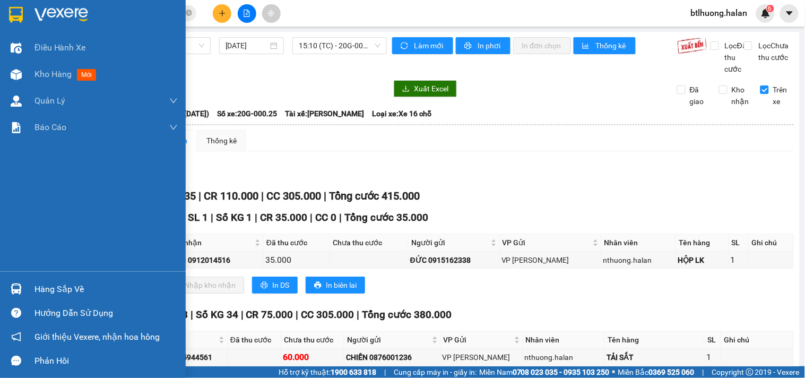
click at [41, 287] on div "Hàng sắp về" at bounding box center [105, 289] width 143 height 16
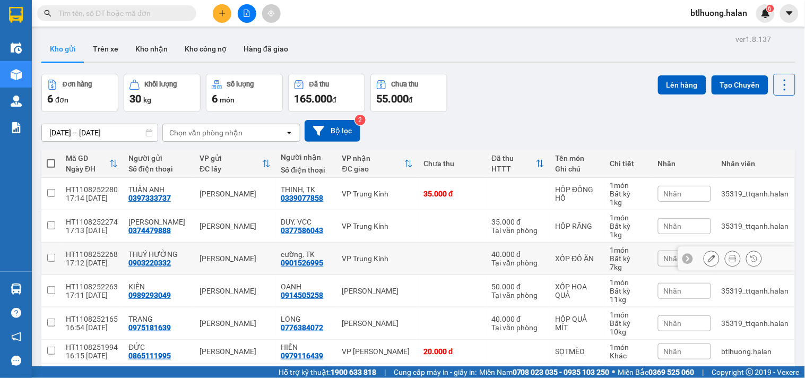
scroll to position [49, 0]
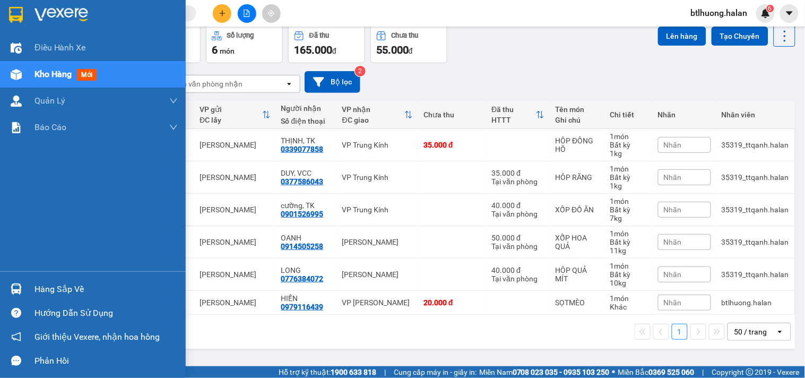
click at [14, 280] on div at bounding box center [16, 289] width 19 height 19
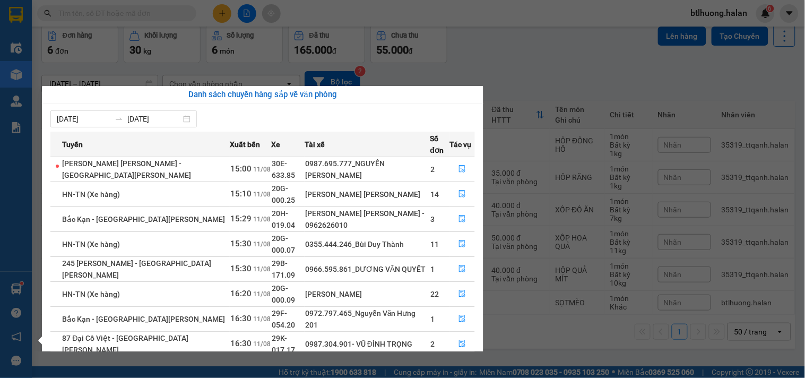
click at [507, 29] on section "Kết quả [PERSON_NAME] ( 819 ) Bộ lọc Mã ĐH Trạng thái Món hàng Thu hộ Tổng [PER…" at bounding box center [402, 189] width 805 height 378
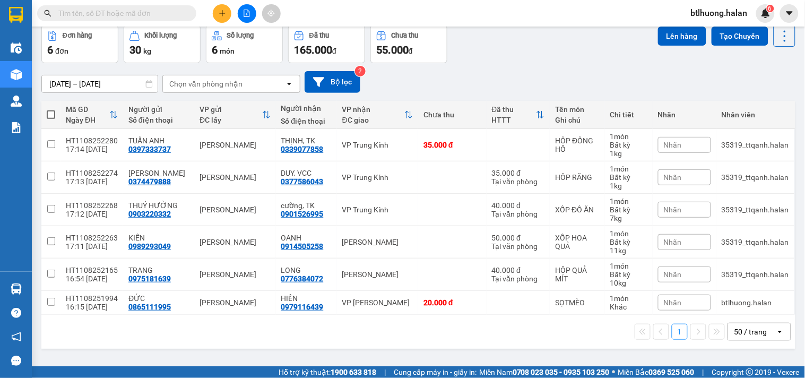
scroll to position [0, 0]
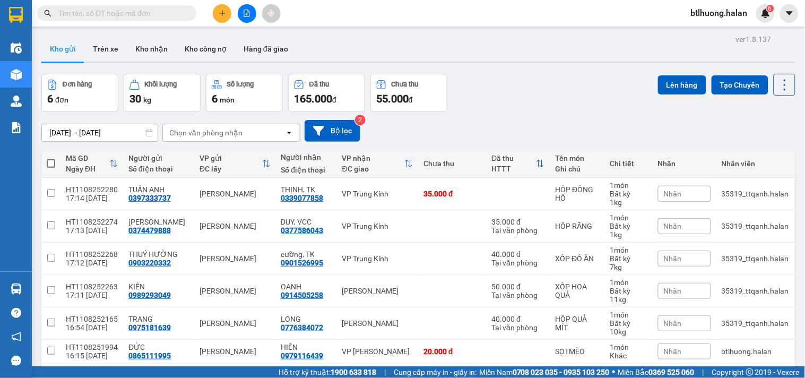
click at [221, 10] on icon "plus" at bounding box center [222, 13] width 7 height 7
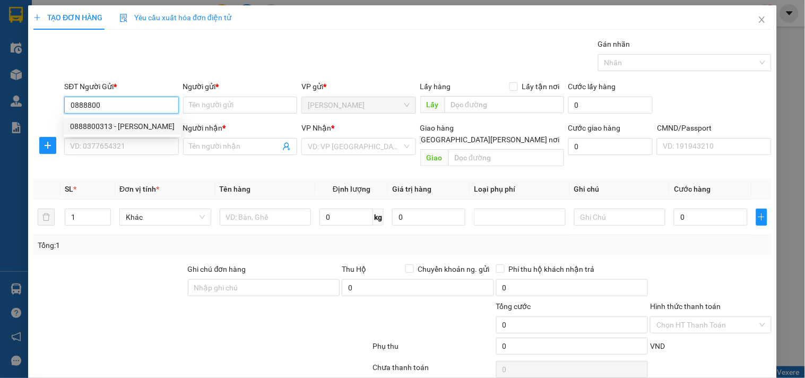
click at [148, 123] on div "0888800313 - [PERSON_NAME]" at bounding box center [122, 126] width 105 height 12
type input "0888800313"
type input "KHUYẾN"
type input "0888800313"
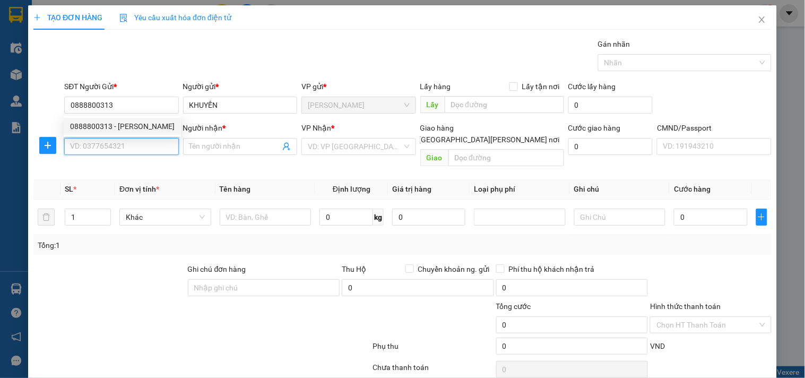
click at [142, 146] on input "SĐT Người Nhận *" at bounding box center [121, 146] width 114 height 17
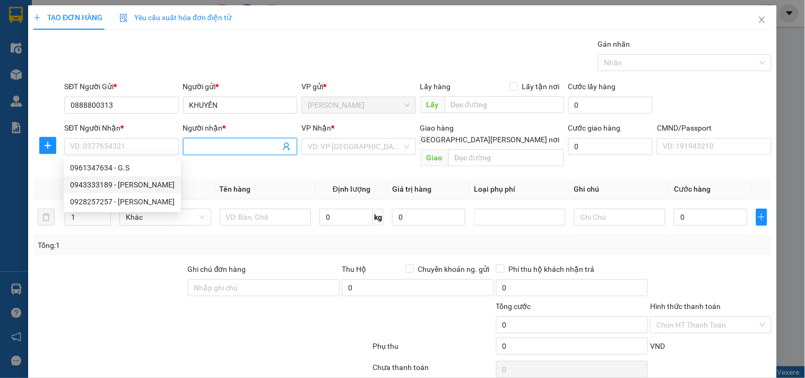
click at [282, 144] on icon "user-add" at bounding box center [286, 146] width 8 height 8
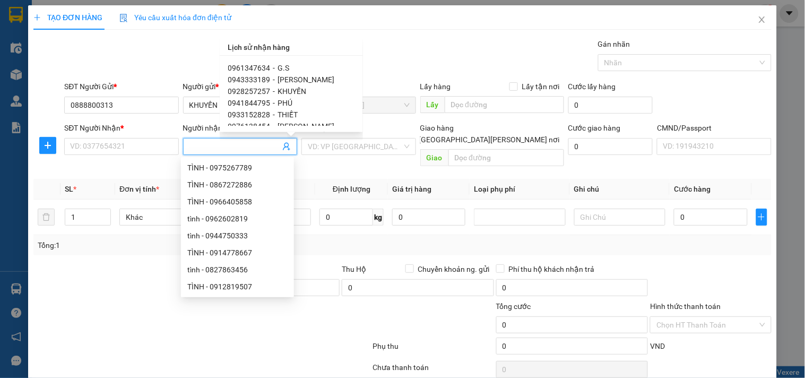
scroll to position [59, 0]
click at [270, 77] on div "0388796912 - [PERSON_NAME]" at bounding box center [291, 79] width 126 height 12
type input "0388796912"
type input "DUNG"
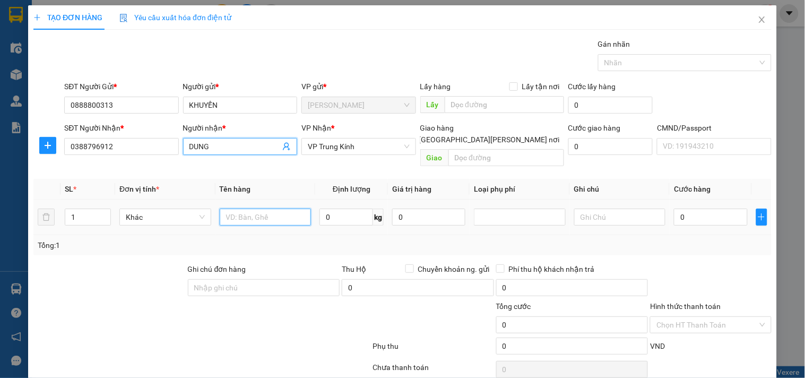
click at [243, 209] on input "text" at bounding box center [266, 217] width 92 height 17
type input "PB"
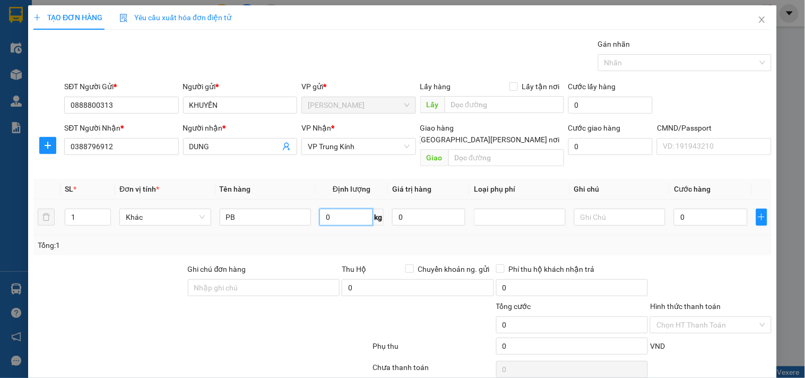
click at [324, 209] on input "0" at bounding box center [346, 217] width 54 height 17
type input "1"
click at [353, 239] on div "Tổng: 1" at bounding box center [403, 245] width 730 height 12
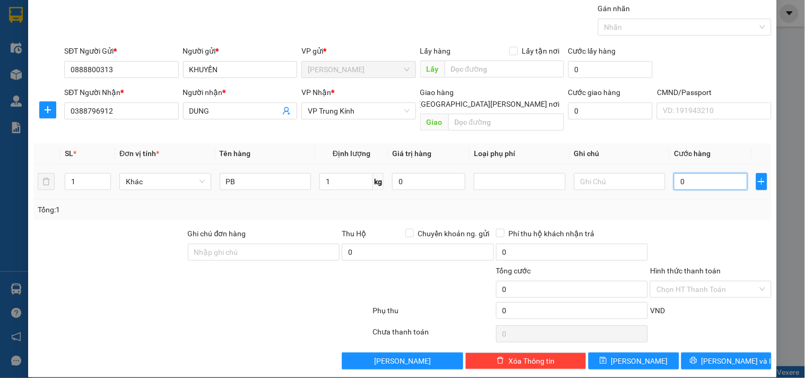
click at [682, 173] on input "0" at bounding box center [710, 181] width 73 height 17
type input "3"
type input "35"
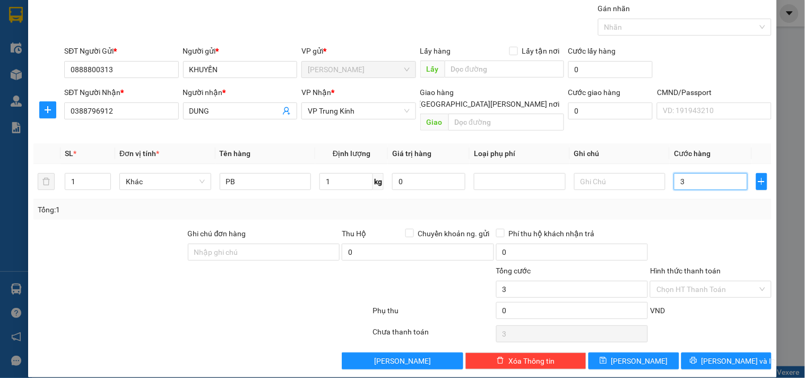
type input "35"
type input "35.000"
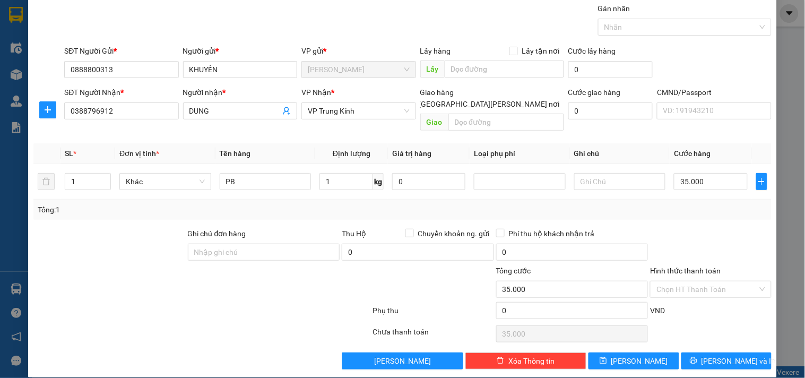
drag, startPoint x: 652, startPoint y: 215, endPoint x: 671, endPoint y: 211, distance: 19.6
click at [654, 228] on div at bounding box center [710, 246] width 123 height 37
click at [681, 352] on button "[PERSON_NAME] và In" at bounding box center [726, 360] width 90 height 17
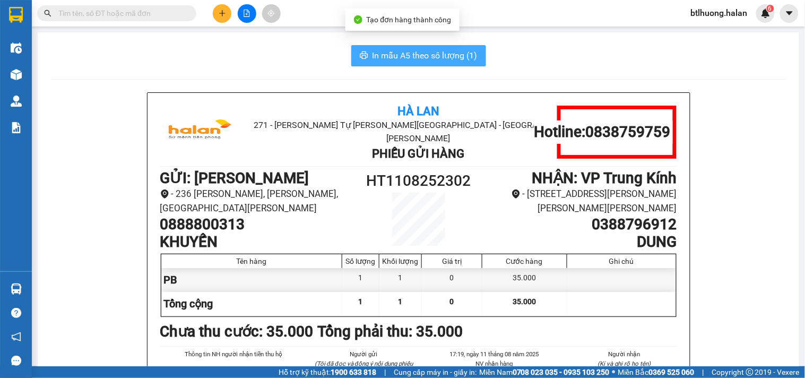
click at [460, 57] on span "In mẫu A5 theo số lượng (1)" at bounding box center [425, 55] width 105 height 13
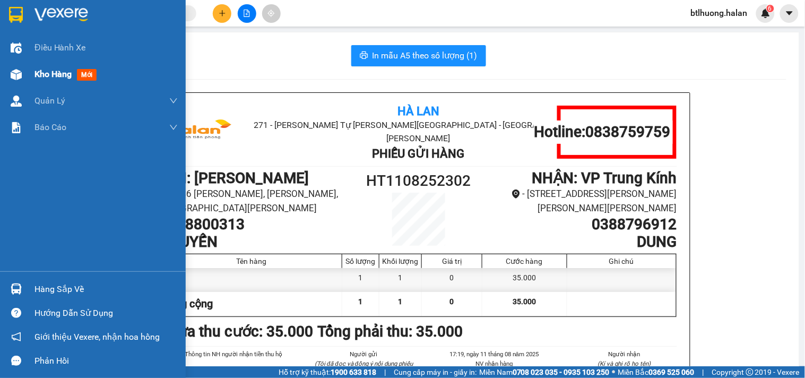
click at [58, 70] on span "Kho hàng" at bounding box center [52, 74] width 37 height 10
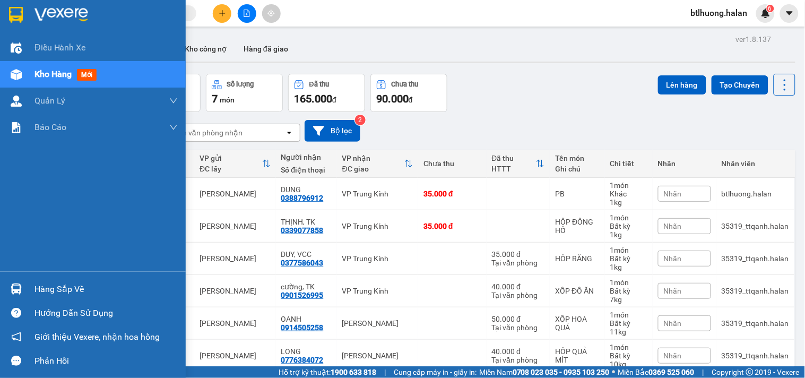
click at [25, 286] on div "Hàng sắp về" at bounding box center [93, 289] width 186 height 24
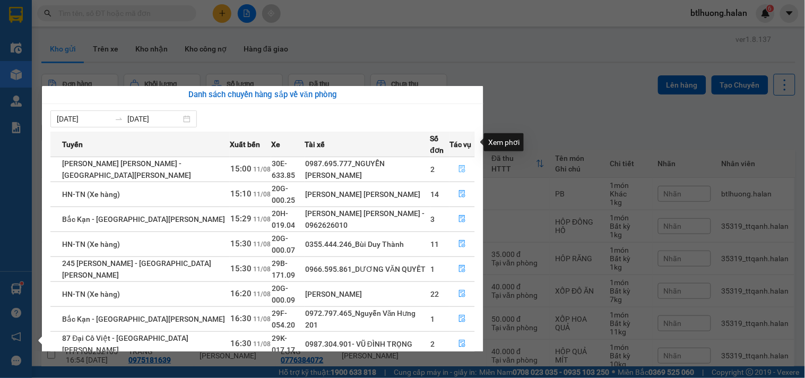
click at [459, 165] on icon "file-done" at bounding box center [462, 168] width 6 height 7
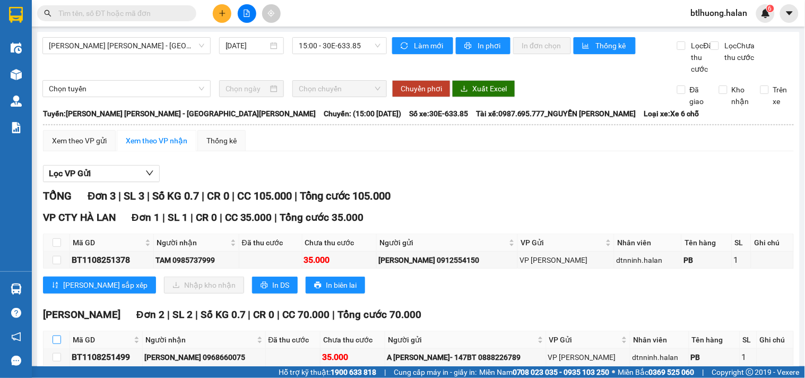
click at [53, 335] on input "checkbox" at bounding box center [57, 339] width 8 height 8
checkbox input "true"
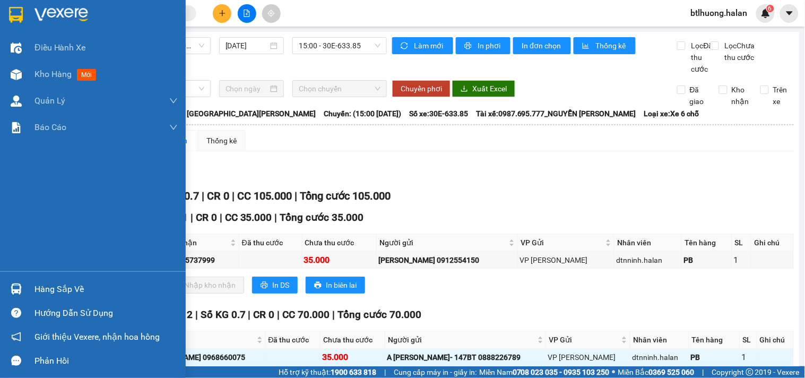
click at [41, 288] on div "Hàng sắp về" at bounding box center [105, 289] width 143 height 16
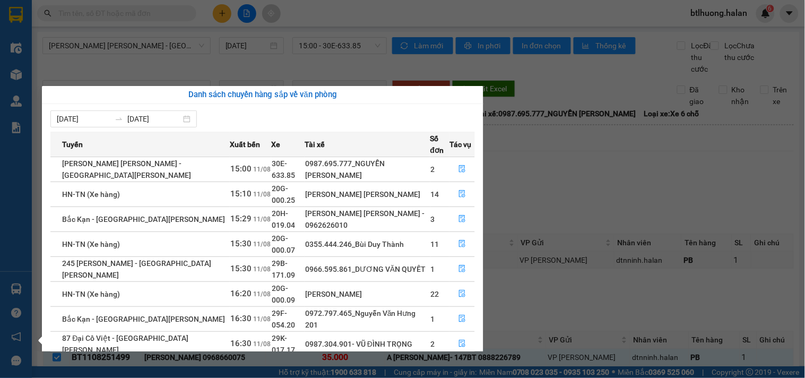
click at [539, 103] on section "Kết quả [PERSON_NAME] ( 819 ) Bộ lọc Mã ĐH Trạng thái Món hàng Thu hộ Tổng [PER…" at bounding box center [402, 189] width 805 height 378
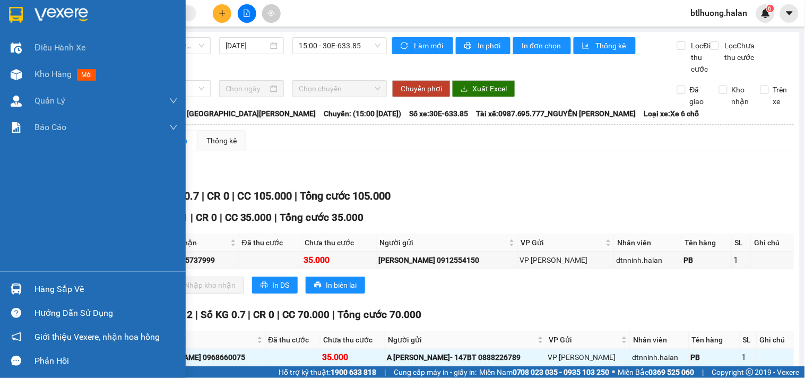
drag, startPoint x: 6, startPoint y: 286, endPoint x: 44, endPoint y: 282, distance: 37.8
click at [7, 285] on div at bounding box center [16, 289] width 19 height 19
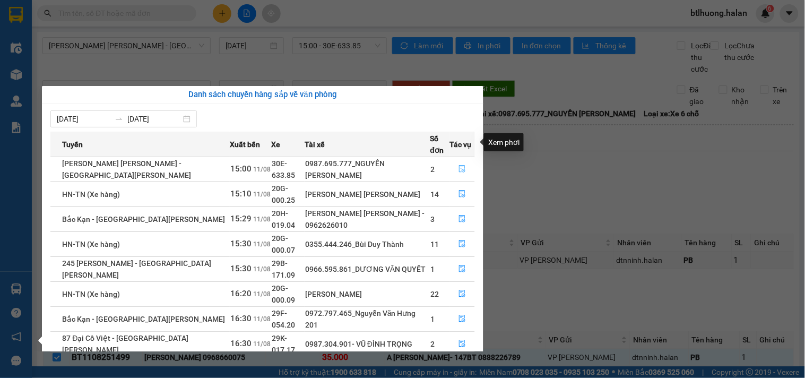
click at [459, 165] on icon "file-done" at bounding box center [462, 168] width 7 height 7
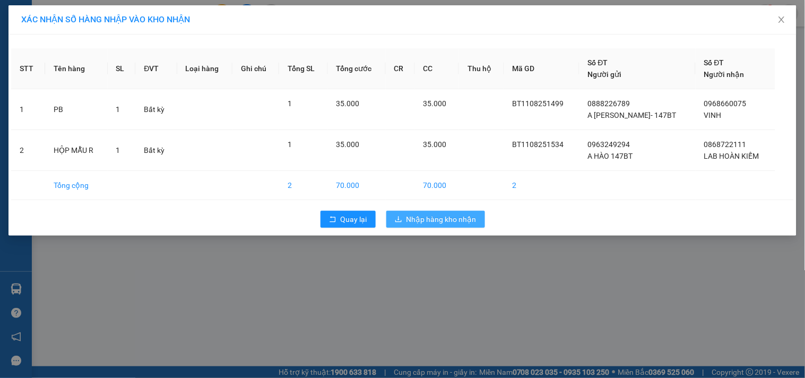
click at [437, 218] on span "Nhập hàng kho nhận" at bounding box center [442, 219] width 70 height 12
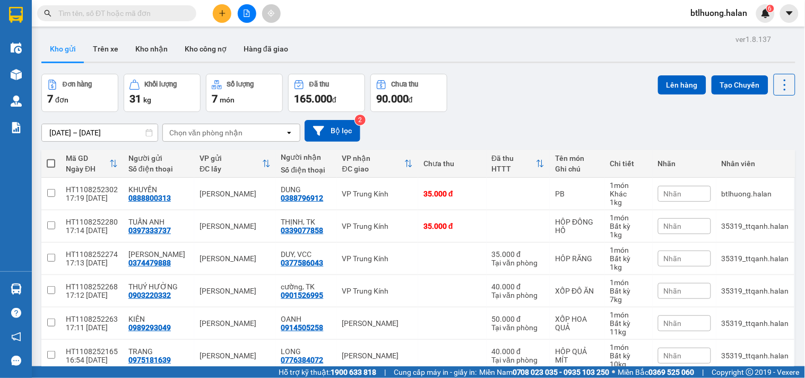
click at [217, 11] on button at bounding box center [222, 13] width 19 height 19
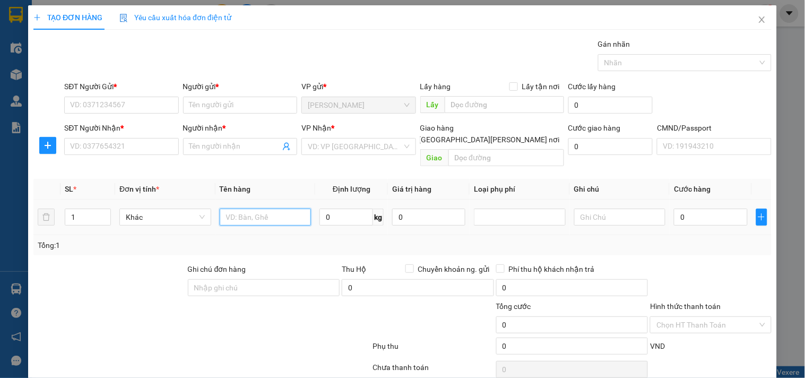
click at [241, 209] on input "text" at bounding box center [266, 217] width 92 height 17
type input "HỘP SỮA"
click at [154, 103] on input "SĐT Người Gửi *" at bounding box center [121, 105] width 114 height 17
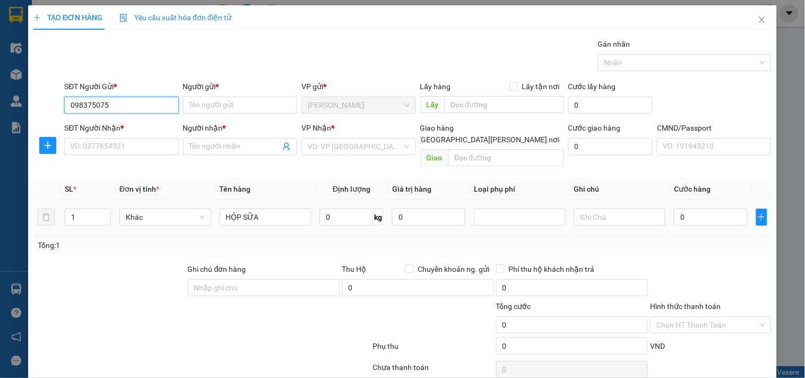
type input "0983750750"
click at [142, 125] on div "0983750750 - [PERSON_NAME] (AUTO 236HVT)" at bounding box center [149, 126] width 159 height 12
type input "HƯƠNG (AUTO 236HVT)"
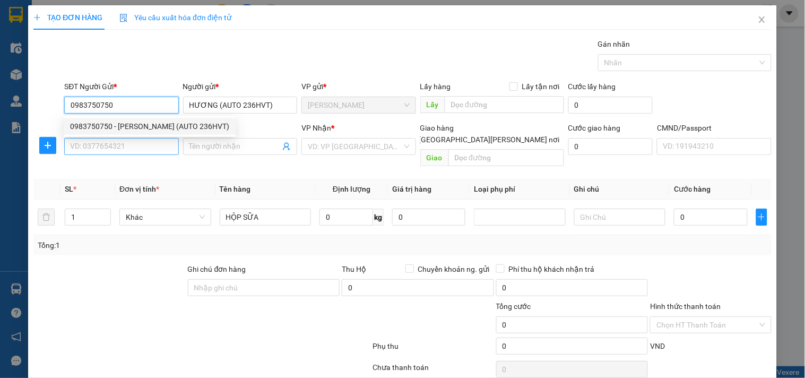
type input "0983750750"
click at [140, 142] on input "SĐT Người Nhận *" at bounding box center [121, 146] width 114 height 17
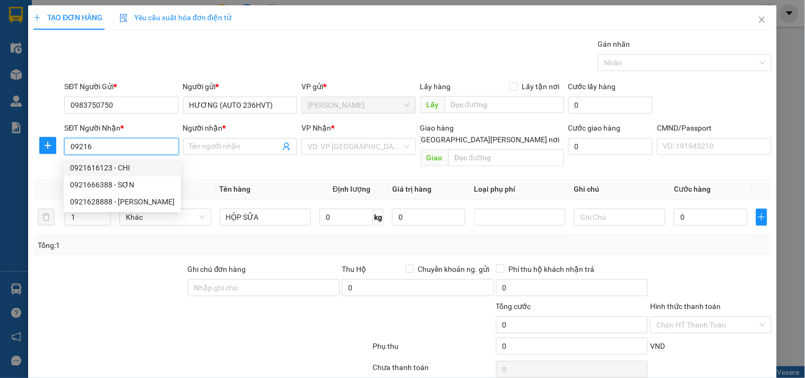
click at [141, 168] on div "0921616123 - CHI" at bounding box center [122, 168] width 105 height 12
type input "0921616123"
type input "CHI"
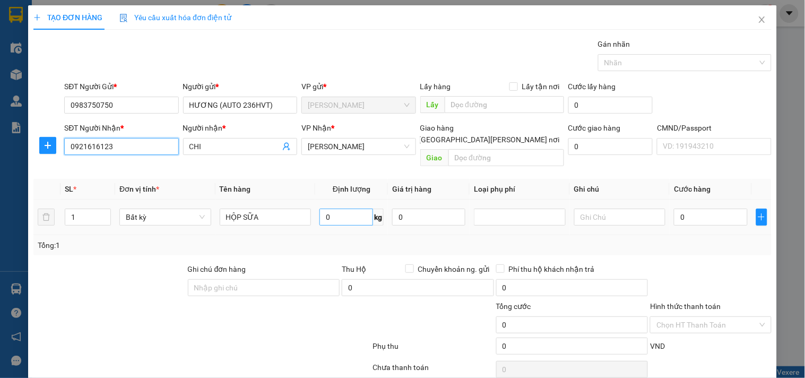
type input "0921616123"
click at [335, 209] on input "0" at bounding box center [346, 217] width 54 height 17
type input "8"
click at [345, 239] on div "Tổng: 1" at bounding box center [403, 245] width 730 height 12
type input "40.000"
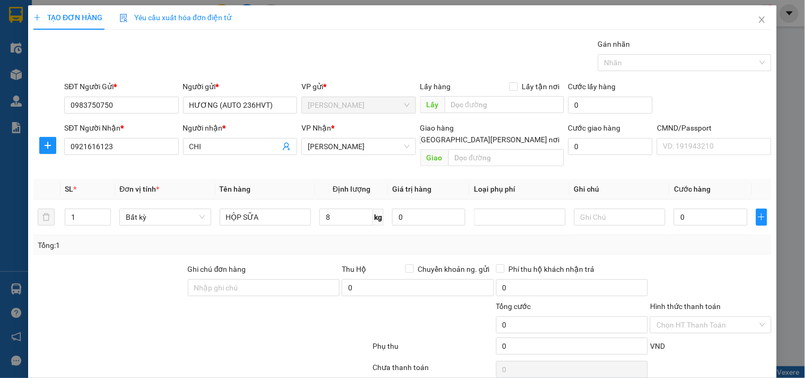
type input "40.000"
click at [703, 317] on input "Hình thức thanh toán" at bounding box center [707, 325] width 101 height 16
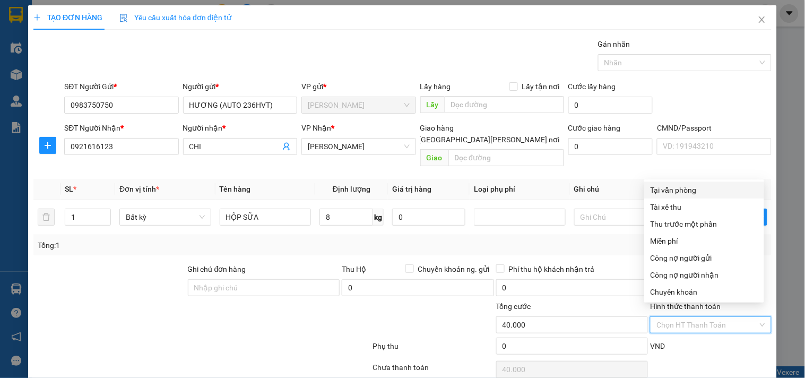
click at [693, 184] on div "Tại văn phòng" at bounding box center [704, 190] width 107 height 12
type input "0"
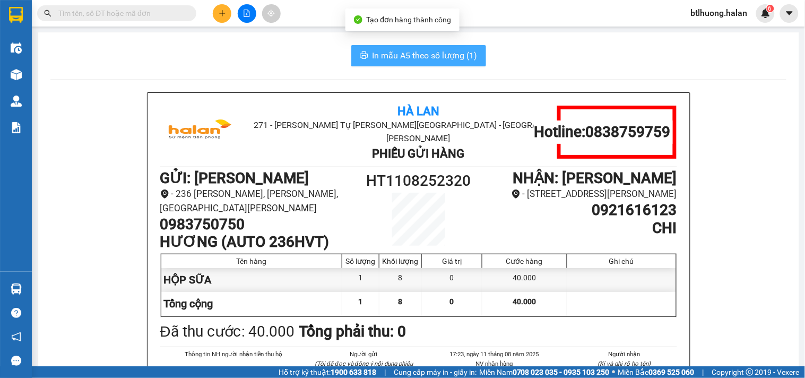
click at [416, 53] on span "In mẫu A5 theo số lượng (1)" at bounding box center [425, 55] width 105 height 13
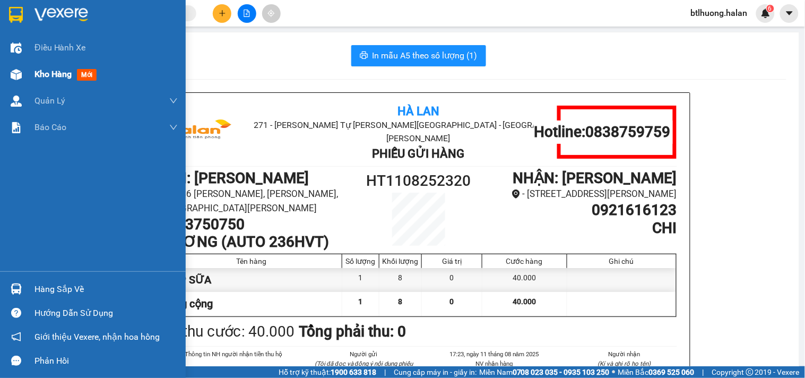
click at [19, 72] on img at bounding box center [16, 74] width 11 height 11
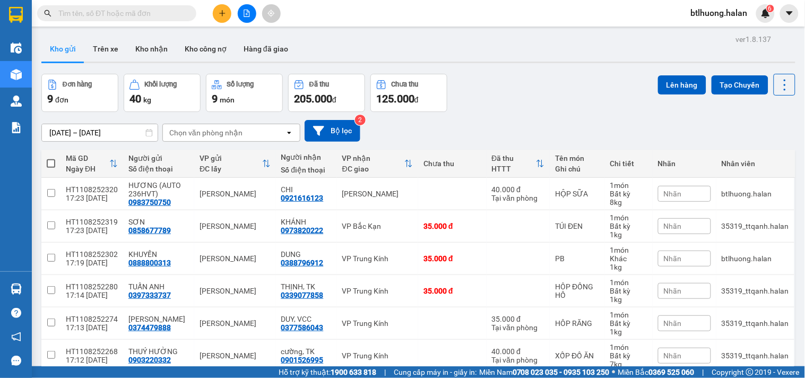
click at [163, 19] on span at bounding box center [116, 13] width 159 height 16
click at [165, 7] on input "text" at bounding box center [120, 13] width 125 height 12
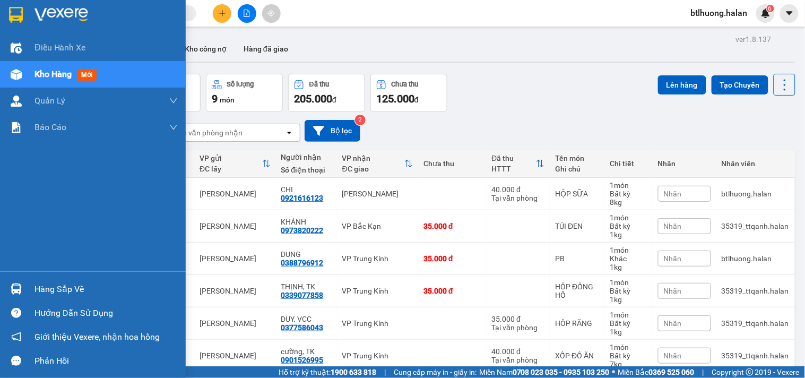
click at [19, 284] on img at bounding box center [16, 288] width 11 height 11
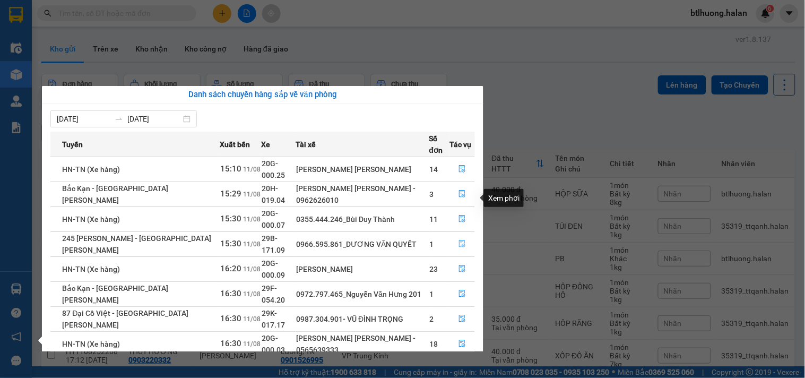
click at [464, 240] on icon "file-done" at bounding box center [462, 243] width 7 height 7
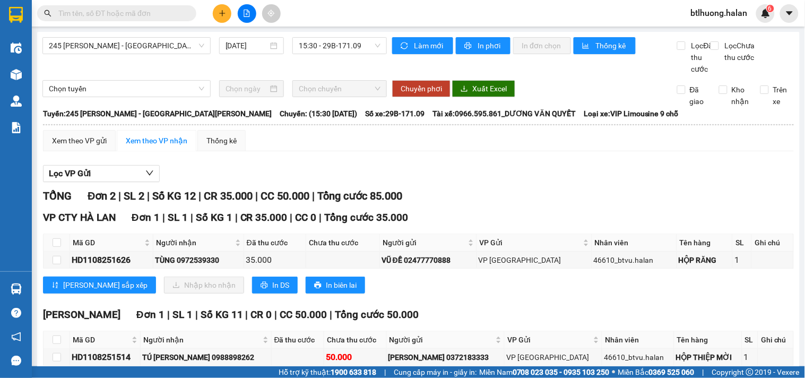
click at [176, 17] on input "text" at bounding box center [120, 13] width 125 height 12
type input "0"
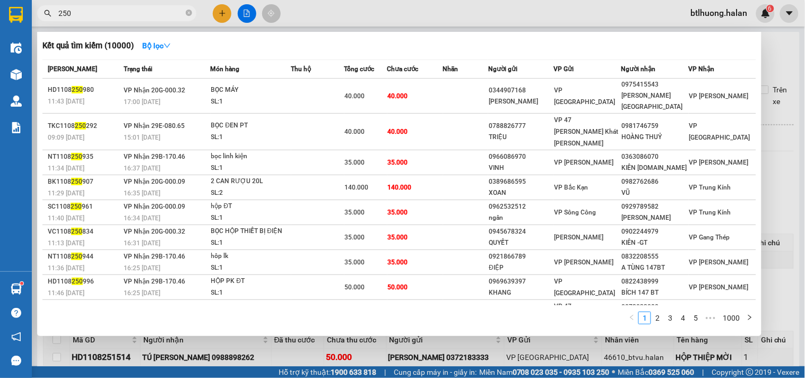
click at [505, 8] on div at bounding box center [402, 189] width 805 height 378
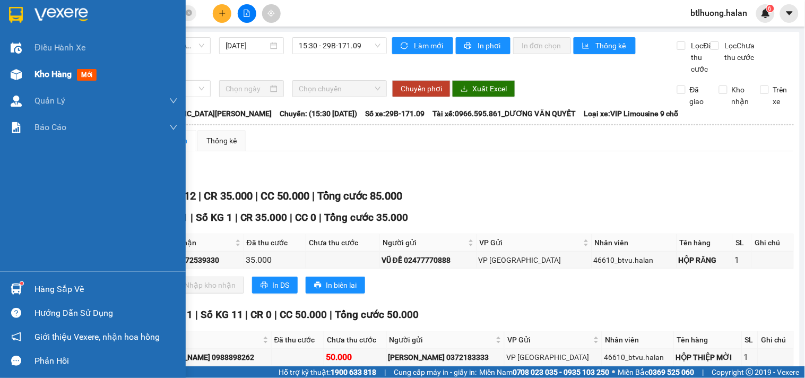
click at [59, 71] on span "Kho hàng" at bounding box center [52, 74] width 37 height 10
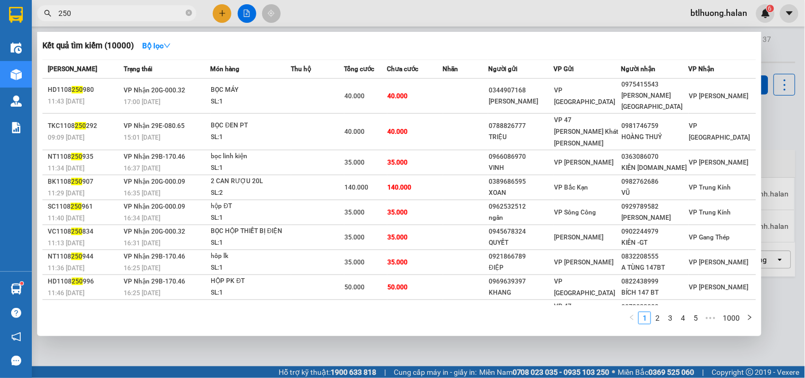
click at [152, 9] on input "250" at bounding box center [120, 13] width 125 height 12
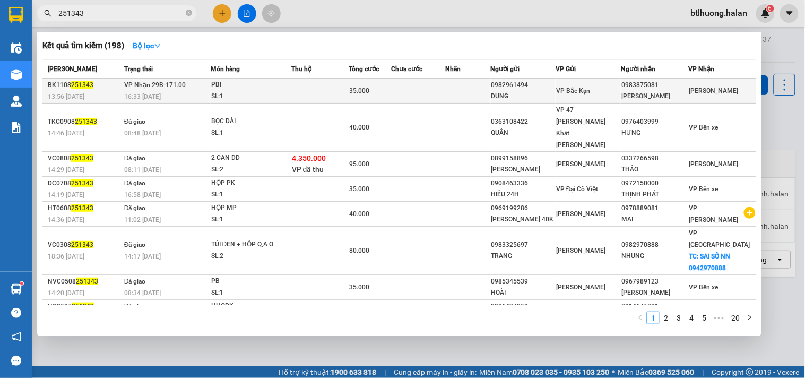
type input "251343"
click at [262, 86] on div "PBI" at bounding box center [251, 85] width 80 height 12
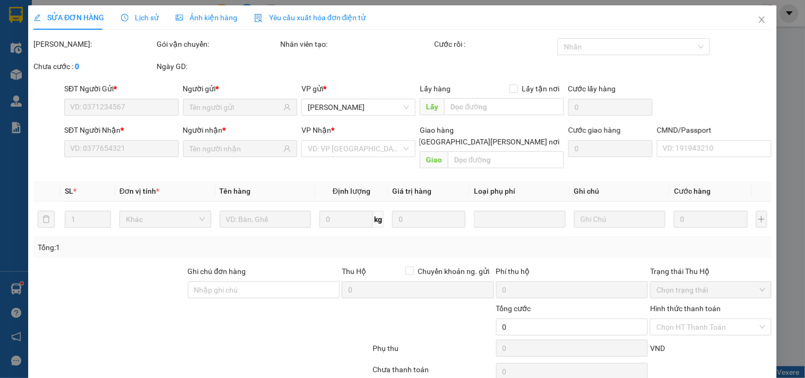
type input "0982961494"
type input "DUNG"
type input "0983875081"
type input "[PERSON_NAME]"
type input "35.000"
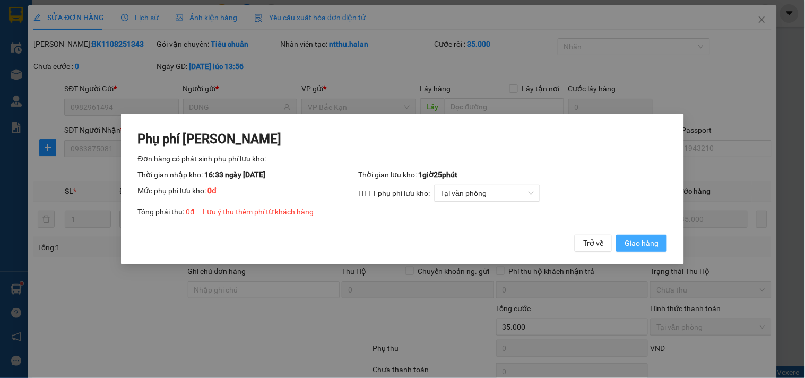
click at [646, 240] on span "Giao hàng" at bounding box center [642, 243] width 34 height 12
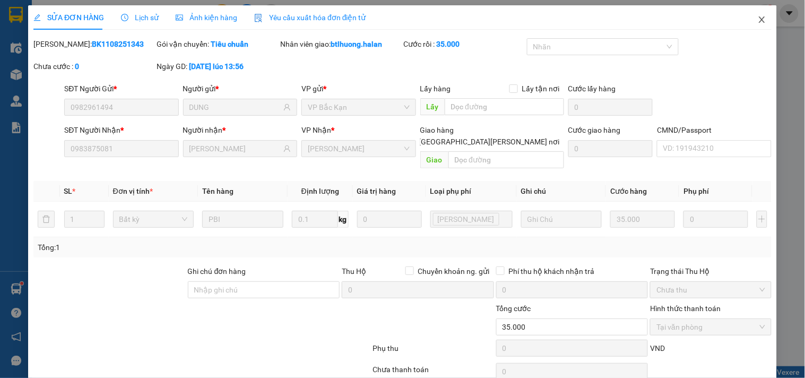
click at [758, 16] on icon "close" at bounding box center [762, 19] width 8 height 8
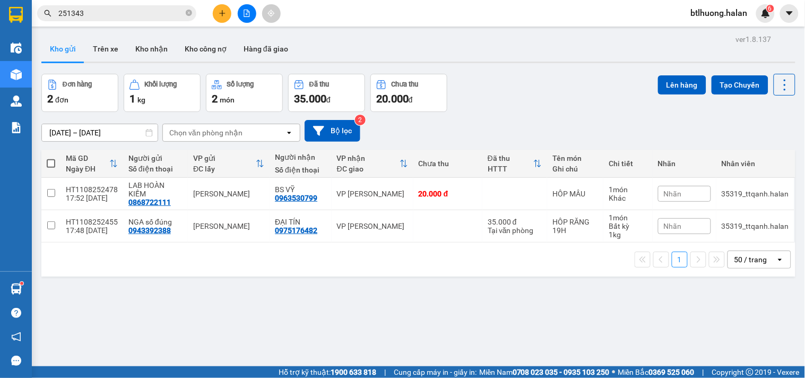
click at [195, 14] on span "251343" at bounding box center [116, 13] width 159 height 16
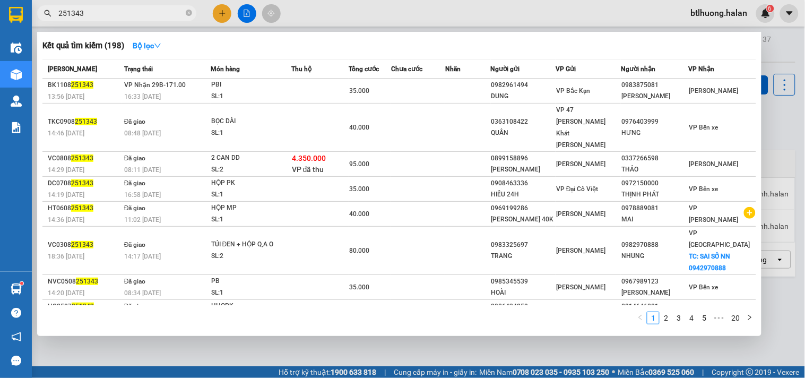
drag, startPoint x: 762, startPoint y: 62, endPoint x: 783, endPoint y: 92, distance: 36.5
click at [0, 13] on div "Kết quả [PERSON_NAME] ( 198 ) Bộ lọc Mã ĐH Trạng thái Món hàng Thu hộ Tổng [PER…" at bounding box center [0, 13] width 0 height 0
click at [776, 83] on div at bounding box center [402, 189] width 805 height 378
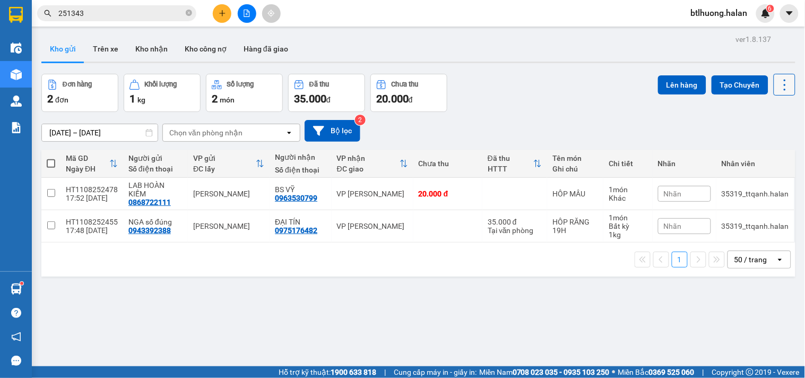
click at [778, 86] on icon at bounding box center [785, 84] width 15 height 15
click at [757, 155] on span "Làm mới" at bounding box center [760, 151] width 29 height 11
click at [149, 14] on input "251343" at bounding box center [120, 13] width 125 height 12
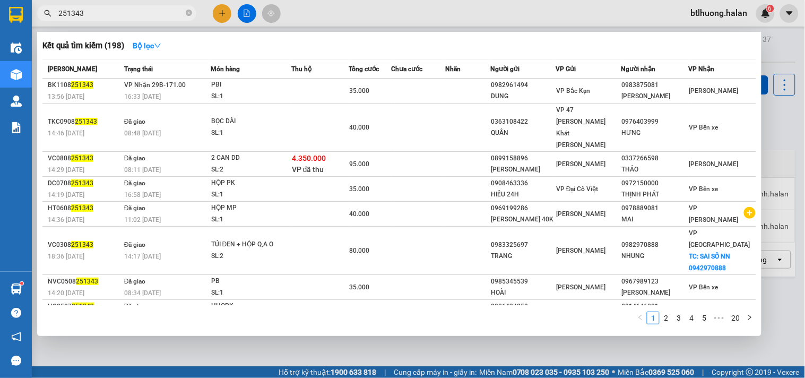
click at [149, 14] on input "251343" at bounding box center [120, 13] width 125 height 12
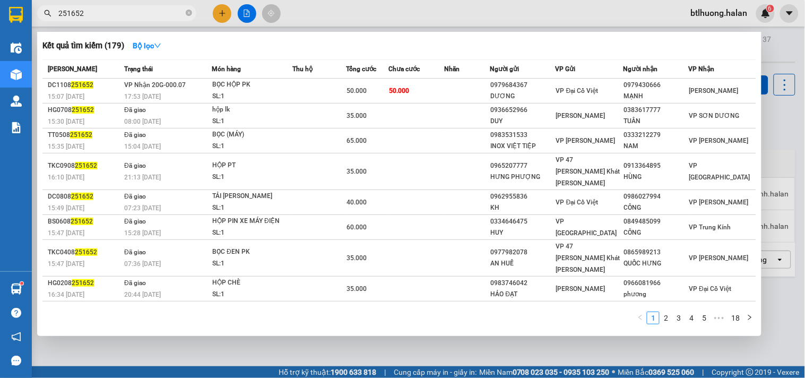
type input "251652"
click at [347, 14] on div at bounding box center [402, 189] width 805 height 378
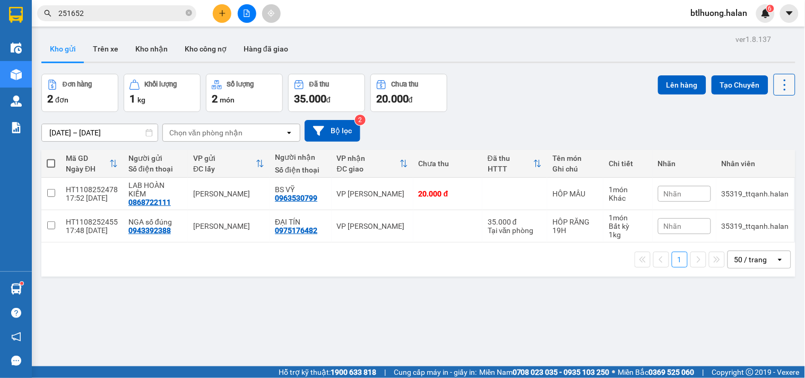
click at [778, 87] on icon at bounding box center [785, 84] width 15 height 15
click at [768, 147] on span "Làm mới" at bounding box center [760, 151] width 29 height 11
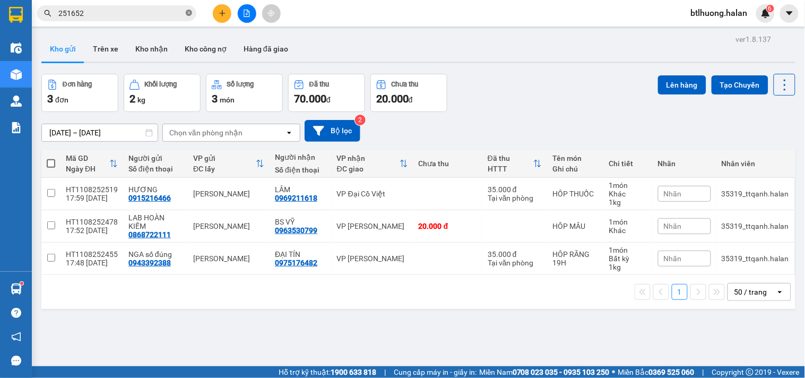
click at [186, 13] on span "251652" at bounding box center [116, 13] width 159 height 16
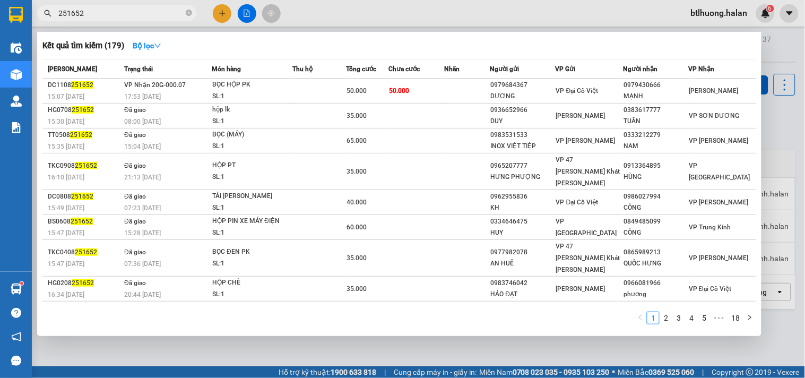
click at [154, 16] on input "251652" at bounding box center [120, 13] width 125 height 12
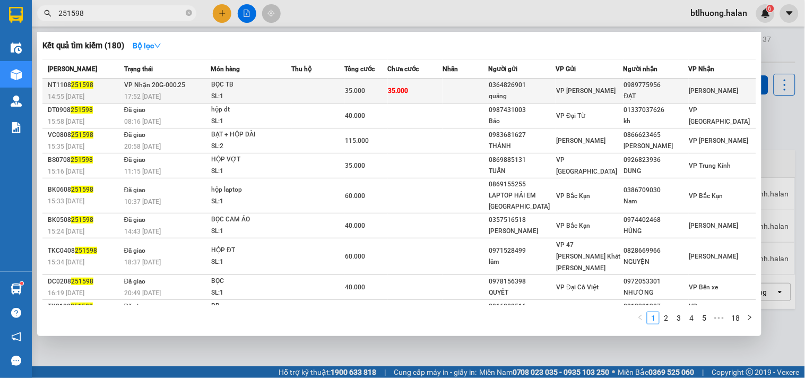
type input "251598"
click at [267, 85] on div "BỌC TB" at bounding box center [251, 85] width 80 height 12
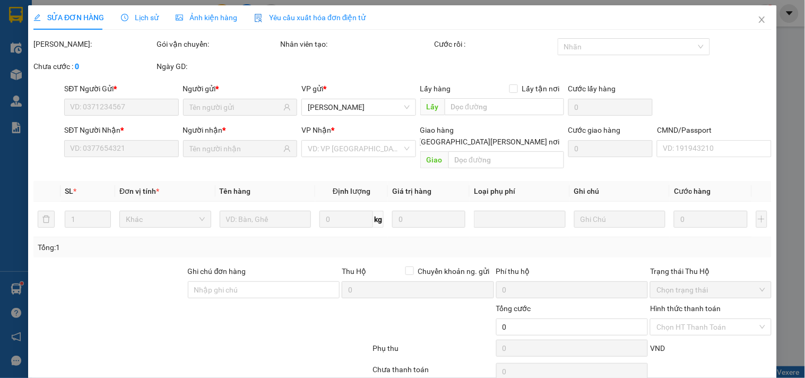
type input "0364826901"
type input "quảng"
type input "0989775956"
type input "ĐẠT"
type input "35.000"
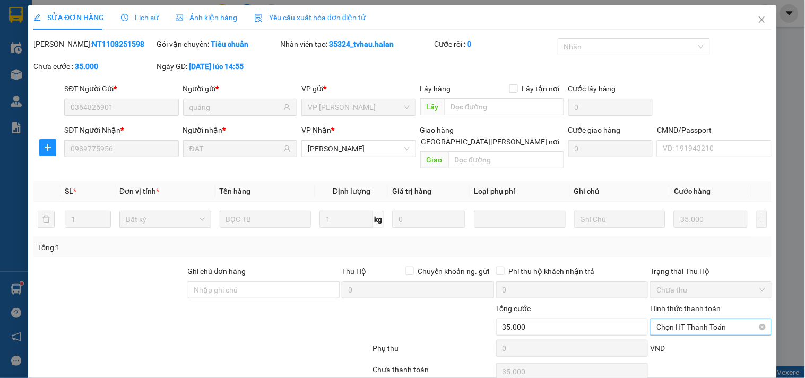
click at [717, 319] on span "Chọn HT Thanh Toán" at bounding box center [711, 327] width 108 height 16
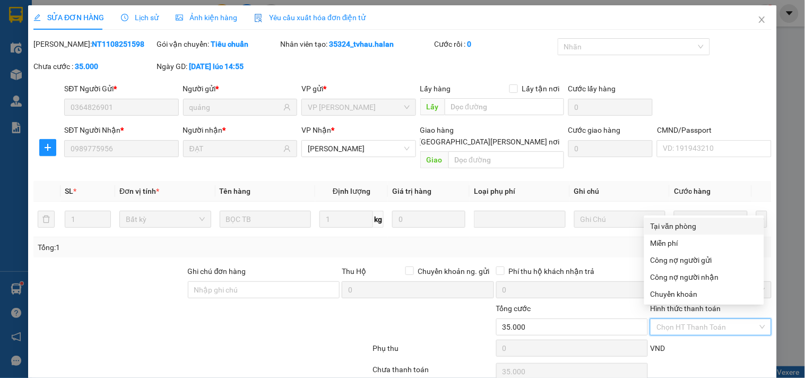
click at [702, 225] on div "Tại văn phòng" at bounding box center [704, 226] width 107 height 12
type input "0"
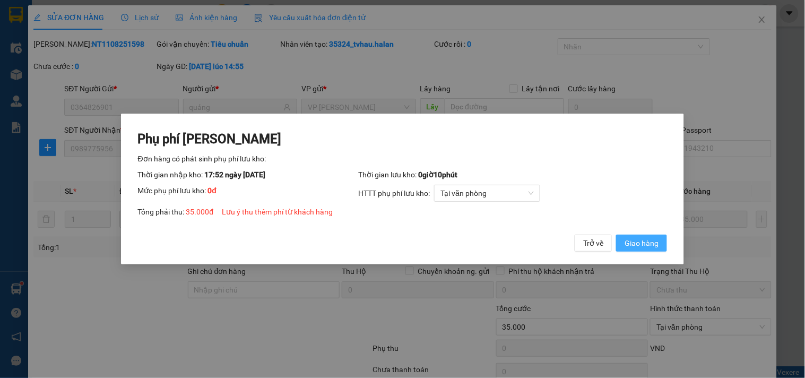
drag, startPoint x: 640, startPoint y: 239, endPoint x: 641, endPoint y: 232, distance: 6.5
click at [641, 237] on span "Giao hàng" at bounding box center [642, 243] width 34 height 12
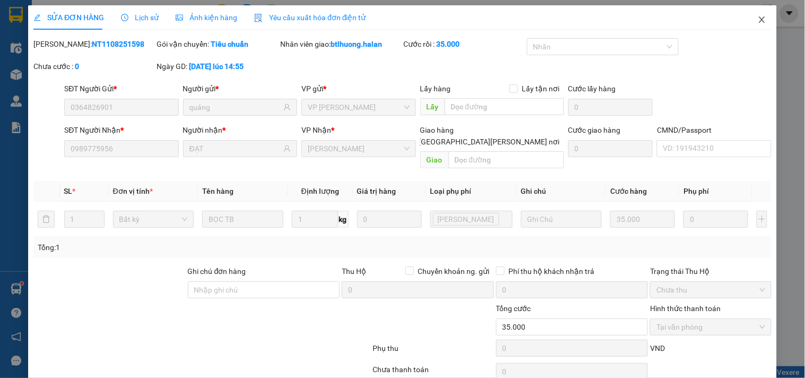
click at [758, 22] on icon "close" at bounding box center [762, 19] width 8 height 8
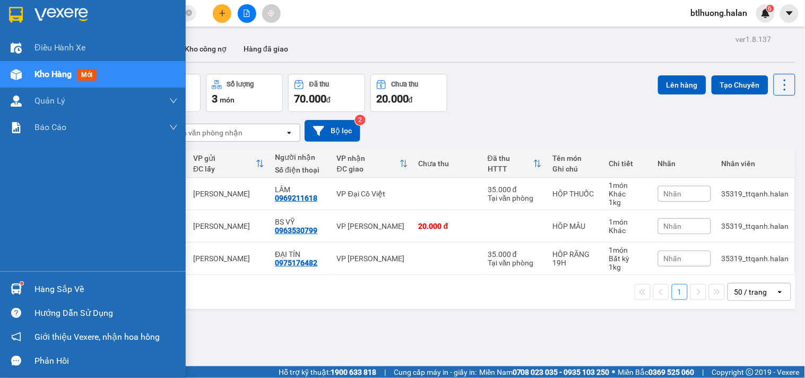
click at [7, 274] on div "Hàng sắp về Hướng dẫn sử dụng Giới thiệu Vexere, nhận hoa hồng Phản hồi" at bounding box center [93, 321] width 186 height 101
click at [38, 282] on div "Hàng sắp về" at bounding box center [105, 289] width 143 height 16
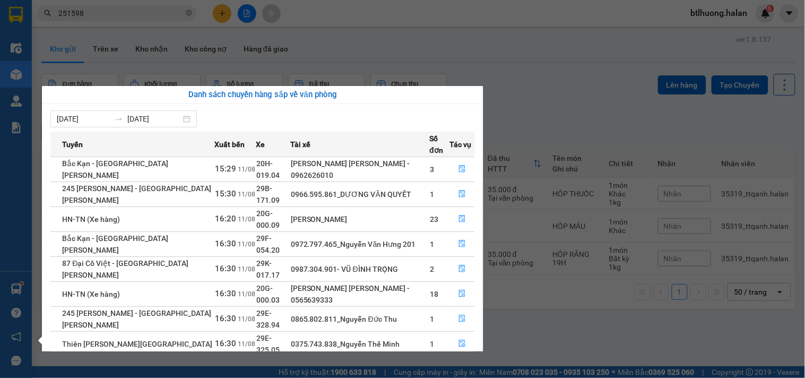
drag, startPoint x: 516, startPoint y: 115, endPoint x: 521, endPoint y: 167, distance: 52.3
click at [518, 115] on section "Kết quả [PERSON_NAME] ( 180 ) Bộ lọc Mã ĐH Trạng thái Món hàng Thu hộ Tổng [PER…" at bounding box center [402, 189] width 805 height 378
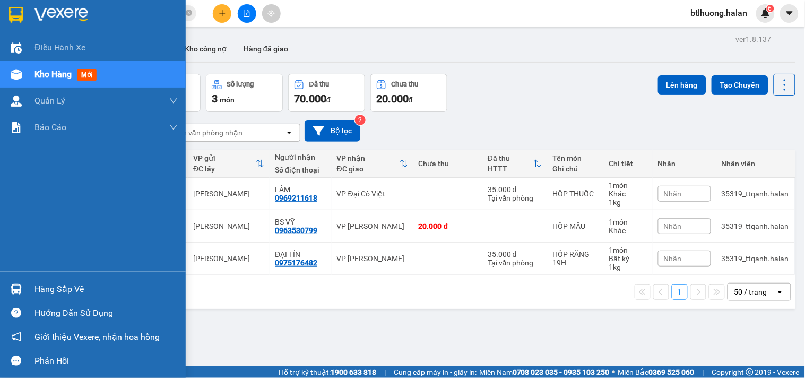
click at [38, 288] on div "Hàng sắp về" at bounding box center [105, 289] width 143 height 16
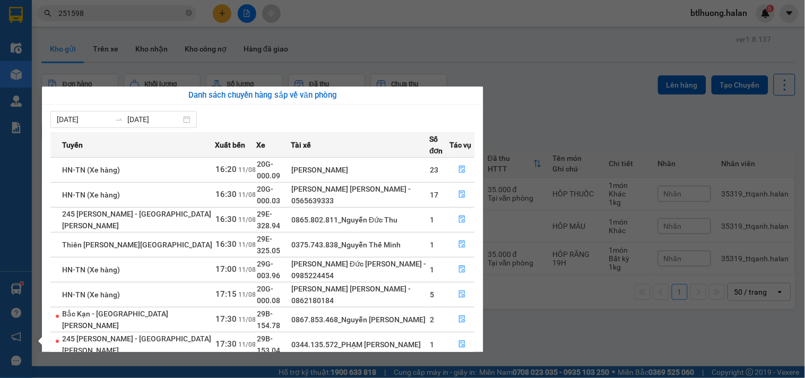
click at [455, 71] on section "Kết quả [PERSON_NAME] ( 180 ) Bộ lọc Mã ĐH Trạng thái Món hàng Thu hộ Tổng [PER…" at bounding box center [402, 189] width 805 height 378
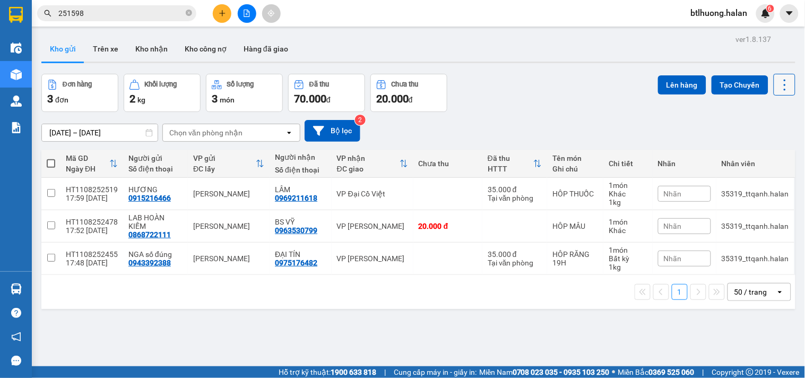
click at [779, 89] on icon at bounding box center [785, 84] width 15 height 15
click at [760, 154] on span "Làm mới" at bounding box center [760, 151] width 29 height 11
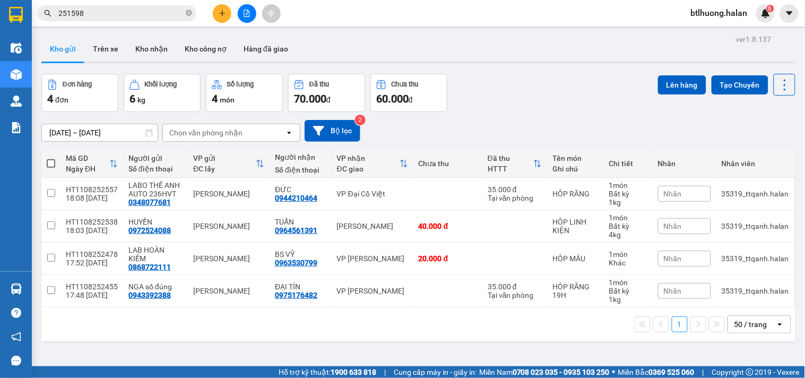
click at [224, 15] on icon "plus" at bounding box center [222, 13] width 7 height 7
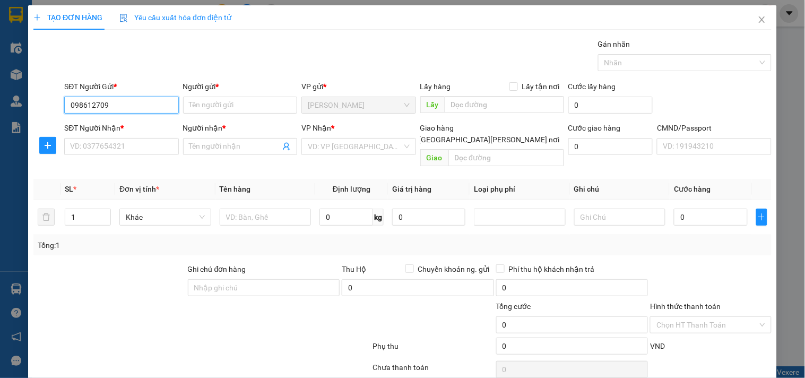
type input "0986127099"
click at [146, 107] on input "0986127099" at bounding box center [121, 105] width 114 height 17
click at [149, 123] on div "0986127099 - [PERSON_NAME]" at bounding box center [122, 126] width 105 height 12
type input "QUỲNH"
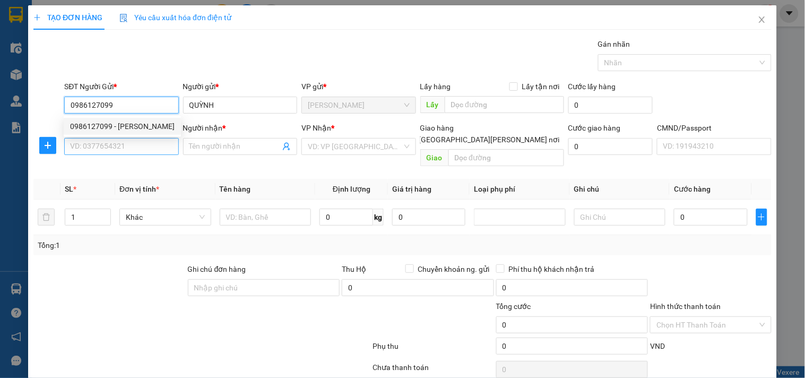
type input "0986127099"
click at [150, 145] on input "SĐT Người Nhận *" at bounding box center [121, 146] width 114 height 17
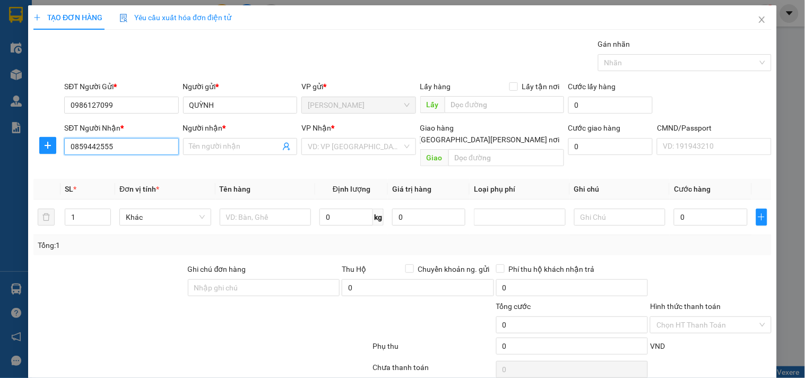
click at [139, 152] on input "0859442555" at bounding box center [121, 146] width 114 height 17
click at [87, 149] on input "0859442555" at bounding box center [121, 146] width 114 height 17
click at [99, 142] on input "0859442555" at bounding box center [121, 146] width 114 height 17
click at [126, 150] on input "0859442555" at bounding box center [121, 146] width 114 height 17
type input "0859442555"
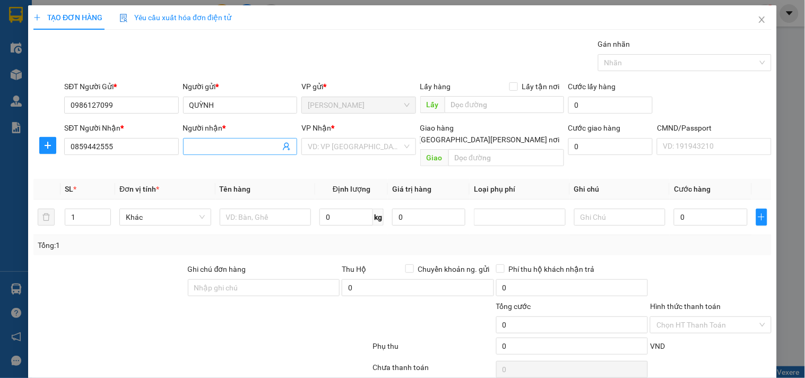
click at [213, 150] on input "Người nhận *" at bounding box center [234, 147] width 91 height 12
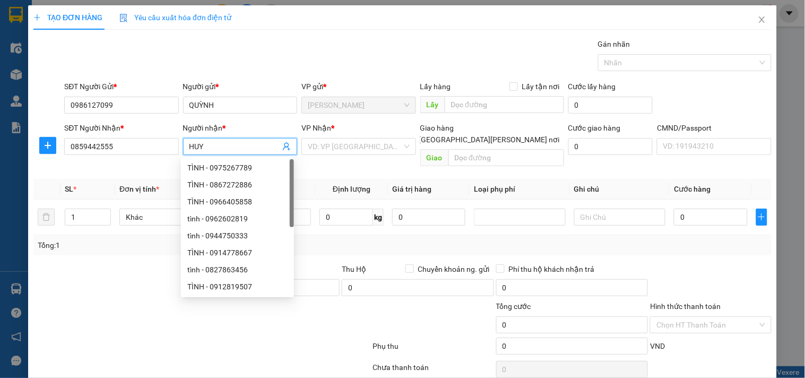
type input "HUY"
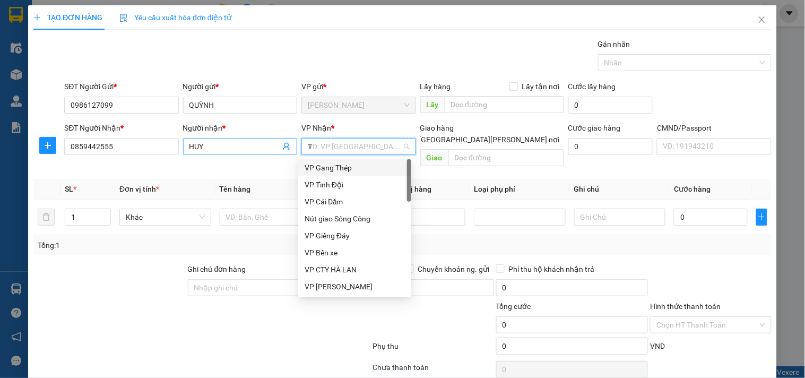
type input "TK"
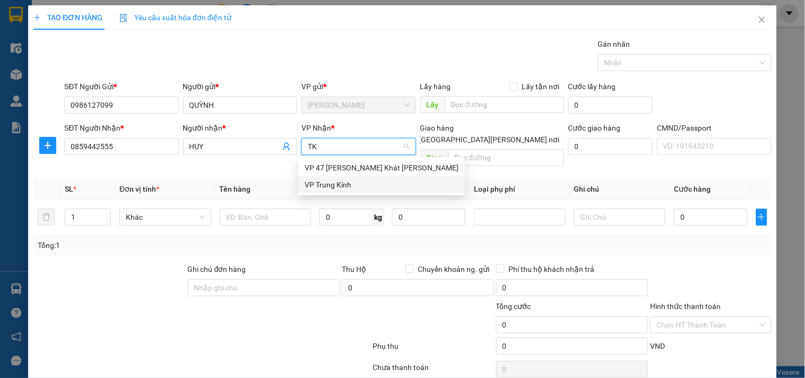
click at [341, 183] on div "VP Trung Kính" at bounding box center [382, 185] width 154 height 12
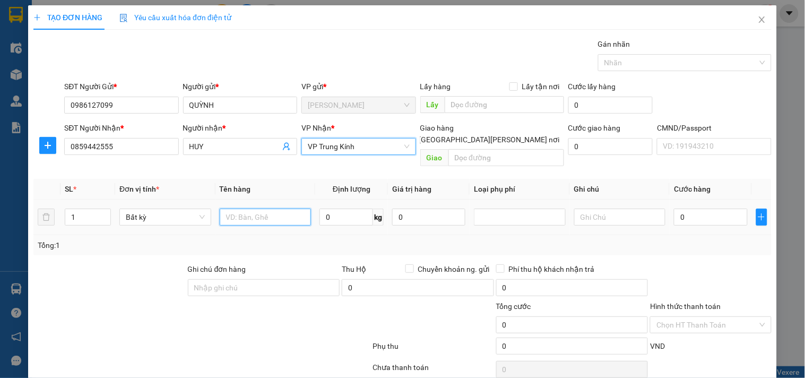
click at [257, 209] on input "text" at bounding box center [266, 217] width 92 height 17
type input "PHONG BÌ GT"
type input "1"
type input "35.000"
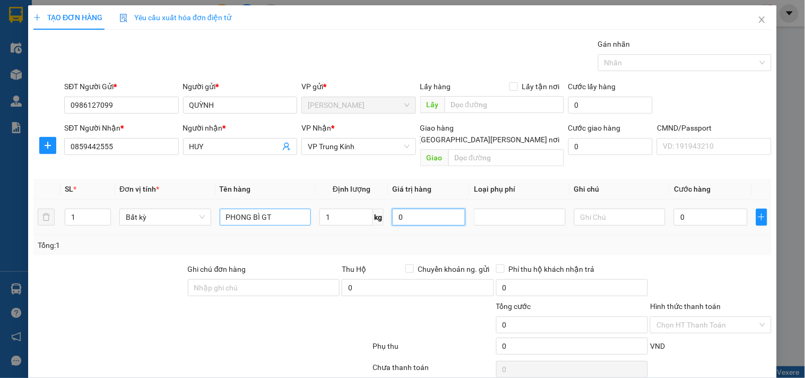
type input "35.000"
click at [694, 235] on div "Tổng: 1" at bounding box center [402, 245] width 738 height 20
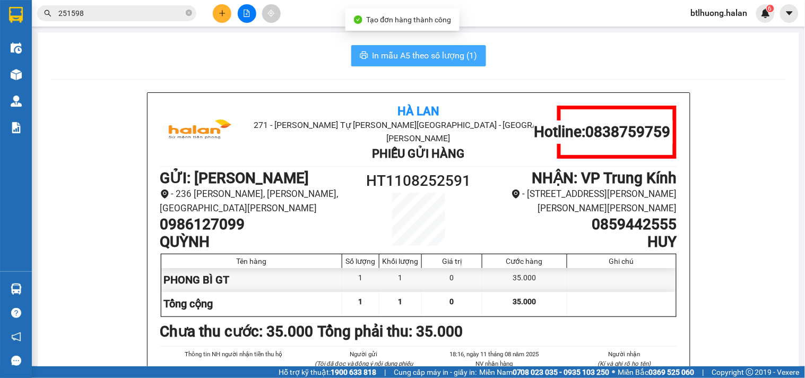
click at [441, 63] on button "In mẫu A5 theo số lượng (1)" at bounding box center [418, 55] width 135 height 21
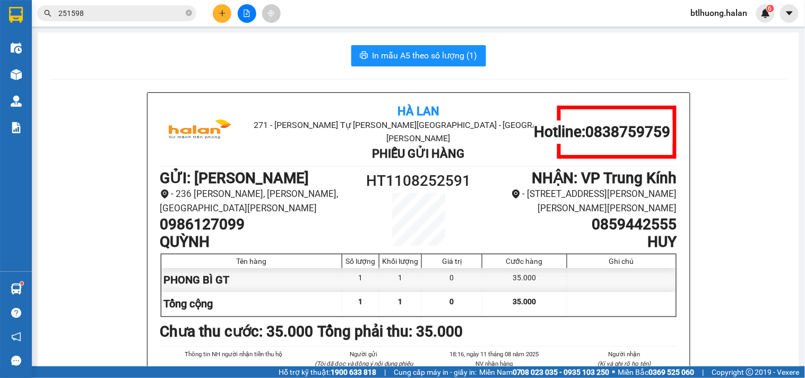
click at [121, 7] on input "251598" at bounding box center [120, 13] width 125 height 12
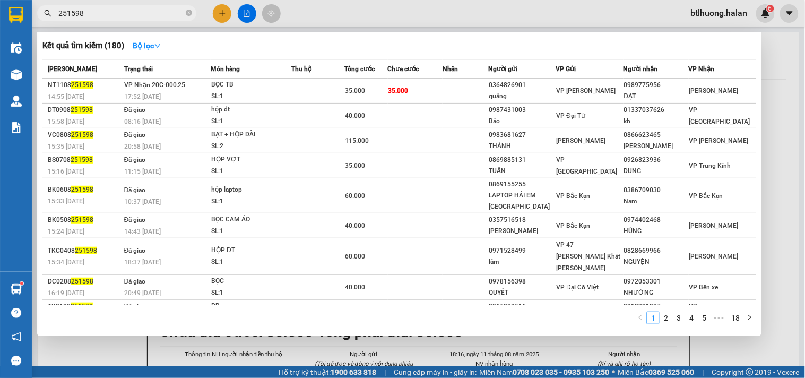
click at [121, 7] on input "251598" at bounding box center [120, 13] width 125 height 12
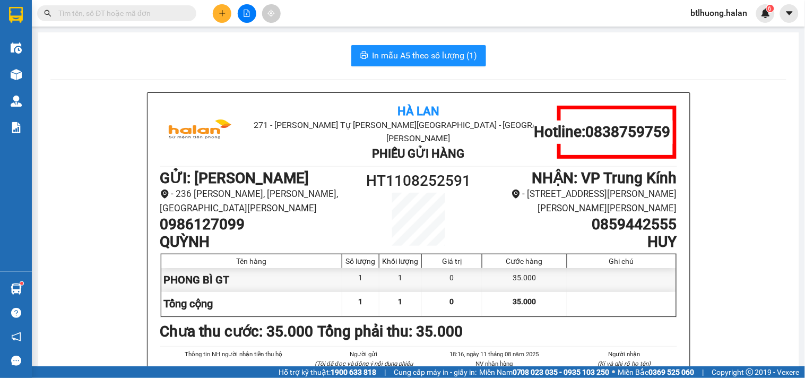
click at [227, 18] on button at bounding box center [222, 13] width 19 height 19
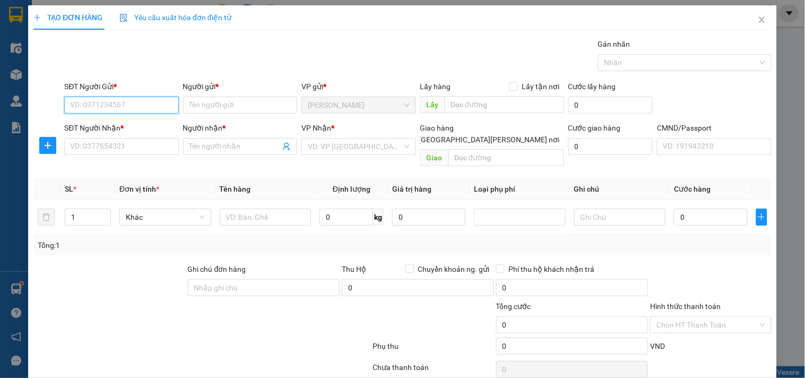
click at [149, 112] on input "SĐT Người Gửi *" at bounding box center [121, 105] width 114 height 17
click at [155, 107] on input "SĐT Người Gửi *" at bounding box center [121, 105] width 114 height 17
click at [278, 209] on input "text" at bounding box center [266, 217] width 92 height 17
type input "CAN RƯỢU"
type input "10"
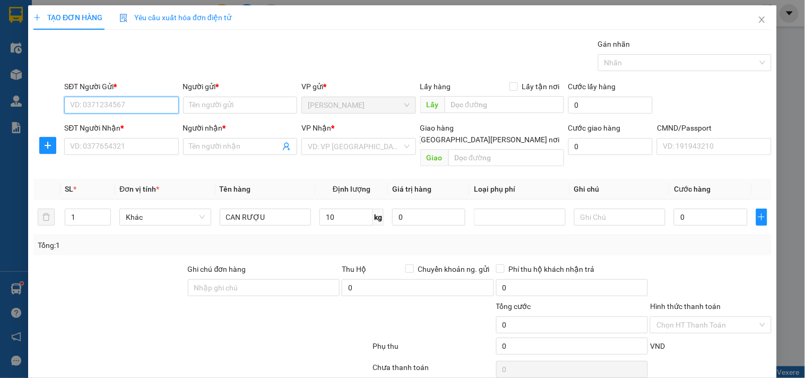
click at [145, 113] on input "SĐT Người Gửi *" at bounding box center [121, 105] width 114 height 17
type input "0377628122"
click at [144, 120] on div "0377628122 - [PERSON_NAME]" at bounding box center [122, 126] width 105 height 12
type input "[PERSON_NAME]"
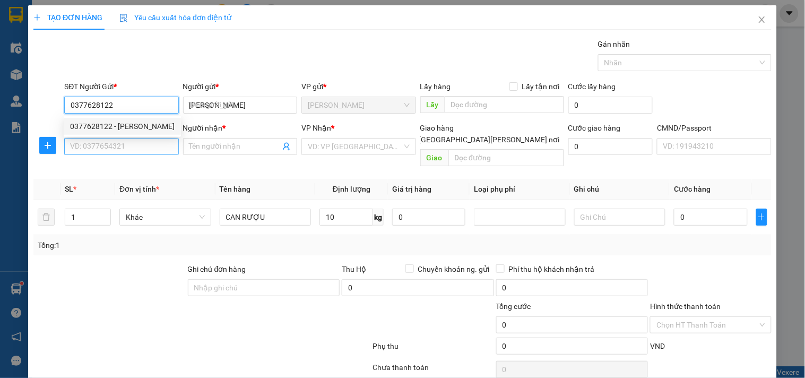
type input "0377628122"
click at [144, 139] on input "SĐT Người Nhận *" at bounding box center [121, 146] width 114 height 17
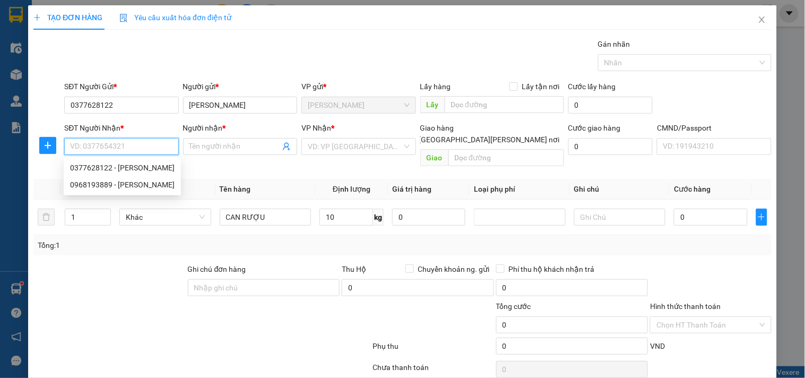
click at [123, 141] on input "SĐT Người Nhận *" at bounding box center [121, 146] width 114 height 17
click at [130, 139] on input "0972556198" at bounding box center [121, 146] width 114 height 17
click at [154, 142] on input "0972556198" at bounding box center [121, 146] width 114 height 17
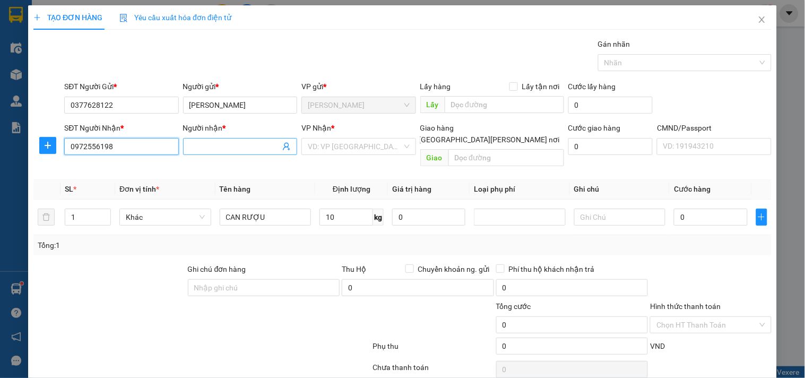
type input "0972556198"
click at [227, 142] on input "Người nhận *" at bounding box center [234, 147] width 91 height 12
click at [330, 154] on input "search" at bounding box center [355, 147] width 94 height 16
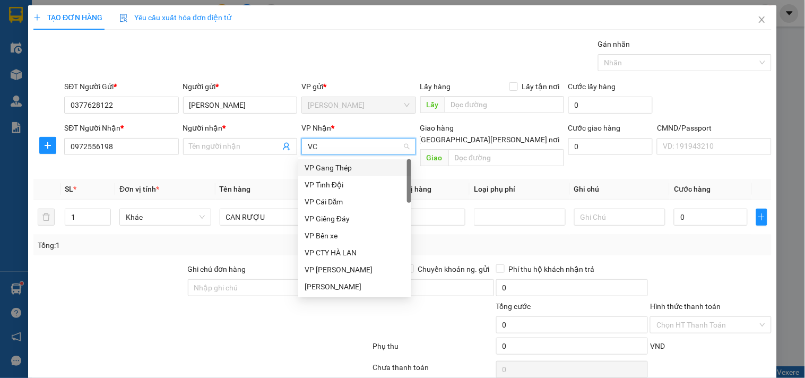
type input "VCC"
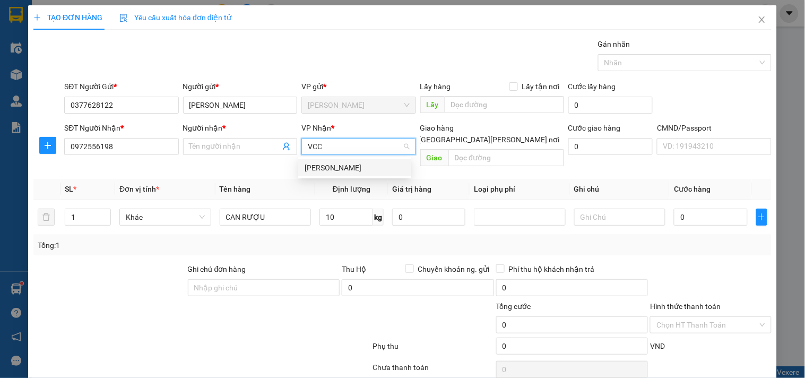
click at [314, 163] on div "[PERSON_NAME]" at bounding box center [355, 168] width 100 height 12
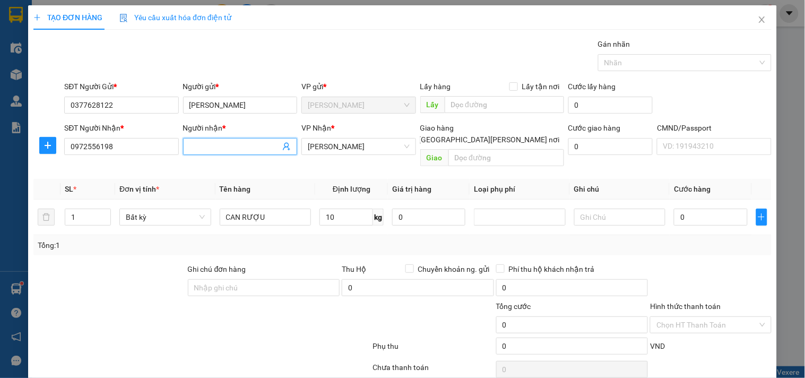
click at [245, 145] on input "Người nhận *" at bounding box center [234, 147] width 91 height 12
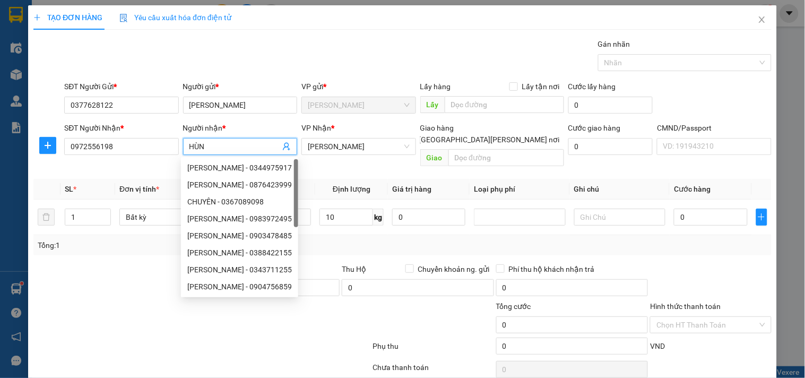
type input "HÙNG"
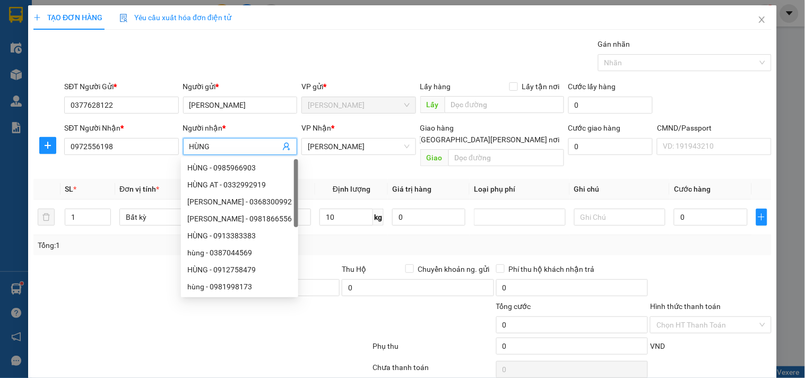
click at [345, 64] on div "Gói vận chuyển * Tiêu chuẩn Gán nhãn Nhãn" at bounding box center [418, 56] width 712 height 37
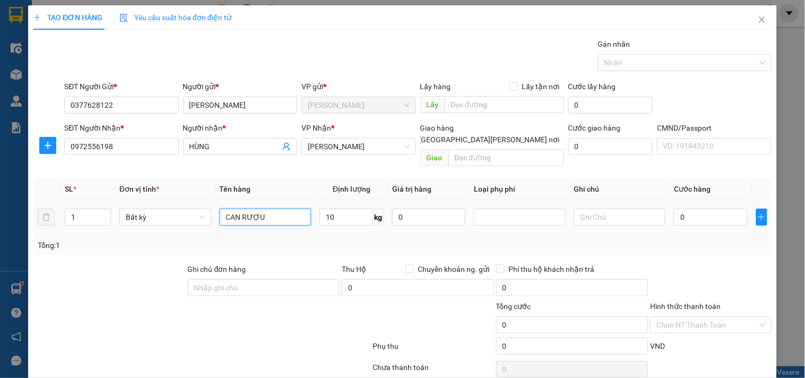
click at [280, 209] on input "CAN RƯỢU" at bounding box center [266, 217] width 92 height 17
click at [697, 340] on div "Transit Pickup Surcharge Ids Transit Deliver Surcharge Ids Transit Deliver Surc…" at bounding box center [402, 221] width 738 height 367
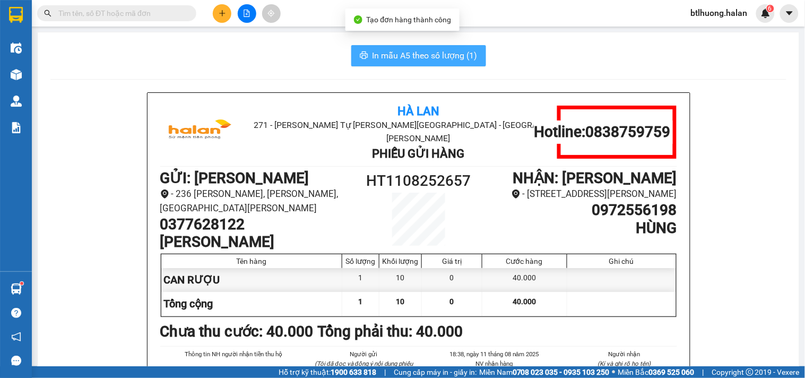
click at [463, 51] on span "In mẫu A5 theo số lượng (1)" at bounding box center [425, 55] width 105 height 13
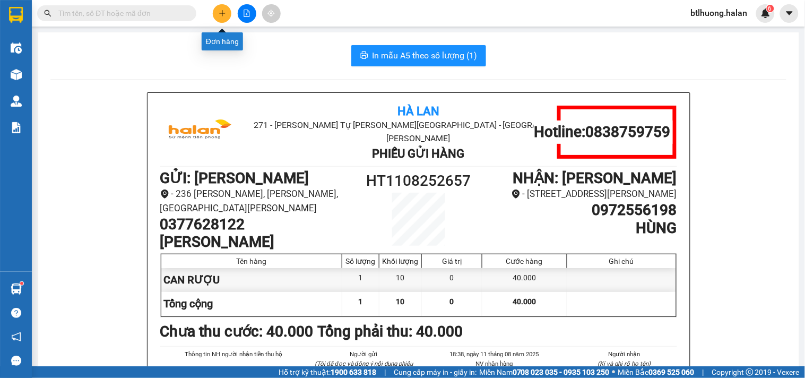
click at [219, 14] on icon "plus" at bounding box center [222, 13] width 7 height 7
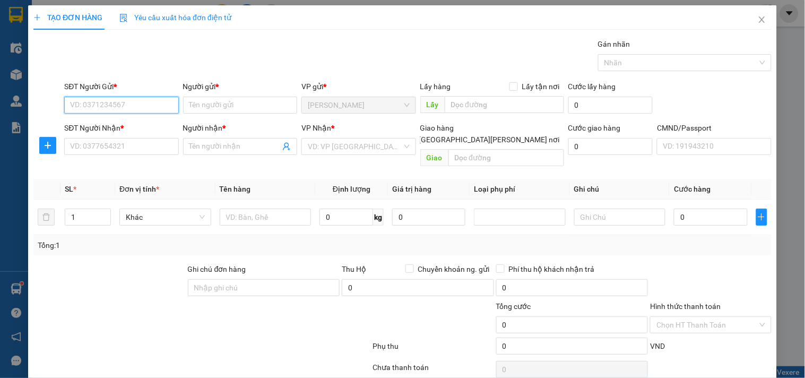
click at [129, 110] on input "SĐT Người Gửi *" at bounding box center [121, 105] width 114 height 17
click at [128, 127] on div "0386892283 - BS. [GEOGRAPHIC_DATA]" at bounding box center [136, 126] width 132 height 12
type input "0386892283"
type input "BS. [GEOGRAPHIC_DATA]"
type input "0386892283"
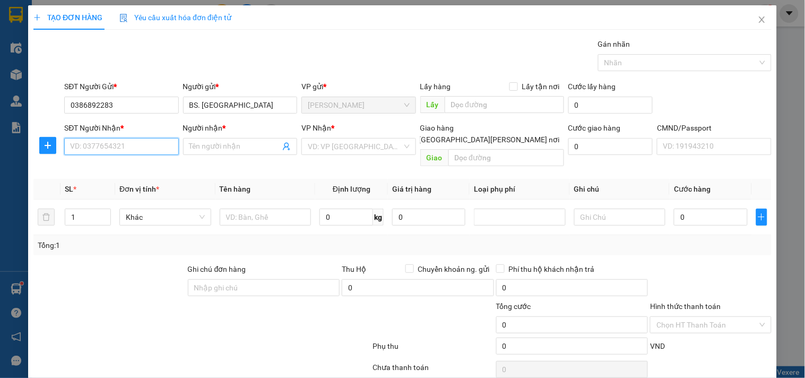
click at [122, 148] on input "SĐT Người Nhận *" at bounding box center [121, 146] width 114 height 17
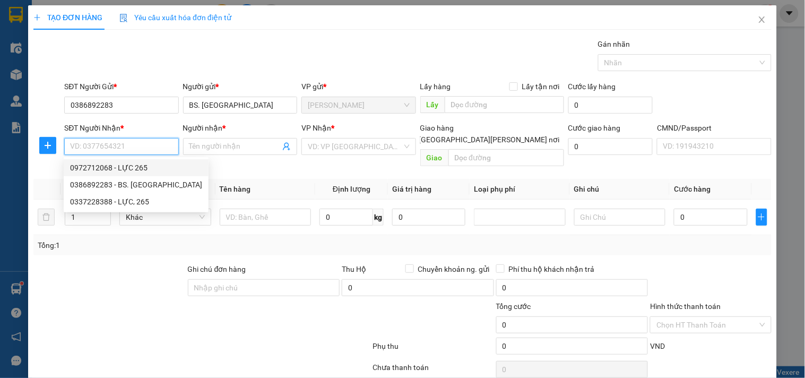
click at [119, 165] on div "0972712068 - LỰC 265" at bounding box center [136, 168] width 132 height 12
type input "0972712068"
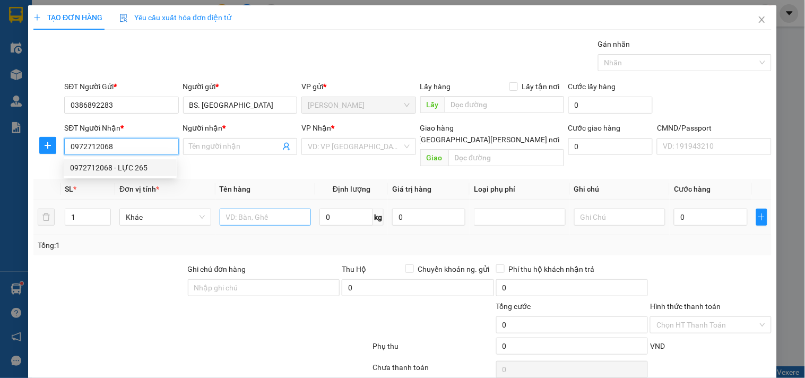
type input "LỰC 265"
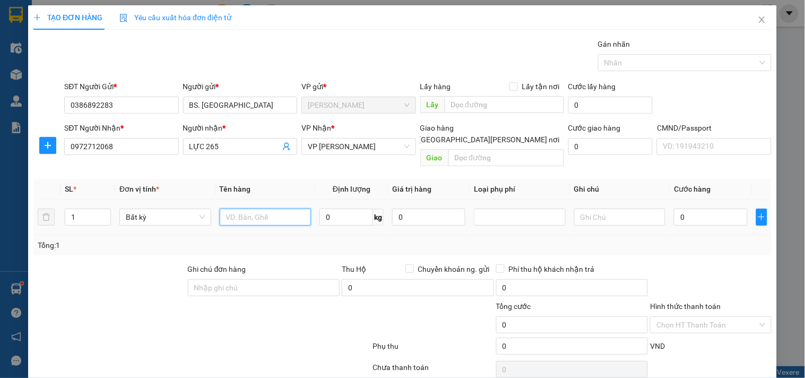
click at [283, 209] on input "text" at bounding box center [266, 217] width 92 height 17
type input "H"
drag, startPoint x: 330, startPoint y: 205, endPoint x: 332, endPoint y: 198, distance: 6.6
click at [330, 209] on input "0" at bounding box center [346, 217] width 54 height 17
click at [330, 239] on div "Tổng: 1" at bounding box center [403, 245] width 730 height 12
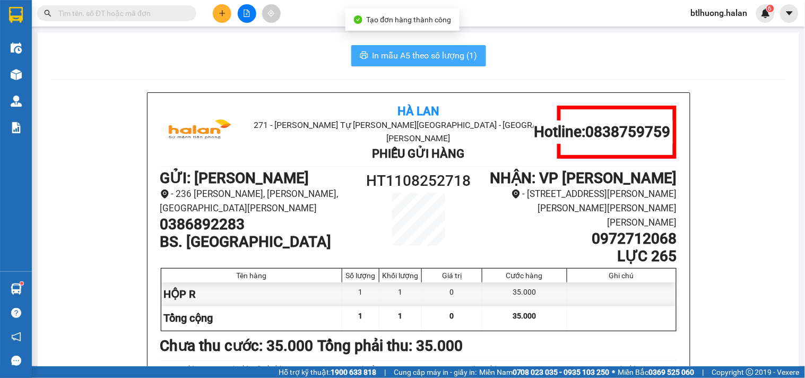
click at [426, 51] on span "In mẫu A5 theo số lượng (1)" at bounding box center [425, 55] width 105 height 13
